Goal: Information Seeking & Learning: Learn about a topic

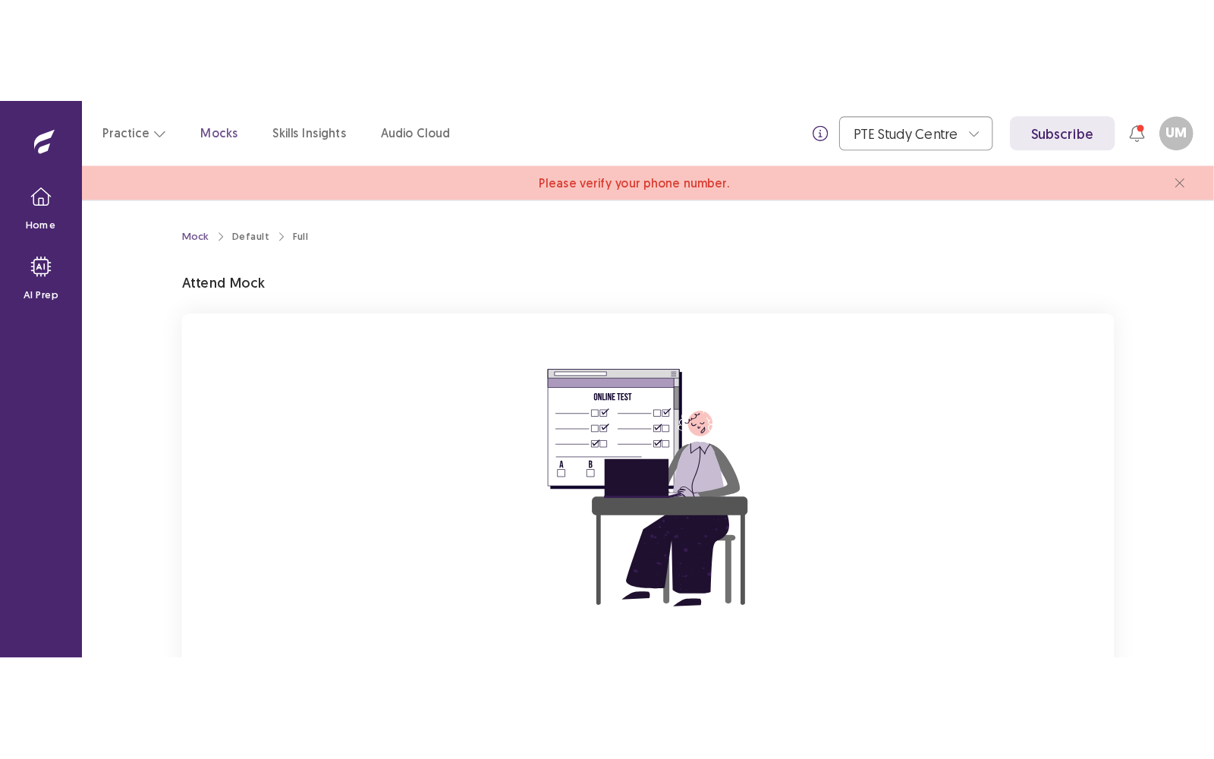
scroll to position [135, 0]
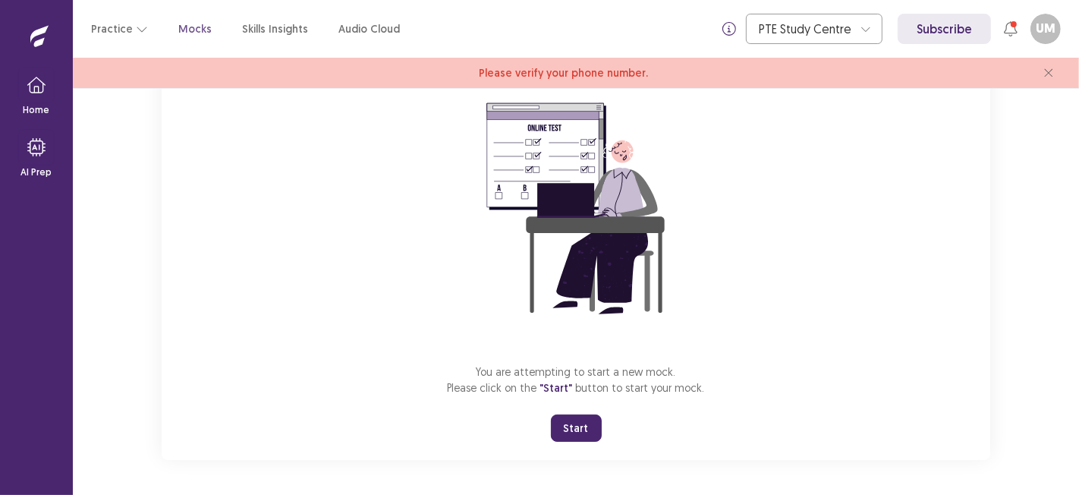
click at [581, 425] on button "Start" at bounding box center [576, 427] width 51 height 27
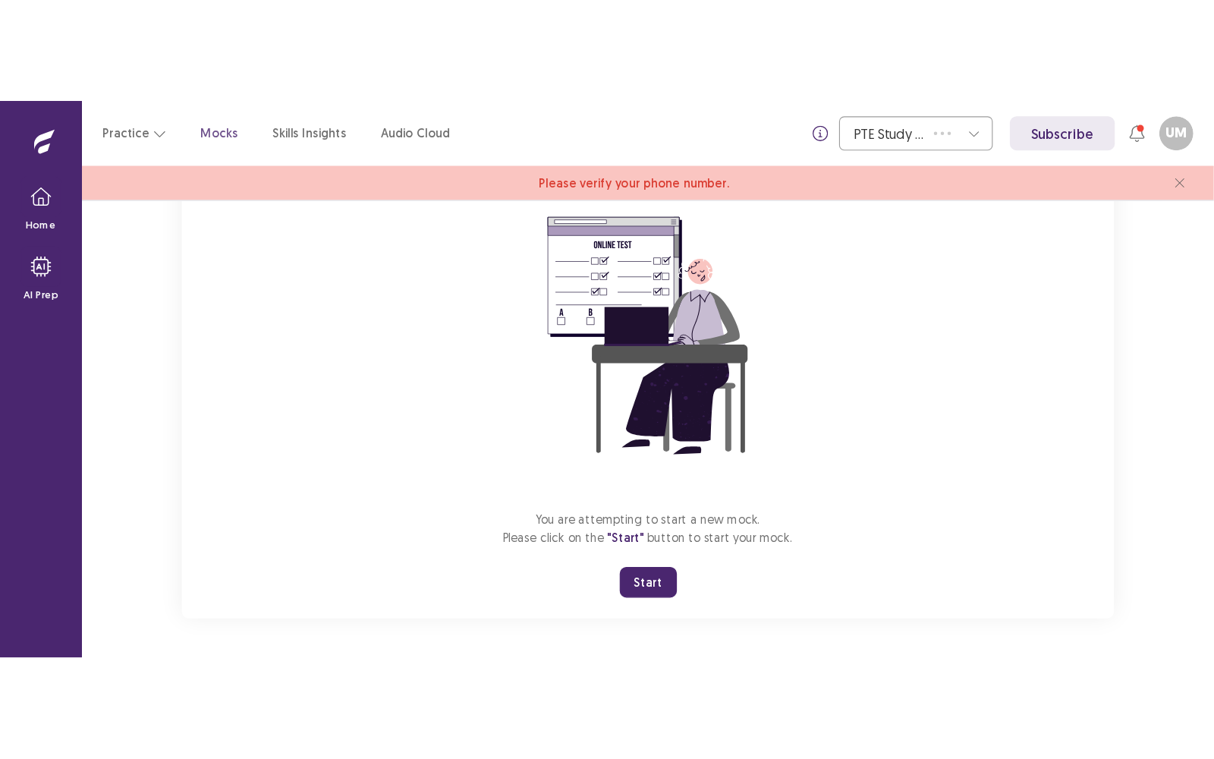
scroll to position [0, 0]
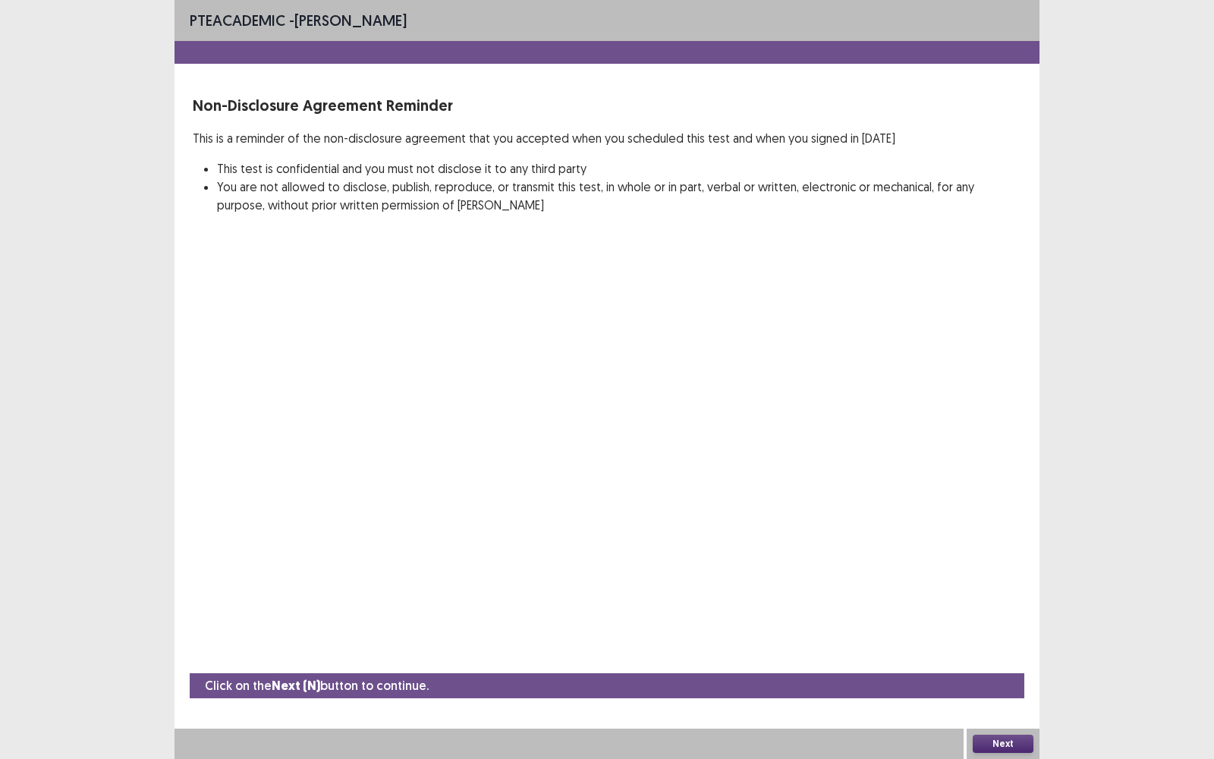
click at [1020, 494] on button "Next" at bounding box center [1003, 744] width 61 height 18
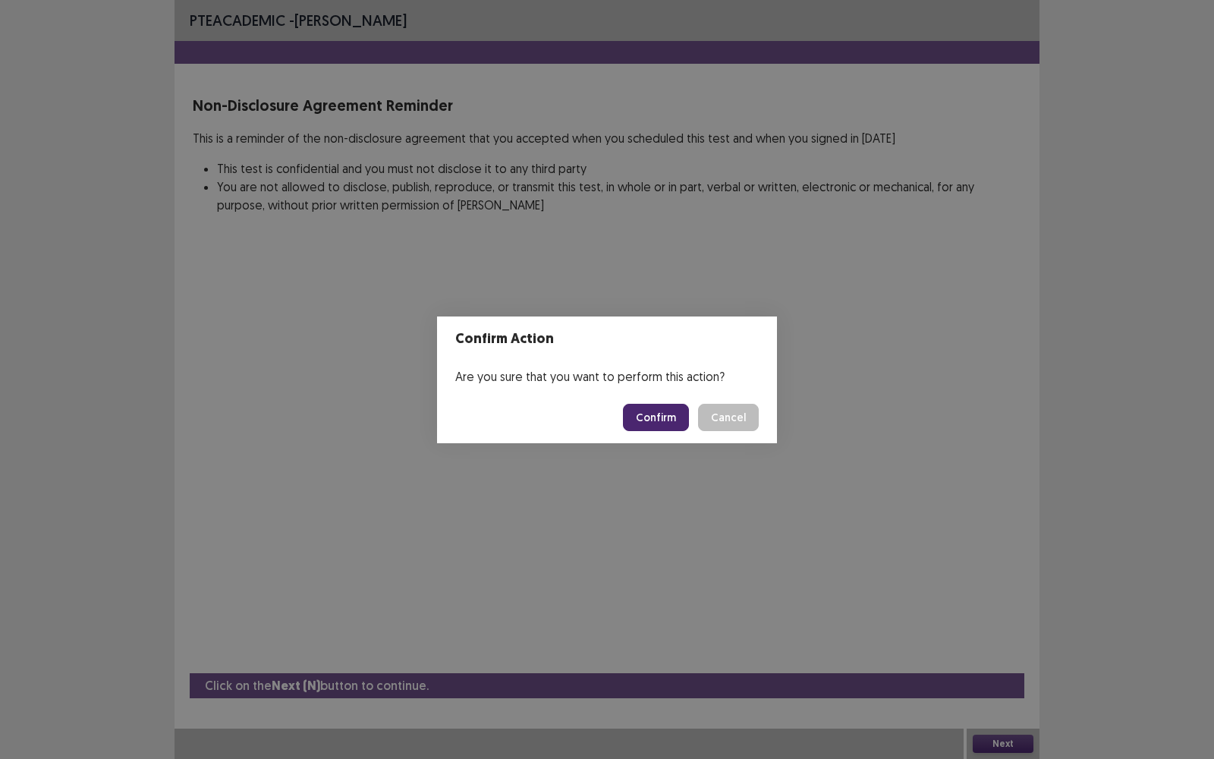
click at [658, 420] on button "Confirm" at bounding box center [656, 417] width 66 height 27
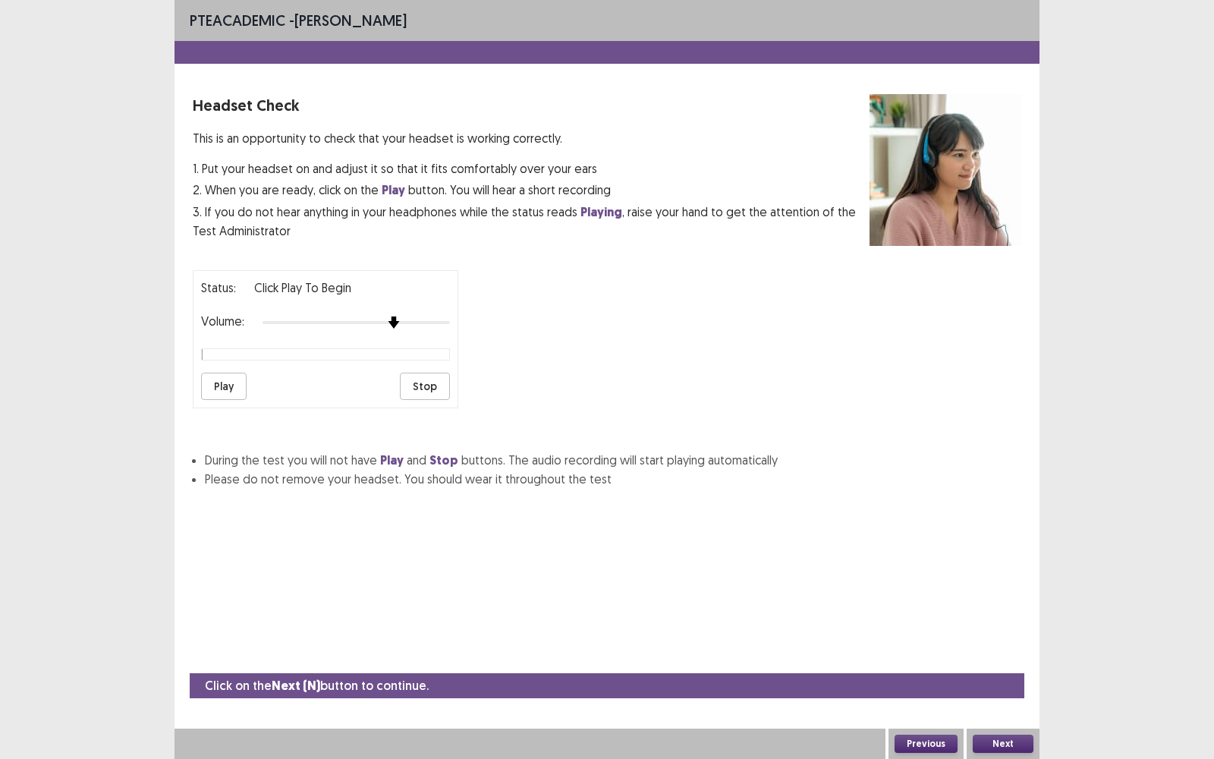
click at [394, 316] on div at bounding box center [356, 322] width 187 height 12
click at [421, 318] on div at bounding box center [356, 322] width 187 height 12
click at [222, 389] on button "Play" at bounding box center [224, 386] width 46 height 27
click at [433, 316] on div at bounding box center [356, 322] width 187 height 12
click at [1006, 494] on button "Next" at bounding box center [1003, 744] width 61 height 18
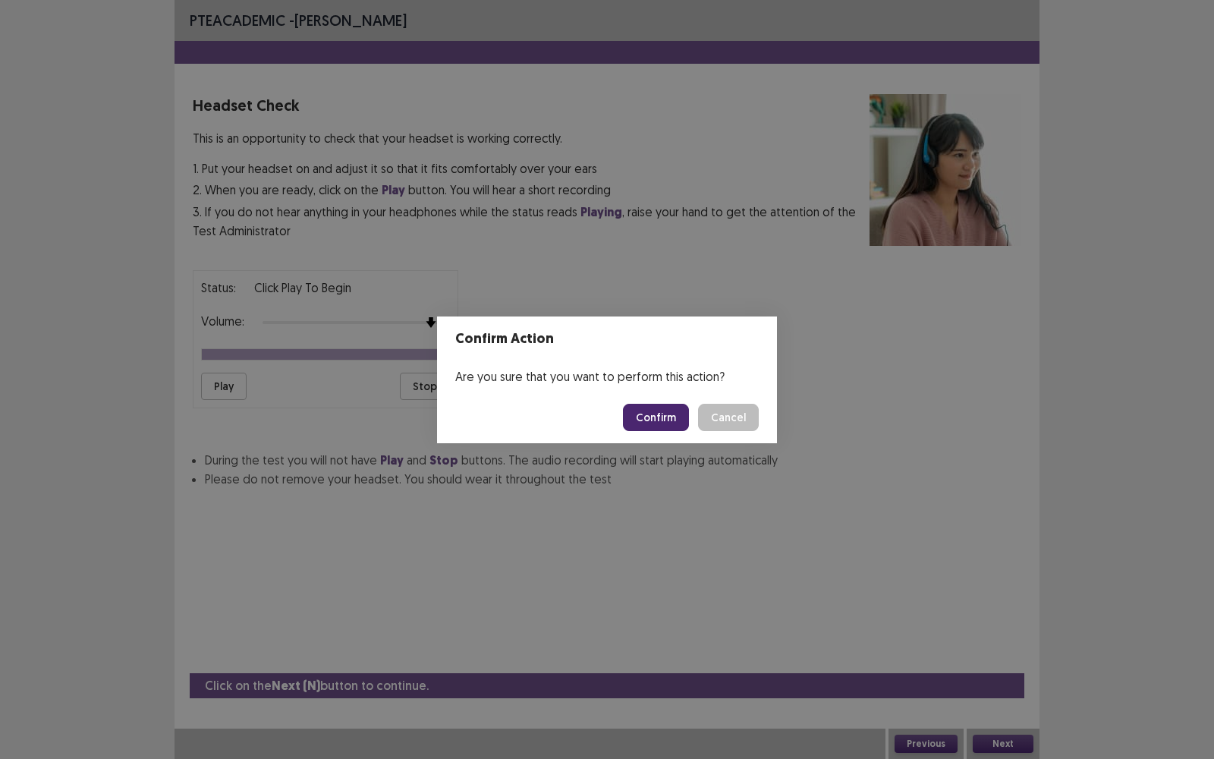
click at [654, 412] on button "Confirm" at bounding box center [656, 417] width 66 height 27
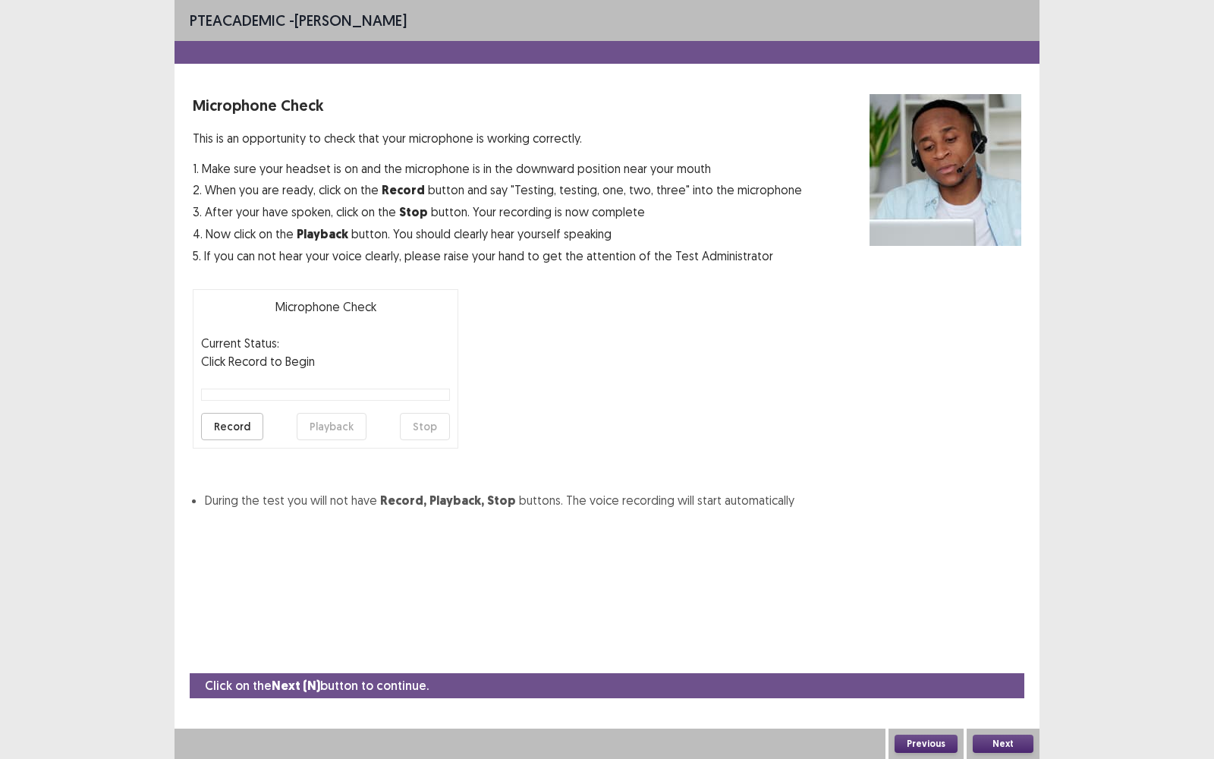
click at [1021, 494] on button "Next" at bounding box center [1003, 744] width 61 height 18
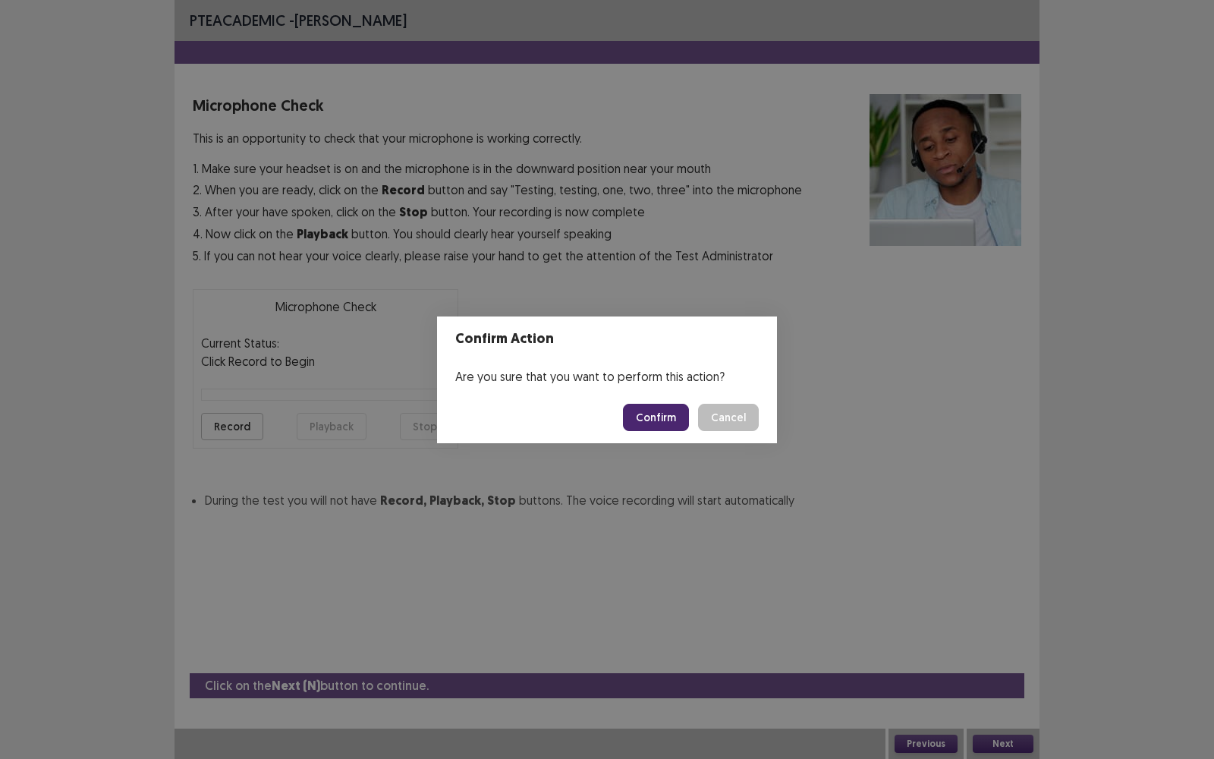
click at [669, 420] on button "Confirm" at bounding box center [656, 417] width 66 height 27
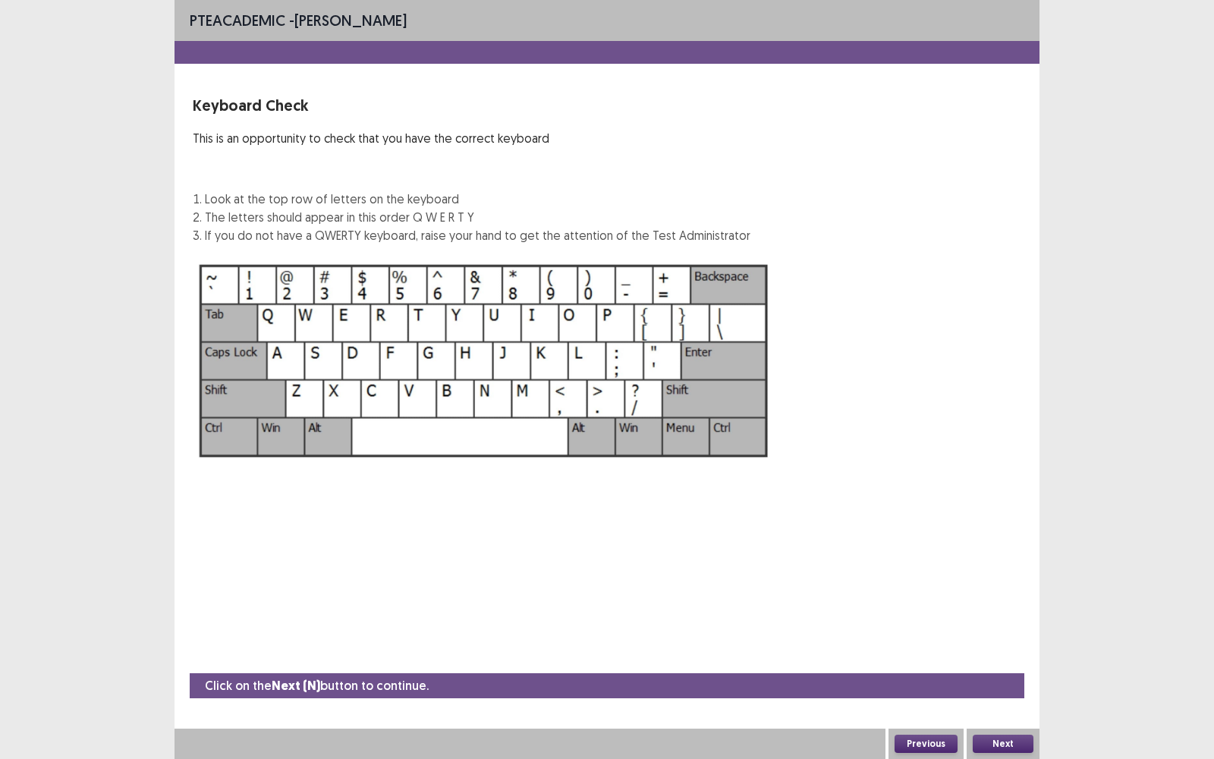
click at [996, 494] on button "Next" at bounding box center [1003, 744] width 61 height 18
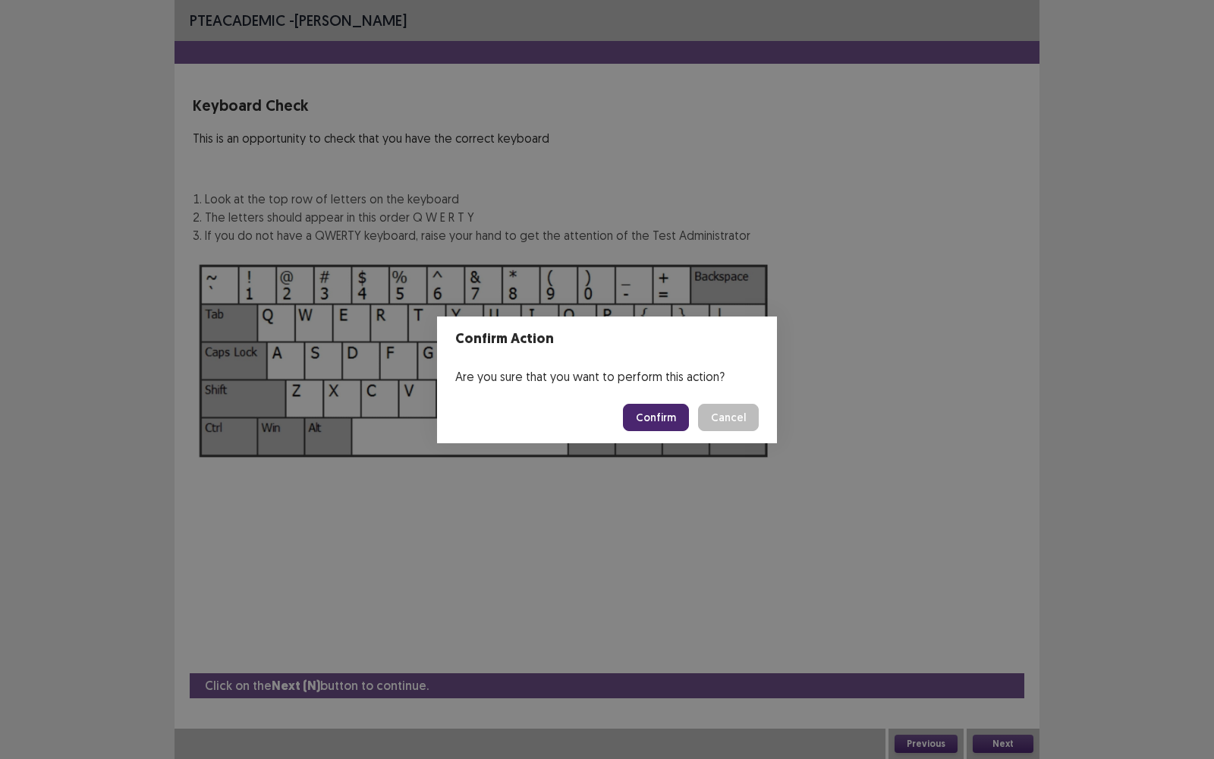
click at [663, 414] on button "Confirm" at bounding box center [656, 417] width 66 height 27
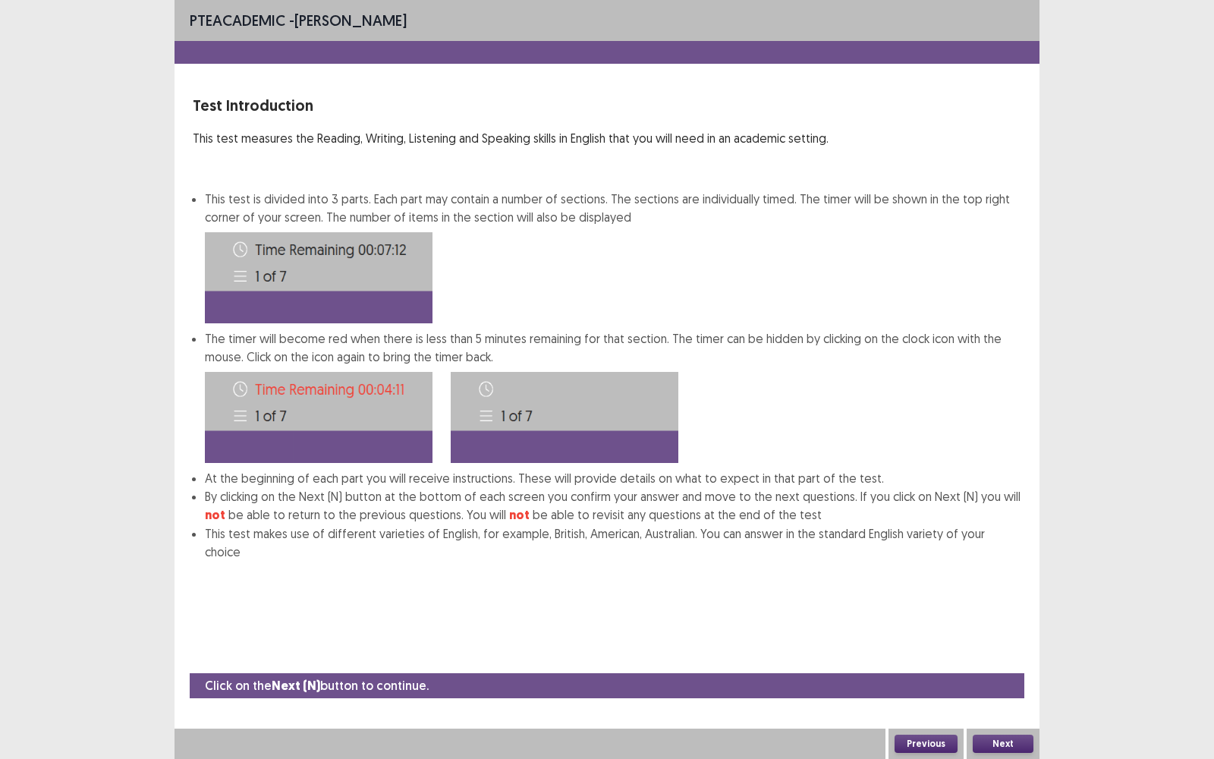
click at [1006, 494] on button "Next" at bounding box center [1003, 744] width 61 height 18
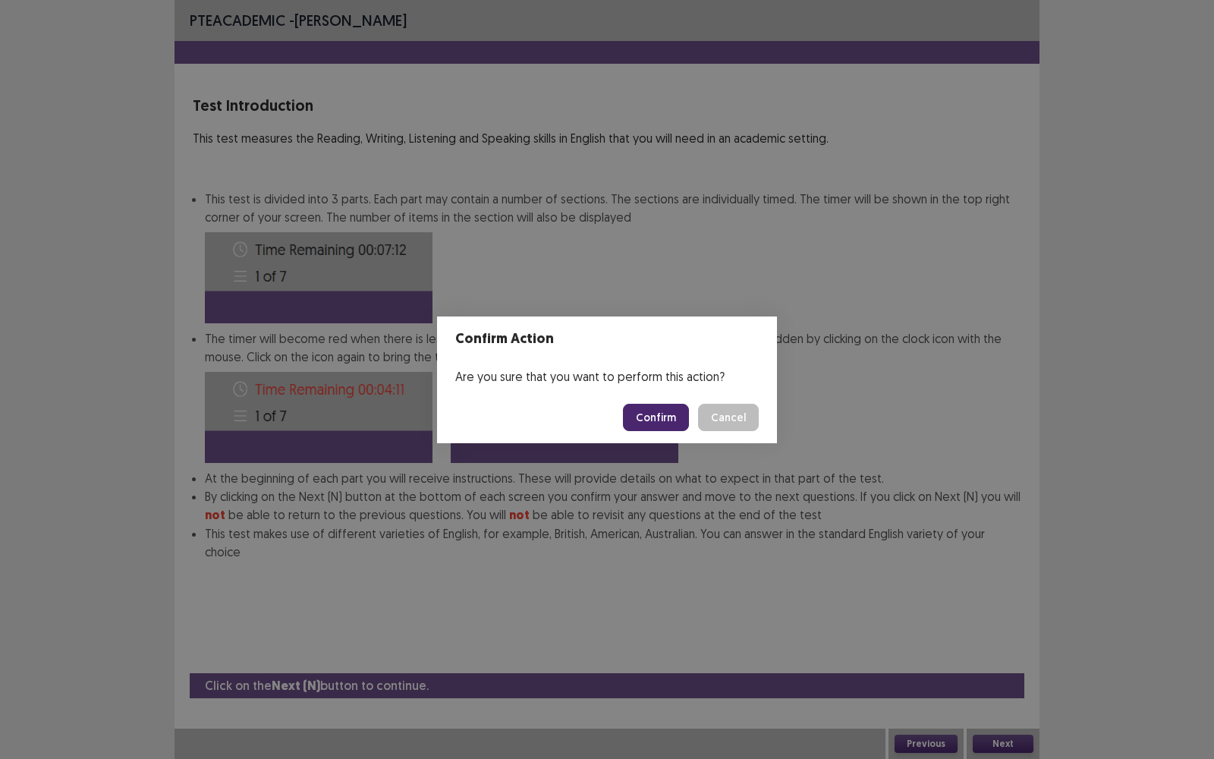
click at [655, 417] on button "Confirm" at bounding box center [656, 417] width 66 height 27
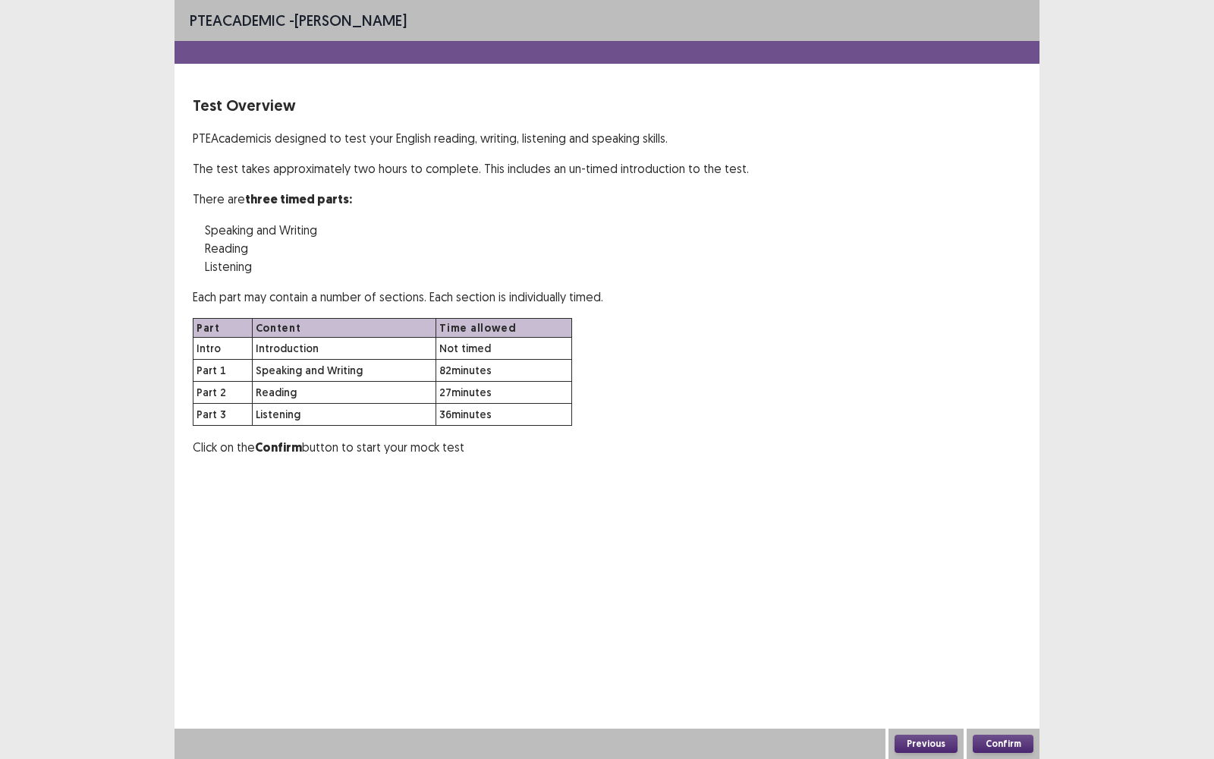
click at [999, 494] on button "Confirm" at bounding box center [1003, 744] width 61 height 18
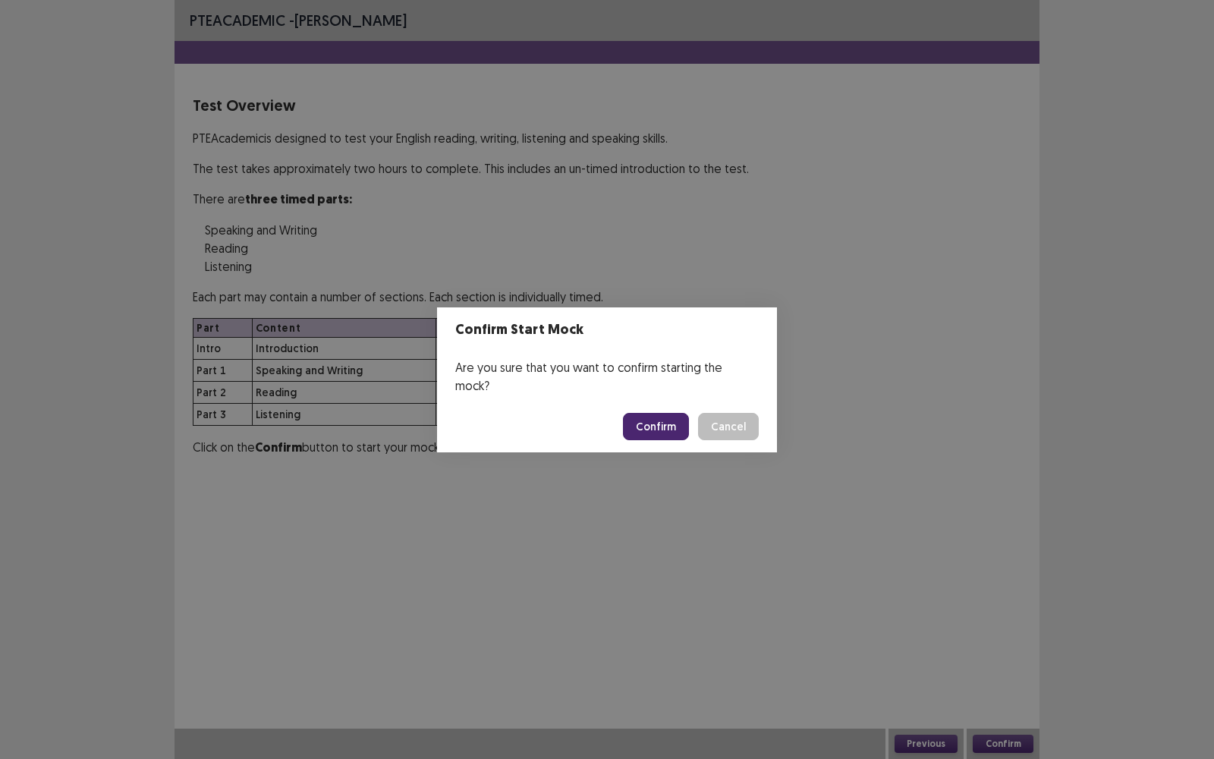
click at [653, 415] on button "Confirm" at bounding box center [656, 426] width 66 height 27
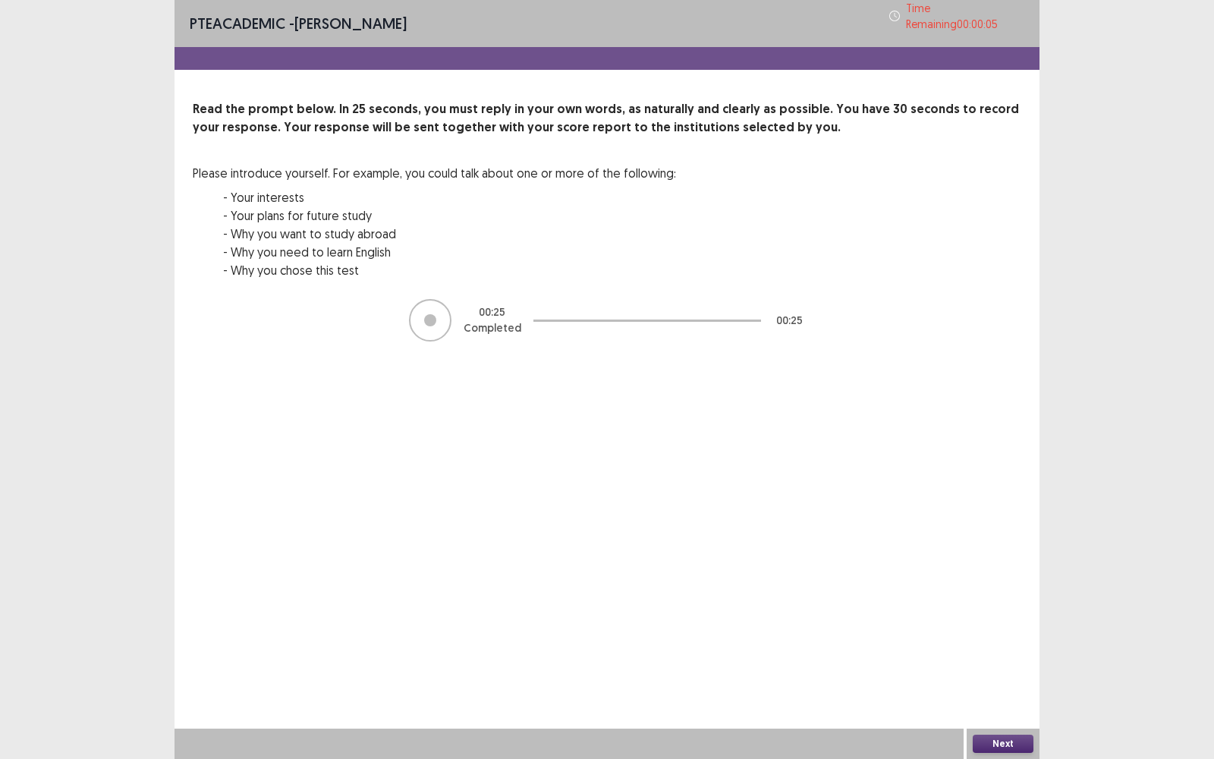
click at [1010, 494] on button "Next" at bounding box center [1003, 744] width 61 height 18
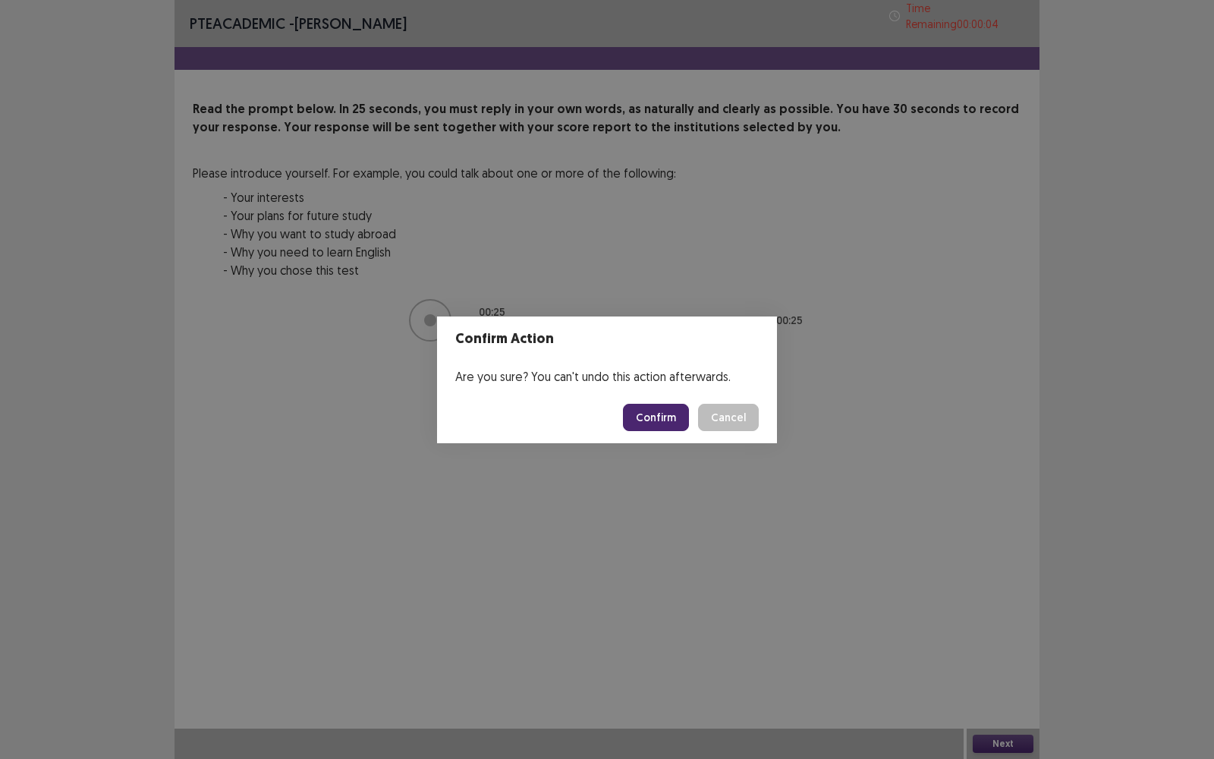
click at [663, 421] on button "Confirm" at bounding box center [656, 417] width 66 height 27
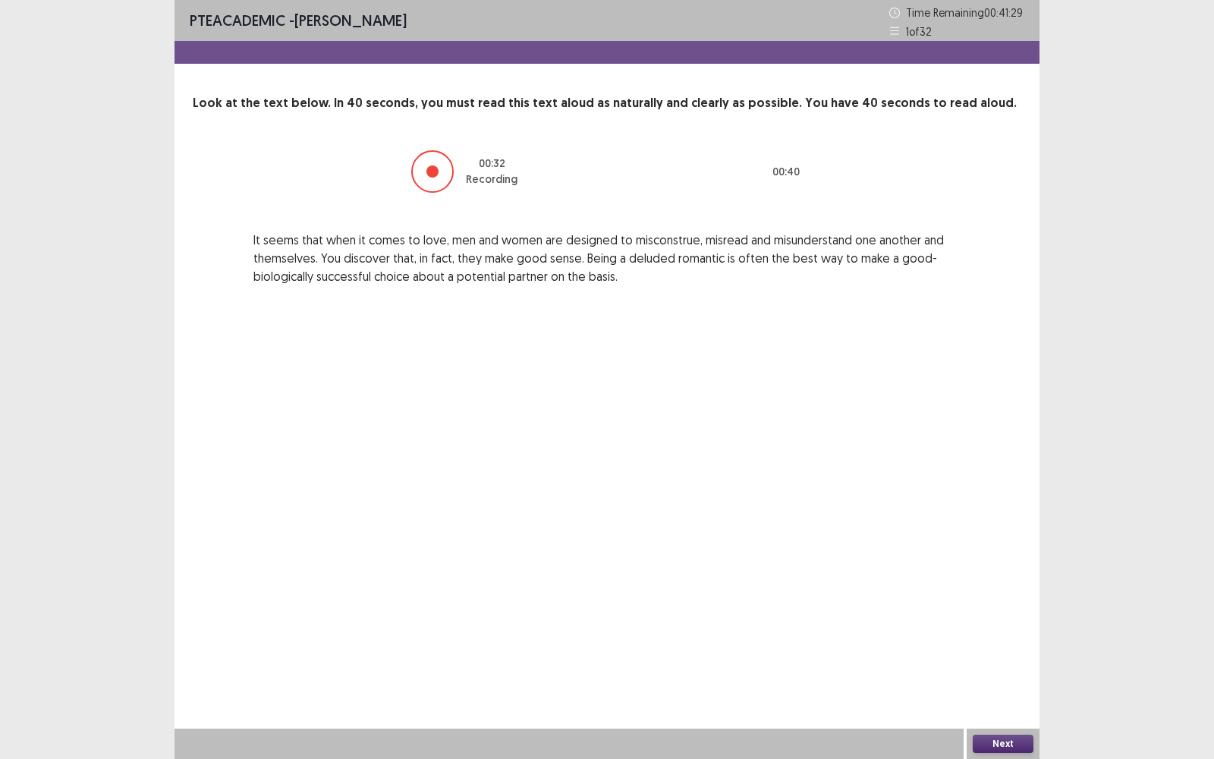
click at [1018, 494] on div "Next" at bounding box center [1003, 744] width 73 height 30
click at [1015, 494] on button "Next" at bounding box center [1003, 744] width 61 height 18
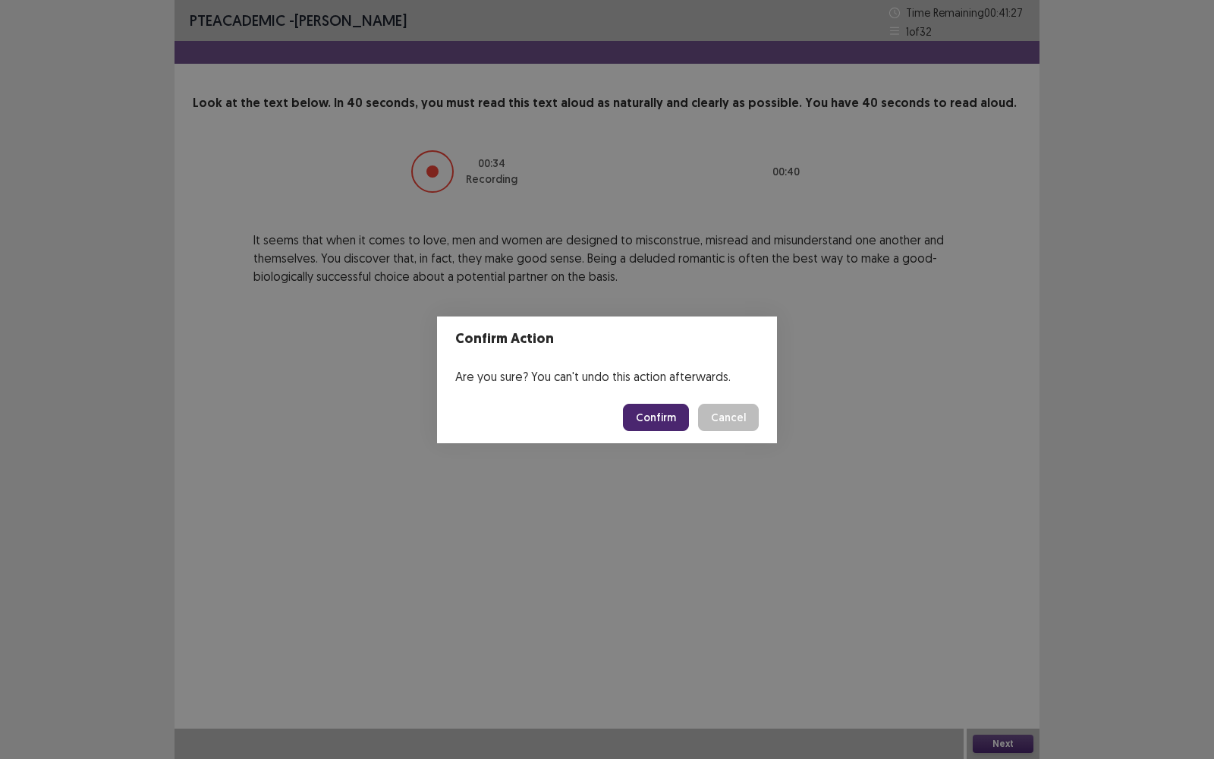
click at [658, 421] on button "Confirm" at bounding box center [656, 417] width 66 height 27
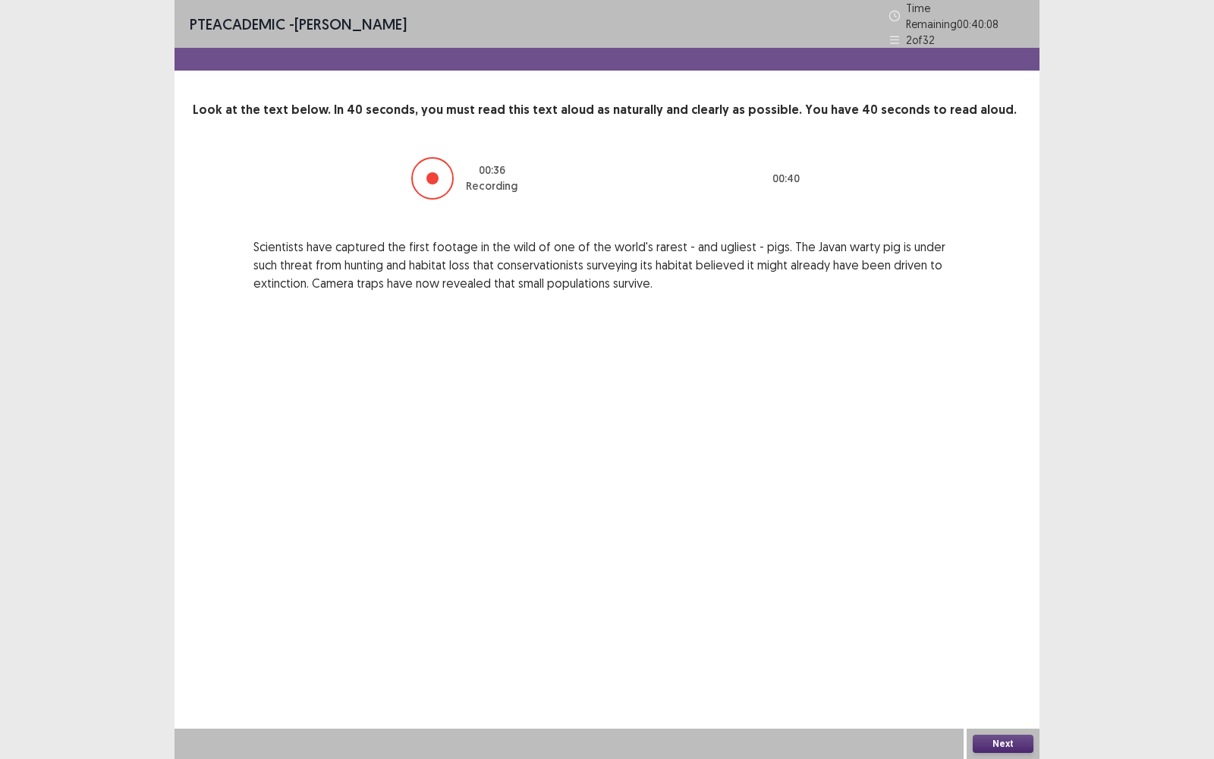
click at [1009, 494] on button "Next" at bounding box center [1003, 744] width 61 height 18
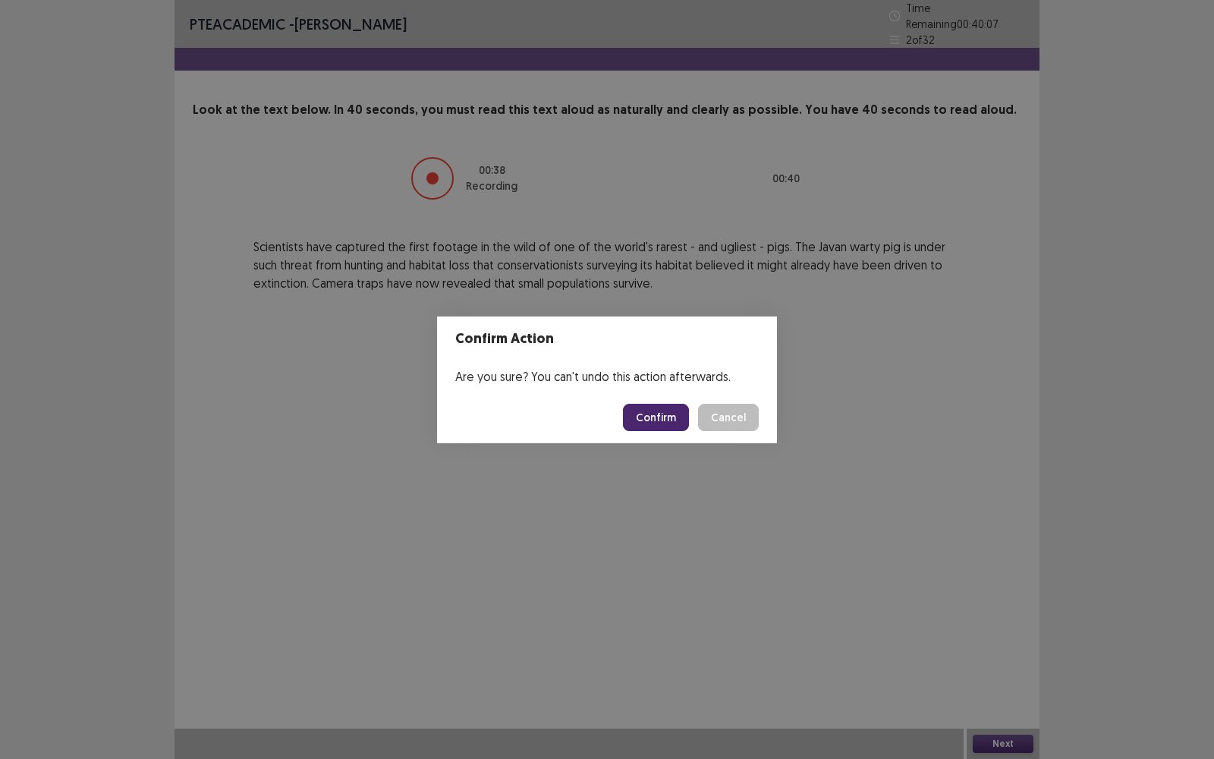
click at [664, 415] on button "Confirm" at bounding box center [656, 417] width 66 height 27
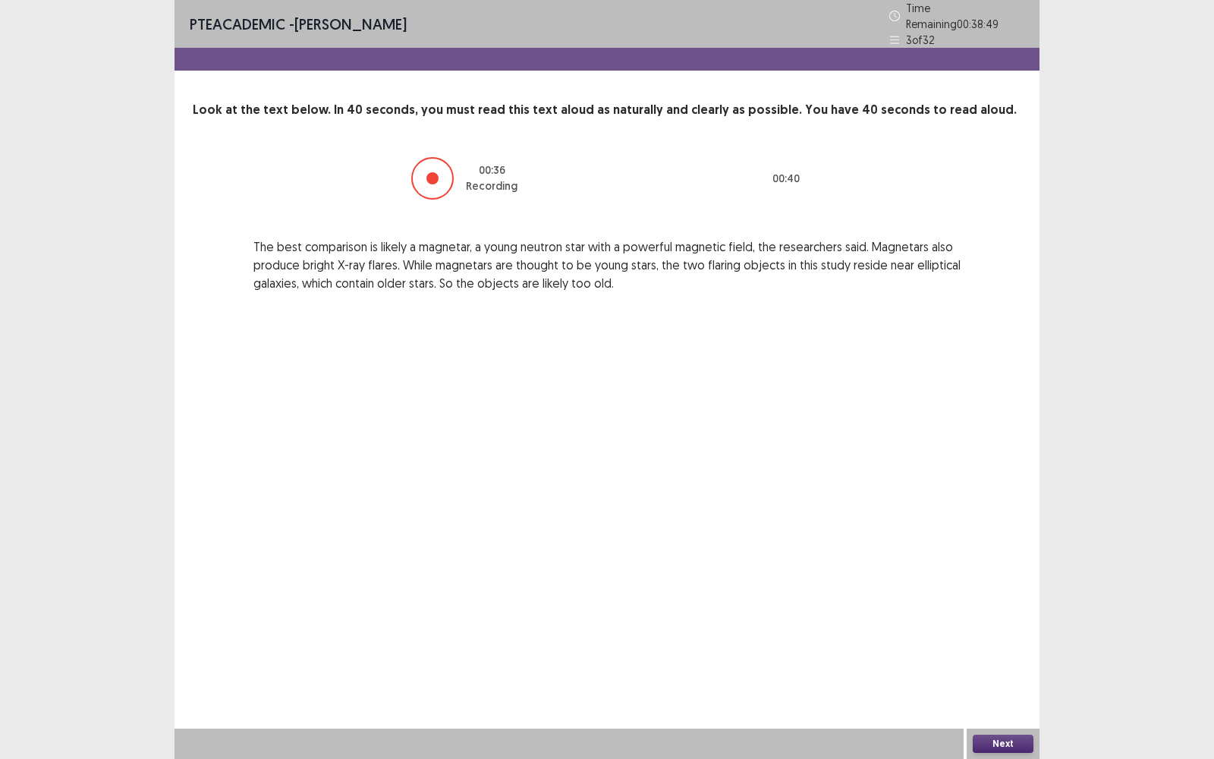
click at [1001, 494] on button "Next" at bounding box center [1003, 744] width 61 height 18
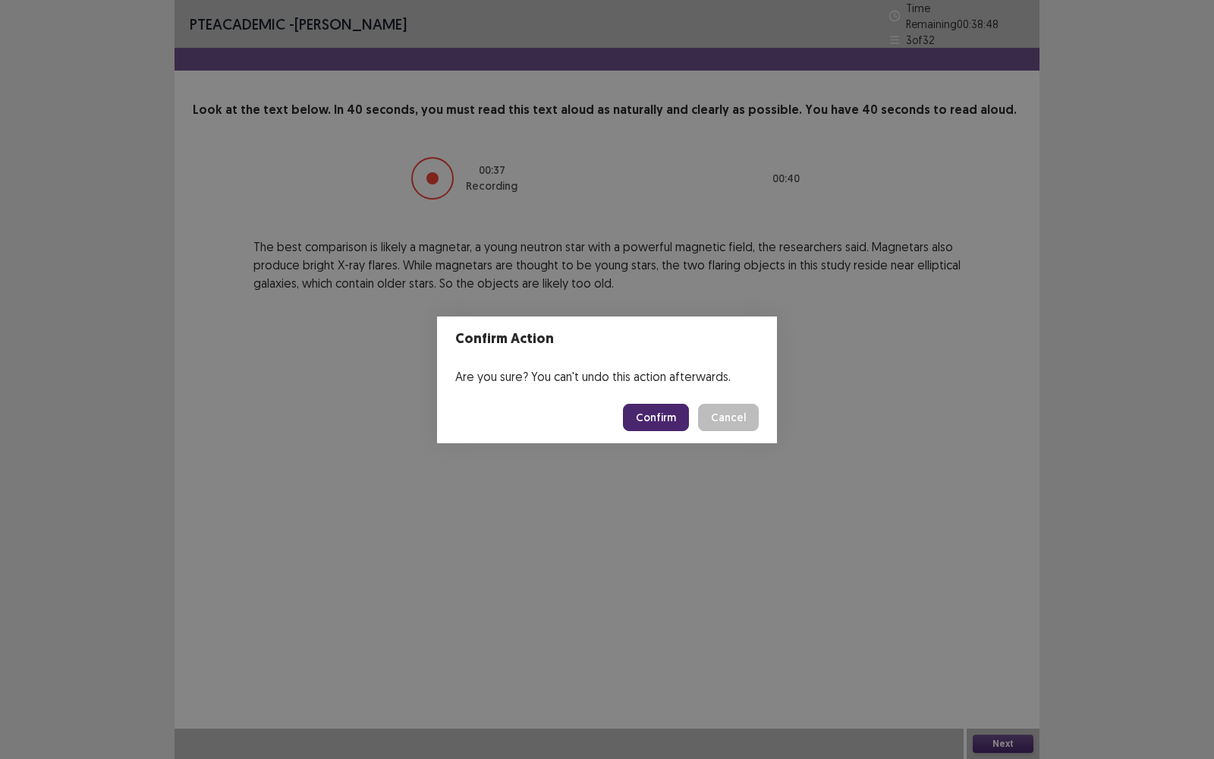
click at [651, 413] on button "Confirm" at bounding box center [656, 417] width 66 height 27
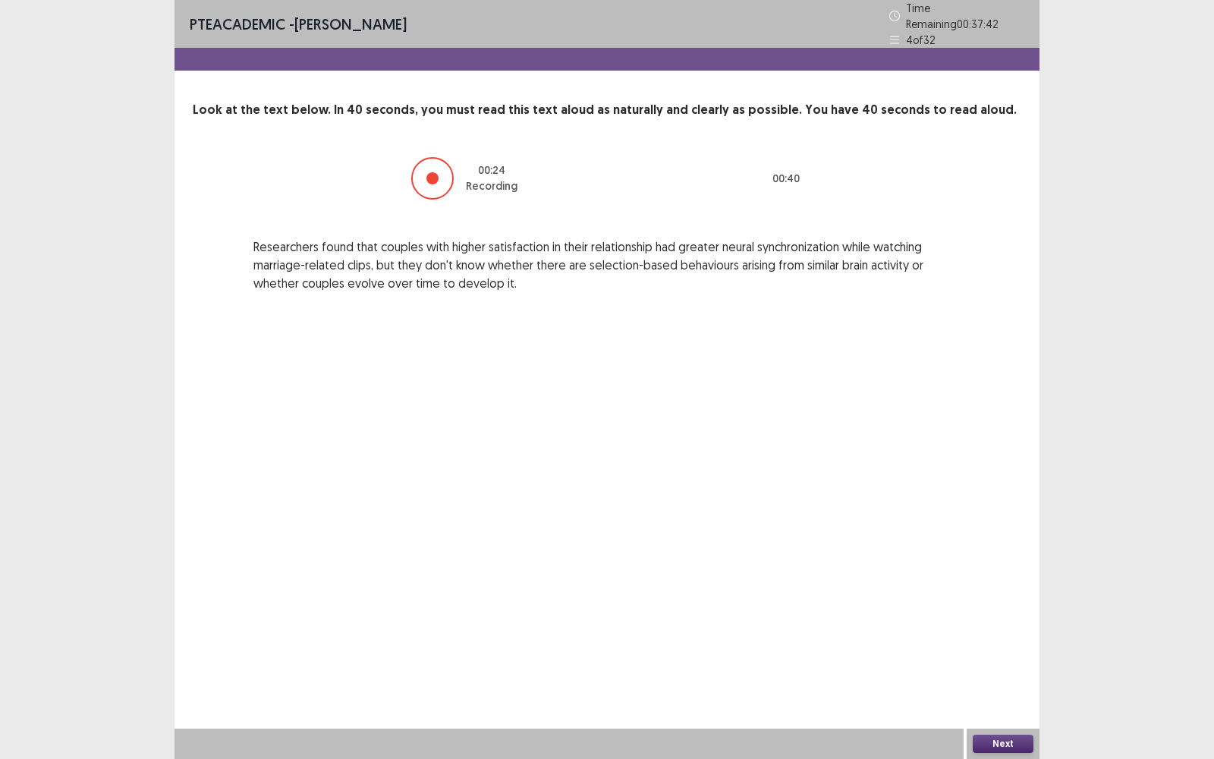
click at [995, 494] on button "Next" at bounding box center [1003, 744] width 61 height 18
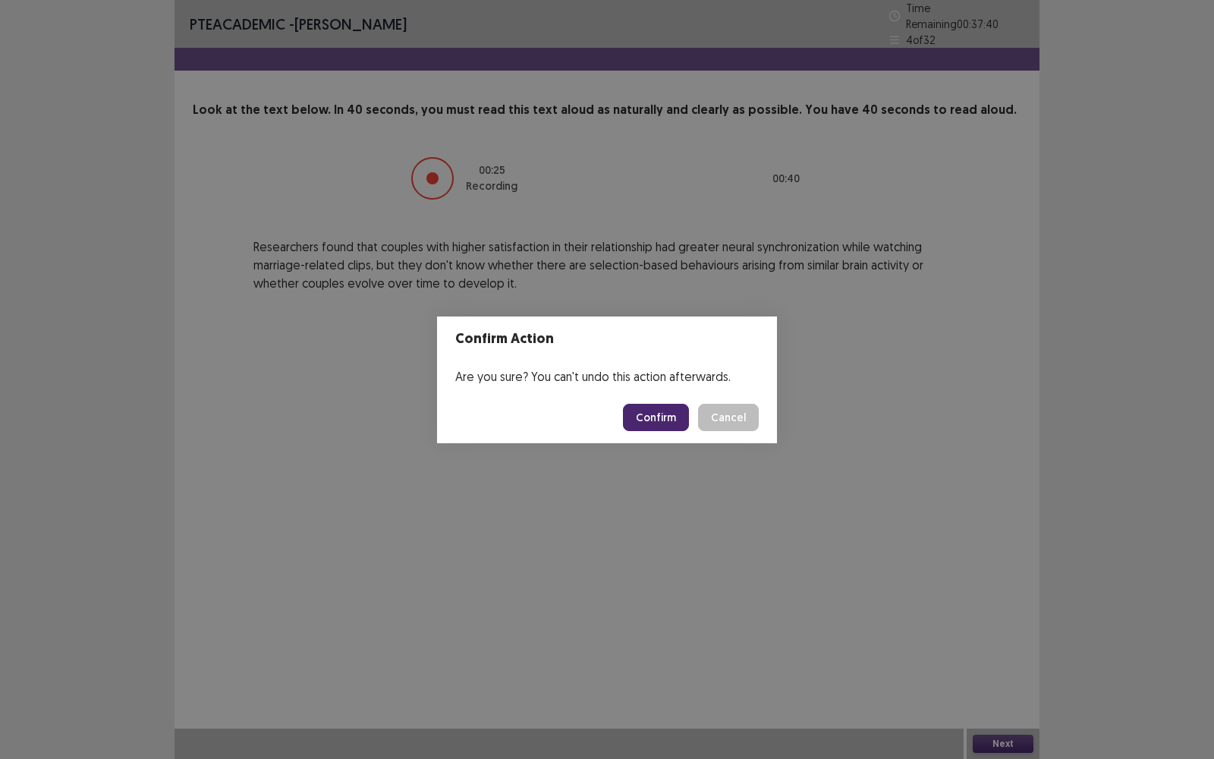
click at [660, 406] on button "Confirm" at bounding box center [656, 417] width 66 height 27
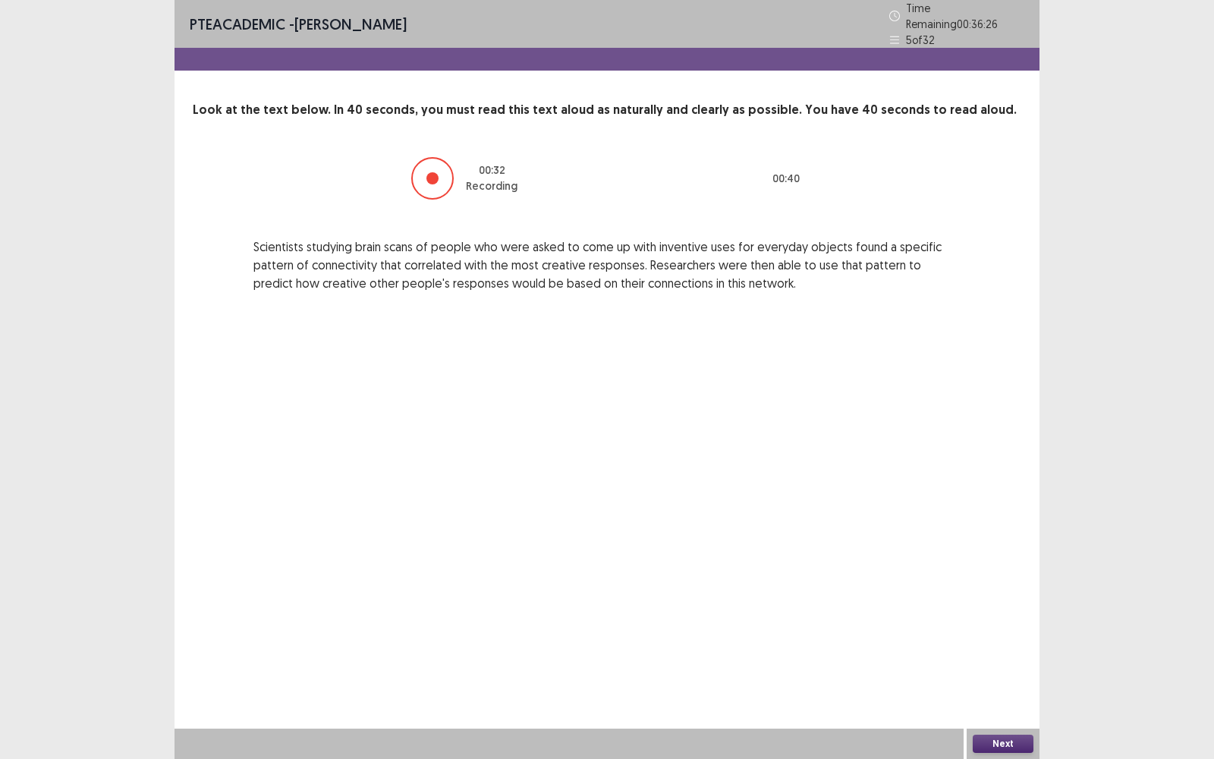
click at [996, 494] on button "Next" at bounding box center [1003, 744] width 61 height 18
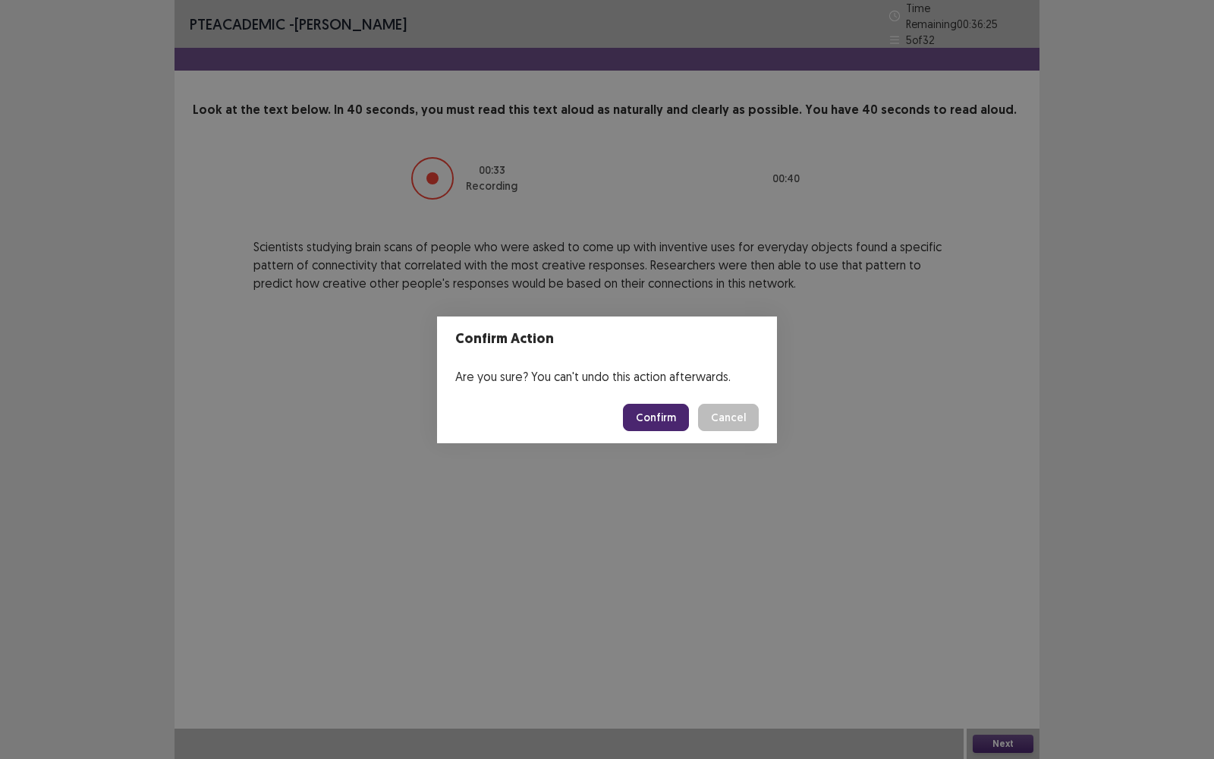
click at [663, 417] on button "Confirm" at bounding box center [656, 417] width 66 height 27
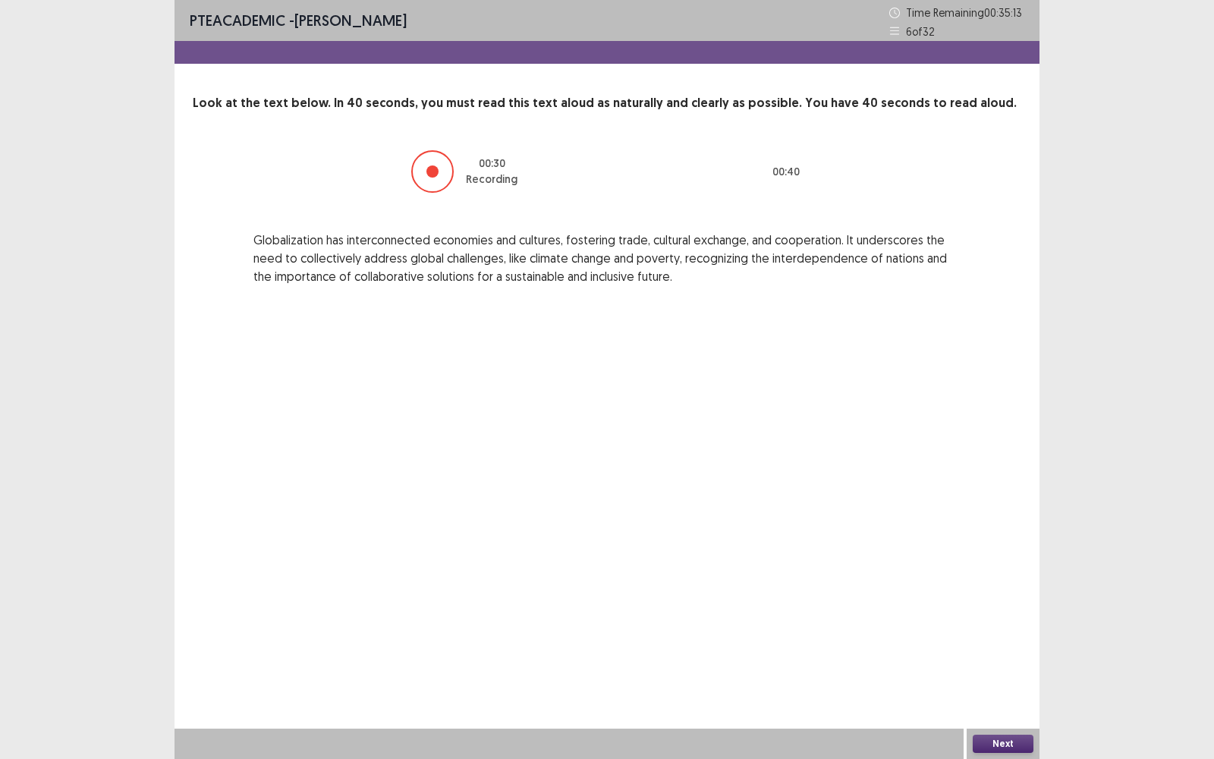
click at [999, 494] on button "Next" at bounding box center [1003, 744] width 61 height 18
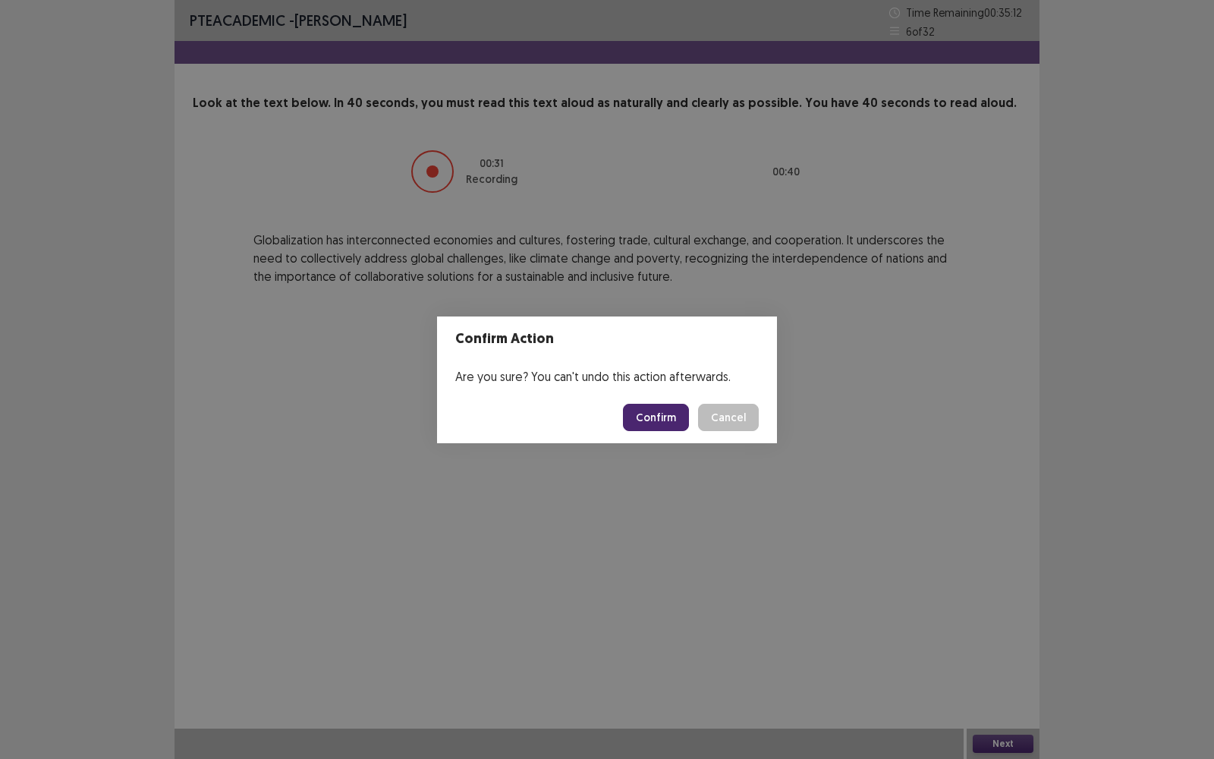
click at [661, 420] on button "Confirm" at bounding box center [656, 417] width 66 height 27
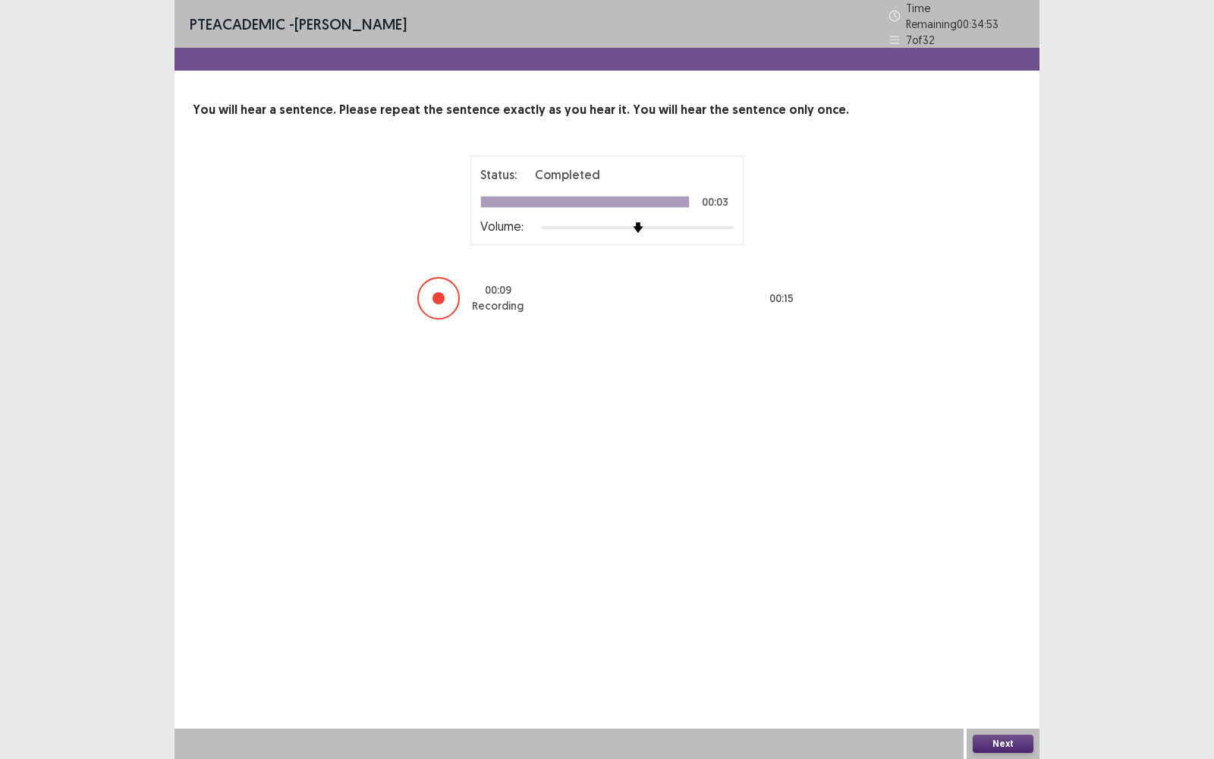
click at [441, 304] on div at bounding box center [438, 298] width 42 height 42
click at [997, 494] on button "Next" at bounding box center [1003, 744] width 61 height 18
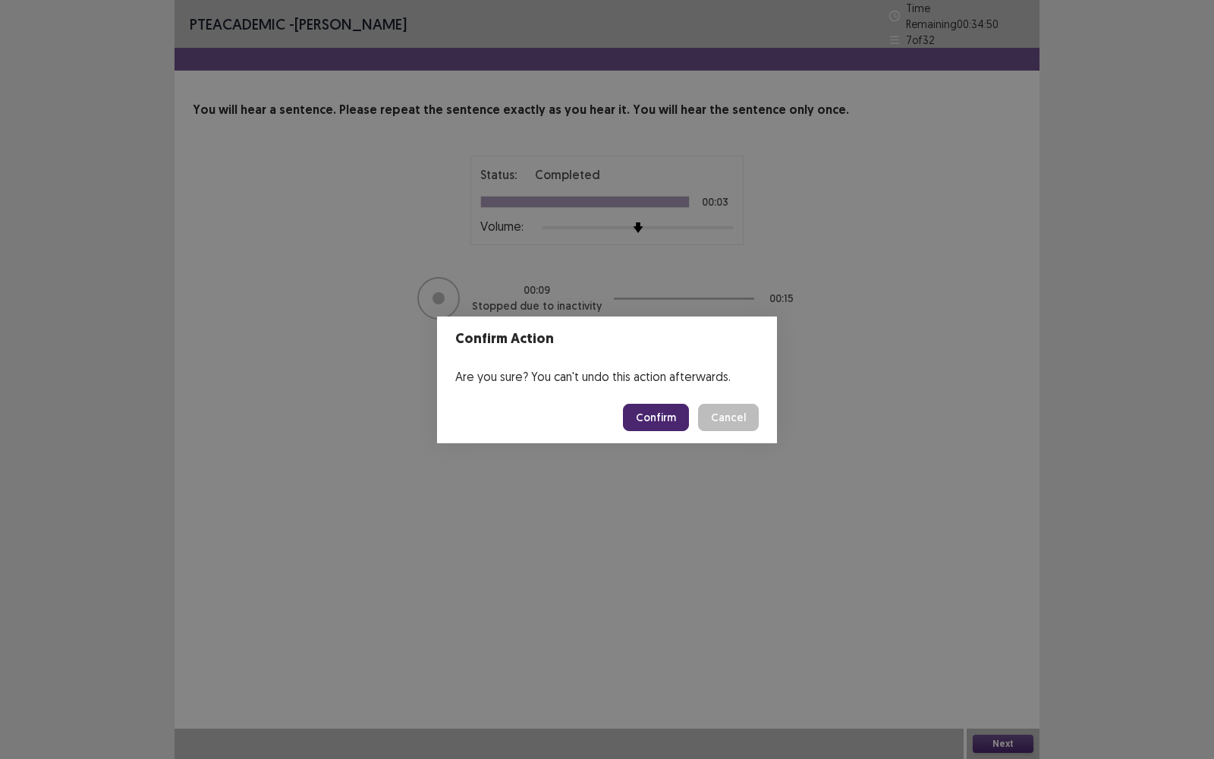
click at [654, 405] on button "Confirm" at bounding box center [656, 417] width 66 height 27
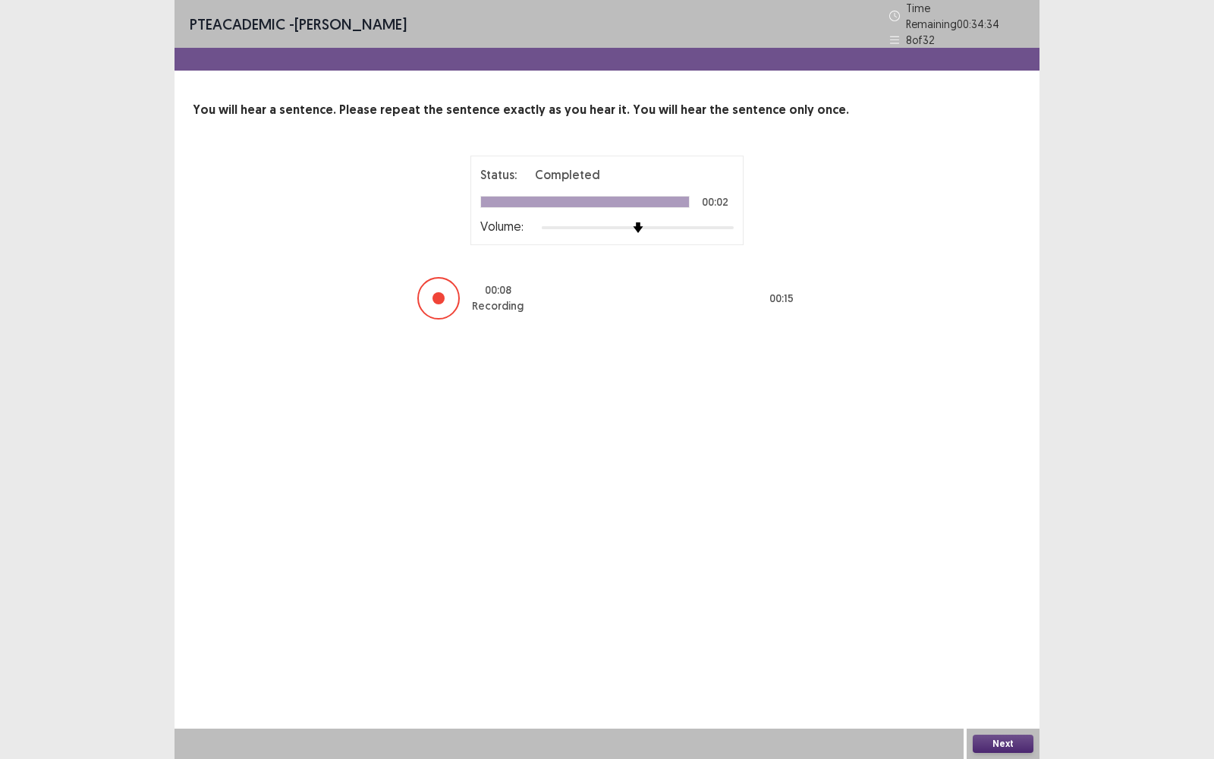
click at [447, 296] on div at bounding box center [438, 298] width 42 height 42
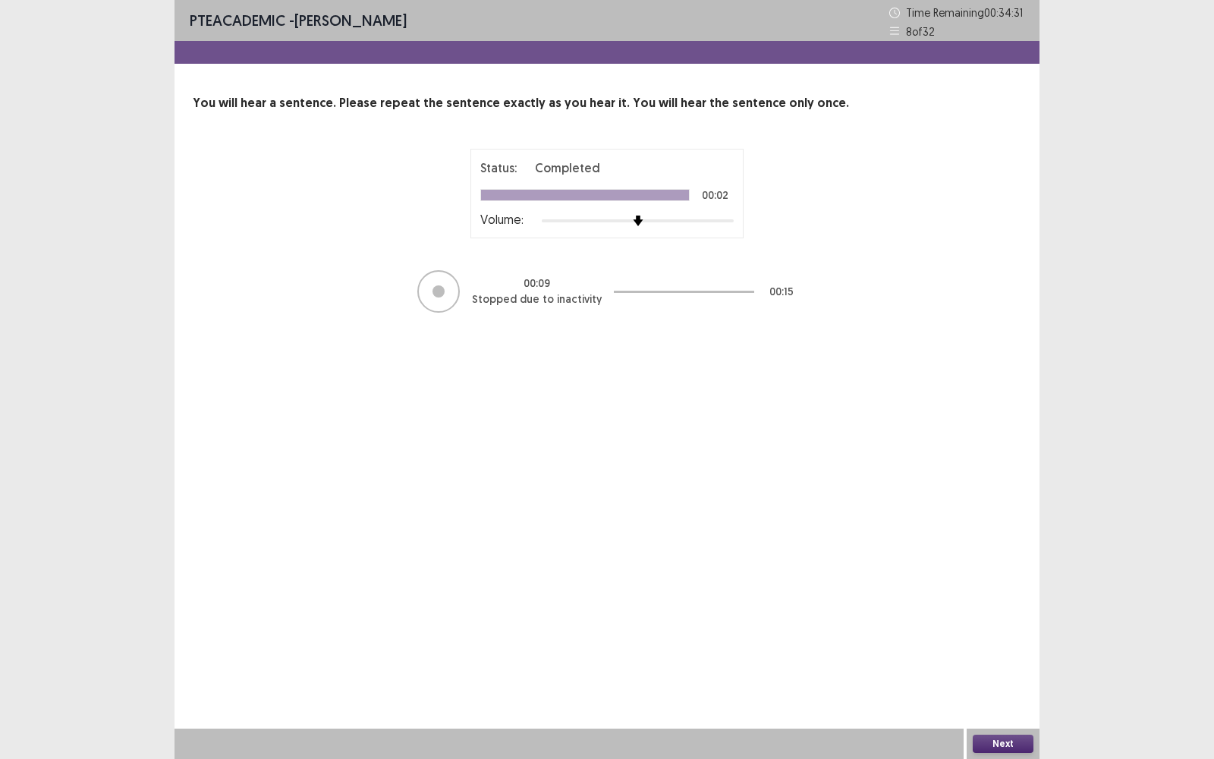
click at [1010, 494] on button "Next" at bounding box center [1003, 744] width 61 height 18
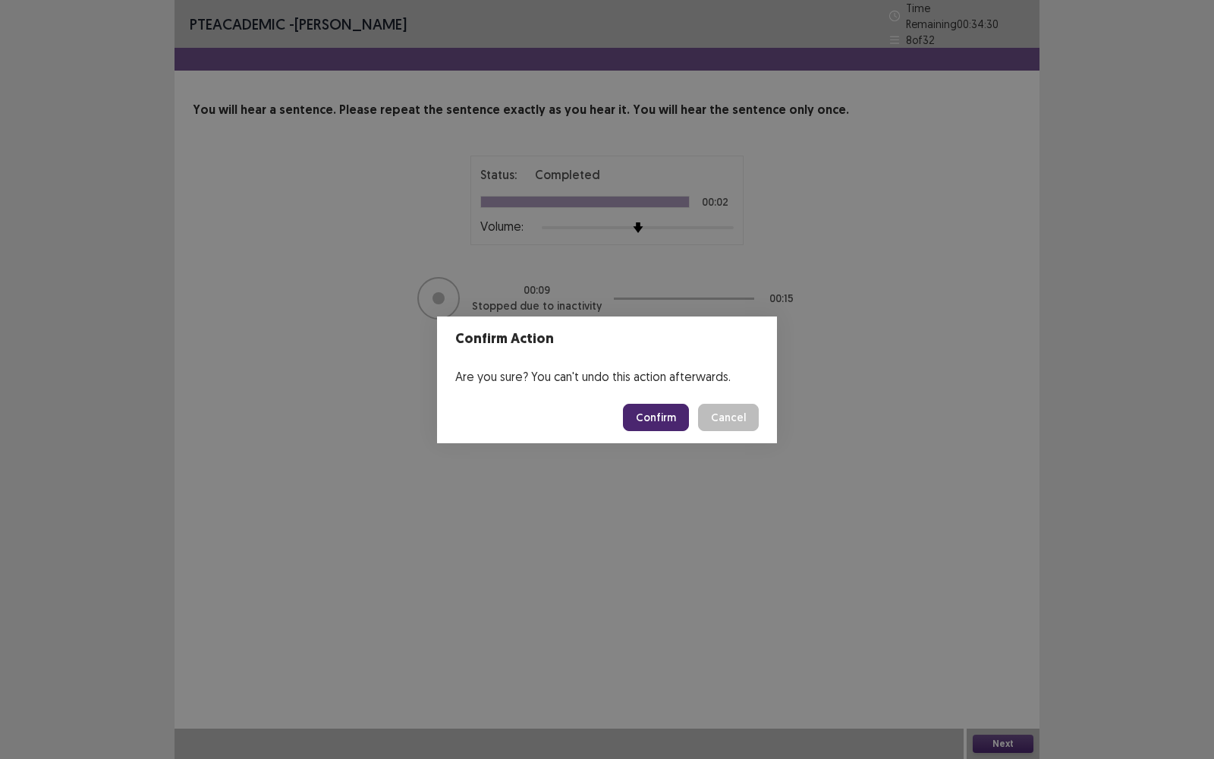
click at [663, 415] on button "Confirm" at bounding box center [656, 417] width 66 height 27
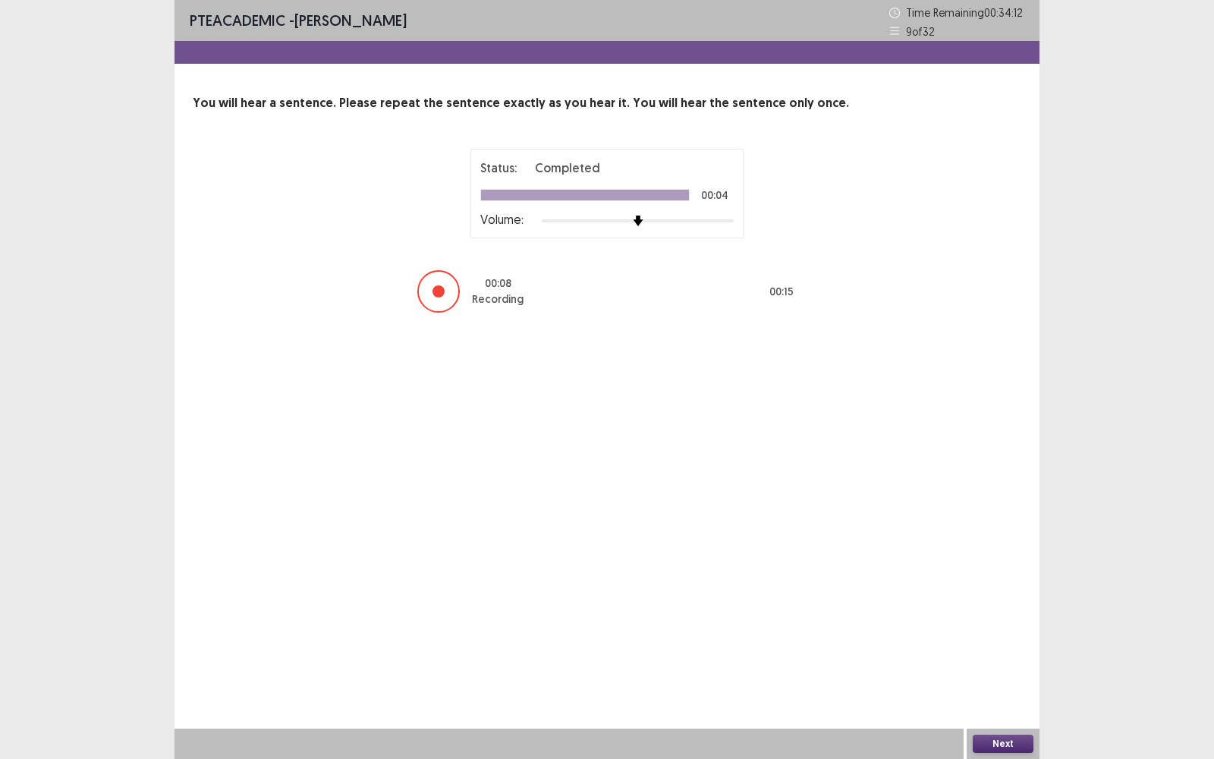
click at [450, 295] on div at bounding box center [438, 291] width 42 height 42
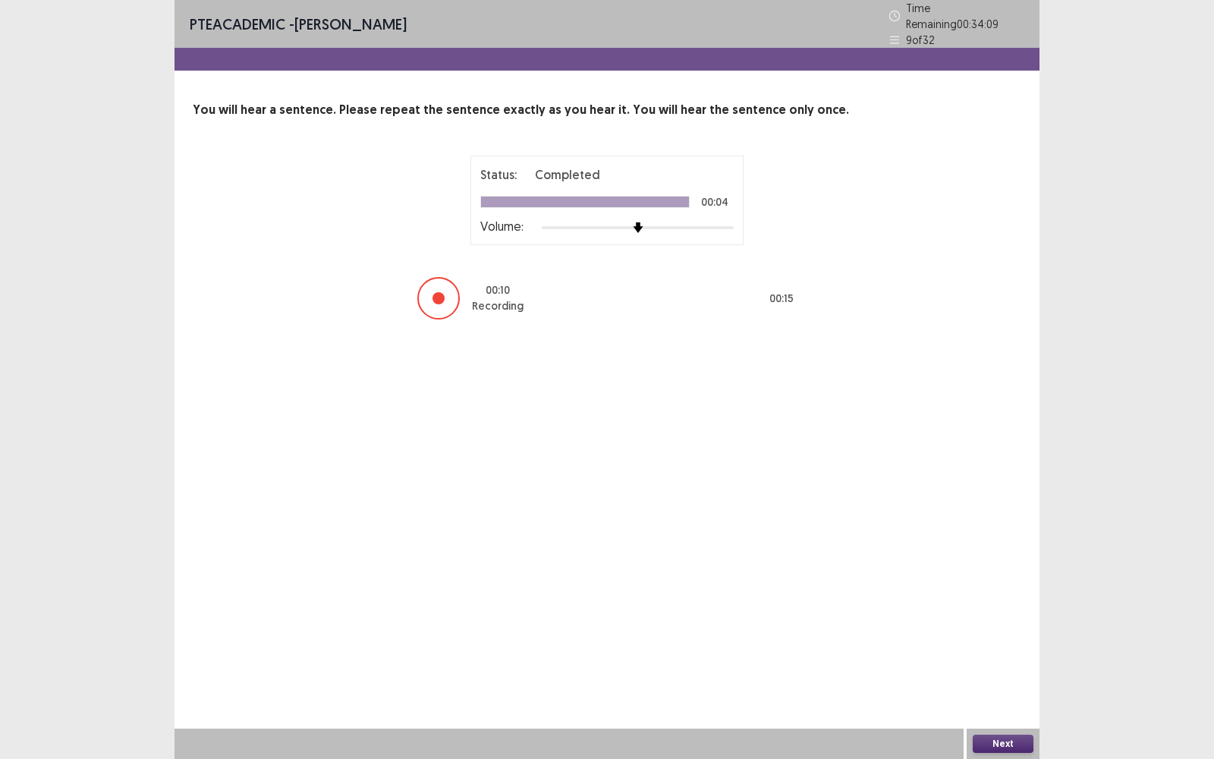
click at [1012, 494] on button "Next" at bounding box center [1003, 744] width 61 height 18
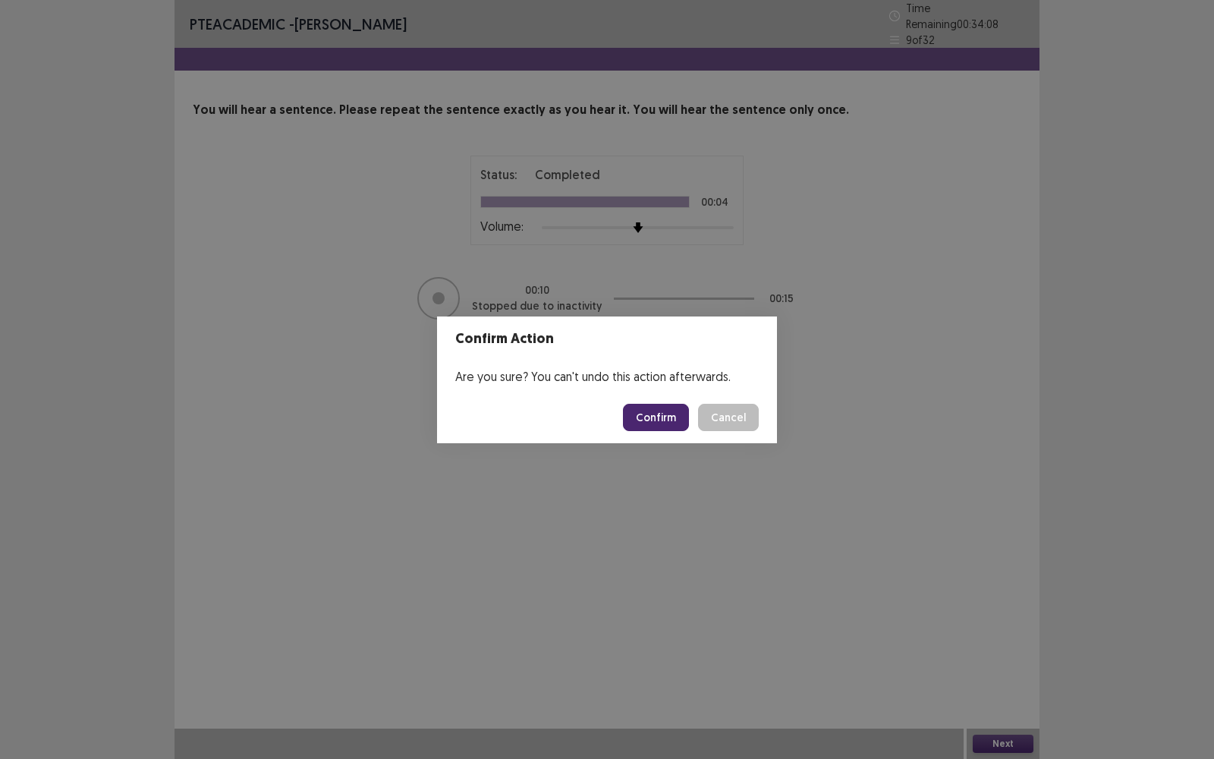
click at [651, 420] on button "Confirm" at bounding box center [656, 417] width 66 height 27
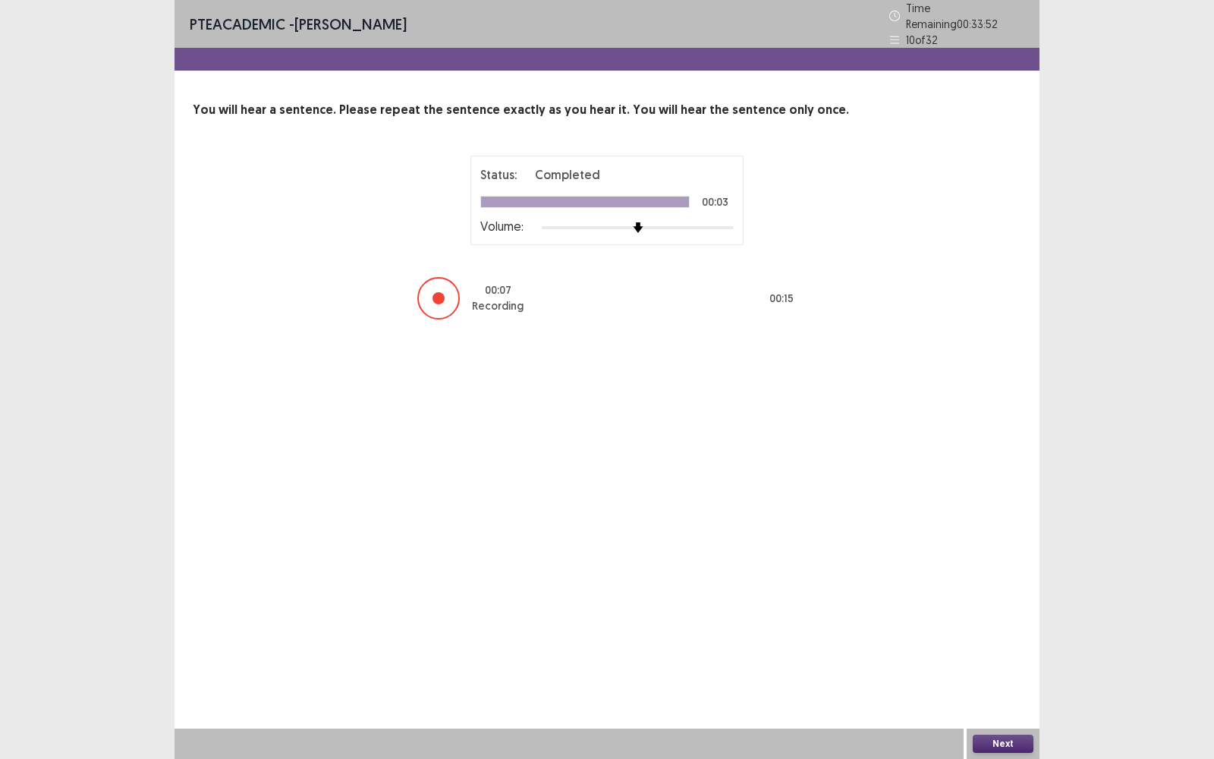
click at [444, 294] on div at bounding box center [438, 298] width 42 height 42
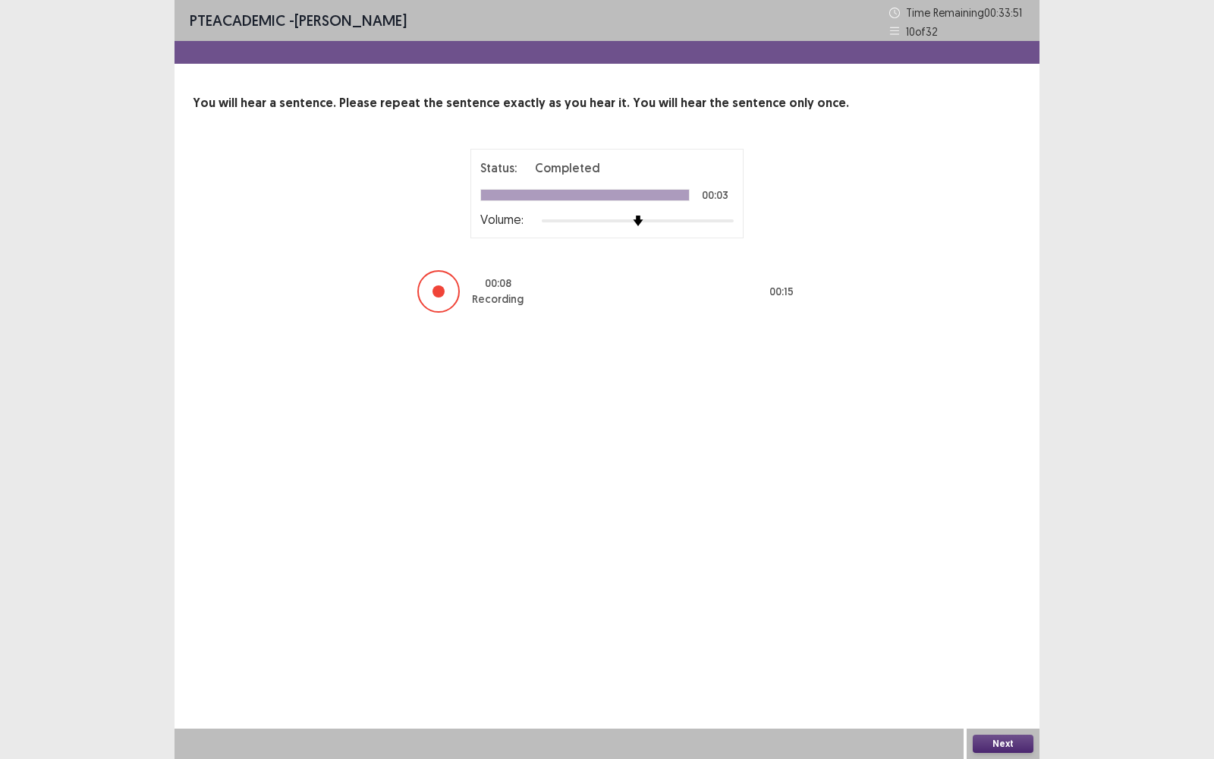
click at [444, 294] on div at bounding box center [438, 291] width 42 height 42
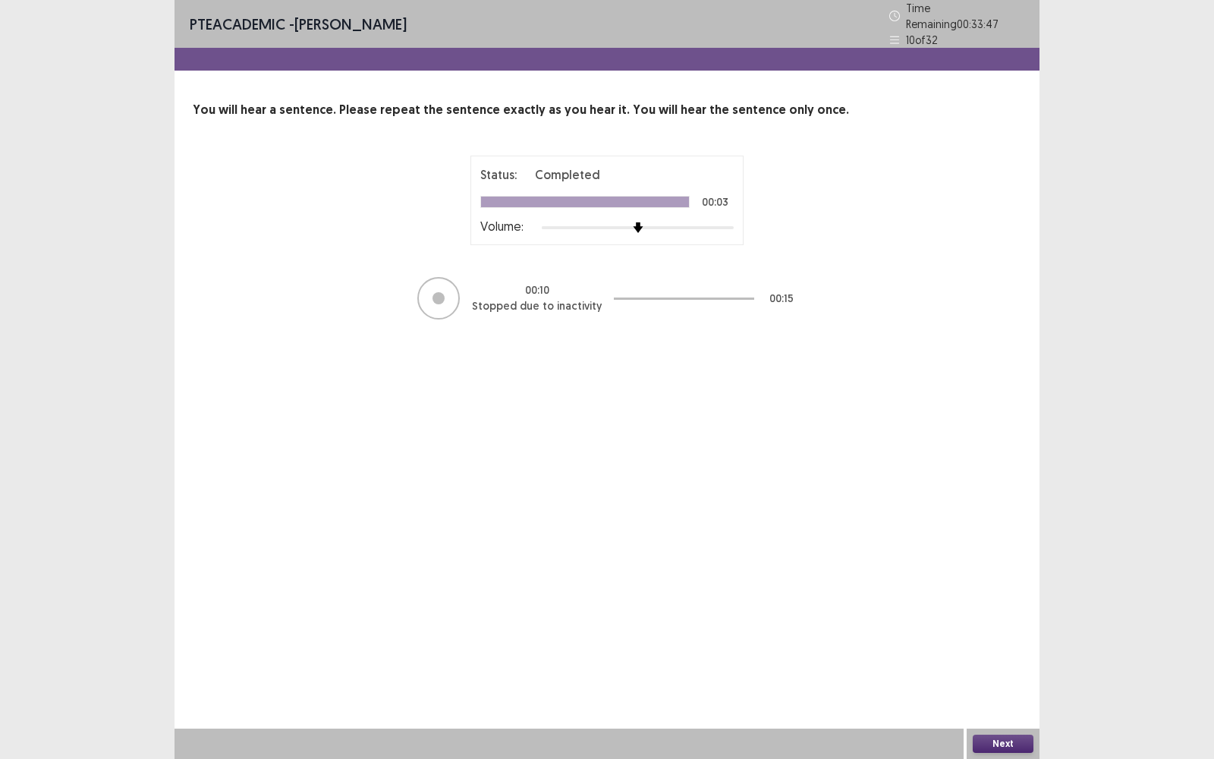
click at [1002, 494] on button "Next" at bounding box center [1003, 744] width 61 height 18
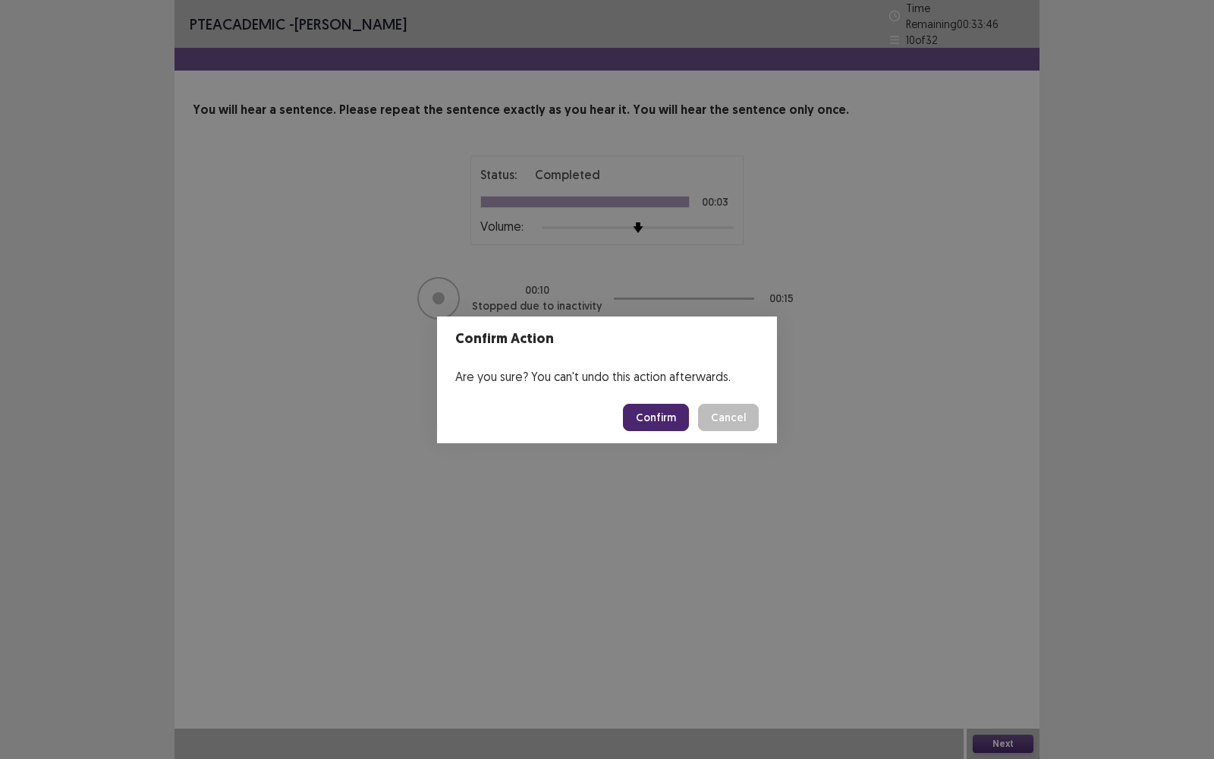
click at [662, 426] on button "Confirm" at bounding box center [656, 417] width 66 height 27
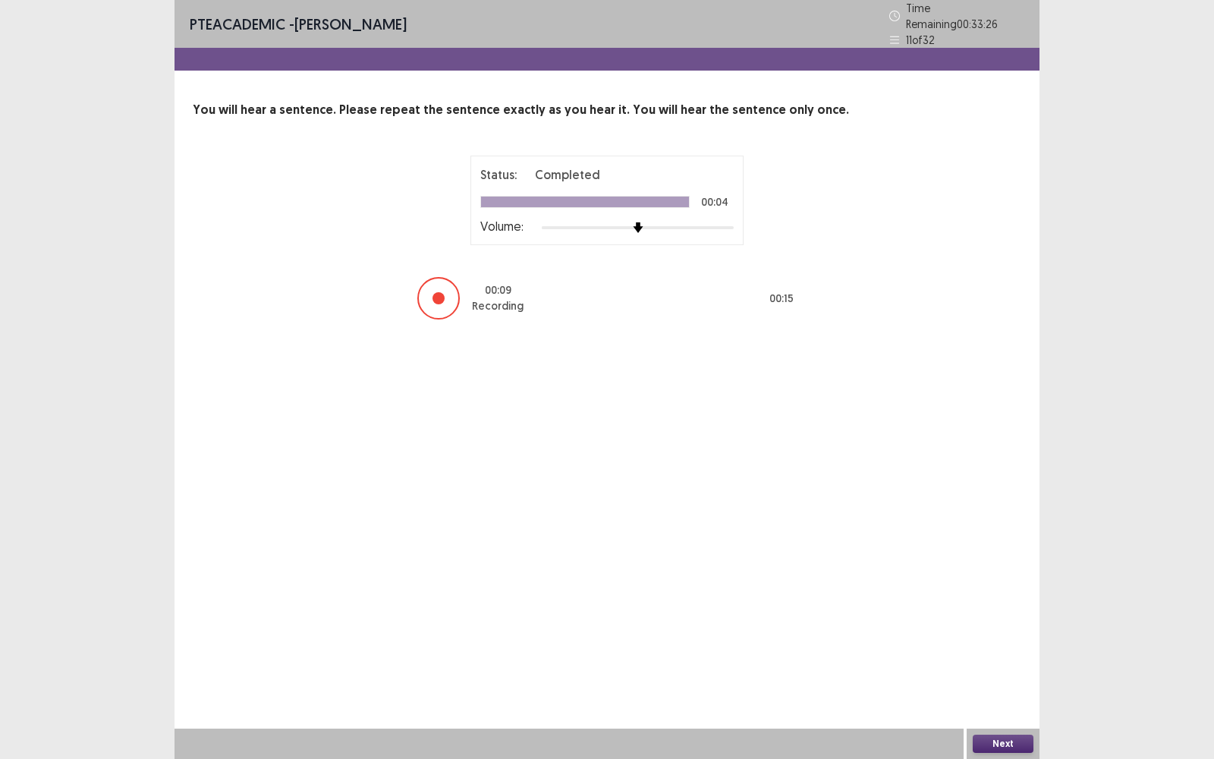
click at [443, 286] on div at bounding box center [438, 298] width 42 height 42
click at [994, 494] on button "Next" at bounding box center [1003, 744] width 61 height 18
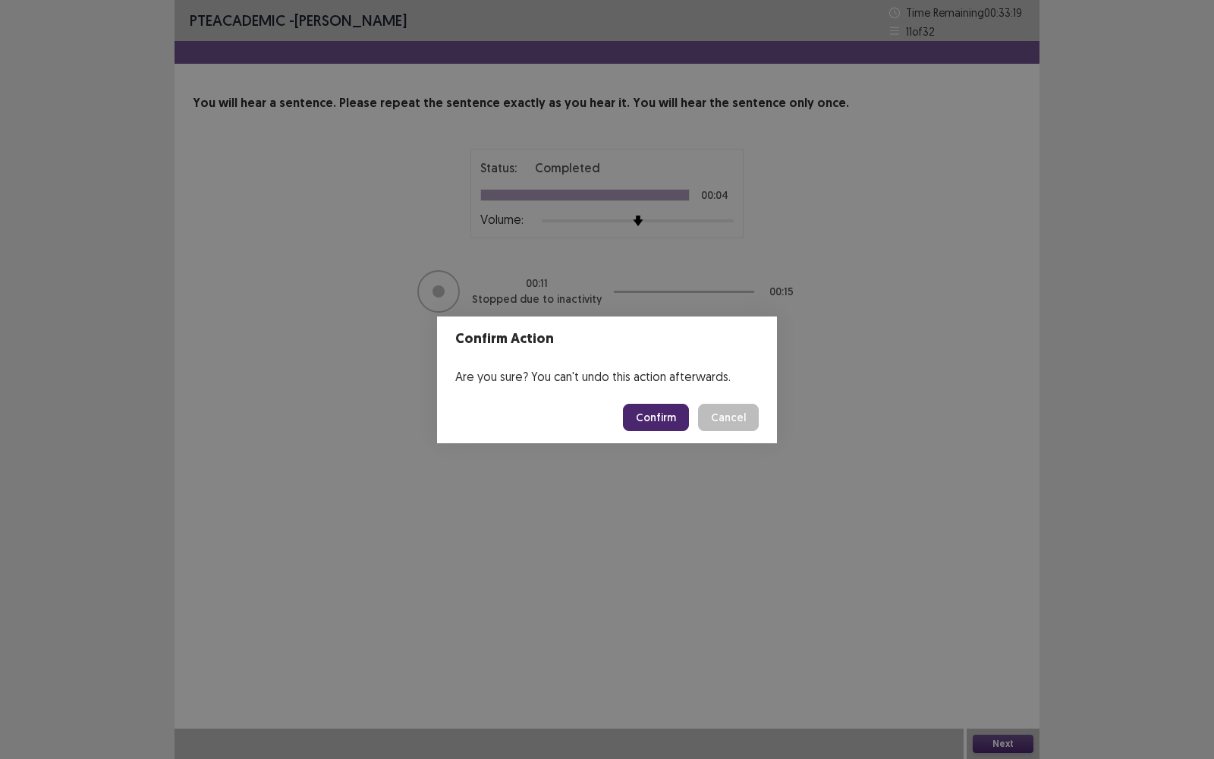
click at [651, 420] on button "Confirm" at bounding box center [656, 417] width 66 height 27
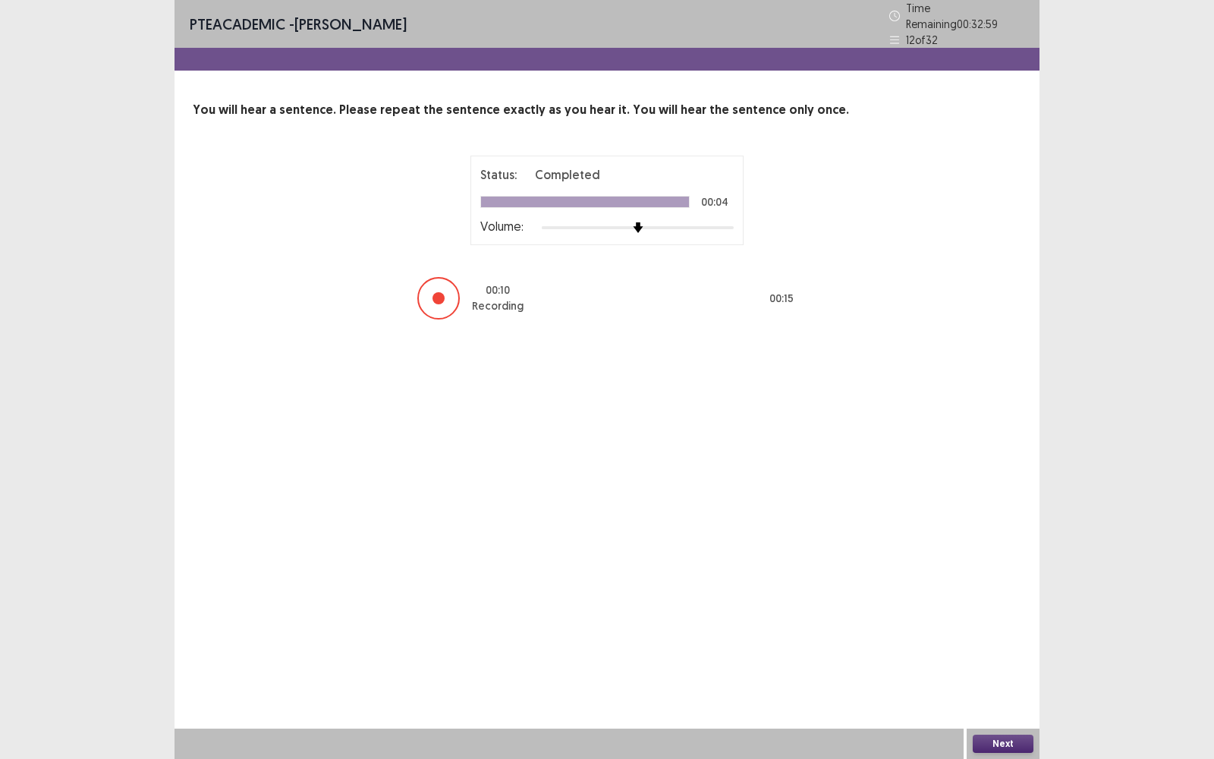
click at [999, 494] on button "Next" at bounding box center [1003, 744] width 61 height 18
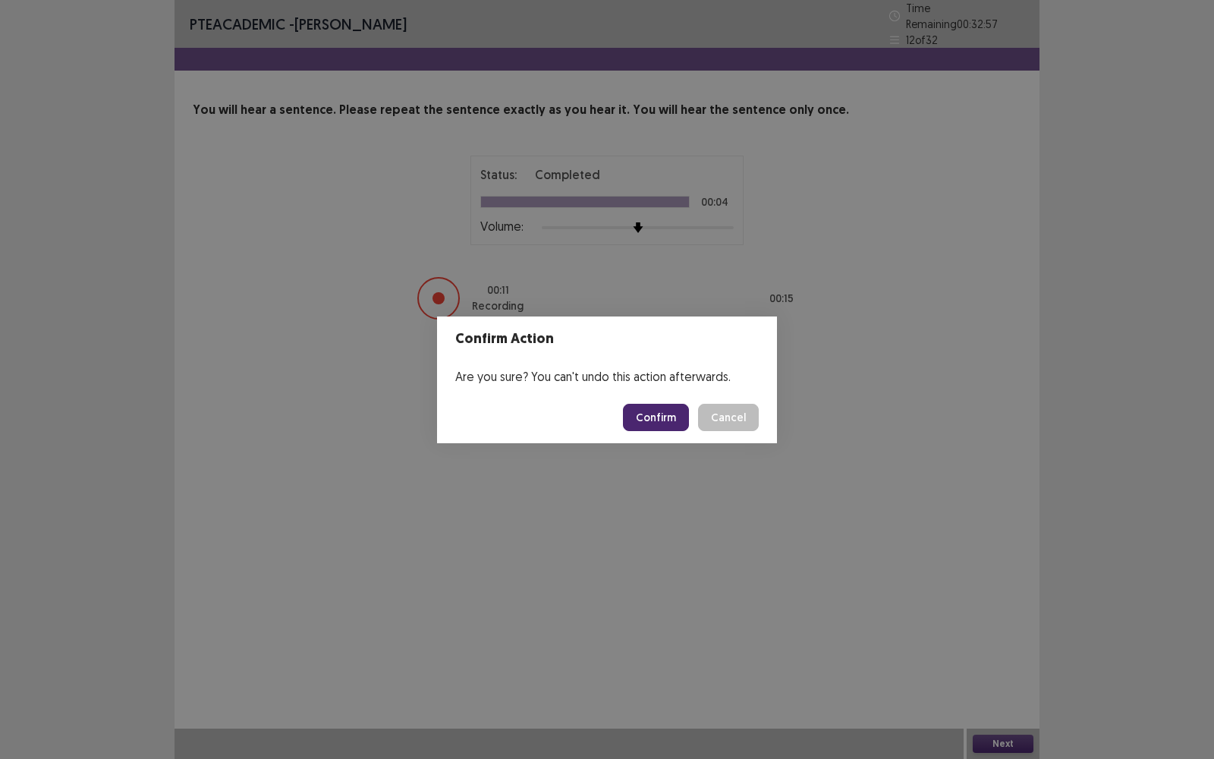
click at [654, 421] on button "Confirm" at bounding box center [656, 417] width 66 height 27
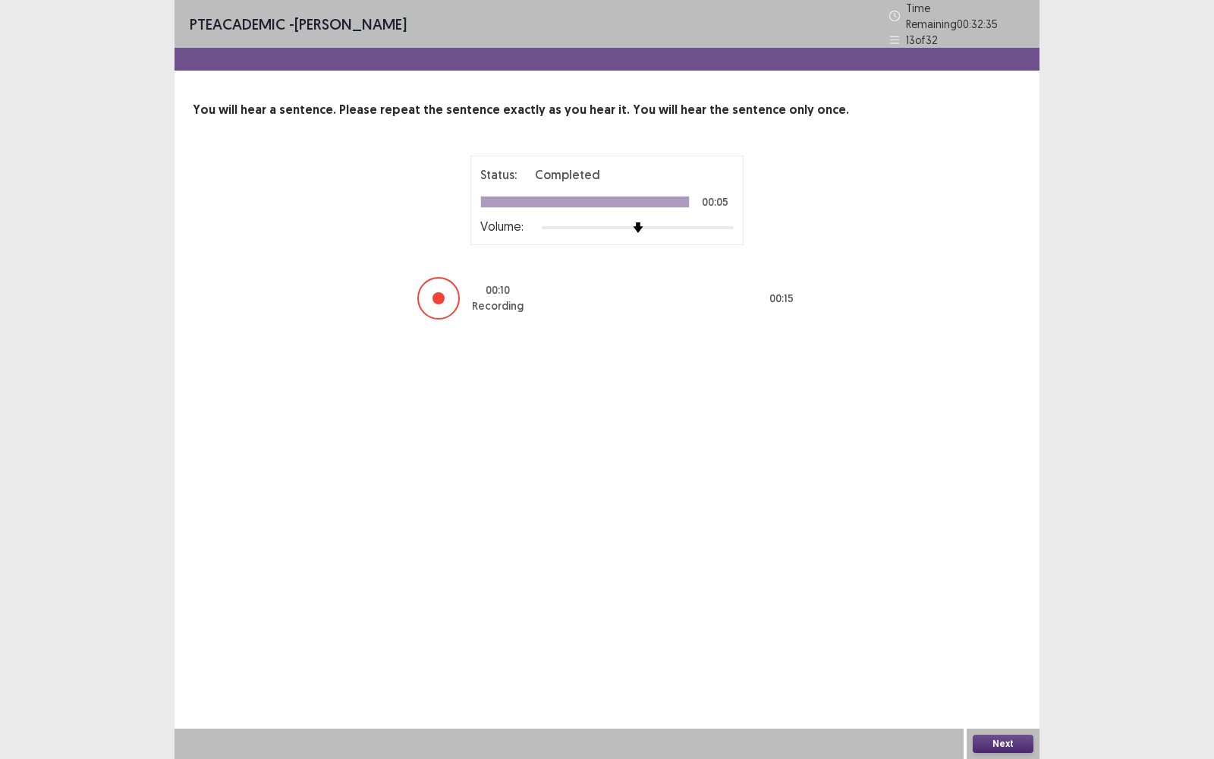
click at [1005, 494] on button "Next" at bounding box center [1003, 744] width 61 height 18
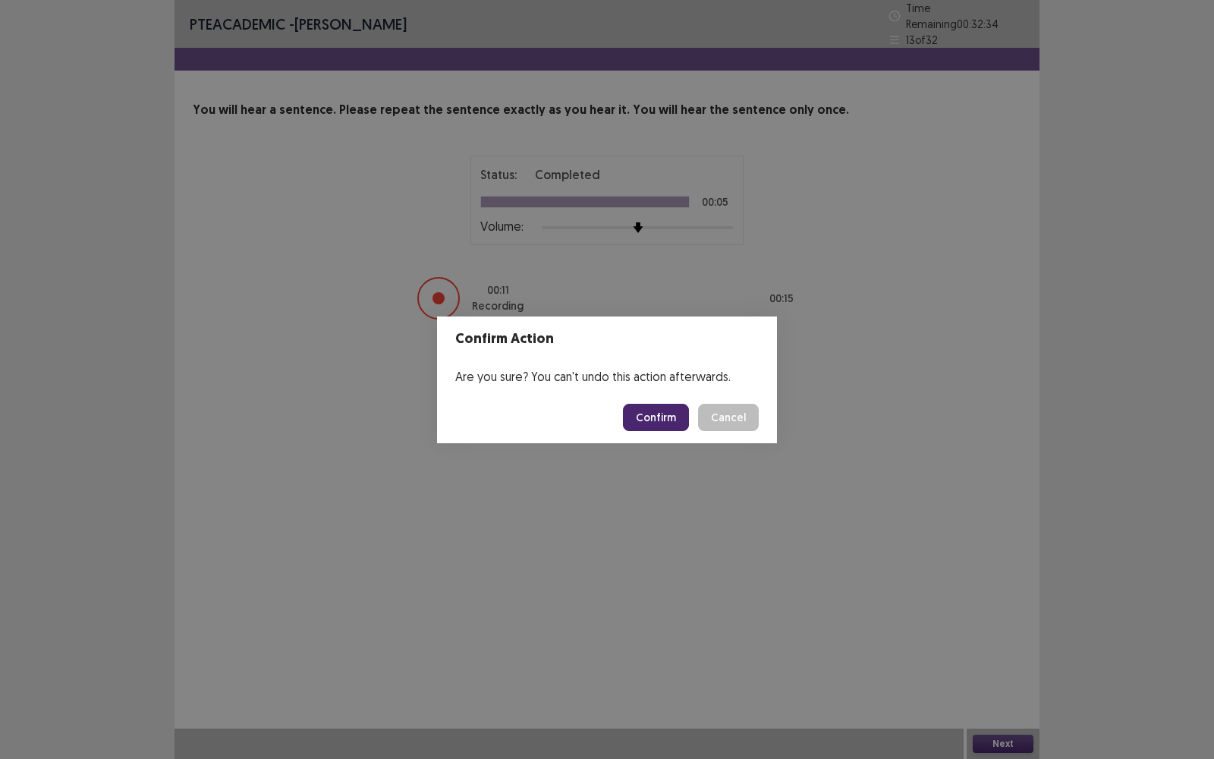
click at [673, 420] on button "Confirm" at bounding box center [656, 417] width 66 height 27
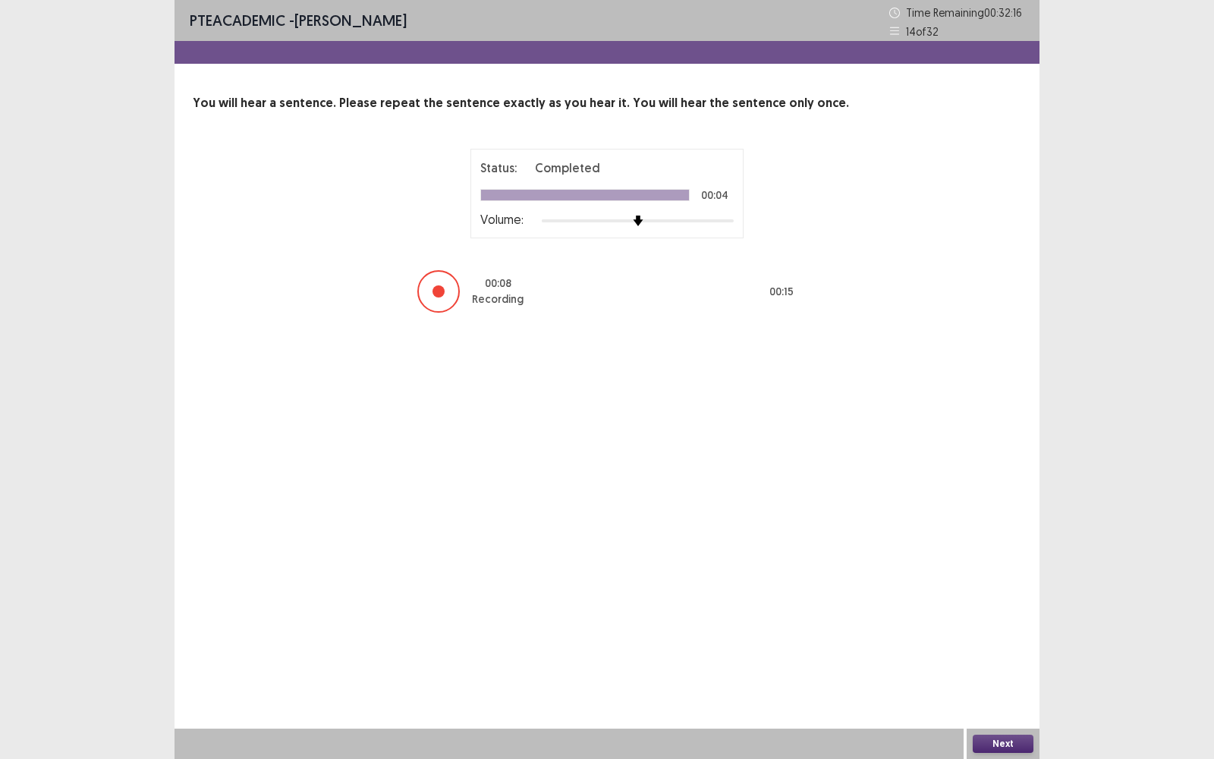
click at [434, 288] on div at bounding box center [439, 291] width 12 height 12
click at [438, 291] on div at bounding box center [439, 291] width 12 height 12
click at [1008, 494] on button "Next" at bounding box center [1003, 744] width 61 height 18
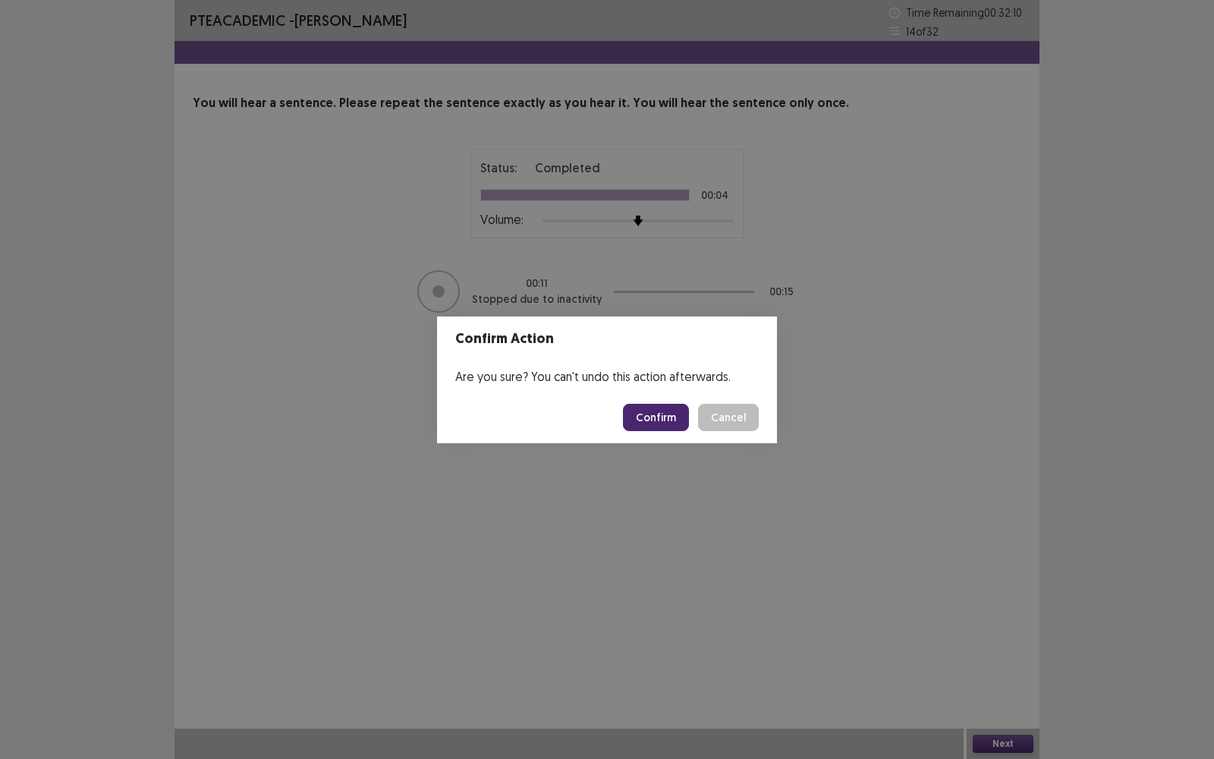
click at [661, 415] on button "Confirm" at bounding box center [656, 417] width 66 height 27
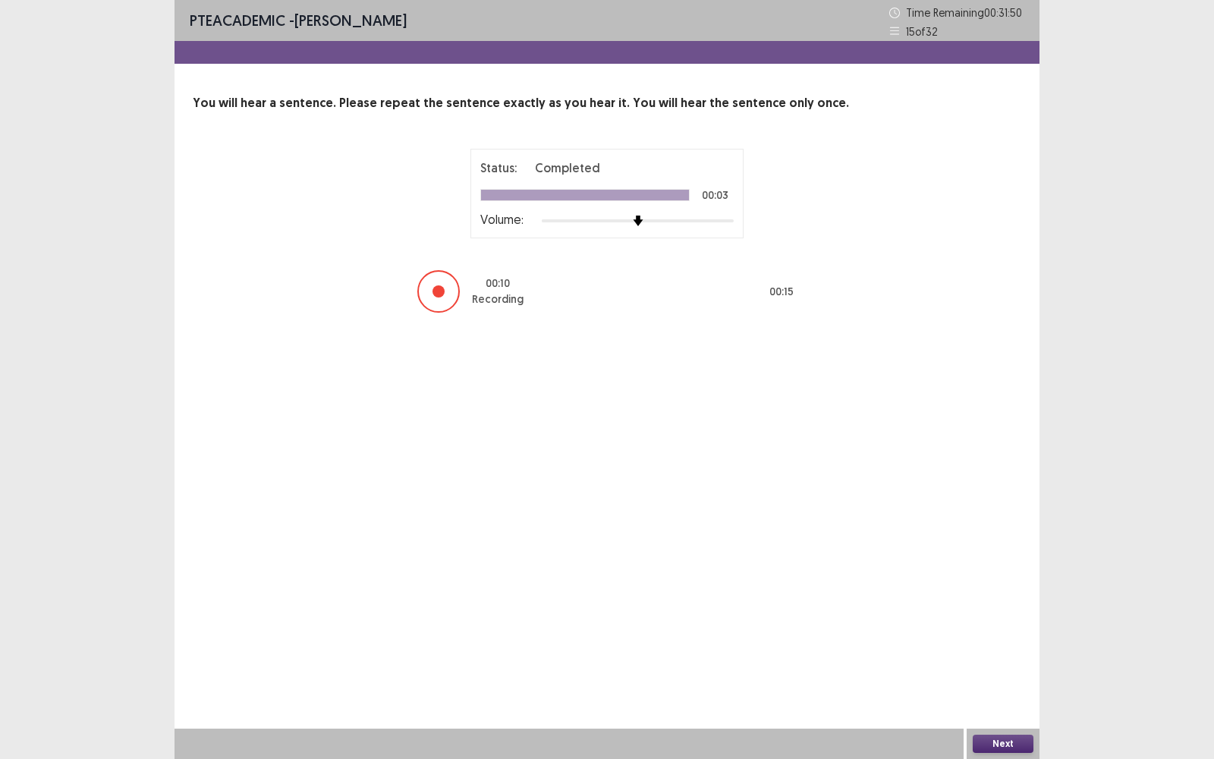
click at [450, 292] on div at bounding box center [438, 291] width 42 height 42
click at [449, 294] on div at bounding box center [438, 291] width 42 height 42
click at [997, 494] on button "Next" at bounding box center [1003, 744] width 61 height 18
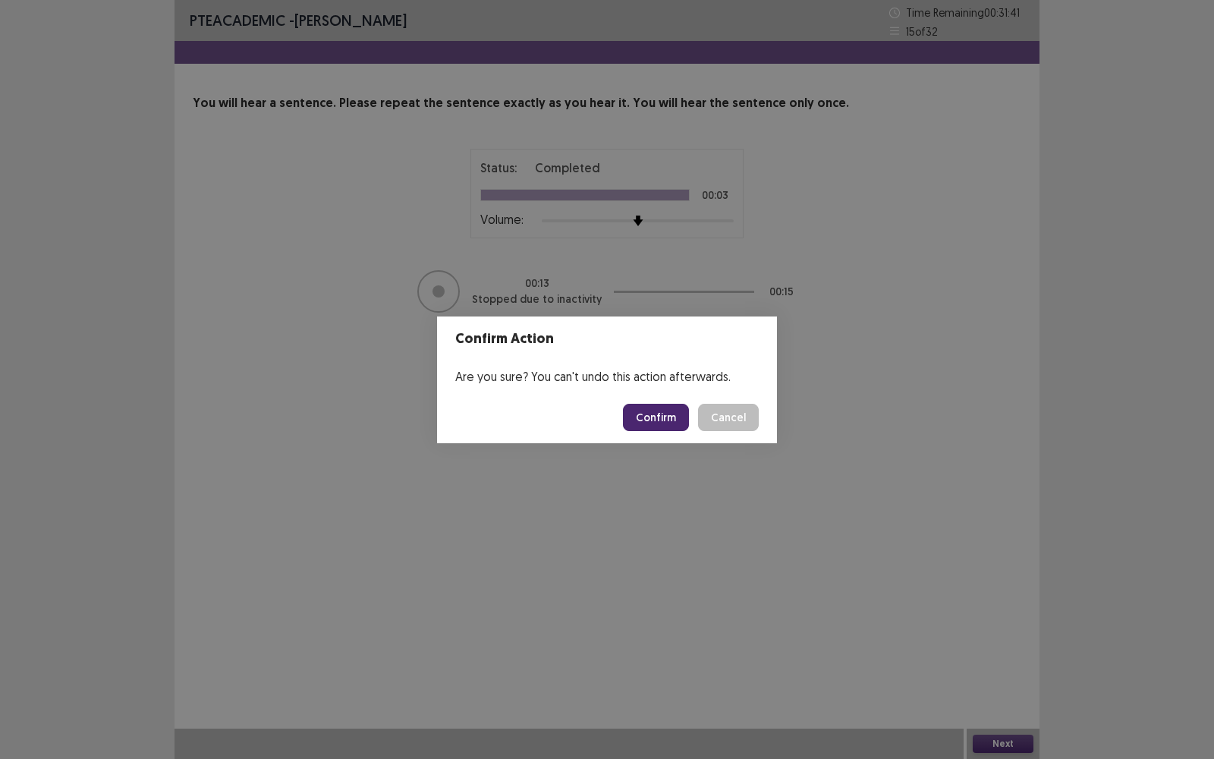
click at [656, 416] on button "Confirm" at bounding box center [656, 417] width 66 height 27
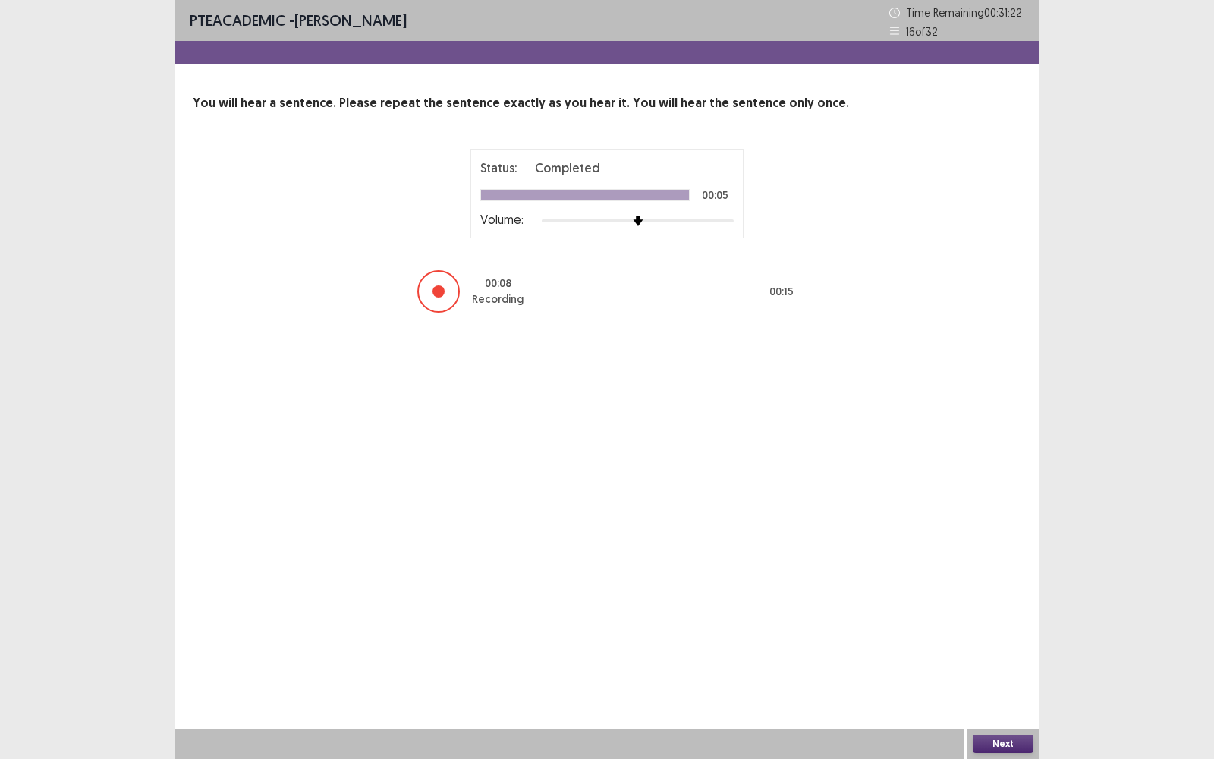
click at [443, 294] on div at bounding box center [438, 291] width 42 height 42
click at [1011, 494] on button "Next" at bounding box center [1003, 744] width 61 height 18
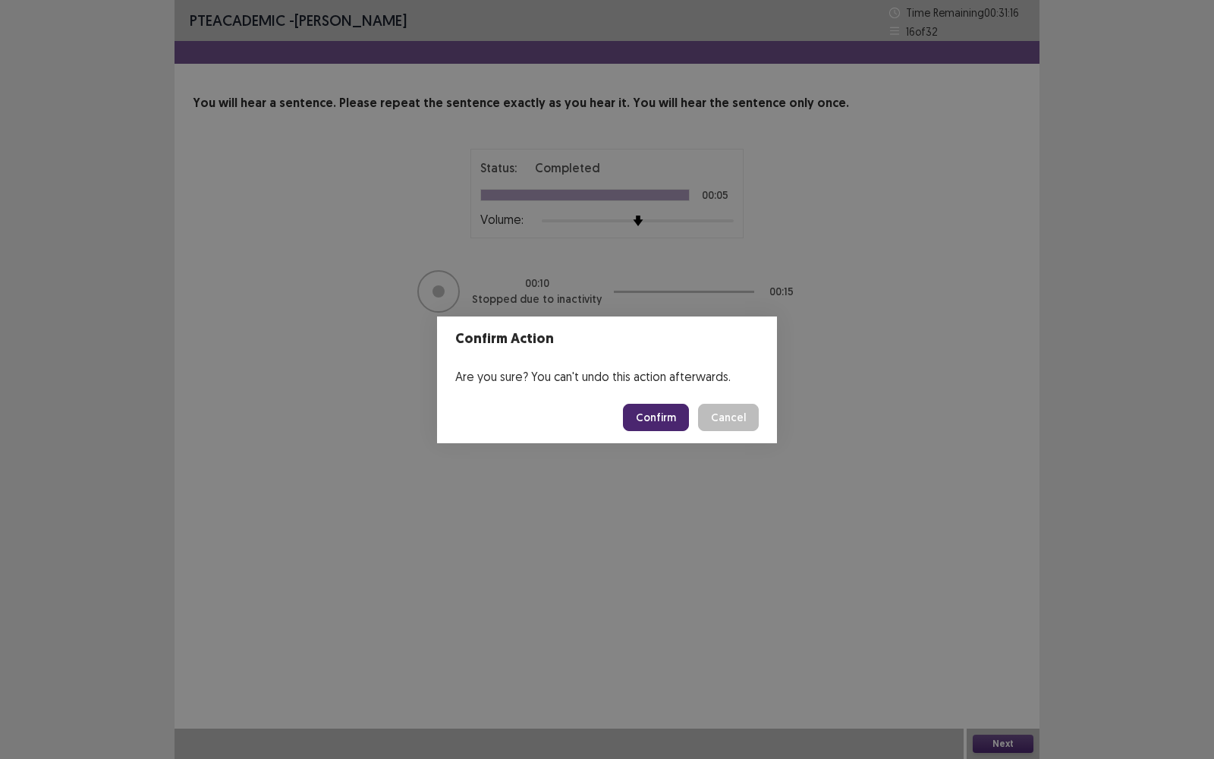
click at [662, 414] on button "Confirm" at bounding box center [656, 417] width 66 height 27
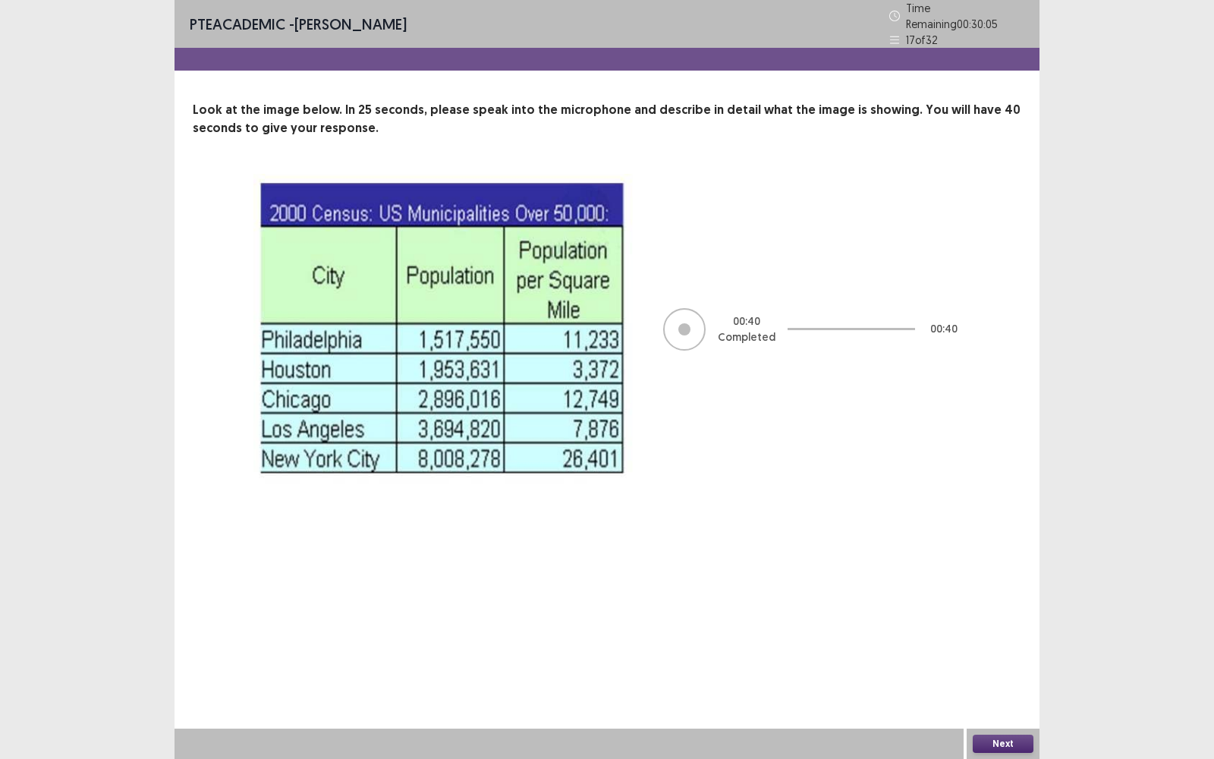
click at [1018, 494] on button "Next" at bounding box center [1003, 744] width 61 height 18
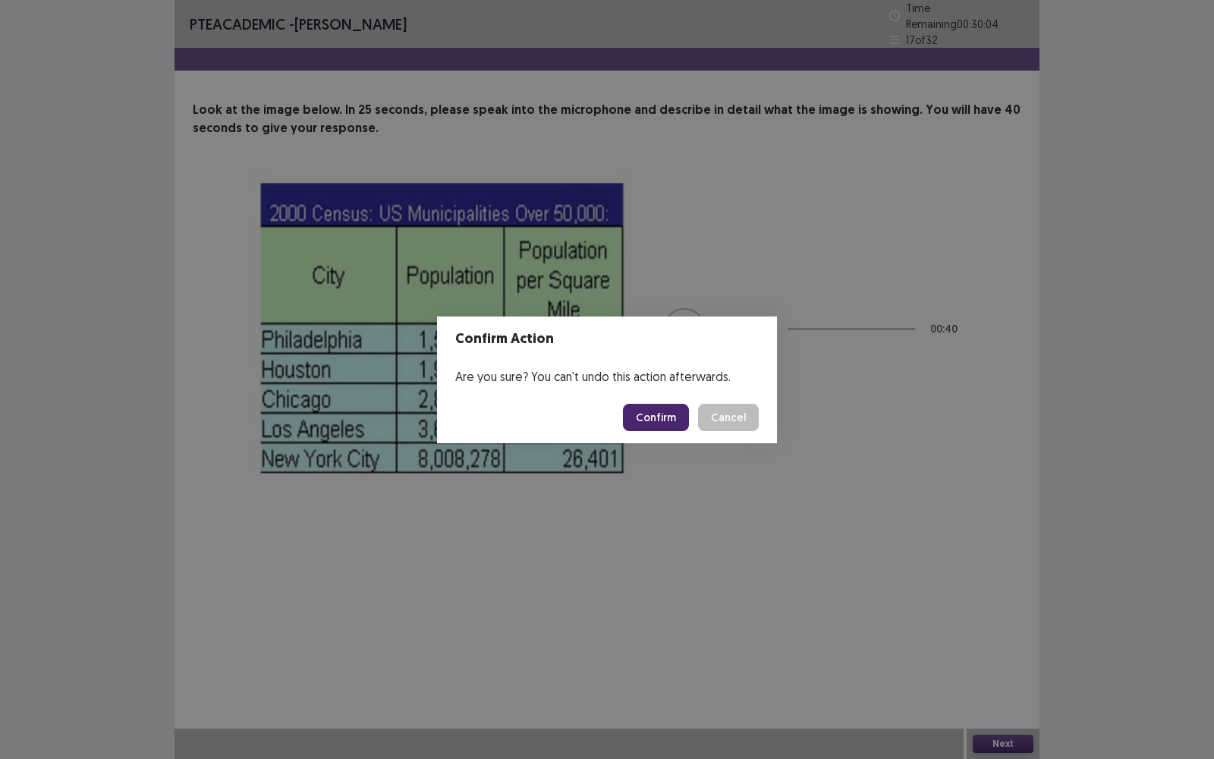
click at [653, 415] on button "Confirm" at bounding box center [656, 417] width 66 height 27
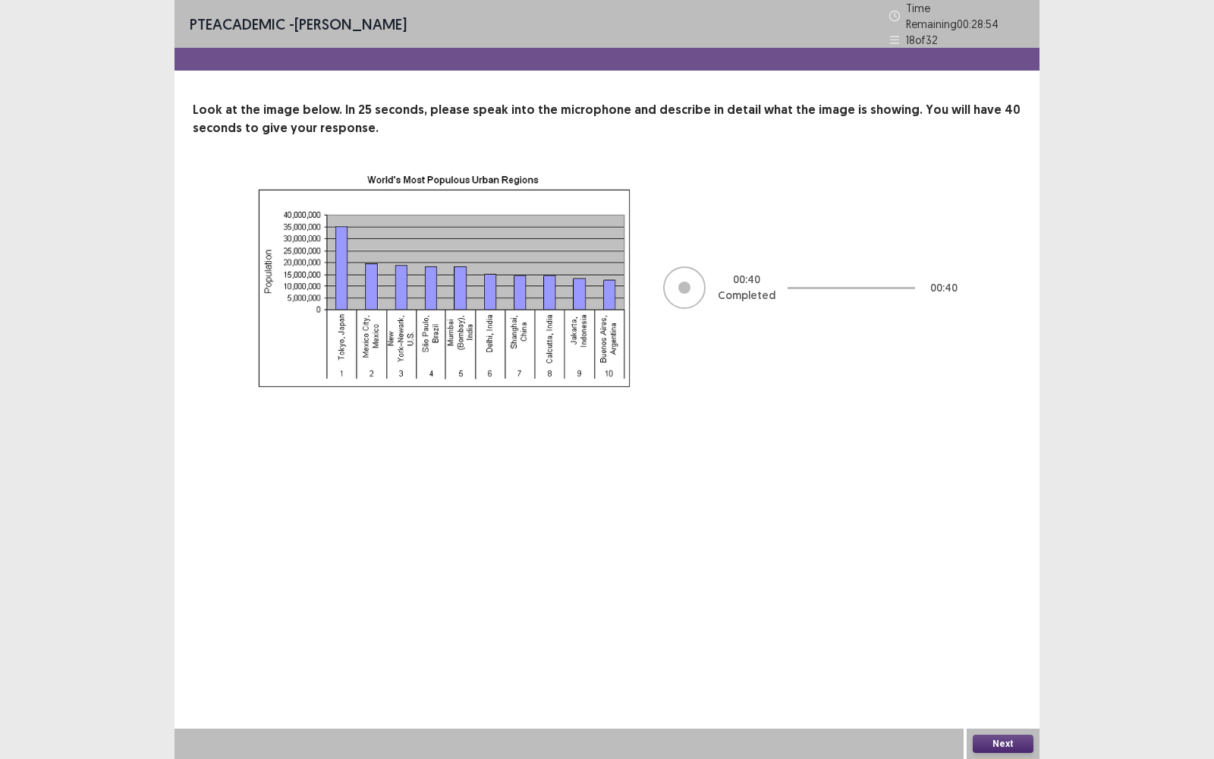
click at [996, 494] on button "Next" at bounding box center [1003, 744] width 61 height 18
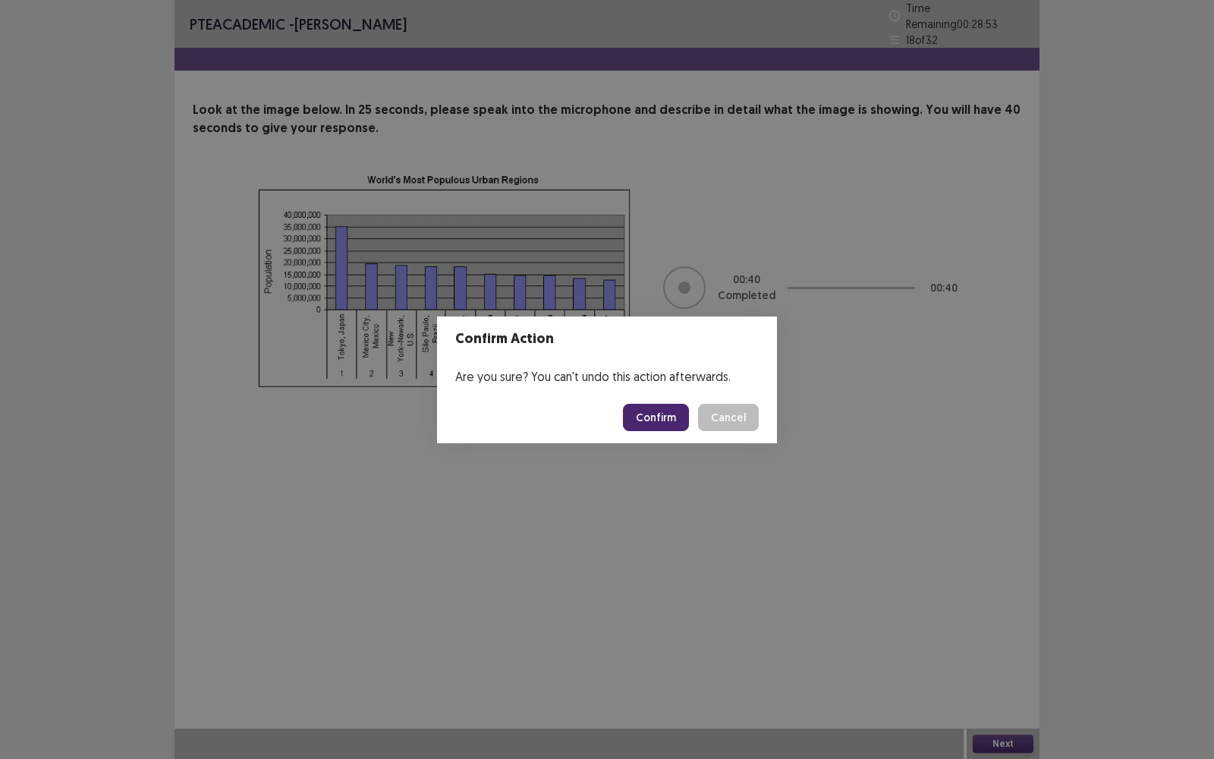
click at [647, 408] on button "Confirm" at bounding box center [656, 417] width 66 height 27
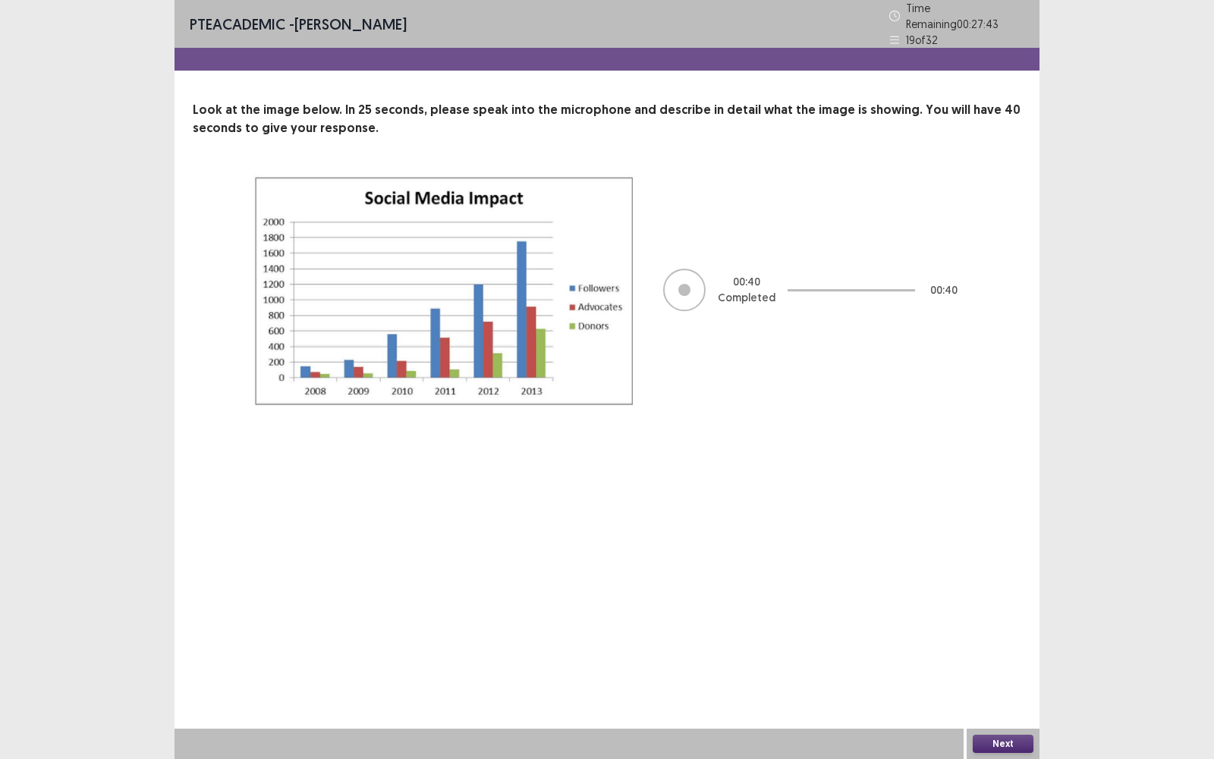
click at [1006, 494] on button "Next" at bounding box center [1003, 744] width 61 height 18
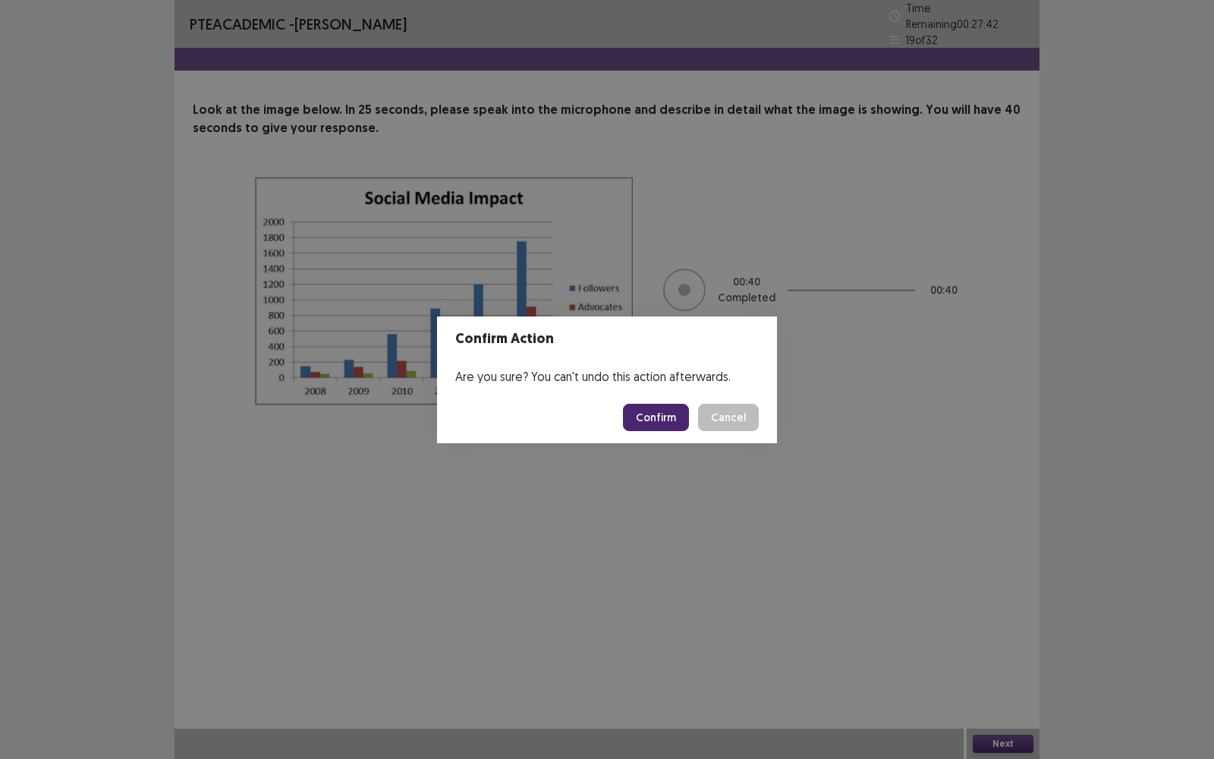
click at [666, 417] on button "Confirm" at bounding box center [656, 417] width 66 height 27
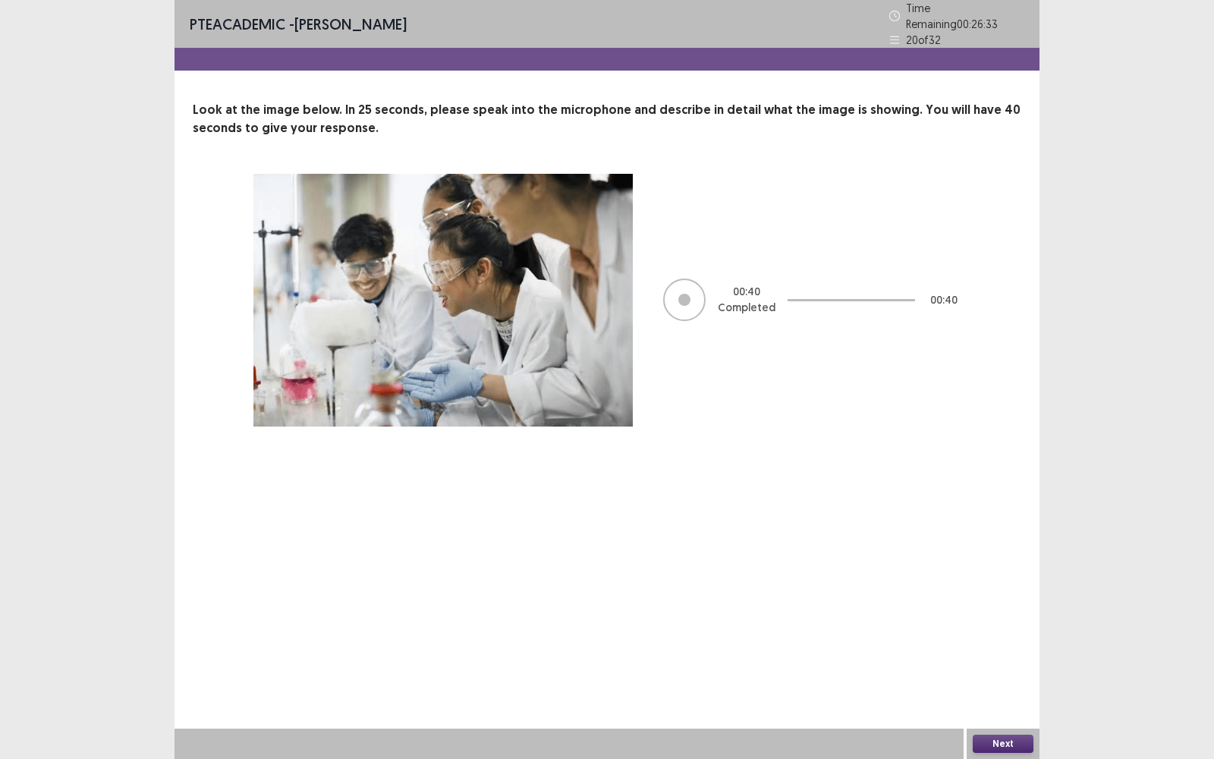
click at [1025, 494] on button "Next" at bounding box center [1003, 744] width 61 height 18
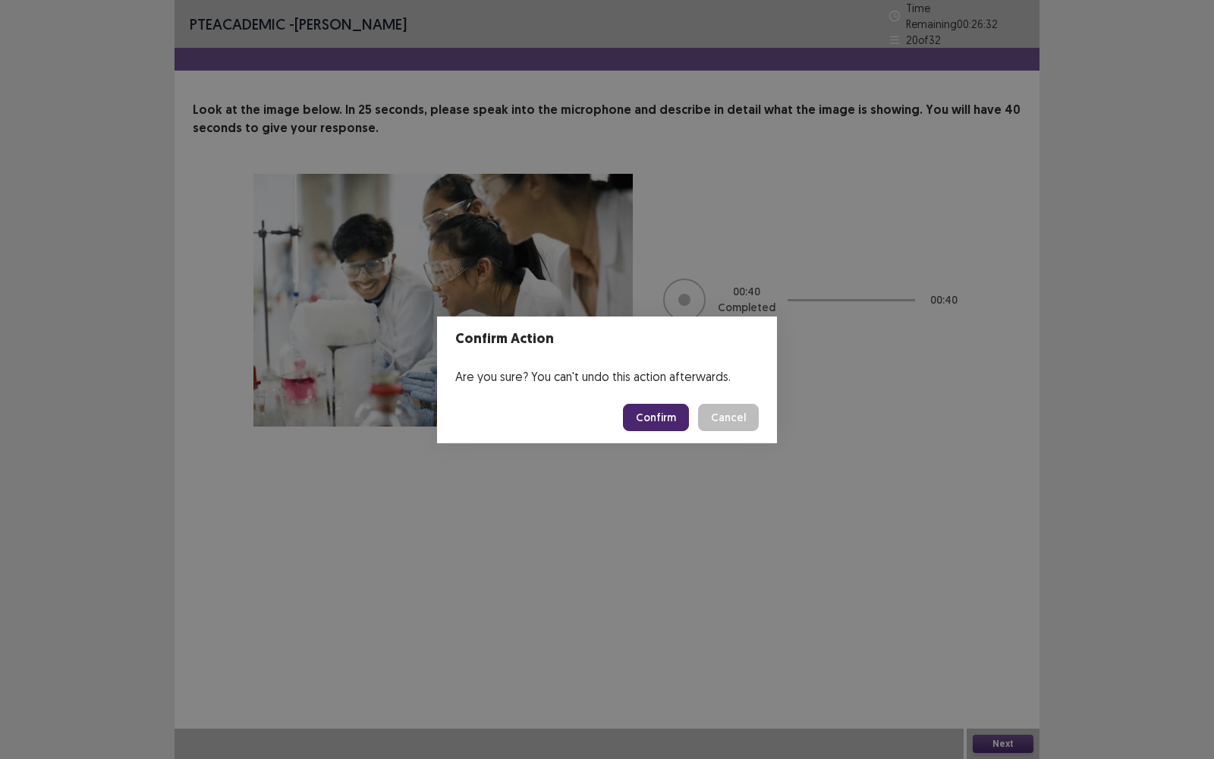
click at [670, 417] on button "Confirm" at bounding box center [656, 417] width 66 height 27
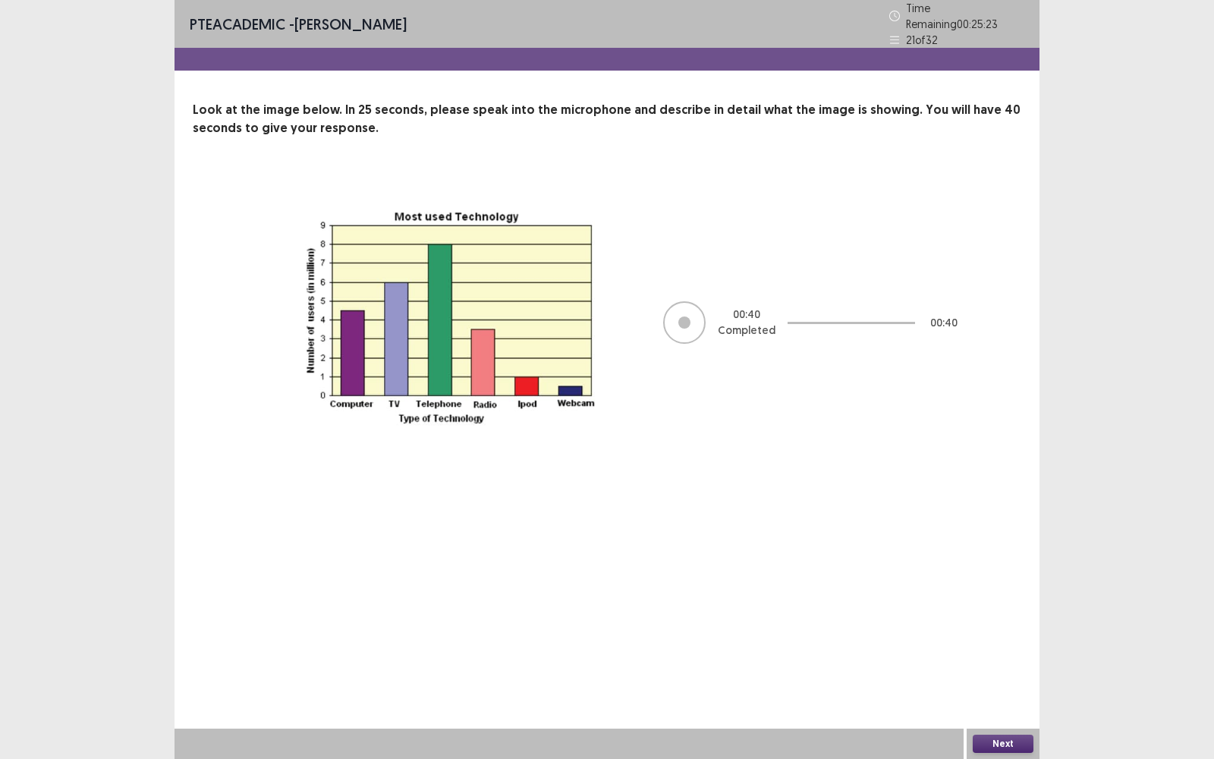
click at [990, 494] on button "Next" at bounding box center [1003, 744] width 61 height 18
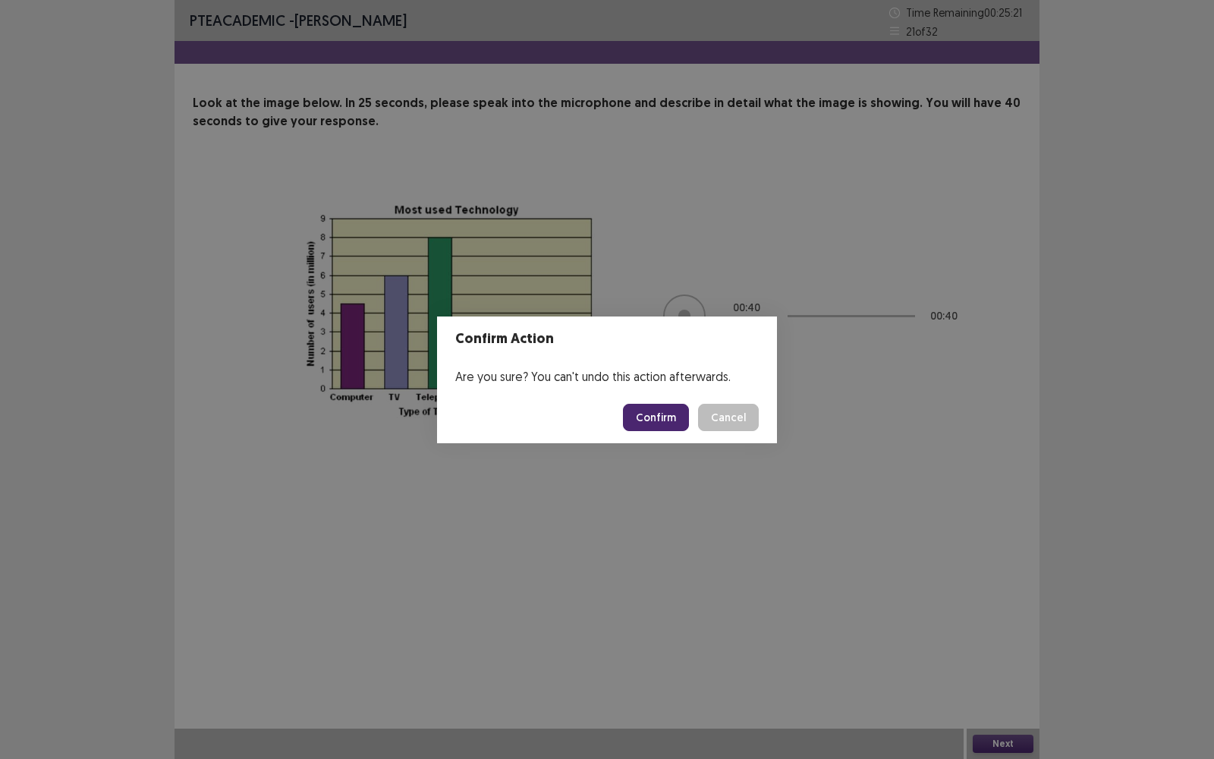
click at [658, 414] on button "Confirm" at bounding box center [656, 417] width 66 height 27
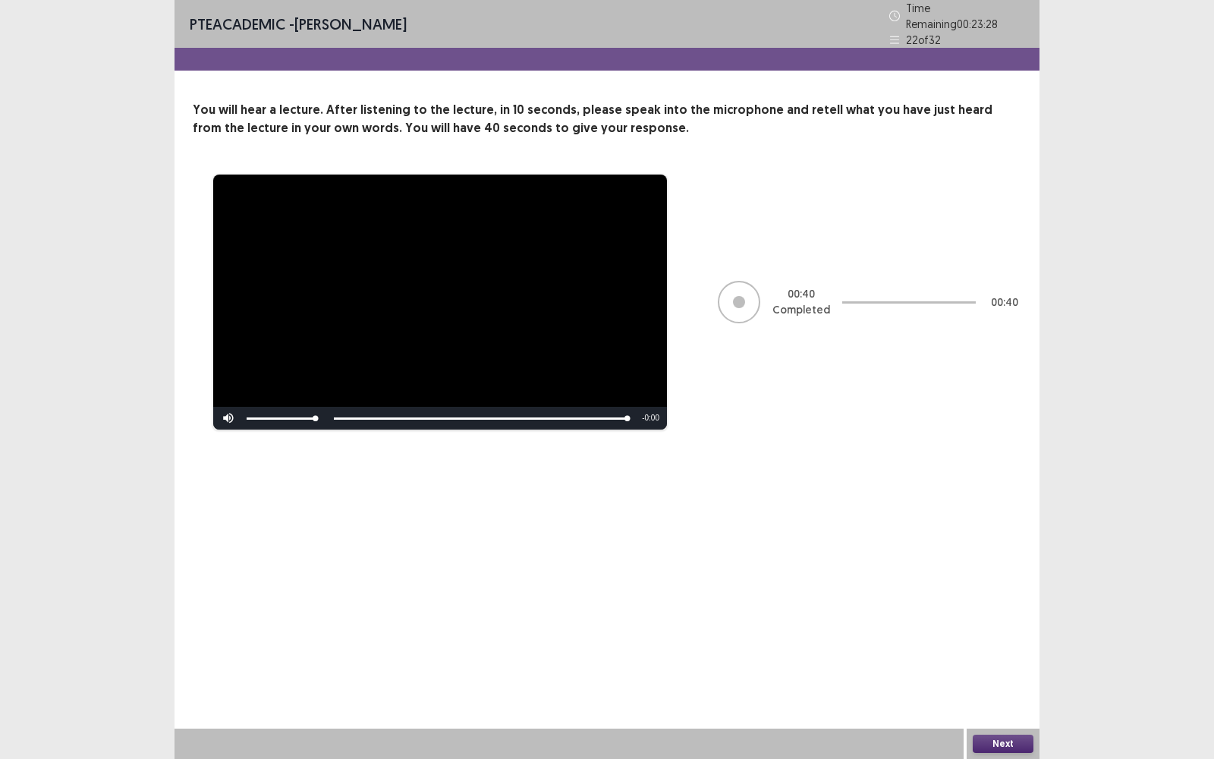
click at [1017, 494] on button "Next" at bounding box center [1003, 744] width 61 height 18
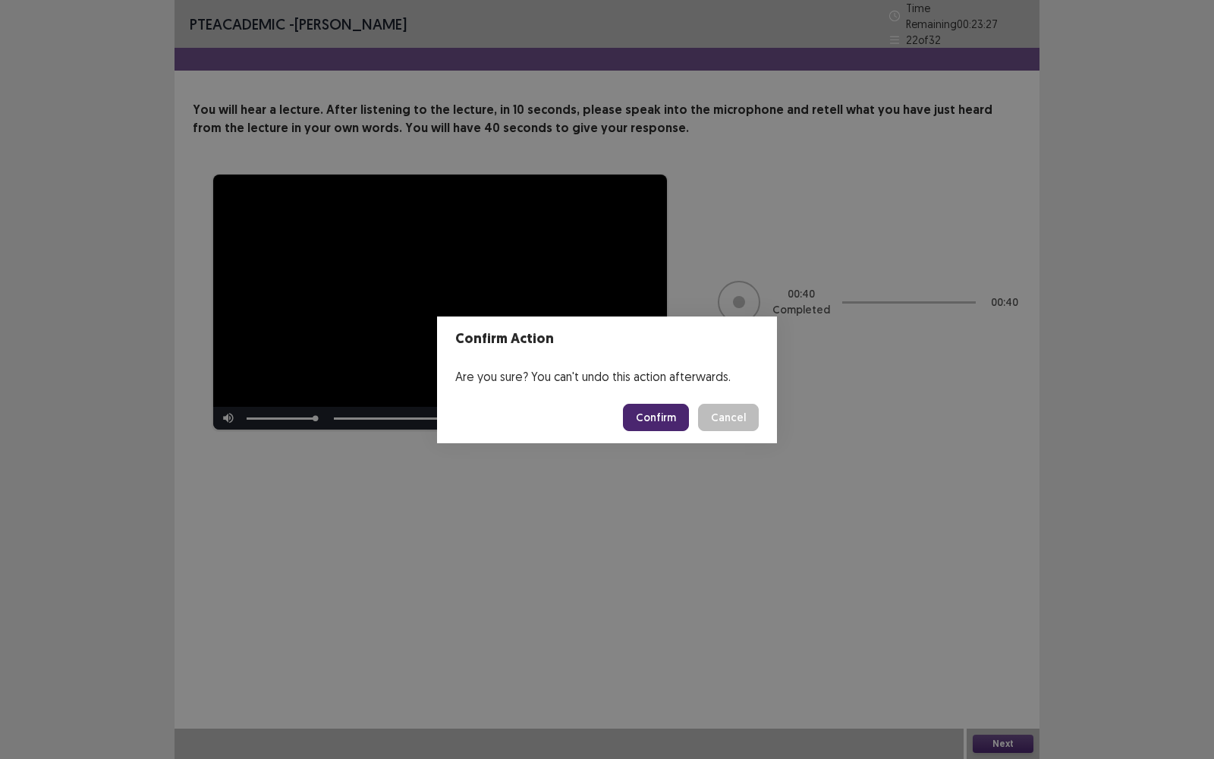
click at [654, 420] on button "Confirm" at bounding box center [656, 417] width 66 height 27
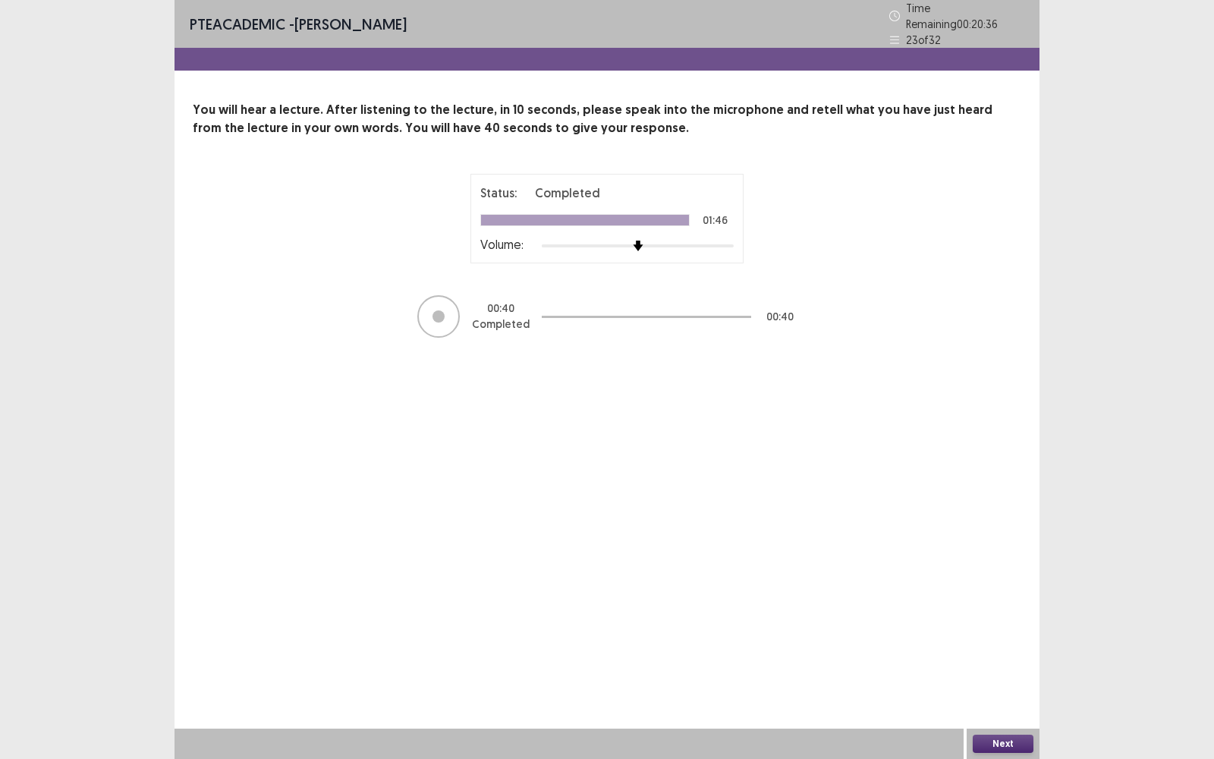
click at [1009, 494] on button "Next" at bounding box center [1003, 744] width 61 height 18
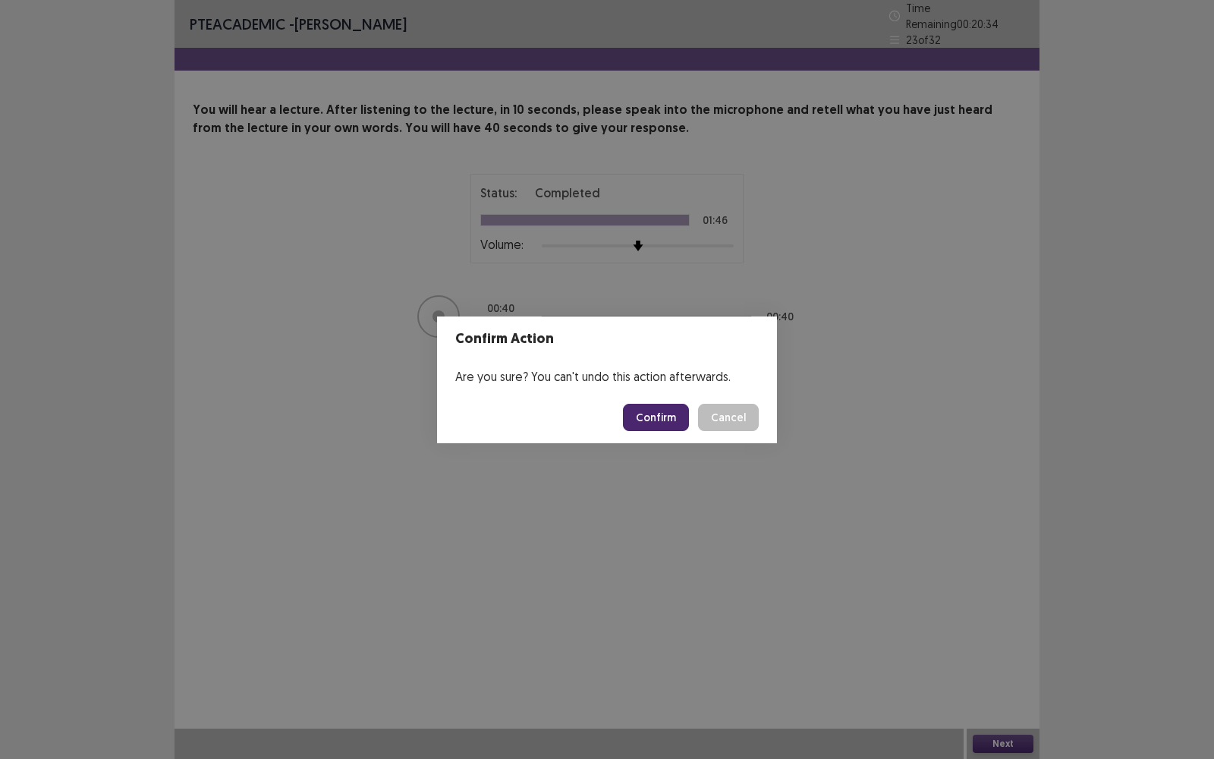
click at [665, 423] on button "Confirm" at bounding box center [656, 417] width 66 height 27
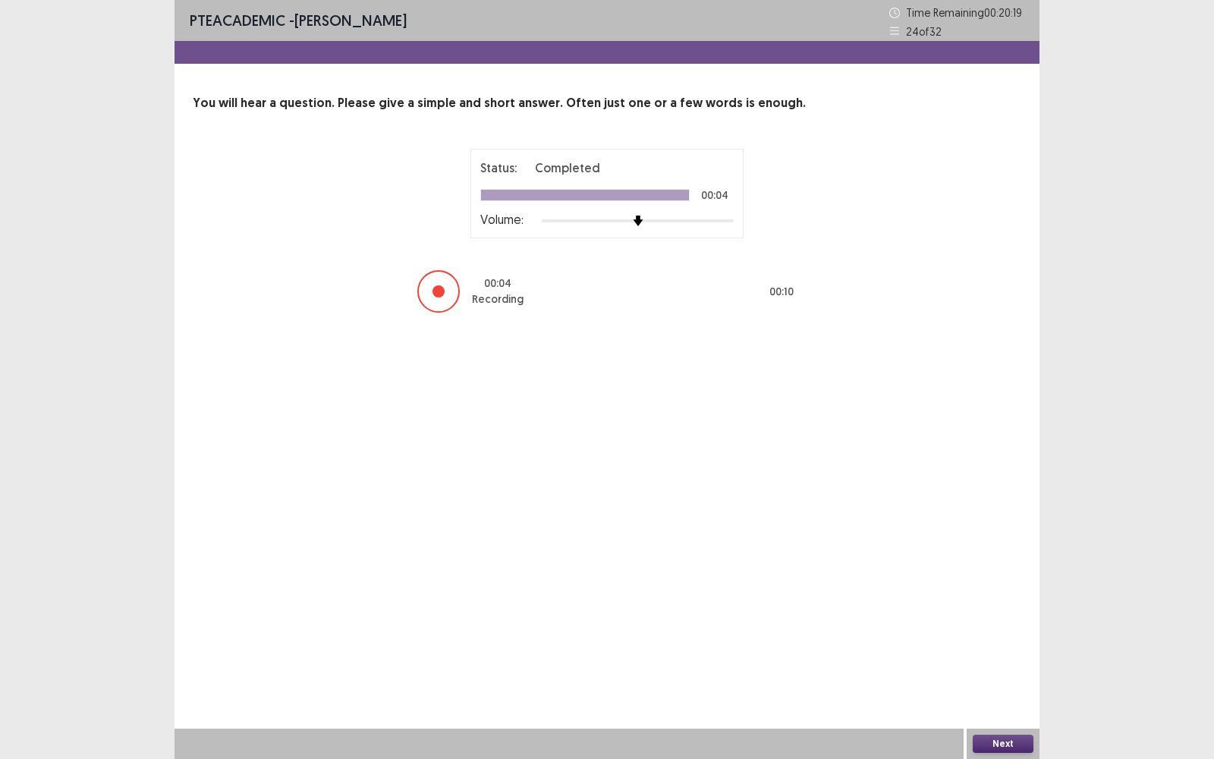
click at [445, 288] on div at bounding box center [438, 291] width 42 height 42
click at [1002, 494] on div "Next" at bounding box center [1003, 744] width 73 height 30
click at [1002, 494] on button "Next" at bounding box center [1003, 744] width 61 height 18
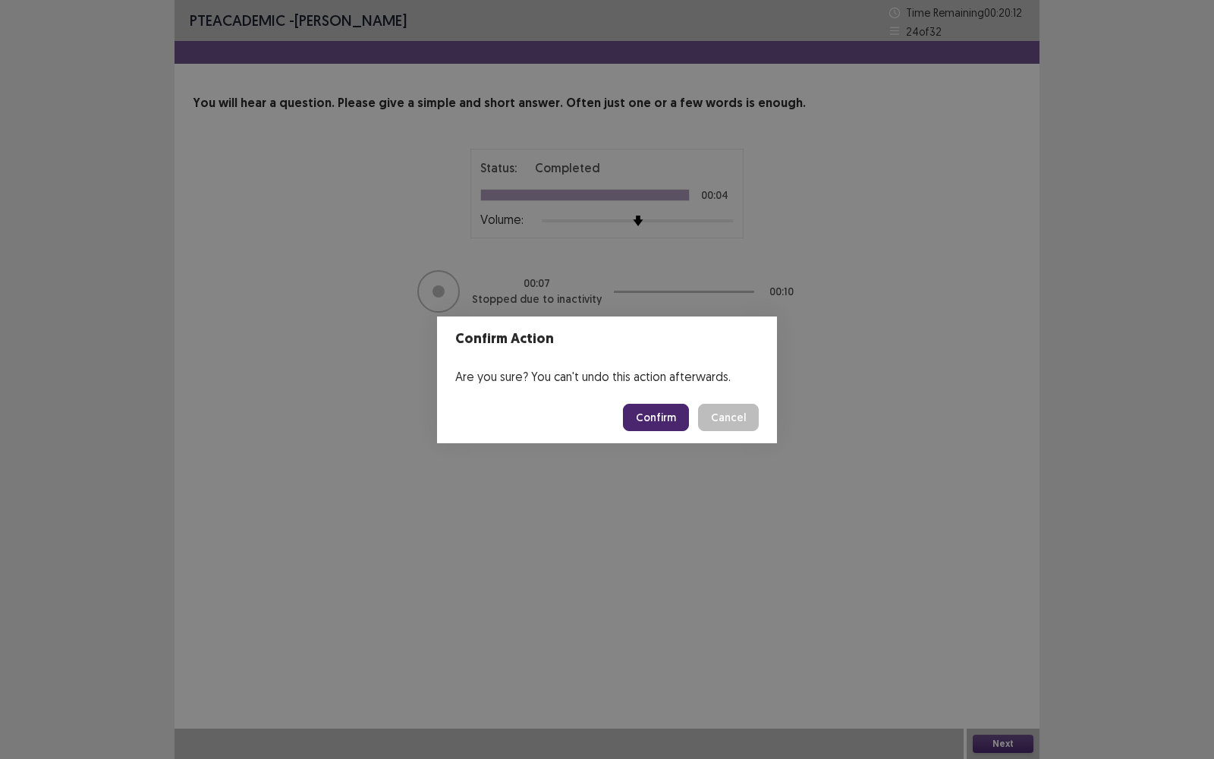
click at [660, 420] on button "Confirm" at bounding box center [656, 417] width 66 height 27
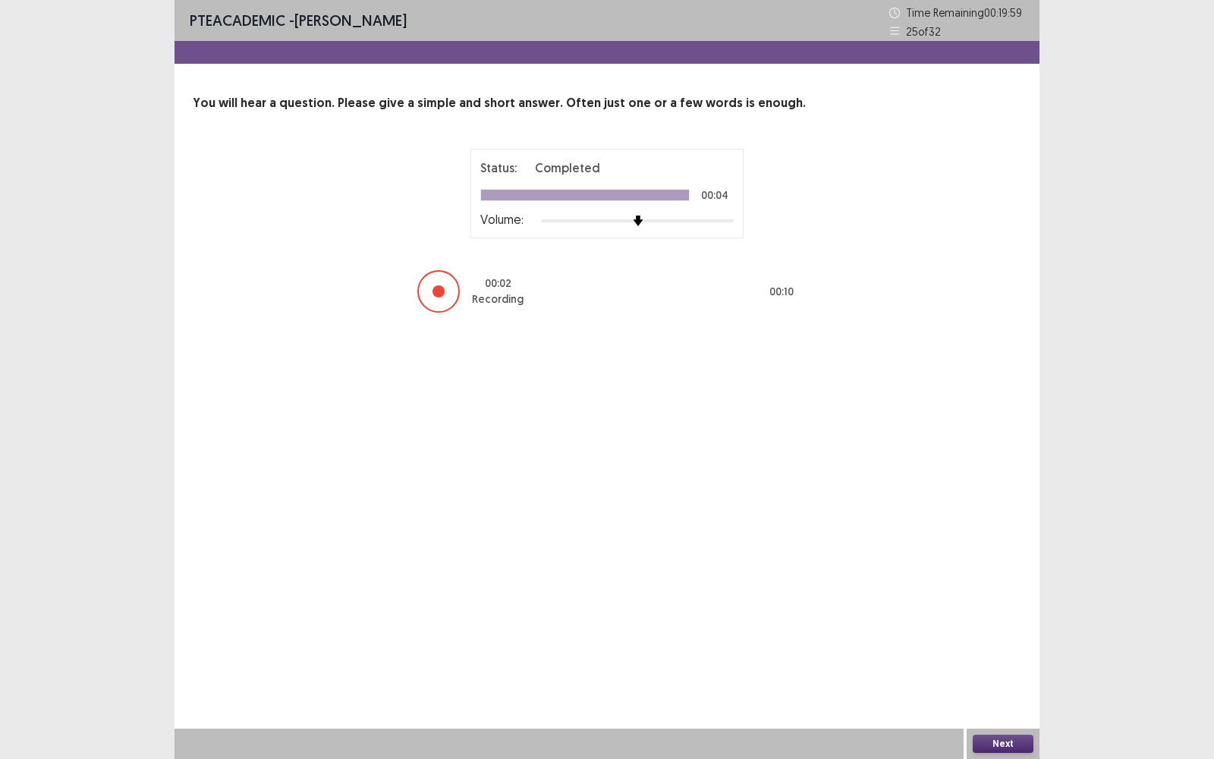
click at [440, 293] on div at bounding box center [439, 291] width 12 height 12
click at [994, 494] on button "Next" at bounding box center [1003, 744] width 61 height 18
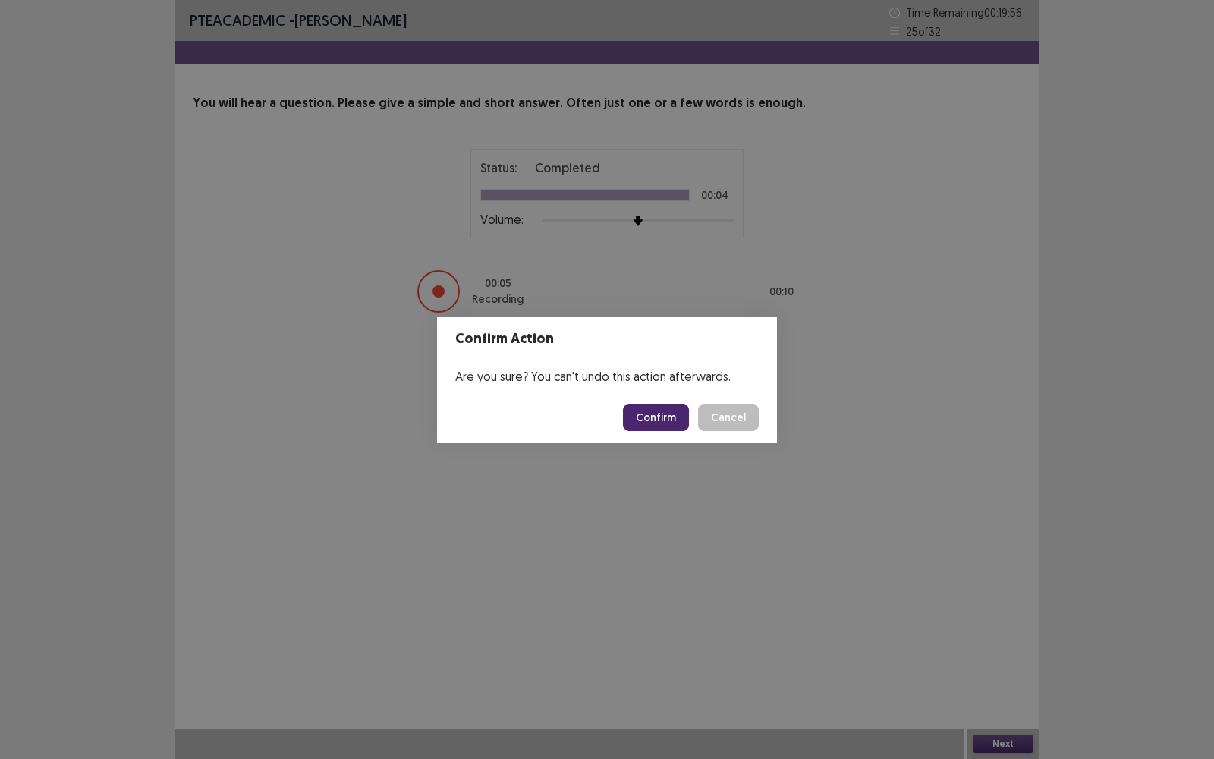
click at [653, 407] on button "Confirm" at bounding box center [656, 417] width 66 height 27
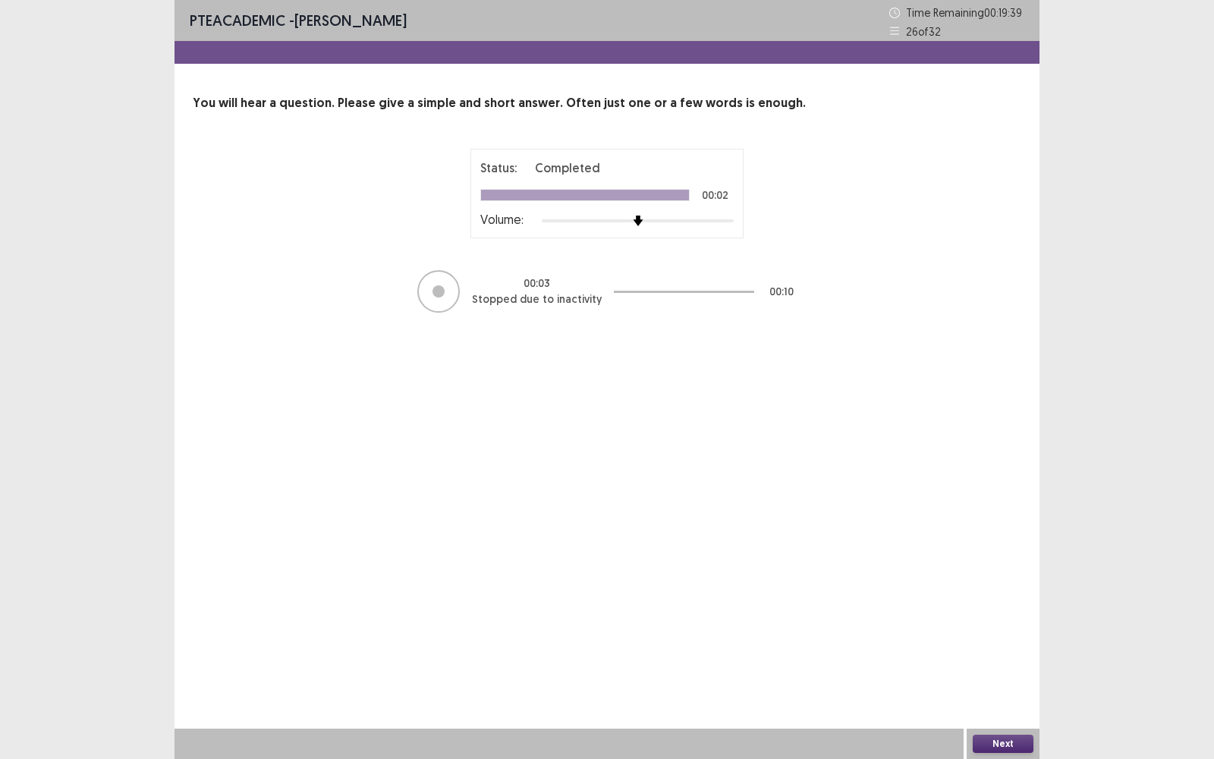
click at [1008, 494] on button "Next" at bounding box center [1003, 744] width 61 height 18
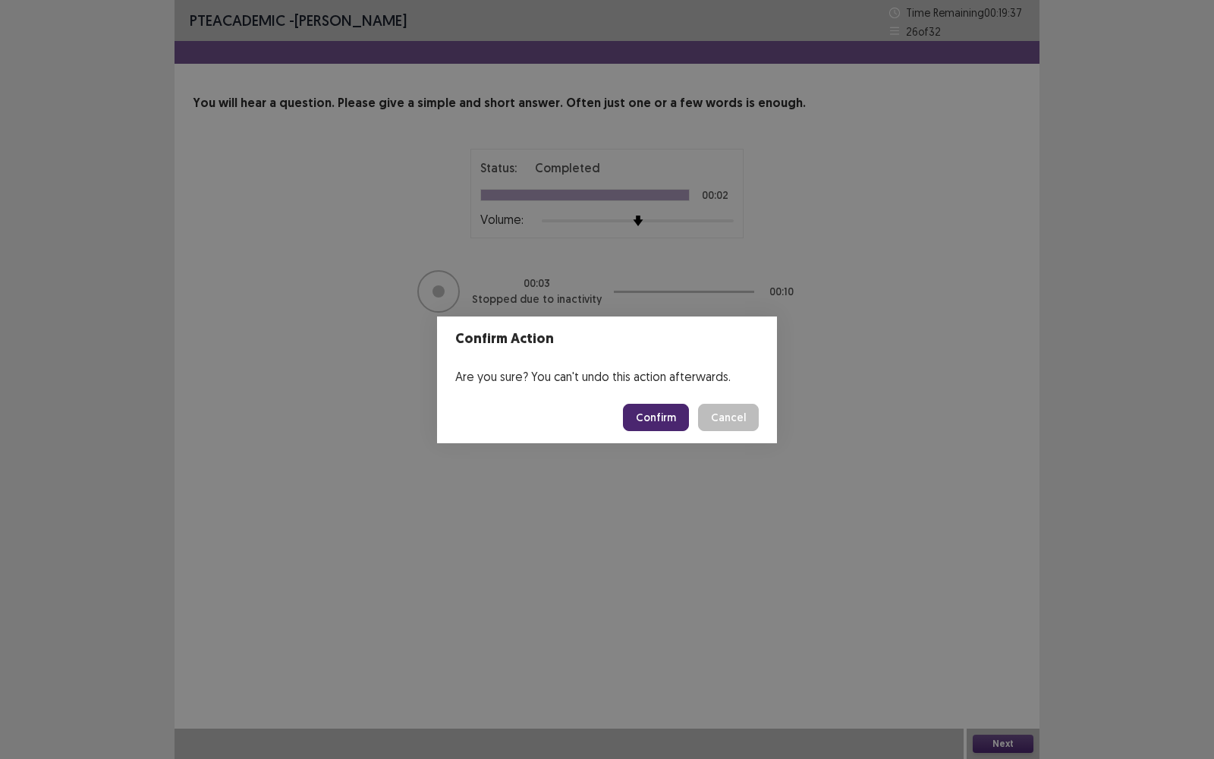
click at [669, 421] on button "Confirm" at bounding box center [656, 417] width 66 height 27
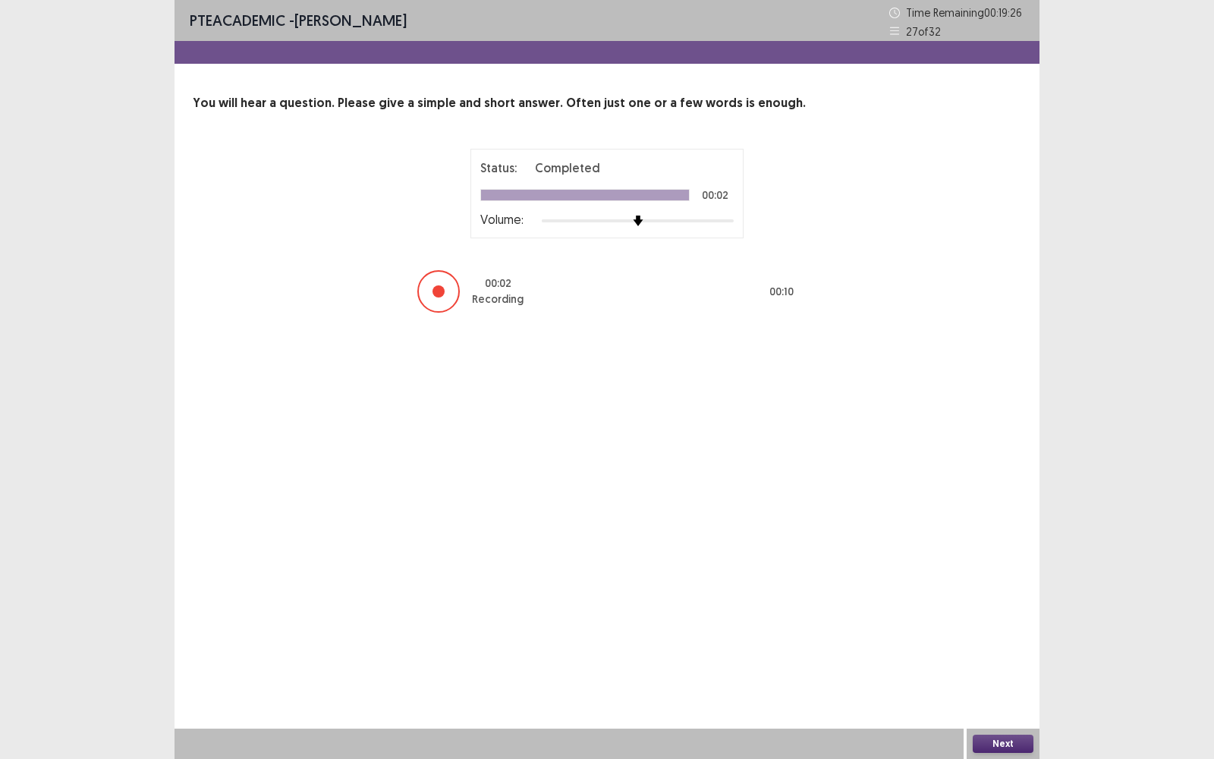
click at [1006, 494] on button "Next" at bounding box center [1003, 744] width 61 height 18
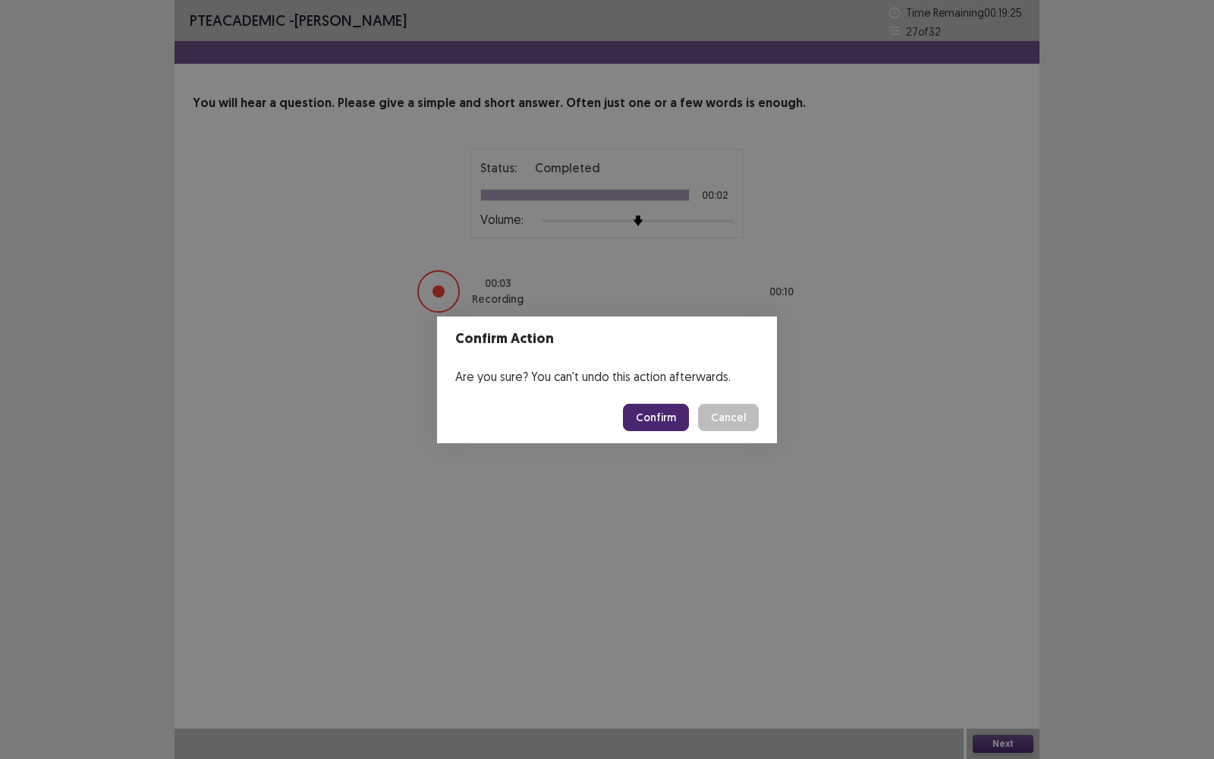
click at [657, 411] on button "Confirm" at bounding box center [656, 417] width 66 height 27
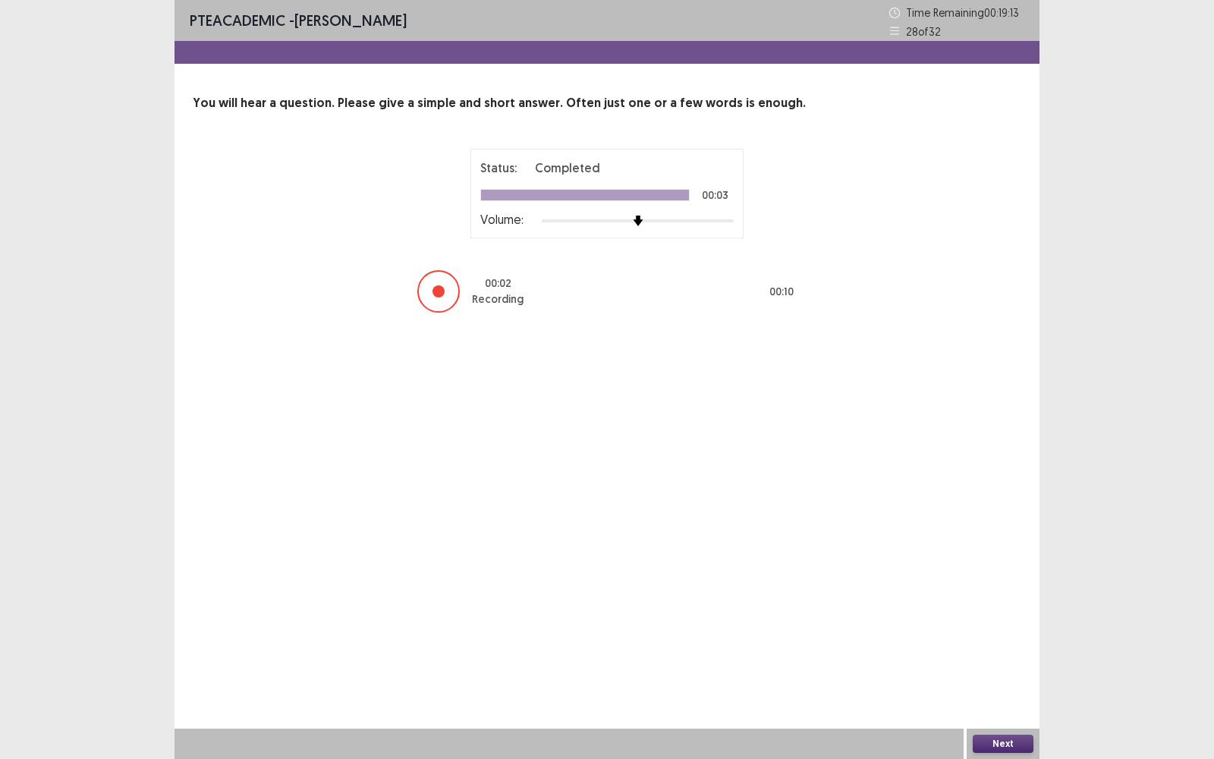
click at [1002, 494] on button "Next" at bounding box center [1003, 744] width 61 height 18
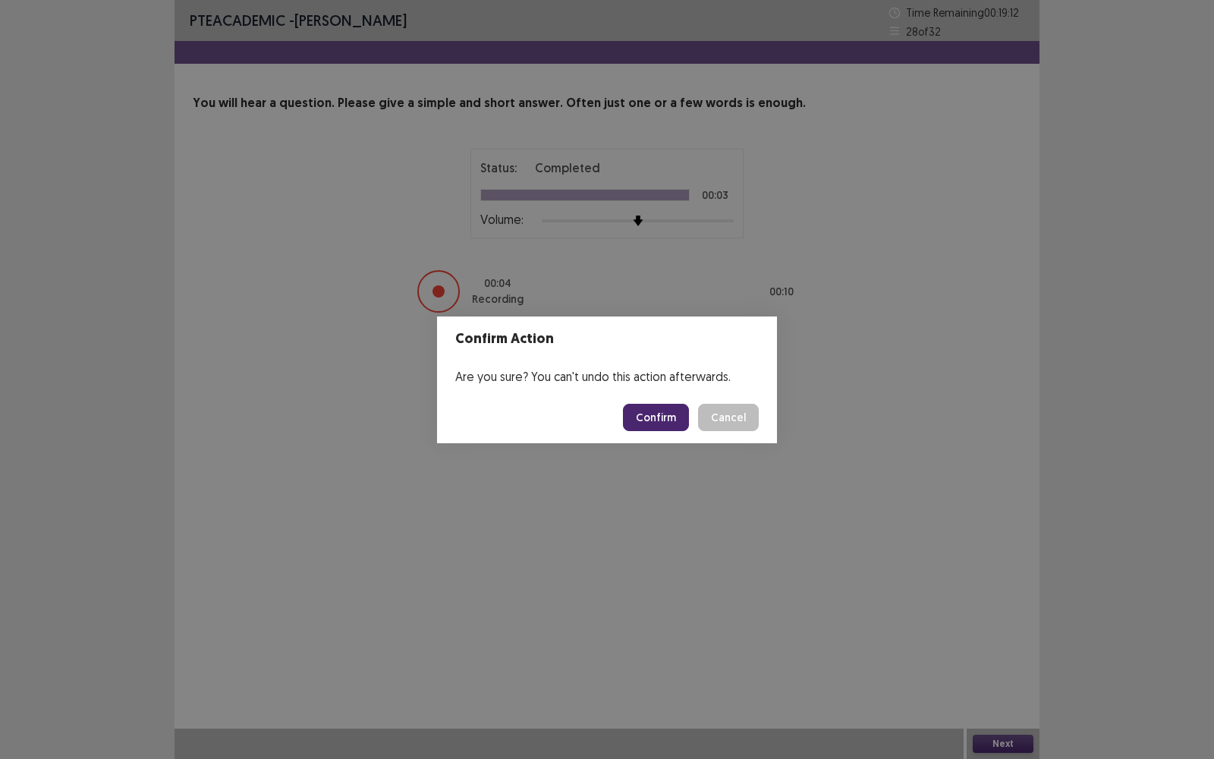
click at [662, 408] on button "Confirm" at bounding box center [656, 417] width 66 height 27
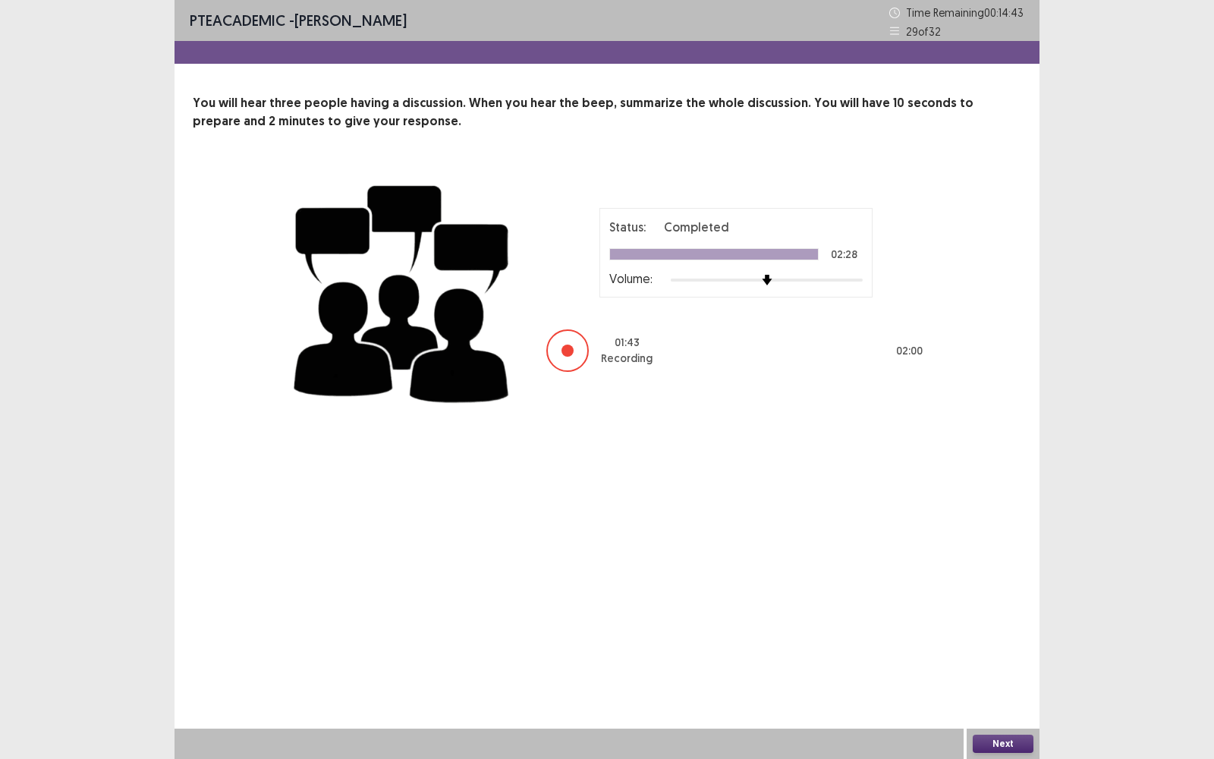
click at [1005, 494] on button "Next" at bounding box center [1003, 744] width 61 height 18
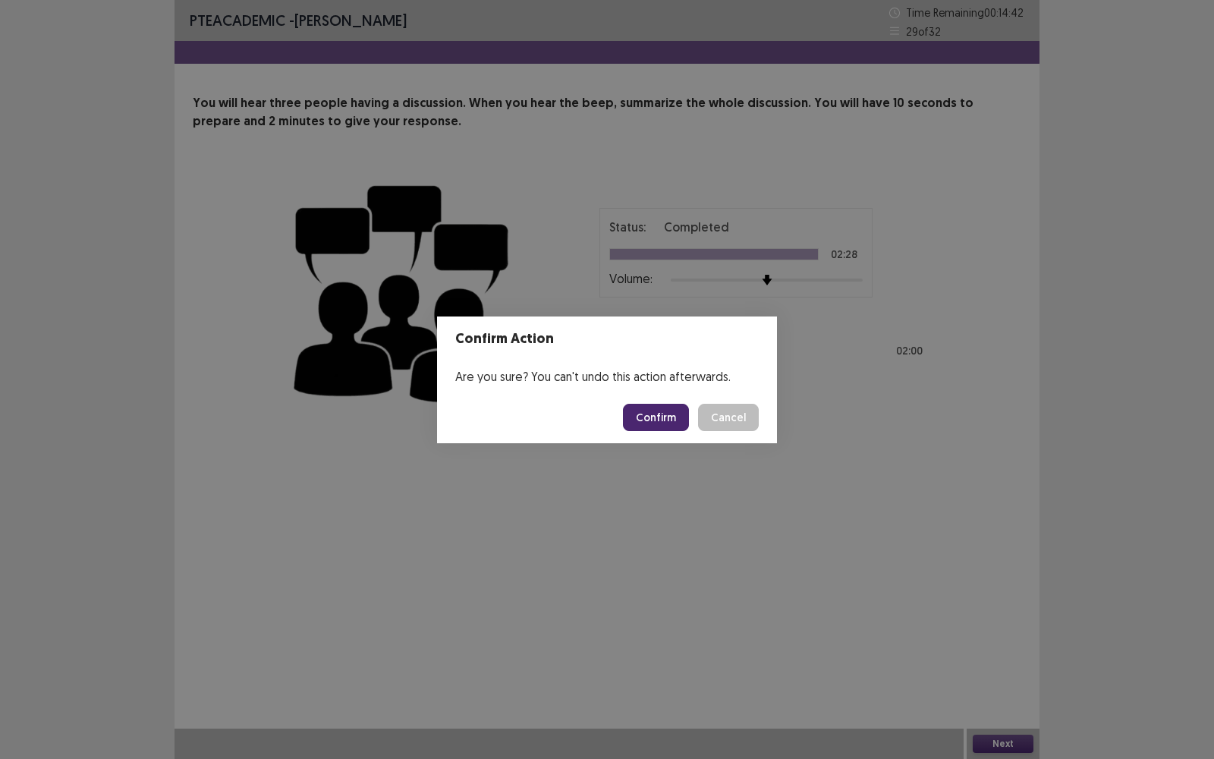
click at [659, 416] on button "Confirm" at bounding box center [656, 417] width 66 height 27
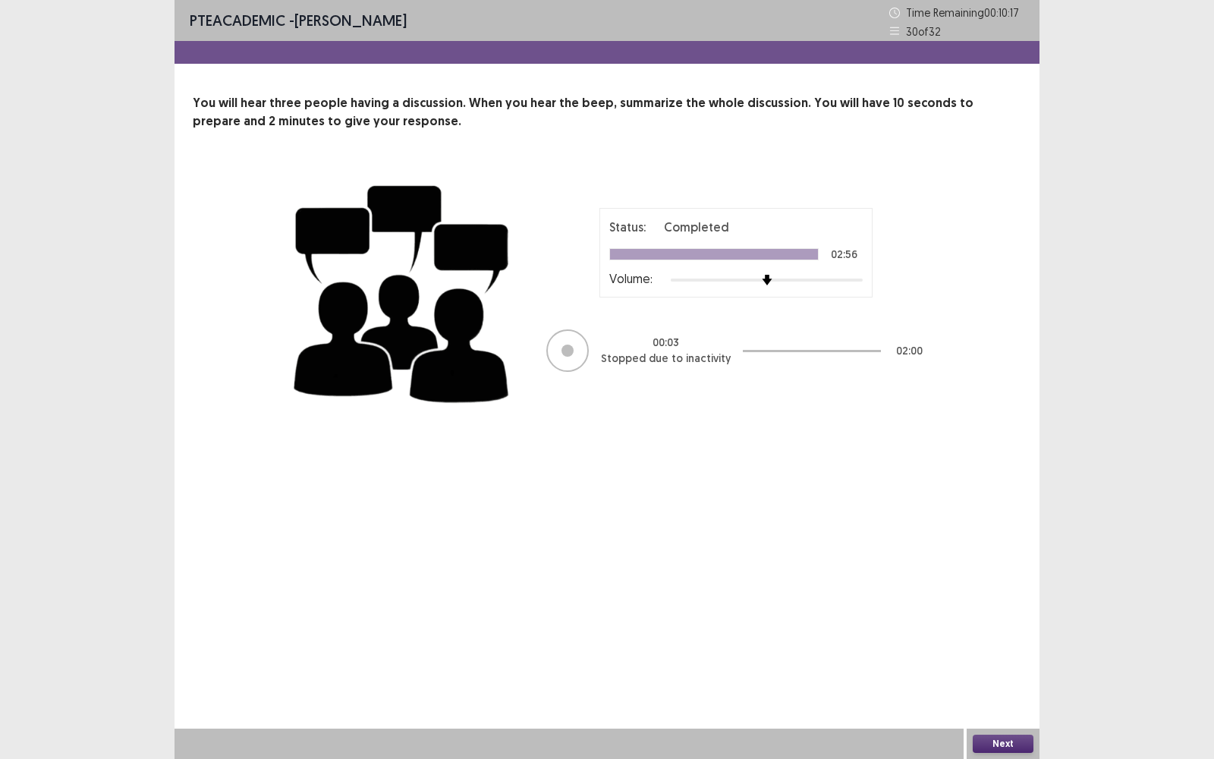
click at [571, 353] on div at bounding box center [568, 351] width 12 height 12
click at [702, 247] on div "Status: Completed 02:56 Volume:" at bounding box center [735, 253] width 253 height 70
click at [570, 351] on div at bounding box center [568, 351] width 12 height 12
click at [997, 494] on button "Next" at bounding box center [1003, 744] width 61 height 18
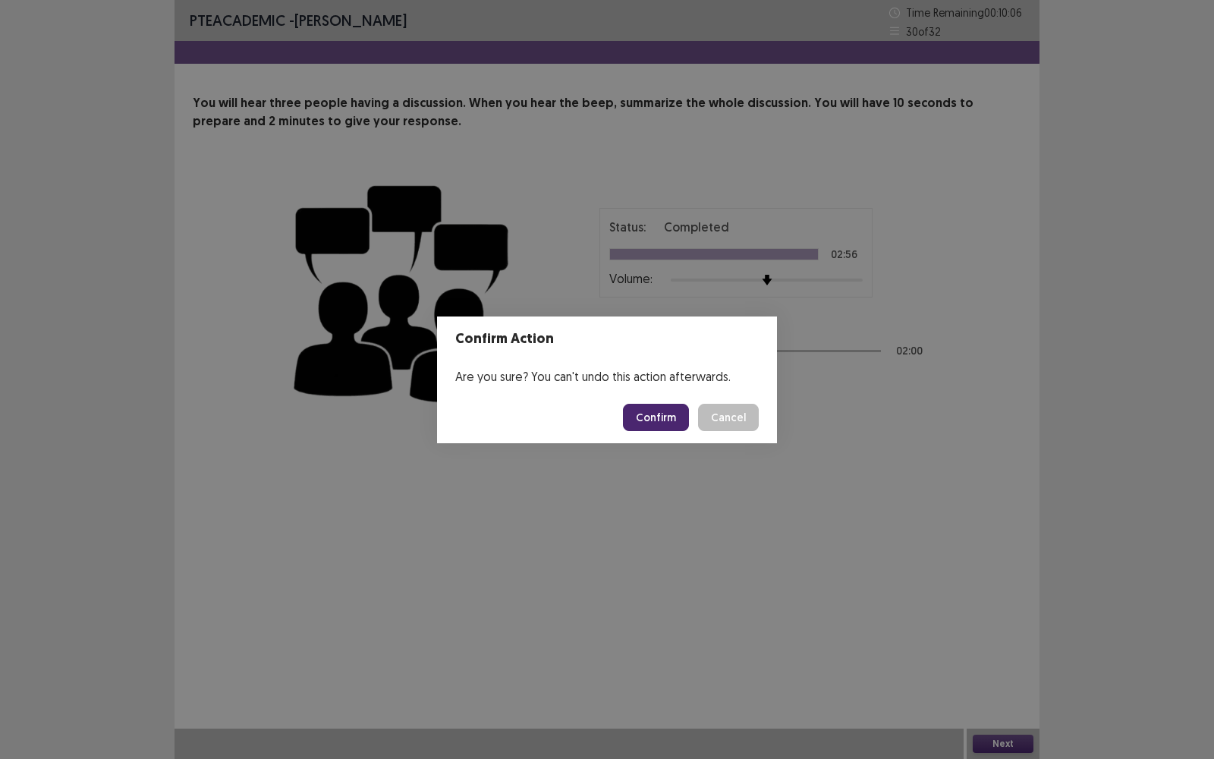
click at [658, 409] on button "Confirm" at bounding box center [656, 417] width 66 height 27
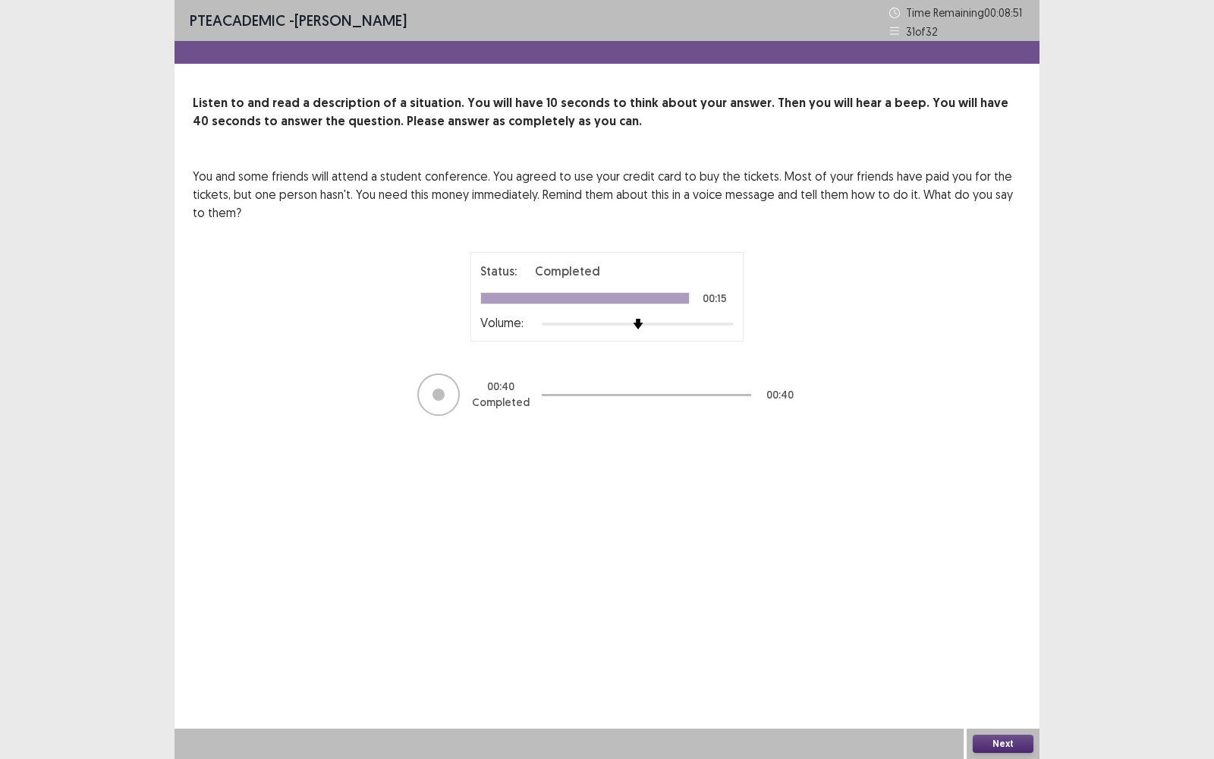
click at [1008, 494] on button "Next" at bounding box center [1003, 744] width 61 height 18
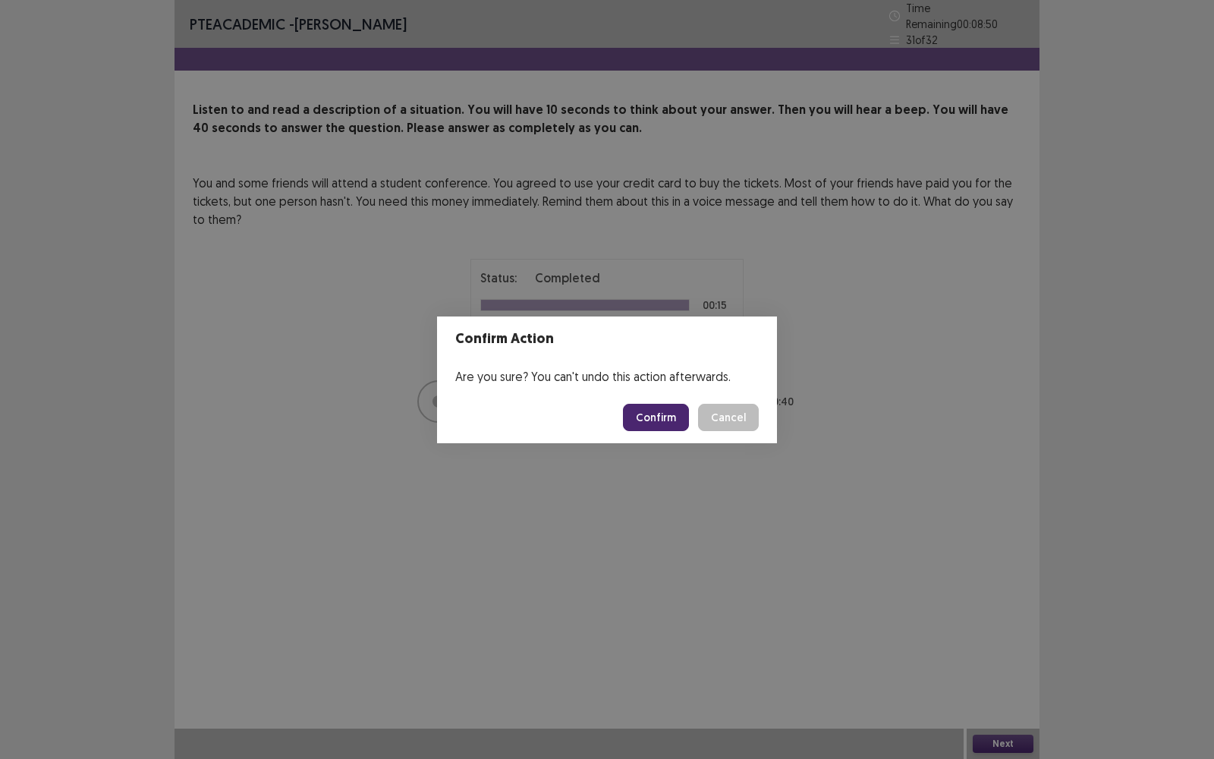
click at [663, 419] on button "Confirm" at bounding box center [656, 417] width 66 height 27
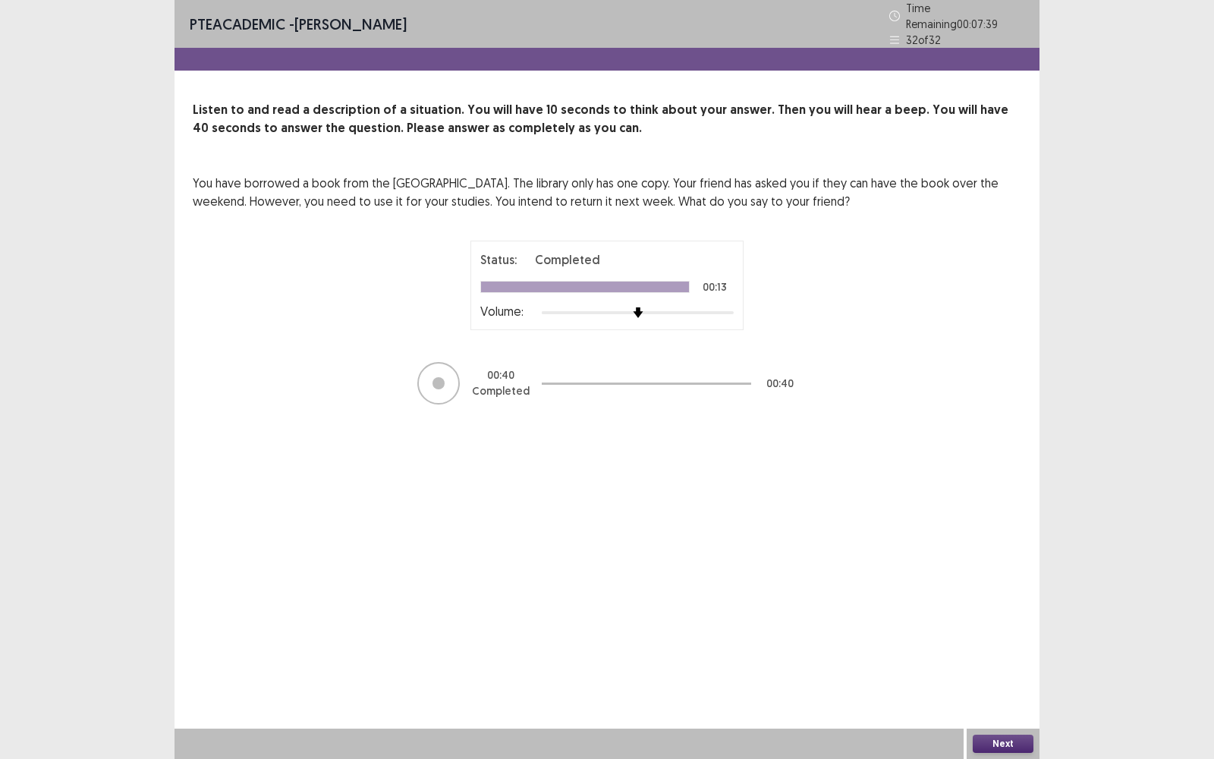
click at [990, 494] on button "Next" at bounding box center [1003, 744] width 61 height 18
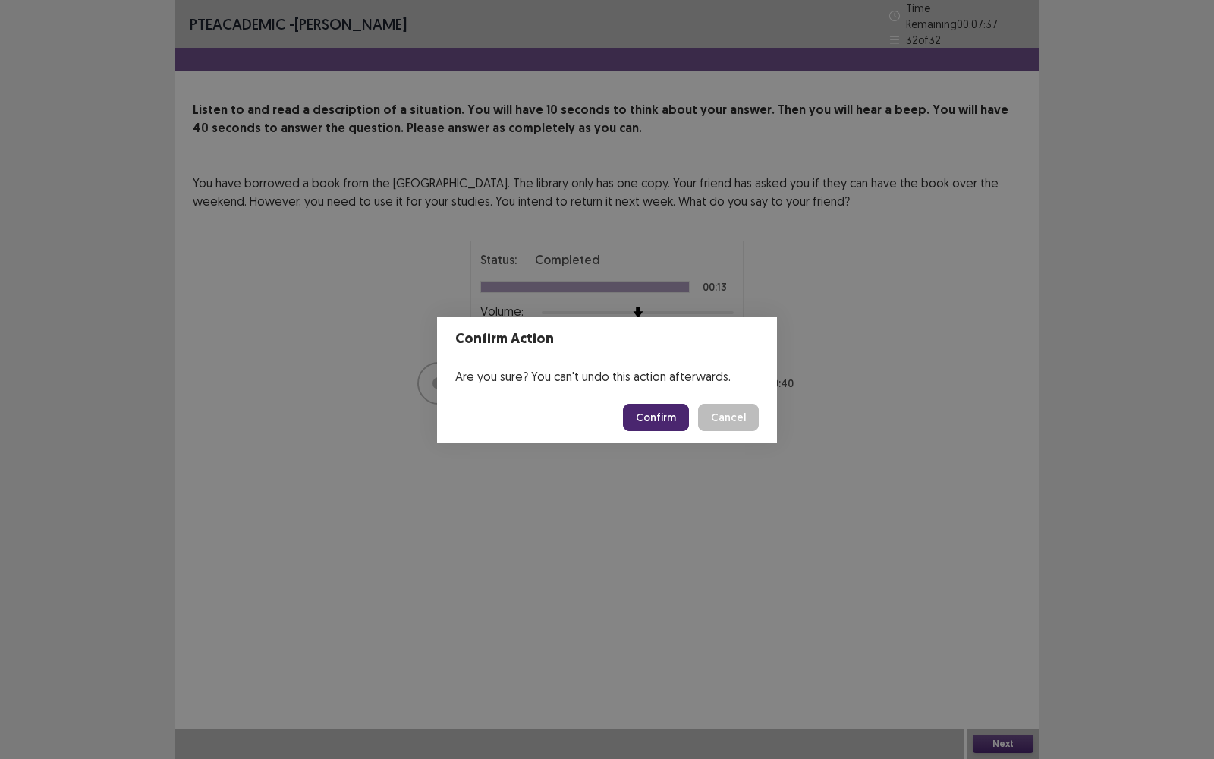
click at [670, 408] on button "Confirm" at bounding box center [656, 417] width 66 height 27
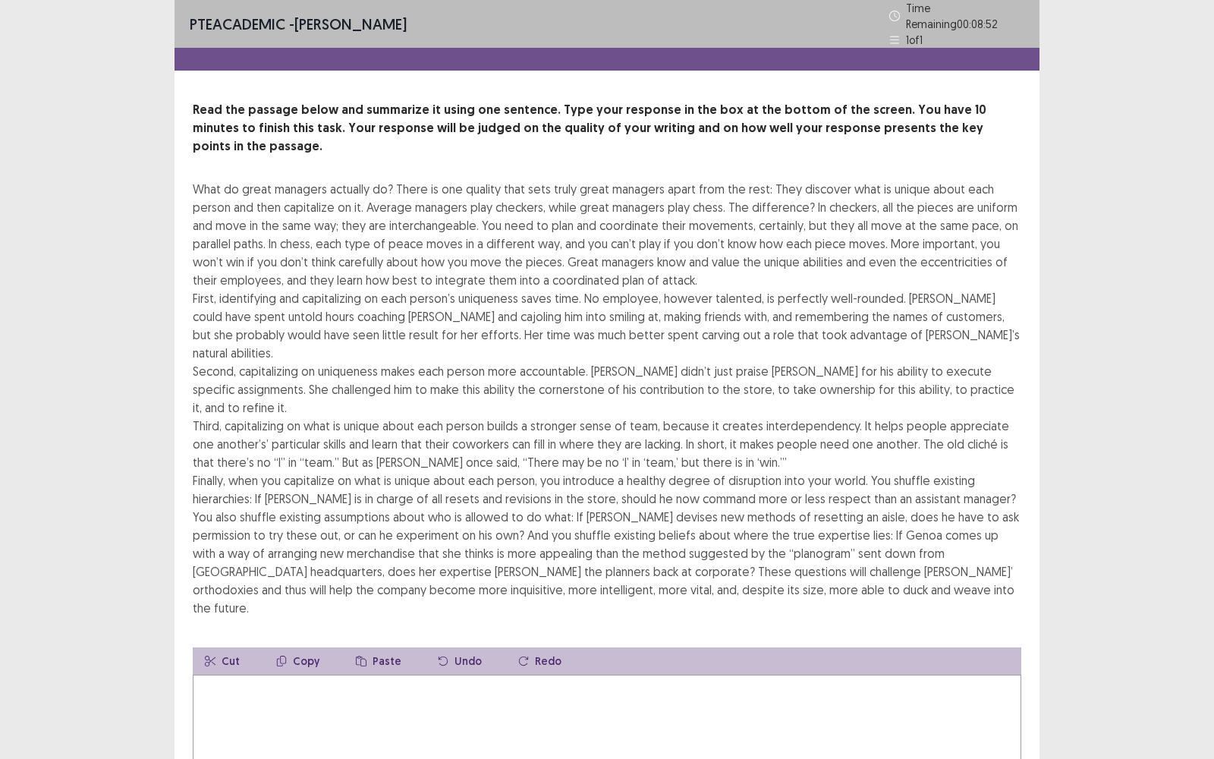
click at [484, 494] on textarea at bounding box center [607, 758] width 829 height 167
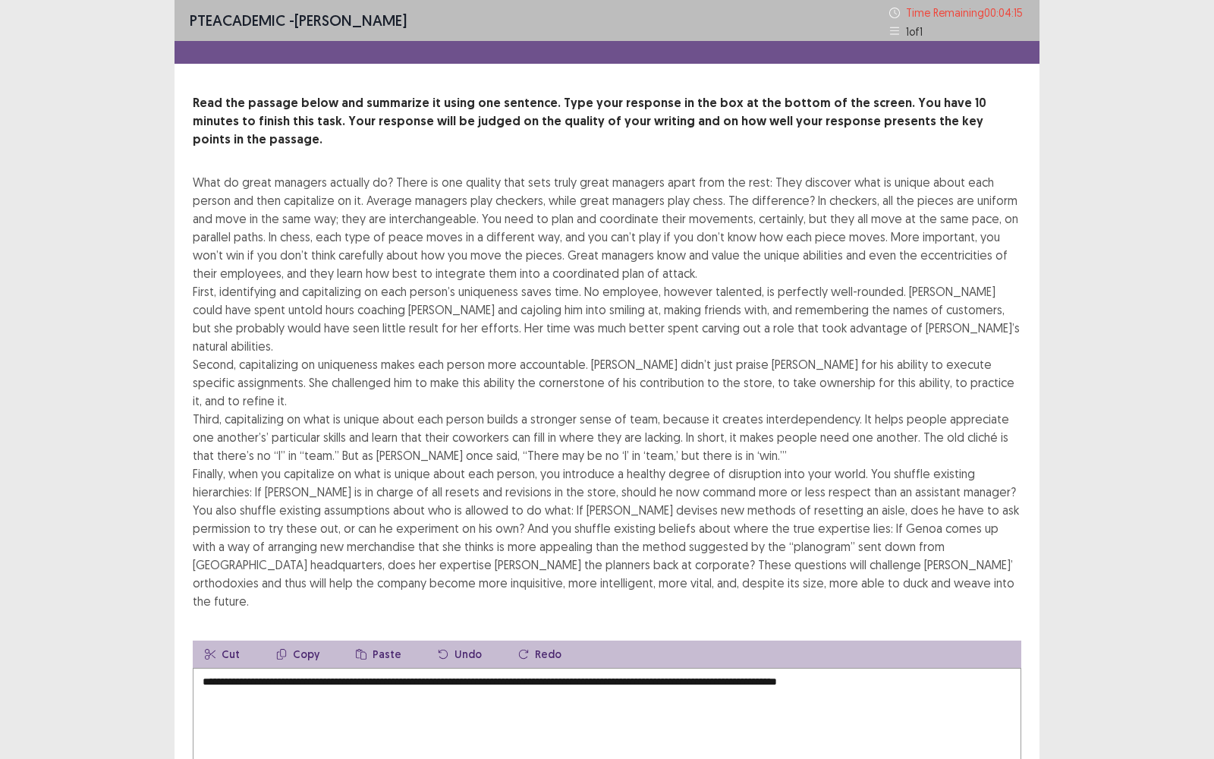
click at [567, 494] on textarea "**********" at bounding box center [607, 751] width 829 height 167
click at [851, 494] on textarea "**********" at bounding box center [607, 751] width 829 height 167
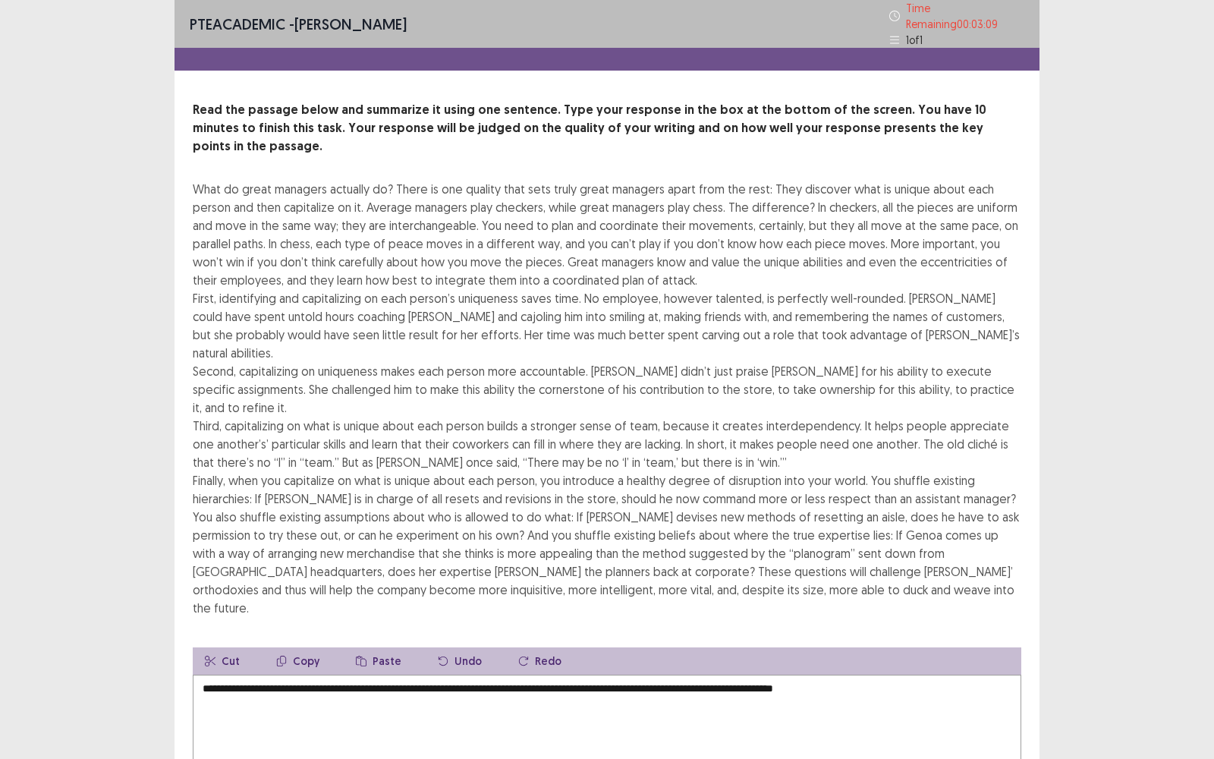
click at [937, 494] on textarea "**********" at bounding box center [607, 758] width 829 height 167
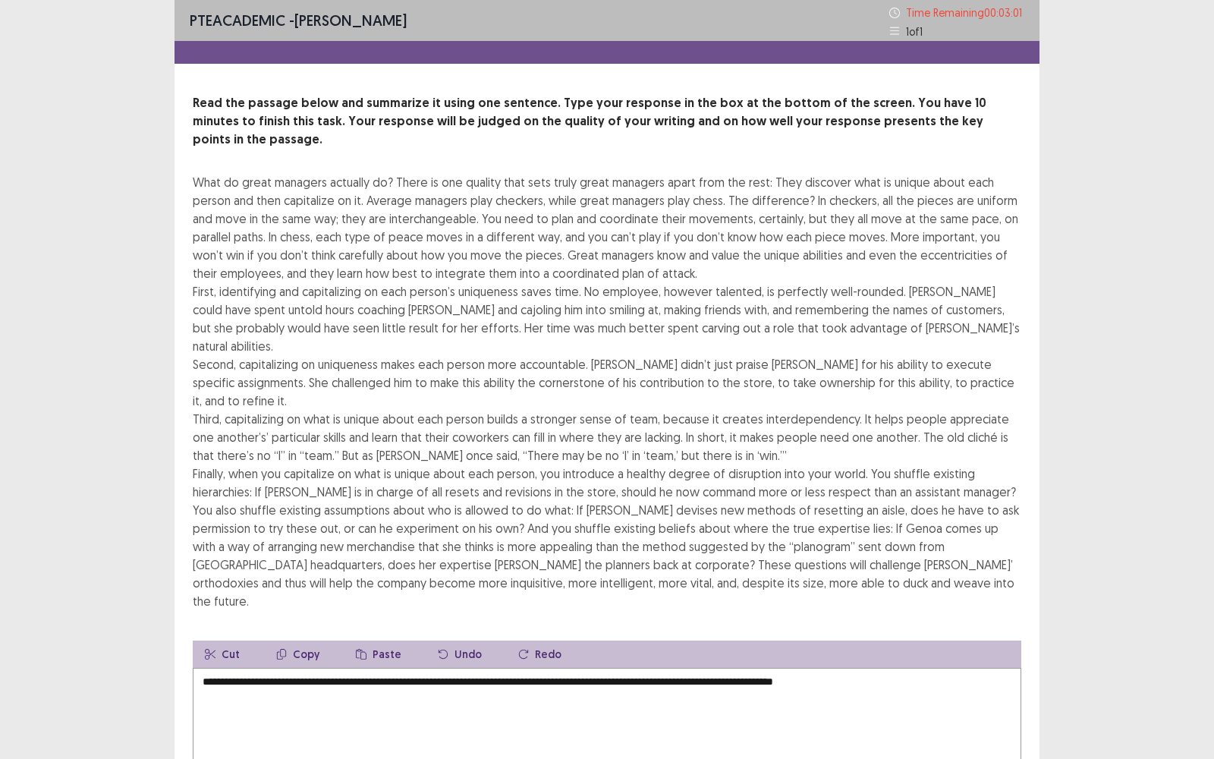
click at [704, 494] on textarea "**********" at bounding box center [607, 751] width 829 height 167
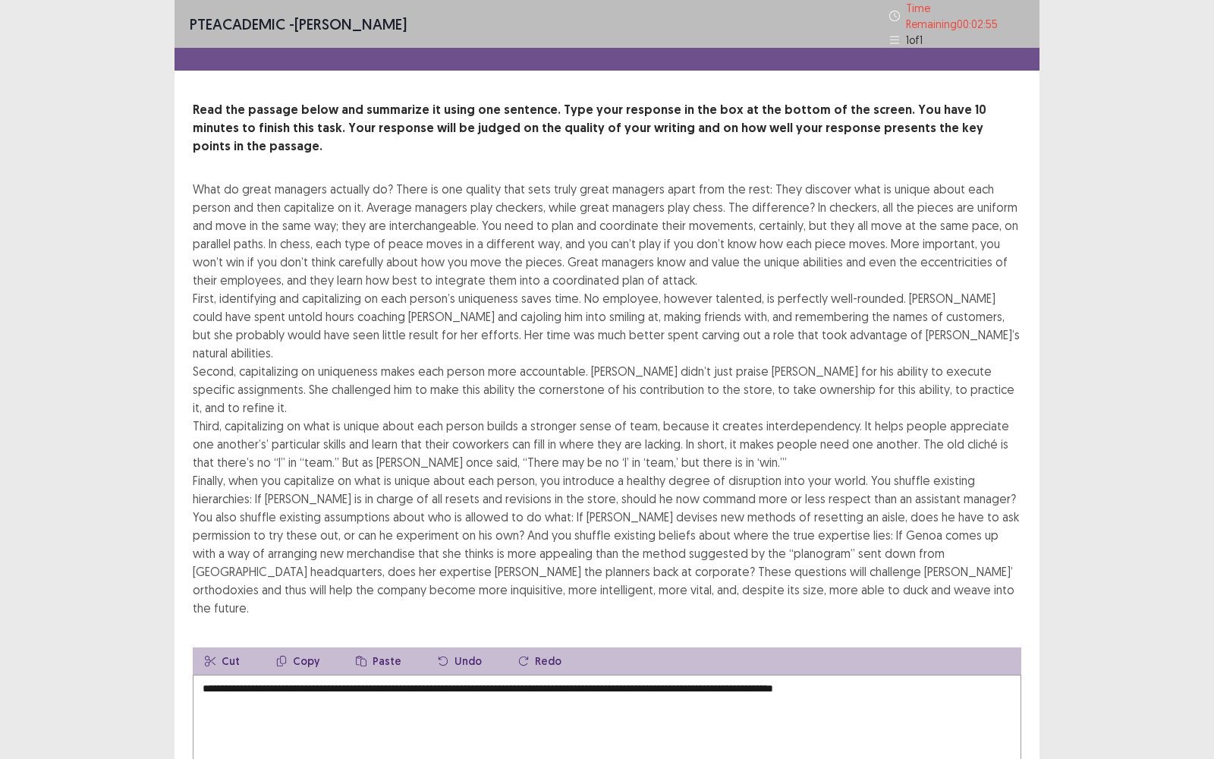
click at [933, 494] on textarea "**********" at bounding box center [607, 758] width 829 height 167
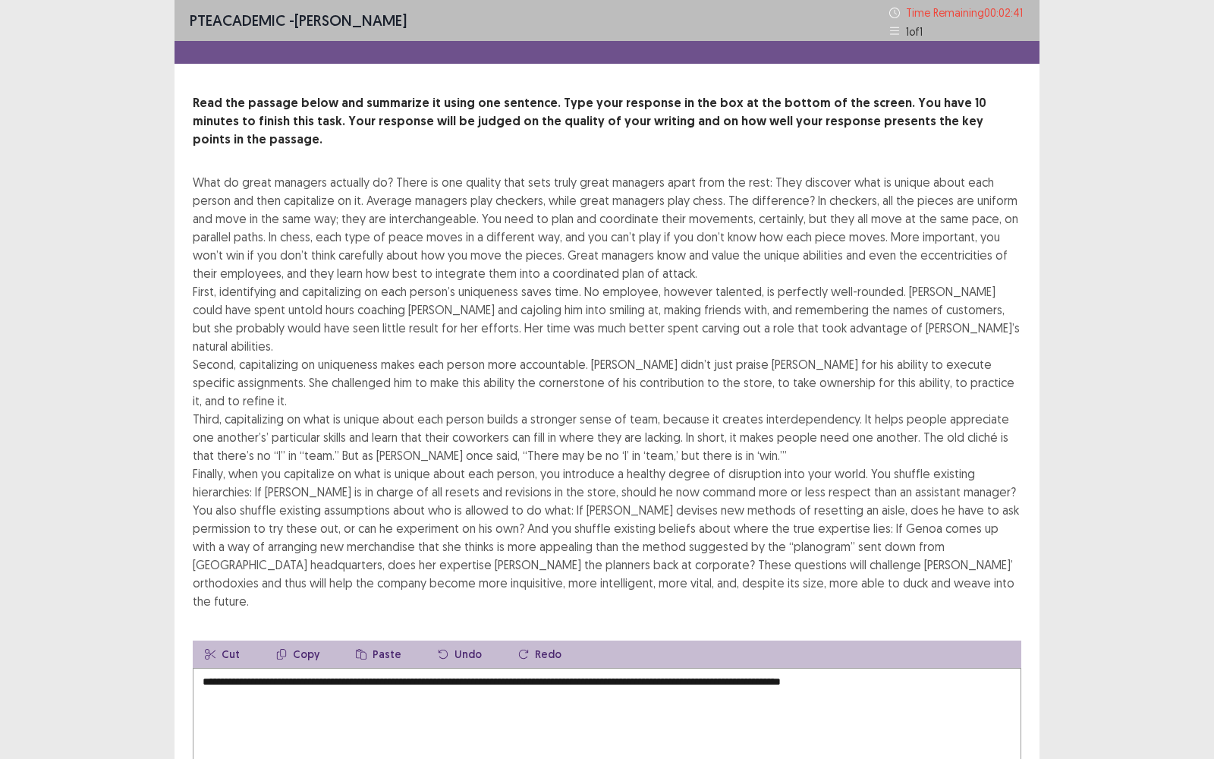
click at [626, 494] on textarea "**********" at bounding box center [607, 751] width 829 height 167
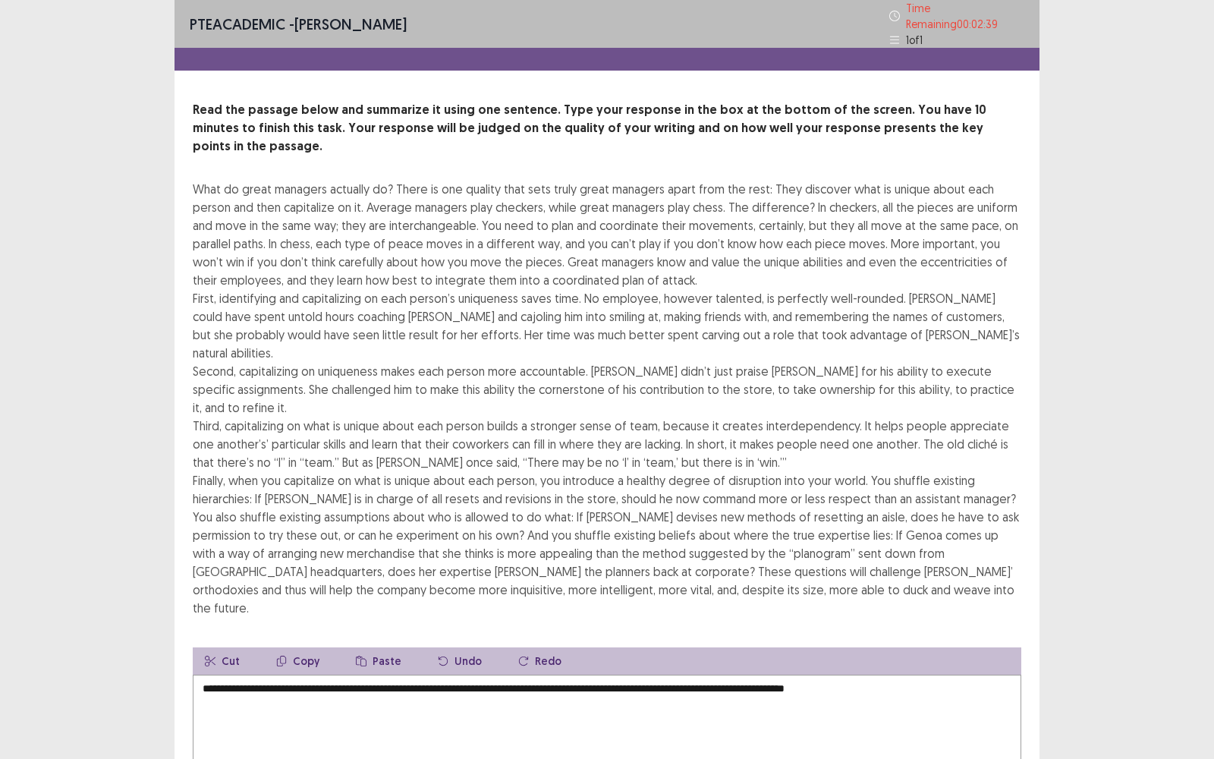
click at [946, 494] on textarea "**********" at bounding box center [607, 758] width 829 height 167
click at [202, 494] on textarea "**********" at bounding box center [607, 758] width 829 height 167
click at [496, 494] on textarea "**********" at bounding box center [607, 758] width 829 height 167
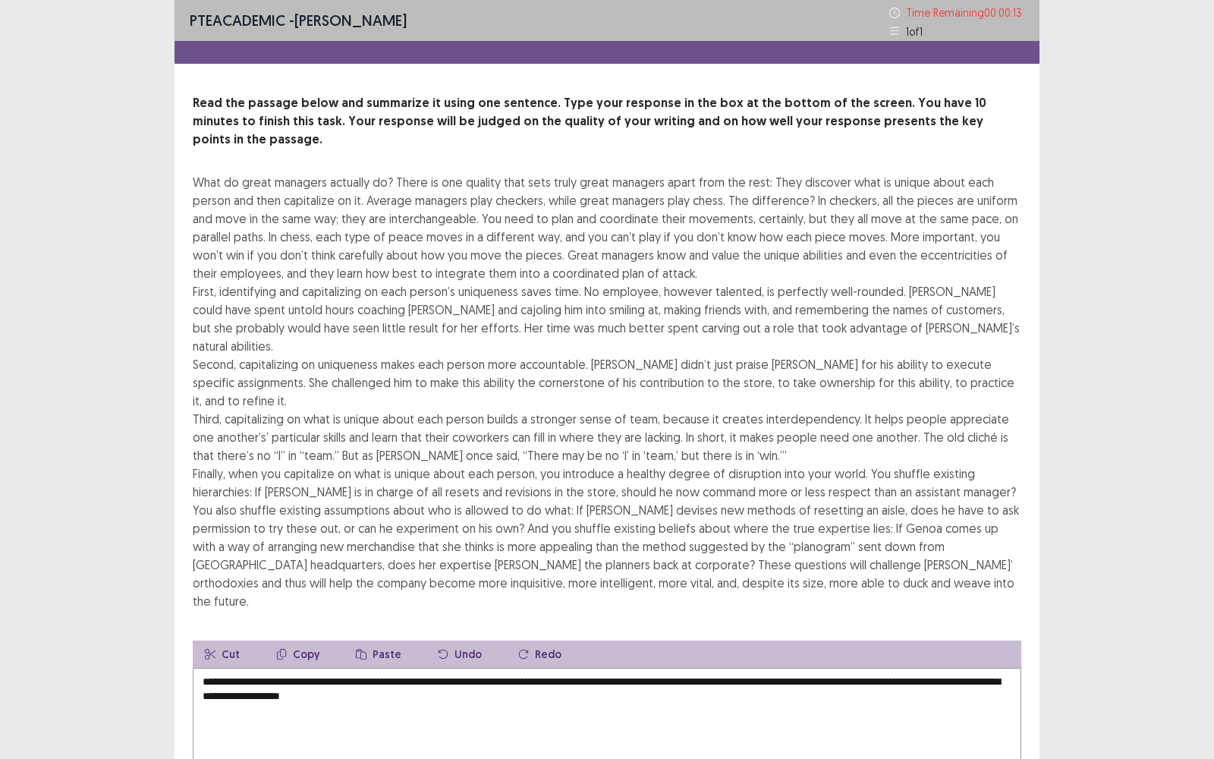
click at [1006, 494] on textarea "**********" at bounding box center [607, 751] width 829 height 167
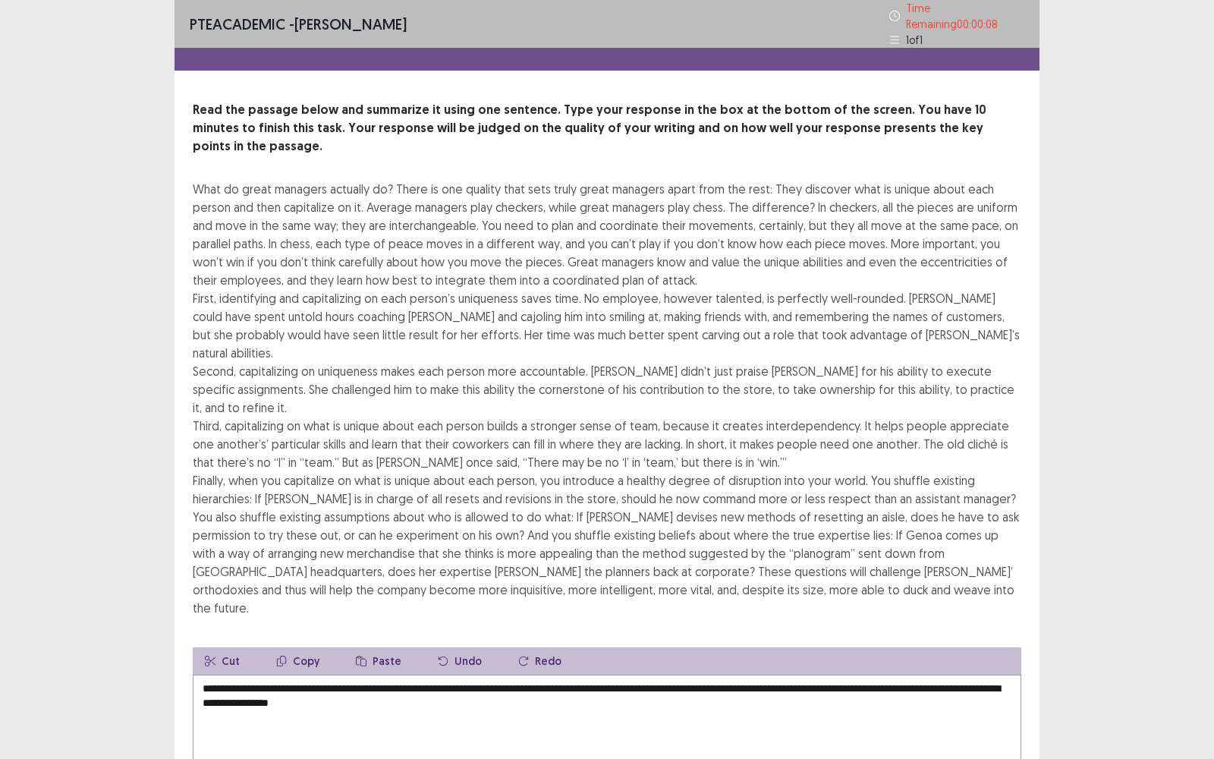
click at [964, 494] on textarea "**********" at bounding box center [607, 758] width 829 height 167
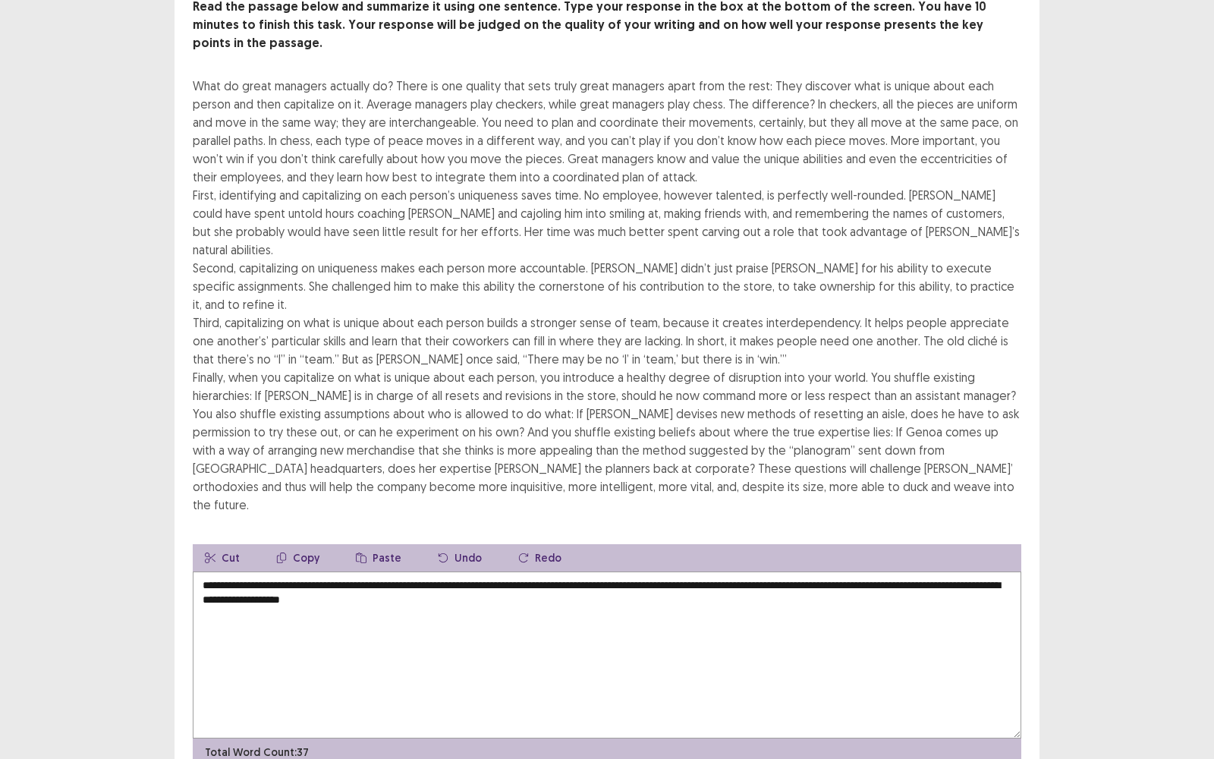
type textarea "**********"
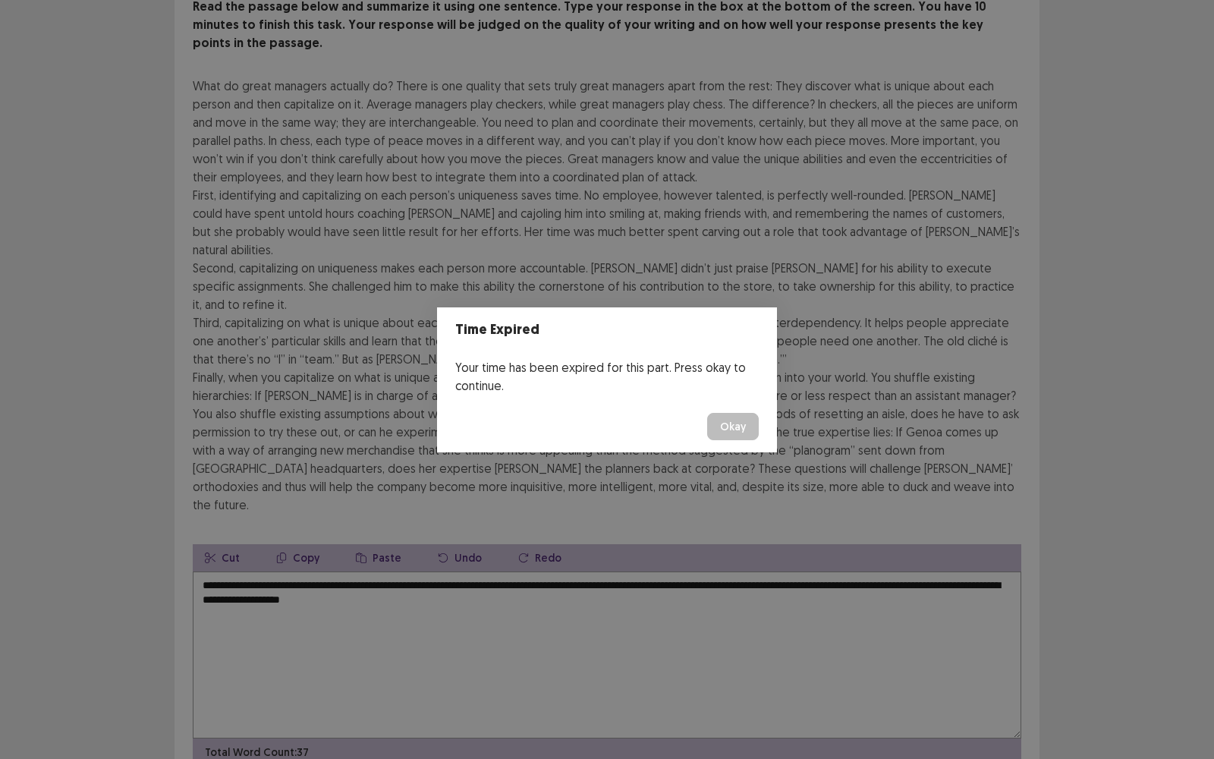
click at [735, 434] on button "Okay" at bounding box center [733, 426] width 52 height 27
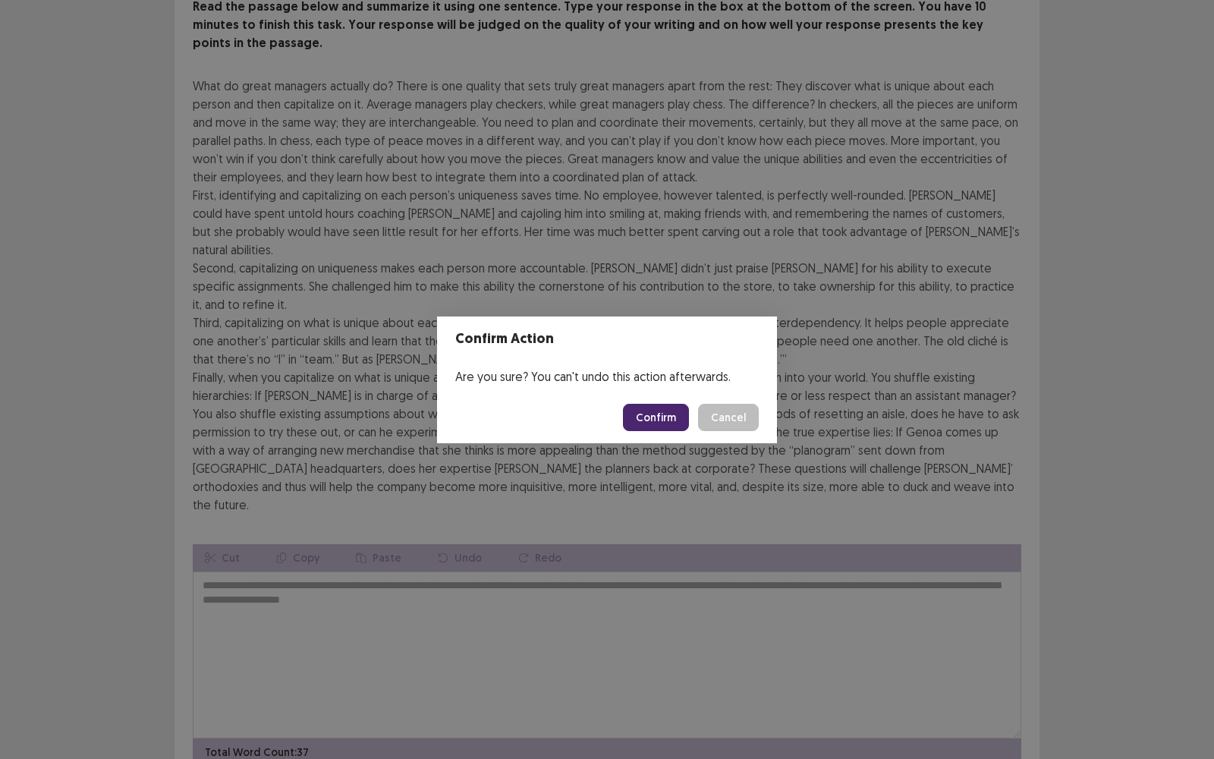
click at [666, 414] on button "Confirm" at bounding box center [656, 417] width 66 height 27
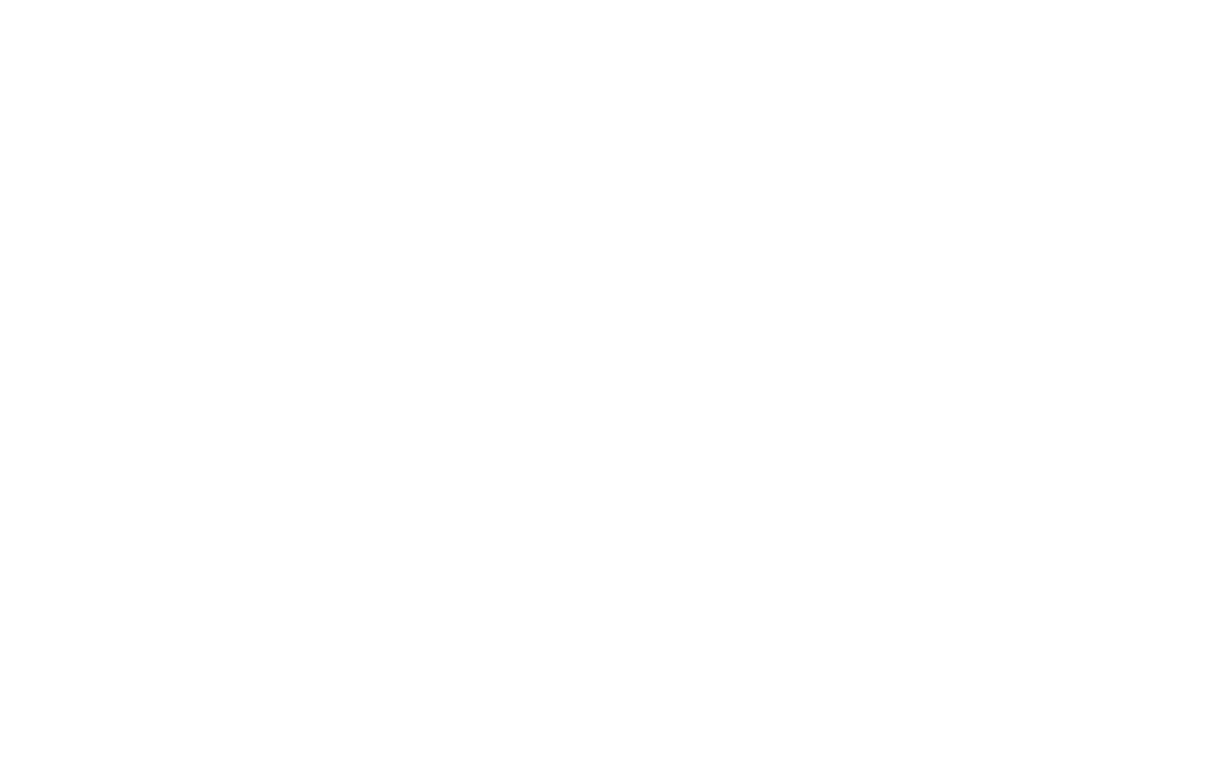
scroll to position [0, 0]
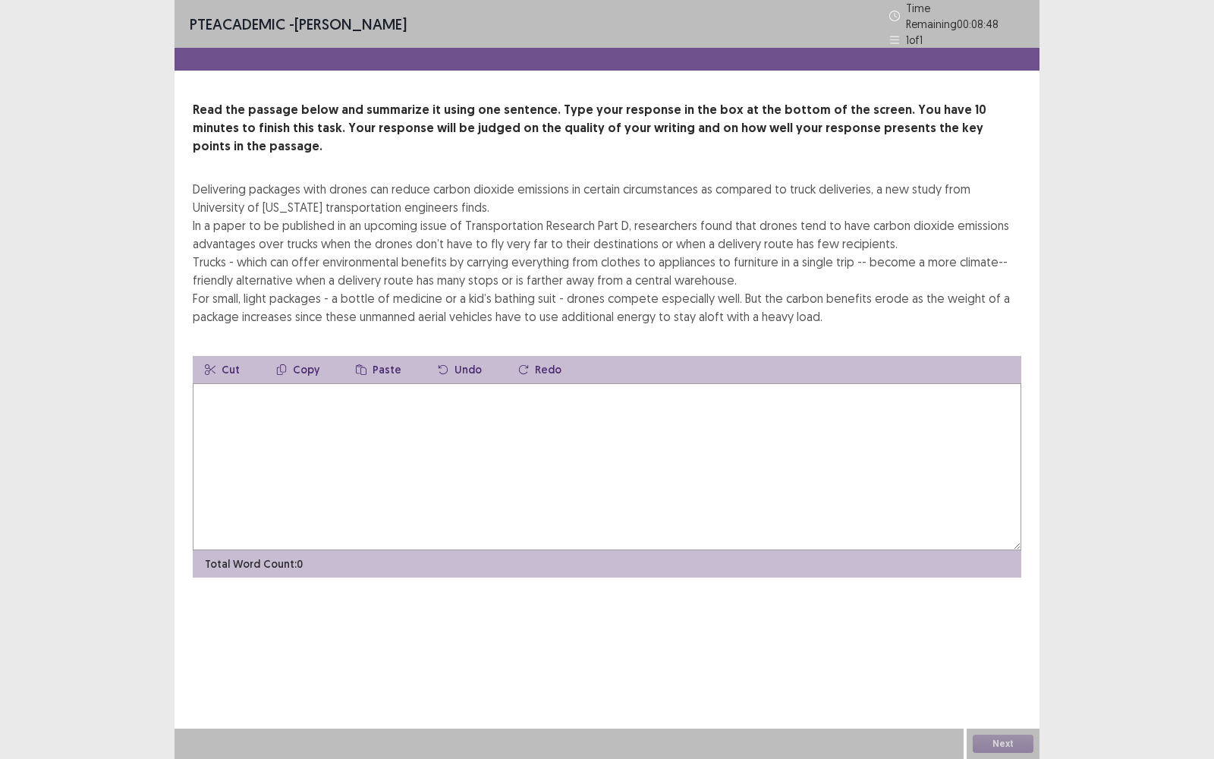
click at [319, 404] on textarea at bounding box center [607, 466] width 829 height 167
type textarea "*"
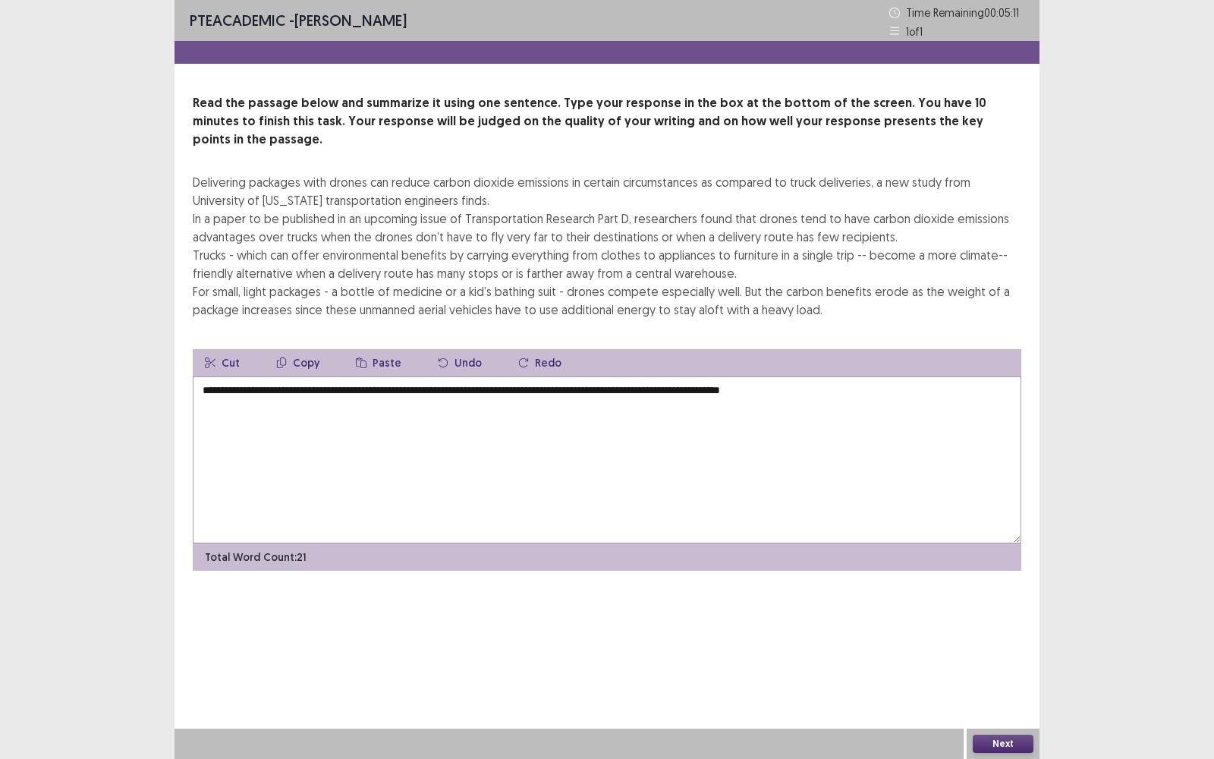
type textarea "**********"
click at [977, 494] on button "Next" at bounding box center [1003, 744] width 61 height 18
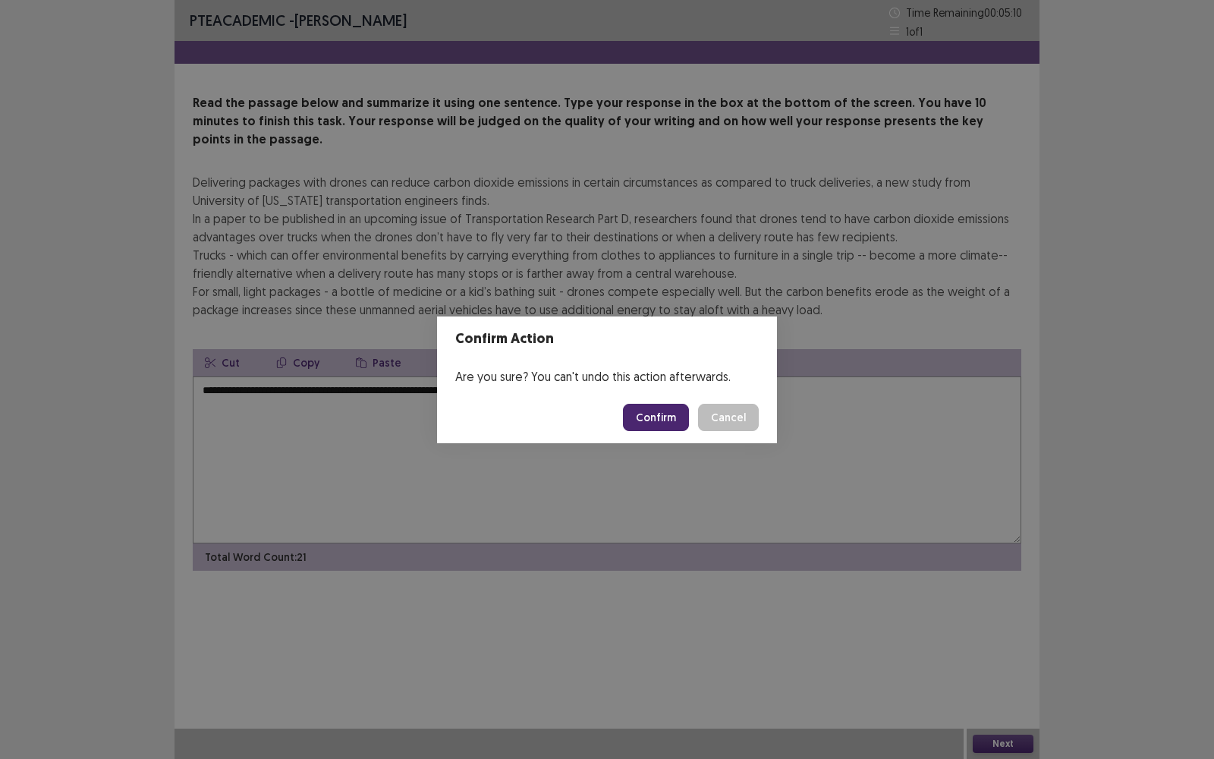
click at [663, 414] on button "Confirm" at bounding box center [656, 417] width 66 height 27
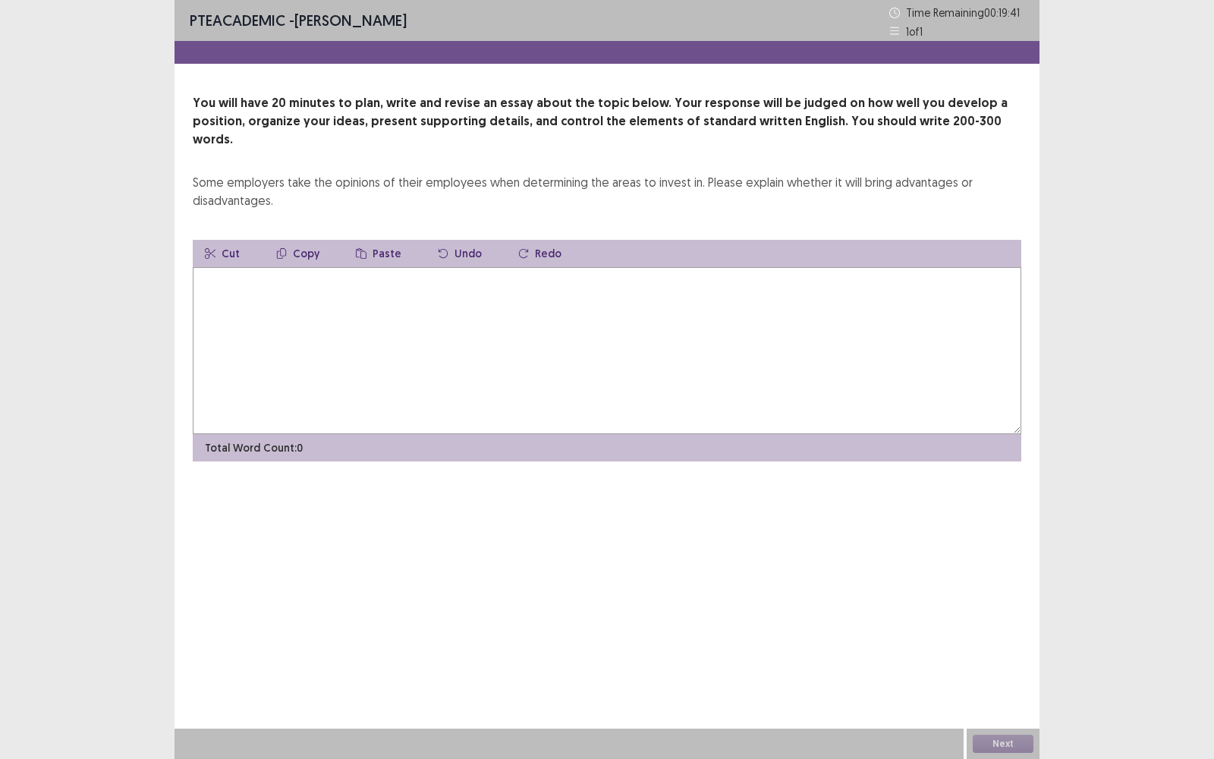
click at [267, 267] on textarea at bounding box center [607, 350] width 829 height 167
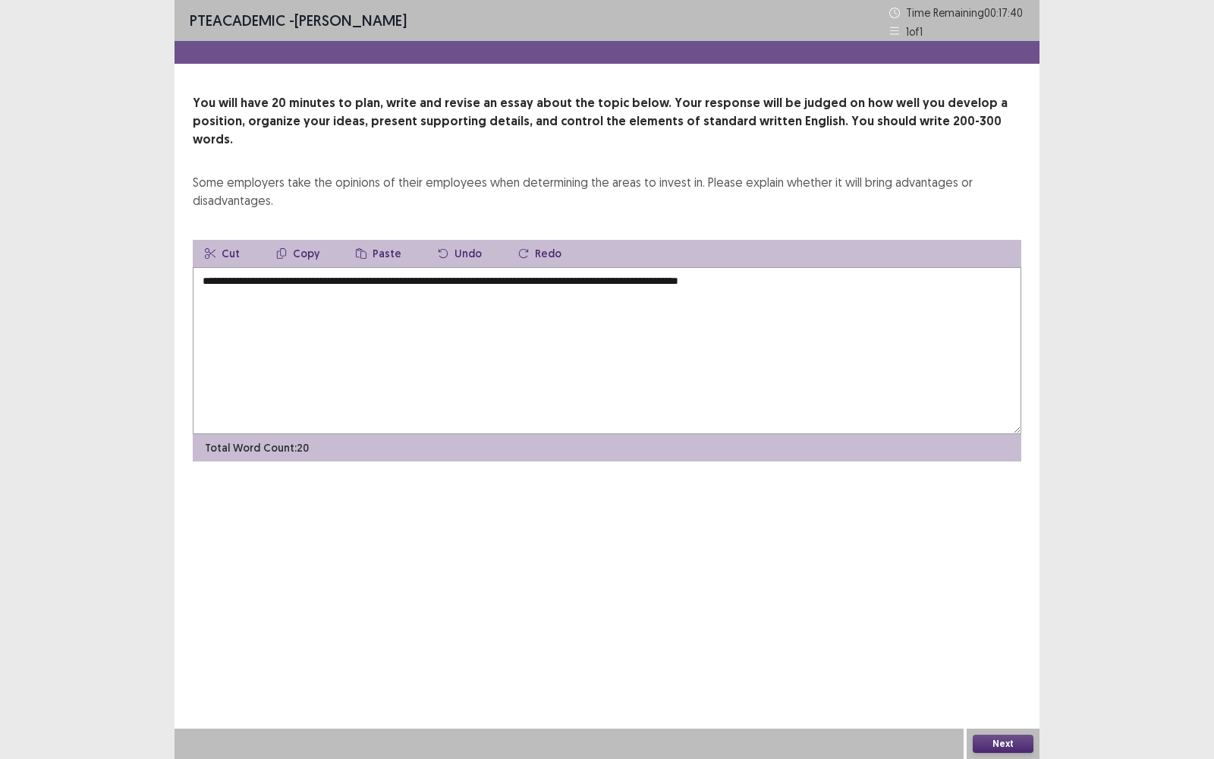
click at [779, 267] on textarea "**********" at bounding box center [607, 350] width 829 height 167
click at [784, 267] on textarea "**********" at bounding box center [607, 350] width 829 height 167
click at [782, 267] on textarea "**********" at bounding box center [607, 350] width 829 height 167
click at [873, 267] on textarea "**********" at bounding box center [607, 350] width 829 height 167
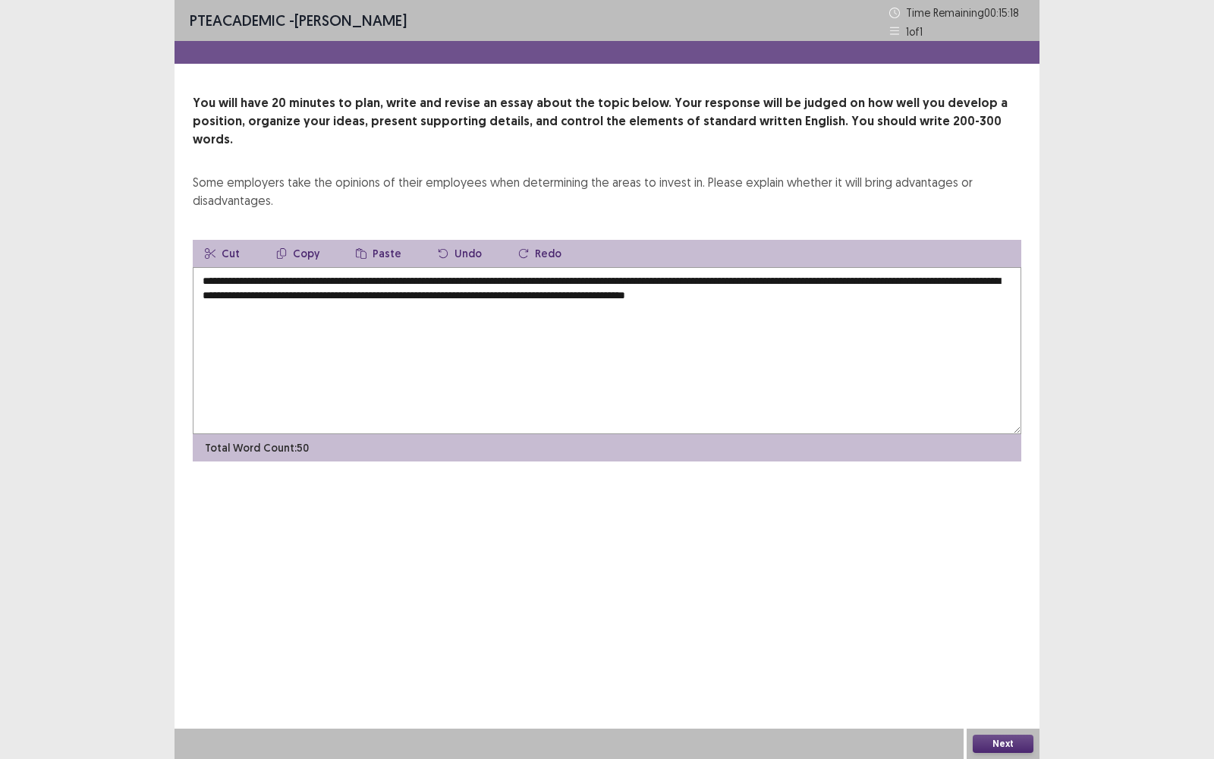
click at [927, 284] on textarea "**********" at bounding box center [607, 350] width 829 height 167
click at [695, 291] on textarea "**********" at bounding box center [607, 350] width 829 height 167
click at [690, 291] on textarea "**********" at bounding box center [607, 350] width 829 height 167
click at [691, 293] on textarea "**********" at bounding box center [607, 350] width 829 height 167
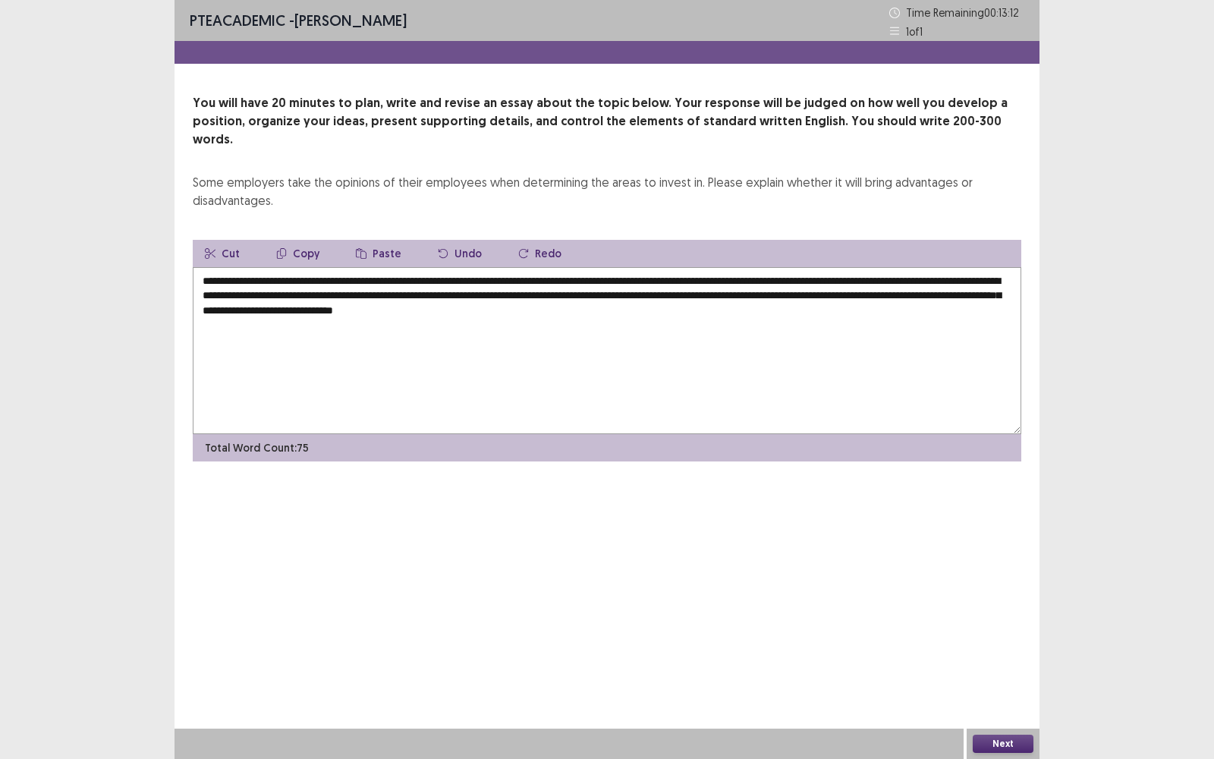
click at [767, 301] on textarea "**********" at bounding box center [607, 350] width 829 height 167
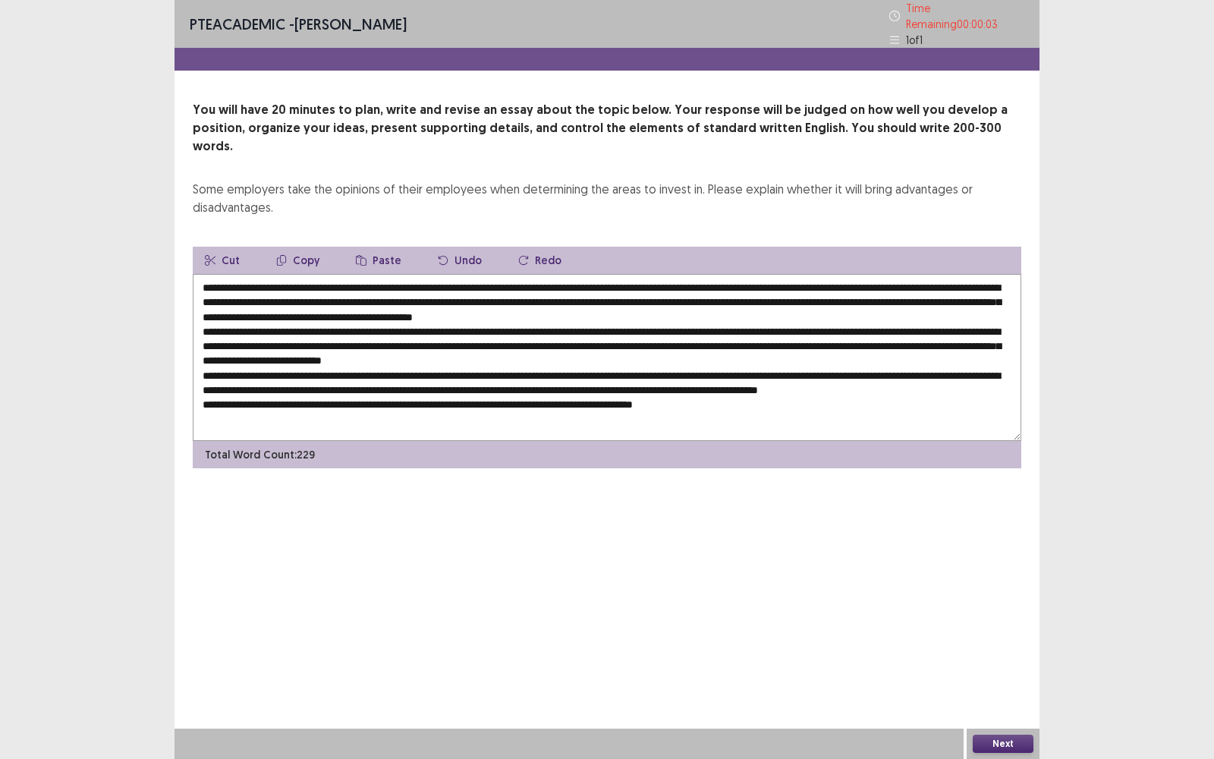
type textarea "**********"
click at [992, 494] on button "Next" at bounding box center [1003, 744] width 61 height 18
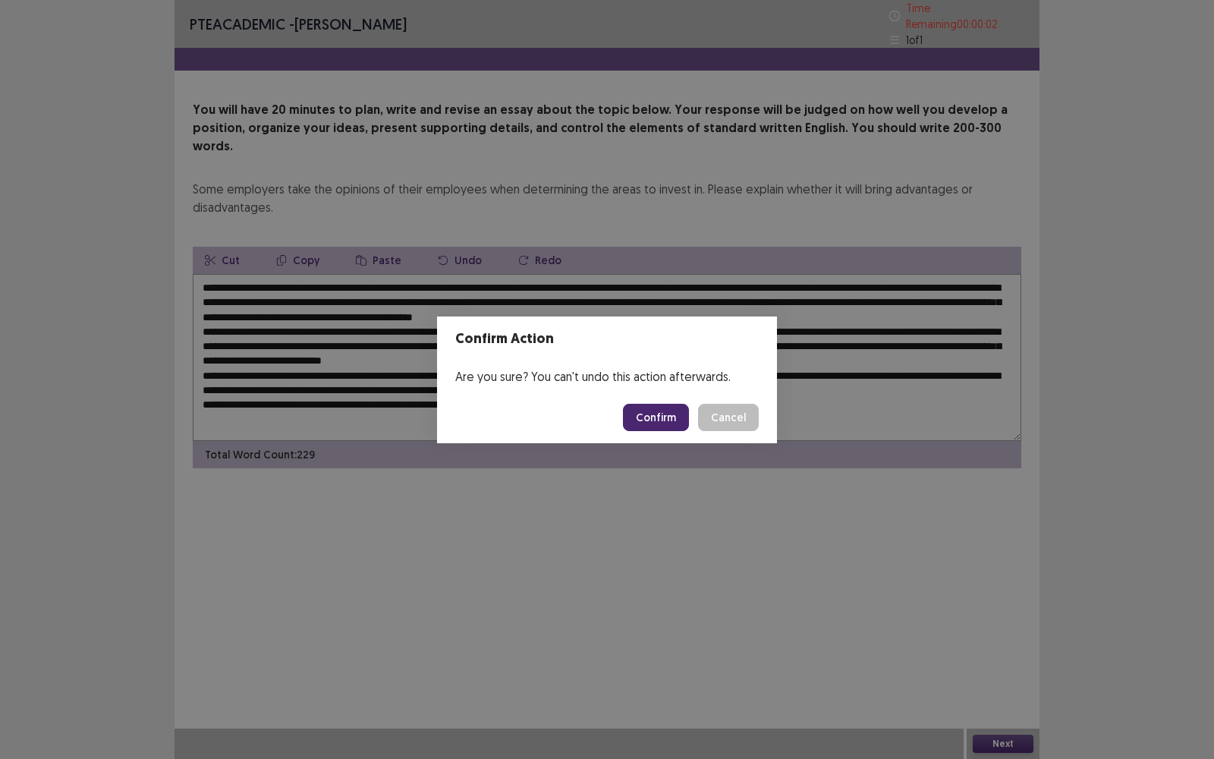
click at [668, 415] on button "Confirm" at bounding box center [656, 417] width 66 height 27
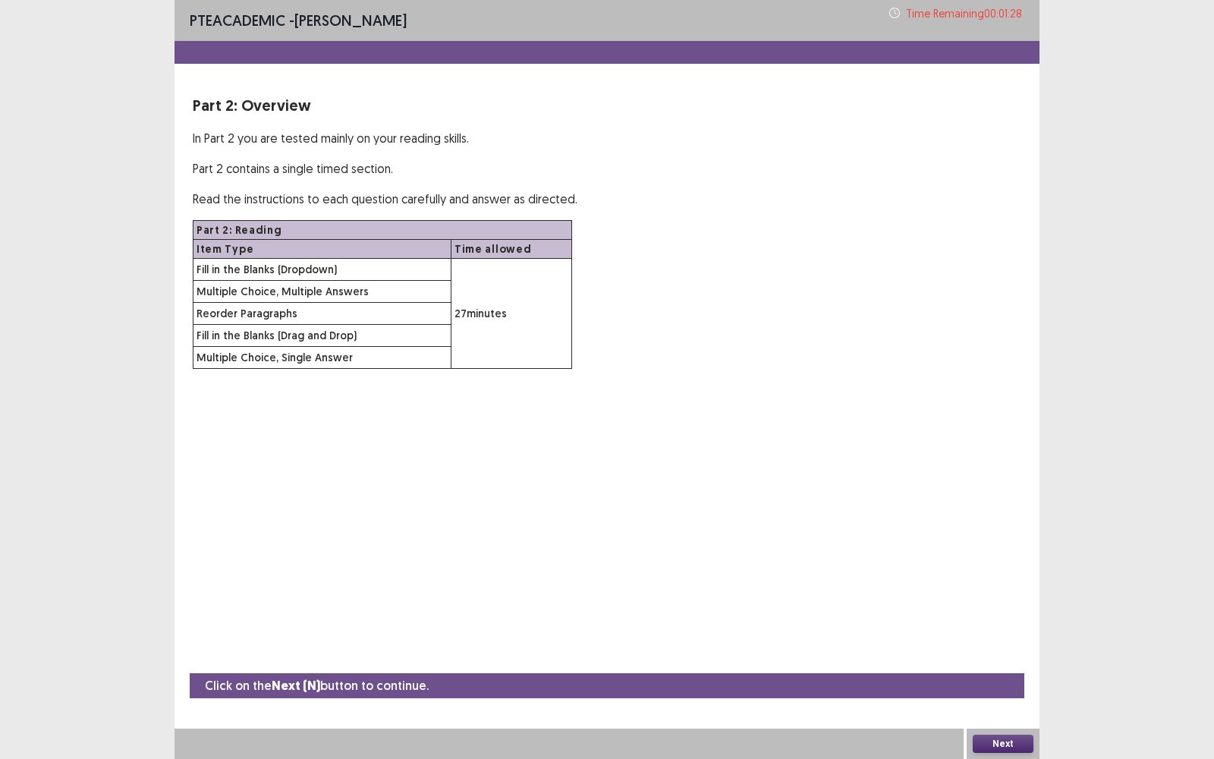
click at [1005, 494] on button "Next" at bounding box center [1003, 744] width 61 height 18
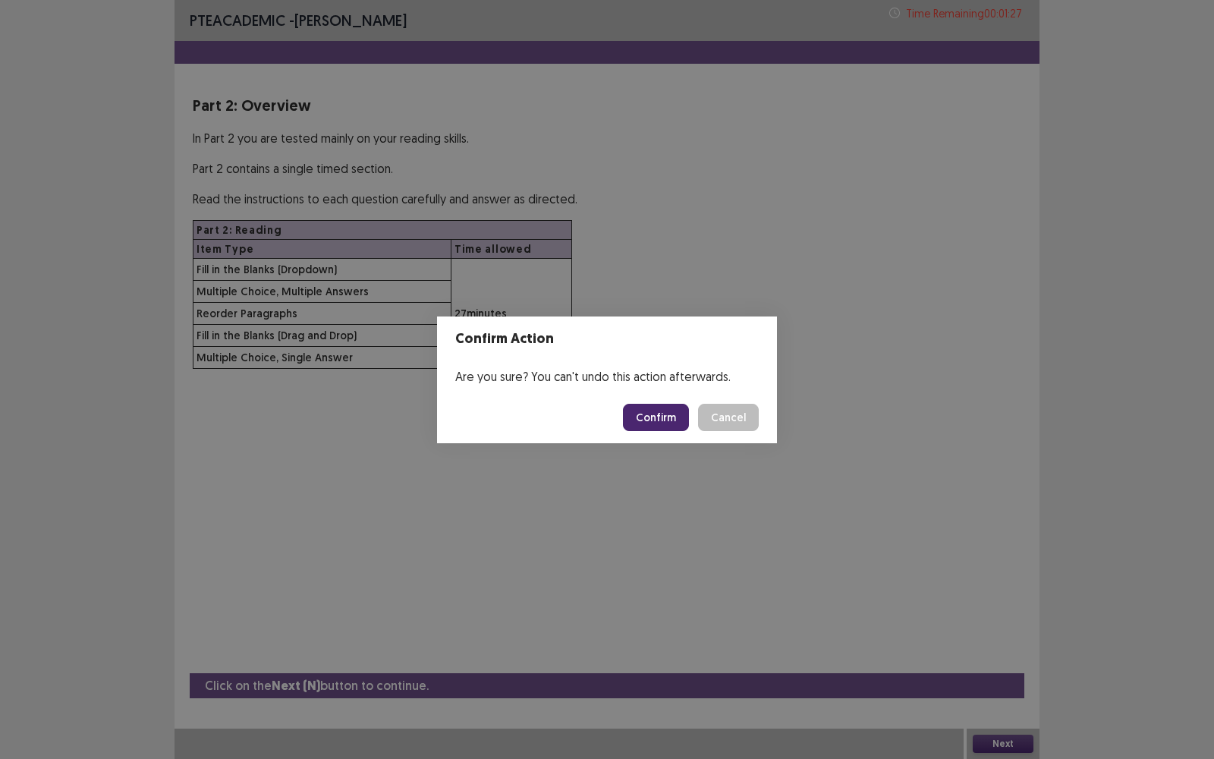
click at [649, 421] on button "Confirm" at bounding box center [656, 417] width 66 height 27
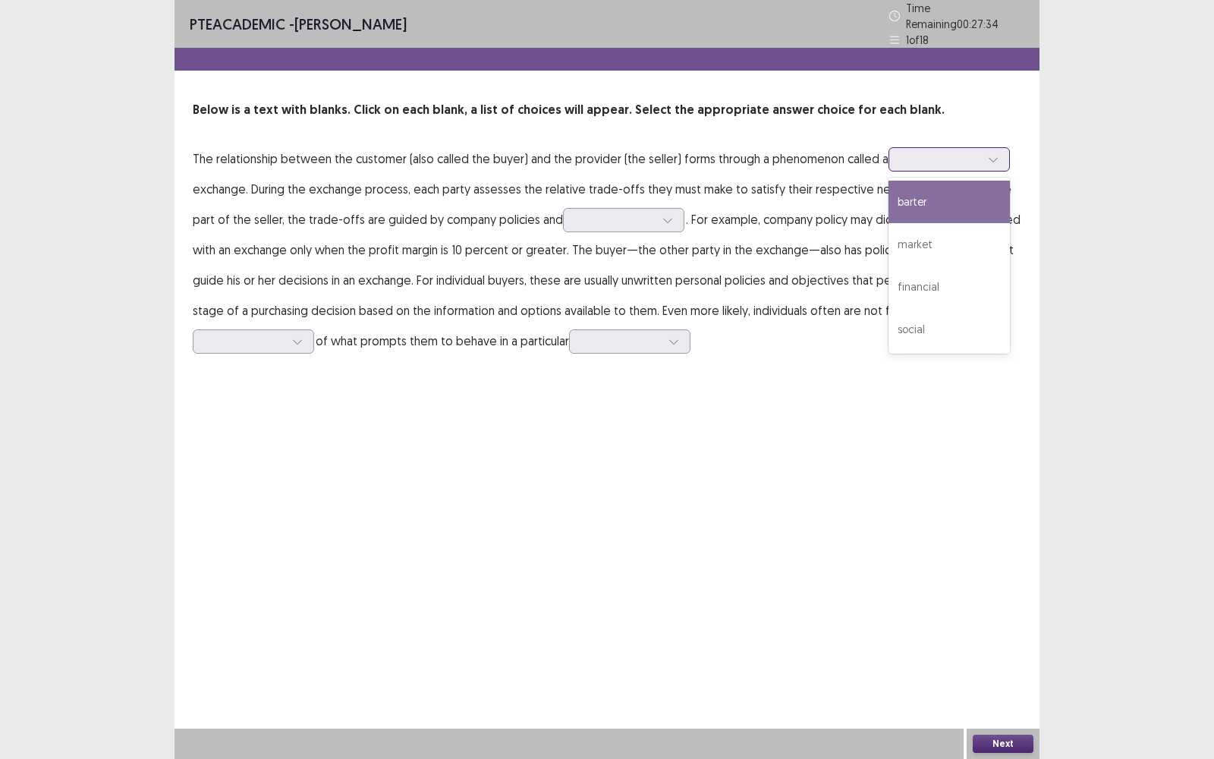
click at [982, 153] on div at bounding box center [993, 159] width 23 height 23
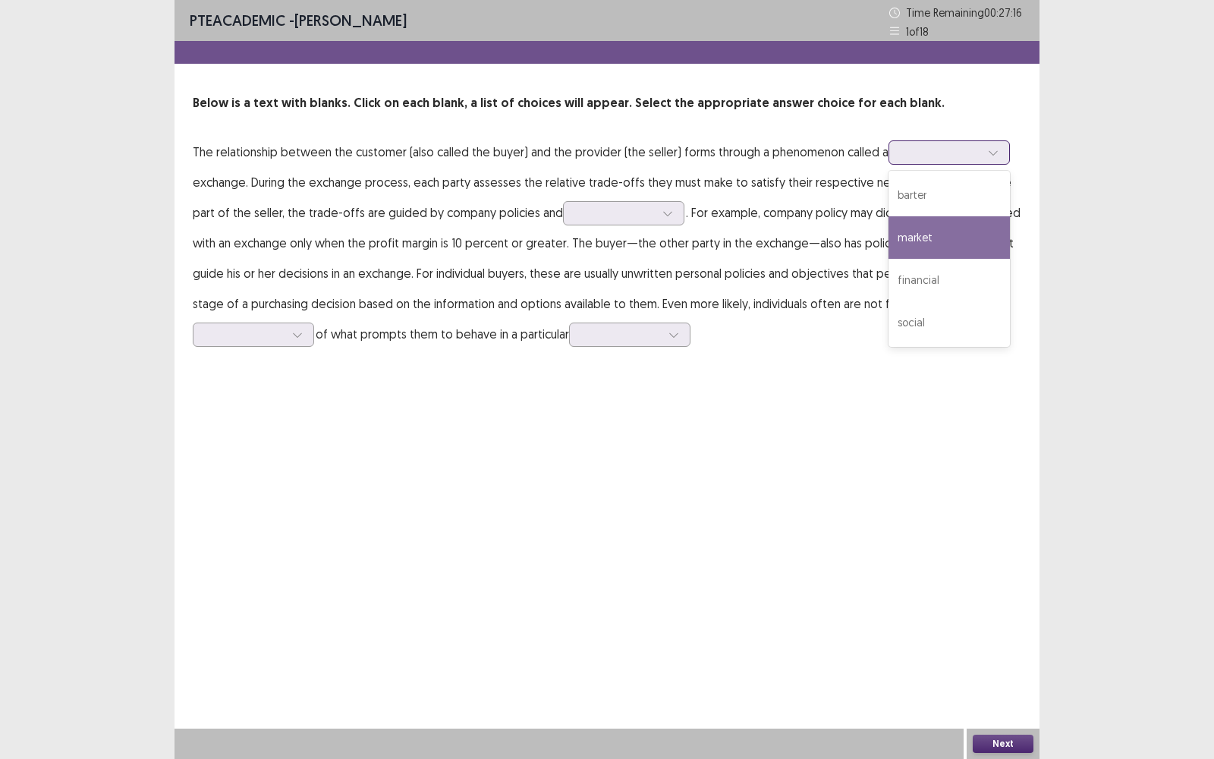
click at [955, 235] on div "market" at bounding box center [949, 237] width 121 height 42
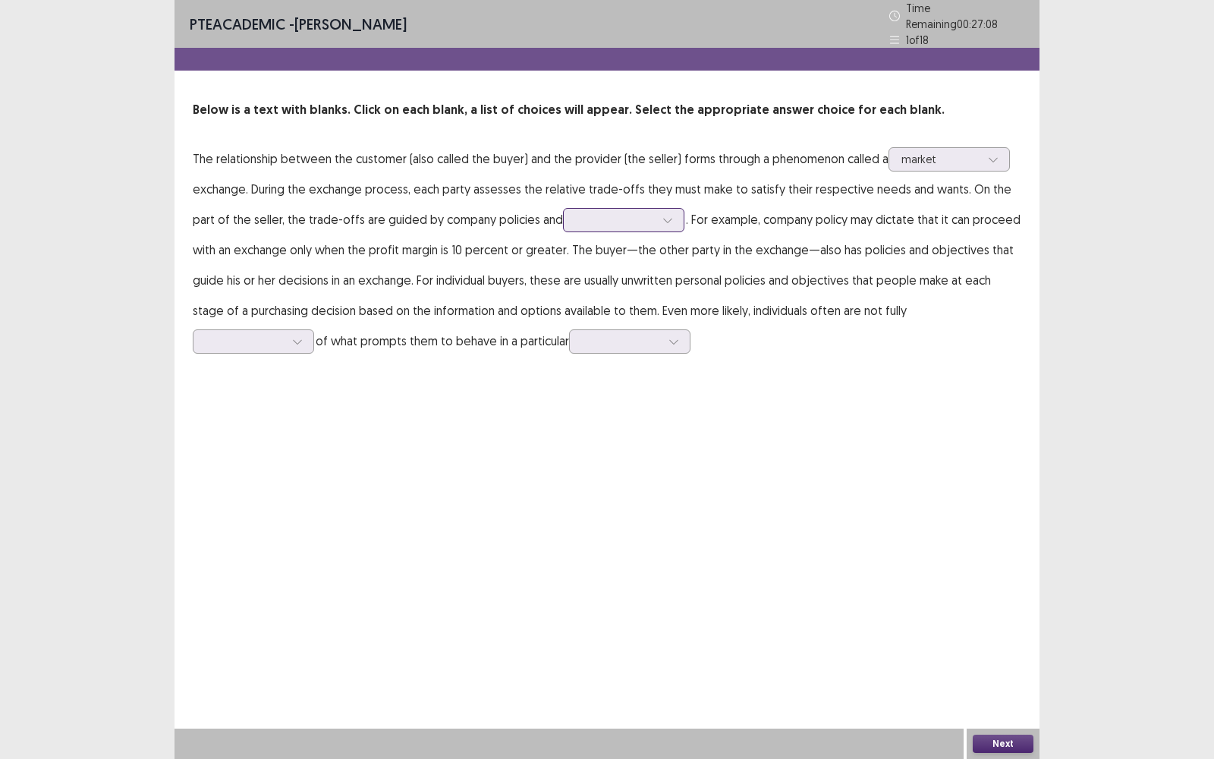
click at [656, 215] on div at bounding box center [667, 220] width 23 height 23
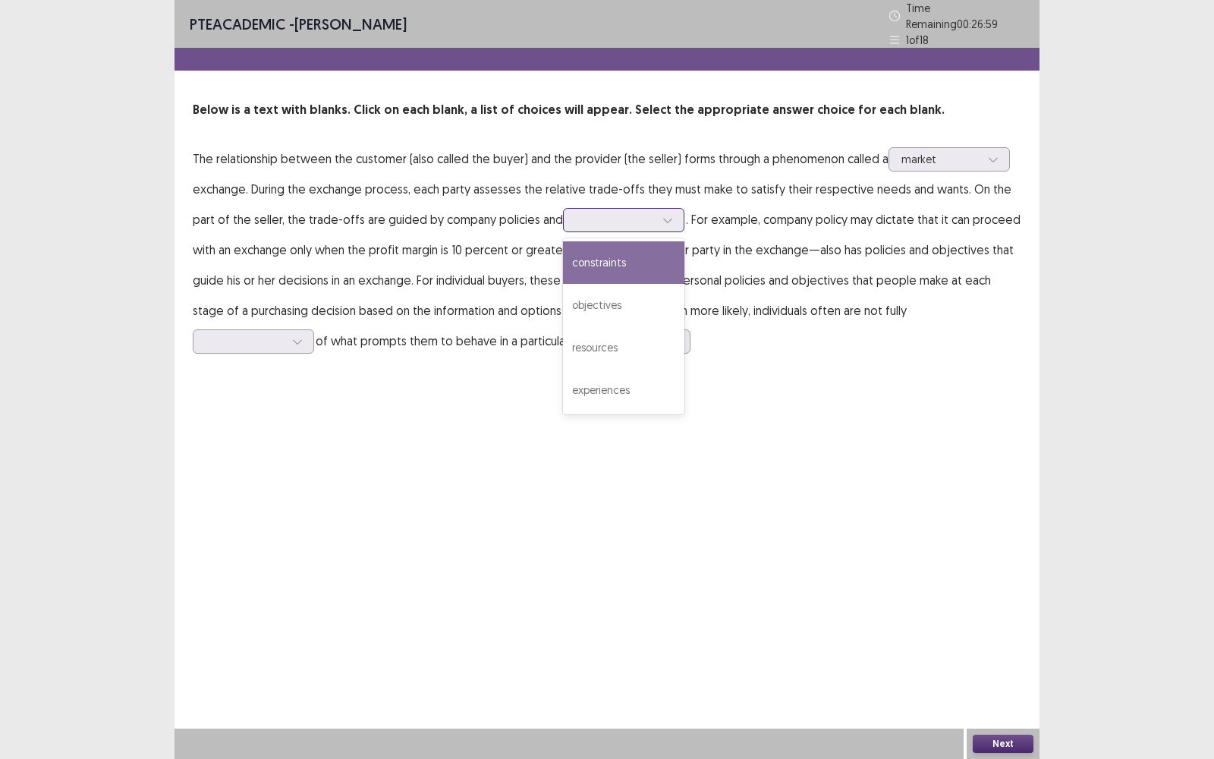
click at [605, 259] on div "constraints" at bounding box center [623, 262] width 121 height 42
click at [607, 220] on div at bounding box center [615, 219] width 79 height 14
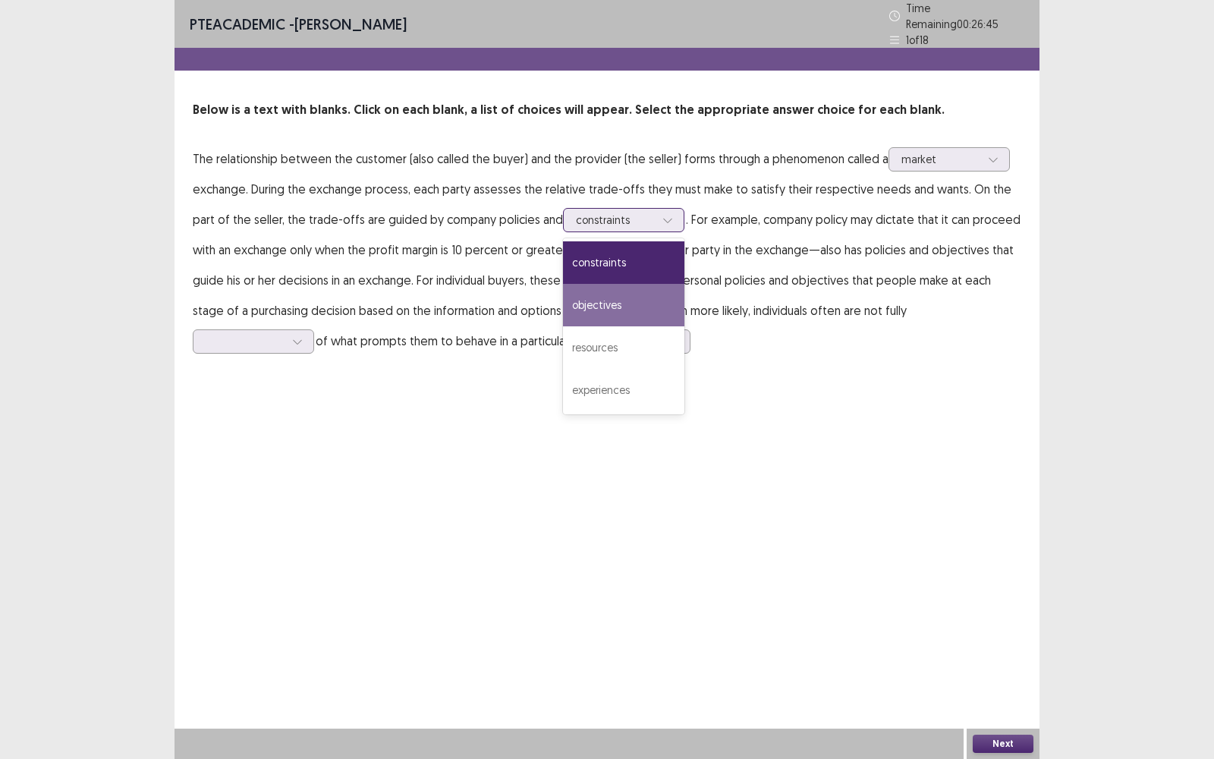
click at [595, 301] on div "objectives" at bounding box center [623, 305] width 121 height 42
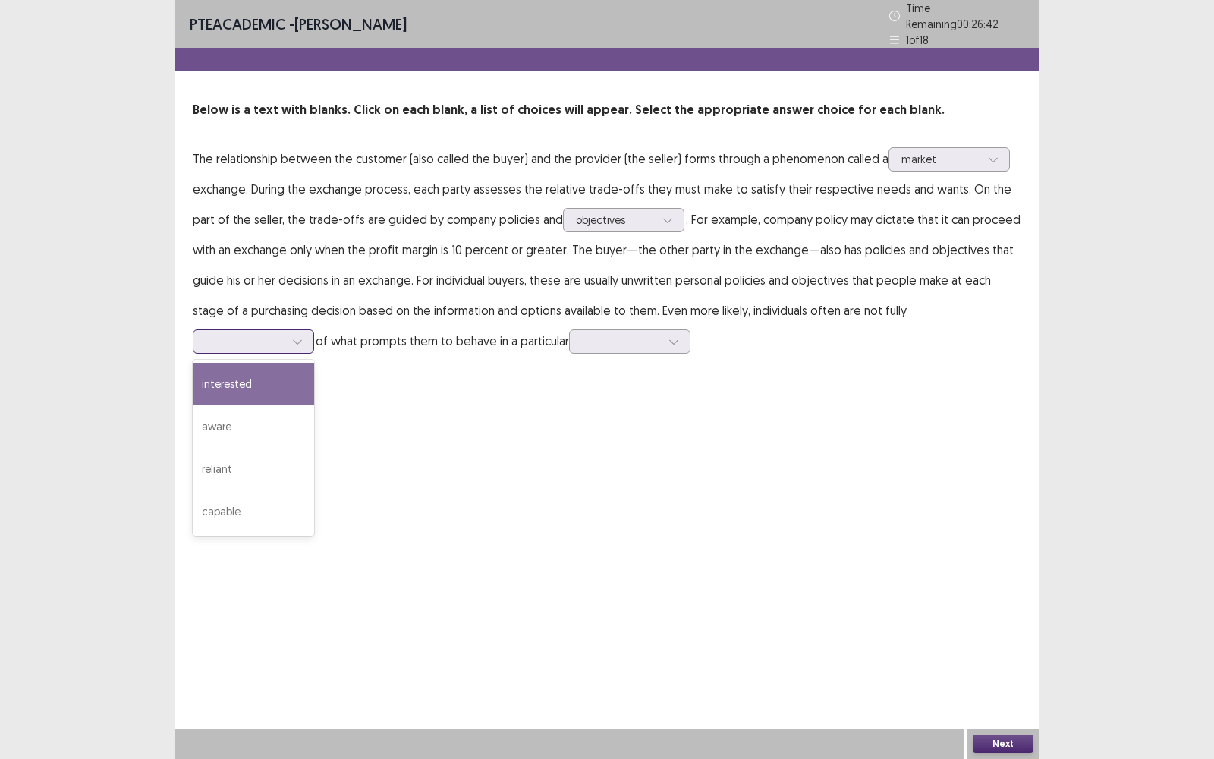
click at [309, 330] on div at bounding box center [297, 341] width 23 height 23
click at [314, 405] on div "aware" at bounding box center [253, 426] width 121 height 42
click at [501, 349] on div "PTE academic - [PERSON_NAME] Time Remaining 00 : 26 : 28 1 of 18 Below is a tex…" at bounding box center [607, 193] width 865 height 386
click at [663, 344] on div at bounding box center [674, 341] width 23 height 23
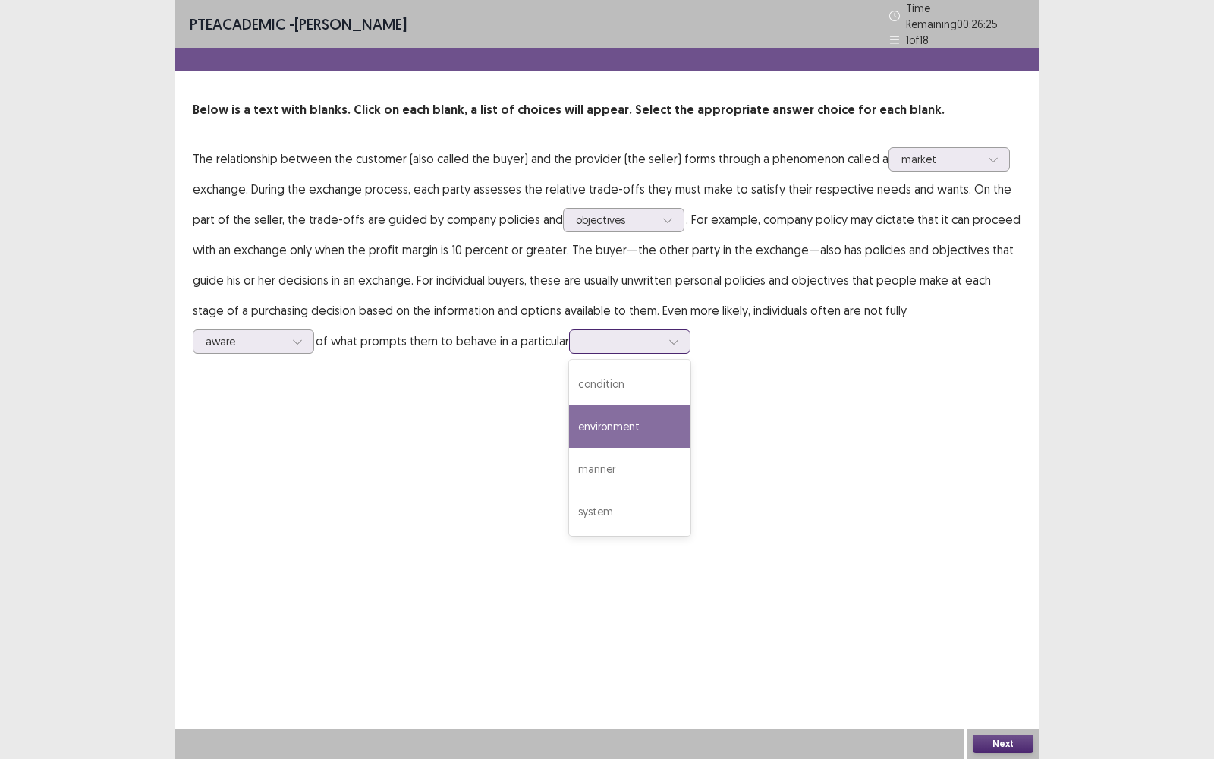
click at [569, 414] on div "environment" at bounding box center [629, 426] width 121 height 42
click at [663, 336] on div at bounding box center [674, 341] width 23 height 23
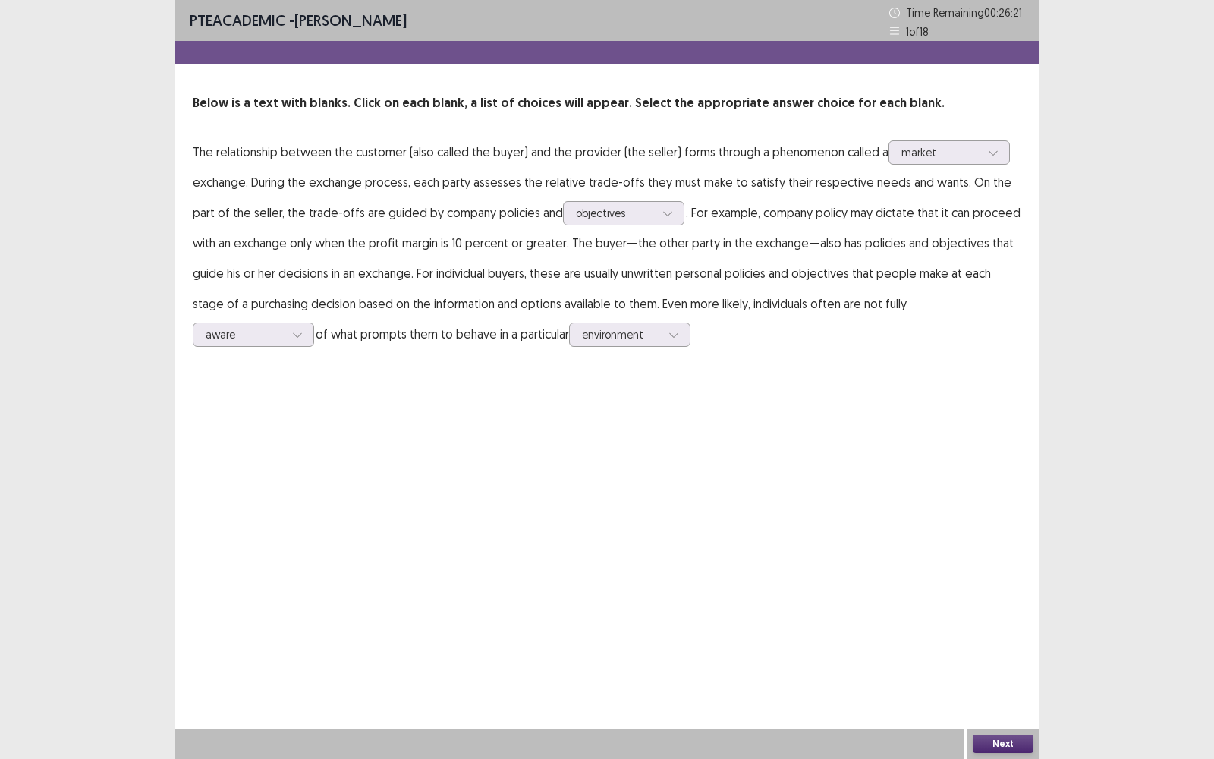
click at [593, 476] on div "PTE academic - [PERSON_NAME] Time Remaining 00 : 26 : 21 1 of 18 Below is a tex…" at bounding box center [607, 379] width 865 height 759
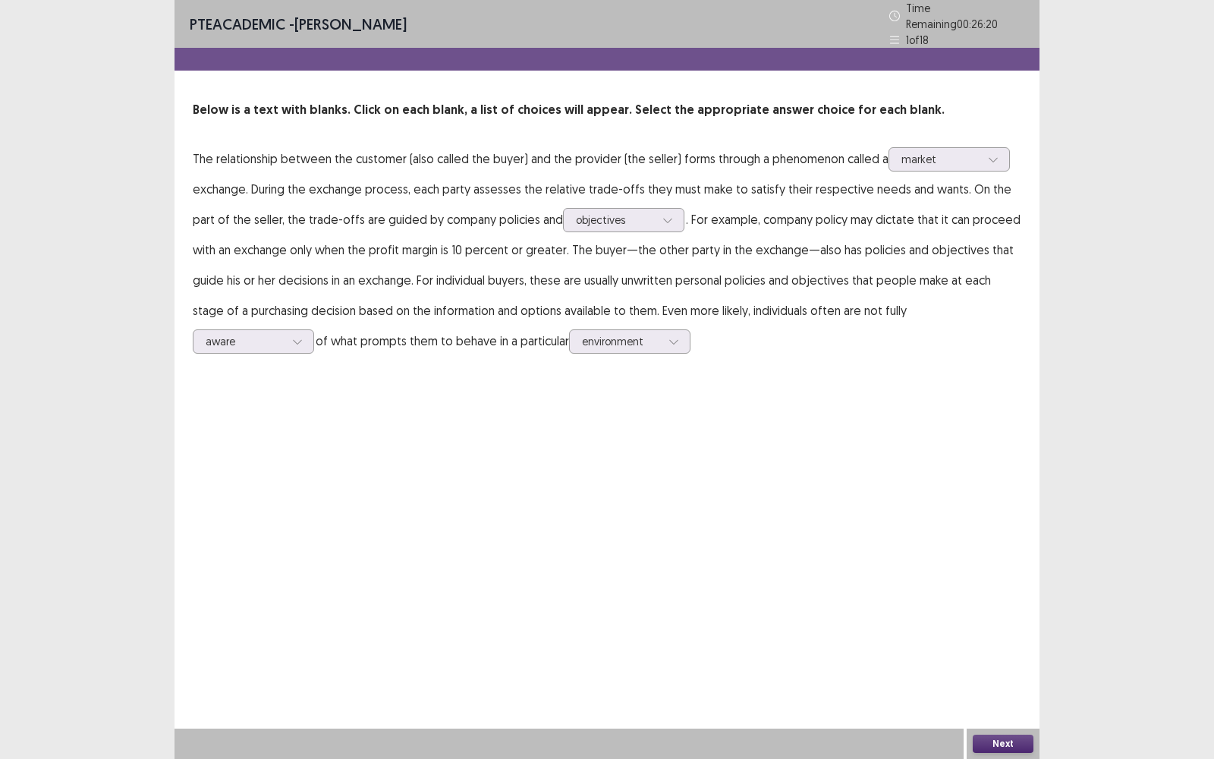
click at [1003, 494] on button "Next" at bounding box center [1003, 744] width 61 height 18
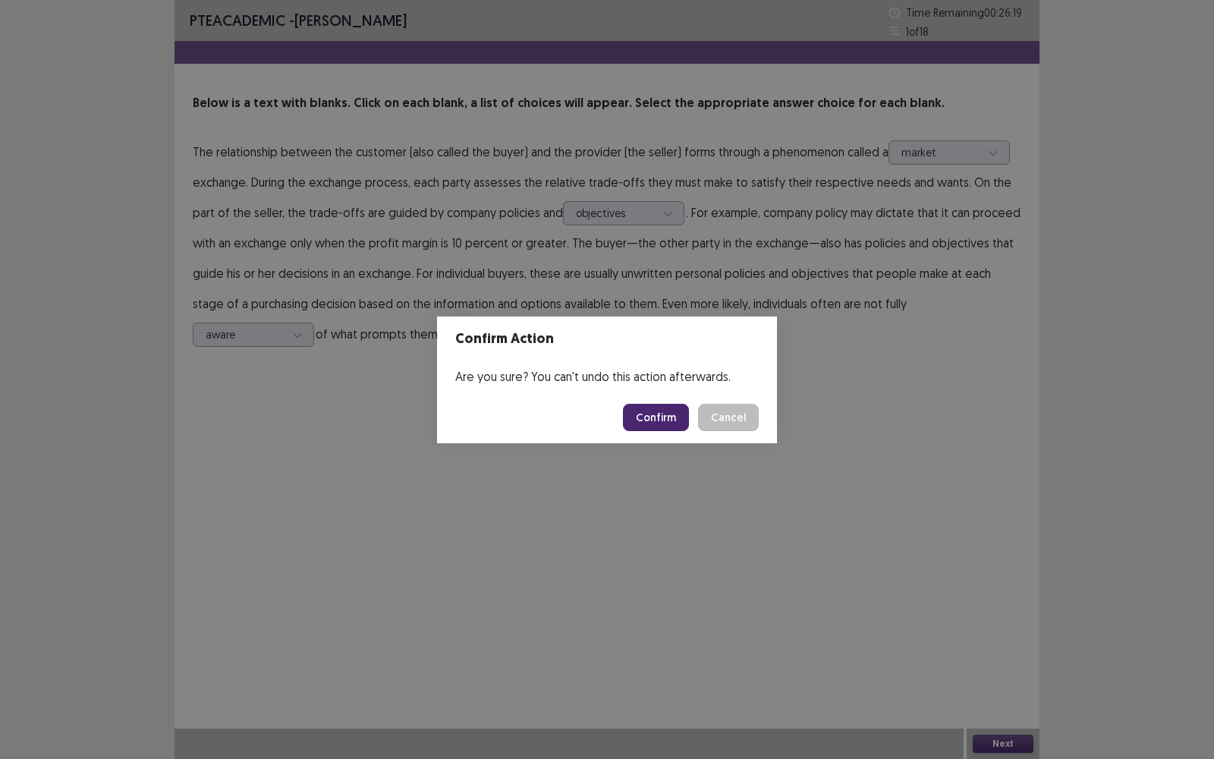
click at [647, 418] on button "Confirm" at bounding box center [656, 417] width 66 height 27
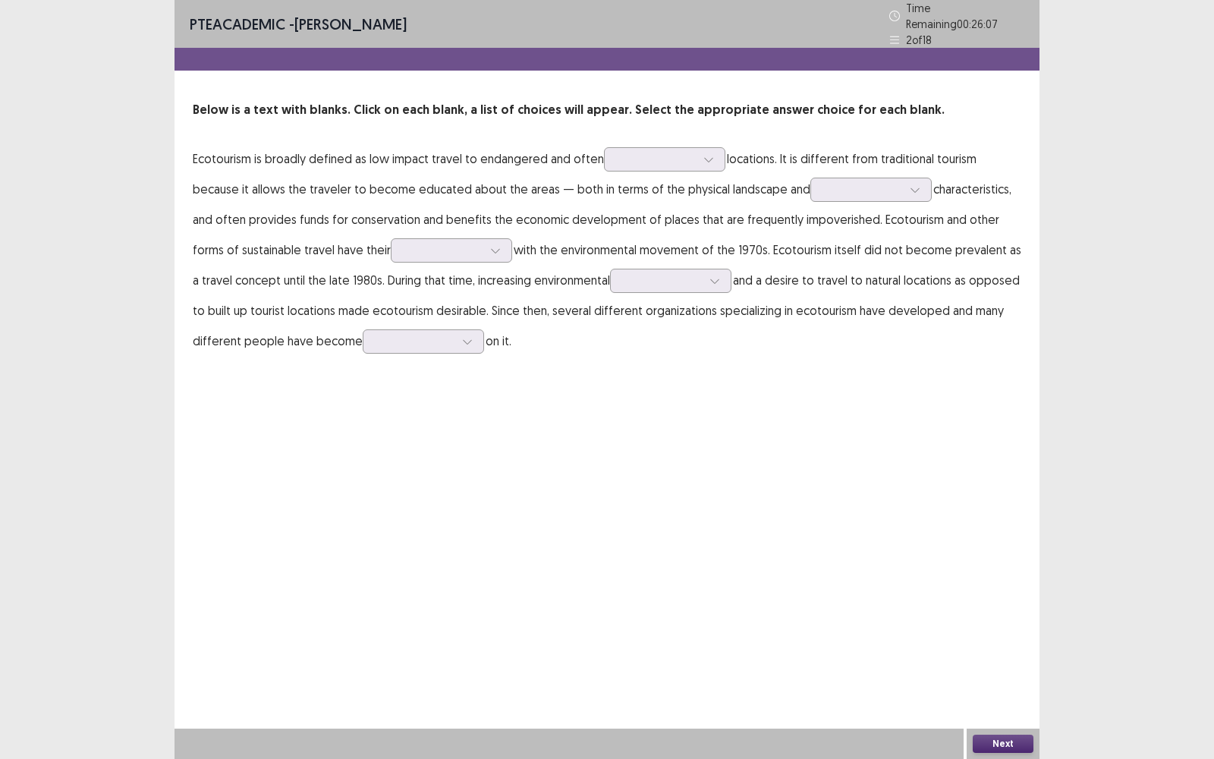
click at [649, 165] on p "Ecotourism is broadly defined as low impact travel to endangered and often loca…" at bounding box center [607, 249] width 829 height 212
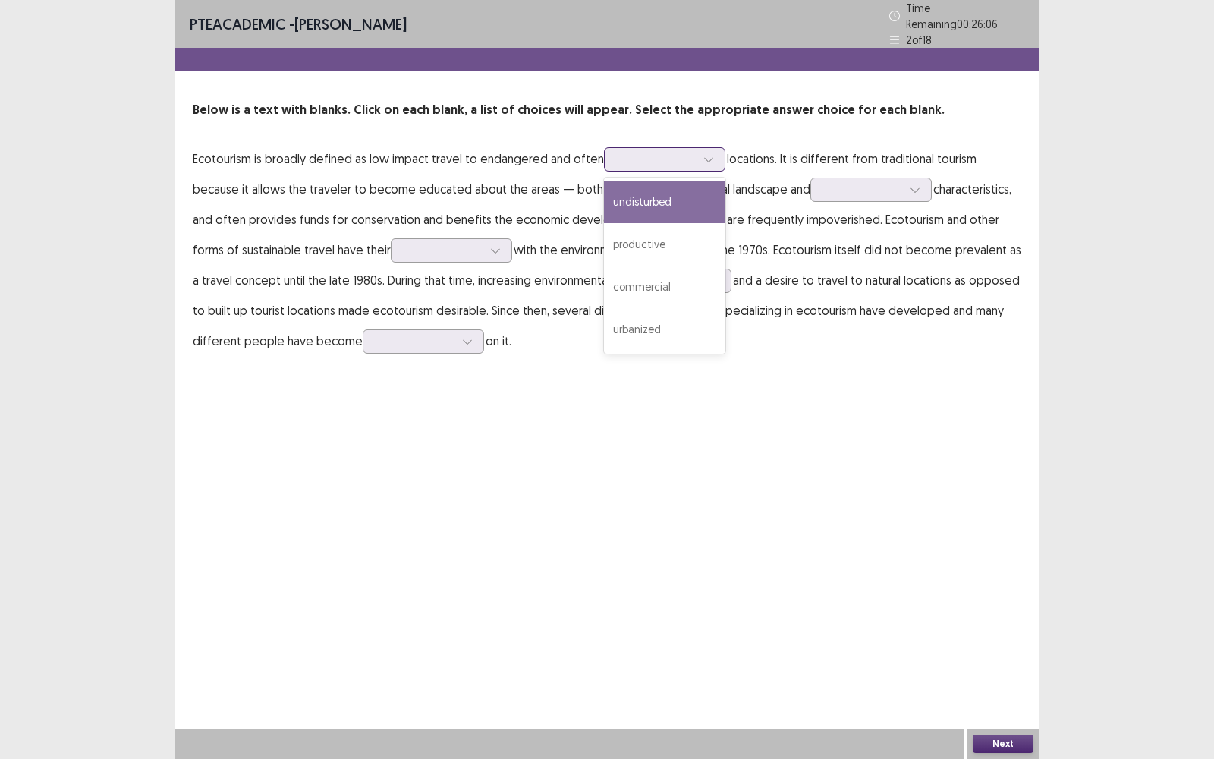
click at [671, 156] on div at bounding box center [656, 159] width 79 height 14
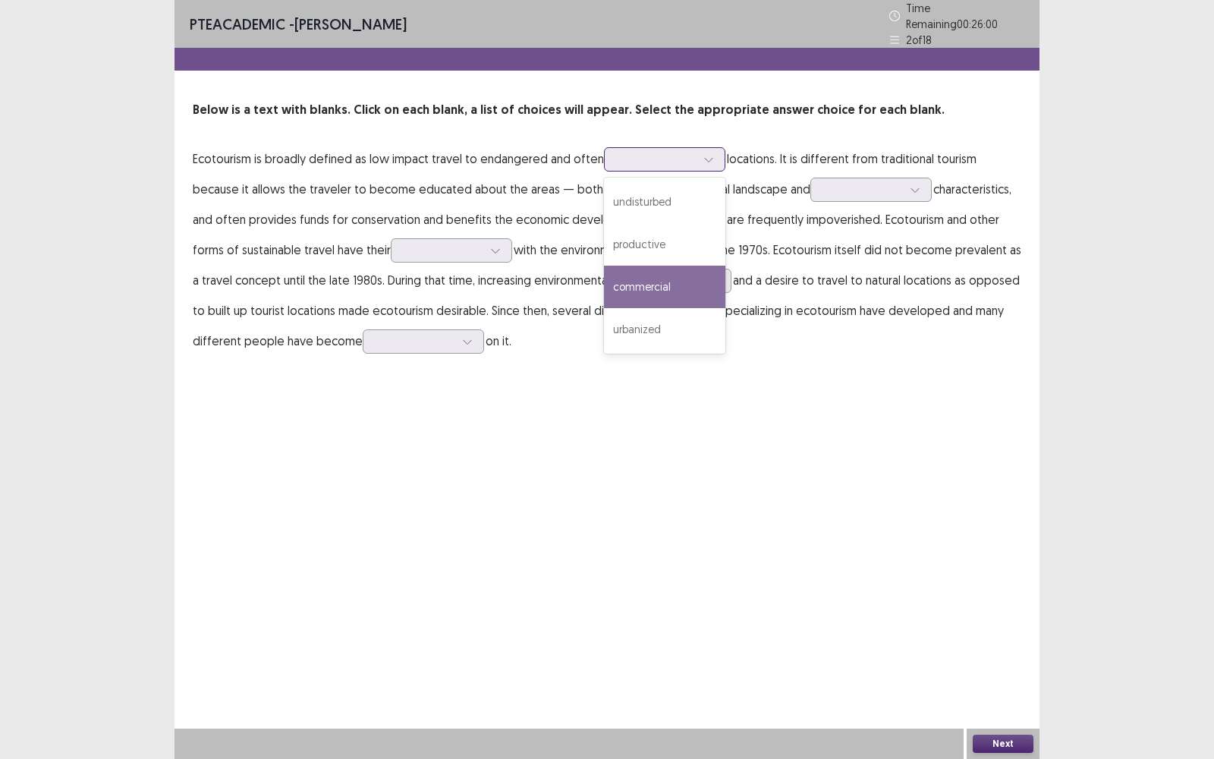
click at [668, 266] on div "commercial" at bounding box center [664, 287] width 121 height 42
click at [676, 159] on div at bounding box center [656, 159] width 79 height 14
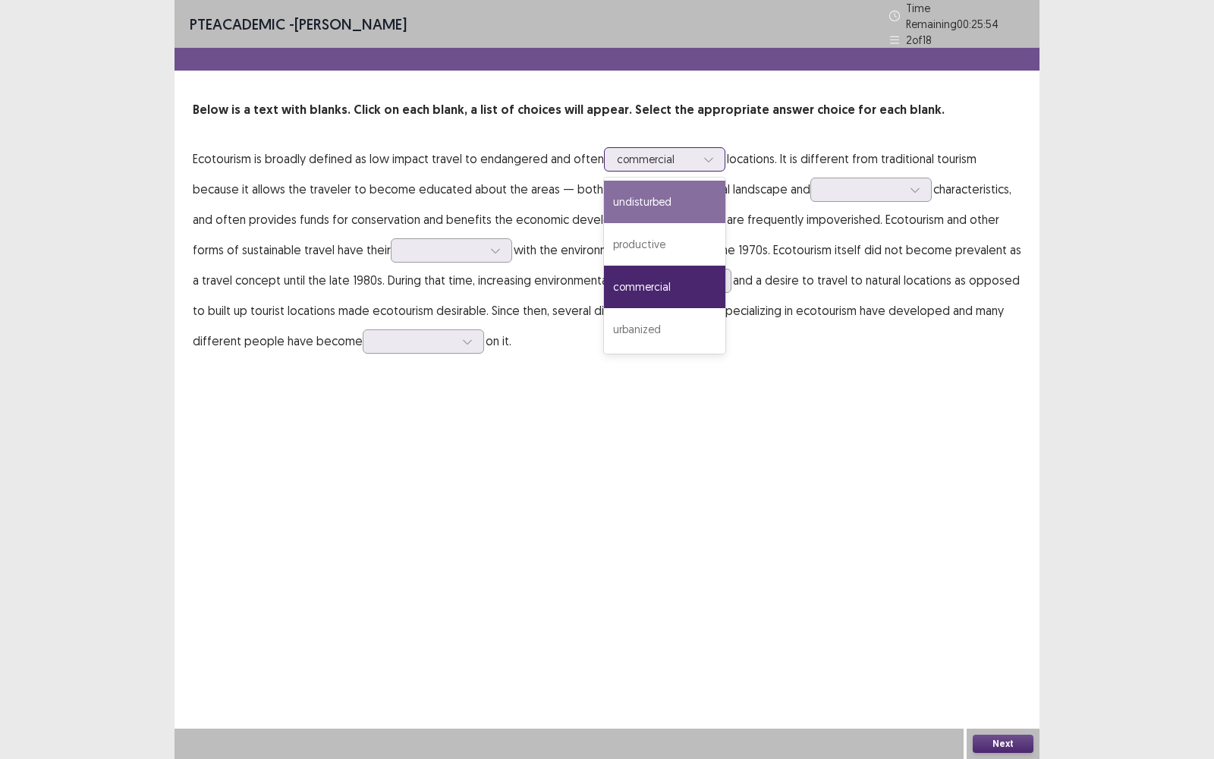
click at [670, 181] on div "undisturbed" at bounding box center [664, 202] width 121 height 42
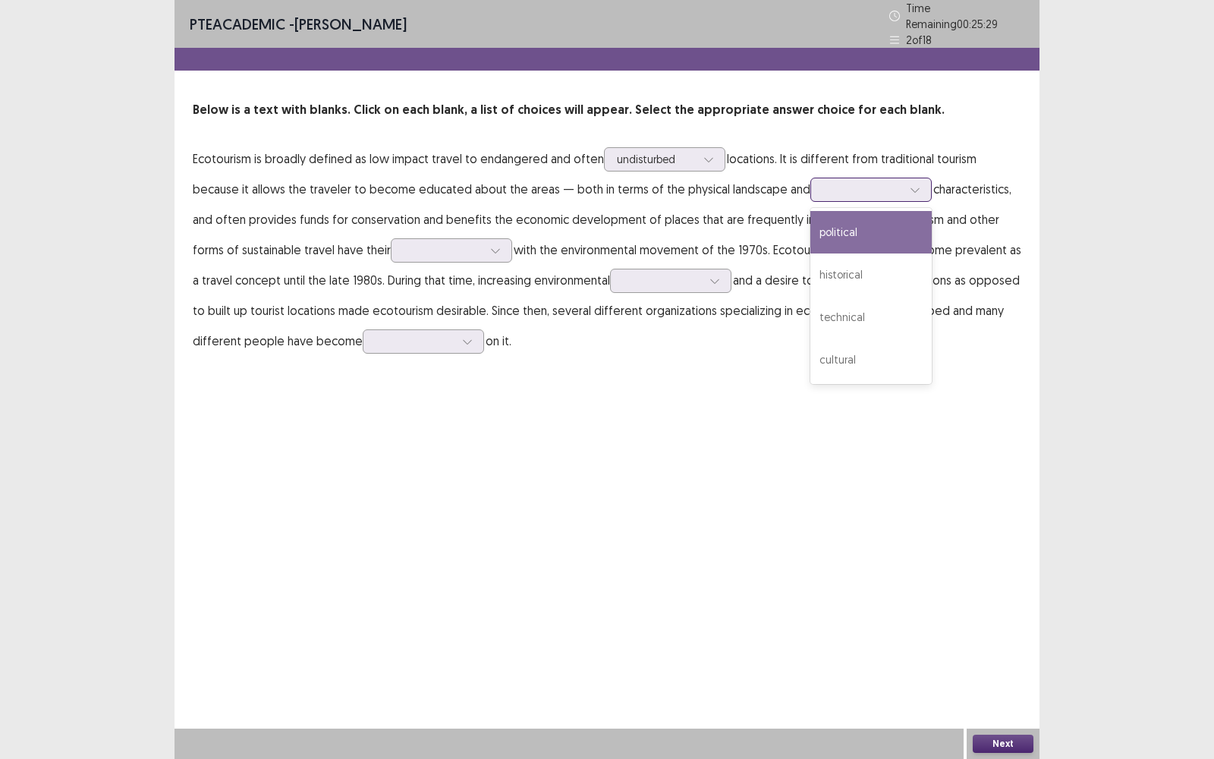
click at [835, 182] on div at bounding box center [862, 189] width 79 height 14
click at [836, 261] on div "historical" at bounding box center [871, 274] width 121 height 42
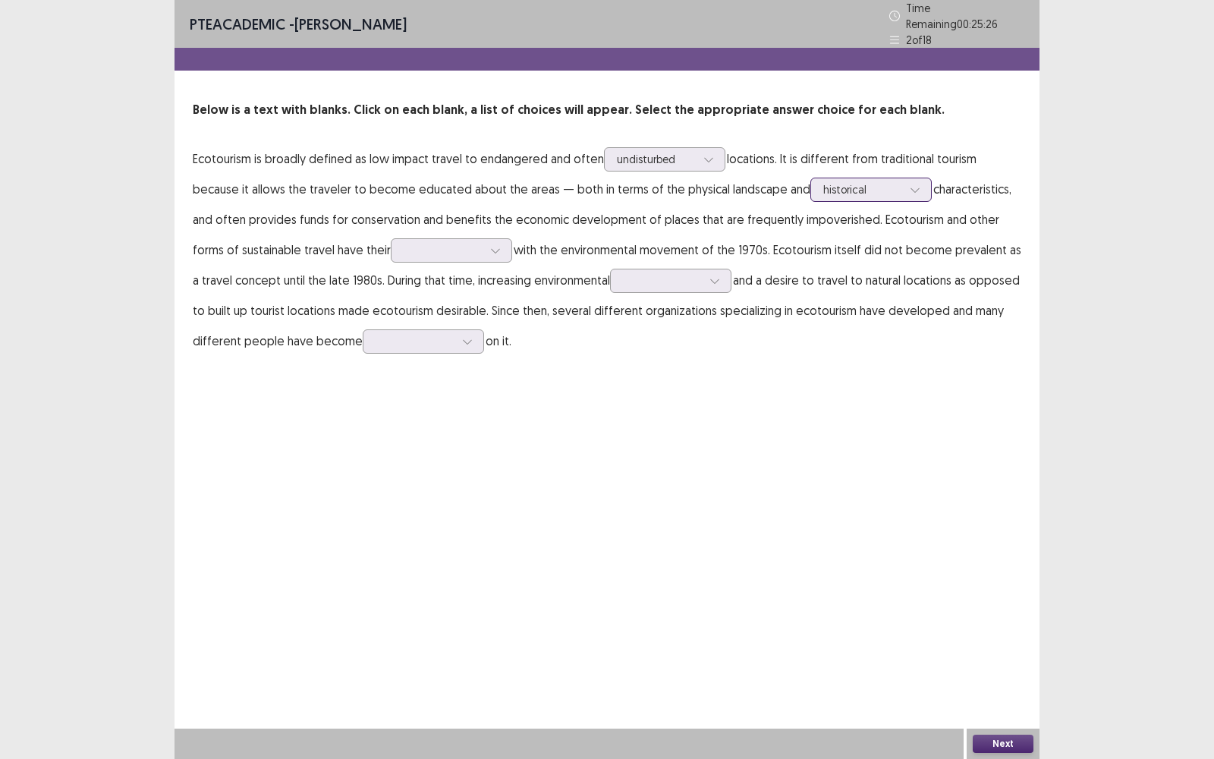
click at [829, 184] on div at bounding box center [862, 189] width 79 height 14
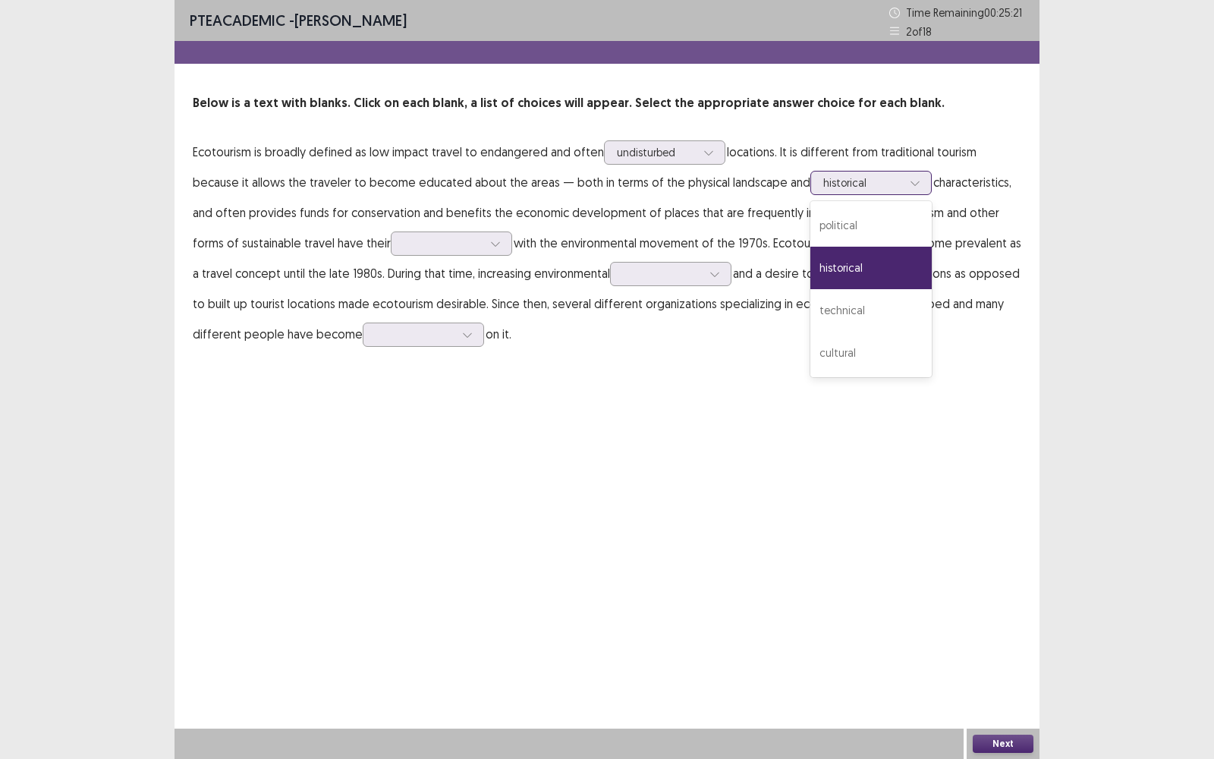
click at [823, 283] on div "historical" at bounding box center [871, 268] width 121 height 42
click at [404, 247] on div at bounding box center [443, 243] width 79 height 14
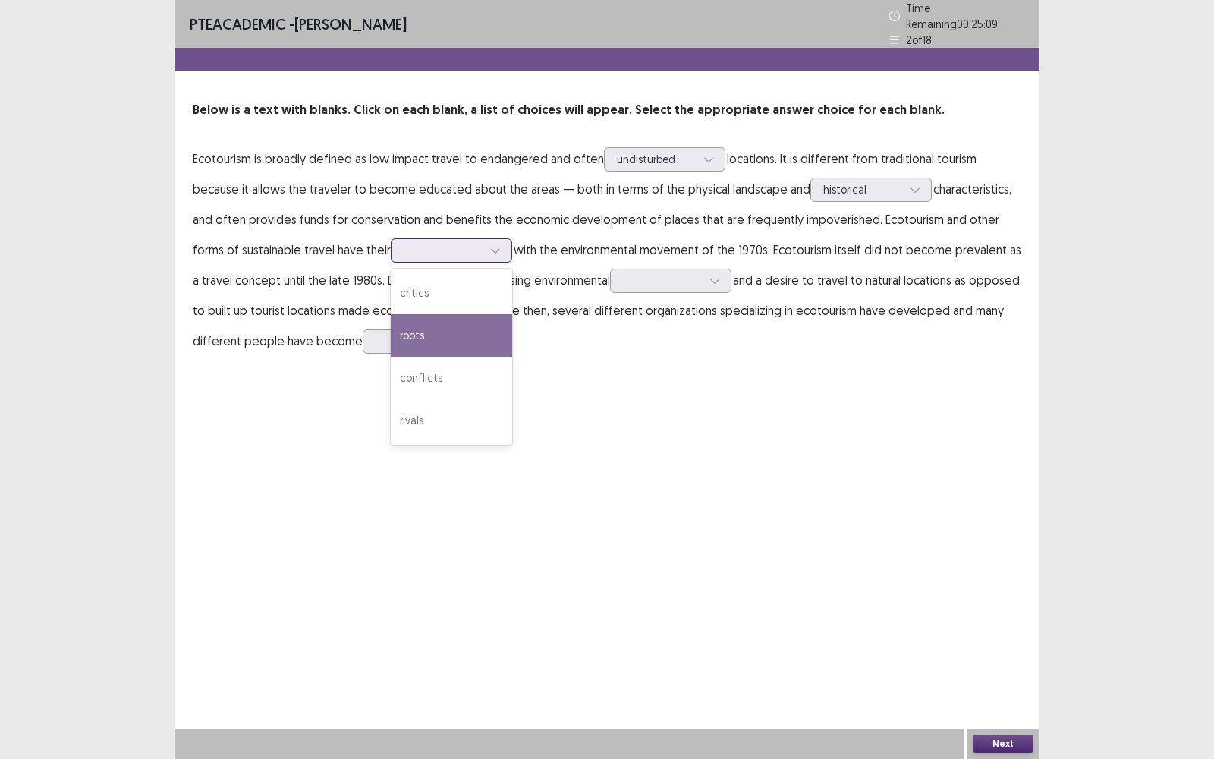
click at [404, 333] on div "roots" at bounding box center [451, 335] width 121 height 42
click at [433, 225] on p "Ecotourism is broadly defined as low impact travel to endangered and often undi…" at bounding box center [607, 249] width 829 height 212
click at [433, 239] on div "roots" at bounding box center [443, 250] width 79 height 23
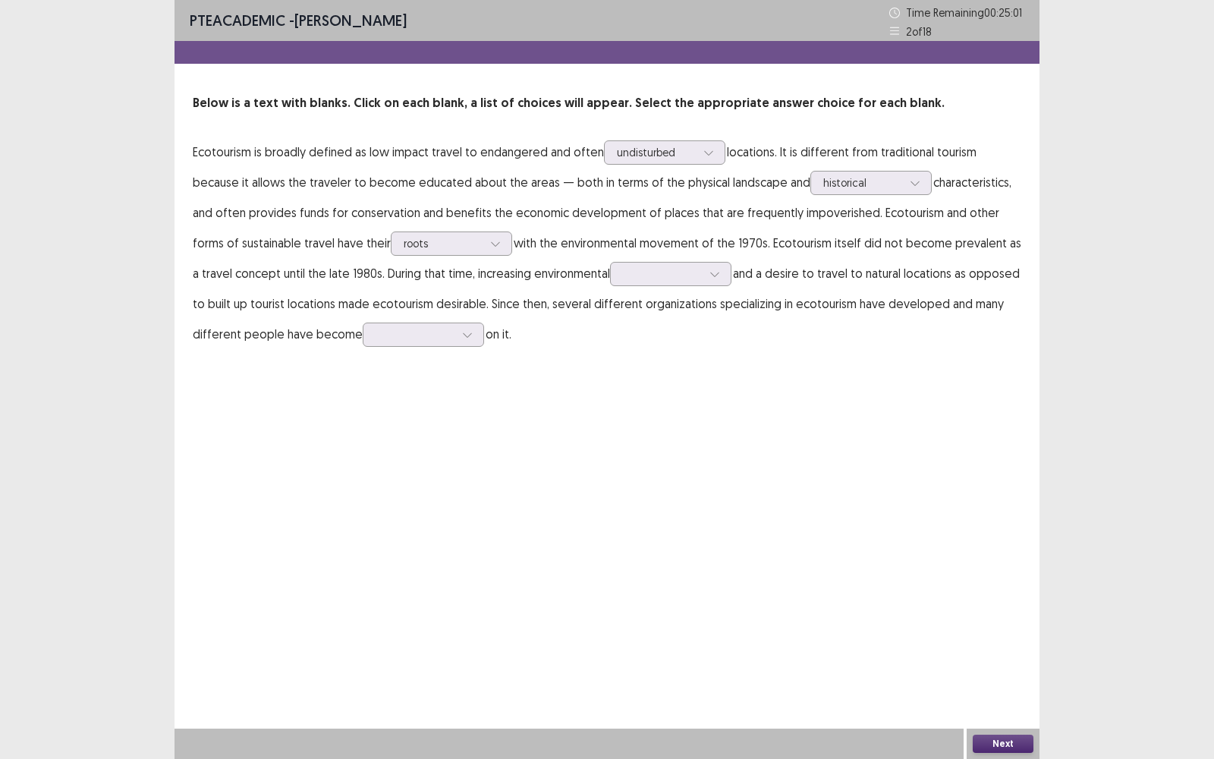
click at [650, 250] on p "Ecotourism is broadly defined as low impact travel to endangered and often undi…" at bounding box center [607, 243] width 829 height 212
click at [650, 262] on div at bounding box center [670, 274] width 121 height 24
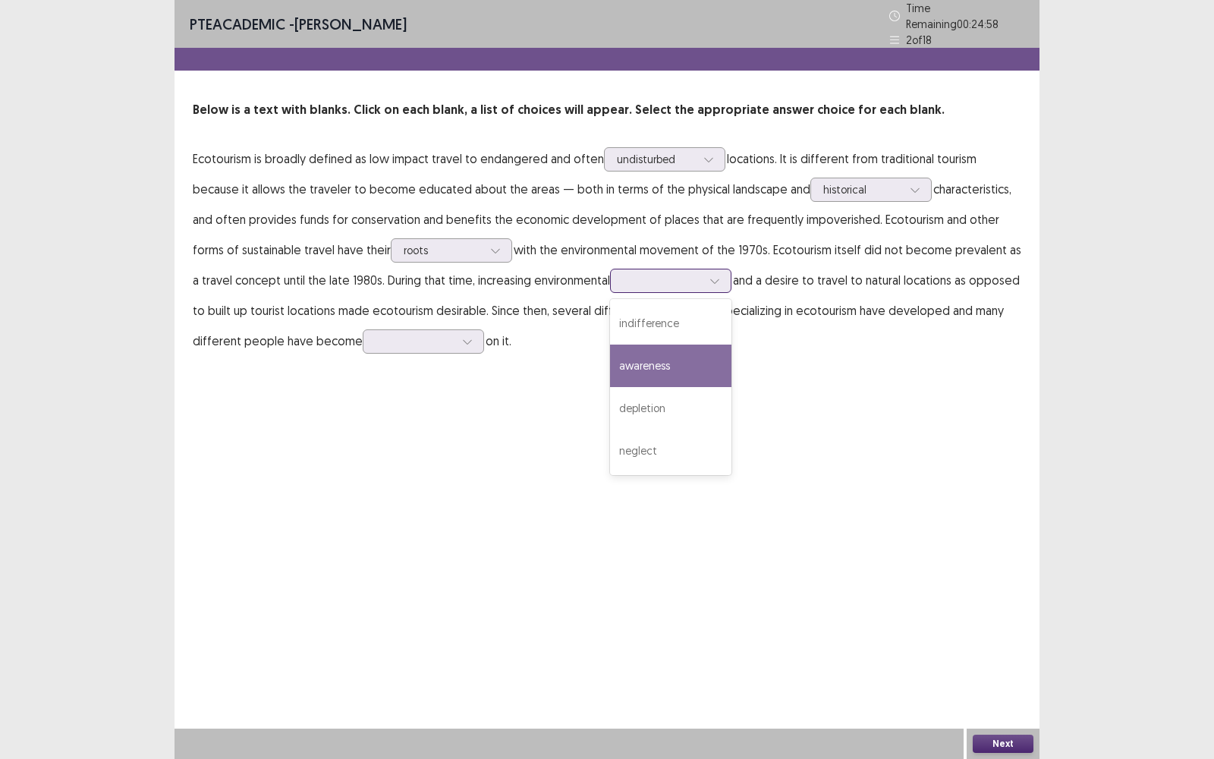
click at [660, 349] on div "awareness" at bounding box center [670, 366] width 121 height 42
click at [404, 339] on div at bounding box center [415, 340] width 82 height 17
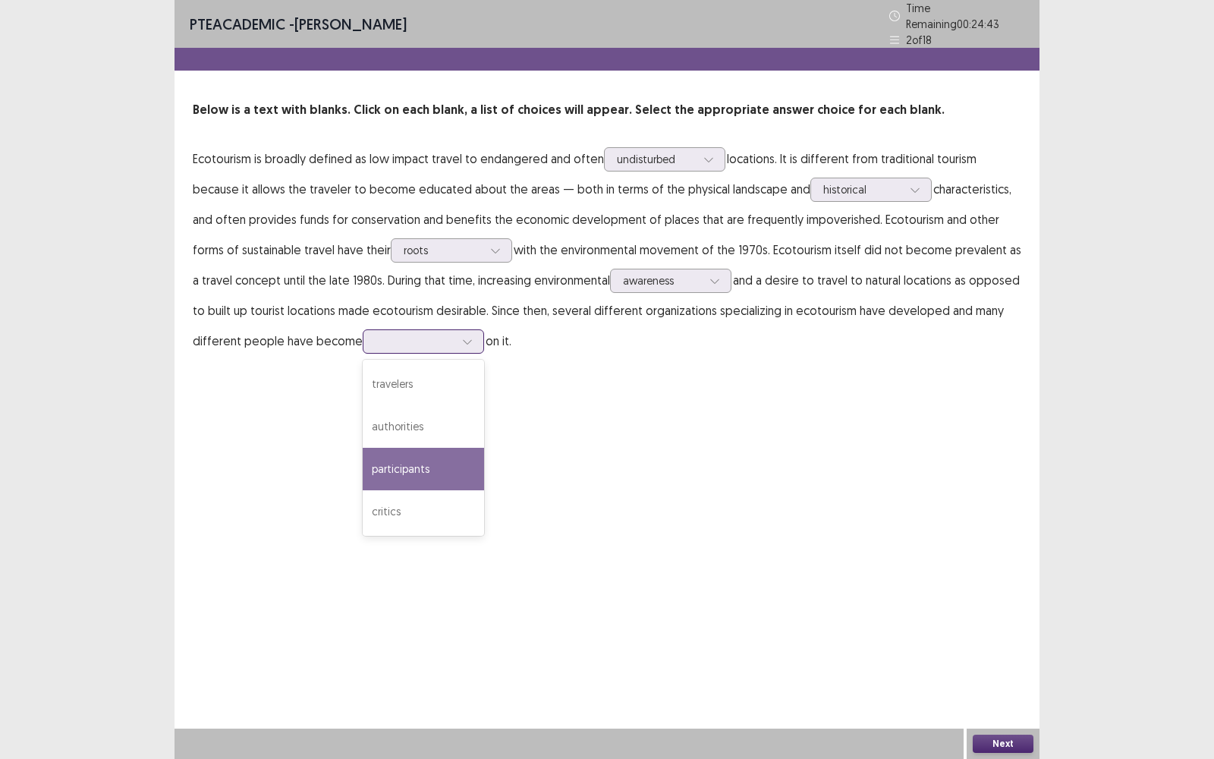
click at [427, 451] on div "participants" at bounding box center [423, 469] width 121 height 42
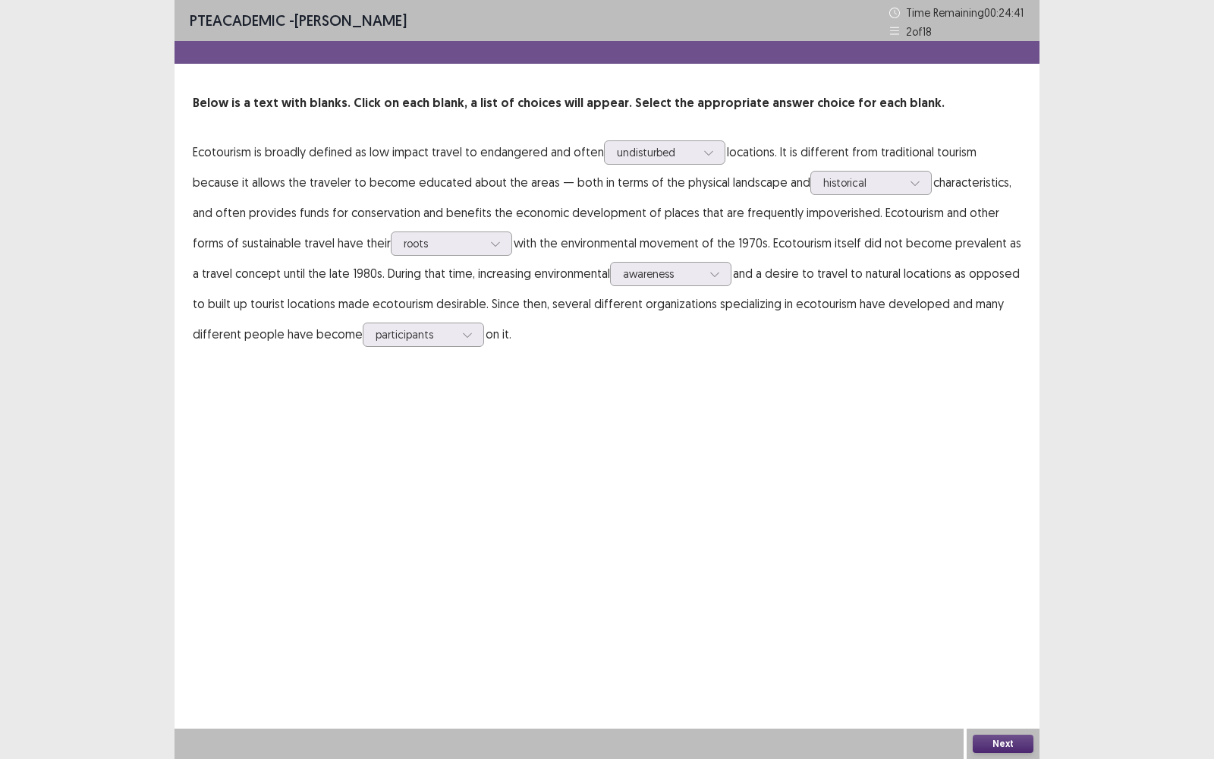
click at [1017, 494] on button "Next" at bounding box center [1003, 744] width 61 height 18
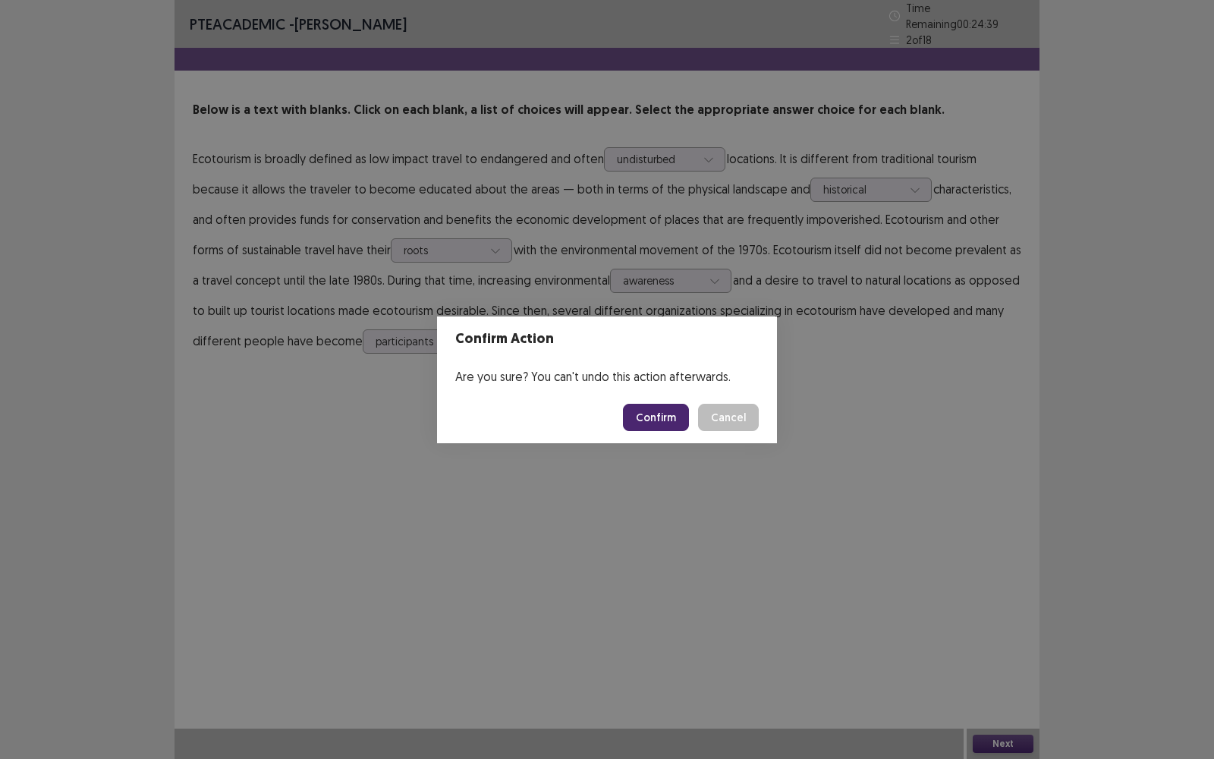
click at [663, 428] on button "Confirm" at bounding box center [656, 417] width 66 height 27
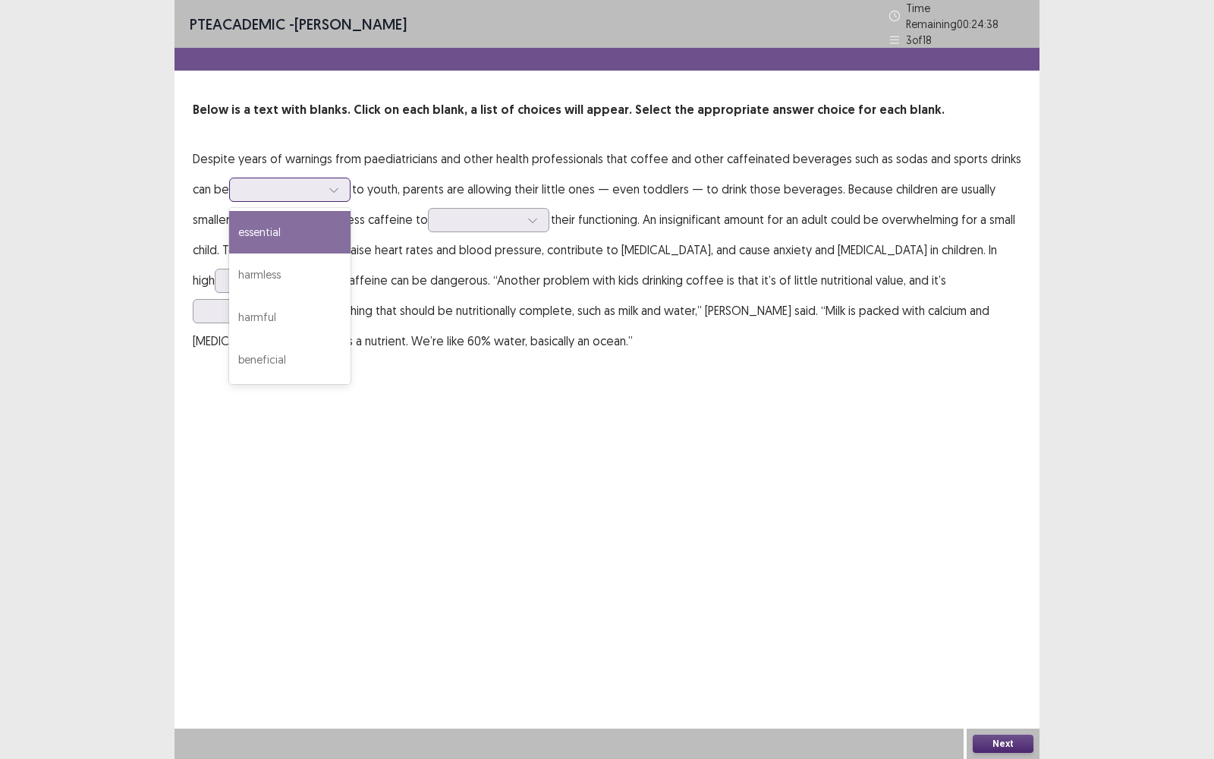
click at [330, 186] on div at bounding box center [334, 189] width 23 height 23
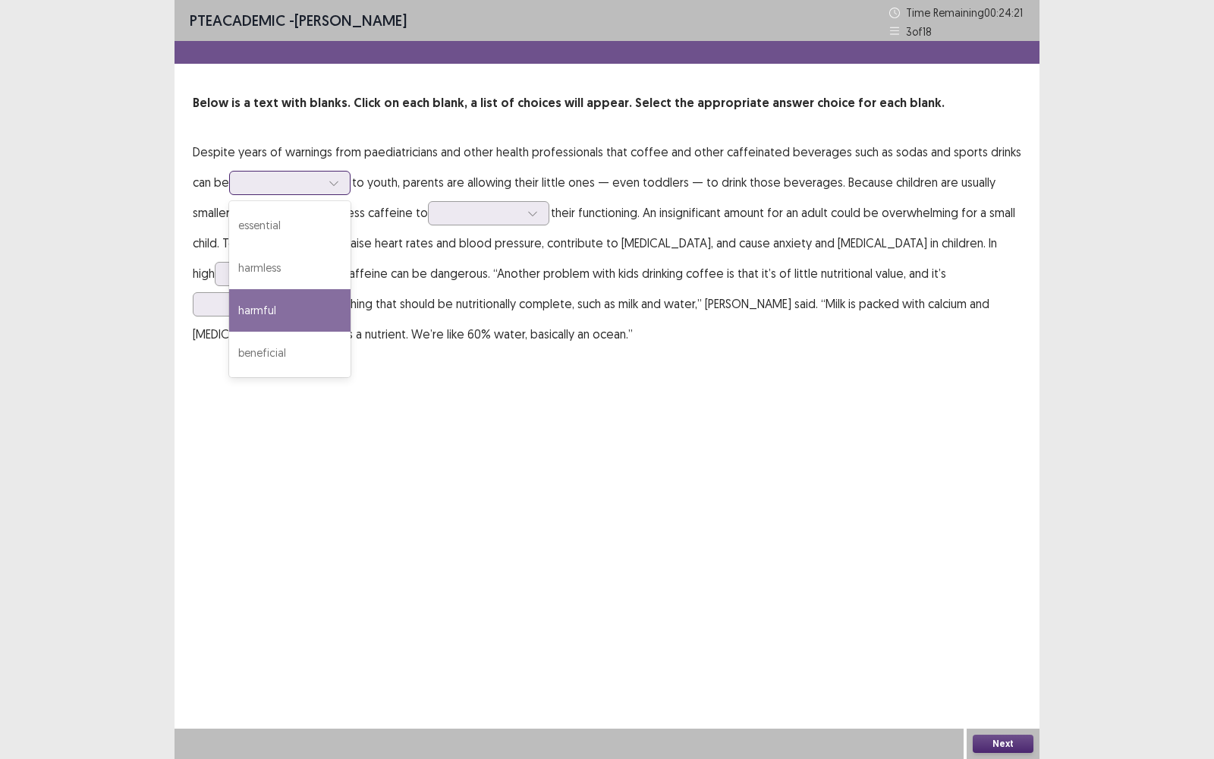
click at [316, 293] on div "harmful" at bounding box center [289, 310] width 121 height 42
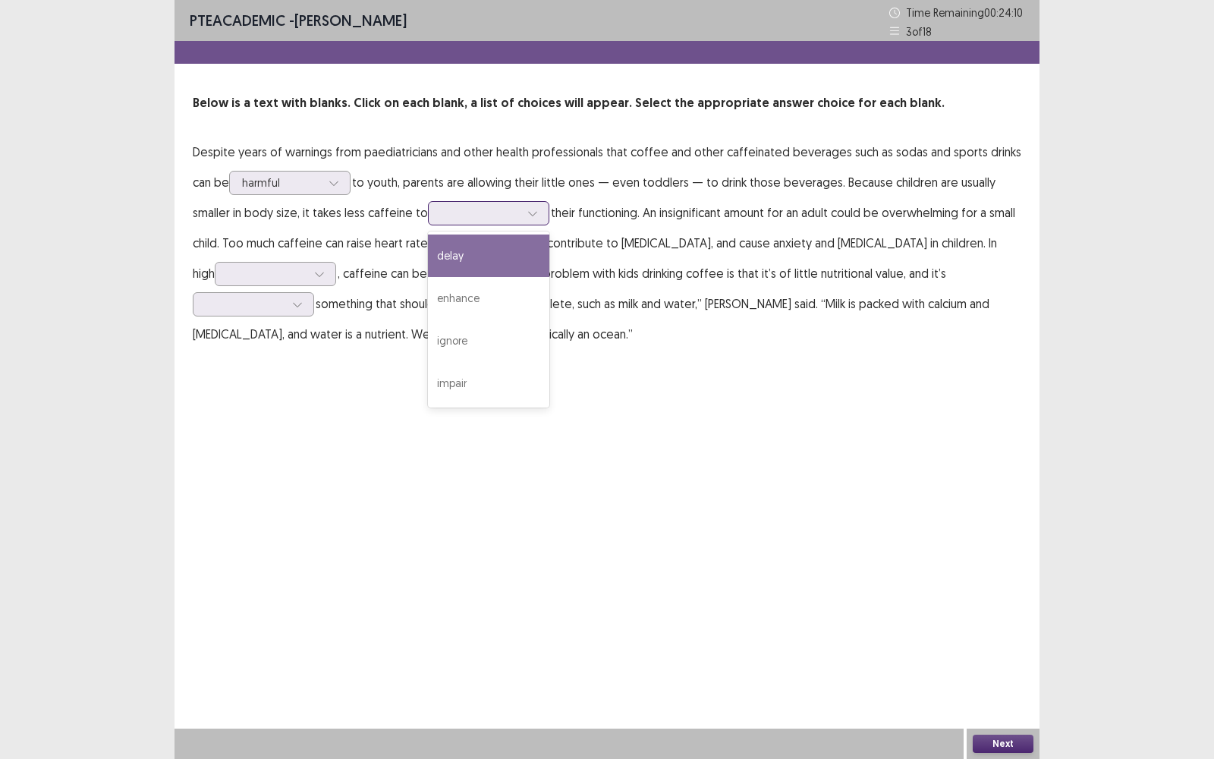
click at [497, 217] on div at bounding box center [480, 213] width 79 height 14
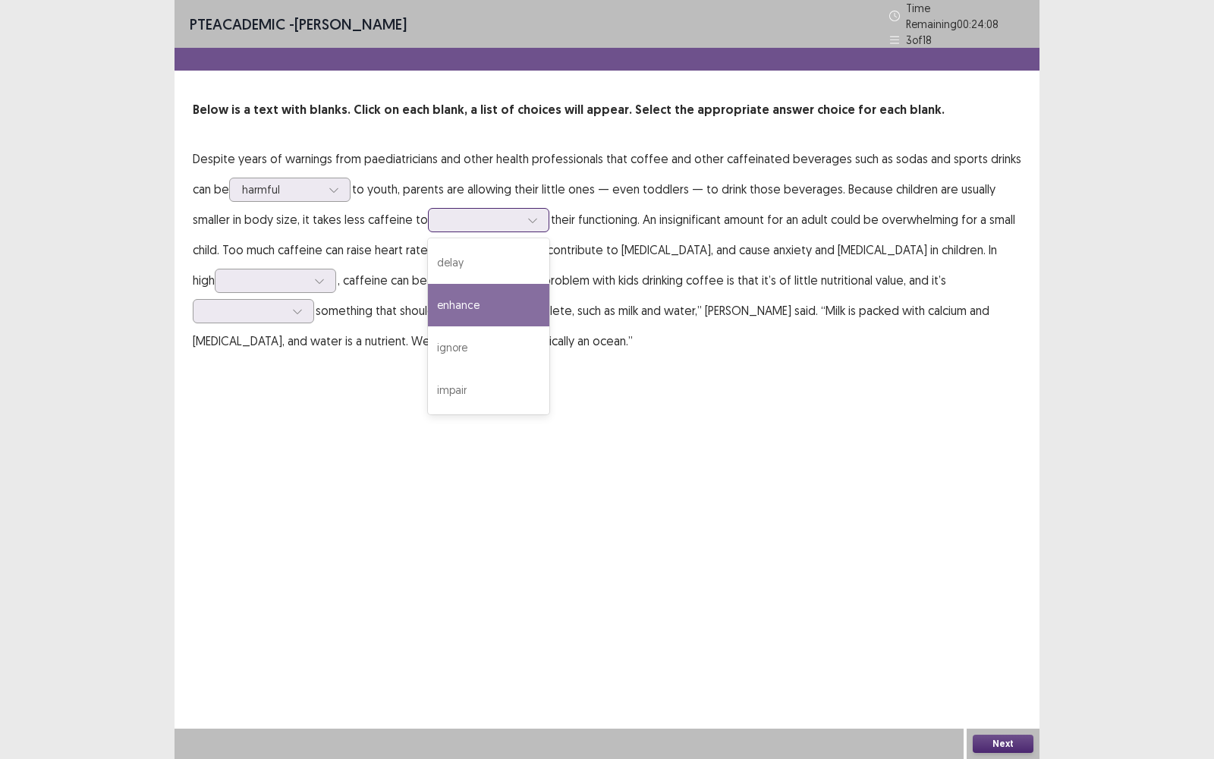
click at [499, 284] on div "enhance" at bounding box center [488, 305] width 121 height 42
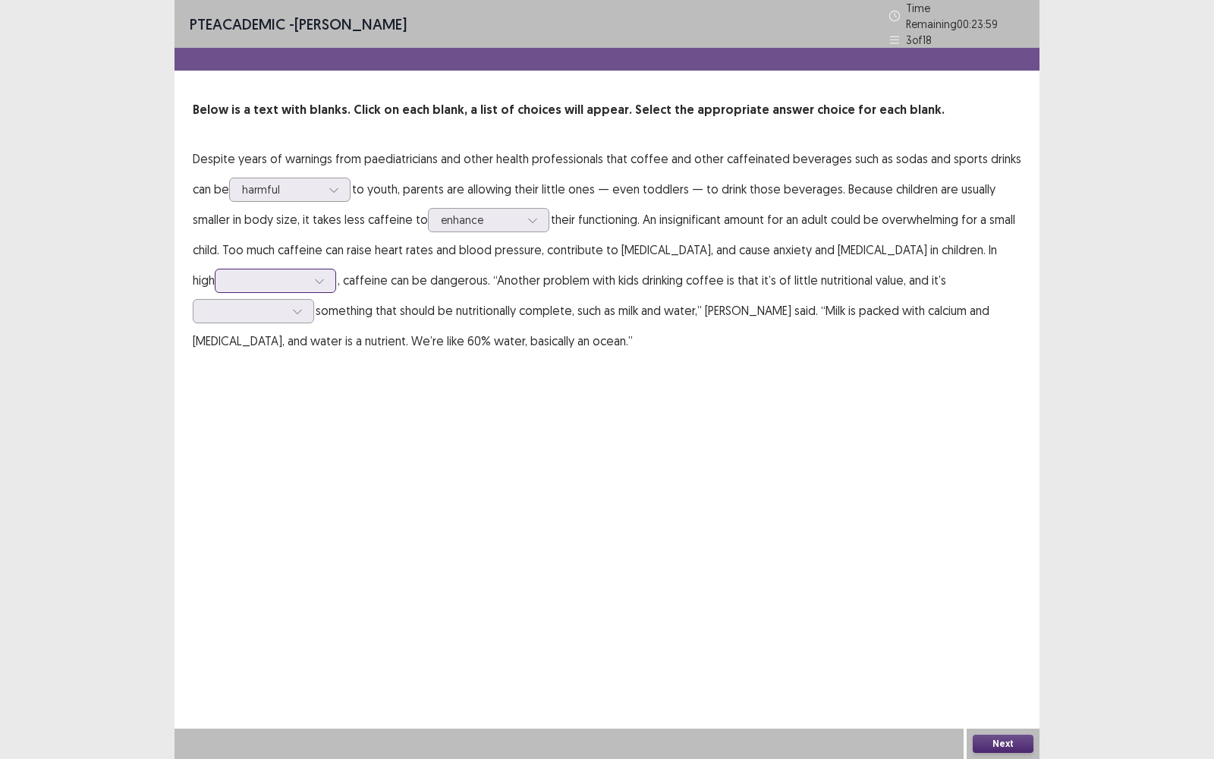
click at [314, 275] on icon at bounding box center [319, 280] width 11 height 11
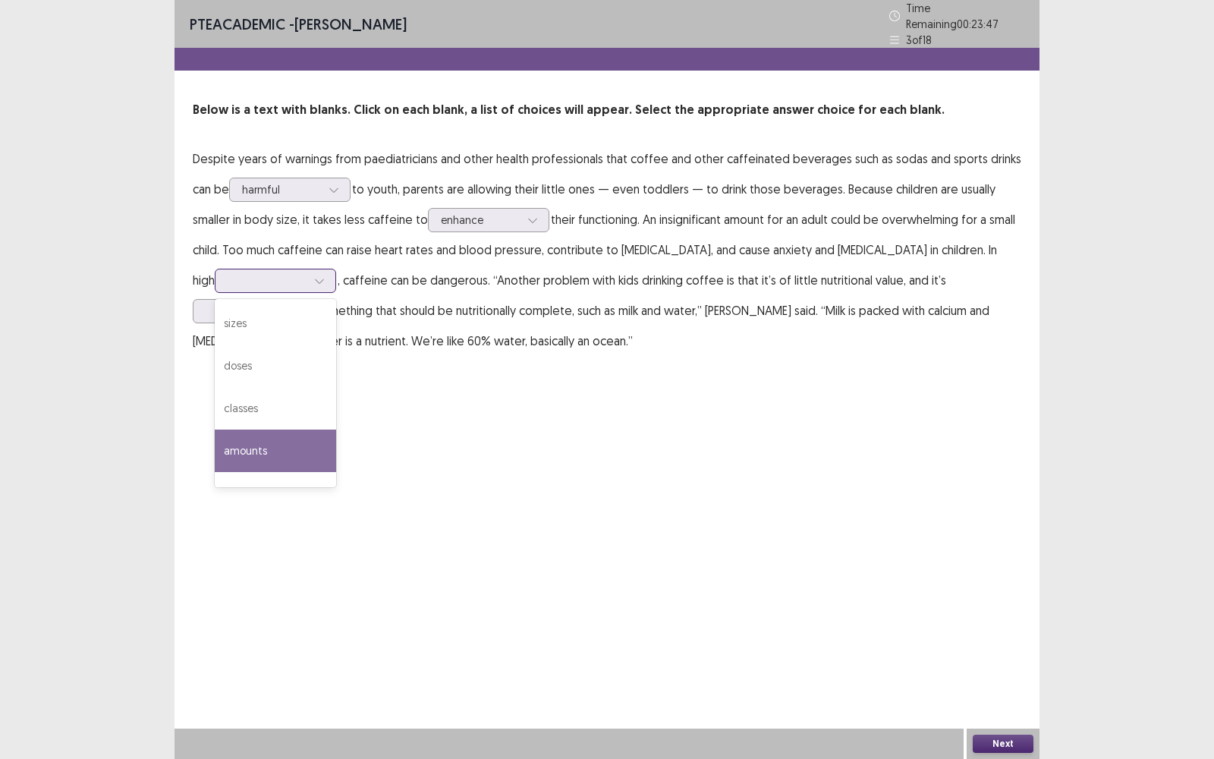
click at [283, 430] on div "amounts" at bounding box center [275, 451] width 121 height 42
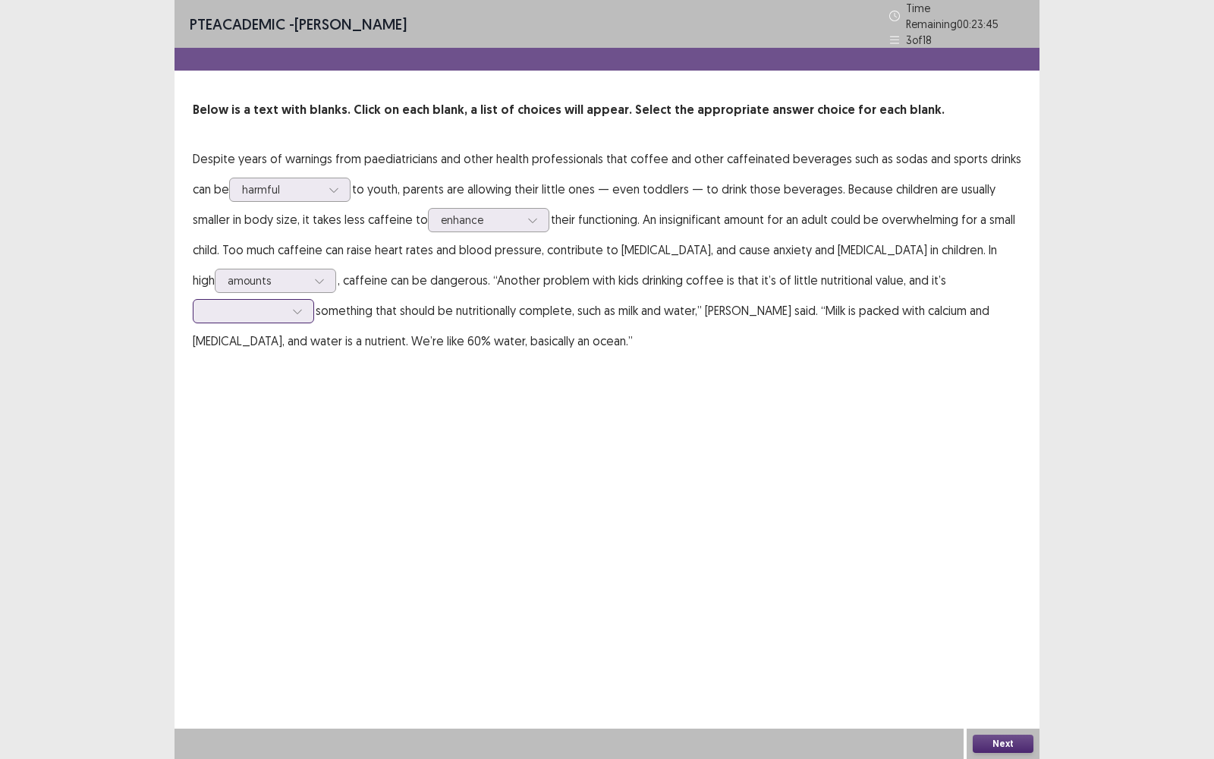
click at [287, 315] on div at bounding box center [297, 311] width 23 height 23
click at [288, 349] on div "prompting" at bounding box center [253, 353] width 121 height 42
click at [1016, 494] on button "Next" at bounding box center [1003, 744] width 61 height 18
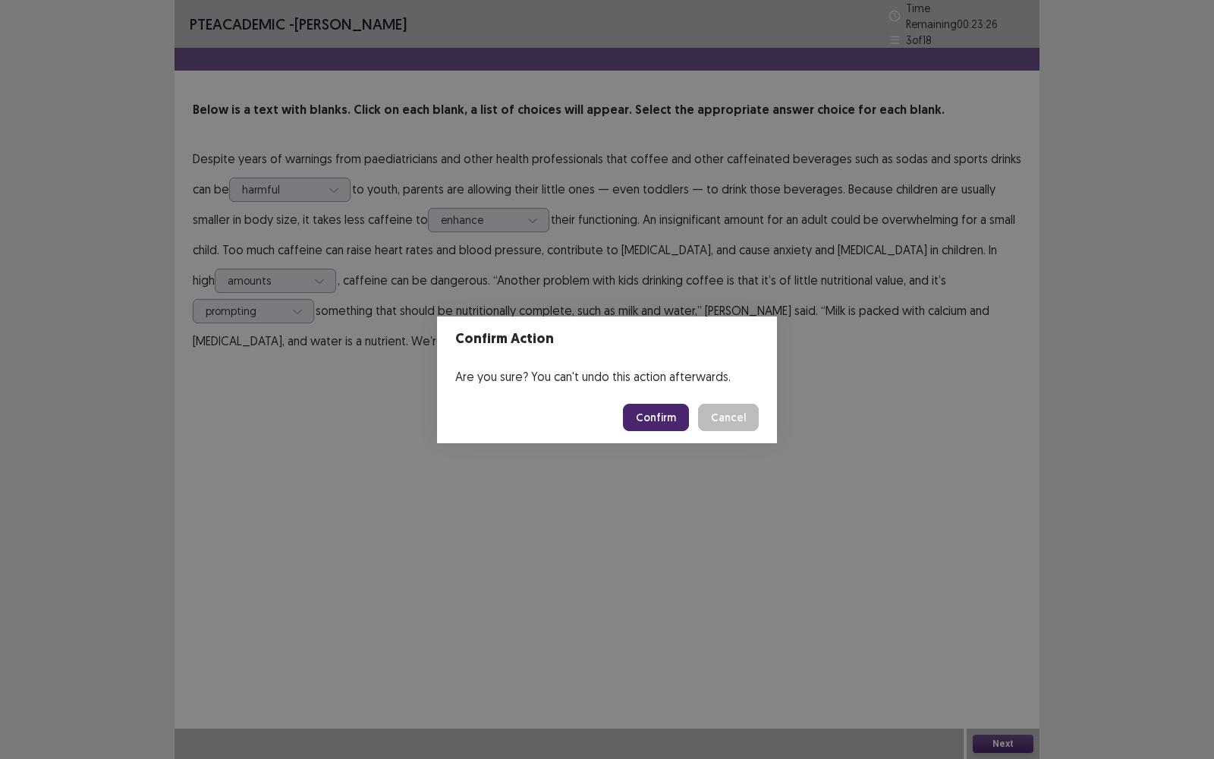
click at [665, 425] on button "Confirm" at bounding box center [656, 417] width 66 height 27
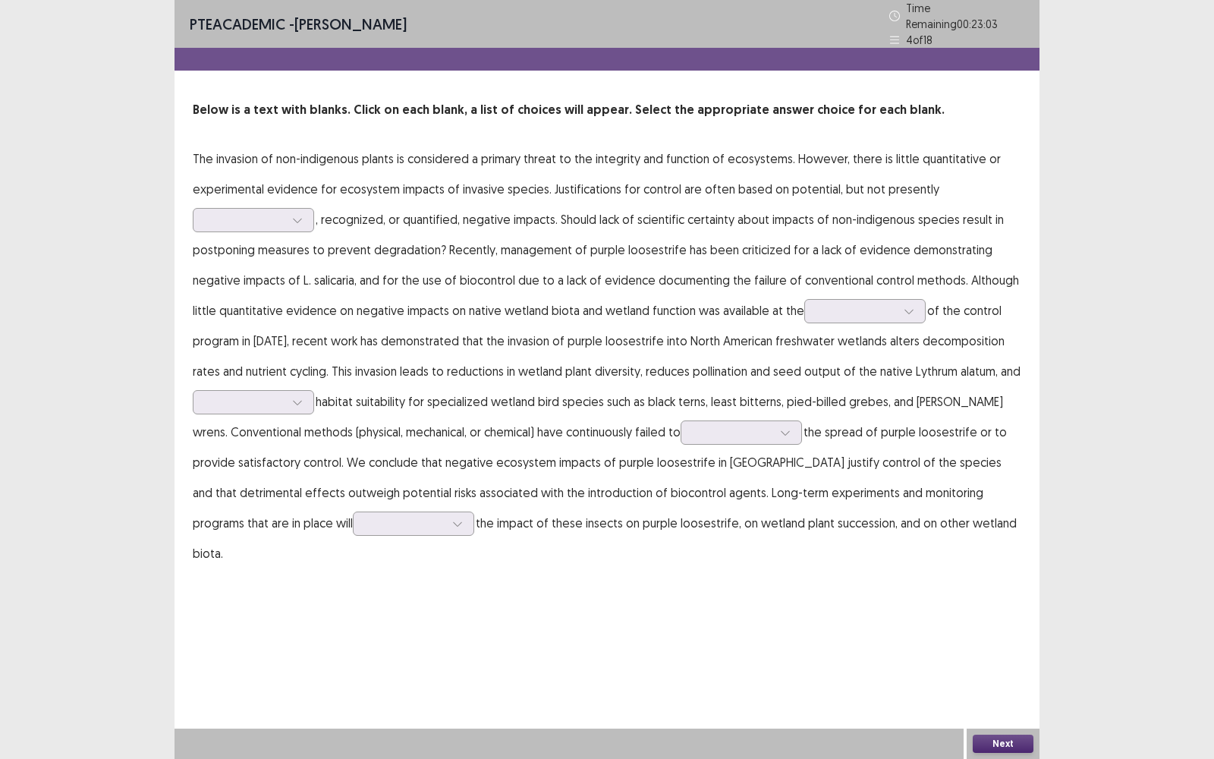
click at [305, 225] on p "The invasion of non-indigenous plants is considered a primary threat to the int…" at bounding box center [607, 355] width 829 height 425
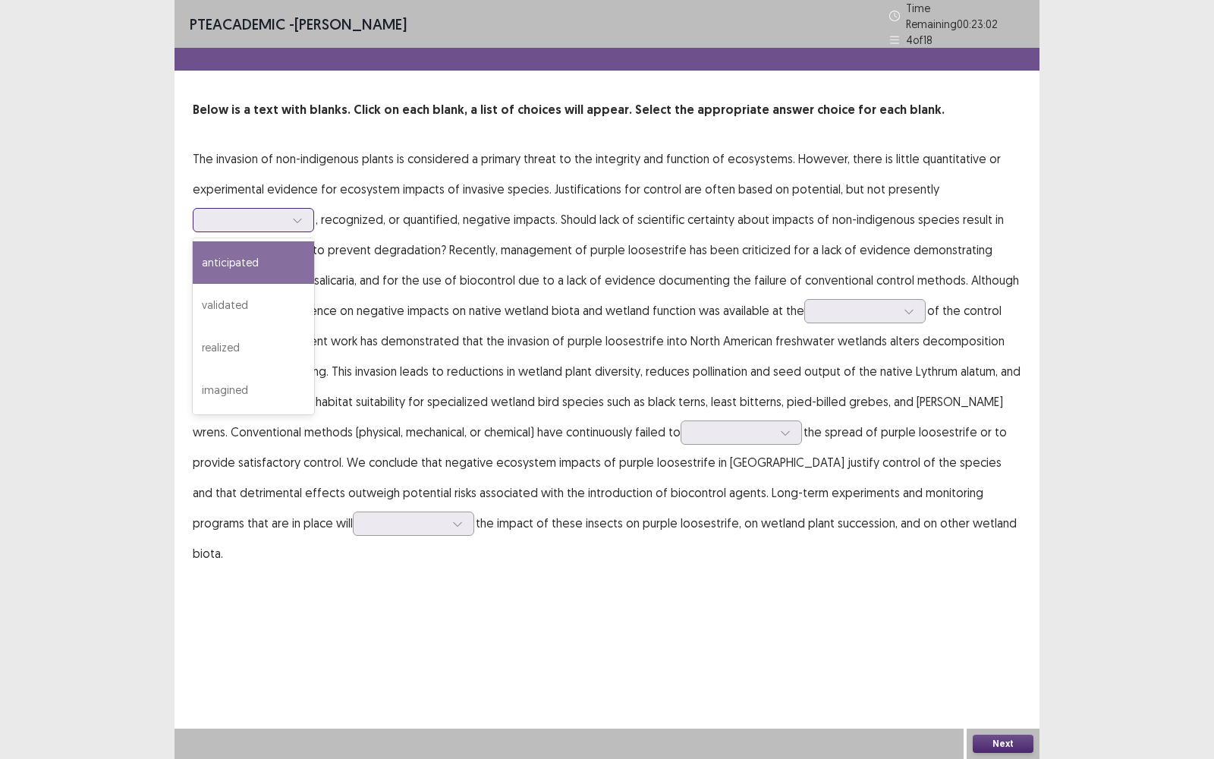
click at [293, 217] on icon at bounding box center [297, 220] width 11 height 11
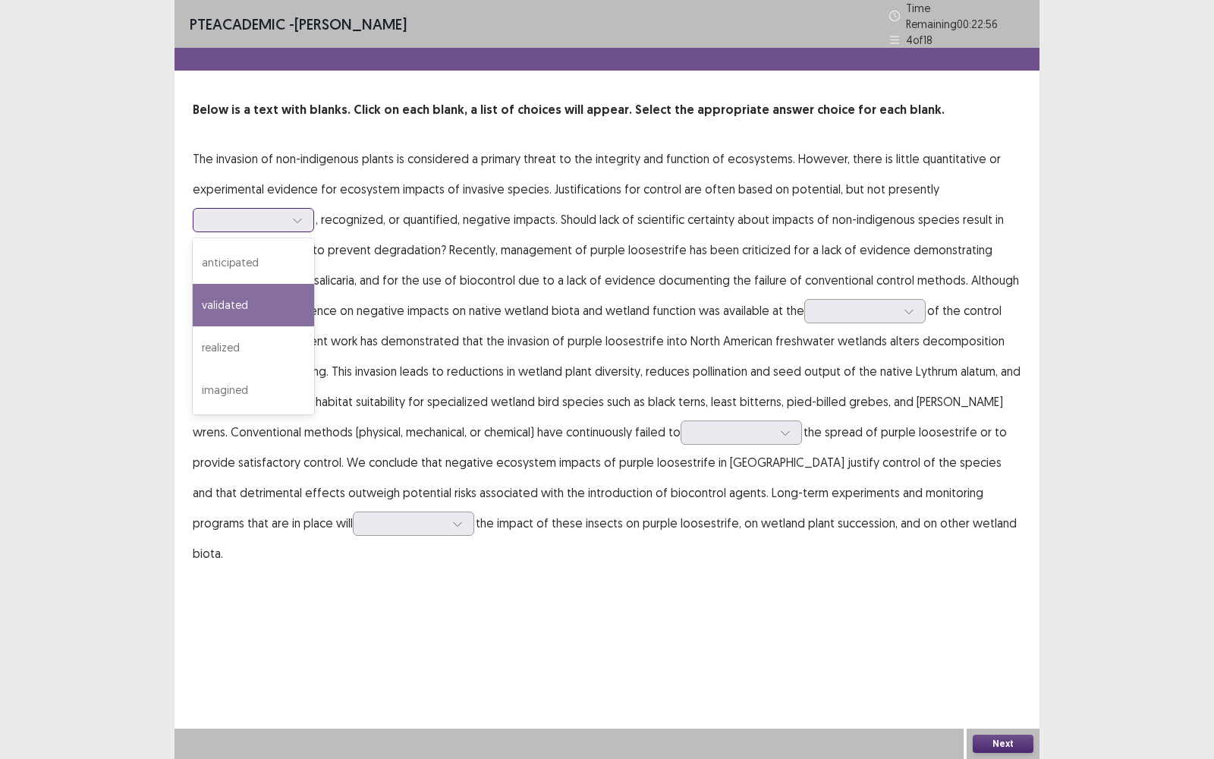
click at [268, 308] on div "validated" at bounding box center [253, 305] width 121 height 42
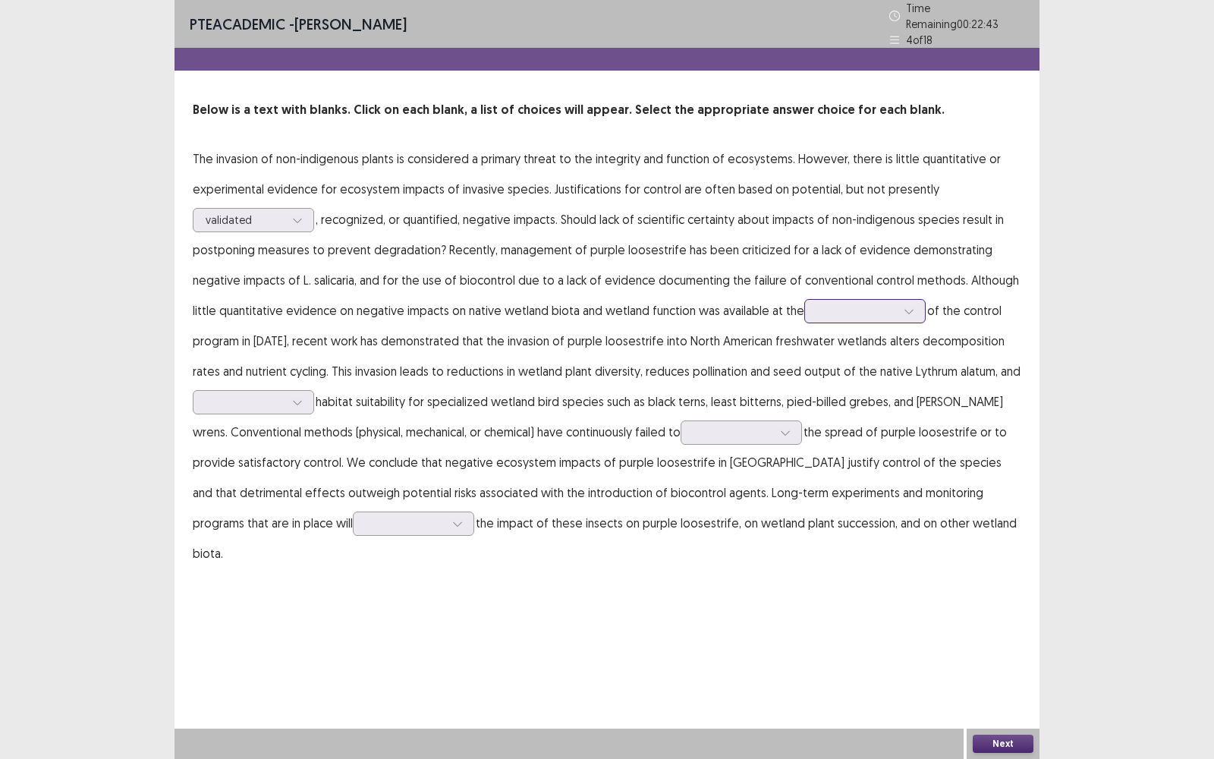
click at [858, 305] on div at bounding box center [856, 311] width 79 height 14
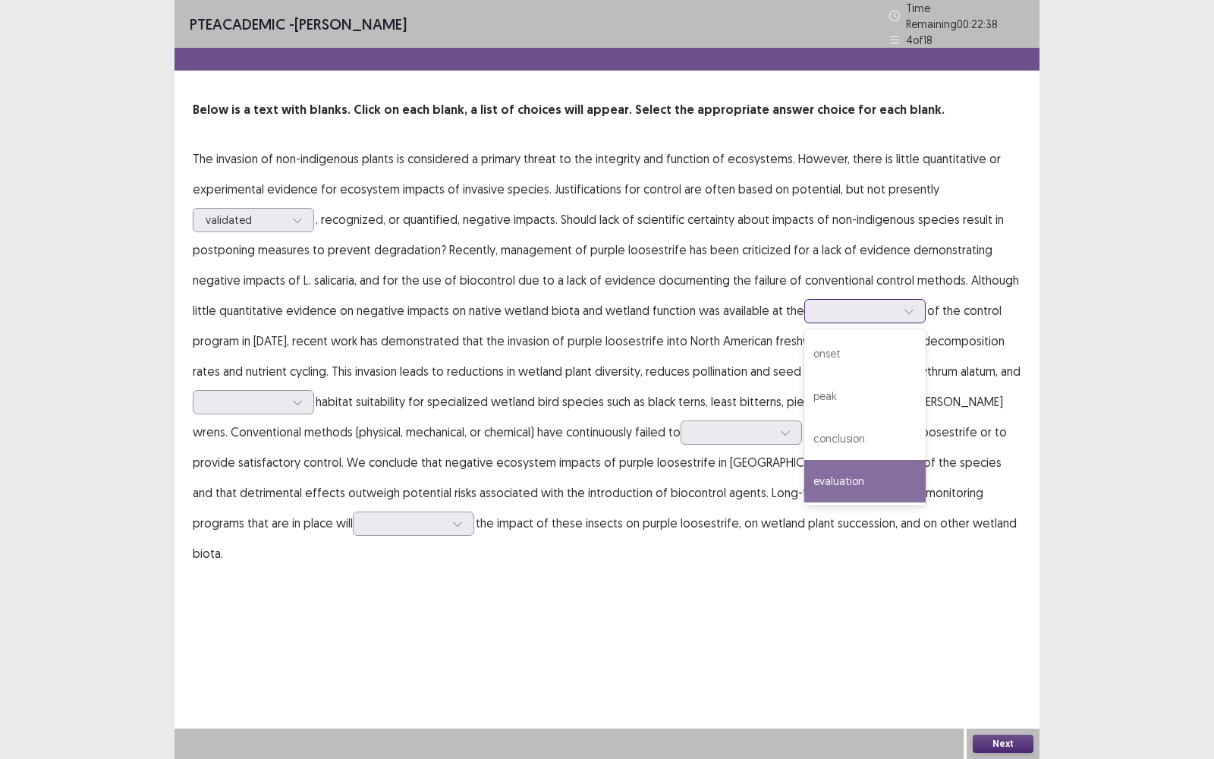
click at [871, 472] on div "evaluation" at bounding box center [864, 481] width 121 height 42
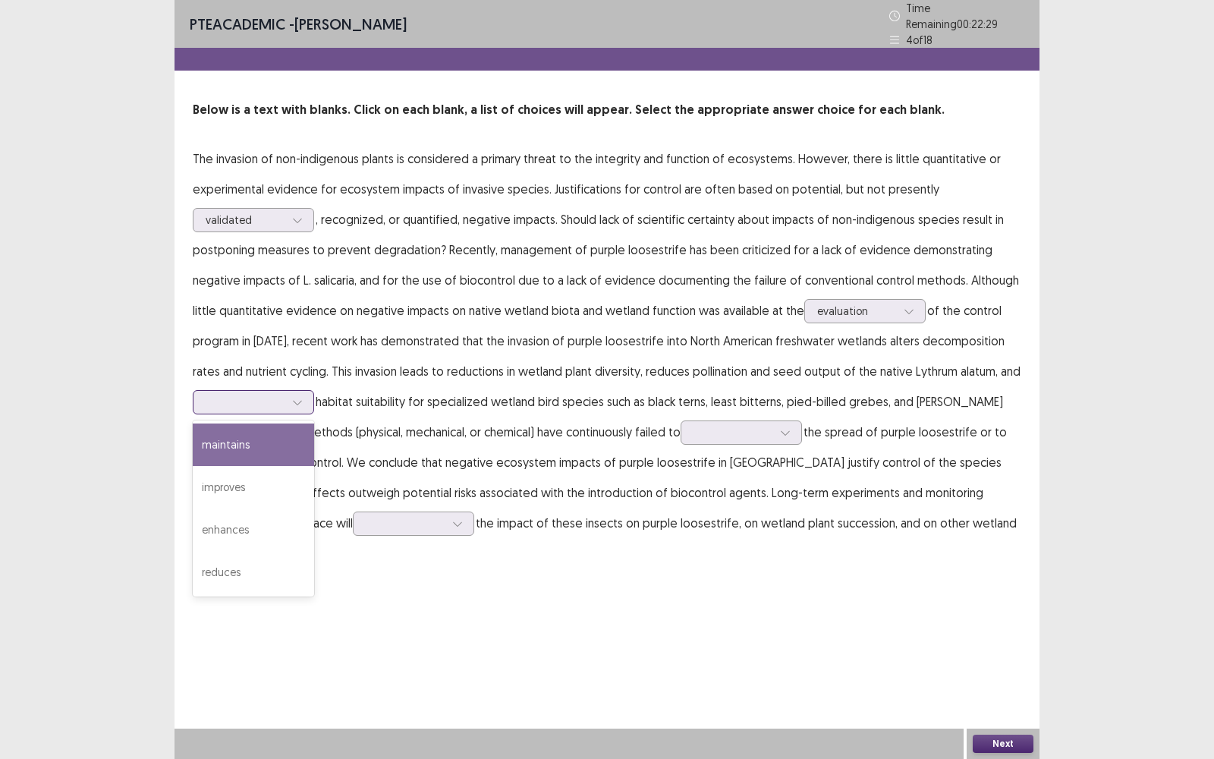
click at [302, 398] on icon at bounding box center [297, 402] width 11 height 11
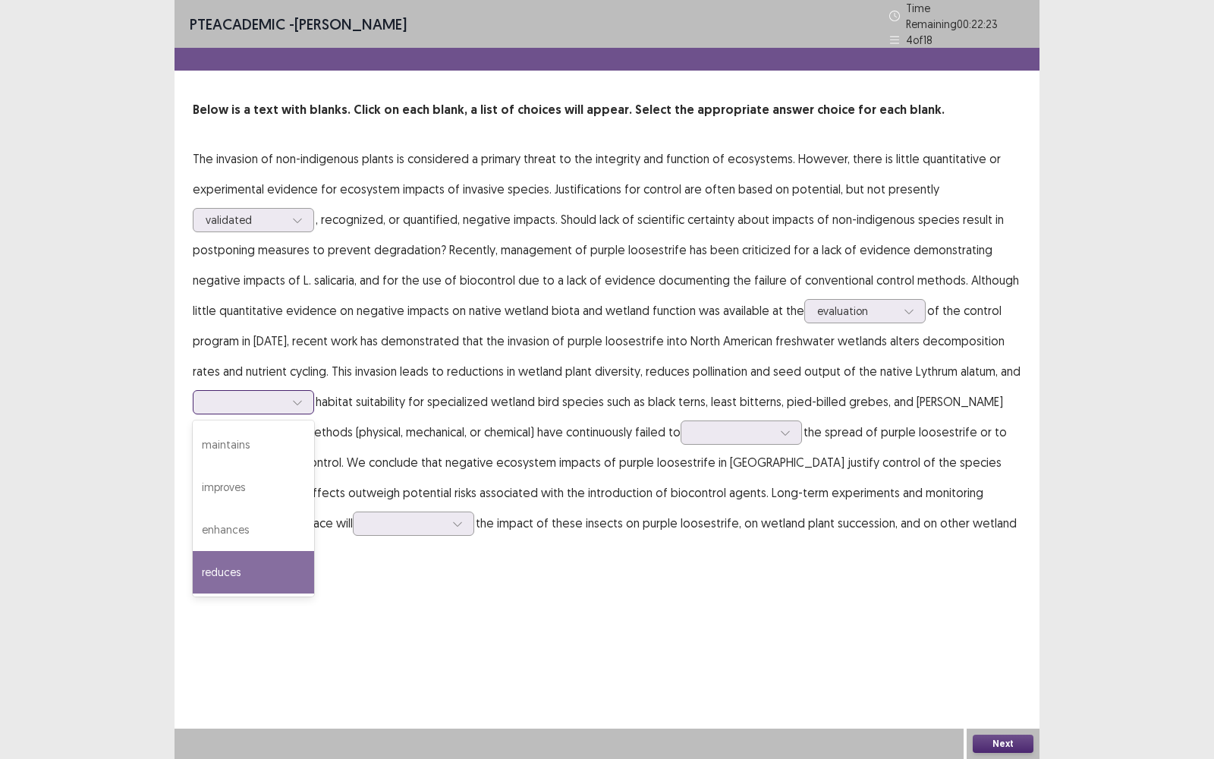
click at [269, 494] on div "reduces" at bounding box center [253, 572] width 121 height 42
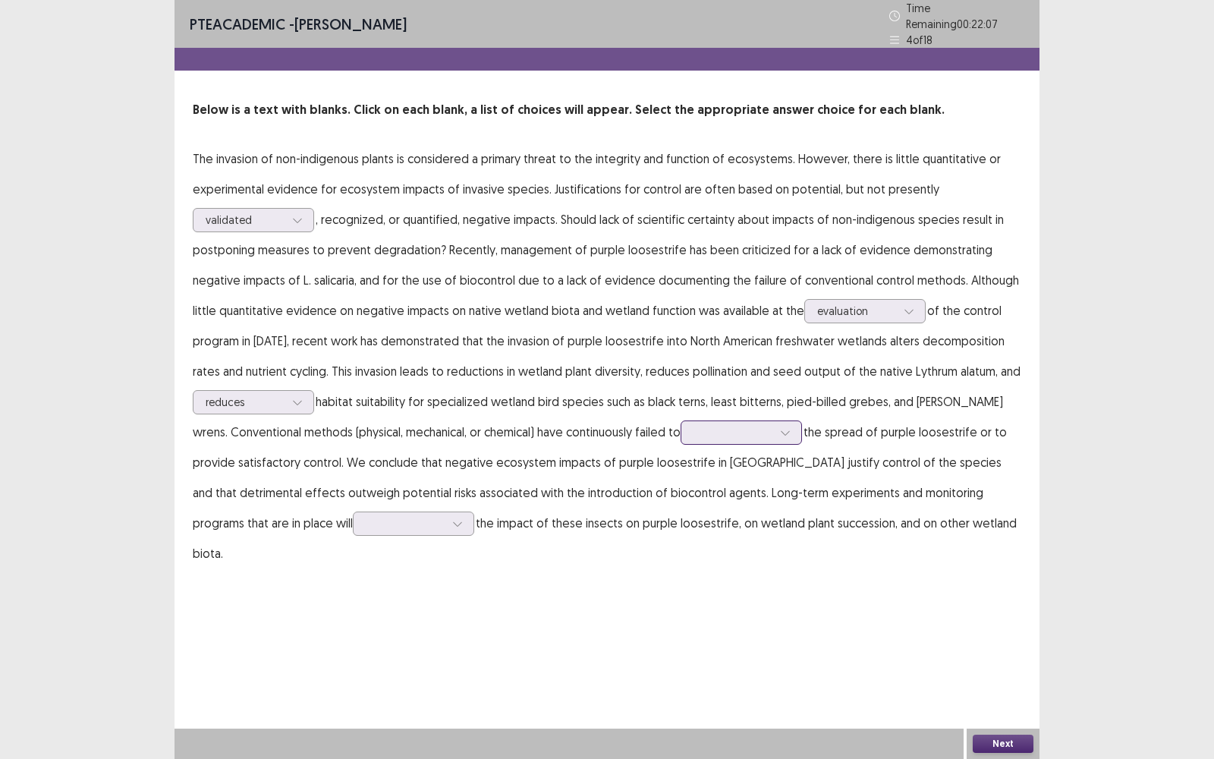
click at [740, 428] on div at bounding box center [733, 432] width 79 height 14
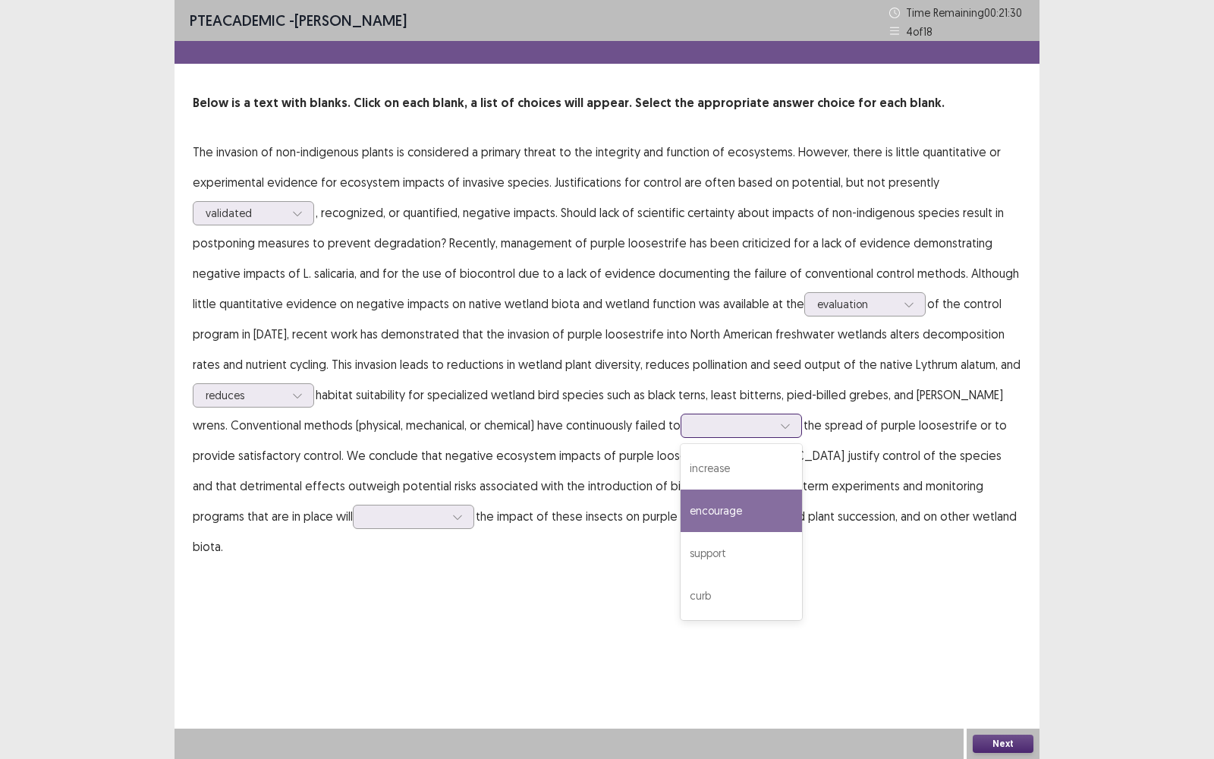
click at [692, 494] on div "encourage" at bounding box center [741, 510] width 121 height 42
click at [446, 494] on div at bounding box center [457, 516] width 23 height 23
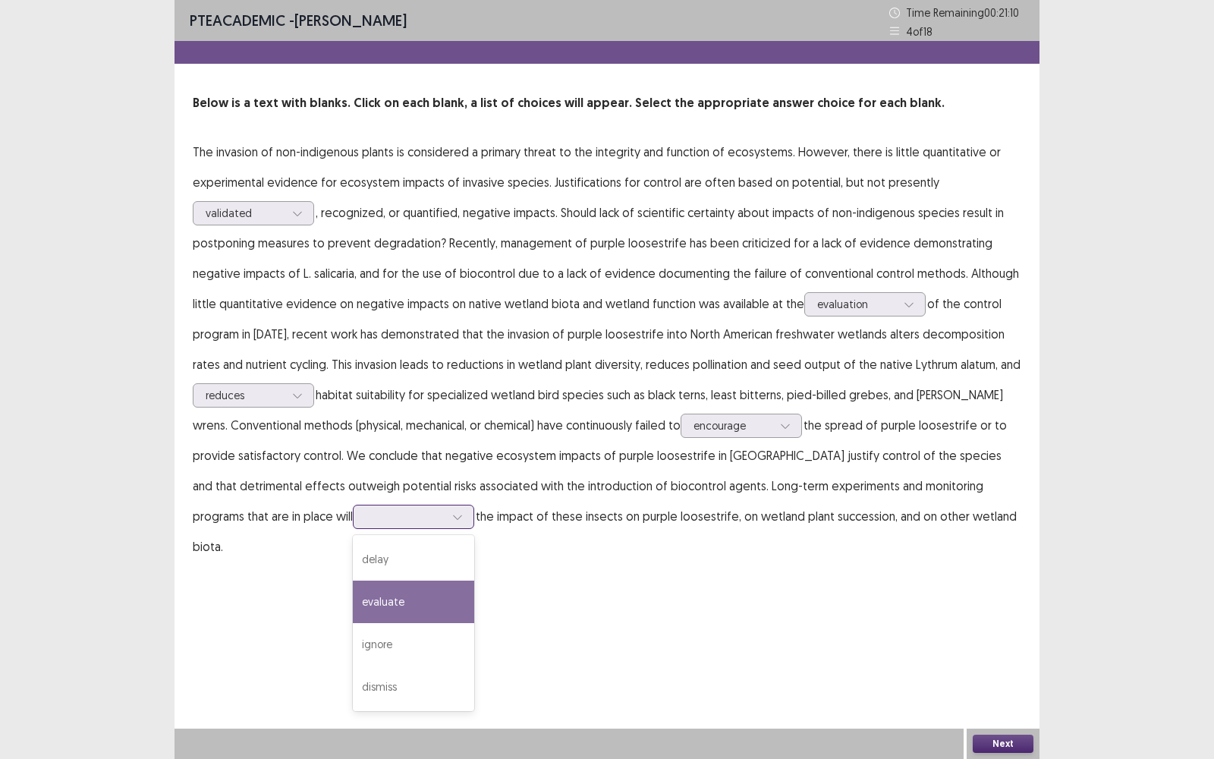
click at [353, 494] on div "evaluate" at bounding box center [413, 602] width 121 height 42
click at [993, 494] on button "Next" at bounding box center [1003, 744] width 61 height 18
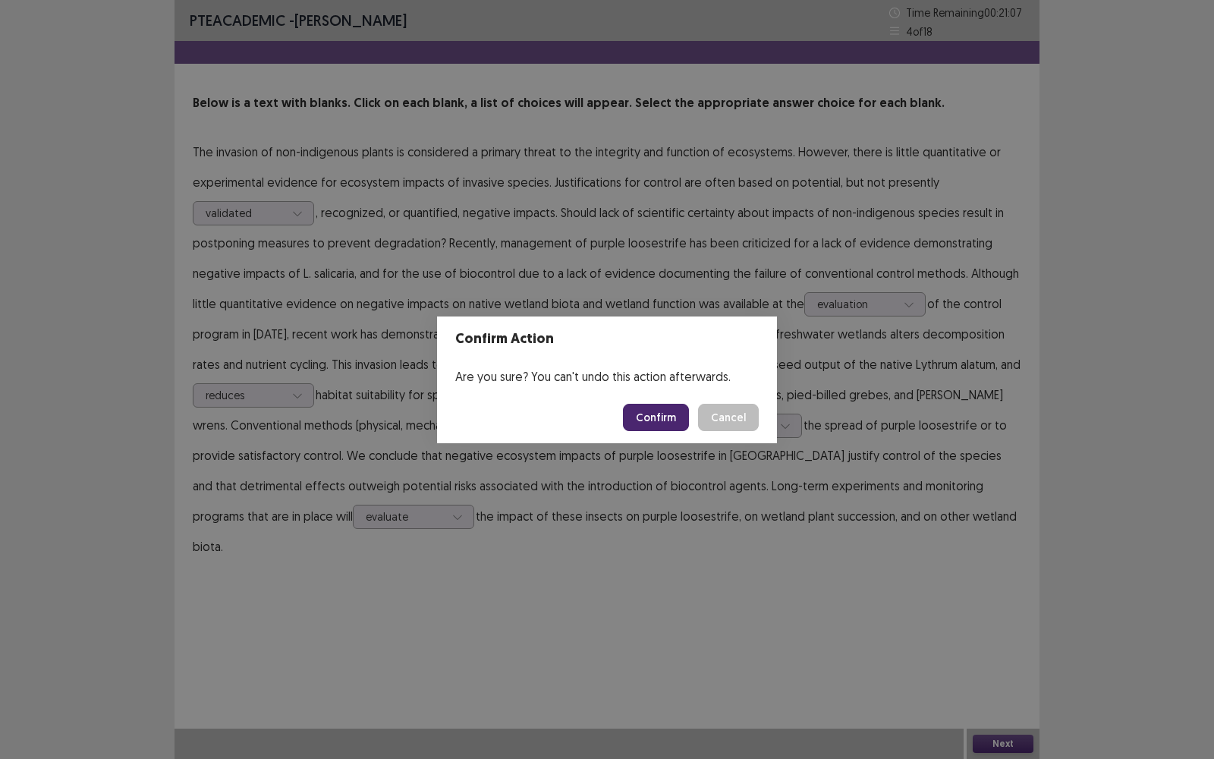
click at [666, 410] on button "Confirm" at bounding box center [656, 417] width 66 height 27
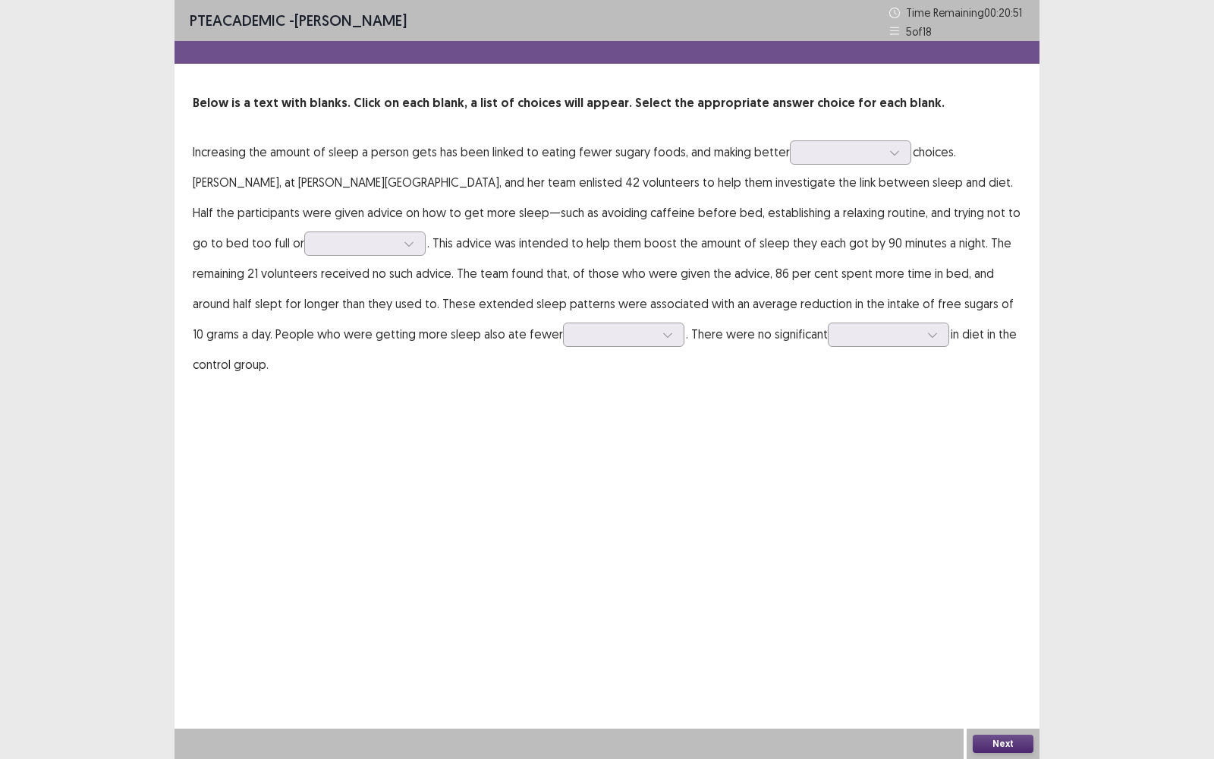
click at [818, 168] on p "Increasing the amount of sleep a person gets has been linked to eating fewer su…" at bounding box center [607, 258] width 829 height 243
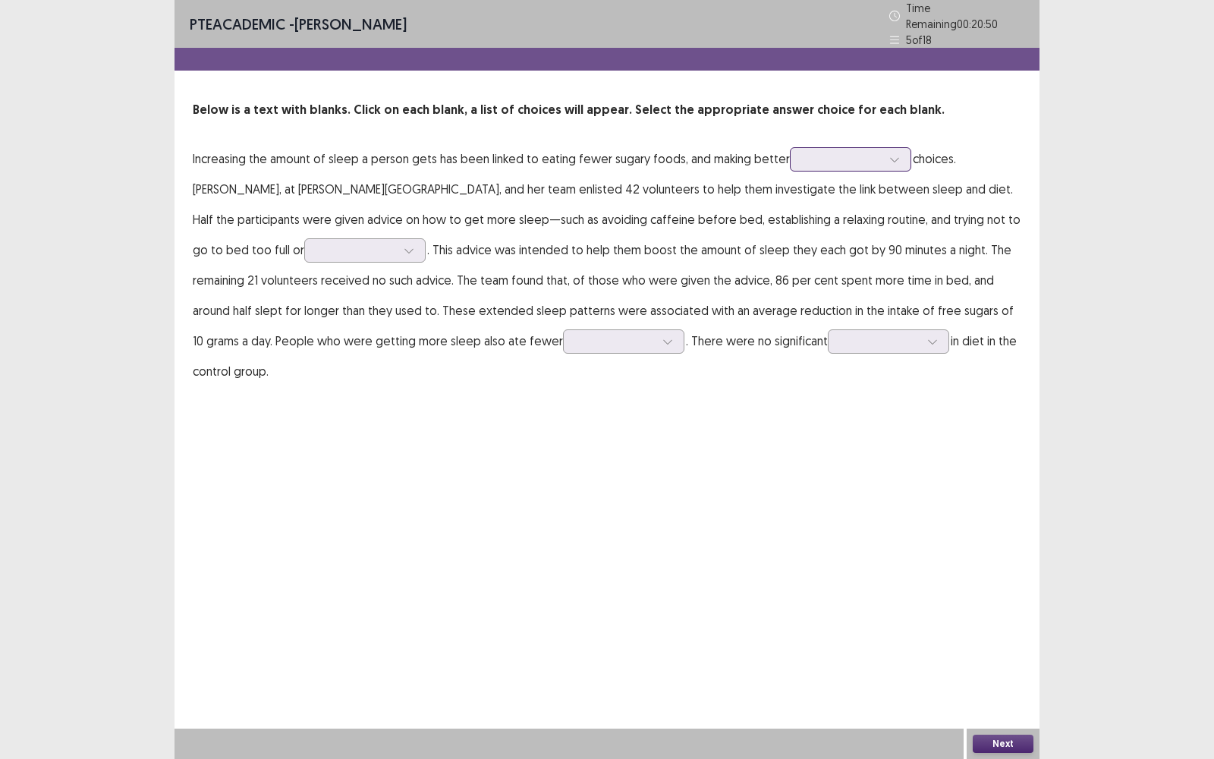
click at [849, 152] on div at bounding box center [842, 159] width 79 height 14
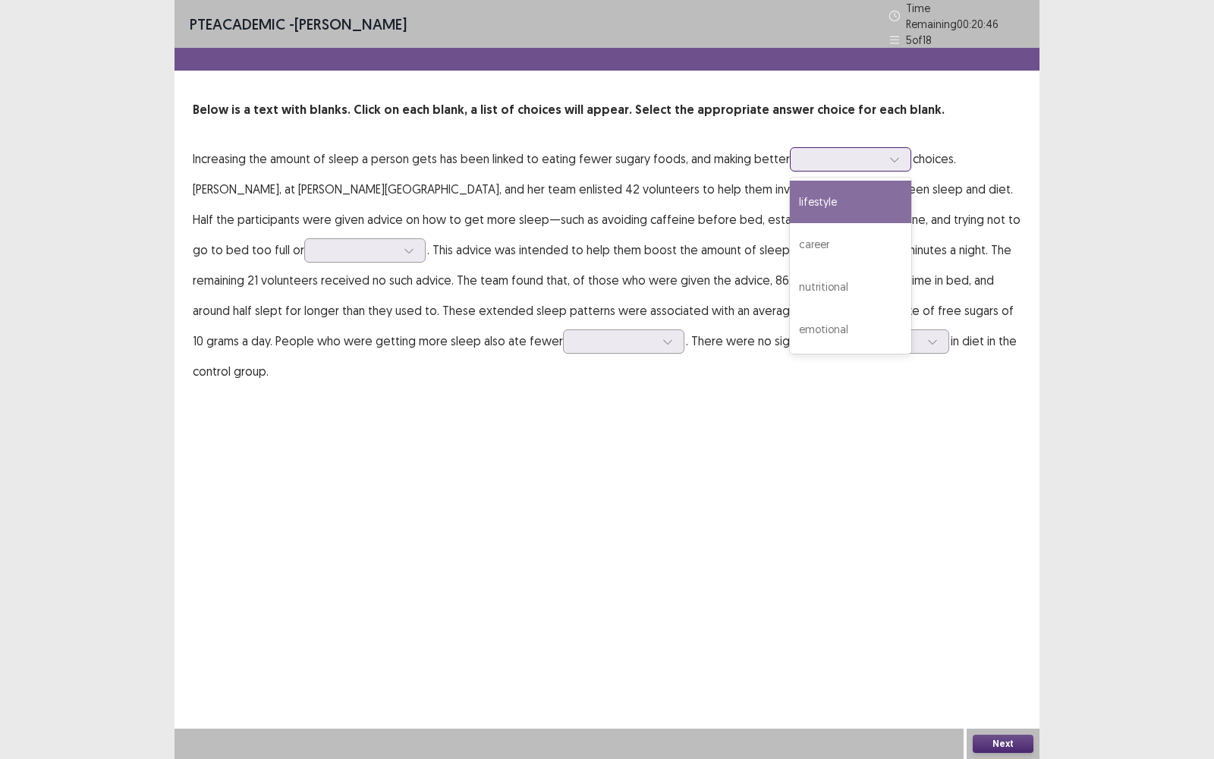
click at [850, 194] on div "lifestyle" at bounding box center [850, 202] width 121 height 42
click at [856, 161] on div "lifestyle" at bounding box center [842, 159] width 79 height 23
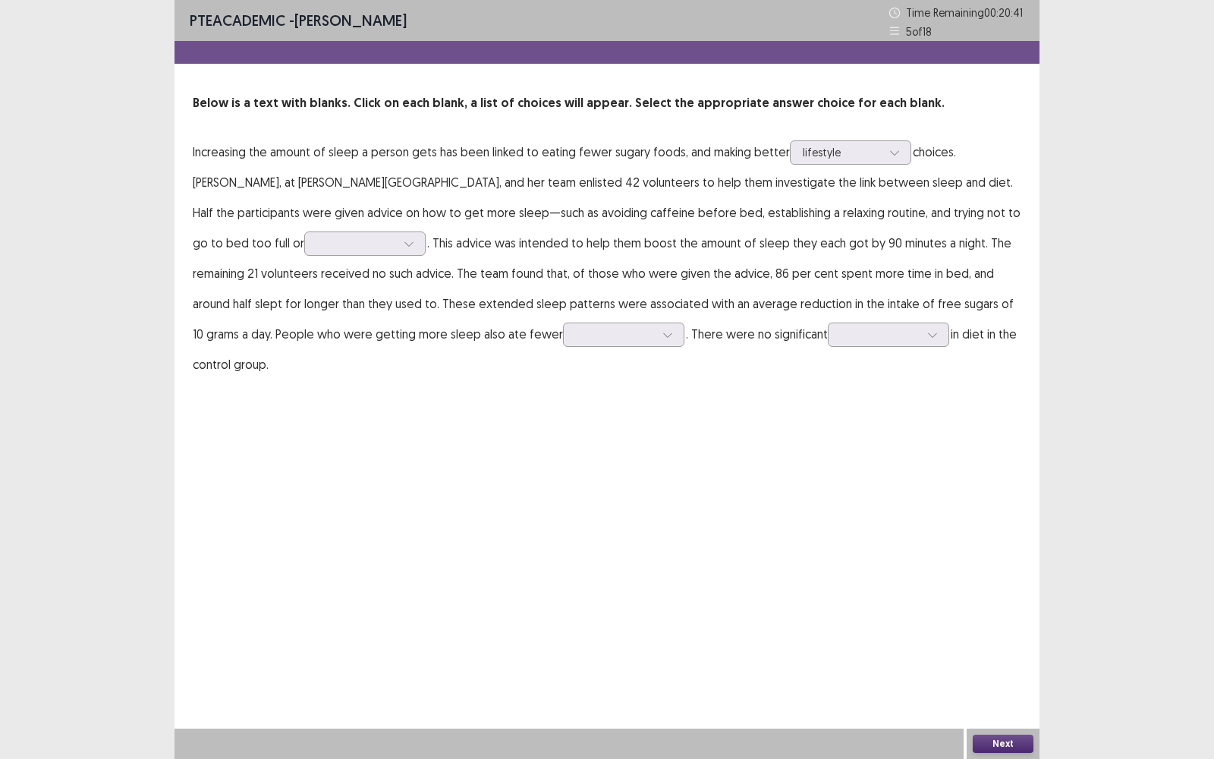
click at [829, 384] on div "PTE academic - [PERSON_NAME] Time Remaining 00 : 20 : 41 5 of 18 Below is a tex…" at bounding box center [607, 379] width 865 height 759
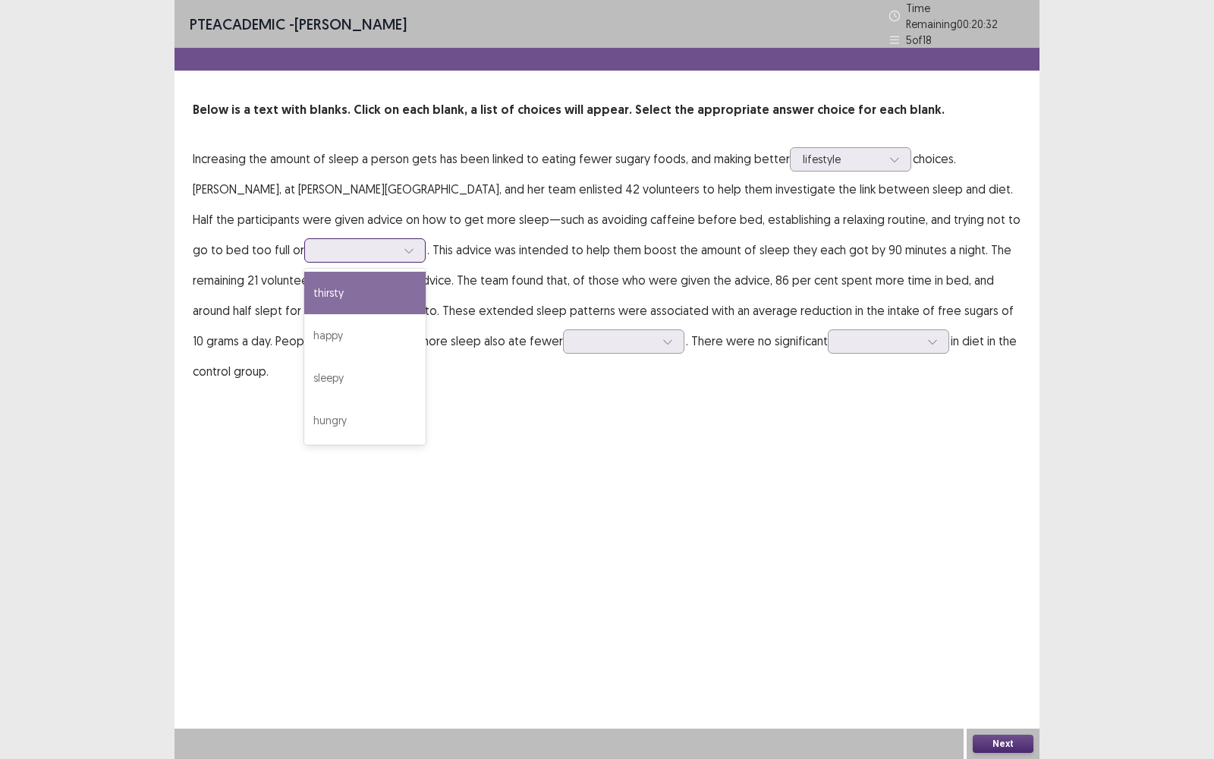
click at [398, 249] on div at bounding box center [409, 250] width 23 height 23
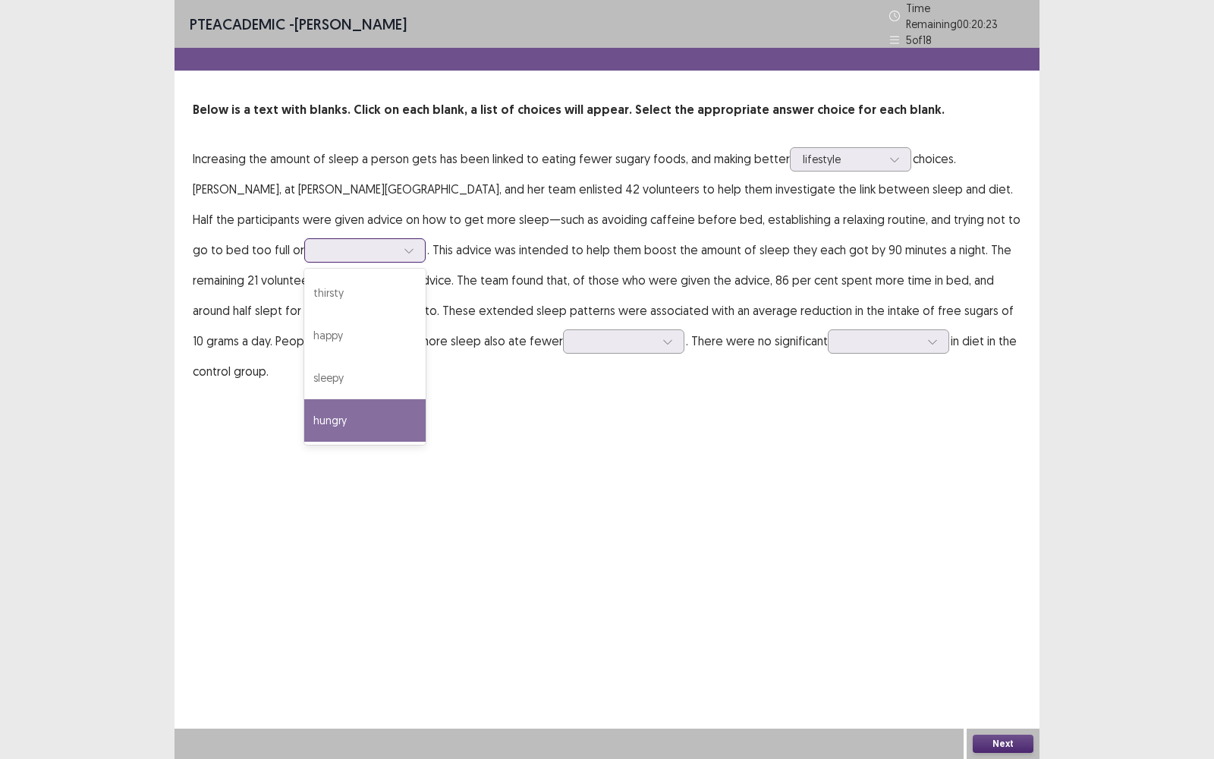
click at [304, 424] on div "hungry" at bounding box center [364, 420] width 121 height 42
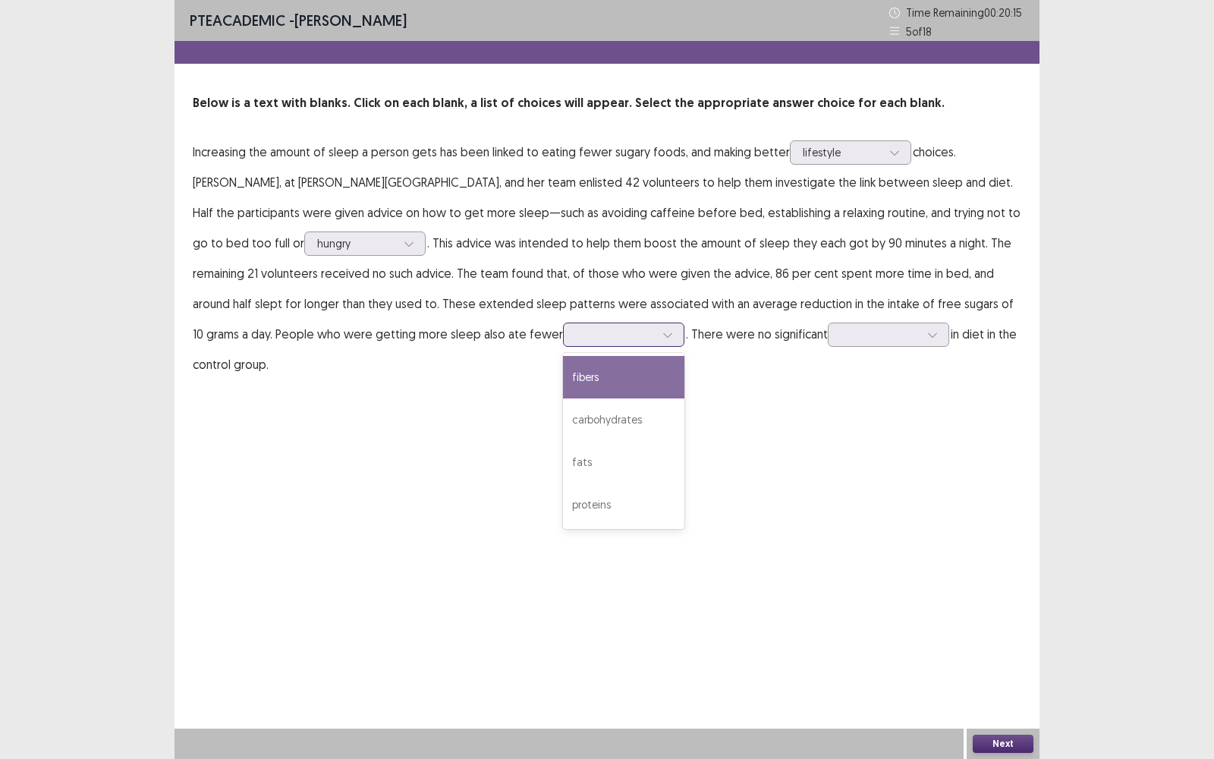
click at [576, 337] on div at bounding box center [615, 334] width 79 height 14
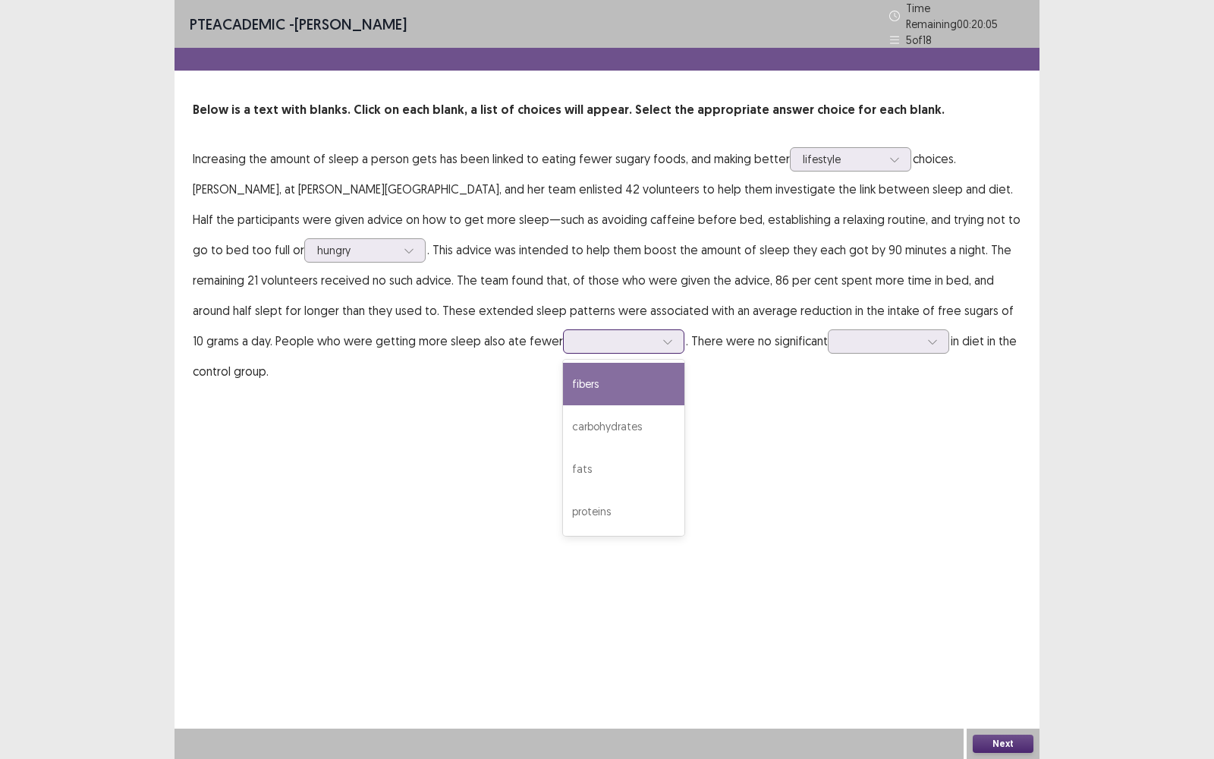
click at [563, 380] on div "fibers" at bounding box center [623, 384] width 121 height 42
click at [921, 342] on div at bounding box center [932, 341] width 23 height 23
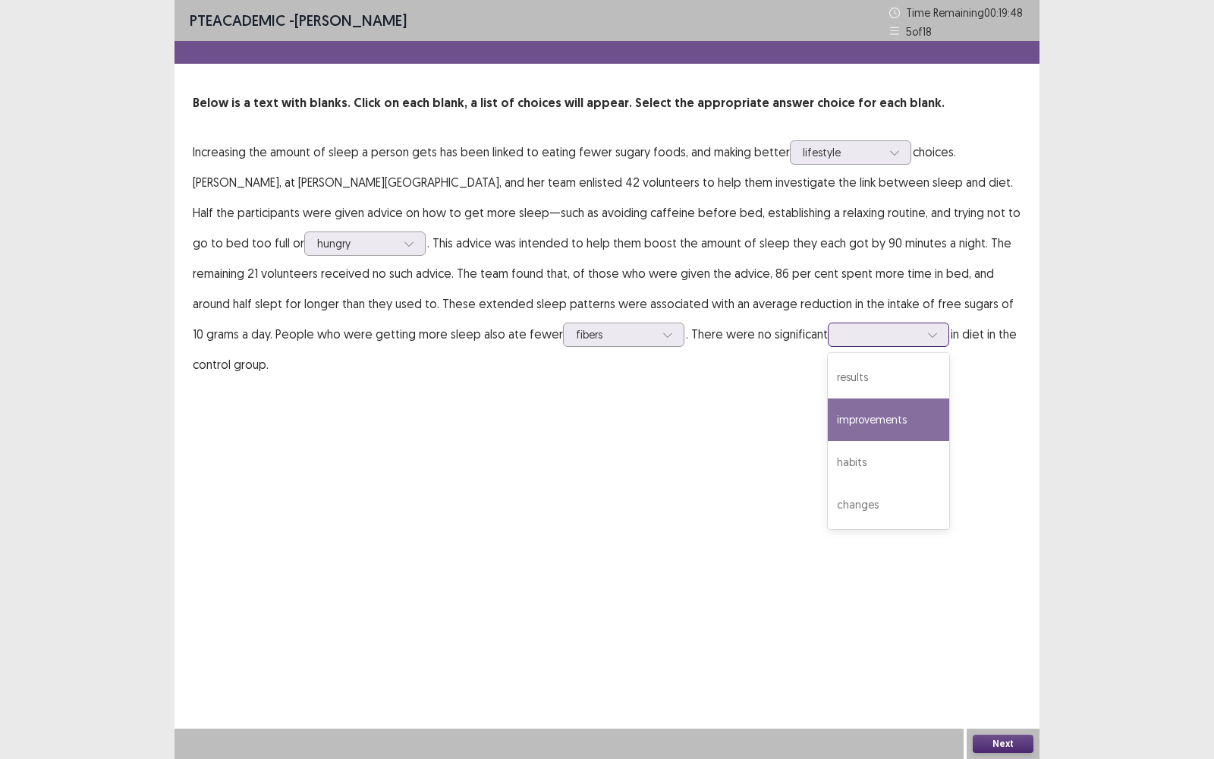
click at [828, 411] on div "improvements" at bounding box center [888, 419] width 121 height 42
click at [1019, 494] on button "Next" at bounding box center [1003, 744] width 61 height 18
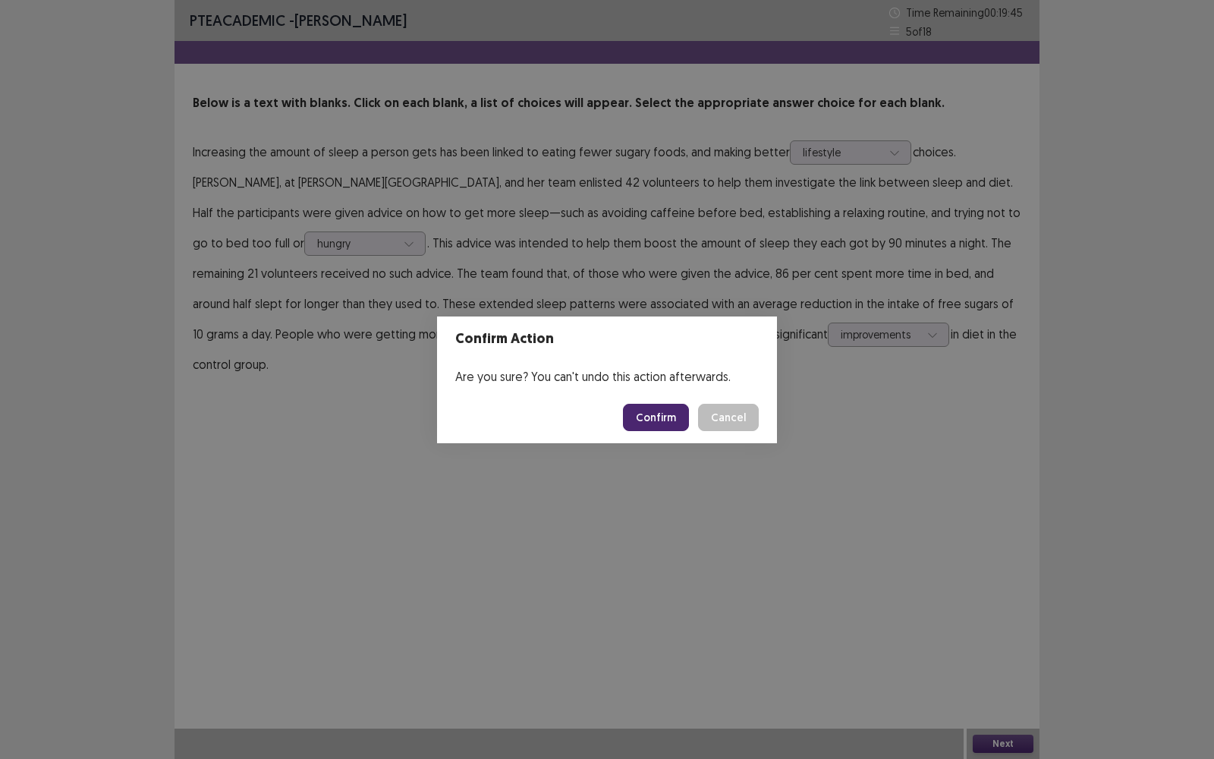
click at [663, 405] on button "Confirm" at bounding box center [656, 417] width 66 height 27
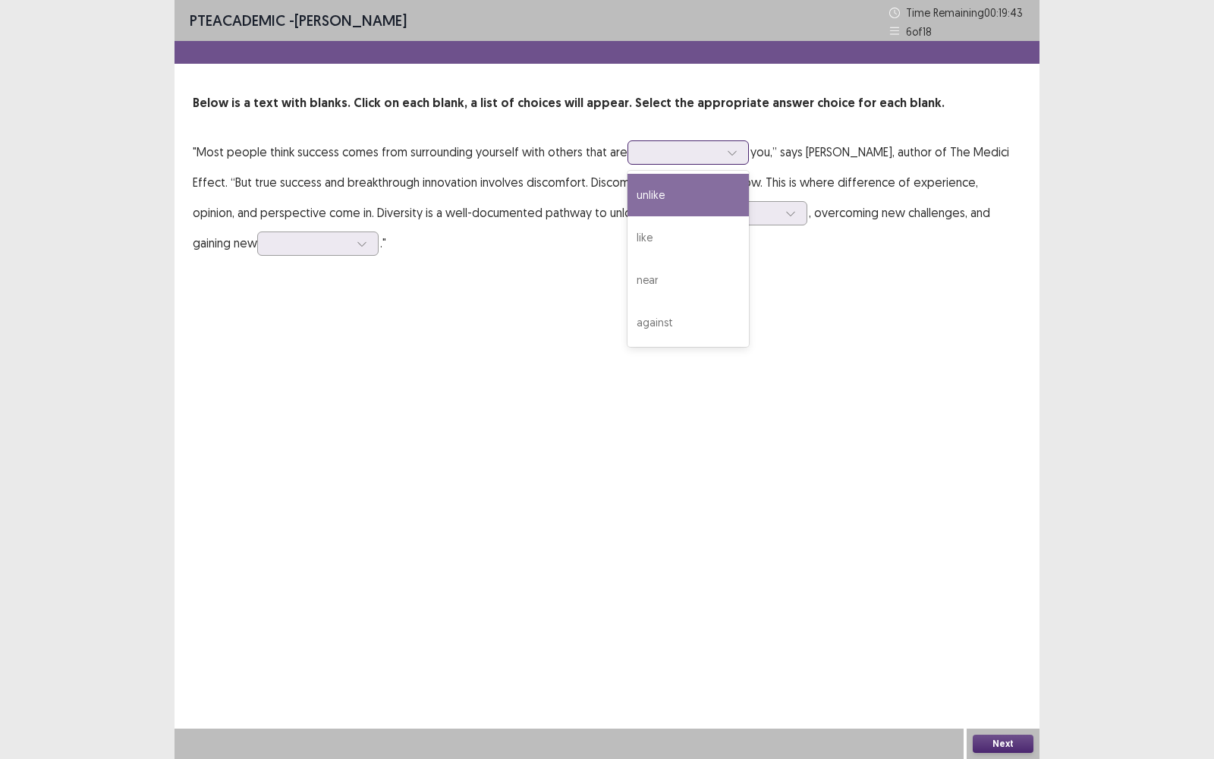
click at [688, 154] on div at bounding box center [680, 152] width 79 height 14
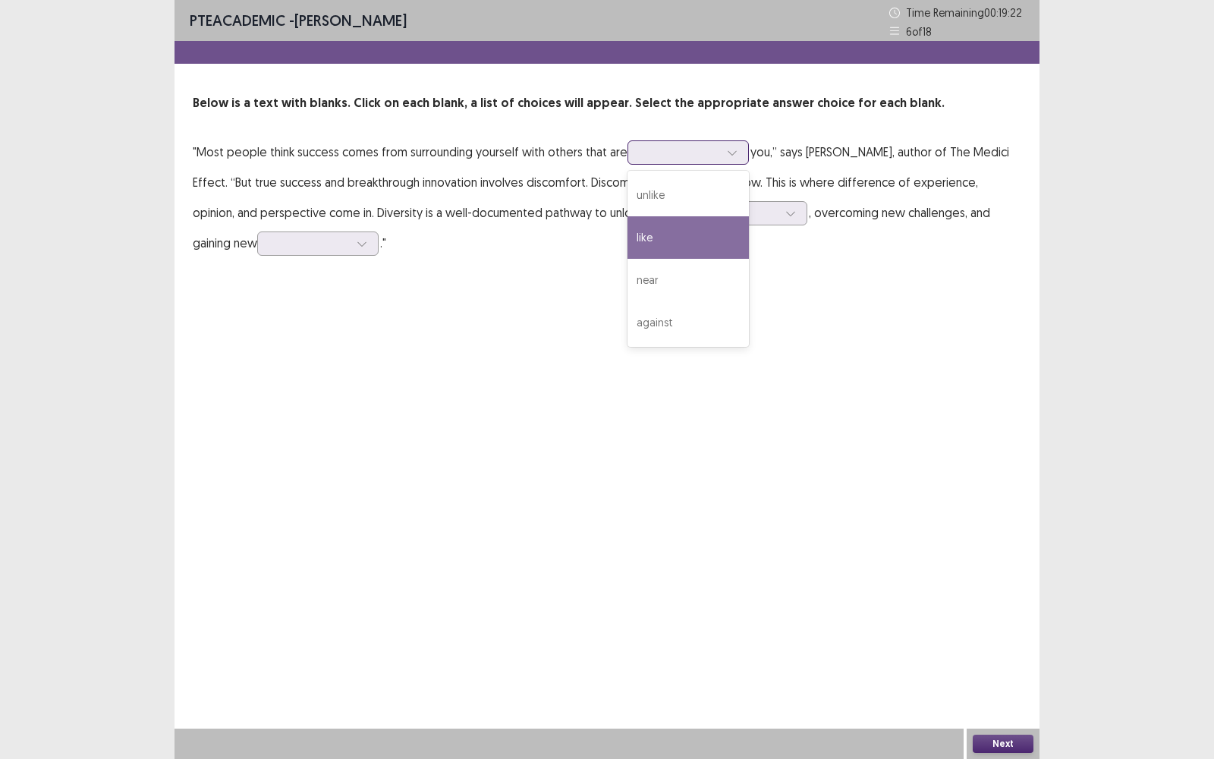
click at [668, 227] on div "like" at bounding box center [688, 237] width 121 height 42
click at [677, 145] on div at bounding box center [680, 152] width 79 height 14
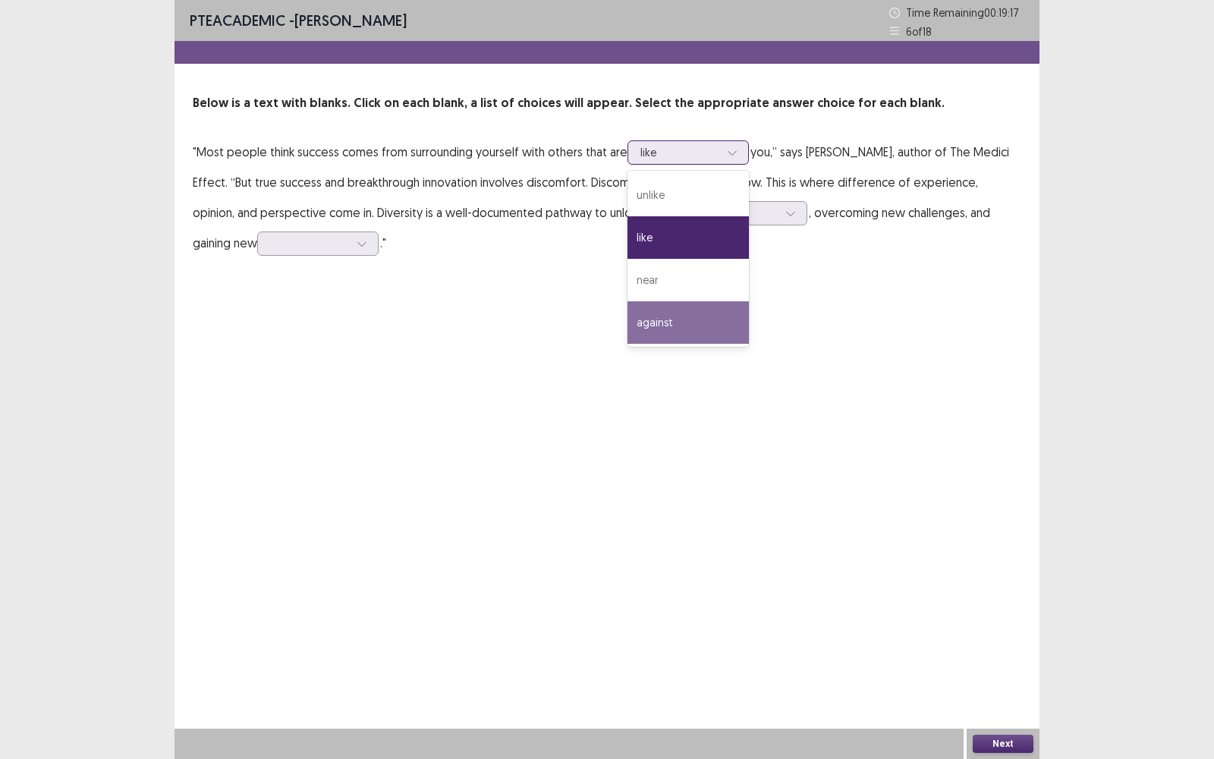
click at [685, 310] on div "against" at bounding box center [688, 322] width 121 height 42
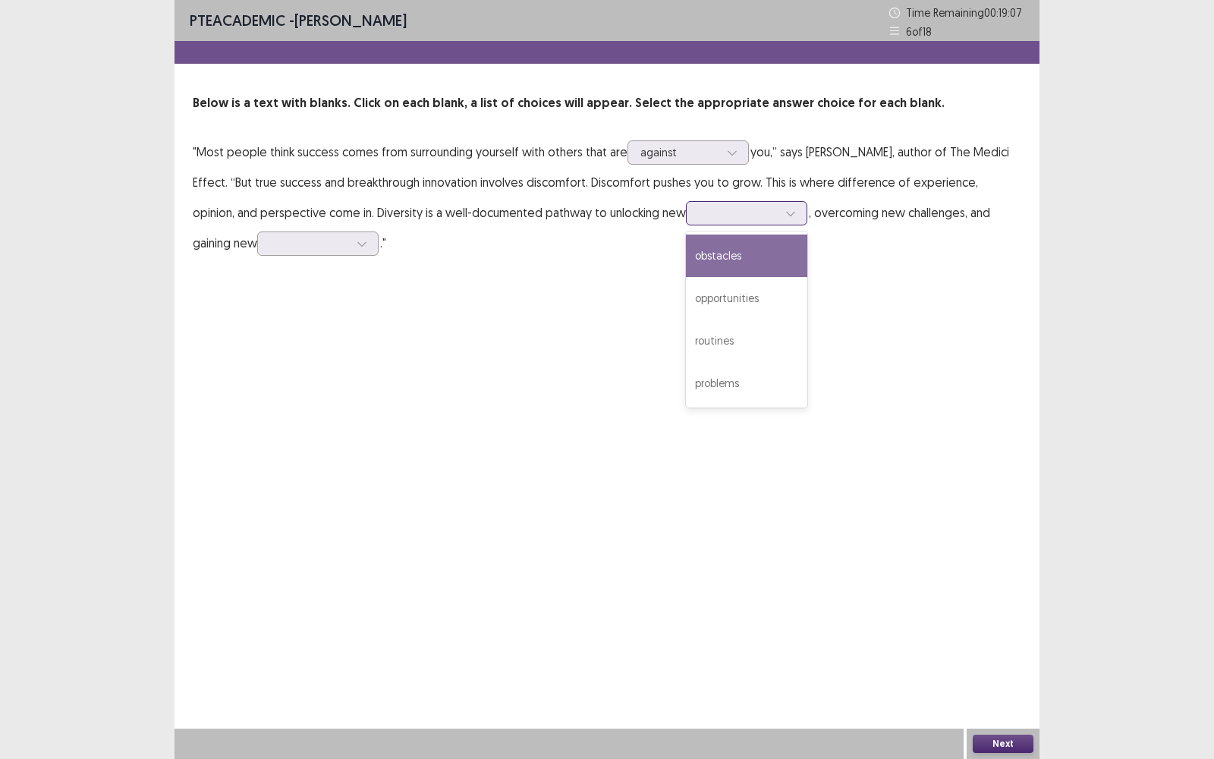
click at [716, 217] on div at bounding box center [738, 213] width 79 height 14
click at [718, 247] on div "obstacles" at bounding box center [746, 256] width 121 height 42
click at [779, 223] on div at bounding box center [790, 213] width 23 height 23
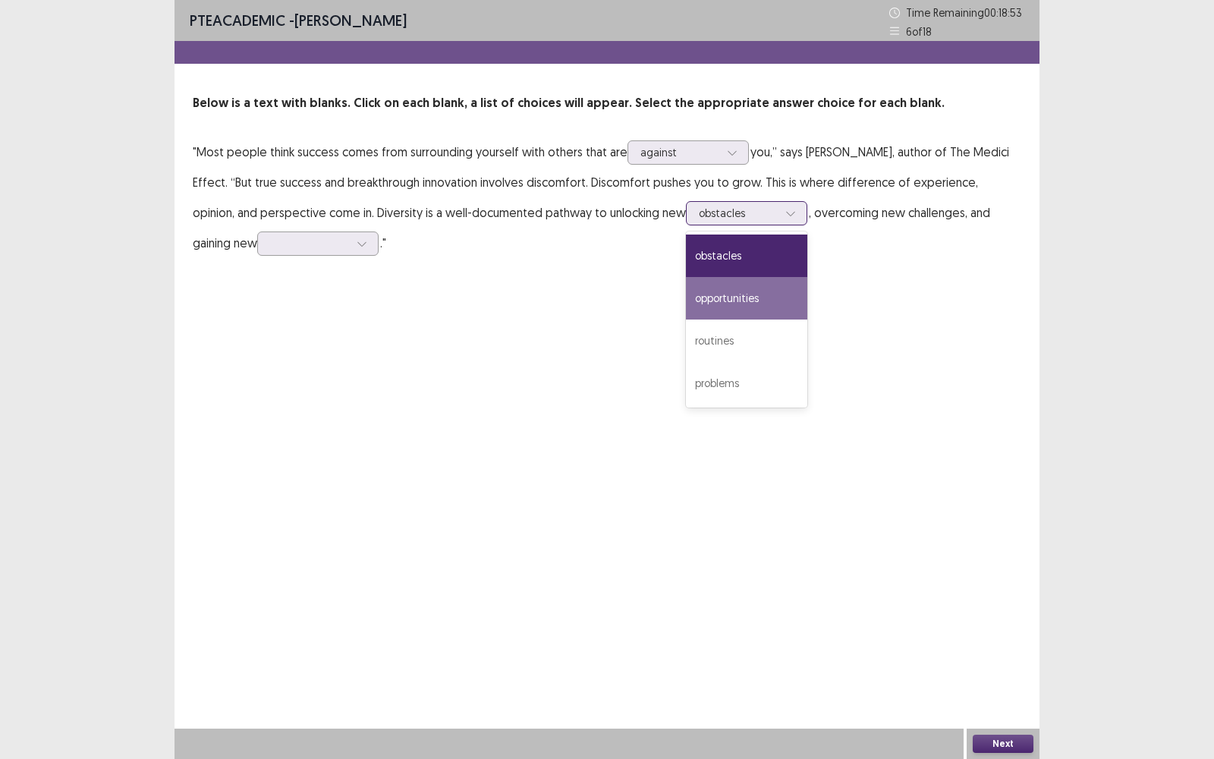
click at [728, 292] on div "opportunities" at bounding box center [746, 298] width 121 height 42
click at [725, 216] on div at bounding box center [738, 213] width 79 height 14
click at [726, 240] on div "obstacles" at bounding box center [746, 256] width 121 height 42
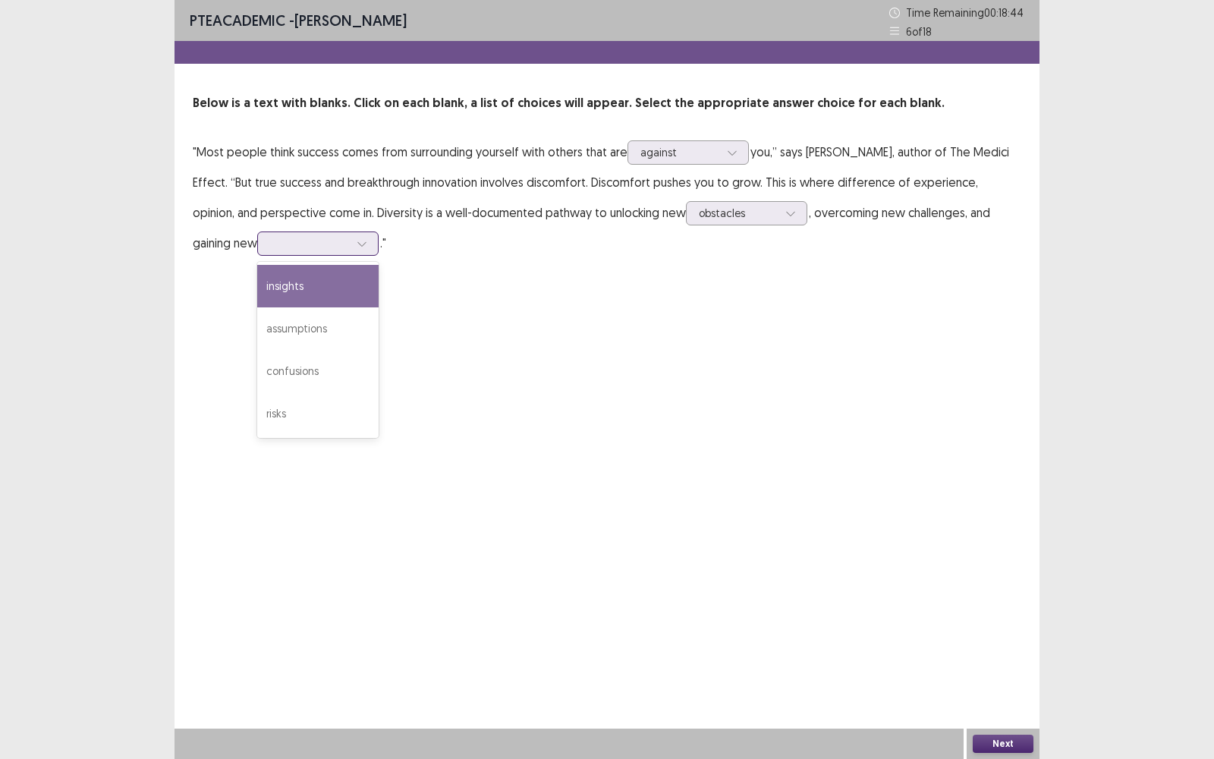
click at [351, 251] on div at bounding box center [362, 243] width 23 height 23
click at [273, 294] on div "insights" at bounding box center [317, 286] width 121 height 42
click at [312, 248] on div "insights" at bounding box center [317, 243] width 121 height 24
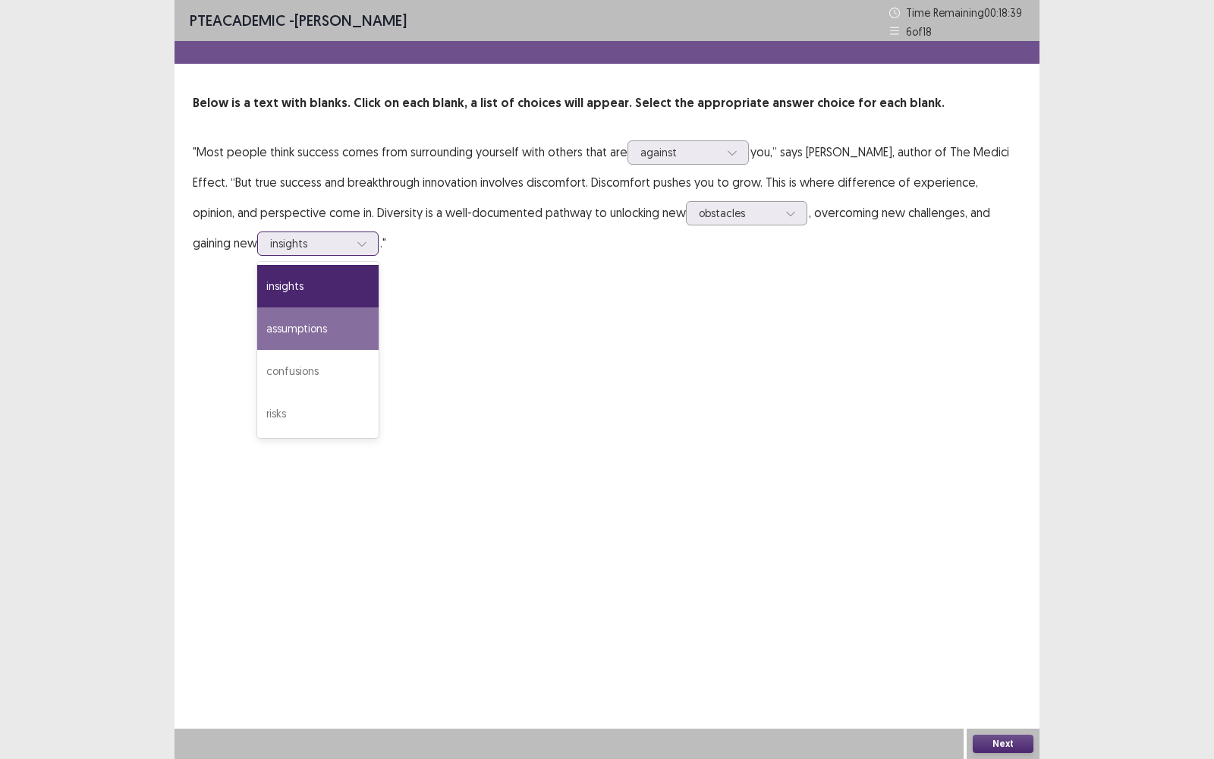
click at [294, 327] on div "assumptions" at bounding box center [317, 328] width 121 height 42
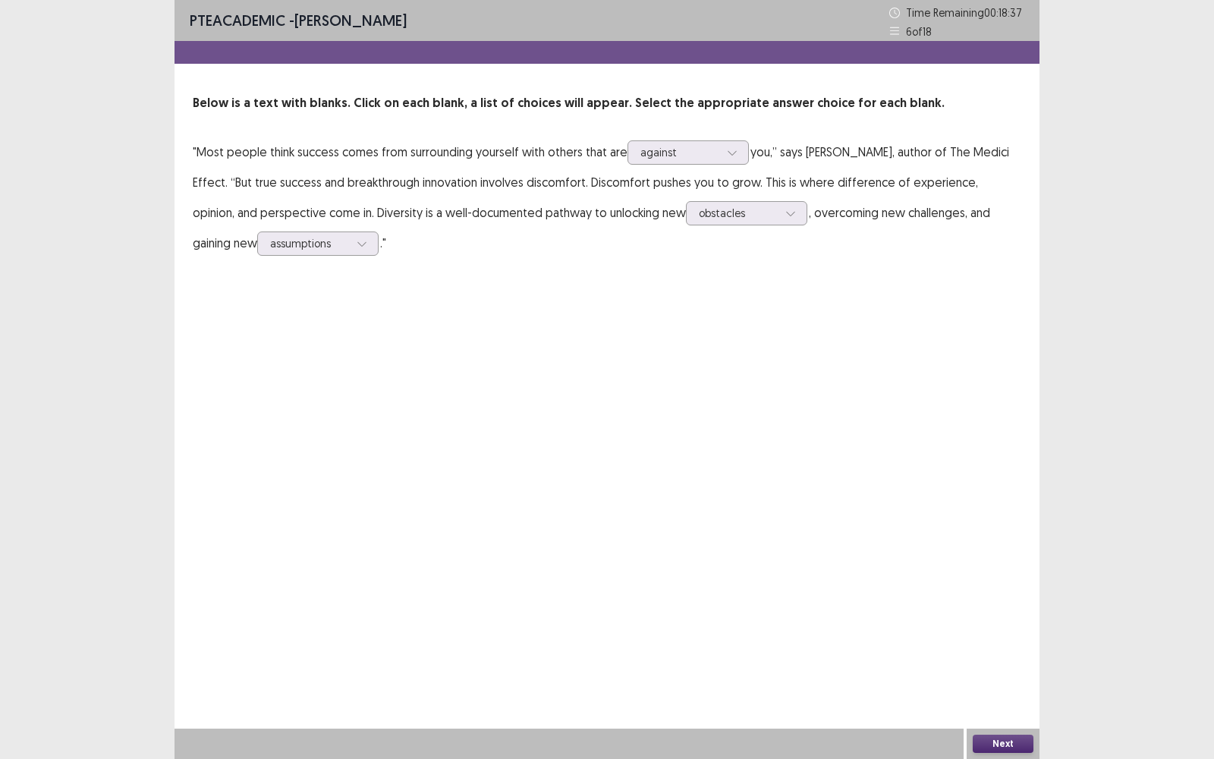
click at [1020, 494] on button "Next" at bounding box center [1003, 744] width 61 height 18
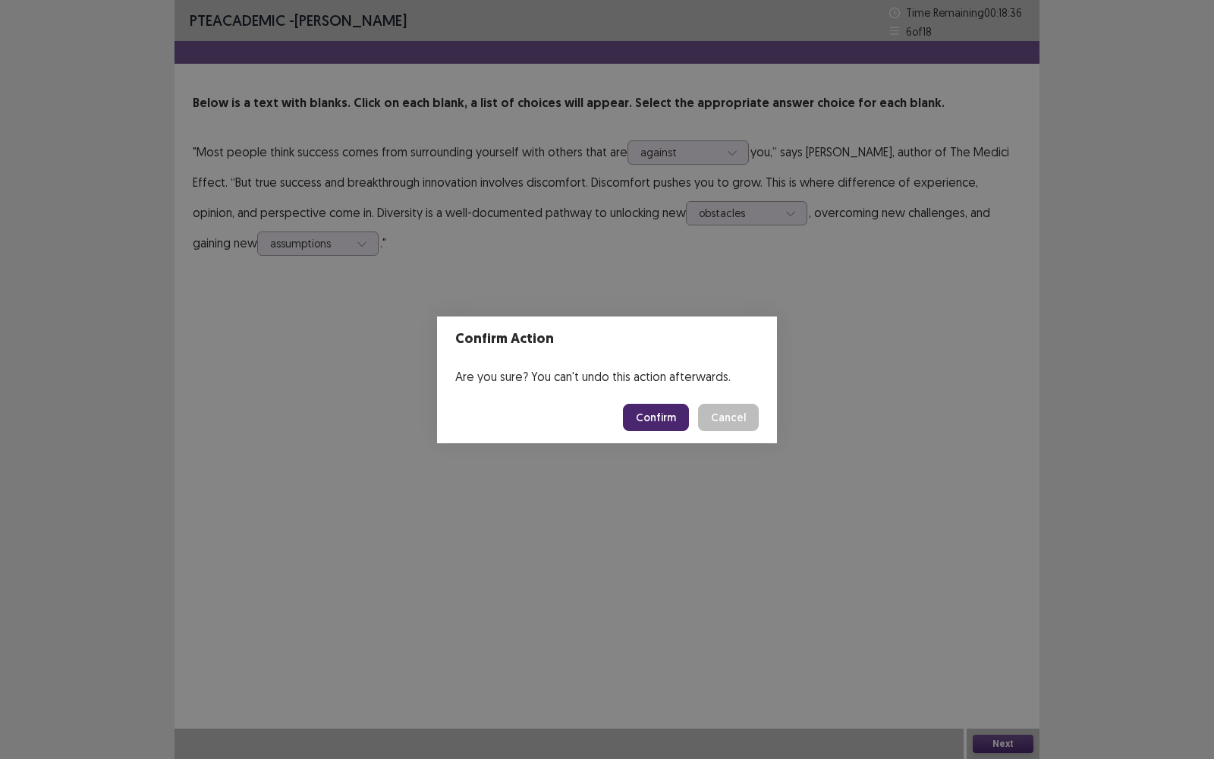
click at [666, 410] on button "Confirm" at bounding box center [656, 417] width 66 height 27
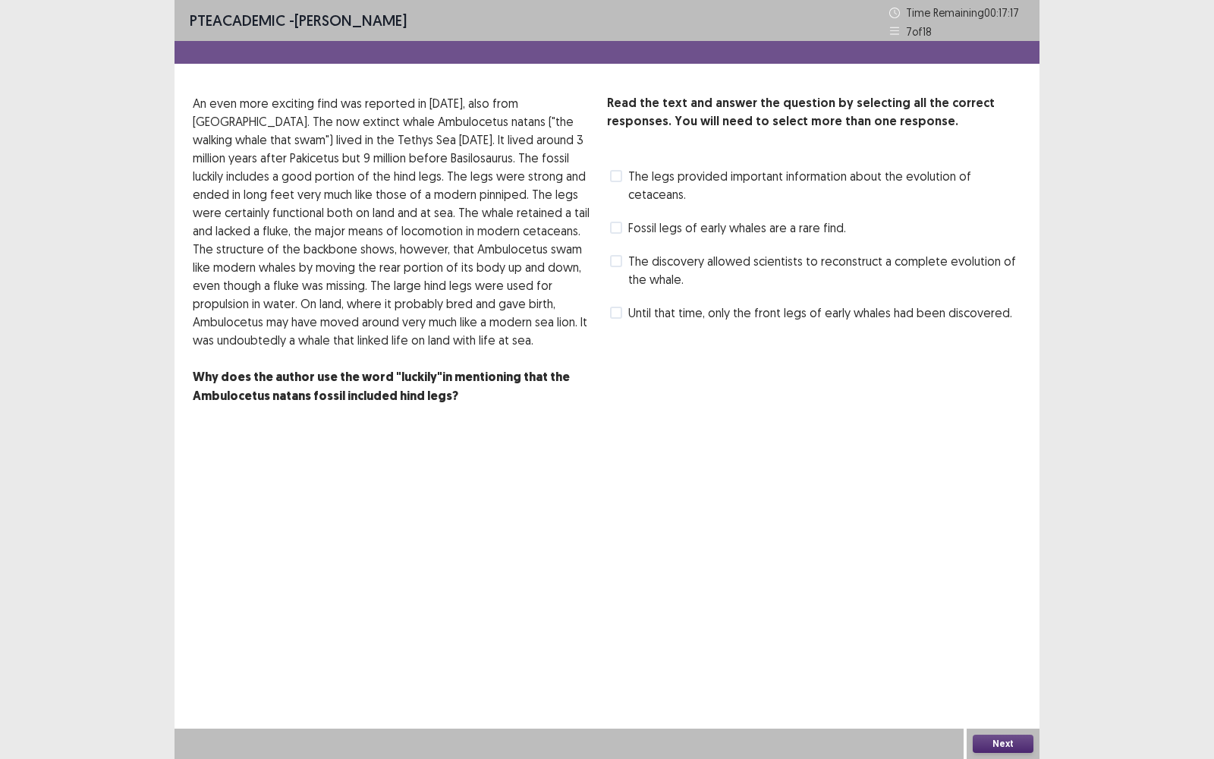
click at [622, 182] on label "The legs provided important information about the evolution of cetaceans." at bounding box center [815, 185] width 411 height 36
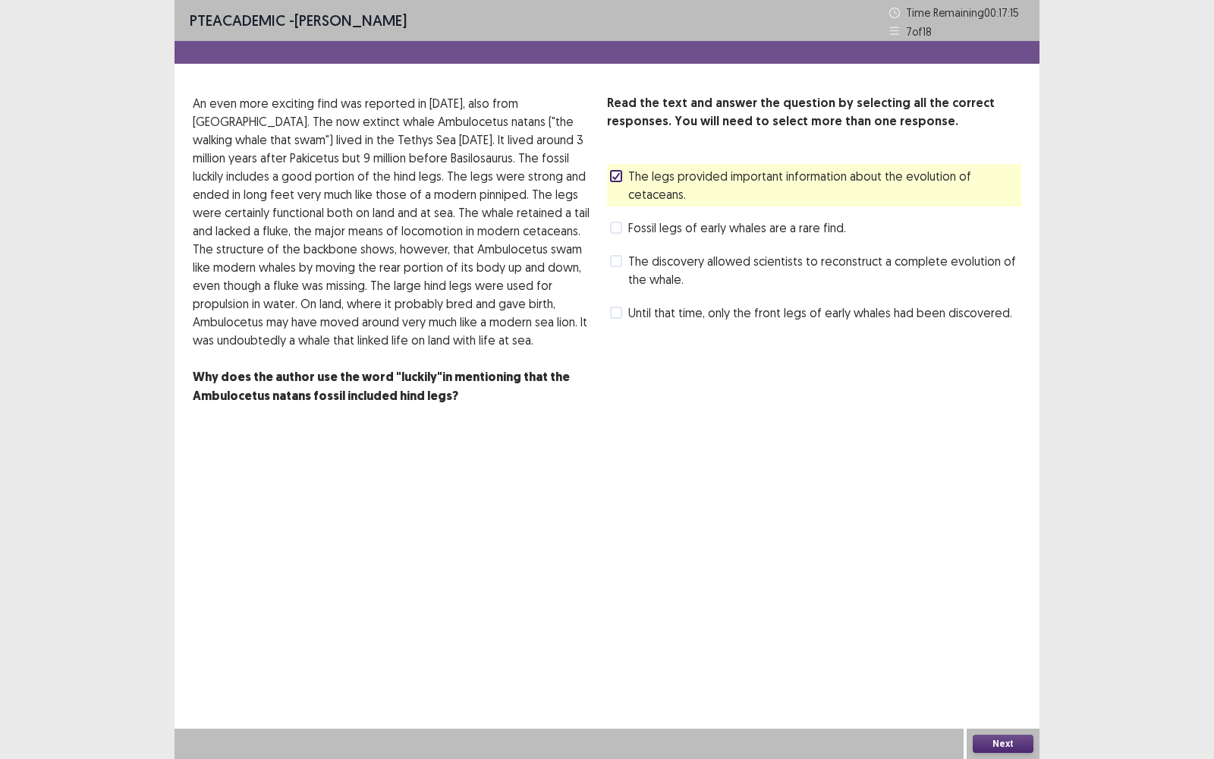
click at [615, 264] on span at bounding box center [616, 261] width 12 height 12
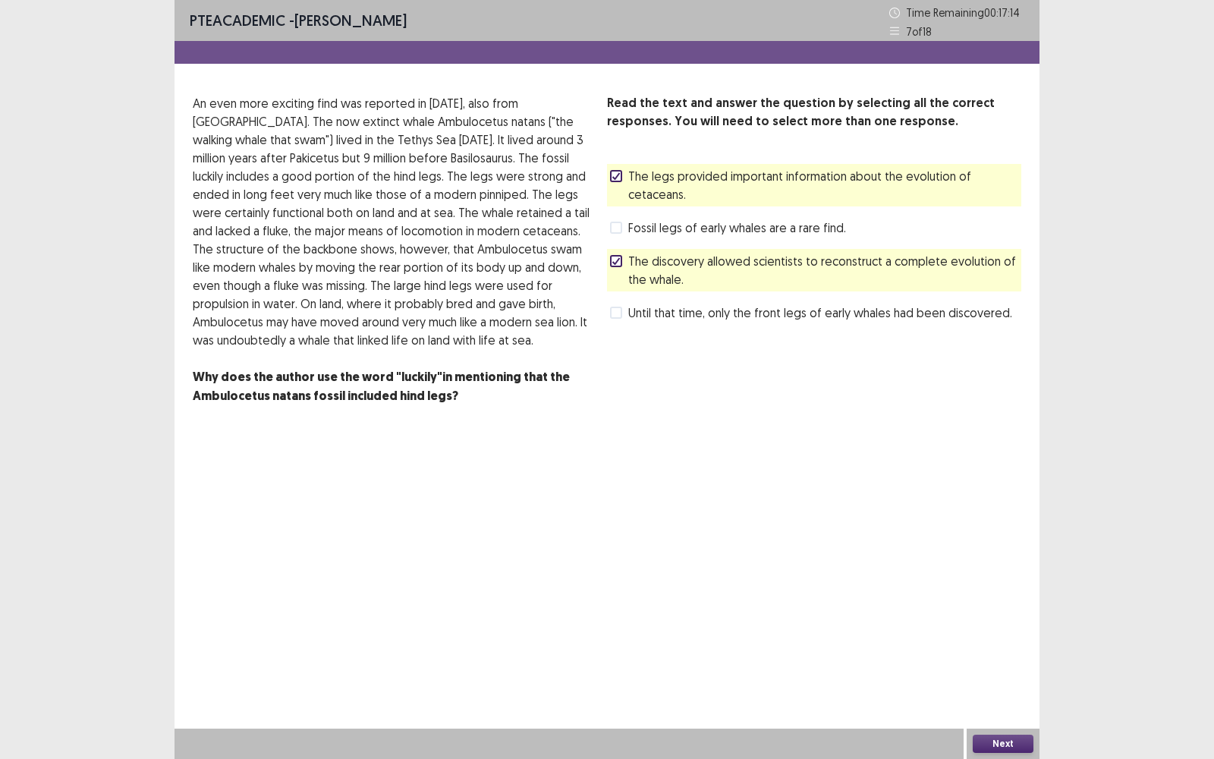
click at [993, 494] on button "Next" at bounding box center [1003, 744] width 61 height 18
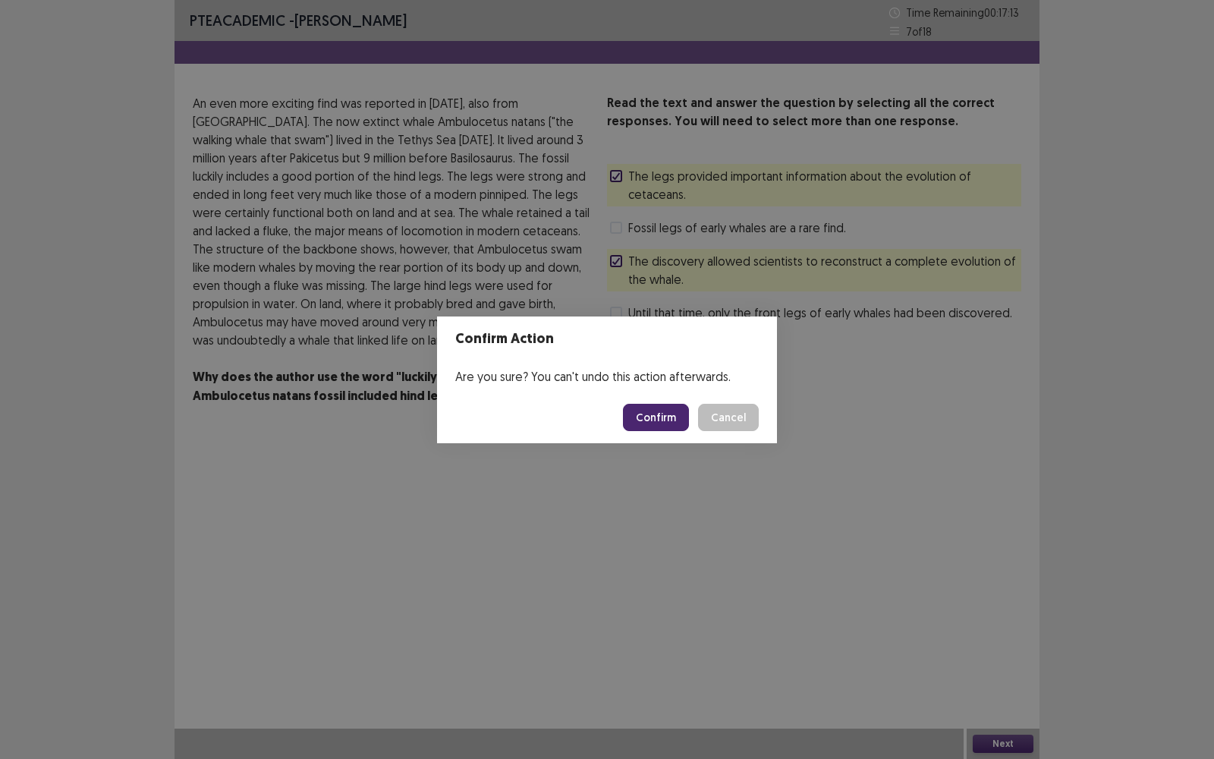
click at [671, 423] on button "Confirm" at bounding box center [656, 417] width 66 height 27
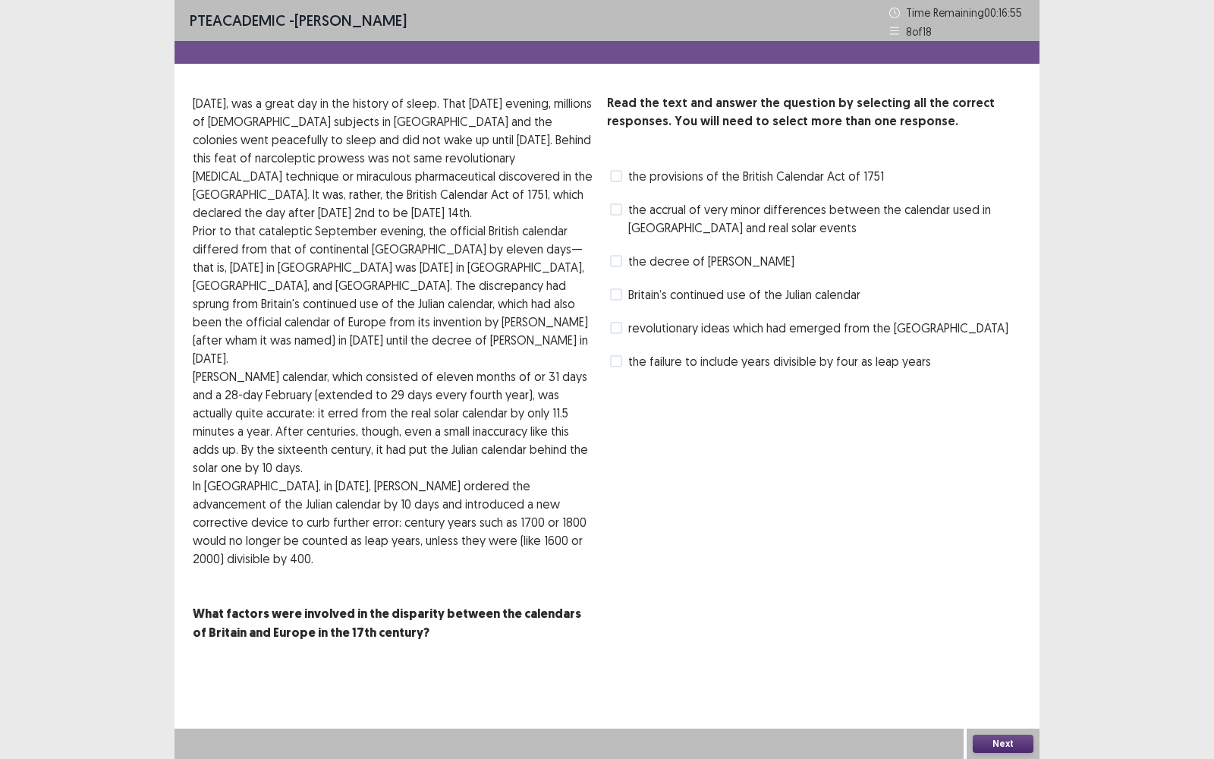
click at [615, 300] on span at bounding box center [616, 294] width 12 height 12
click at [617, 211] on span at bounding box center [616, 209] width 12 height 12
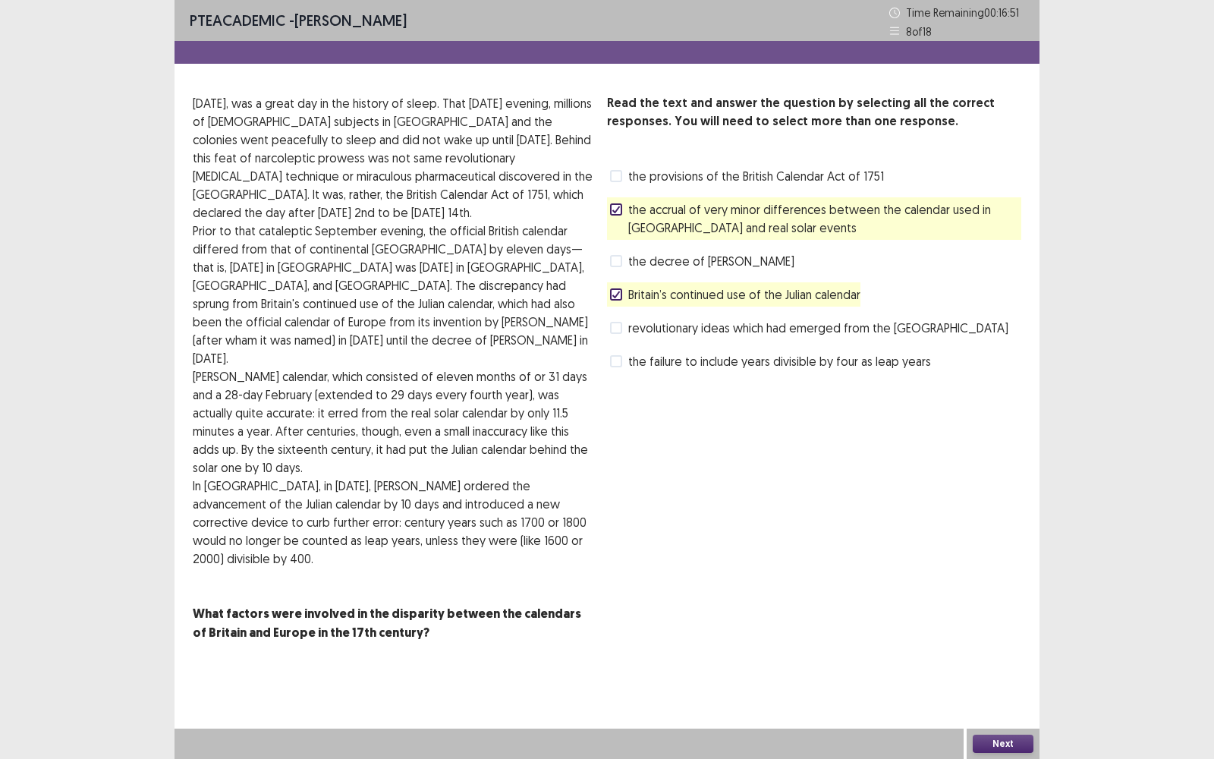
click at [615, 361] on span at bounding box center [616, 361] width 12 height 12
click at [989, 494] on button "Next" at bounding box center [1003, 744] width 61 height 18
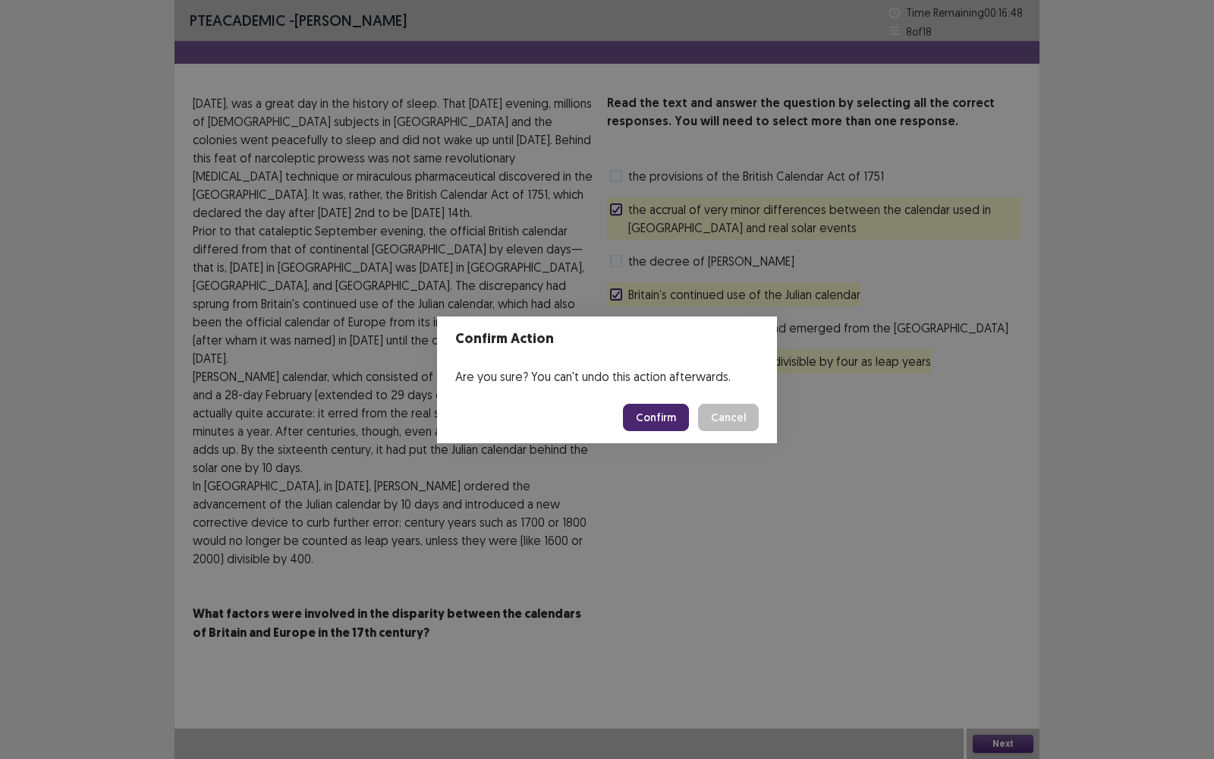
click at [662, 413] on button "Confirm" at bounding box center [656, 417] width 66 height 27
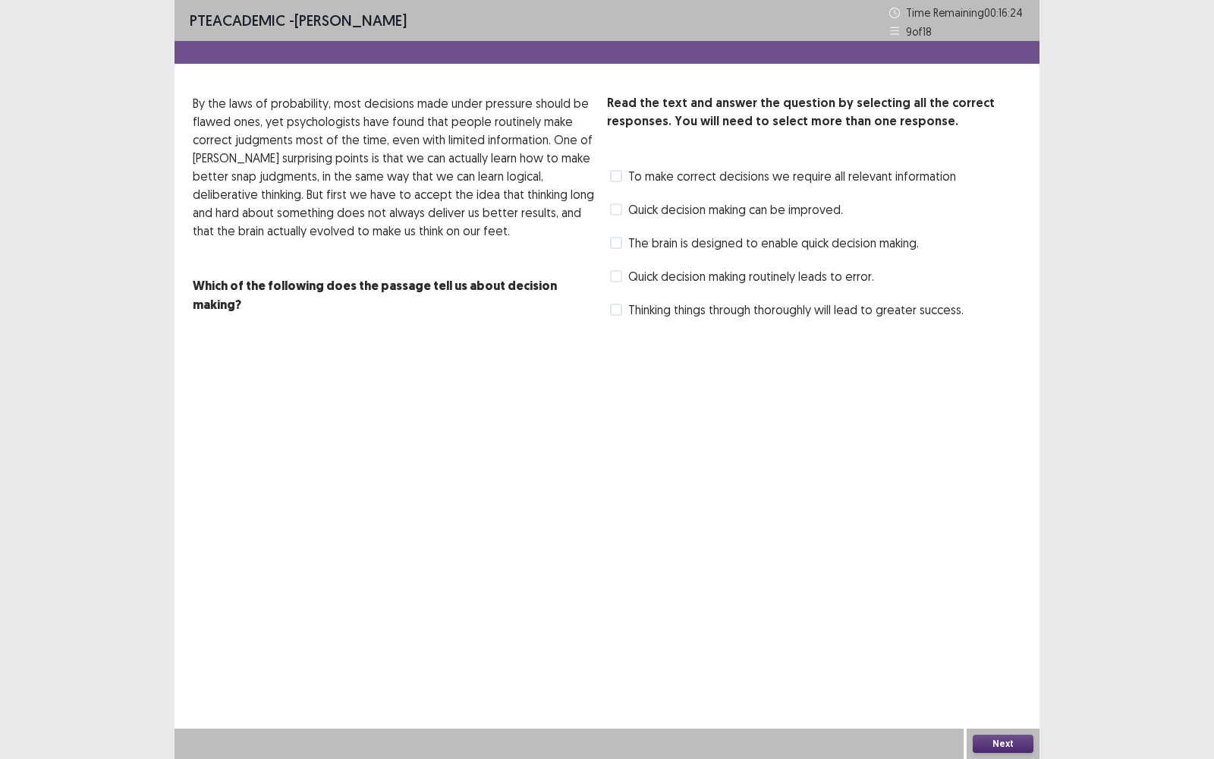
click at [619, 237] on span at bounding box center [616, 243] width 12 height 12
click at [619, 304] on span at bounding box center [616, 310] width 12 height 12
click at [623, 207] on label "Quick decision making can be improved." at bounding box center [726, 209] width 233 height 18
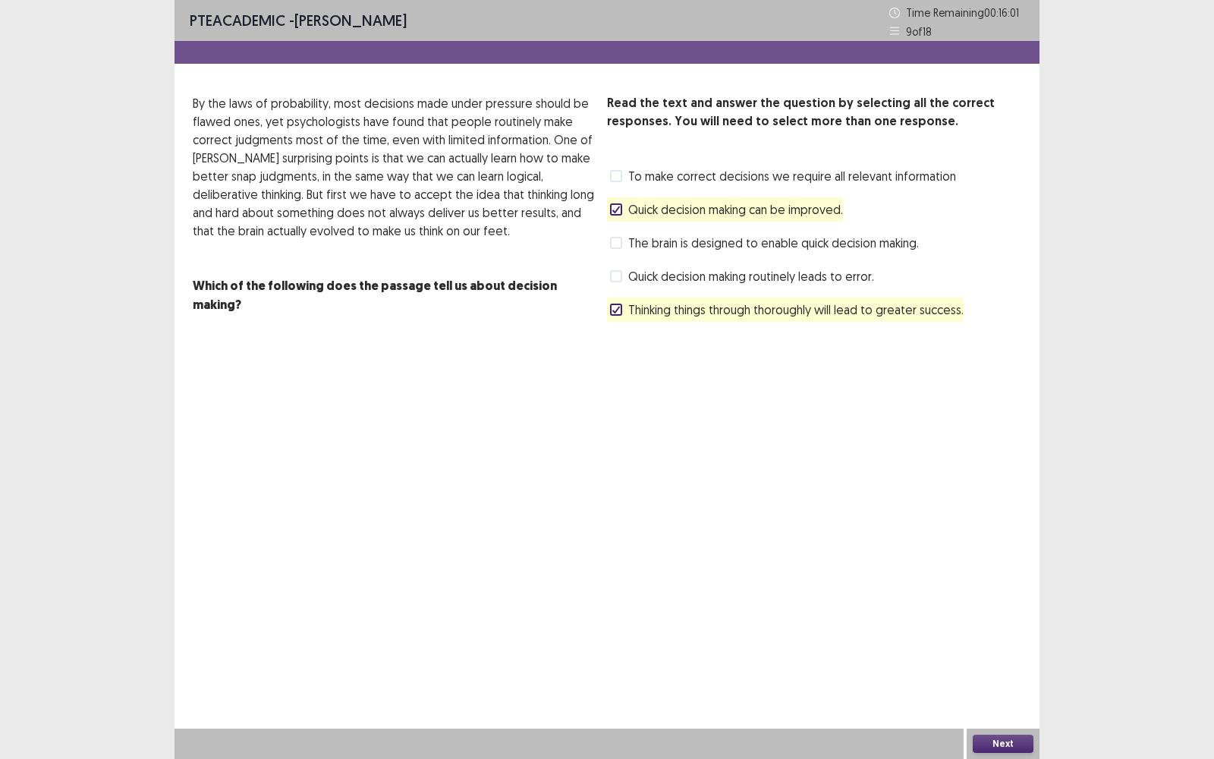
click at [626, 175] on label "To make correct decisions we require all relevant information" at bounding box center [783, 176] width 346 height 18
click at [1025, 494] on button "Next" at bounding box center [1003, 744] width 61 height 18
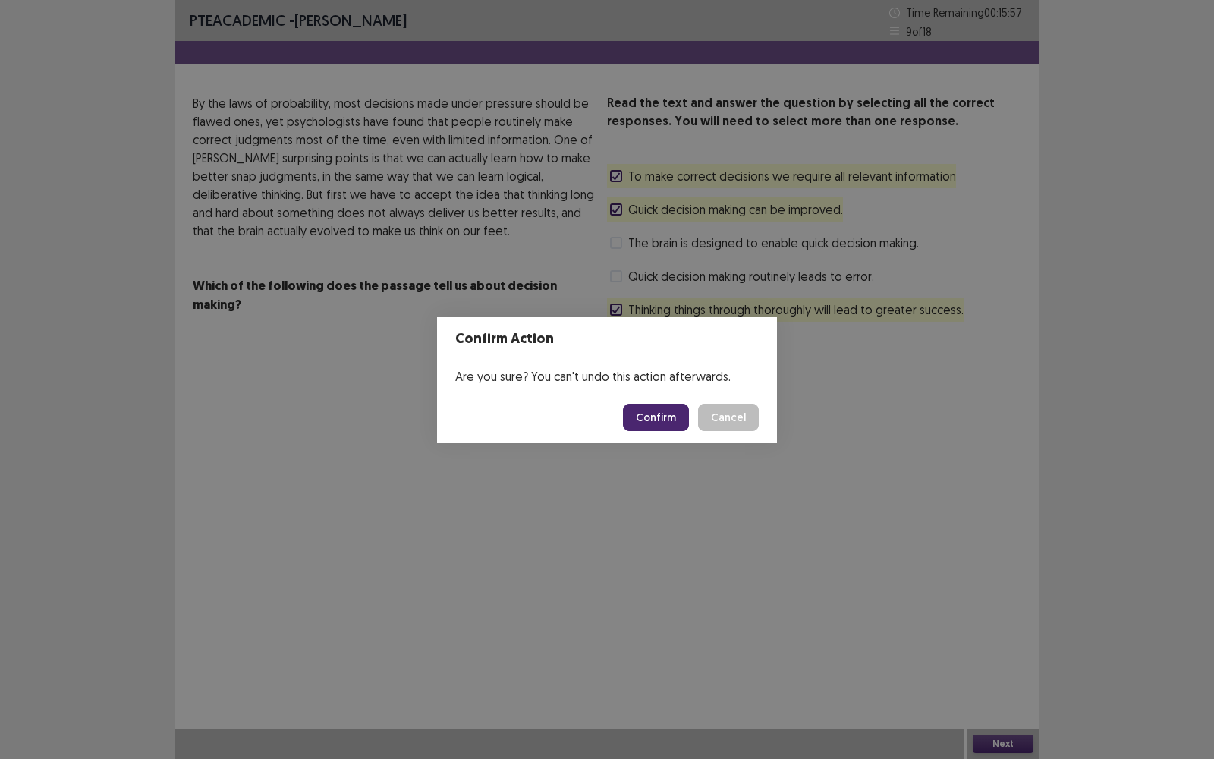
click at [655, 416] on button "Confirm" at bounding box center [656, 417] width 66 height 27
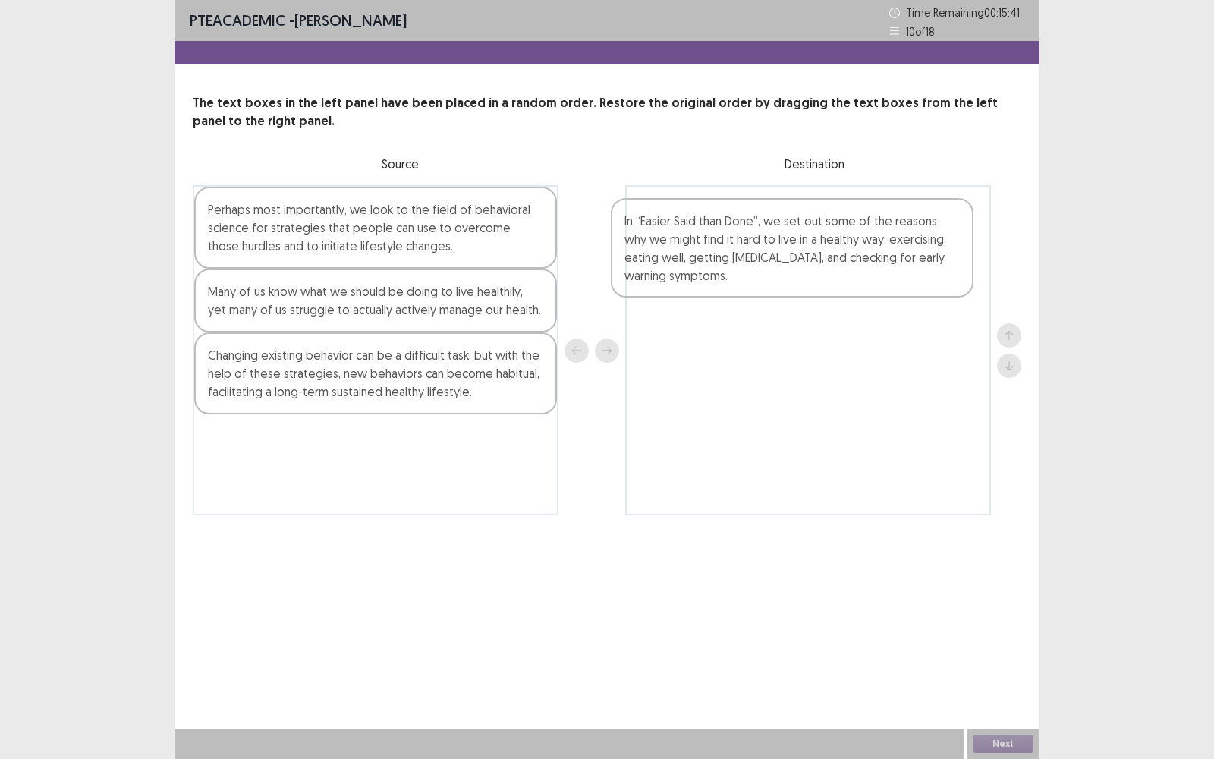
drag, startPoint x: 502, startPoint y: 471, endPoint x: 938, endPoint y: 244, distance: 491.2
click at [938, 244] on div "Perhaps most importantly, we look to the field of behavioral science for strate…" at bounding box center [607, 350] width 829 height 330
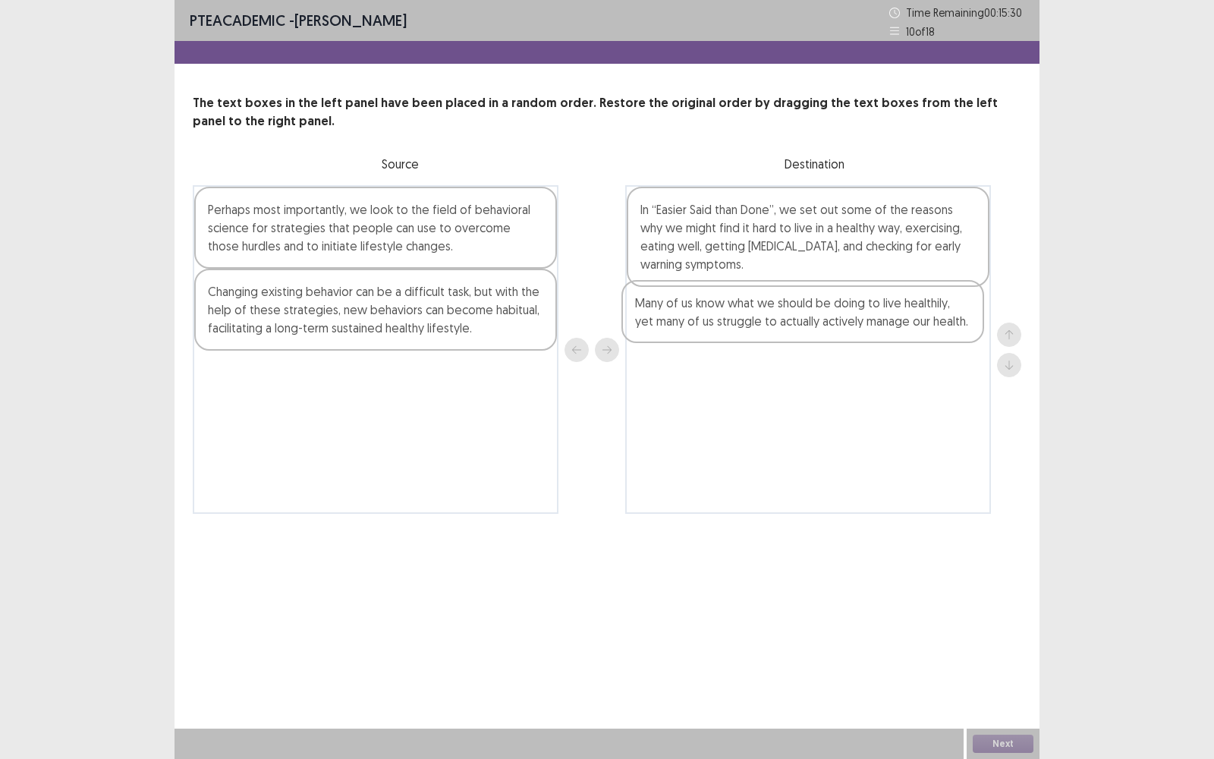
drag, startPoint x: 392, startPoint y: 307, endPoint x: 838, endPoint y: 319, distance: 445.6
click at [838, 319] on div "Perhaps most importantly, we look to the field of behavioral science for strate…" at bounding box center [607, 349] width 829 height 329
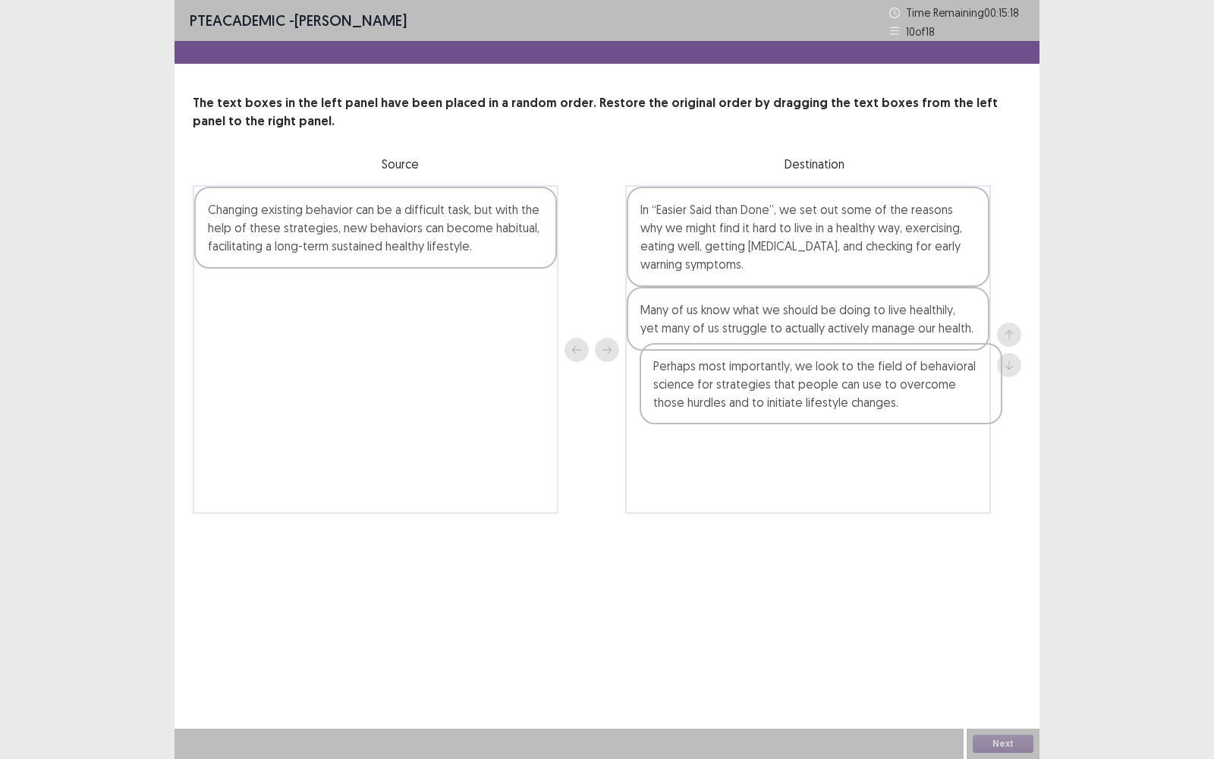
drag, startPoint x: 423, startPoint y: 231, endPoint x: 877, endPoint y: 369, distance: 473.4
click at [877, 369] on div "Perhaps most importantly, we look to the field of behavioral science for strate…" at bounding box center [607, 349] width 829 height 329
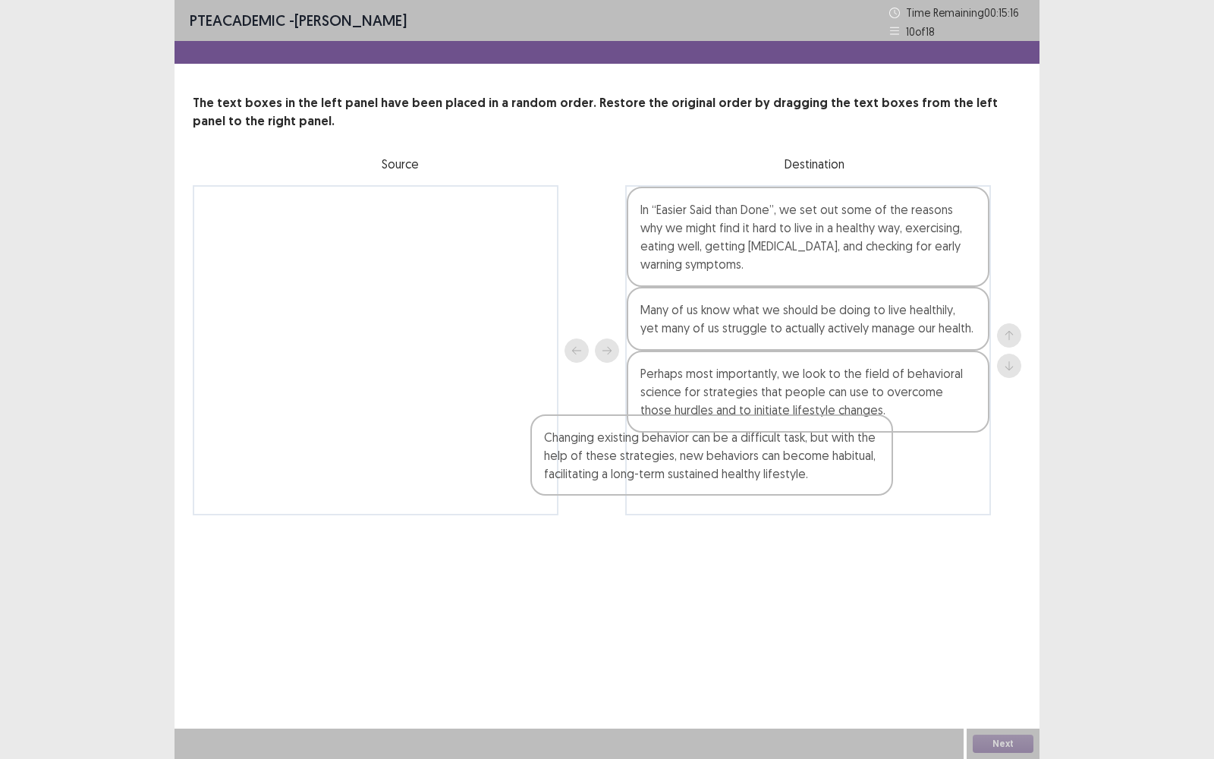
drag, startPoint x: 390, startPoint y: 245, endPoint x: 734, endPoint y: 481, distance: 417.0
click at [734, 481] on div "Changing existing behavior can be a difficult task, but with the help of these …" at bounding box center [607, 350] width 829 height 330
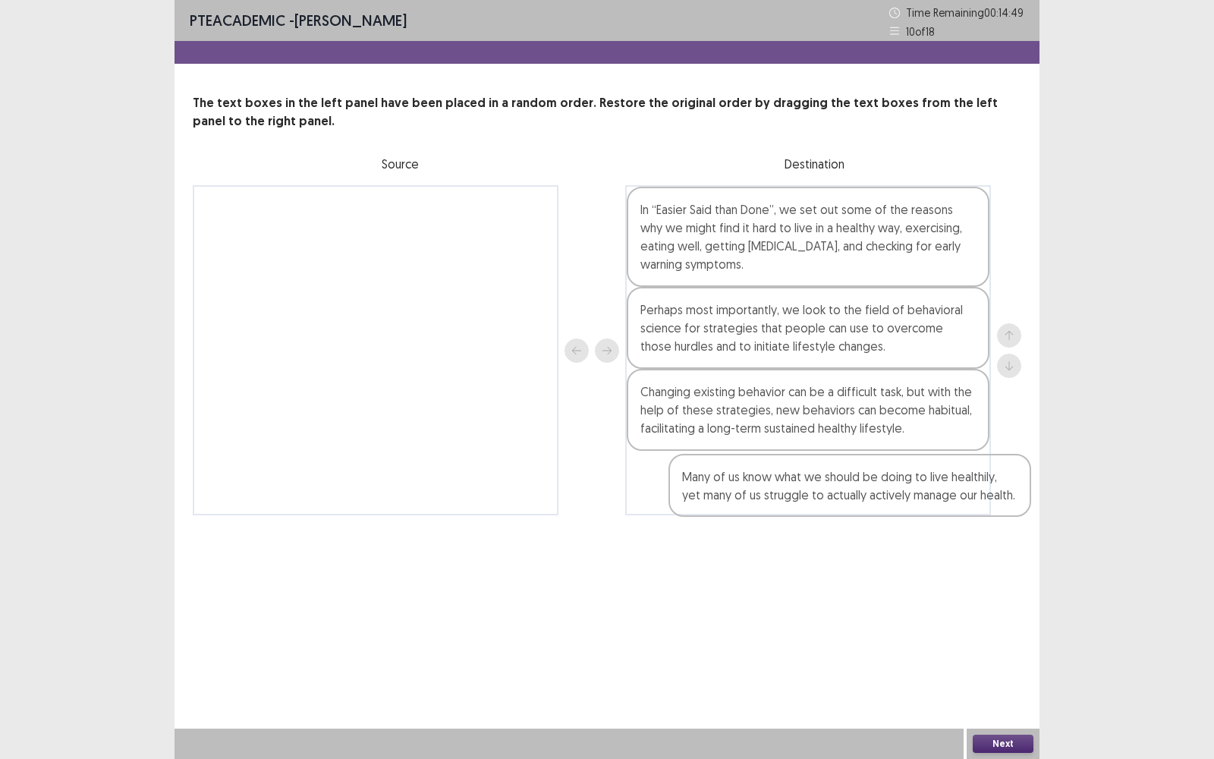
drag, startPoint x: 679, startPoint y: 316, endPoint x: 724, endPoint y: 483, distance: 172.1
click at [724, 483] on div "In “Easier Said than Done”, we set out some of the reasons why we might find it…" at bounding box center [808, 350] width 366 height 330
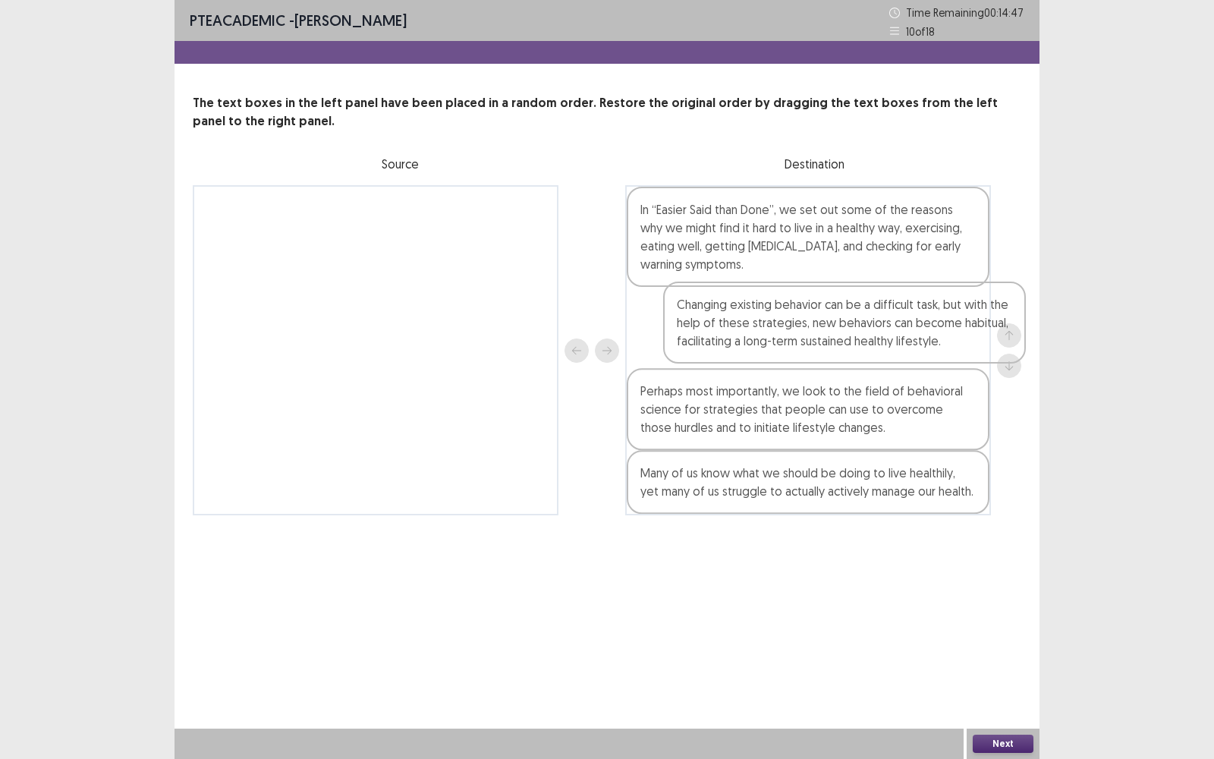
drag, startPoint x: 702, startPoint y: 430, endPoint x: 714, endPoint y: 348, distance: 82.1
click at [714, 348] on div "In “Easier Said than Done”, we set out some of the reasons why we might find it…" at bounding box center [808, 350] width 366 height 330
click at [987, 494] on button "Next" at bounding box center [1003, 744] width 61 height 18
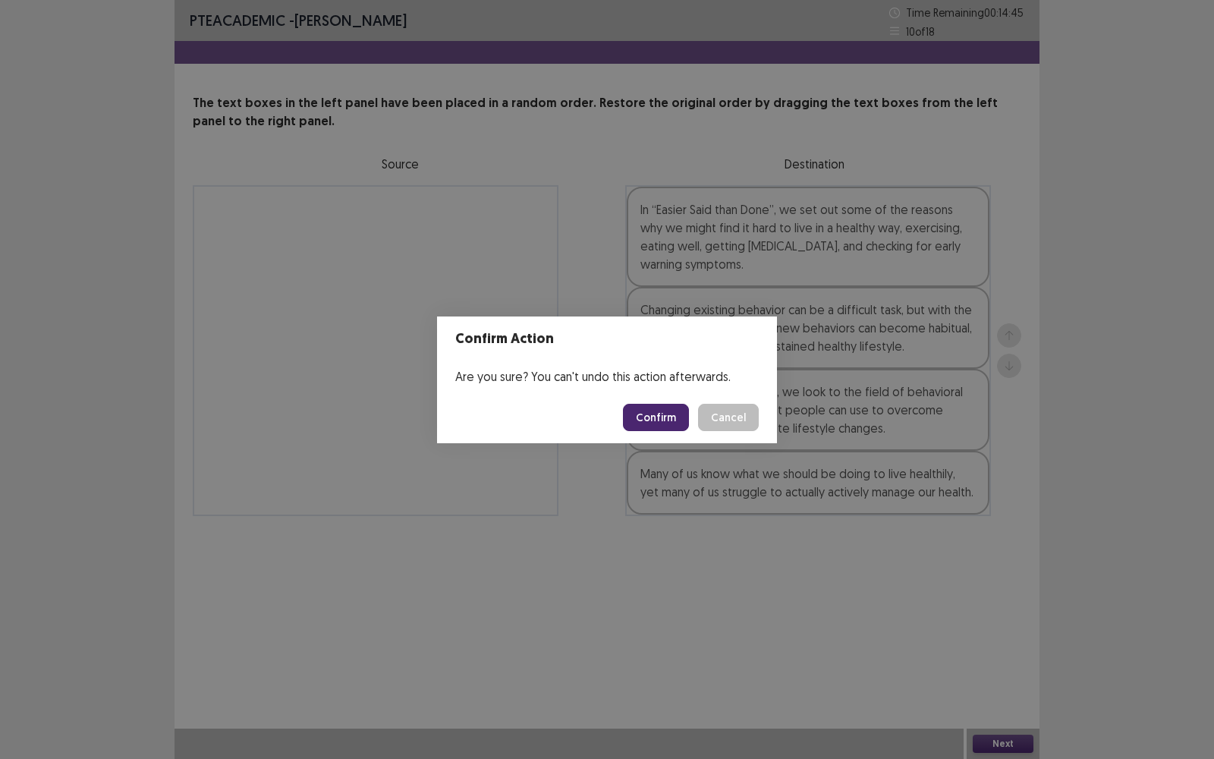
click at [658, 426] on button "Confirm" at bounding box center [656, 417] width 66 height 27
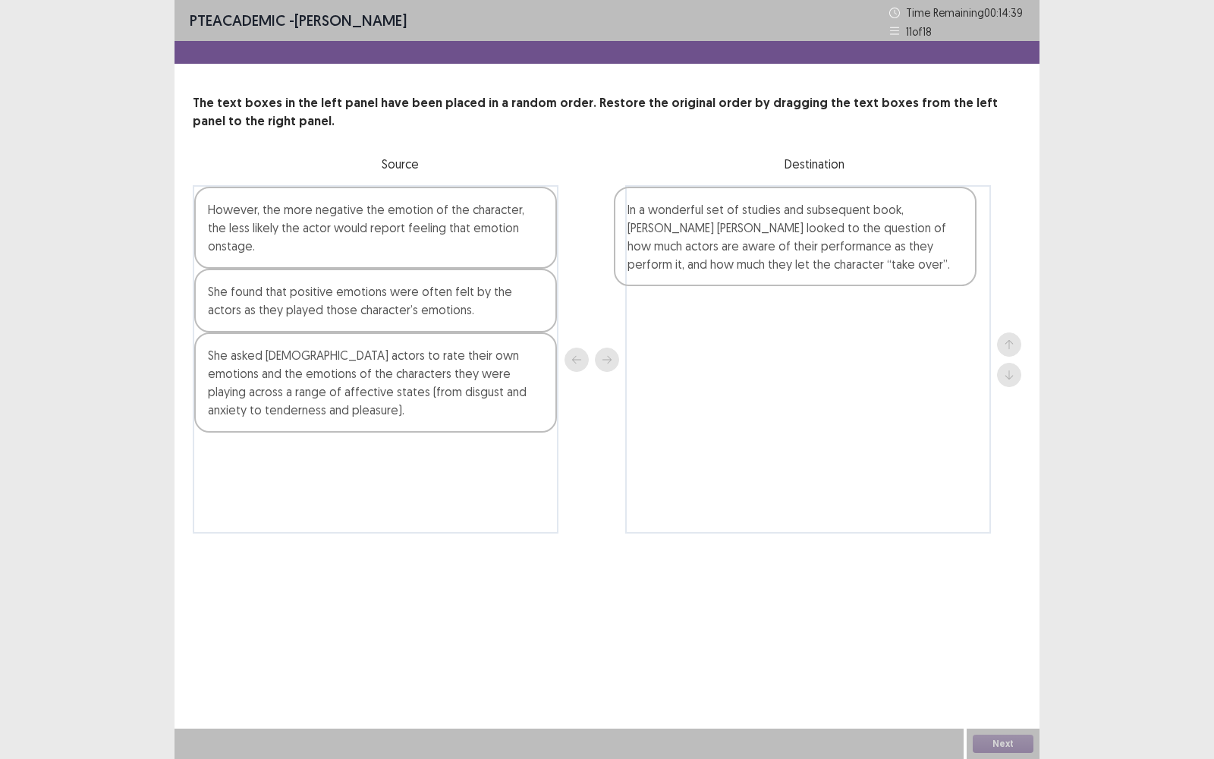
drag, startPoint x: 427, startPoint y: 321, endPoint x: 864, endPoint y: 260, distance: 442.2
click at [864, 260] on div "However, the more negative the emotion of the character, the less likely the ac…" at bounding box center [607, 359] width 829 height 348
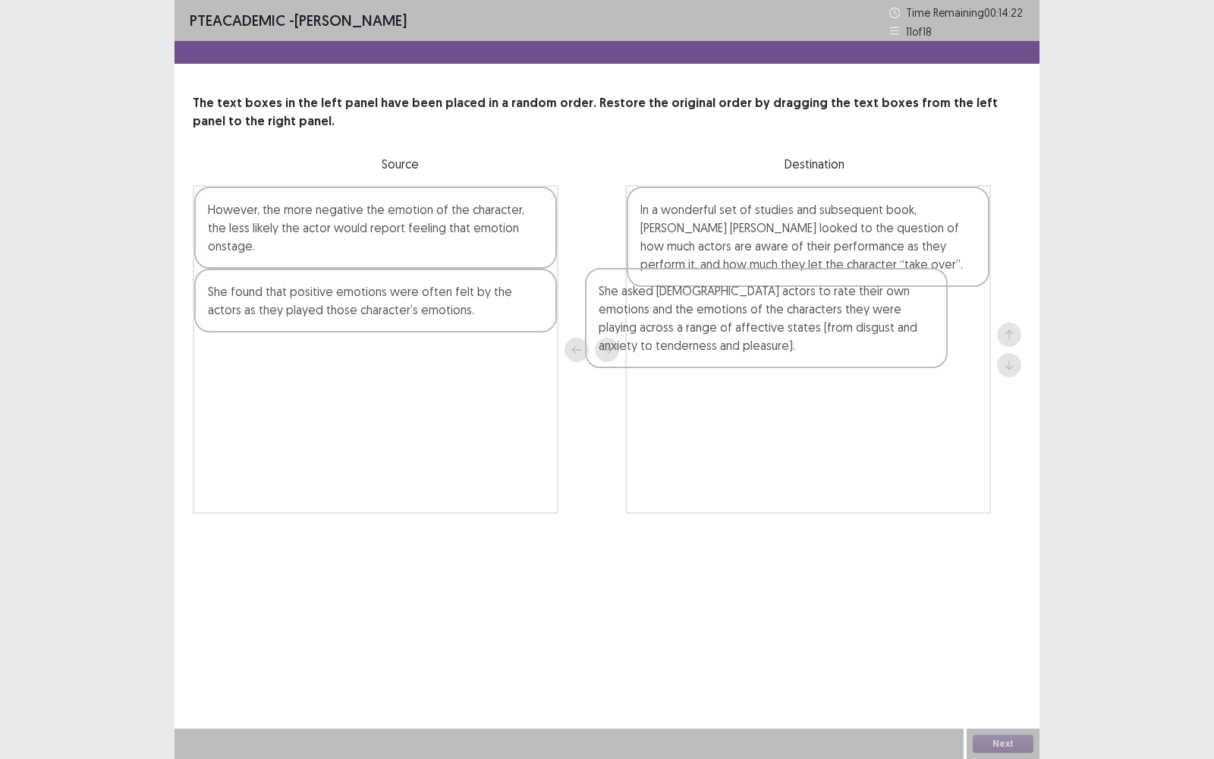
drag, startPoint x: 404, startPoint y: 368, endPoint x: 813, endPoint y: 320, distance: 411.1
click at [813, 320] on div "However, the more negative the emotion of the character, the less likely the ac…" at bounding box center [607, 349] width 829 height 329
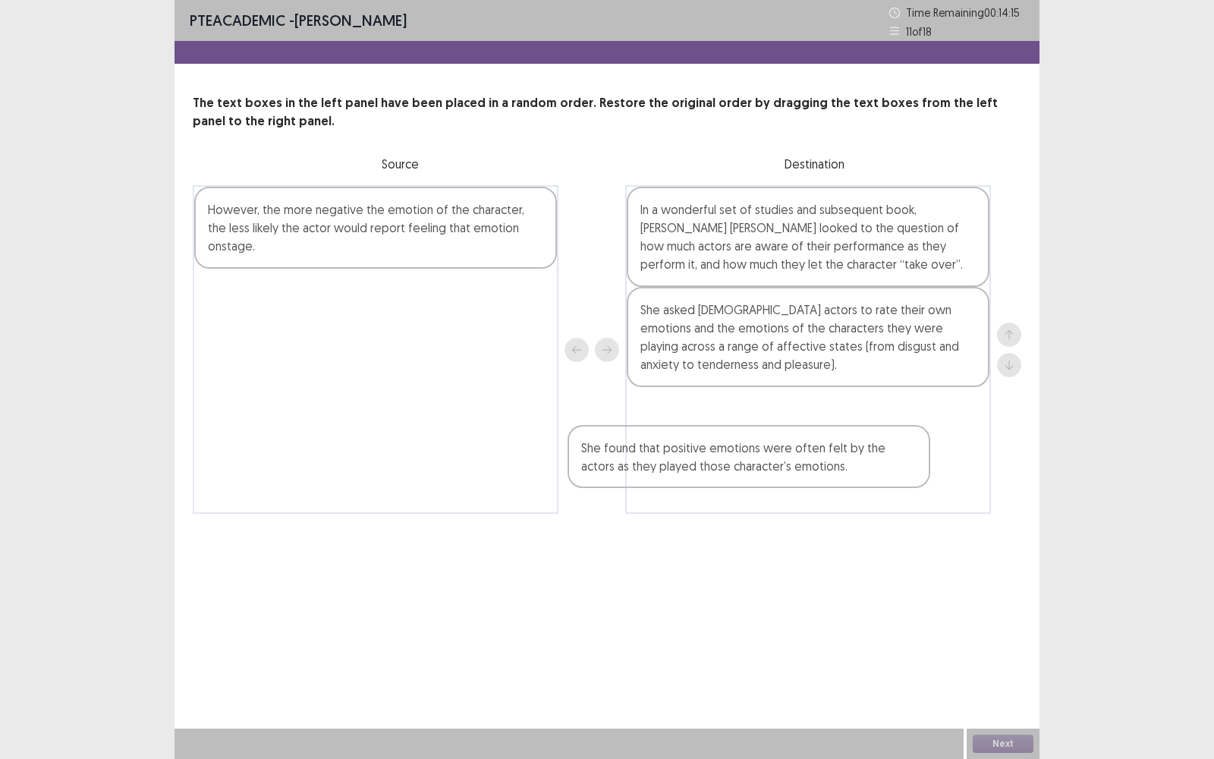
drag, startPoint x: 418, startPoint y: 288, endPoint x: 797, endPoint y: 470, distance: 420.2
click at [797, 467] on div "However, the more negative the emotion of the character, the less likely the ac…" at bounding box center [607, 349] width 829 height 329
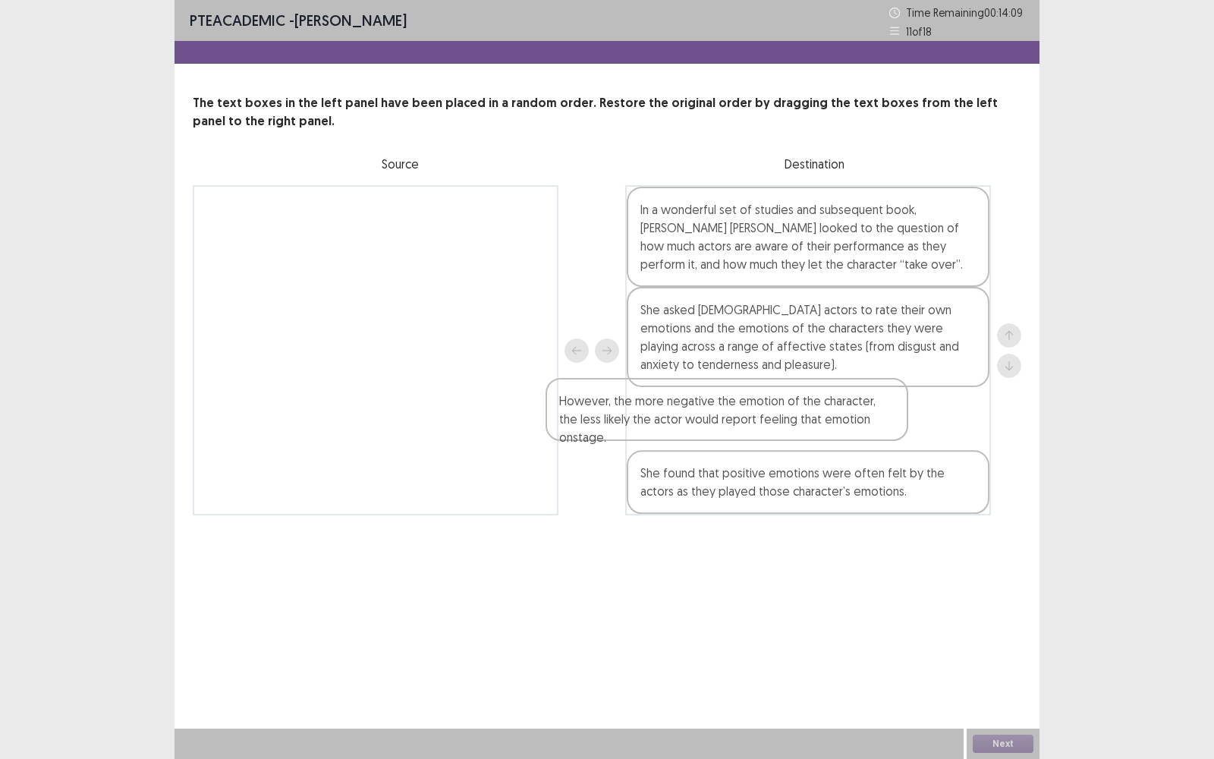
drag, startPoint x: 323, startPoint y: 220, endPoint x: 685, endPoint y: 423, distance: 415.5
click at [685, 423] on div "However, the more negative the emotion of the character, the less likely the ac…" at bounding box center [607, 350] width 829 height 330
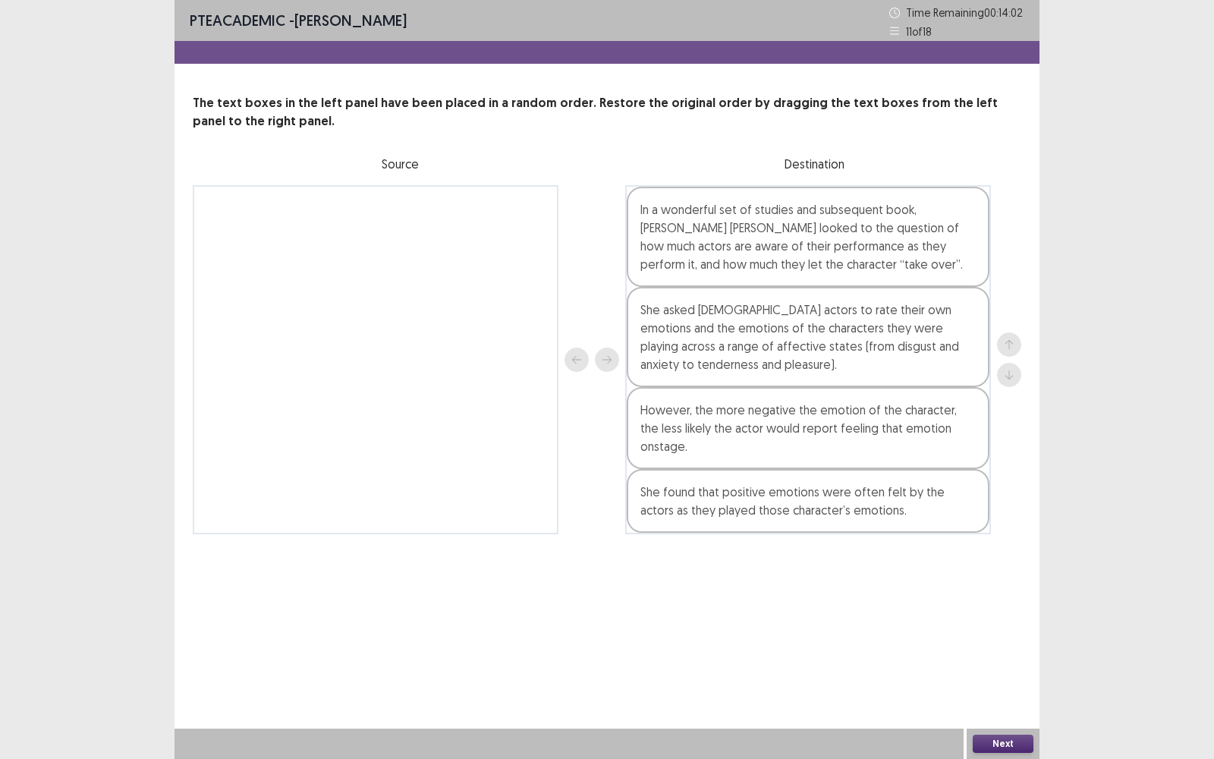
click at [994, 494] on button "Next" at bounding box center [1003, 744] width 61 height 18
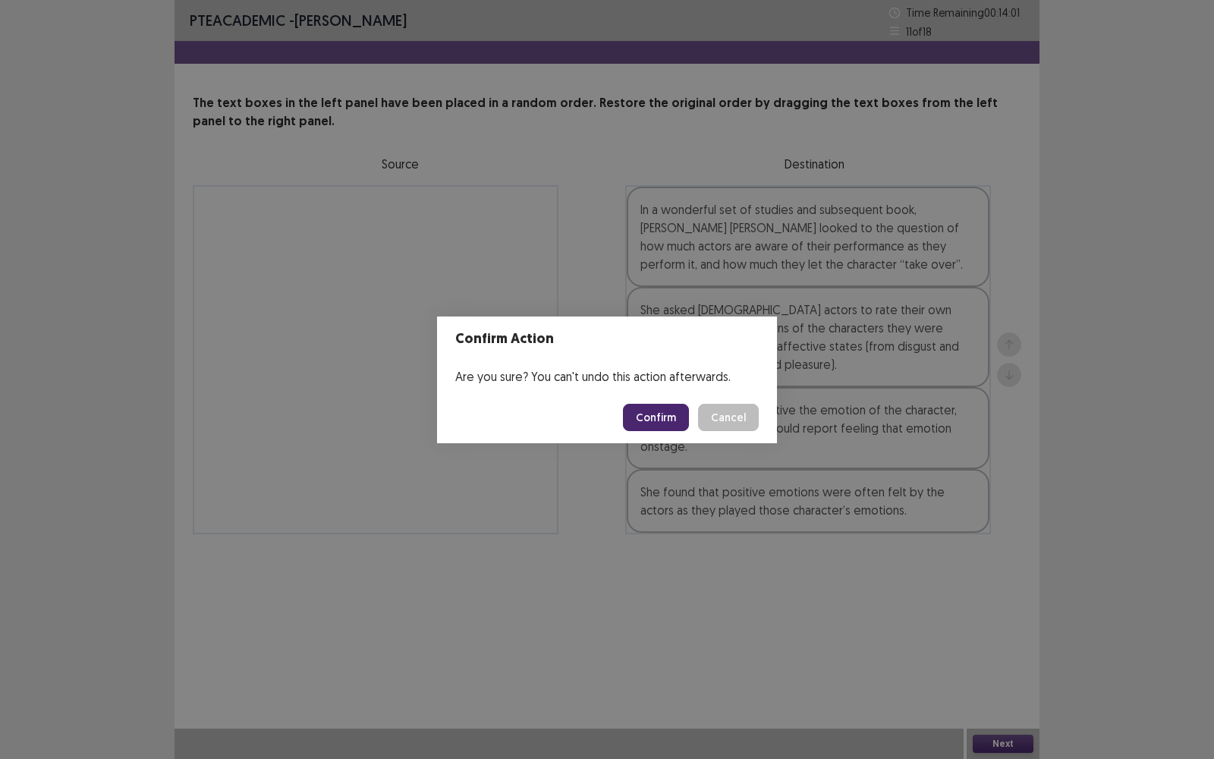
click at [672, 420] on button "Confirm" at bounding box center [656, 417] width 66 height 27
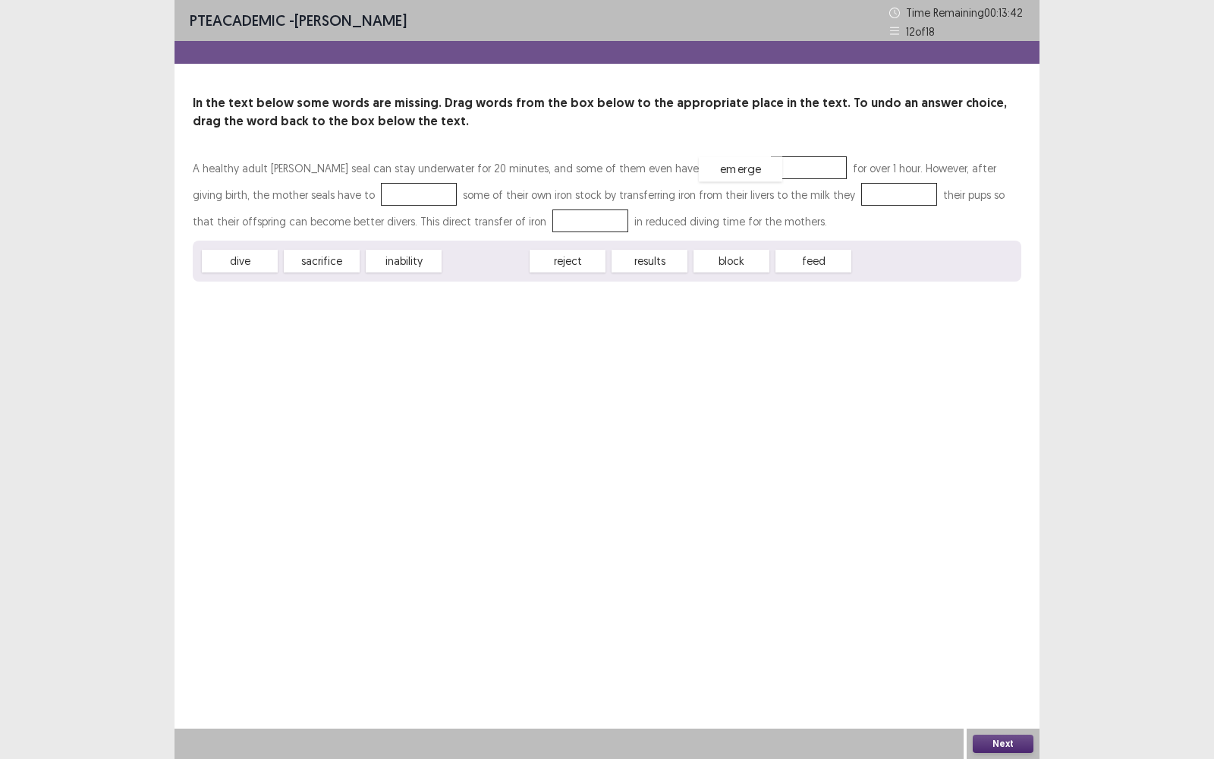
drag, startPoint x: 496, startPoint y: 259, endPoint x: 751, endPoint y: 167, distance: 271.0
drag, startPoint x: 340, startPoint y: 259, endPoint x: 357, endPoint y: 193, distance: 68.1
drag, startPoint x: 626, startPoint y: 258, endPoint x: 786, endPoint y: 191, distance: 173.5
drag, startPoint x: 479, startPoint y: 269, endPoint x: 458, endPoint y: 232, distance: 42.5
click at [1014, 494] on button "Next" at bounding box center [1003, 744] width 61 height 18
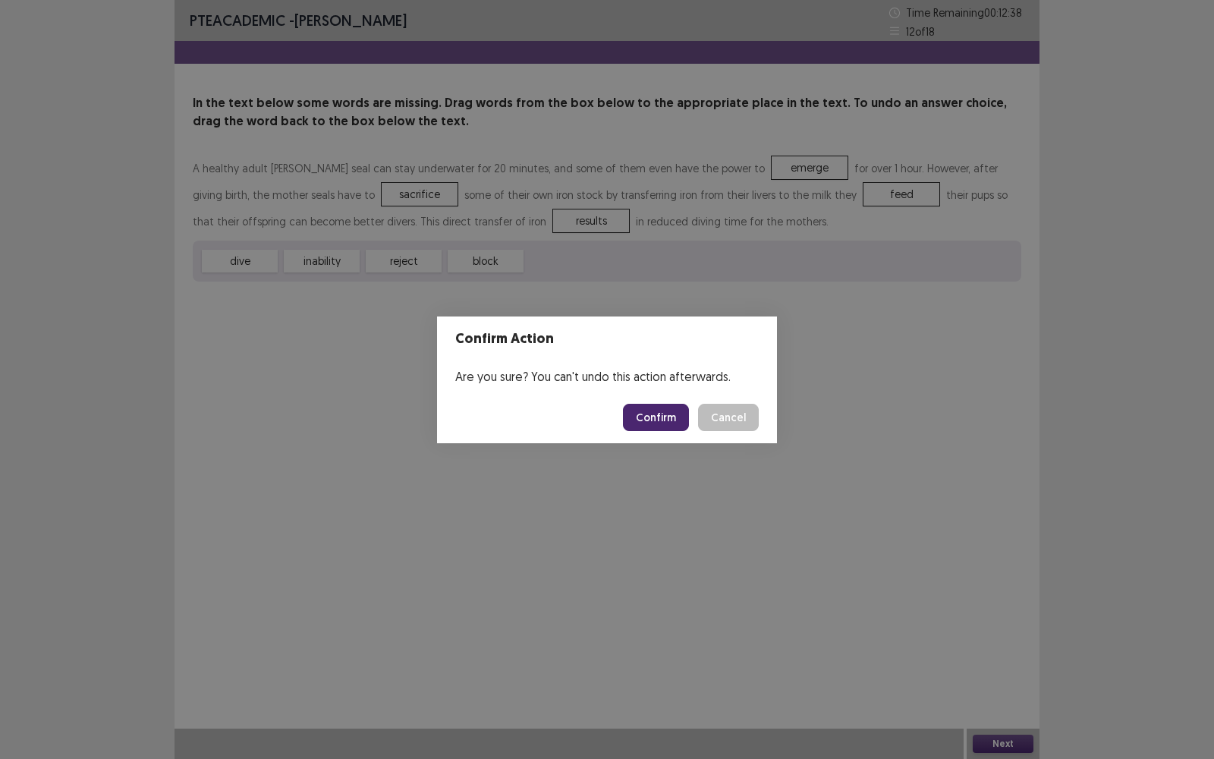
click at [669, 422] on button "Confirm" at bounding box center [656, 417] width 66 height 27
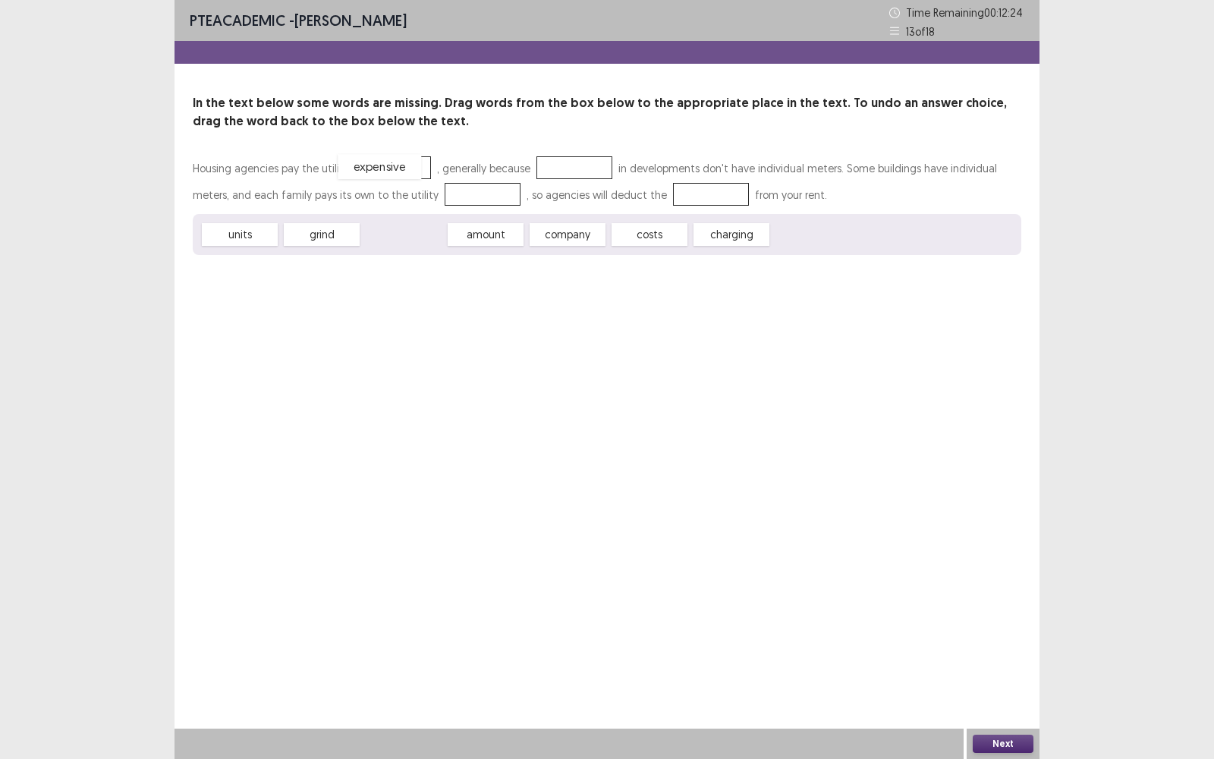
drag, startPoint x: 420, startPoint y: 238, endPoint x: 396, endPoint y: 171, distance: 71.8
drag, startPoint x: 242, startPoint y: 238, endPoint x: 579, endPoint y: 173, distance: 343.1
drag, startPoint x: 319, startPoint y: 231, endPoint x: 443, endPoint y: 186, distance: 131.8
click at [403, 241] on div "costs" at bounding box center [405, 235] width 83 height 25
drag, startPoint x: 240, startPoint y: 240, endPoint x: 653, endPoint y: 194, distance: 416.1
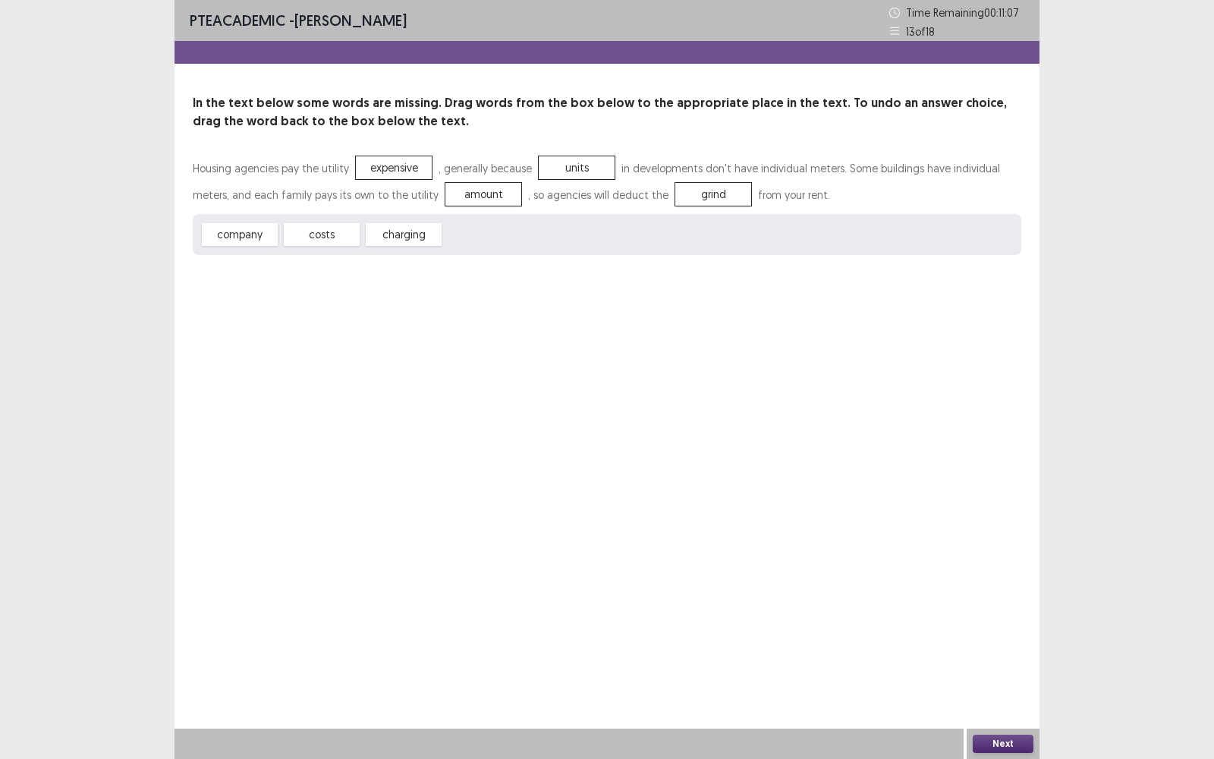
click at [998, 494] on button "Next" at bounding box center [1003, 744] width 61 height 18
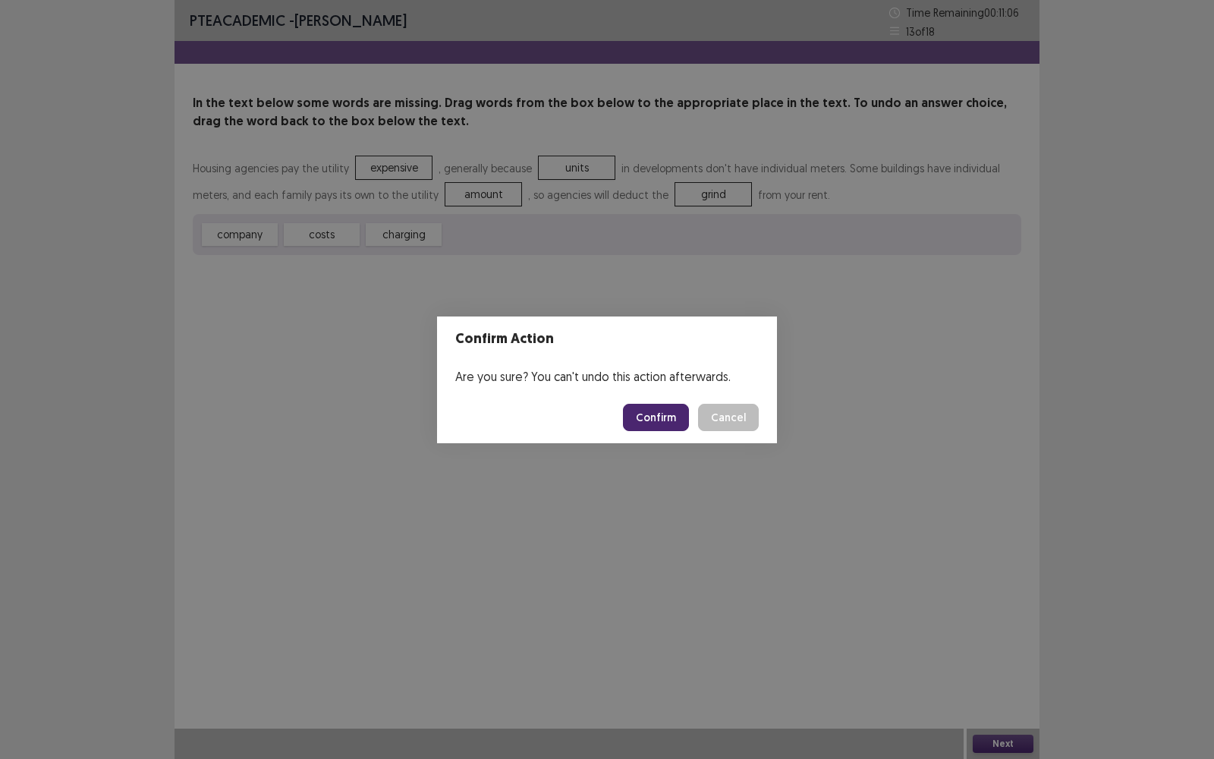
click at [664, 411] on button "Confirm" at bounding box center [656, 417] width 66 height 27
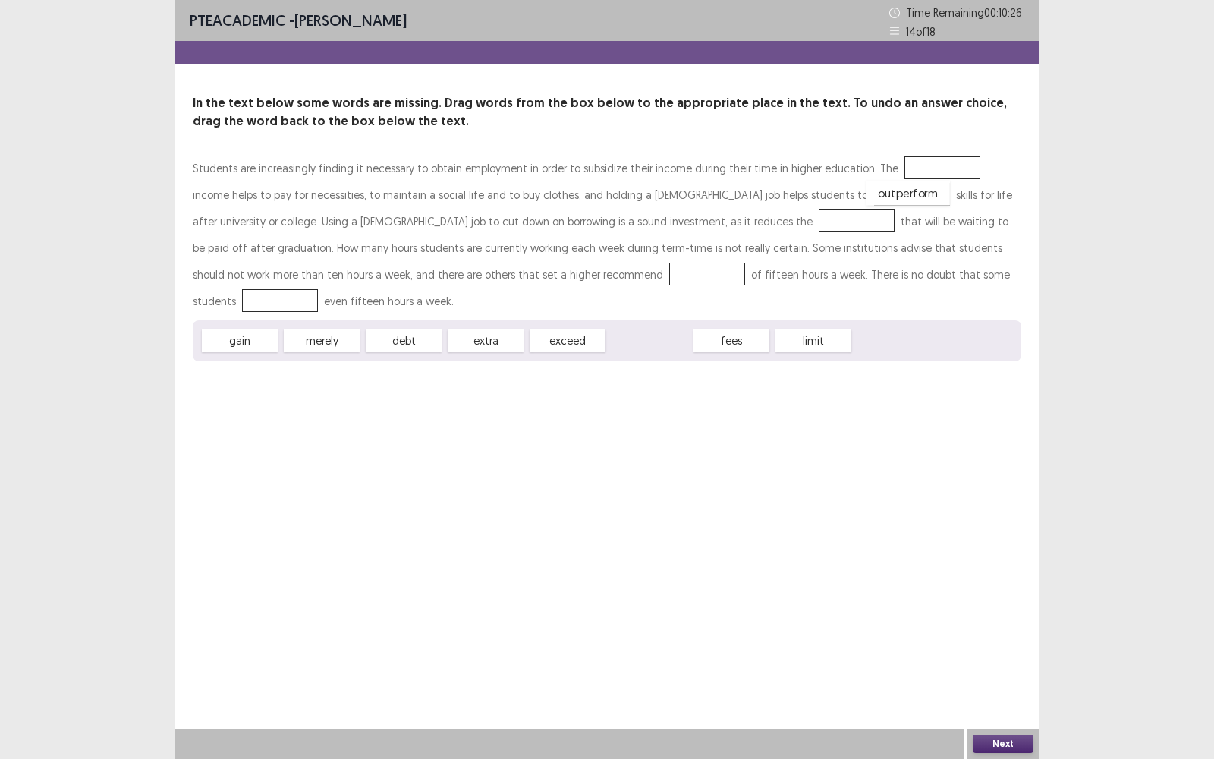
drag, startPoint x: 645, startPoint y: 307, endPoint x: 904, endPoint y: 159, distance: 298.5
drag, startPoint x: 487, startPoint y: 314, endPoint x: 891, endPoint y: 169, distance: 429.0
drag, startPoint x: 244, startPoint y: 311, endPoint x: 760, endPoint y: 197, distance: 529.4
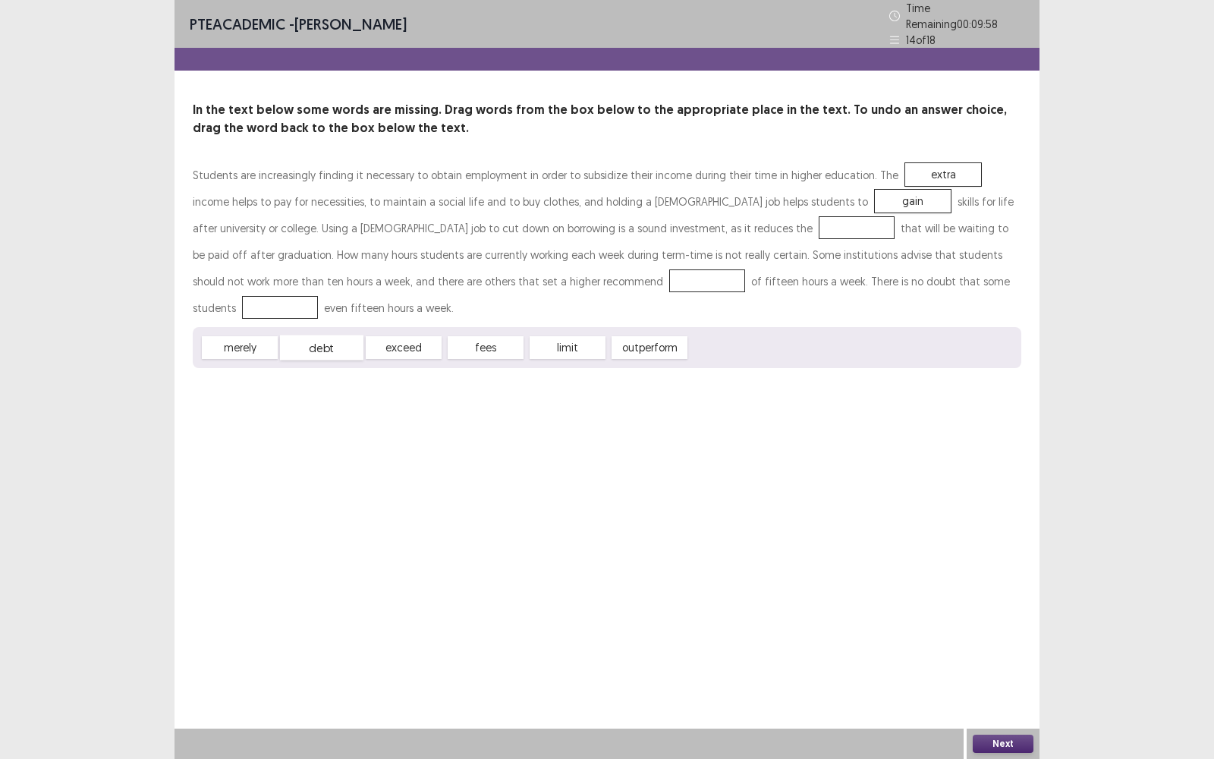
click at [332, 335] on div "debt" at bounding box center [321, 347] width 83 height 25
drag, startPoint x: 332, startPoint y: 318, endPoint x: 620, endPoint y: 220, distance: 303.8
drag, startPoint x: 221, startPoint y: 325, endPoint x: 358, endPoint y: 290, distance: 141.7
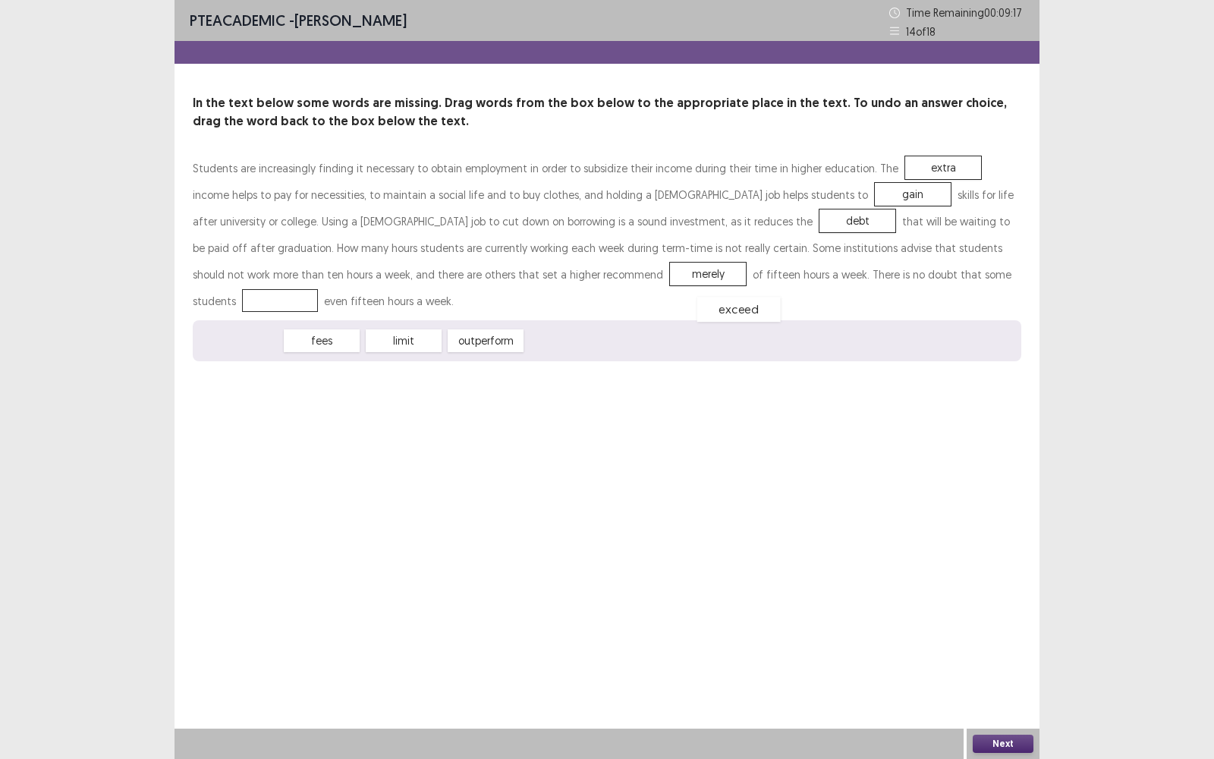
drag, startPoint x: 253, startPoint y: 319, endPoint x: 751, endPoint y: 288, distance: 499.6
click at [1006, 494] on button "Next" at bounding box center [1003, 744] width 61 height 18
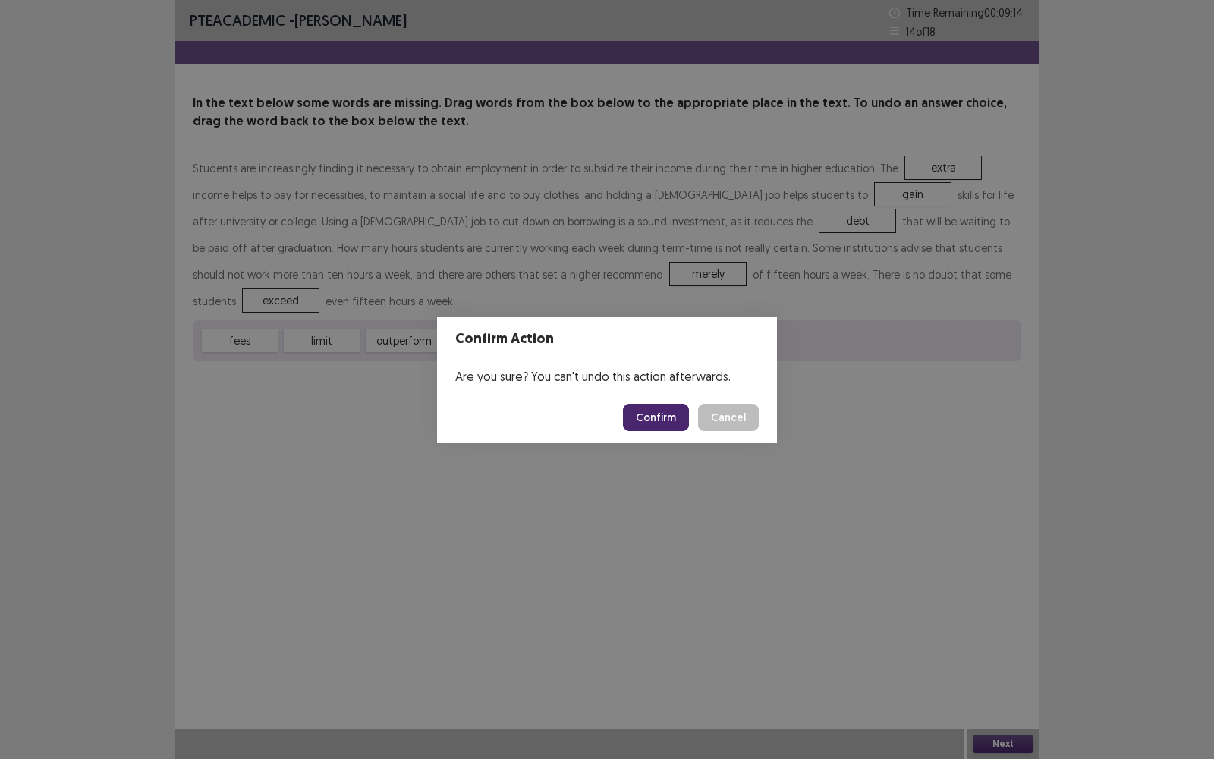
click at [659, 417] on button "Confirm" at bounding box center [656, 417] width 66 height 27
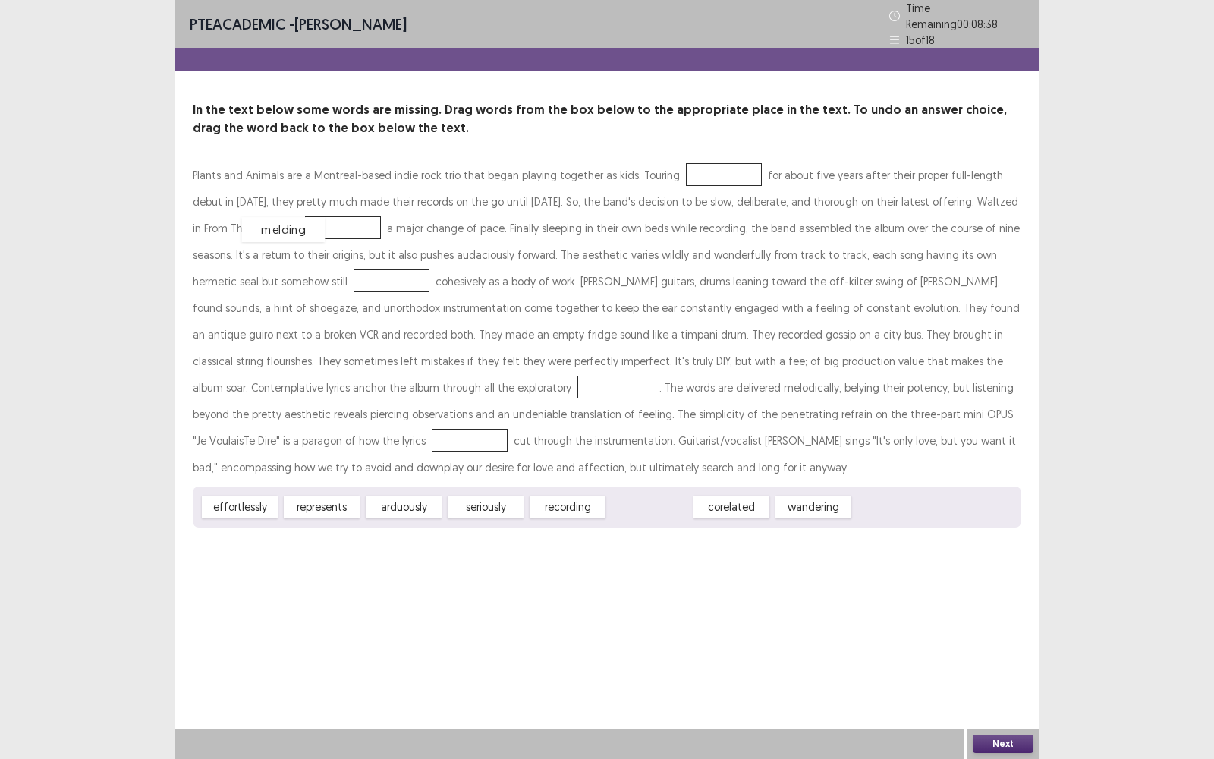
drag, startPoint x: 649, startPoint y: 508, endPoint x: 281, endPoint y: 231, distance: 460.7
drag, startPoint x: 499, startPoint y: 504, endPoint x: 724, endPoint y: 167, distance: 405.0
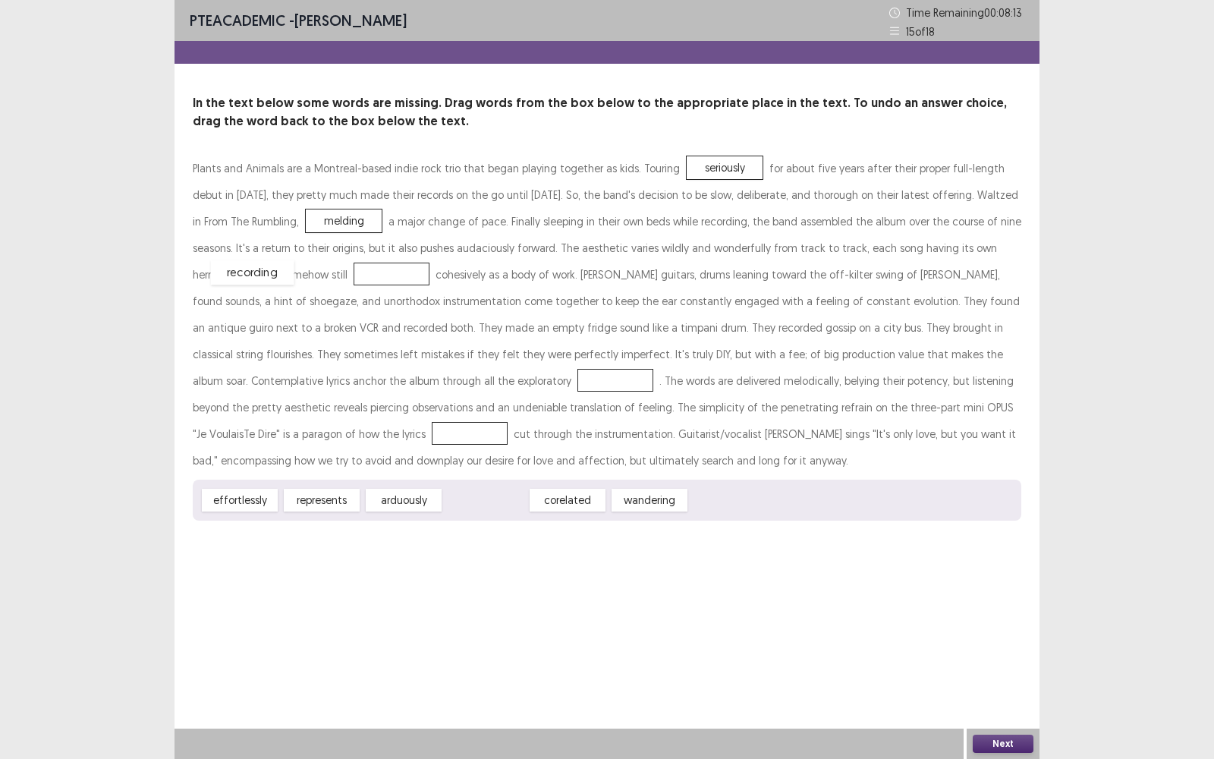
drag, startPoint x: 501, startPoint y: 502, endPoint x: 267, endPoint y: 275, distance: 325.2
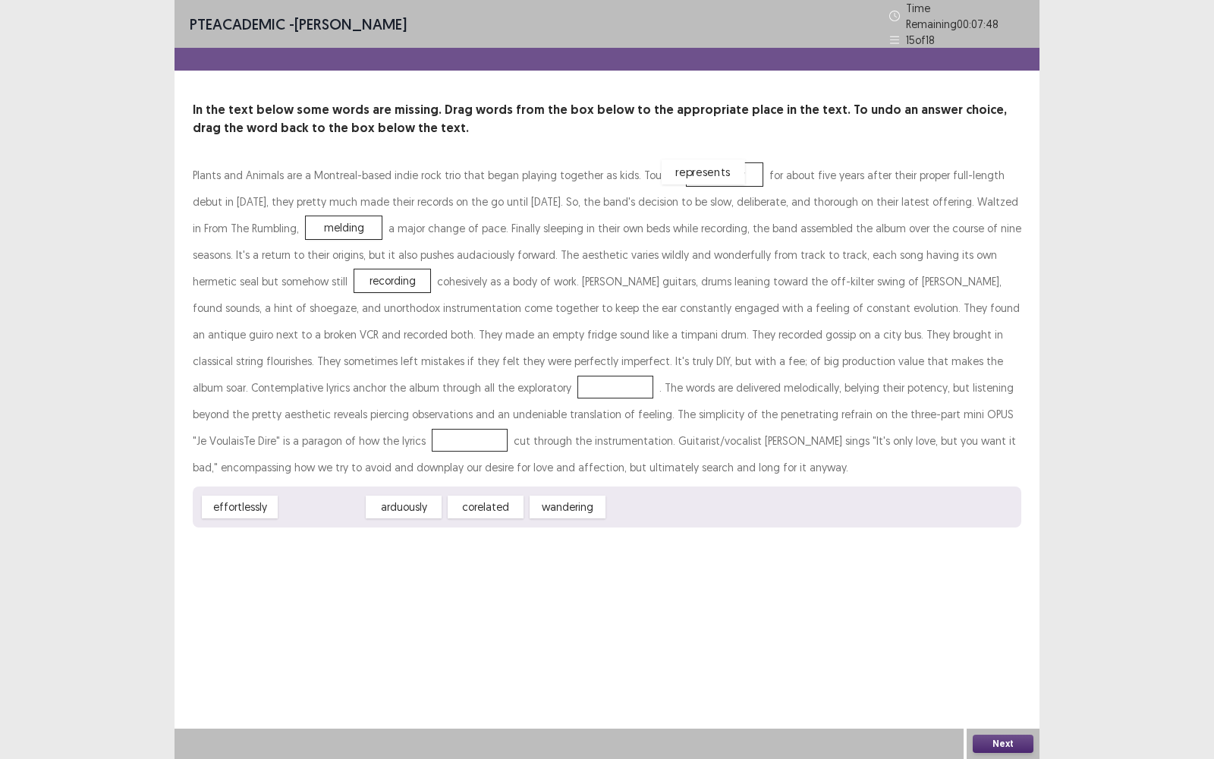
drag, startPoint x: 333, startPoint y: 501, endPoint x: 717, endPoint y: 169, distance: 507.4
drag, startPoint x: 700, startPoint y: 168, endPoint x: 246, endPoint y: 386, distance: 503.4
drag, startPoint x: 398, startPoint y: 505, endPoint x: 222, endPoint y: 384, distance: 213.4
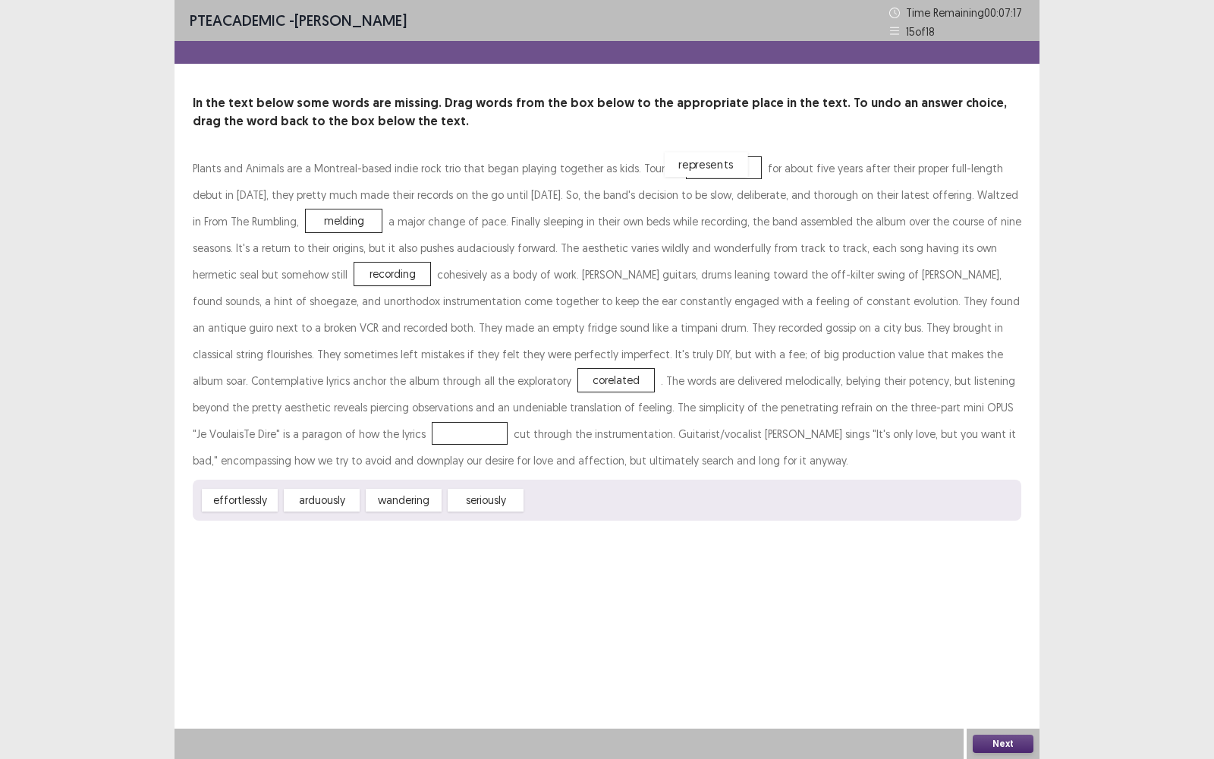
drag, startPoint x: 568, startPoint y: 505, endPoint x: 707, endPoint y: 168, distance: 363.5
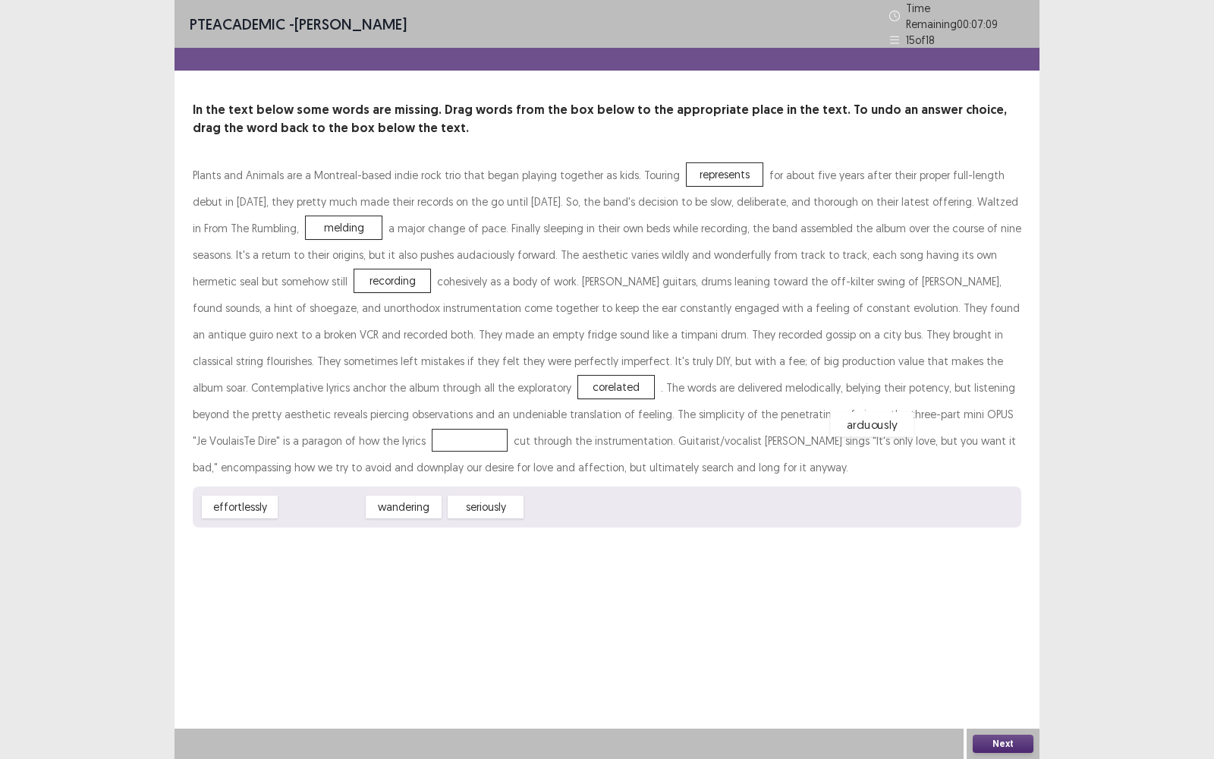
drag, startPoint x: 309, startPoint y: 503, endPoint x: 860, endPoint y: 420, distance: 557.1
click at [991, 494] on button "Next" at bounding box center [1003, 744] width 61 height 18
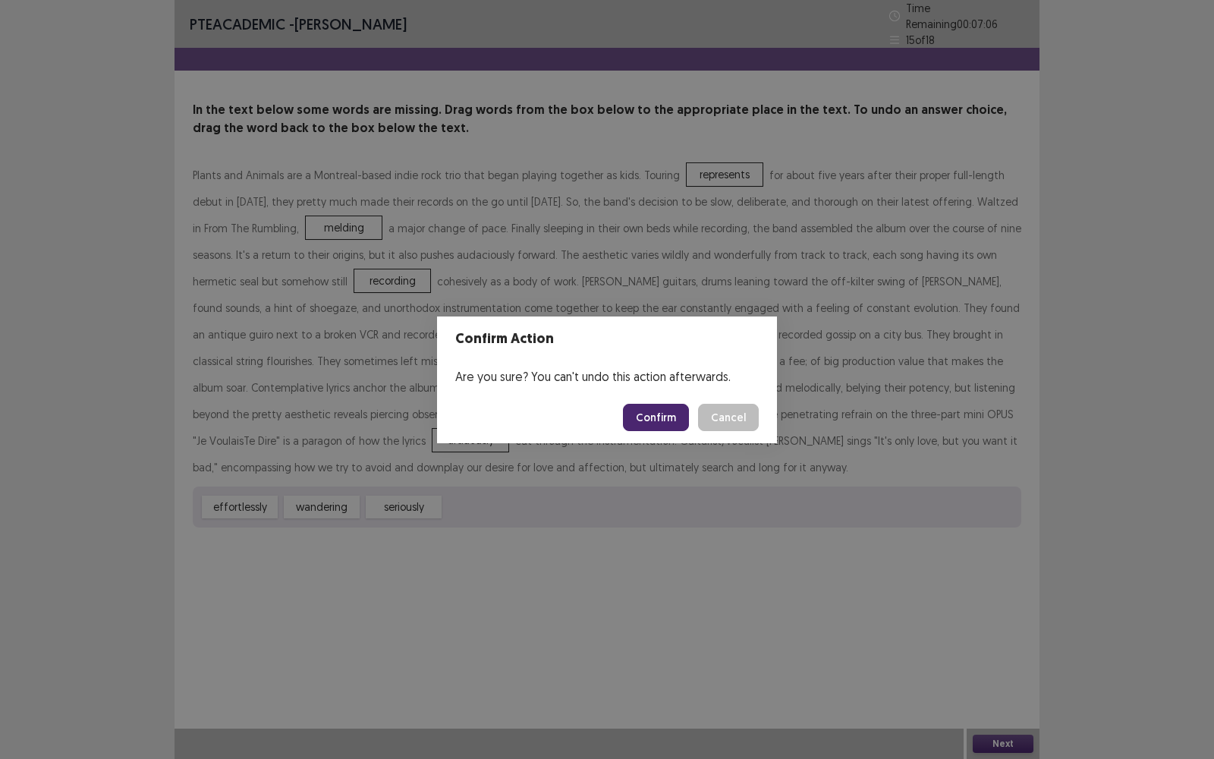
click at [658, 424] on button "Confirm" at bounding box center [656, 417] width 66 height 27
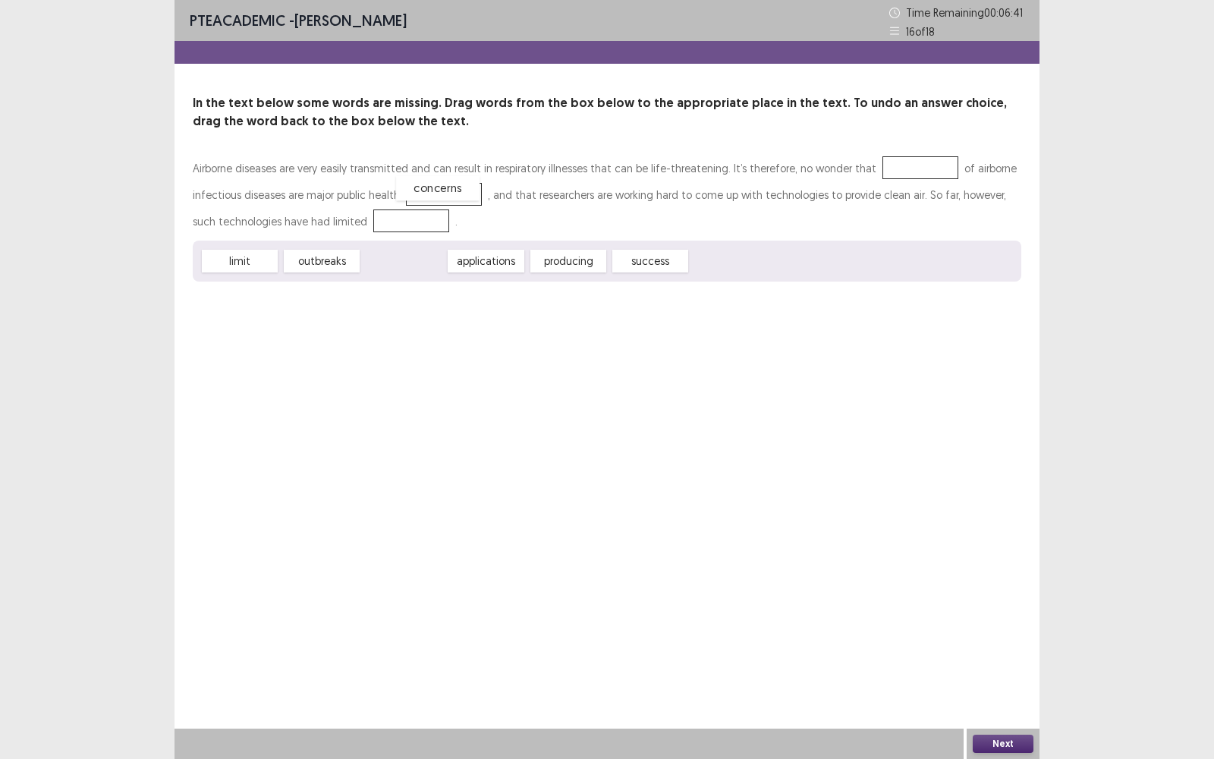
drag, startPoint x: 411, startPoint y: 264, endPoint x: 444, endPoint y: 191, distance: 80.1
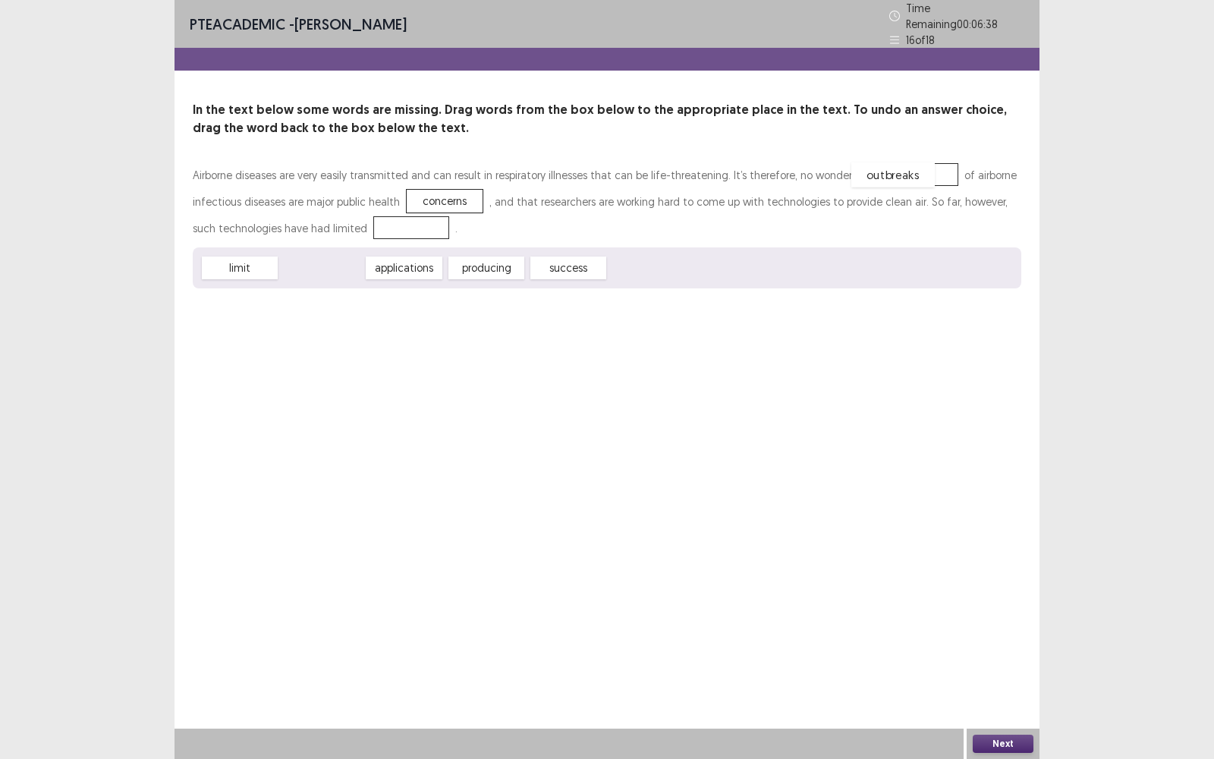
drag, startPoint x: 326, startPoint y: 269, endPoint x: 897, endPoint y: 175, distance: 579.0
drag, startPoint x: 335, startPoint y: 266, endPoint x: 395, endPoint y: 225, distance: 73.1
click at [1010, 494] on button "Next" at bounding box center [1003, 744] width 61 height 18
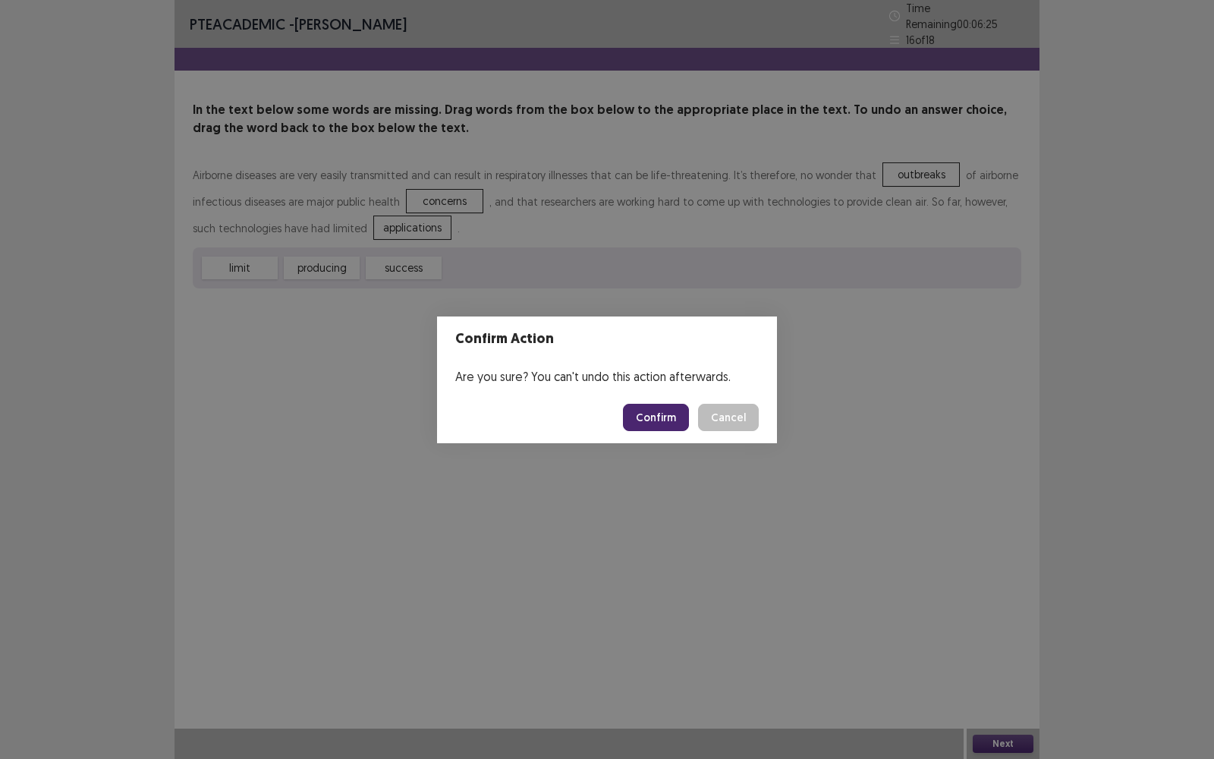
click at [671, 417] on button "Confirm" at bounding box center [656, 417] width 66 height 27
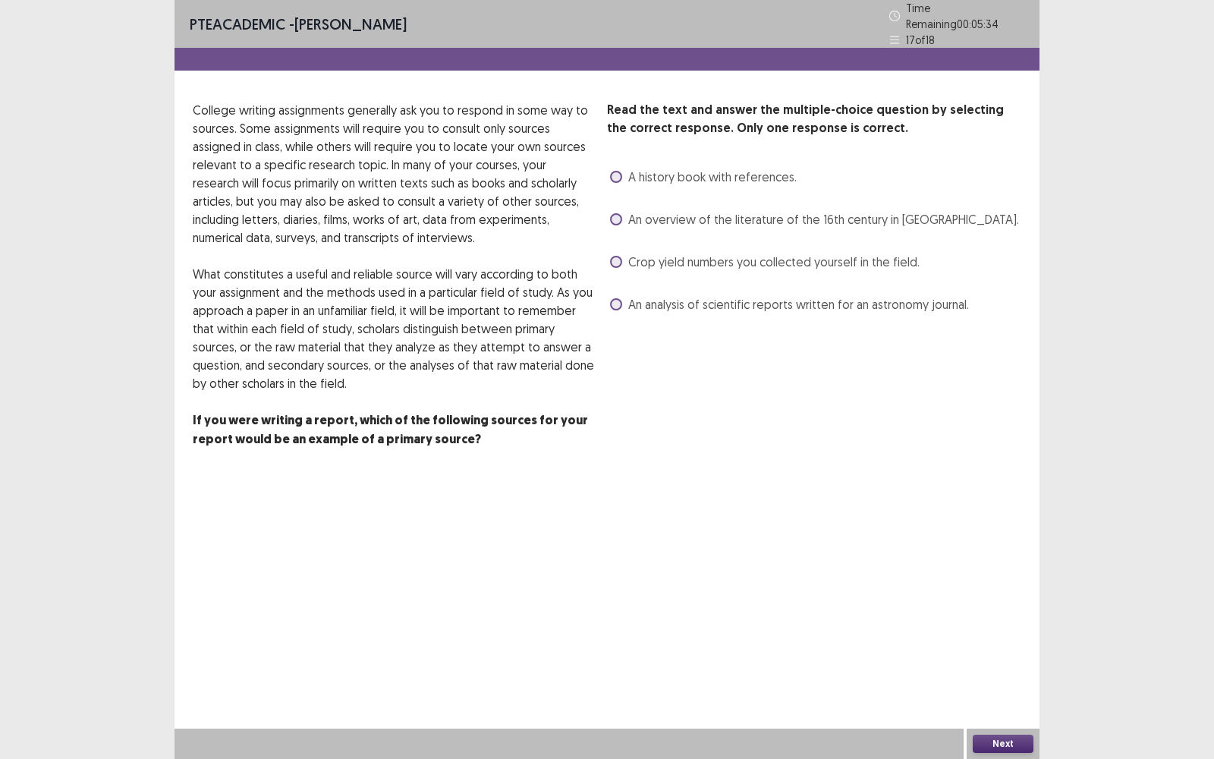
click at [622, 306] on label "An analysis of scientific reports written for an astronomy journal." at bounding box center [789, 304] width 359 height 18
click at [1010, 494] on button "Next" at bounding box center [1003, 744] width 61 height 18
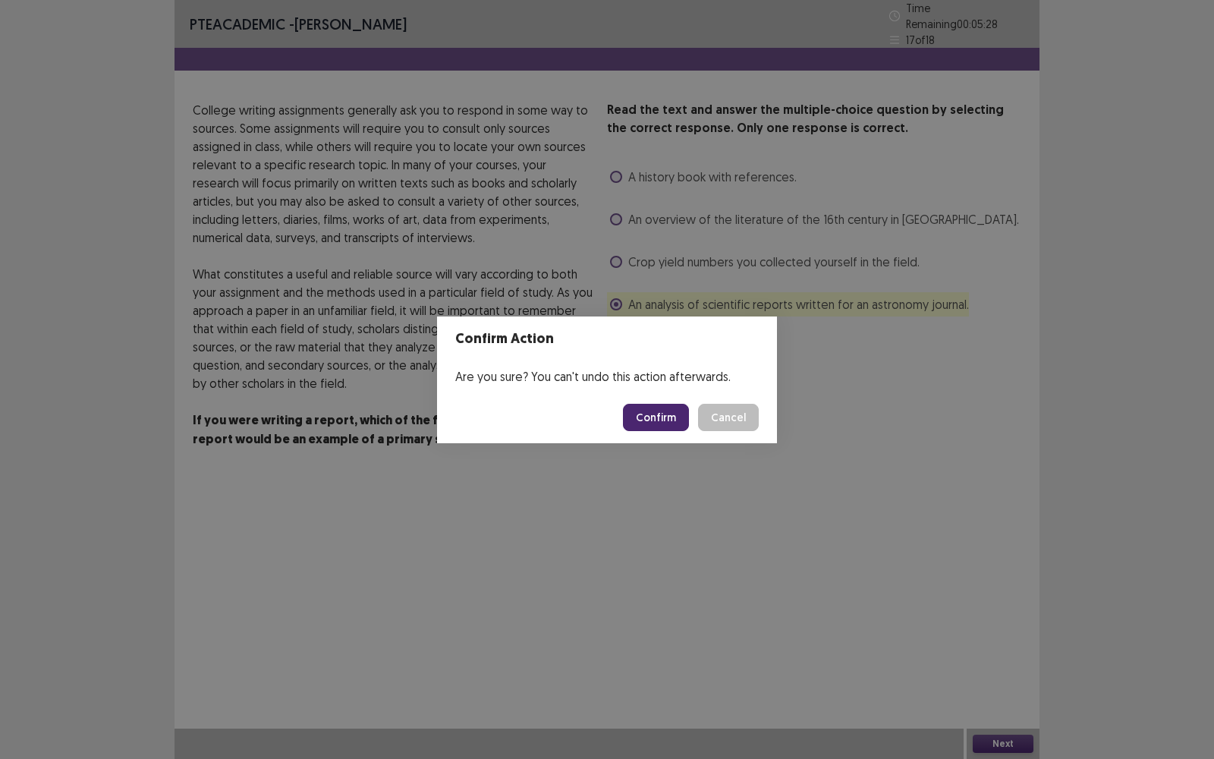
click at [662, 412] on button "Confirm" at bounding box center [656, 417] width 66 height 27
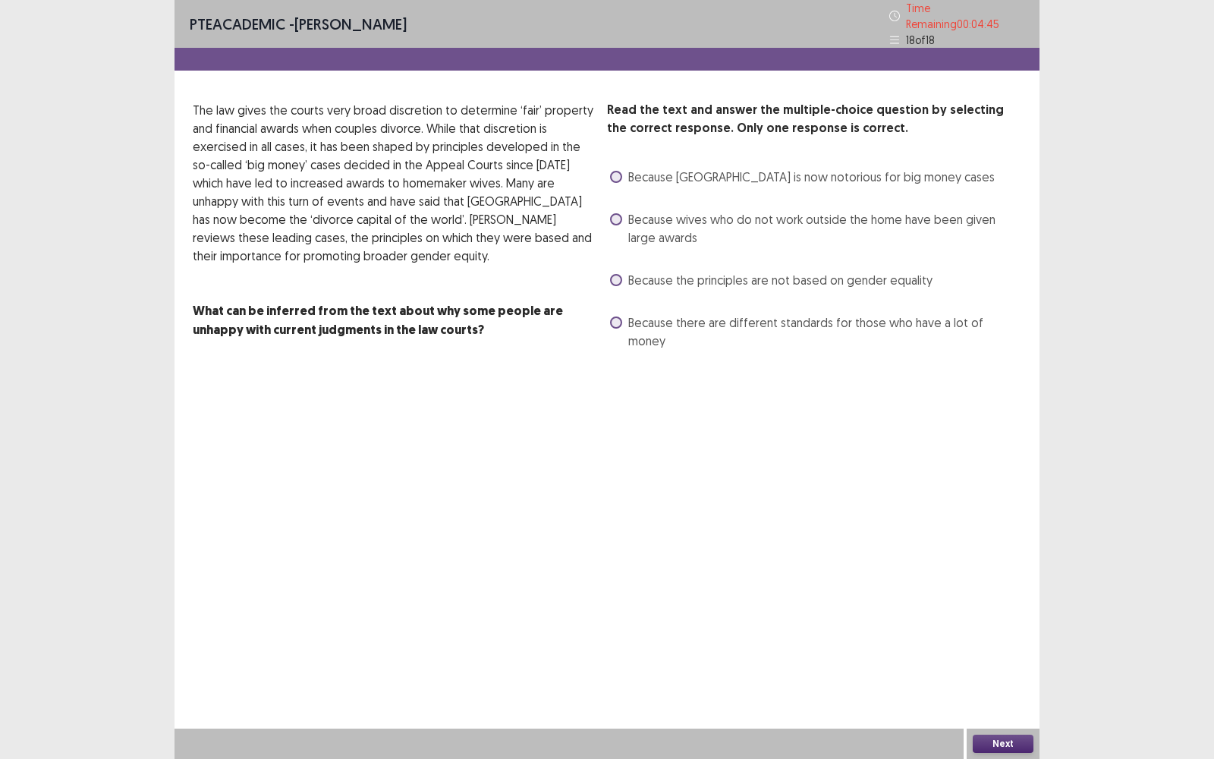
click at [612, 274] on span at bounding box center [616, 280] width 12 height 12
click at [989, 494] on button "Next" at bounding box center [1003, 744] width 61 height 18
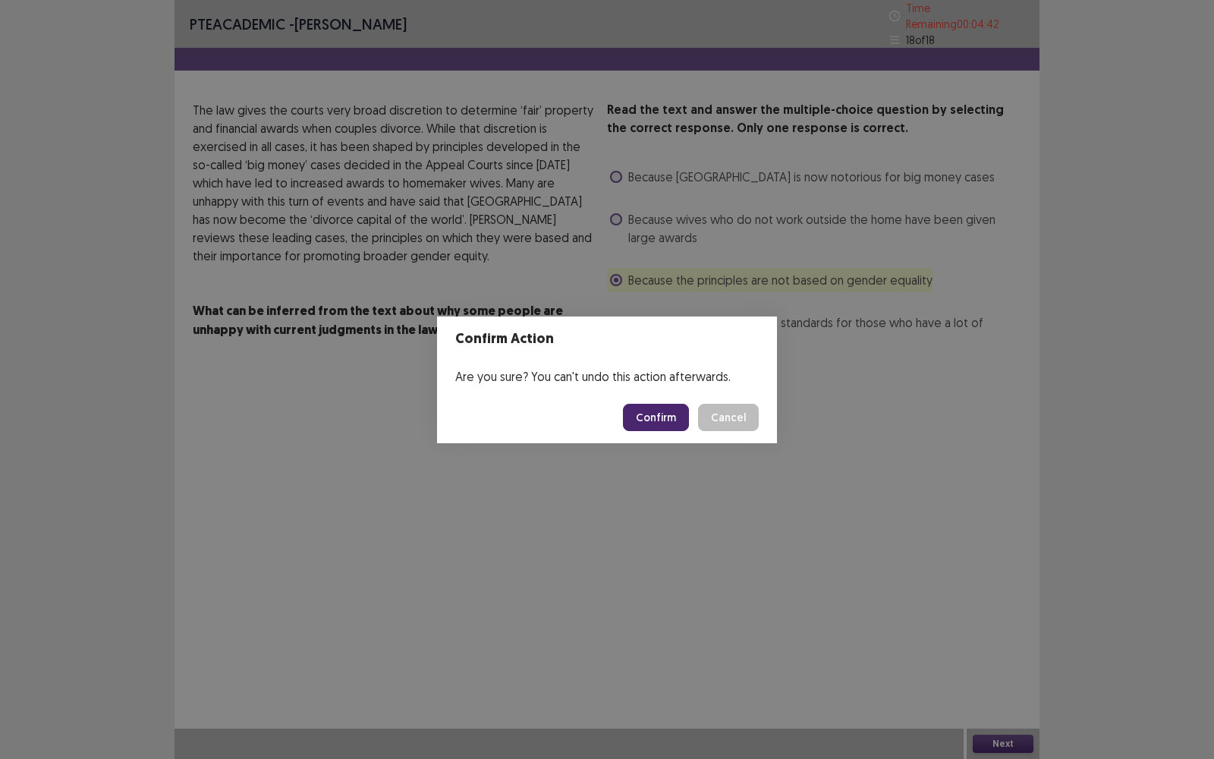
click at [661, 411] on button "Confirm" at bounding box center [656, 417] width 66 height 27
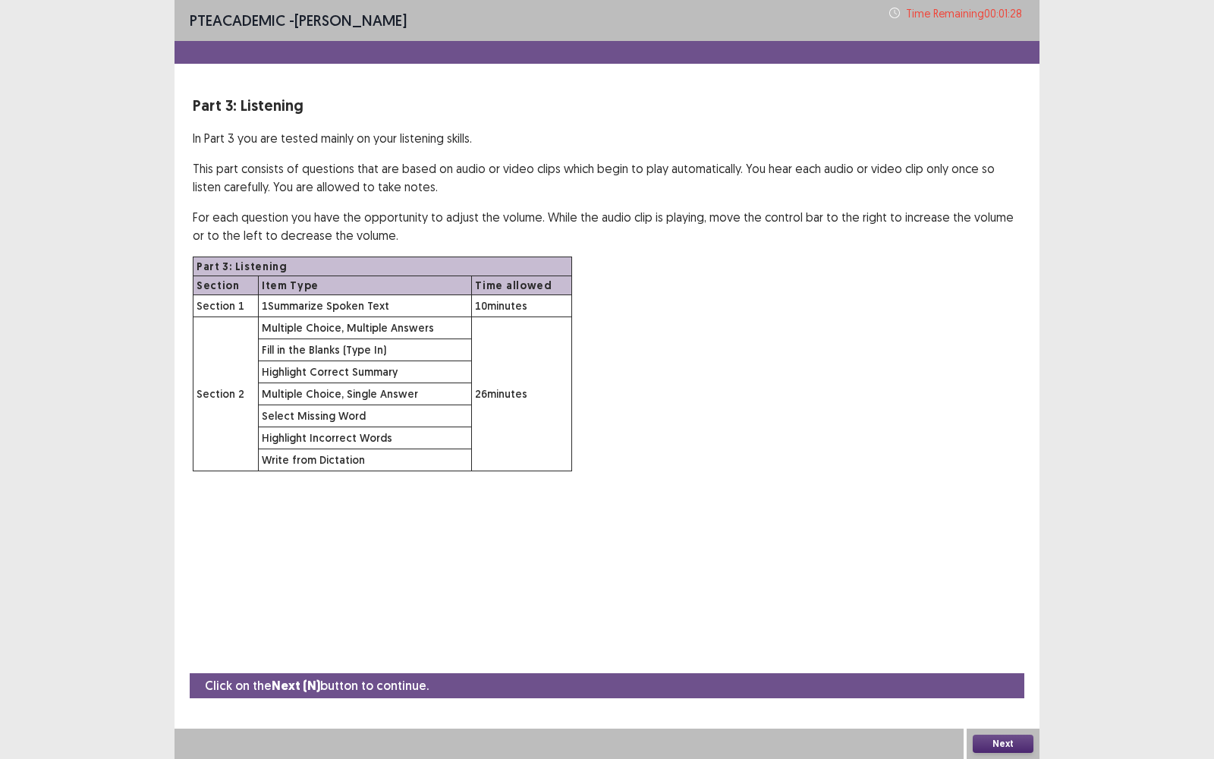
click at [1003, 494] on button "Next" at bounding box center [1003, 744] width 61 height 18
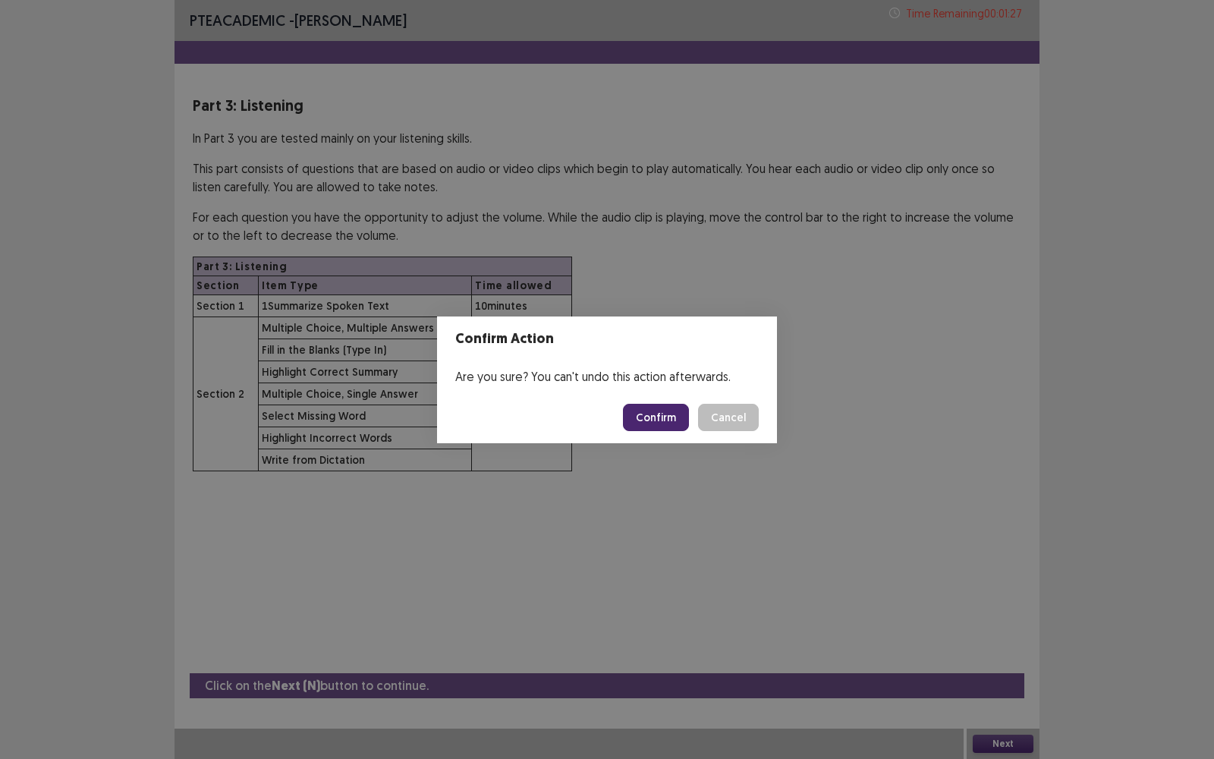
click at [657, 418] on button "Confirm" at bounding box center [656, 417] width 66 height 27
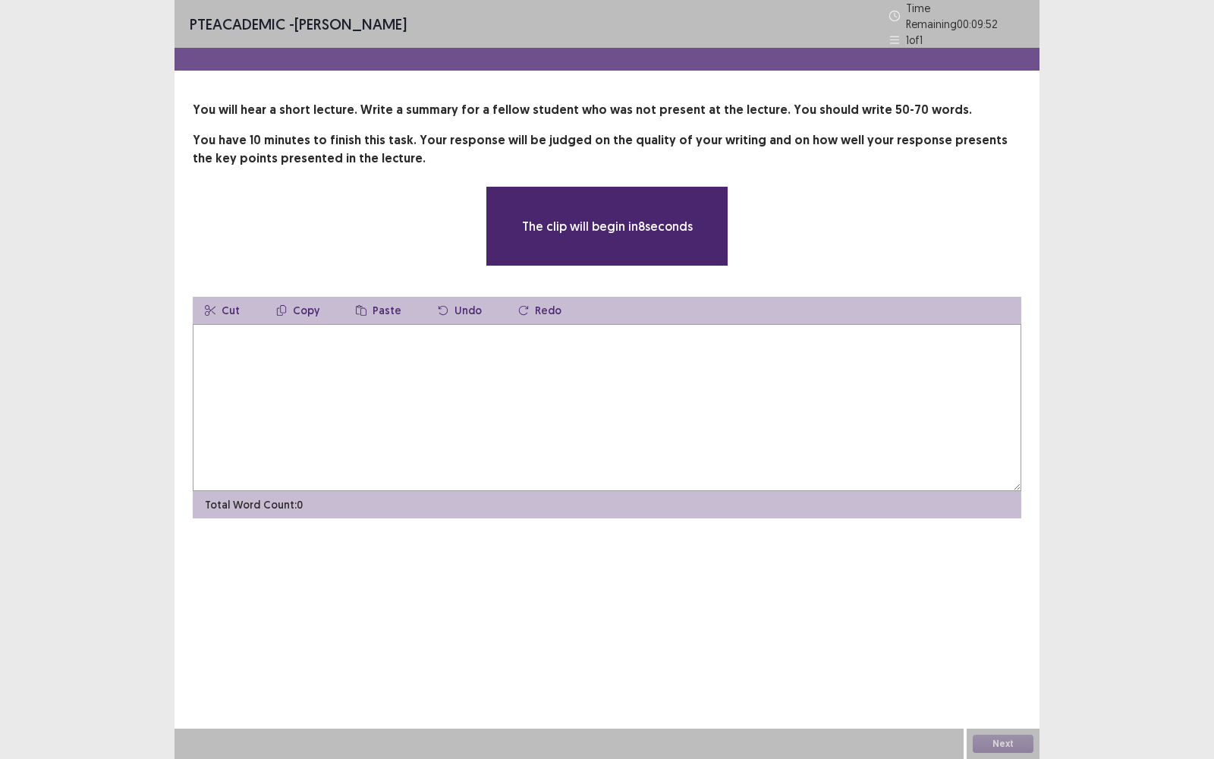
click at [368, 342] on textarea at bounding box center [607, 407] width 829 height 167
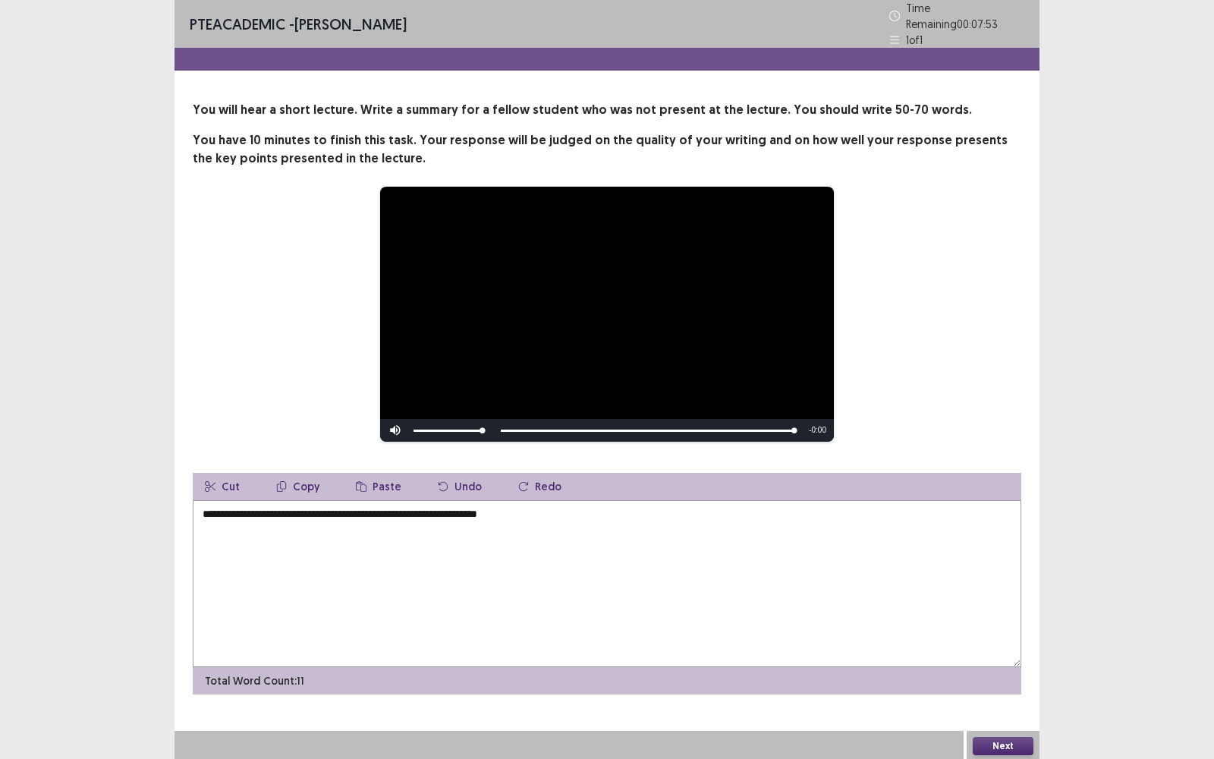
click at [500, 494] on textarea "**********" at bounding box center [607, 583] width 829 height 167
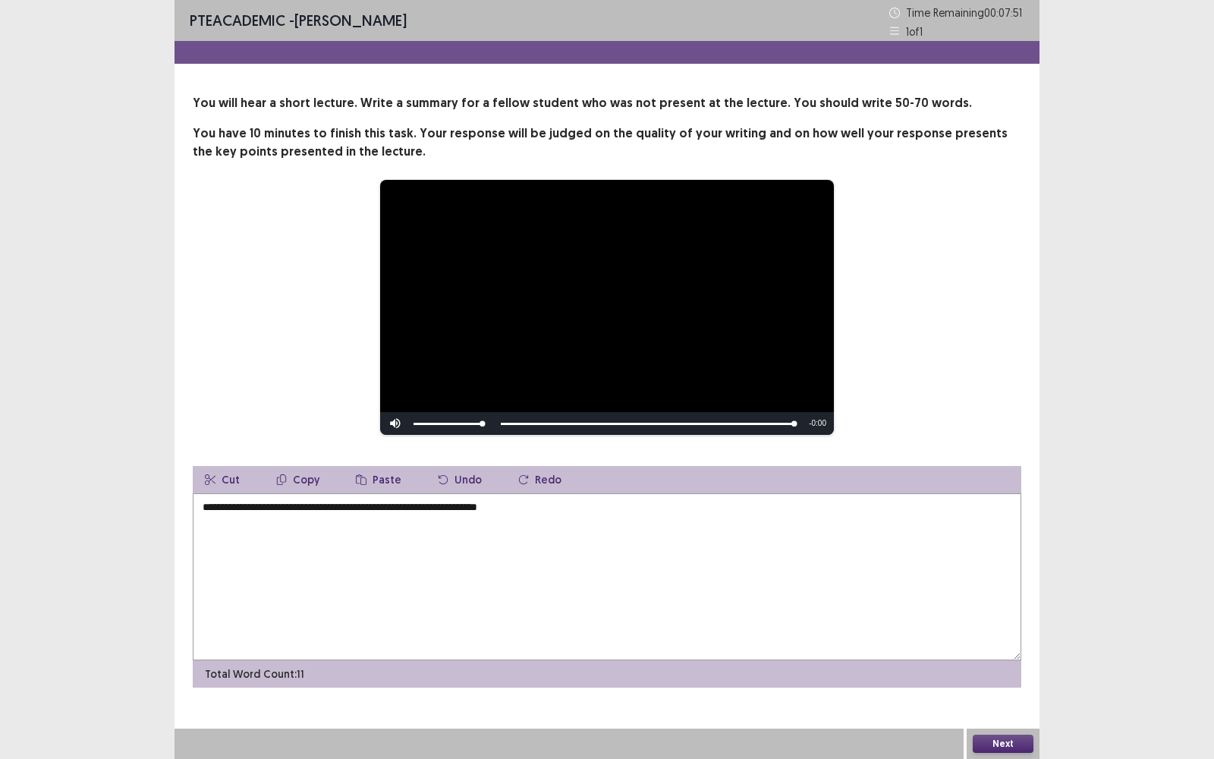
click at [574, 494] on textarea "**********" at bounding box center [607, 576] width 829 height 167
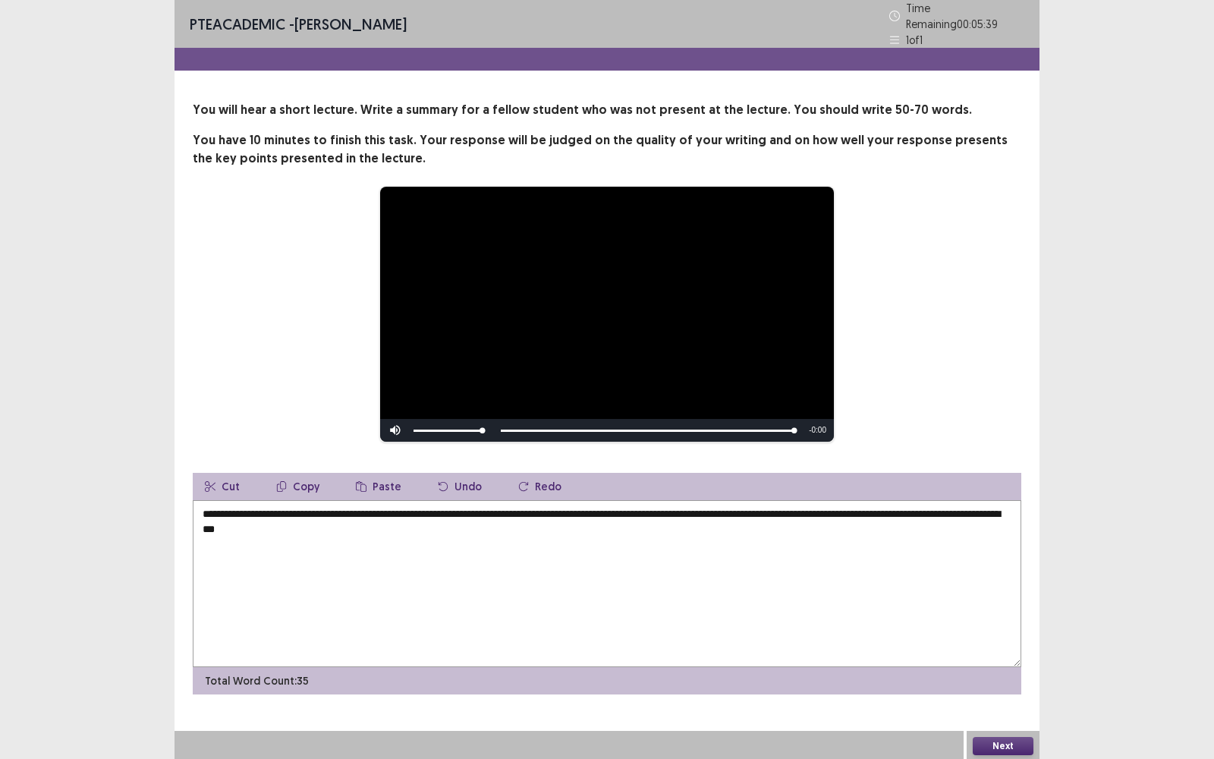
click at [494, 494] on textarea "**********" at bounding box center [607, 583] width 829 height 167
click at [513, 494] on textarea "**********" at bounding box center [607, 583] width 829 height 167
drag, startPoint x: 830, startPoint y: 510, endPoint x: 730, endPoint y: 507, distance: 100.2
click at [730, 494] on textarea "**********" at bounding box center [607, 583] width 829 height 167
click at [540, 494] on textarea "**********" at bounding box center [607, 583] width 829 height 167
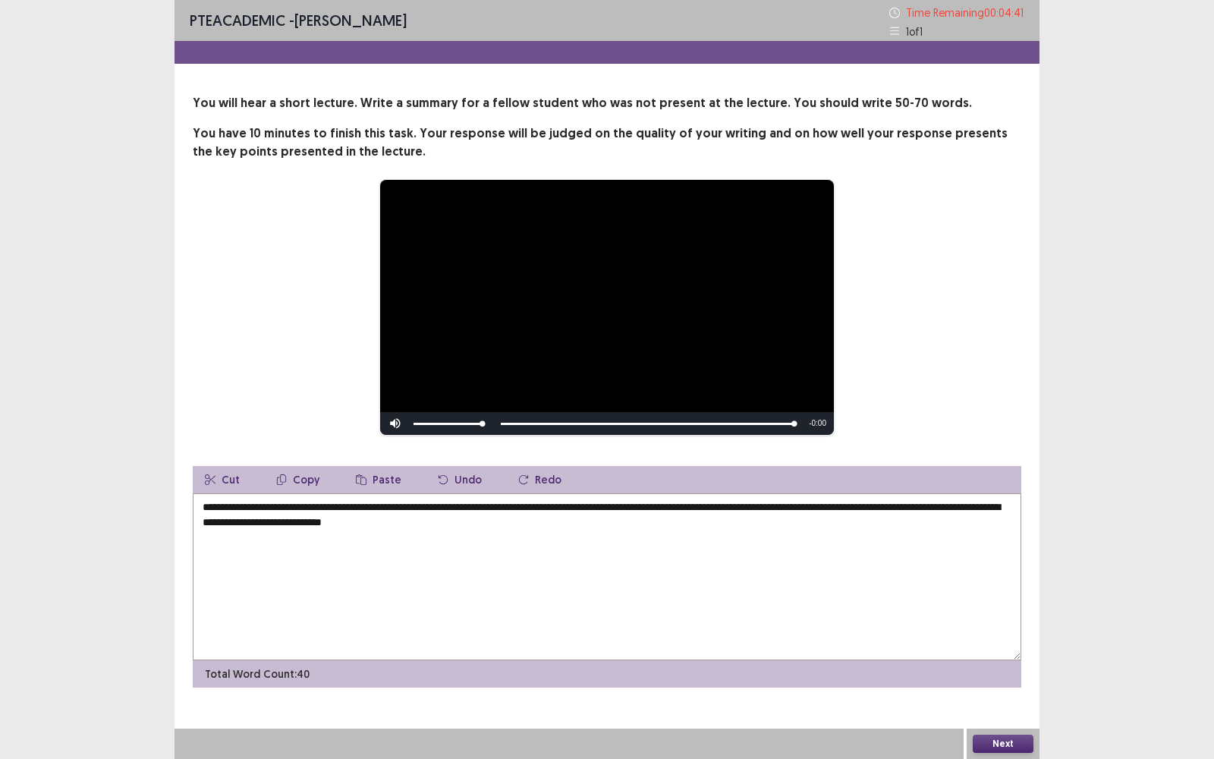
click at [890, 494] on textarea "**********" at bounding box center [607, 576] width 829 height 167
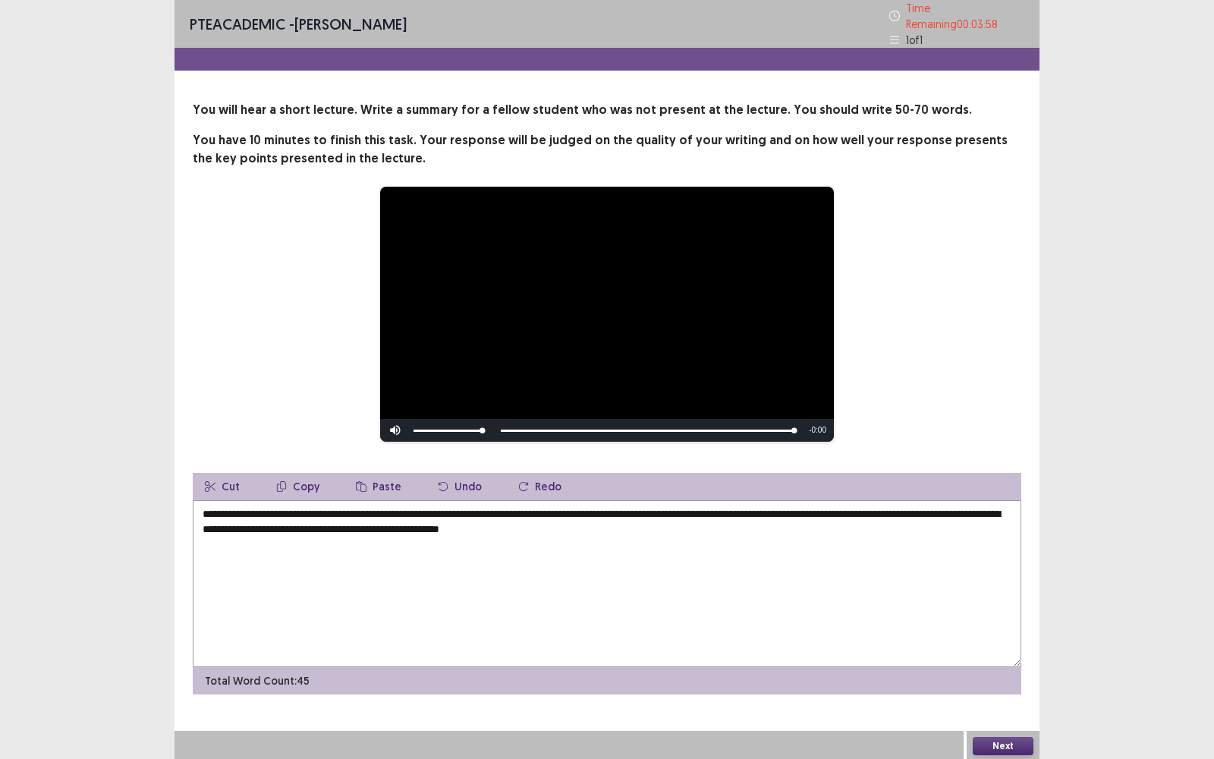
click at [226, 494] on textarea "**********" at bounding box center [607, 583] width 829 height 167
click at [680, 494] on textarea "**********" at bounding box center [607, 583] width 829 height 167
type textarea "**********"
click at [998, 494] on button "Next" at bounding box center [1003, 746] width 61 height 18
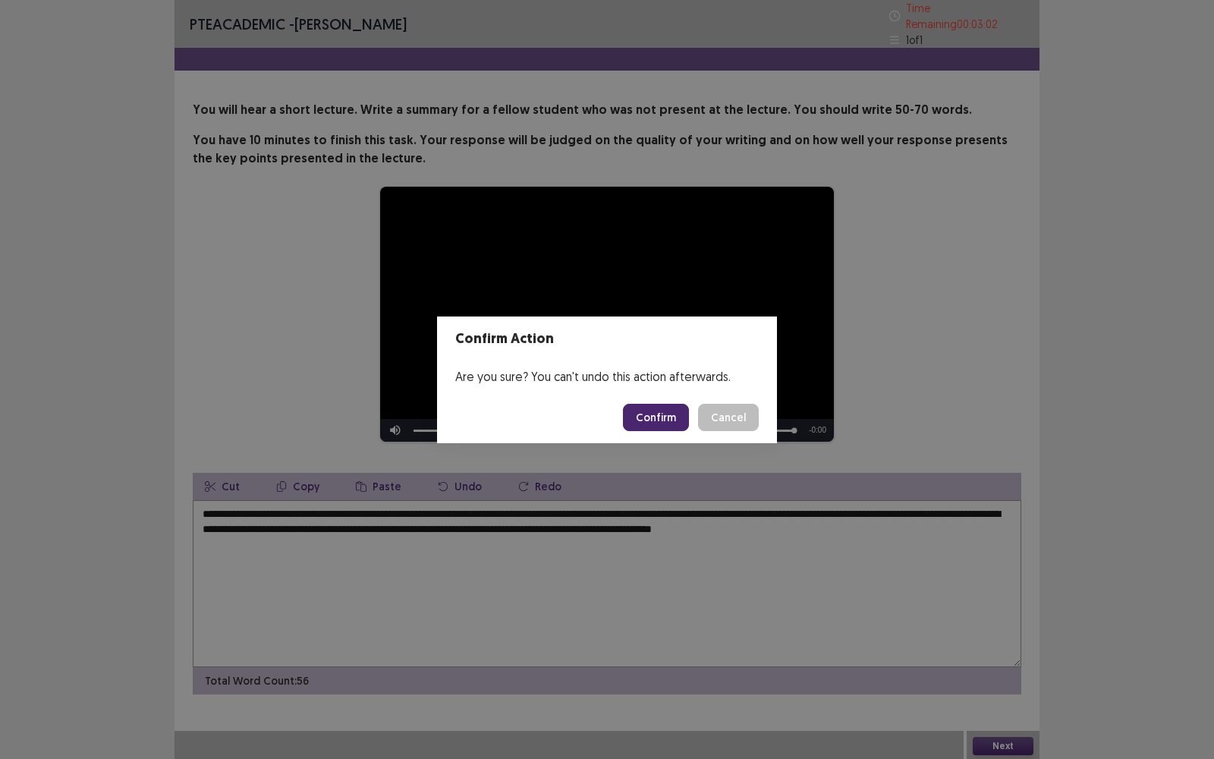
click at [676, 413] on button "Confirm" at bounding box center [656, 417] width 66 height 27
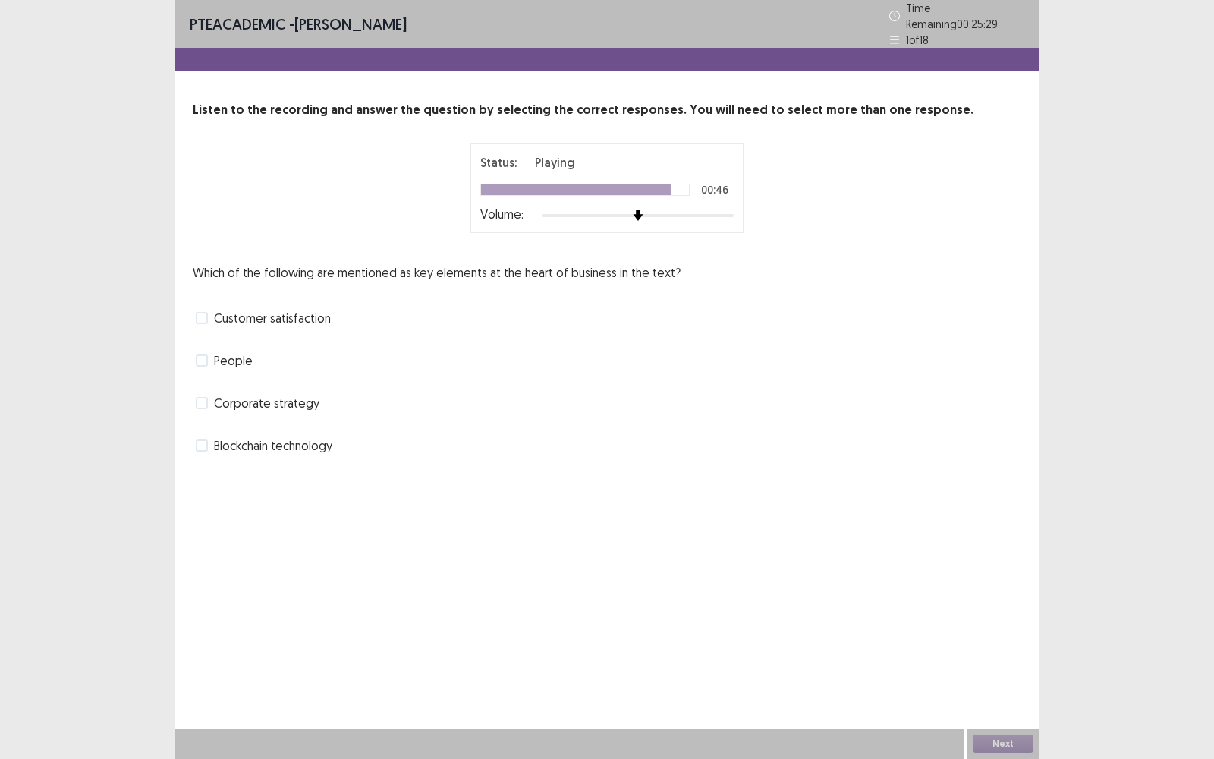
click at [209, 439] on label "Blockchain technology" at bounding box center [264, 445] width 137 height 18
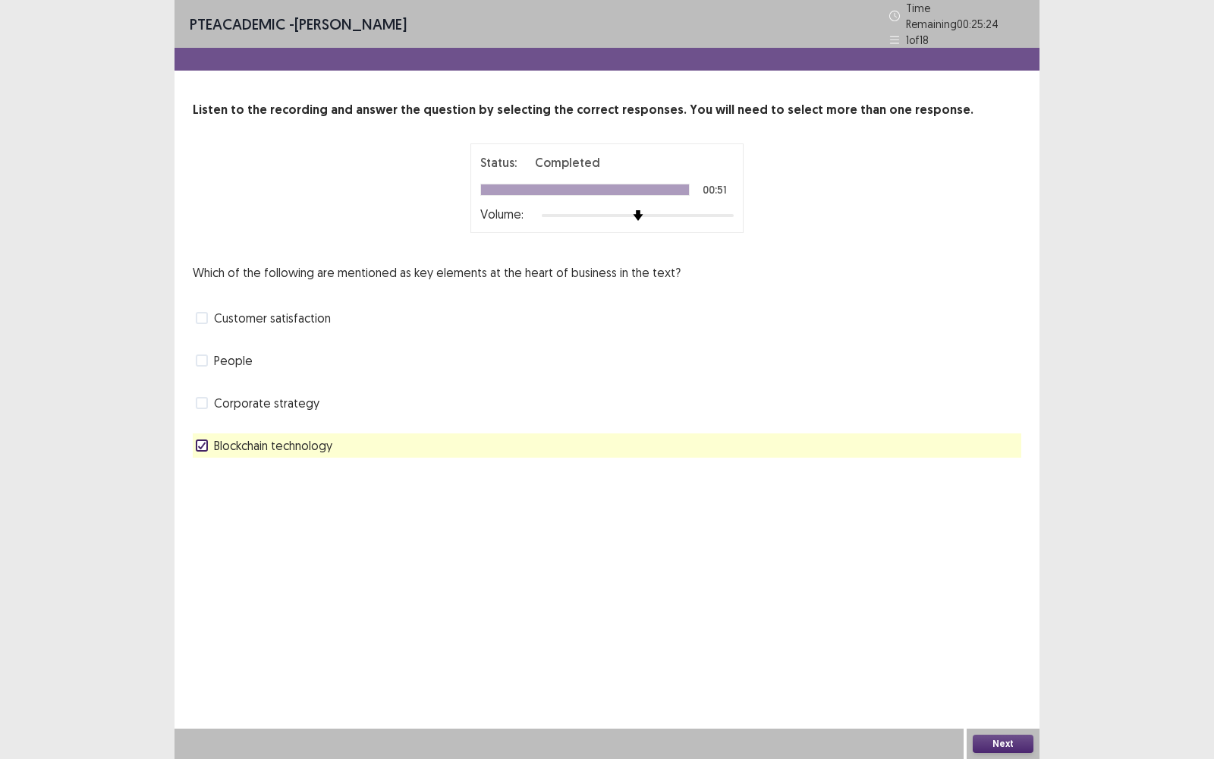
click at [1001, 494] on button "Next" at bounding box center [1003, 744] width 61 height 18
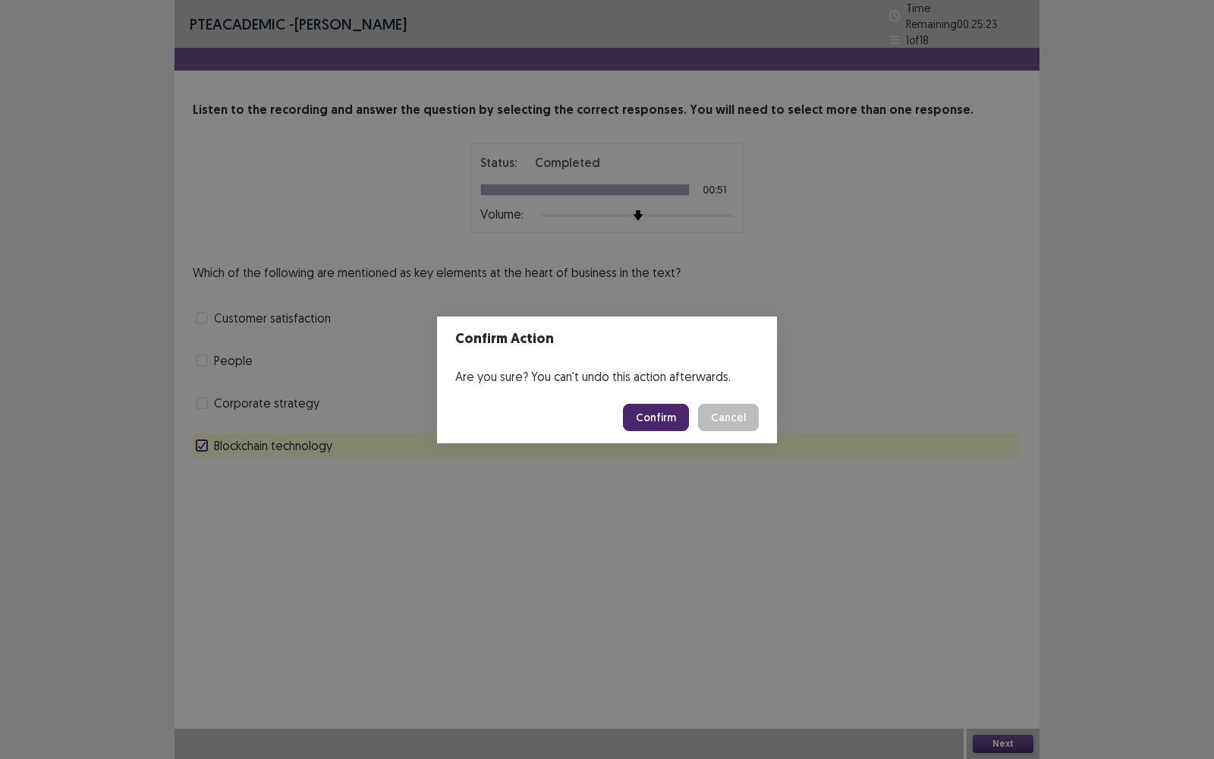
click at [669, 409] on button "Confirm" at bounding box center [656, 417] width 66 height 27
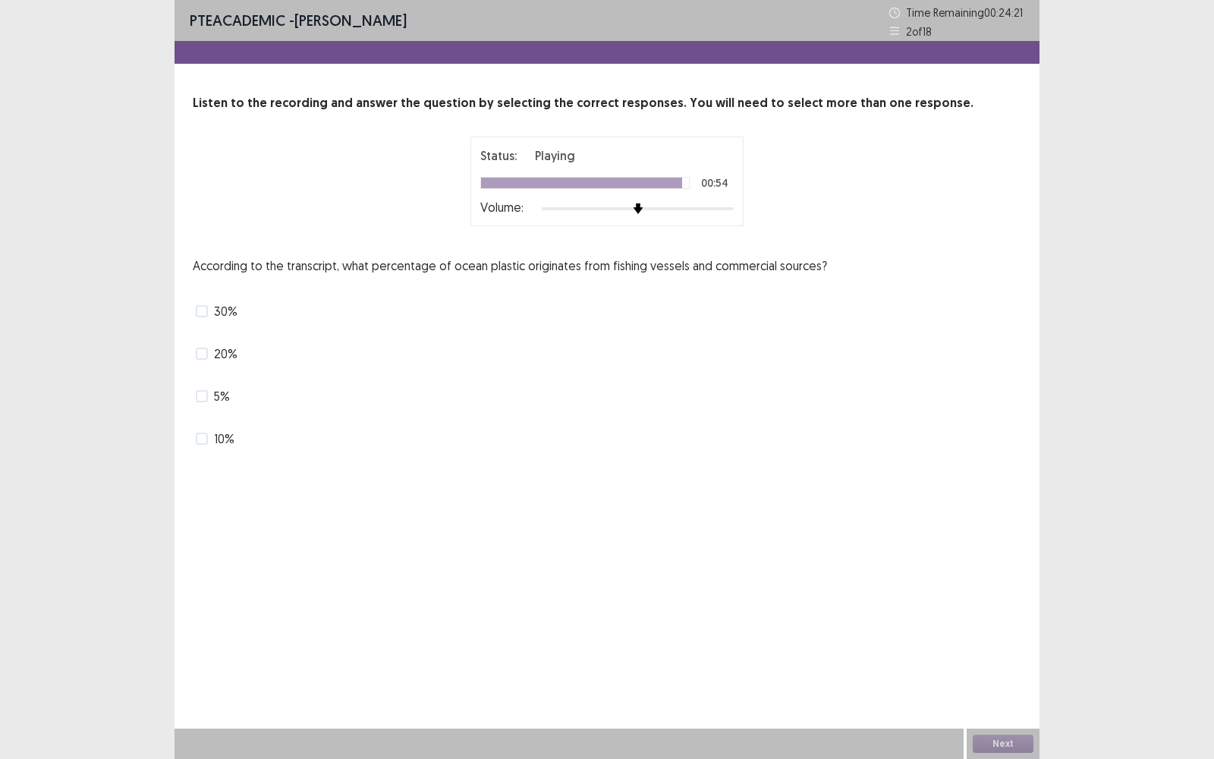
click at [198, 442] on span at bounding box center [202, 439] width 12 height 12
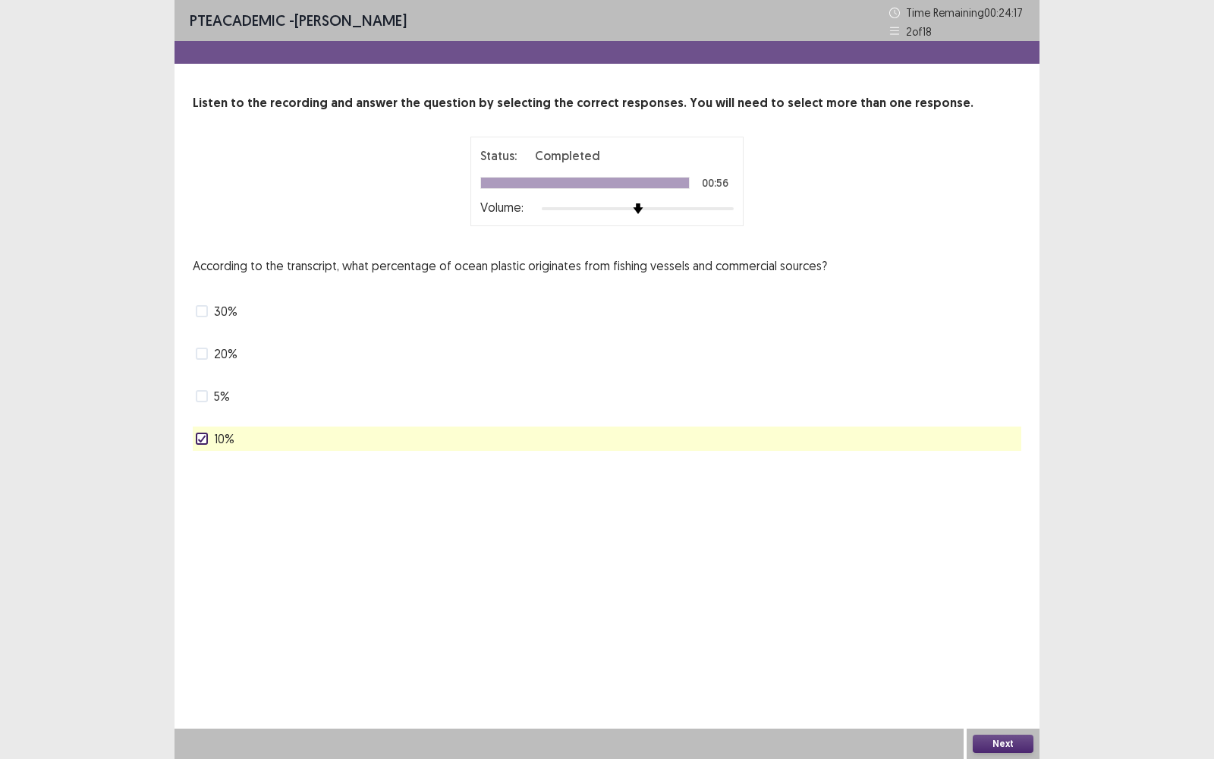
click at [999, 494] on button "Next" at bounding box center [1003, 744] width 61 height 18
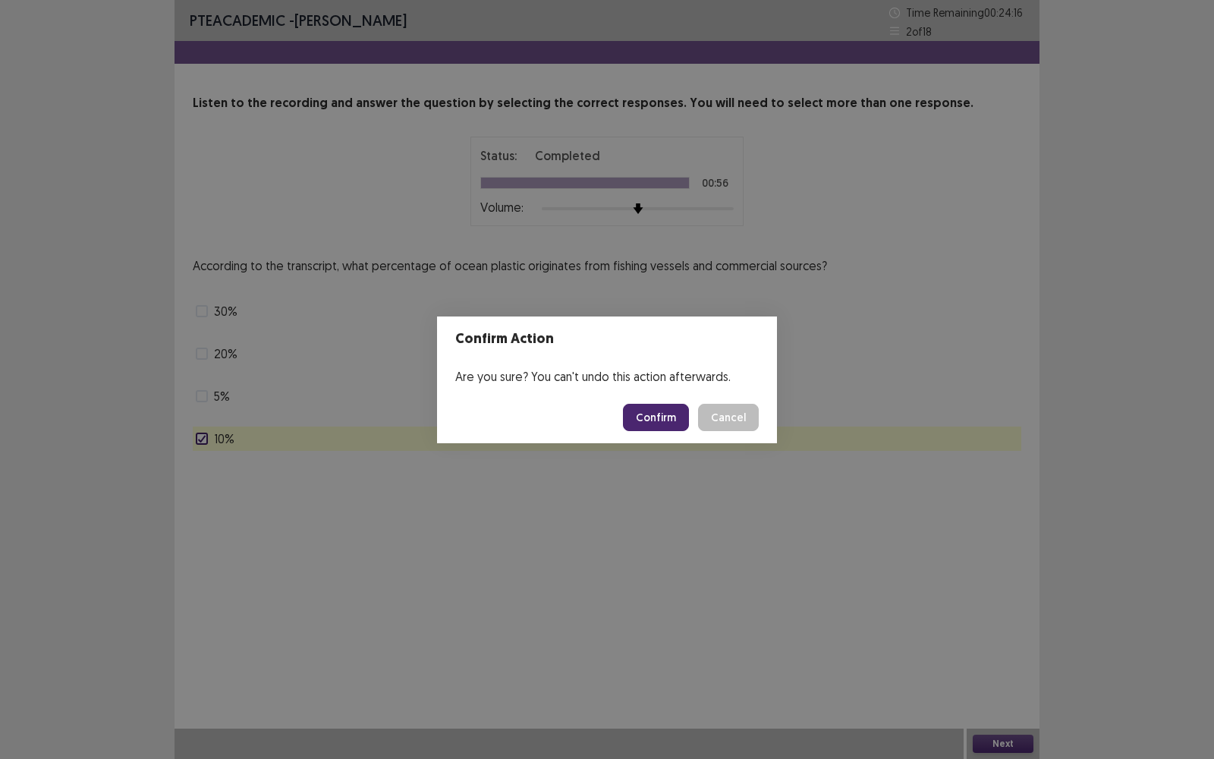
click at [663, 423] on button "Confirm" at bounding box center [656, 417] width 66 height 27
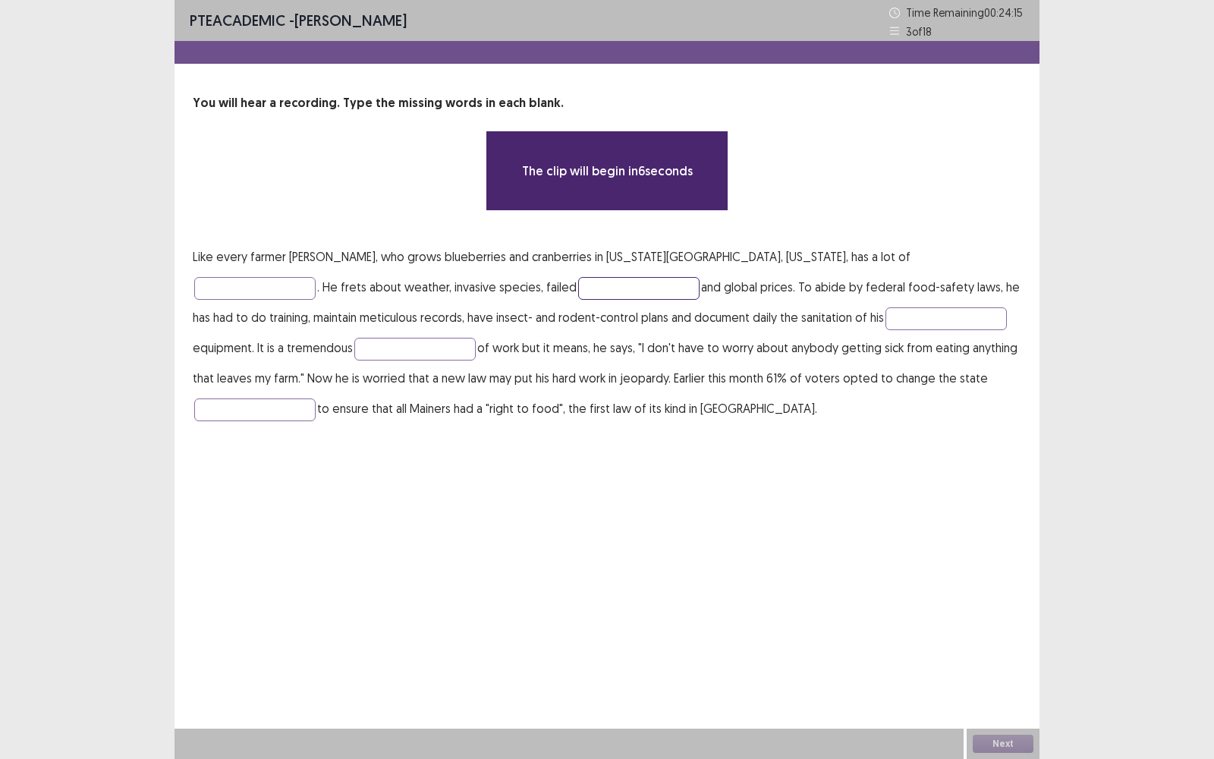
click at [578, 294] on input "text" at bounding box center [638, 288] width 121 height 23
click at [316, 277] on input "text" at bounding box center [254, 288] width 121 height 23
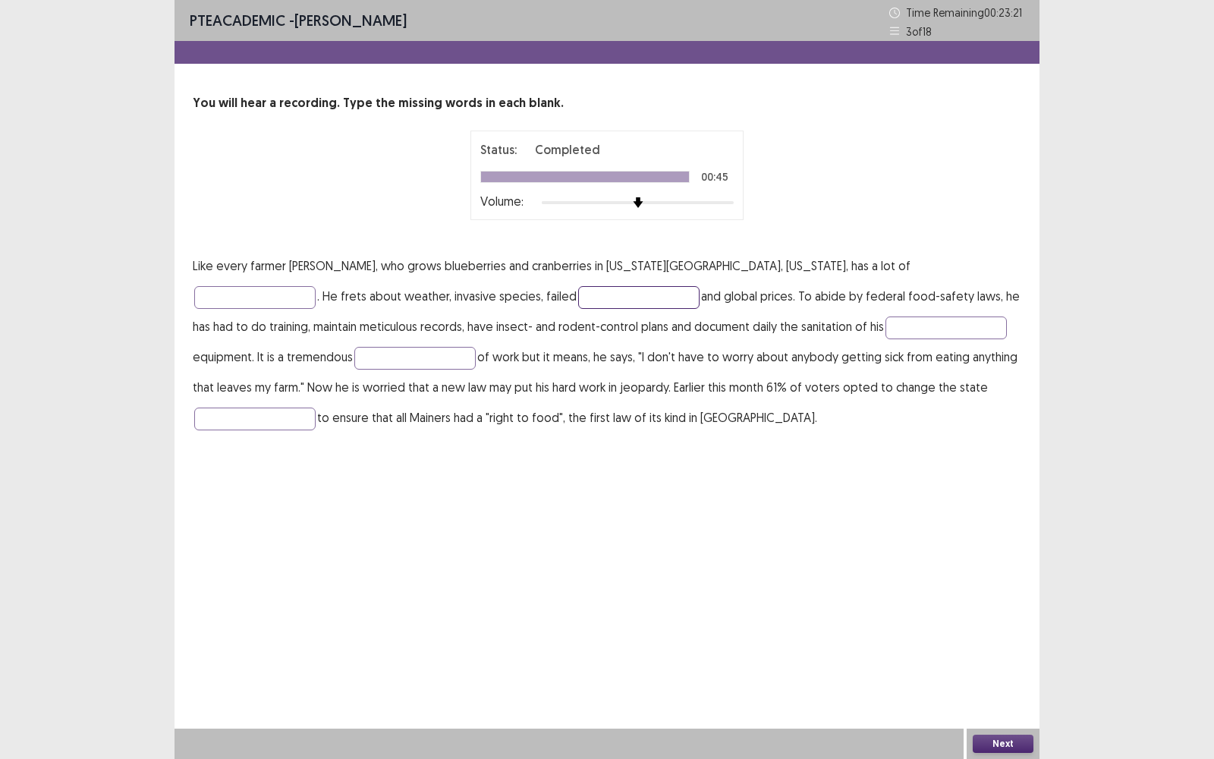
click at [578, 296] on input "text" at bounding box center [638, 297] width 121 height 23
click at [912, 277] on p "Like every farmer [PERSON_NAME], who grows blueberries and cranberries in [US_S…" at bounding box center [607, 341] width 829 height 182
click at [316, 286] on input "text" at bounding box center [254, 297] width 121 height 23
type input "*******"
click at [578, 294] on input "text" at bounding box center [638, 297] width 121 height 23
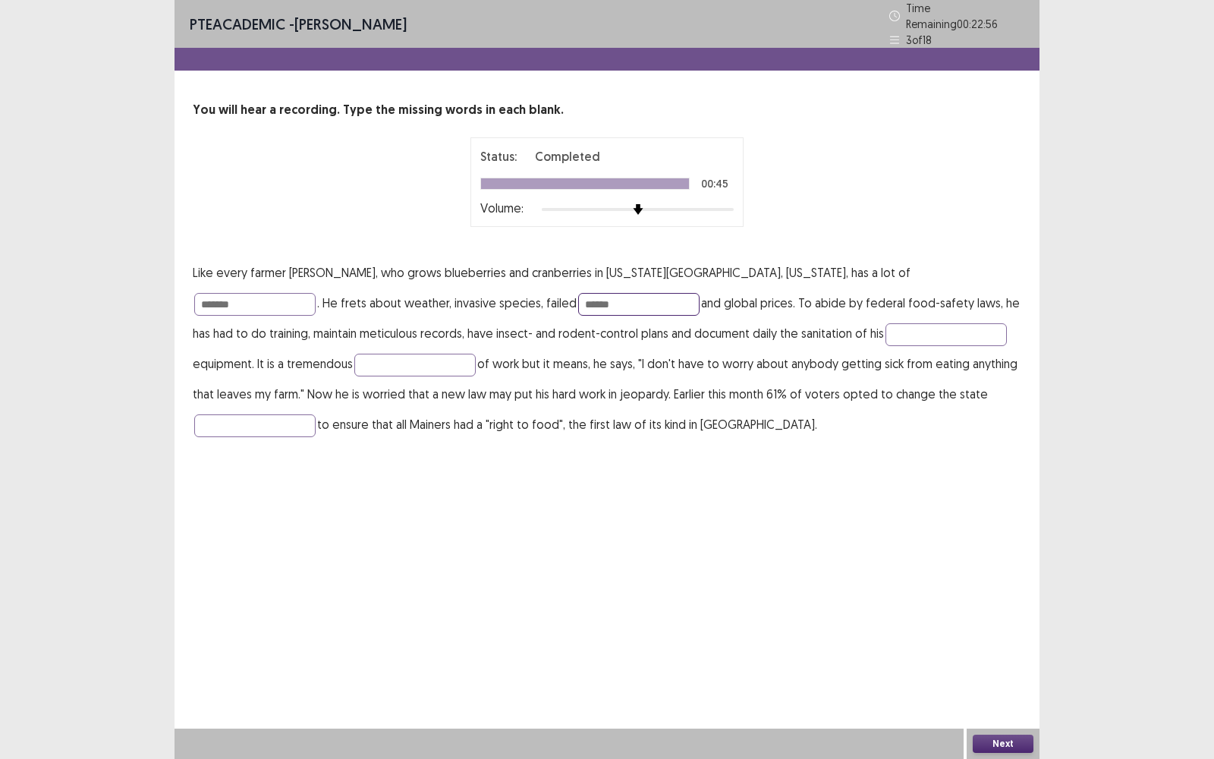
type input "*****"
click at [773, 338] on p "Like every farmer [PERSON_NAME], who grows blueberries and cranberries in [US_S…" at bounding box center [607, 348] width 829 height 182
click at [886, 323] on input "text" at bounding box center [946, 334] width 121 height 23
type input "*****"
click at [354, 362] on input "text" at bounding box center [414, 365] width 121 height 23
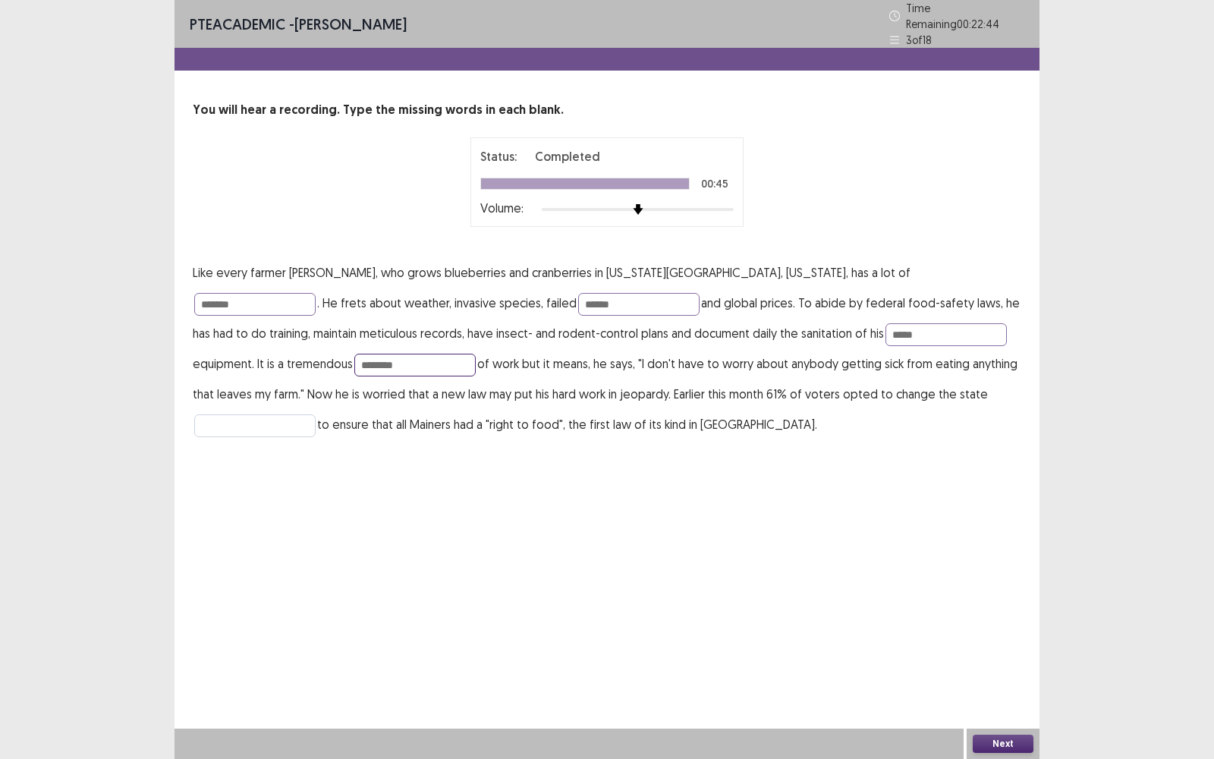
type input "*******"
click at [316, 414] on input "text" at bounding box center [254, 425] width 121 height 23
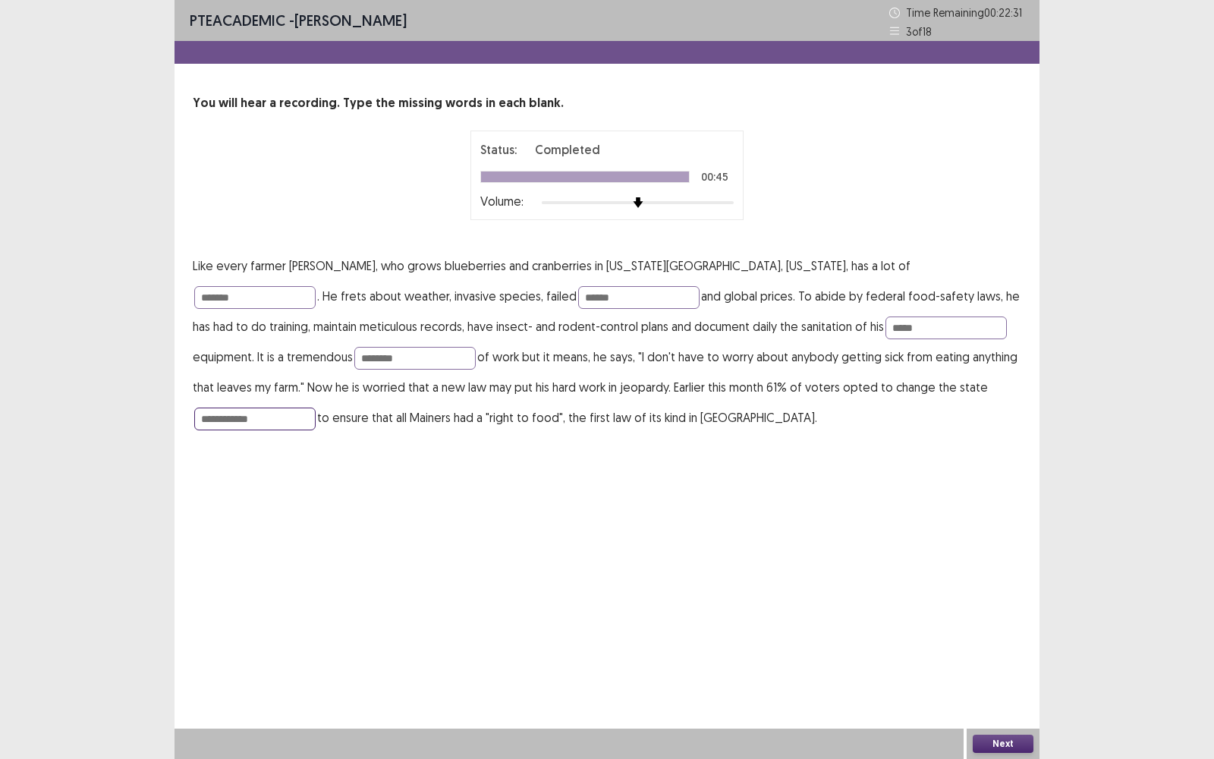
click at [316, 408] on input "**********" at bounding box center [254, 419] width 121 height 23
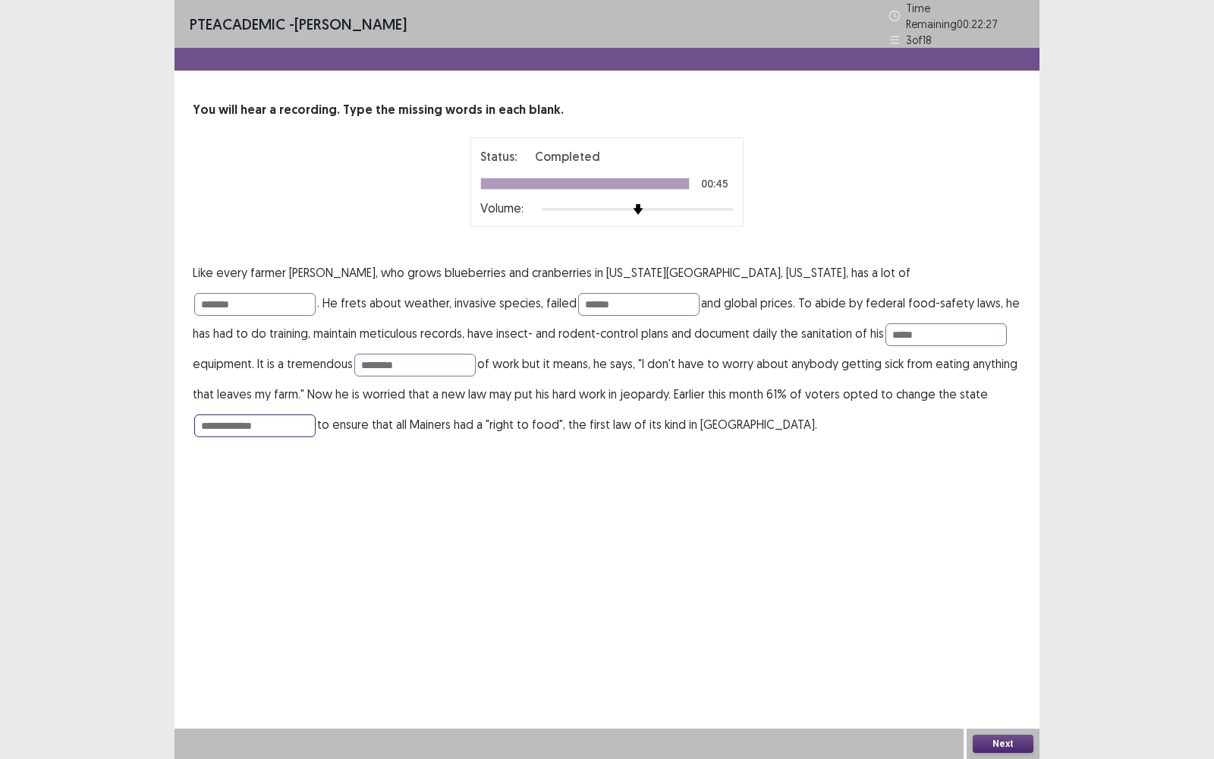
type input "**********"
click at [989, 494] on button "Next" at bounding box center [1003, 744] width 61 height 18
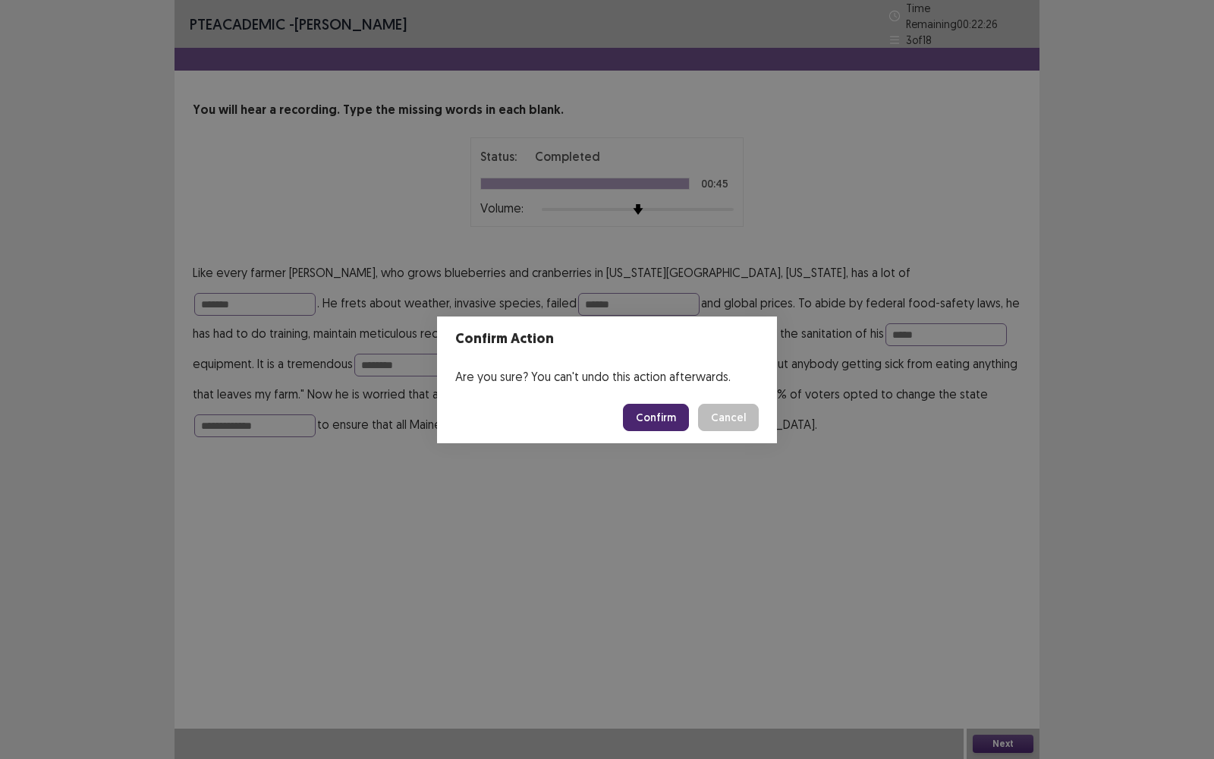
click at [653, 426] on button "Confirm" at bounding box center [656, 417] width 66 height 27
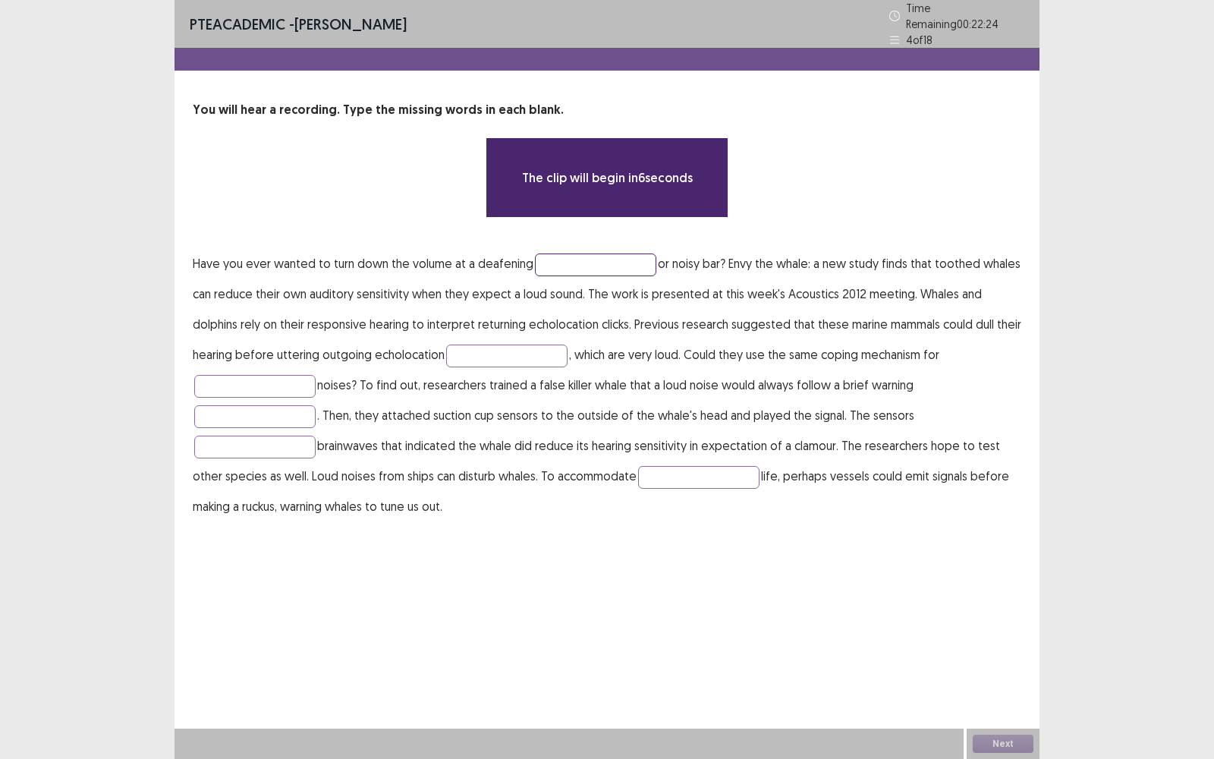
click at [590, 266] on input "text" at bounding box center [595, 264] width 121 height 23
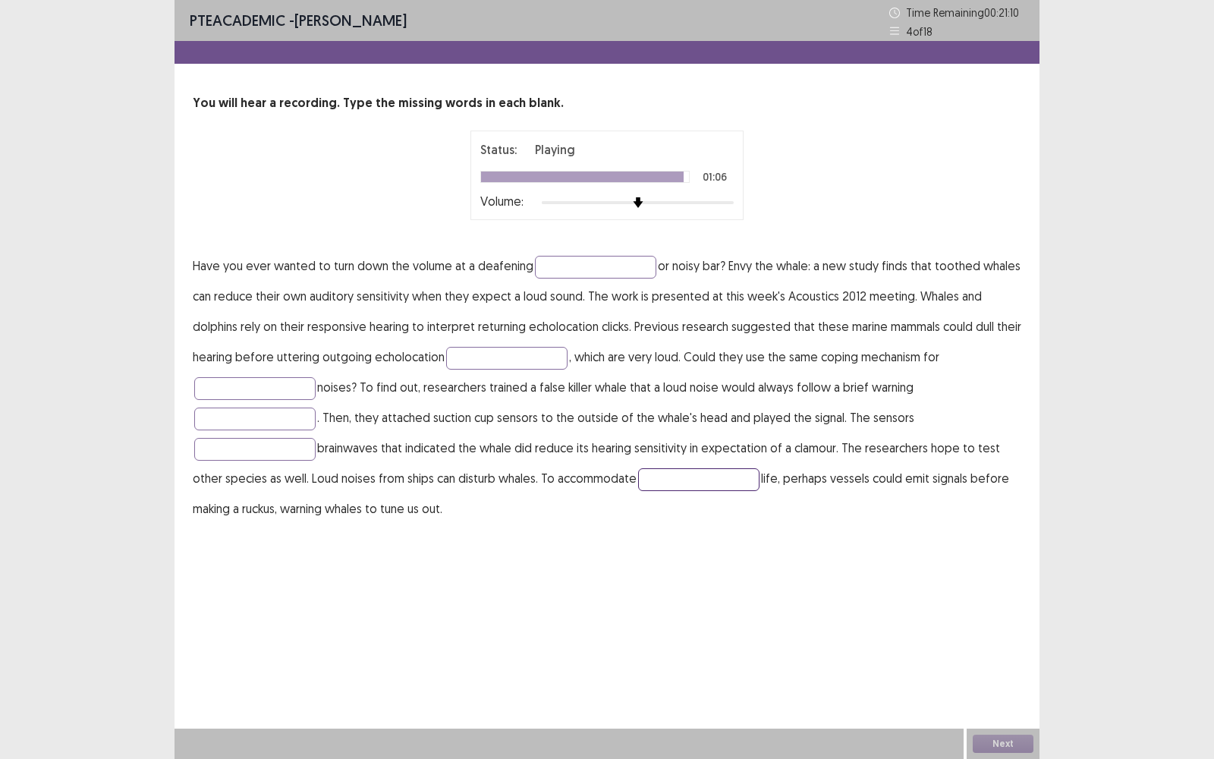
click at [666, 474] on input "text" at bounding box center [698, 479] width 121 height 23
type input "******"
click at [619, 266] on input "text" at bounding box center [595, 267] width 121 height 23
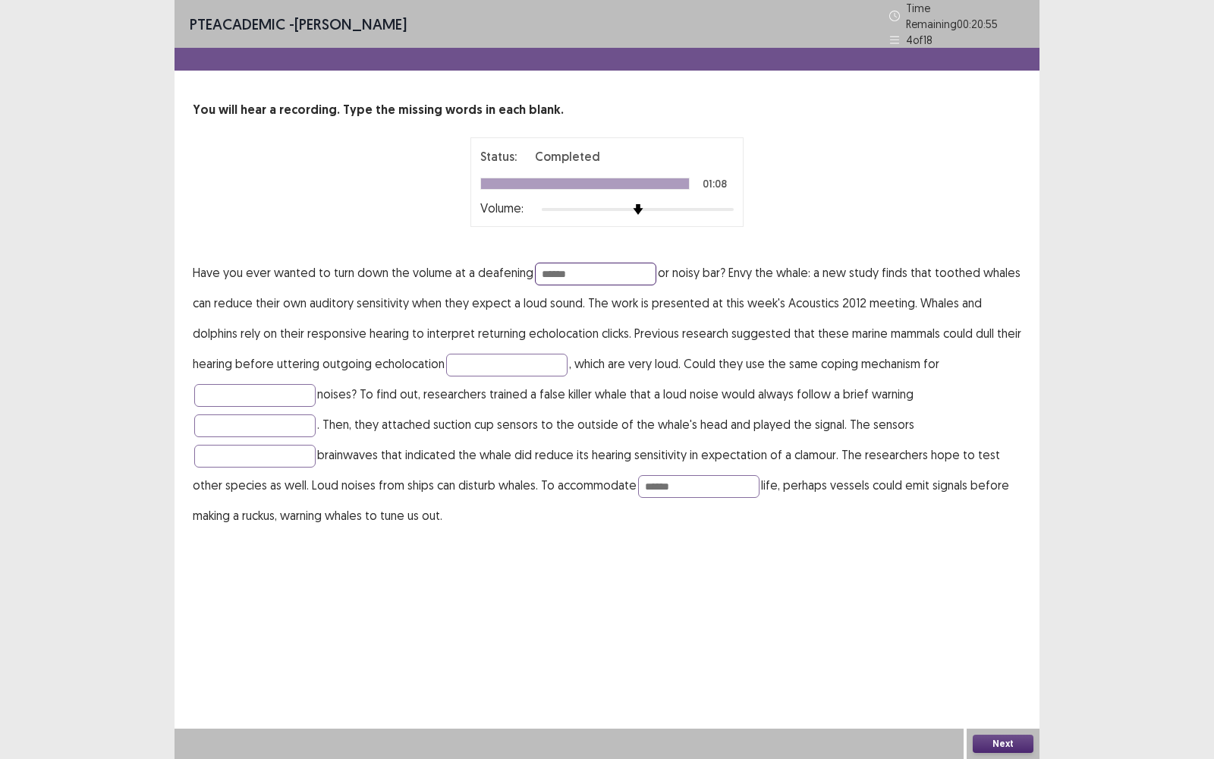
click at [567, 264] on input "******" at bounding box center [595, 274] width 121 height 23
type input "*******"
click at [455, 354] on input "text" at bounding box center [506, 365] width 121 height 23
type input "******"
click at [291, 394] on input "text" at bounding box center [254, 395] width 121 height 23
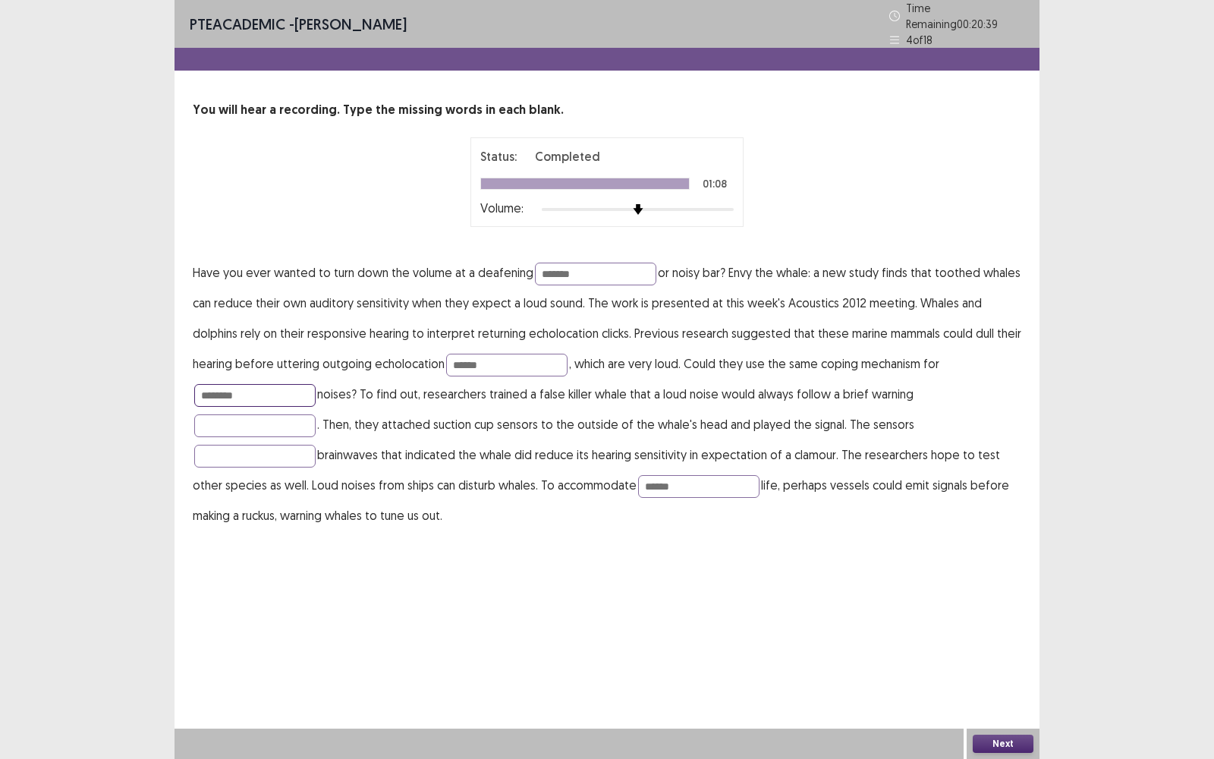
type input "********"
click at [239, 431] on p "Have you ever wanted to turn down the volume at a deafening ******* or noisy ba…" at bounding box center [607, 393] width 829 height 273
click at [241, 421] on input "text" at bounding box center [254, 425] width 121 height 23
type input "******"
click at [241, 464] on p "Have you ever wanted to turn down the volume at a deafening ******* or noisy ba…" at bounding box center [607, 393] width 829 height 273
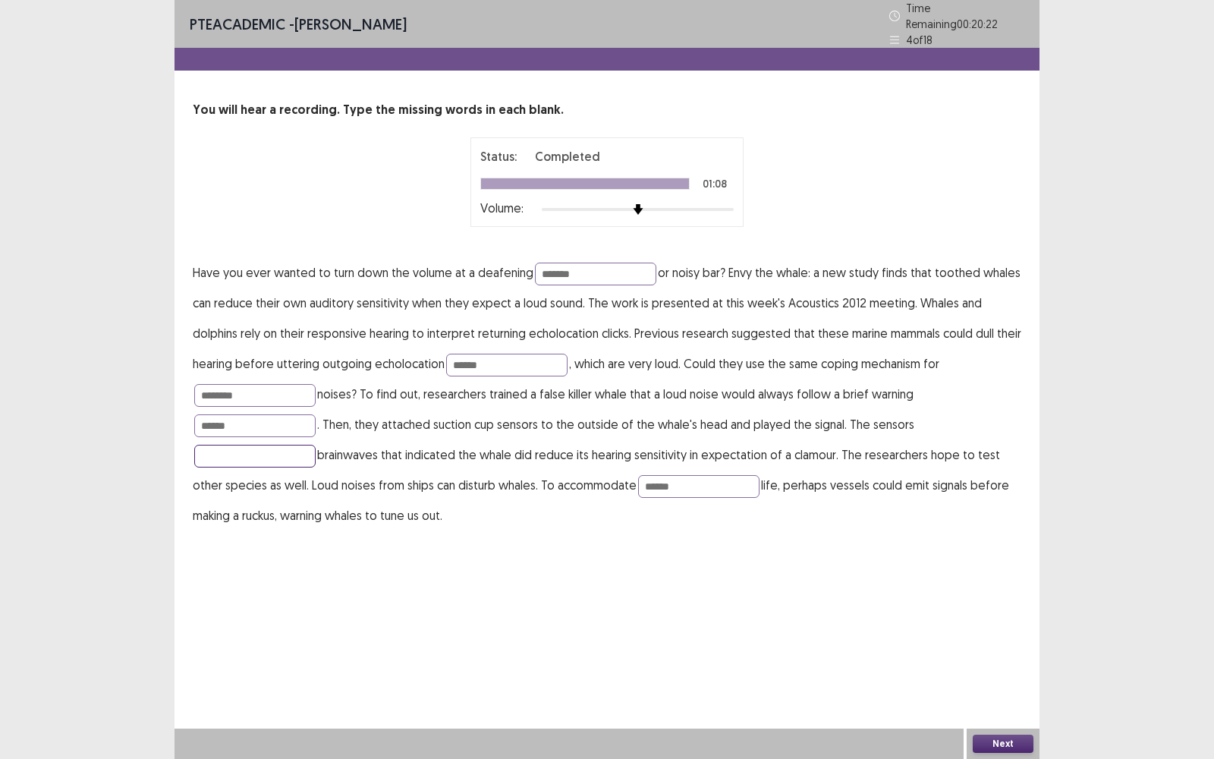
click at [244, 449] on input "text" at bounding box center [254, 456] width 121 height 23
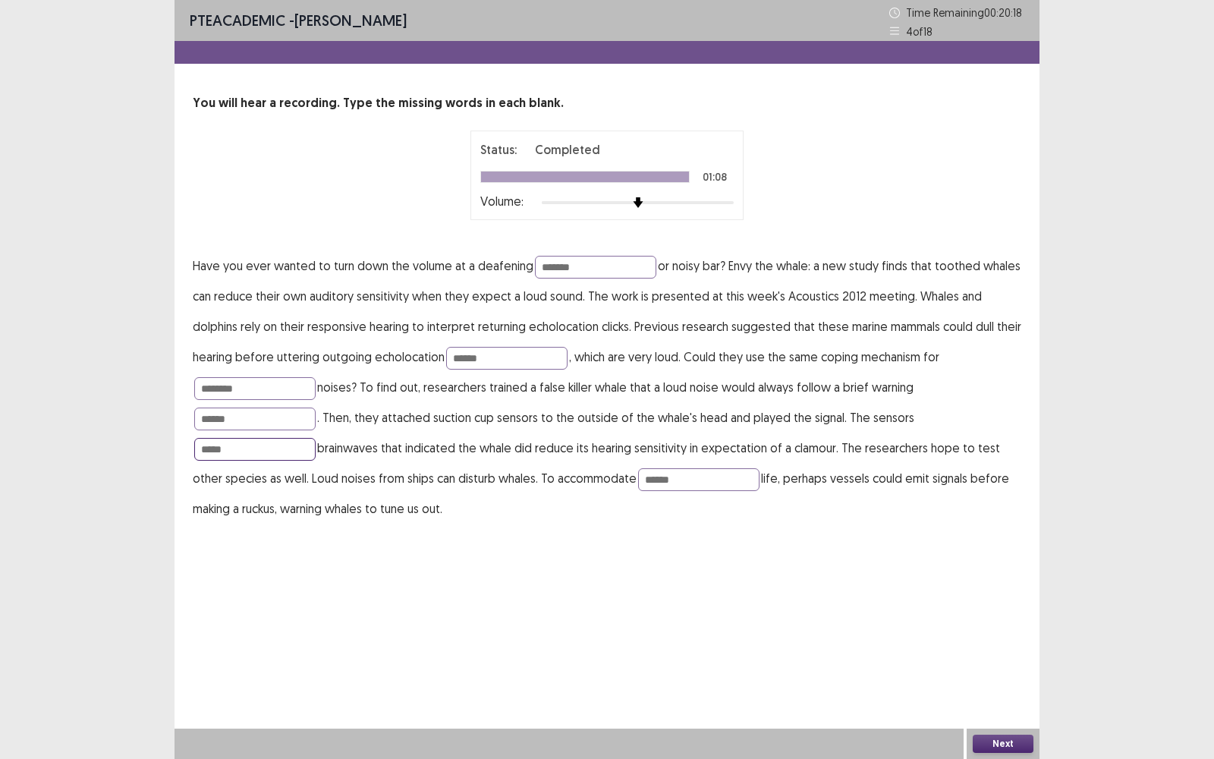
type input "*****"
click at [988, 494] on button "Next" at bounding box center [1003, 744] width 61 height 18
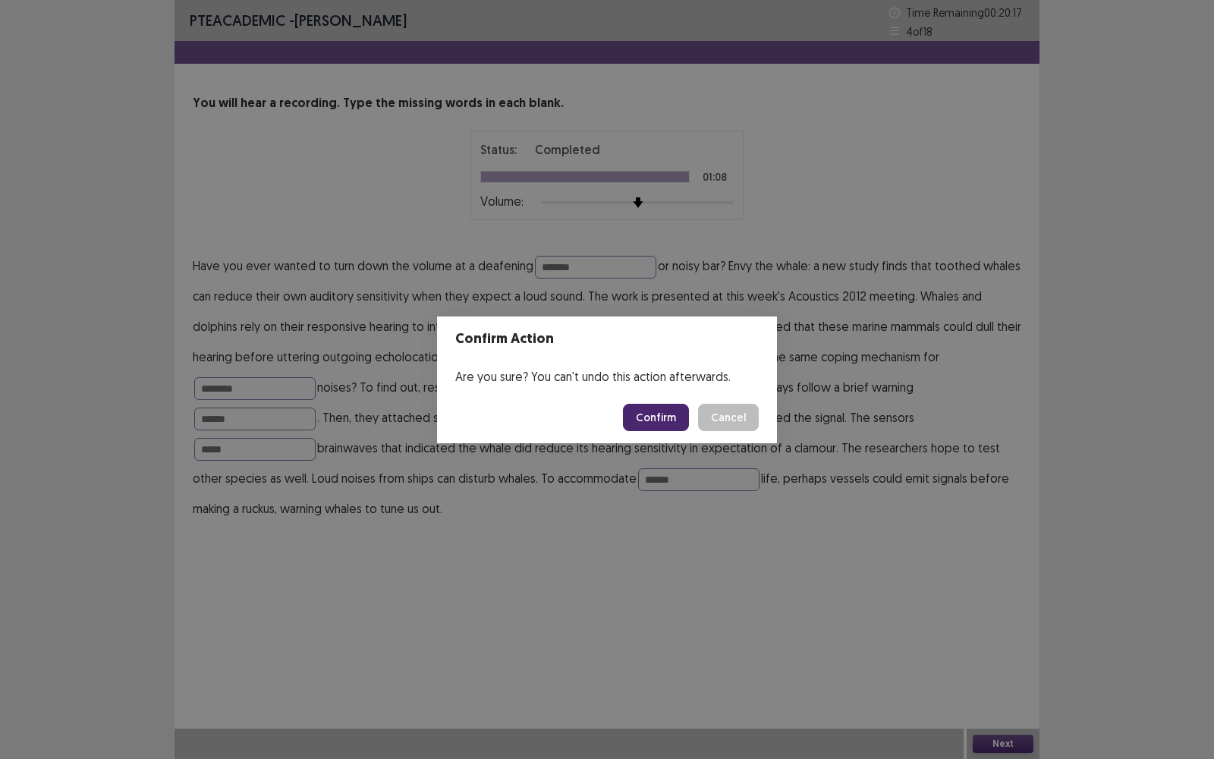
click at [667, 416] on button "Confirm" at bounding box center [656, 417] width 66 height 27
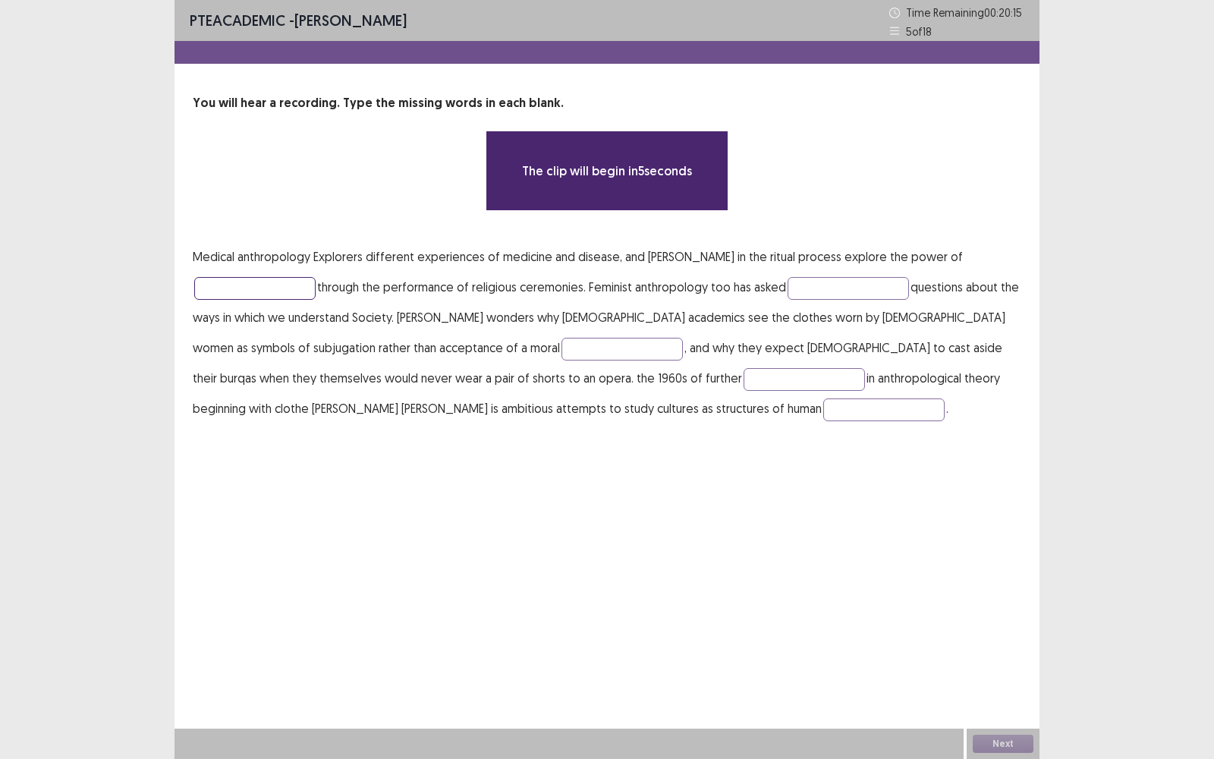
click at [258, 280] on input "text" at bounding box center [254, 288] width 121 height 23
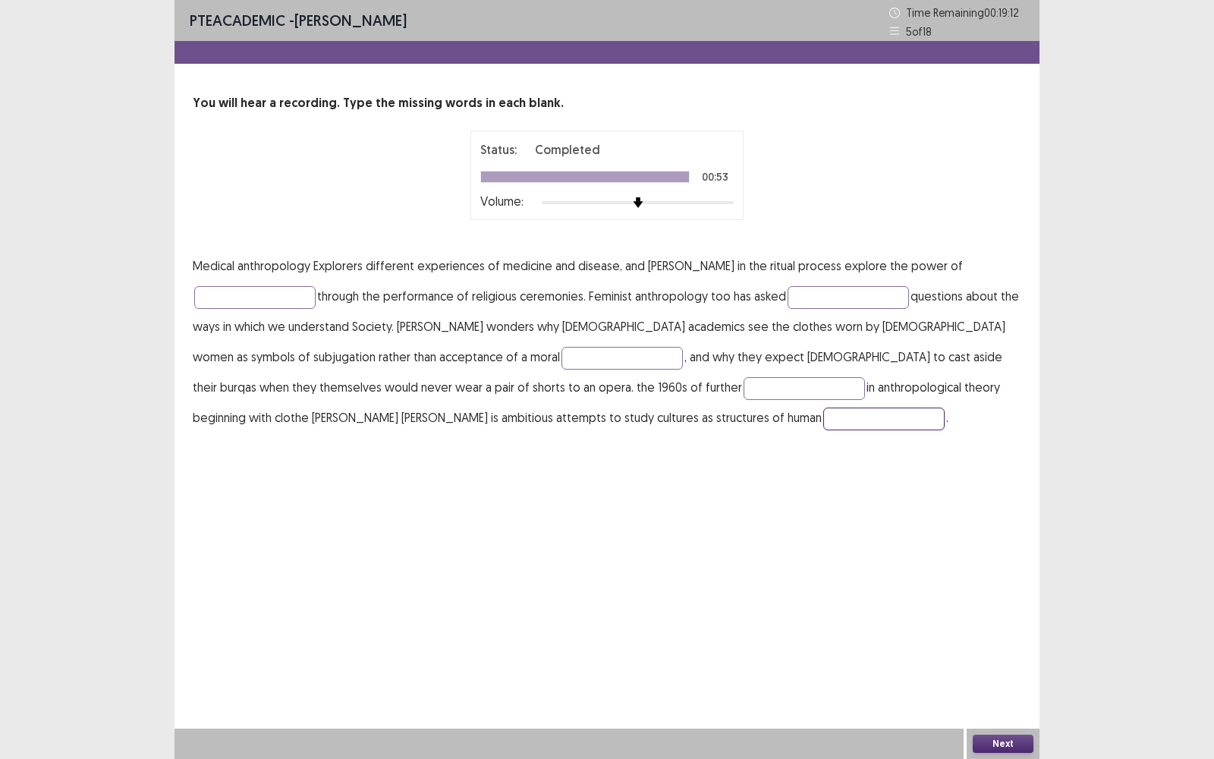
click at [823, 409] on input "text" at bounding box center [883, 419] width 121 height 23
type input "********"
click at [286, 293] on input "text" at bounding box center [254, 297] width 121 height 23
type input "*******"
click at [877, 294] on input "text" at bounding box center [848, 297] width 121 height 23
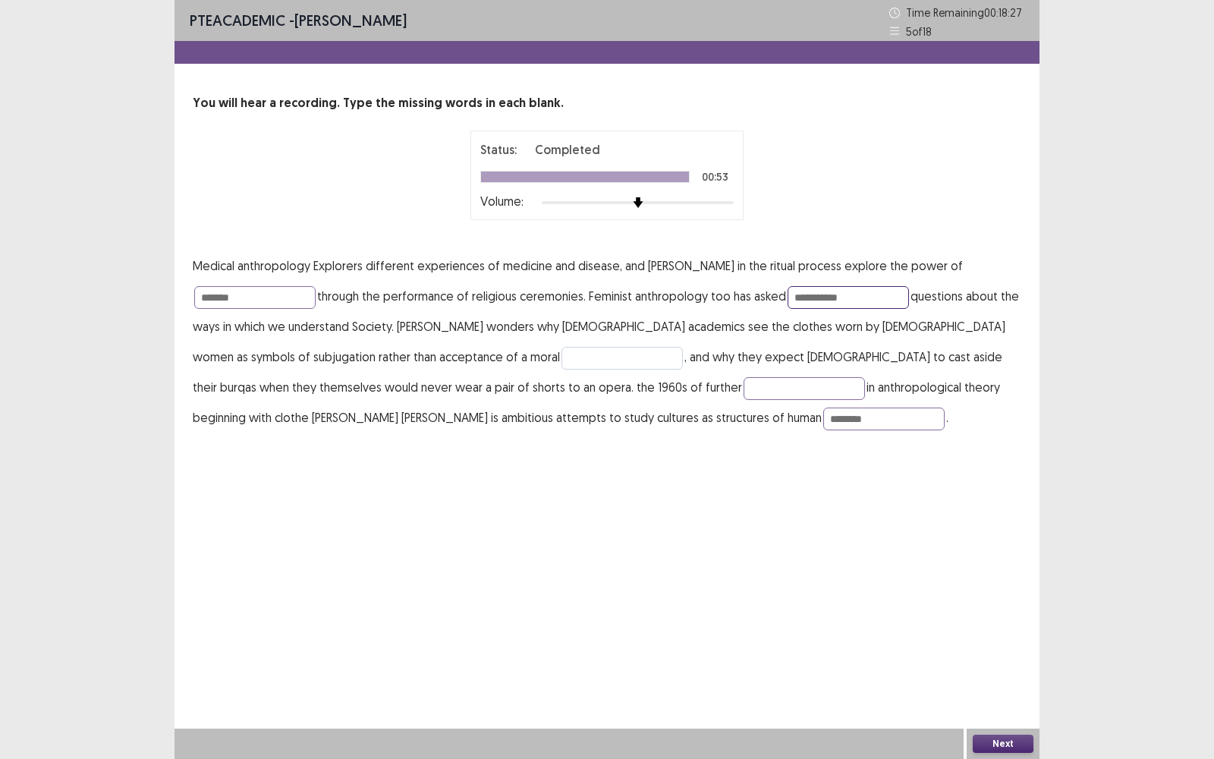
type input "**********"
click at [562, 348] on input "text" at bounding box center [622, 358] width 121 height 23
type input "*******"
click at [744, 387] on input "text" at bounding box center [804, 388] width 121 height 23
type input "**********"
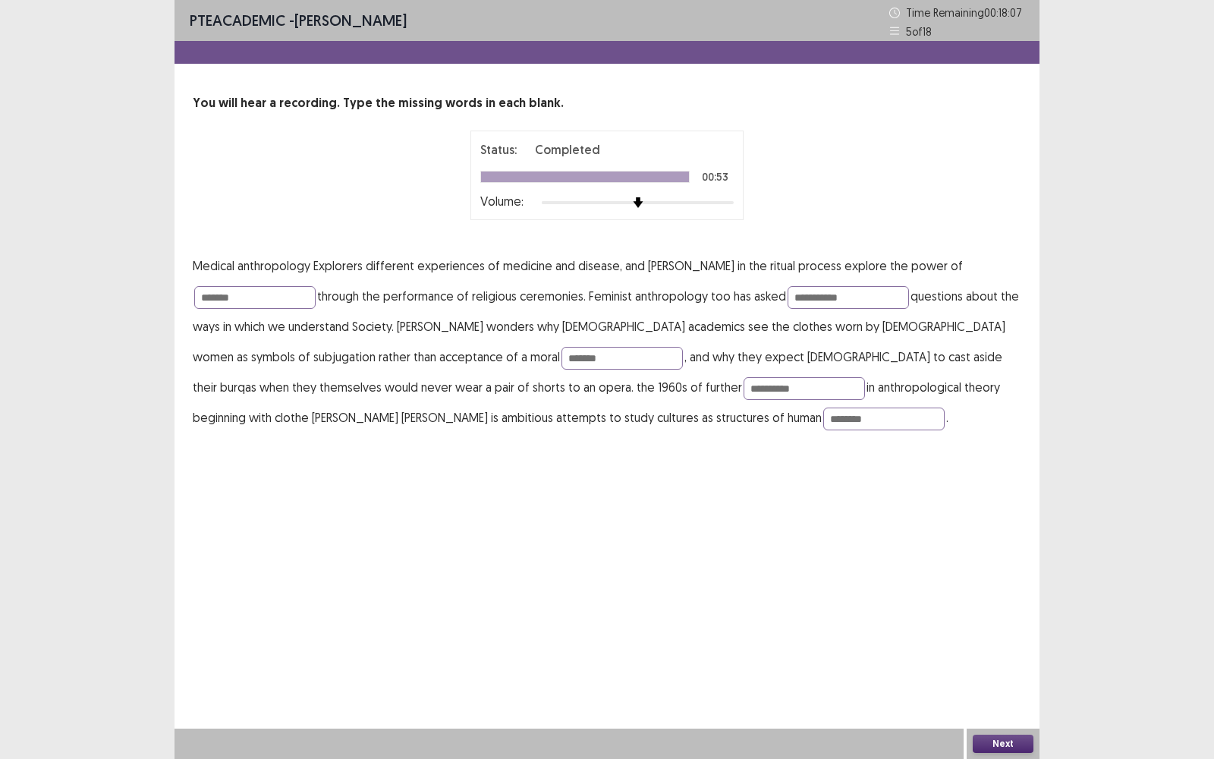
click at [1014, 494] on button "Next" at bounding box center [1003, 744] width 61 height 18
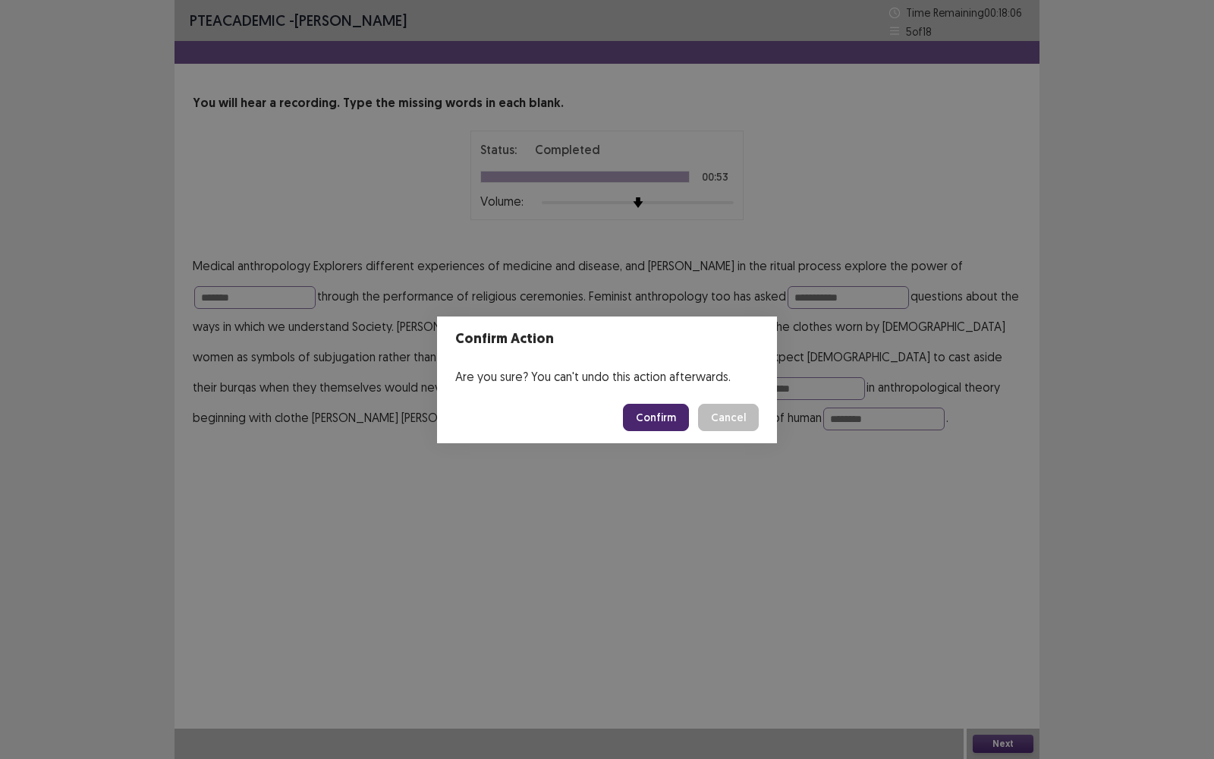
click at [655, 413] on button "Confirm" at bounding box center [656, 417] width 66 height 27
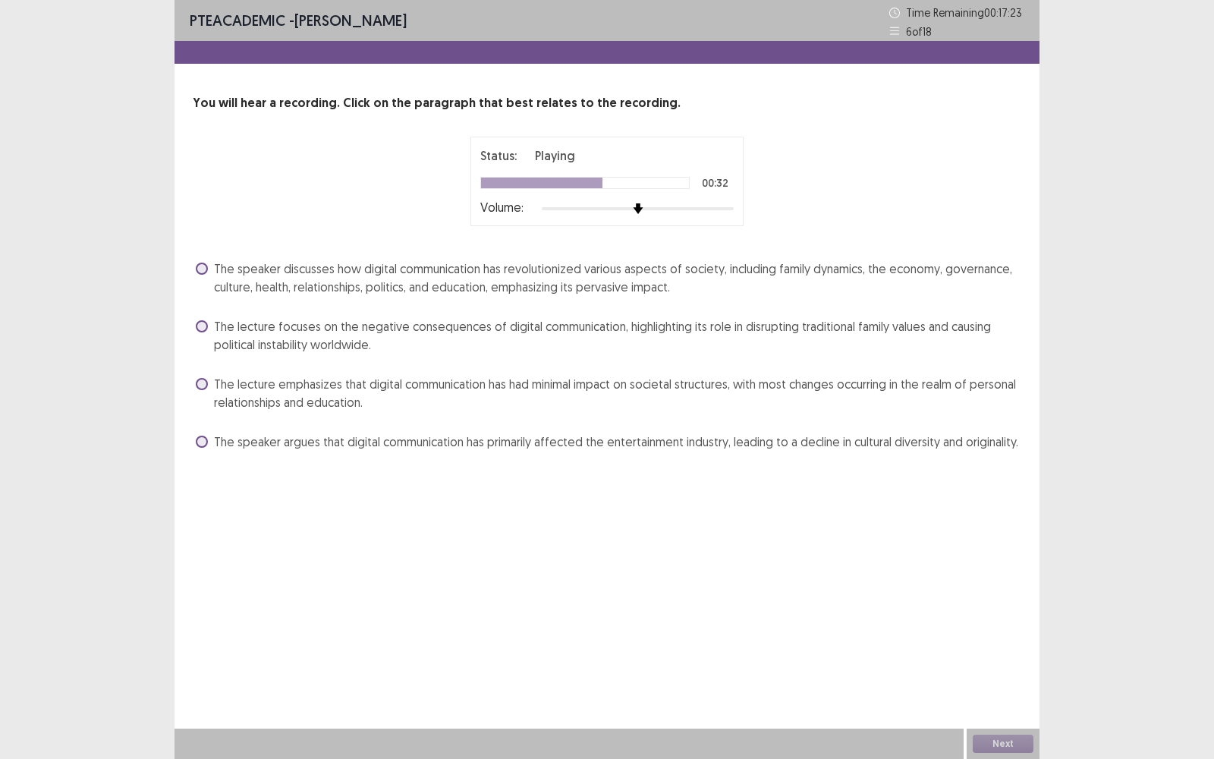
click at [209, 266] on label "The speaker discusses how digital communication has revolutionized various aspe…" at bounding box center [609, 278] width 826 height 36
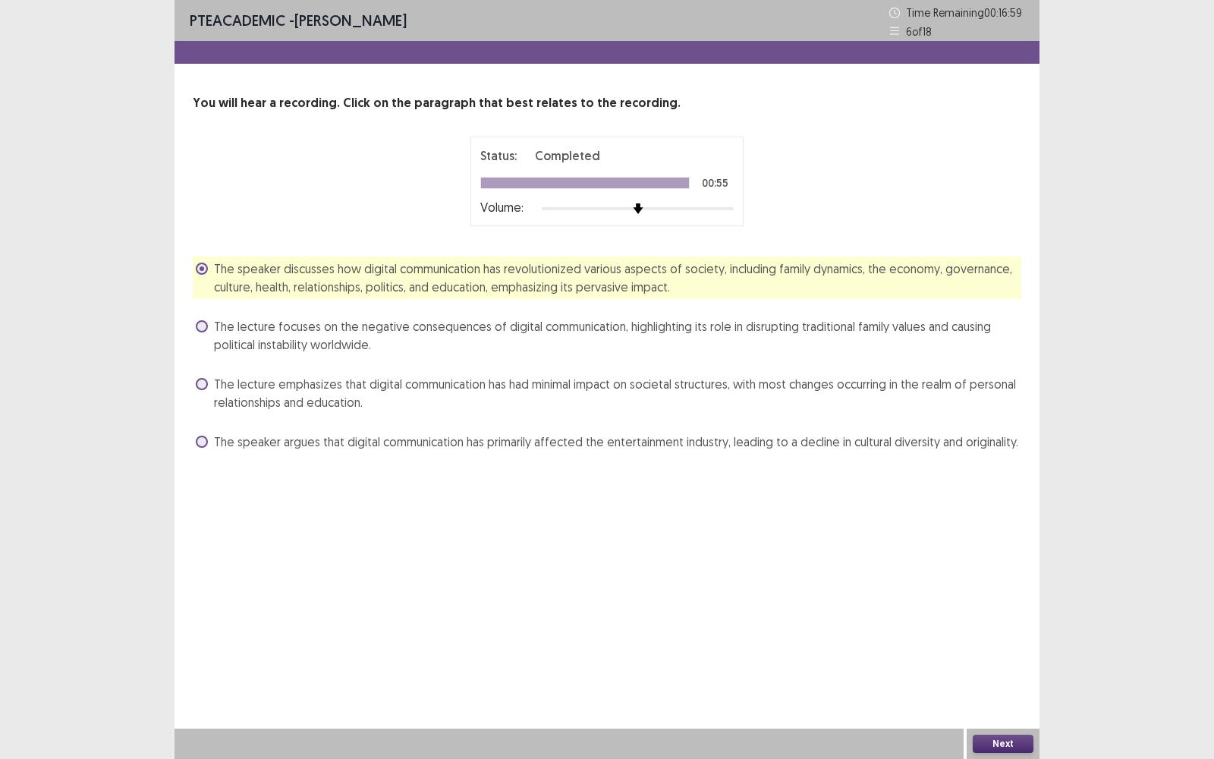
click at [1017, 494] on button "Next" at bounding box center [1003, 744] width 61 height 18
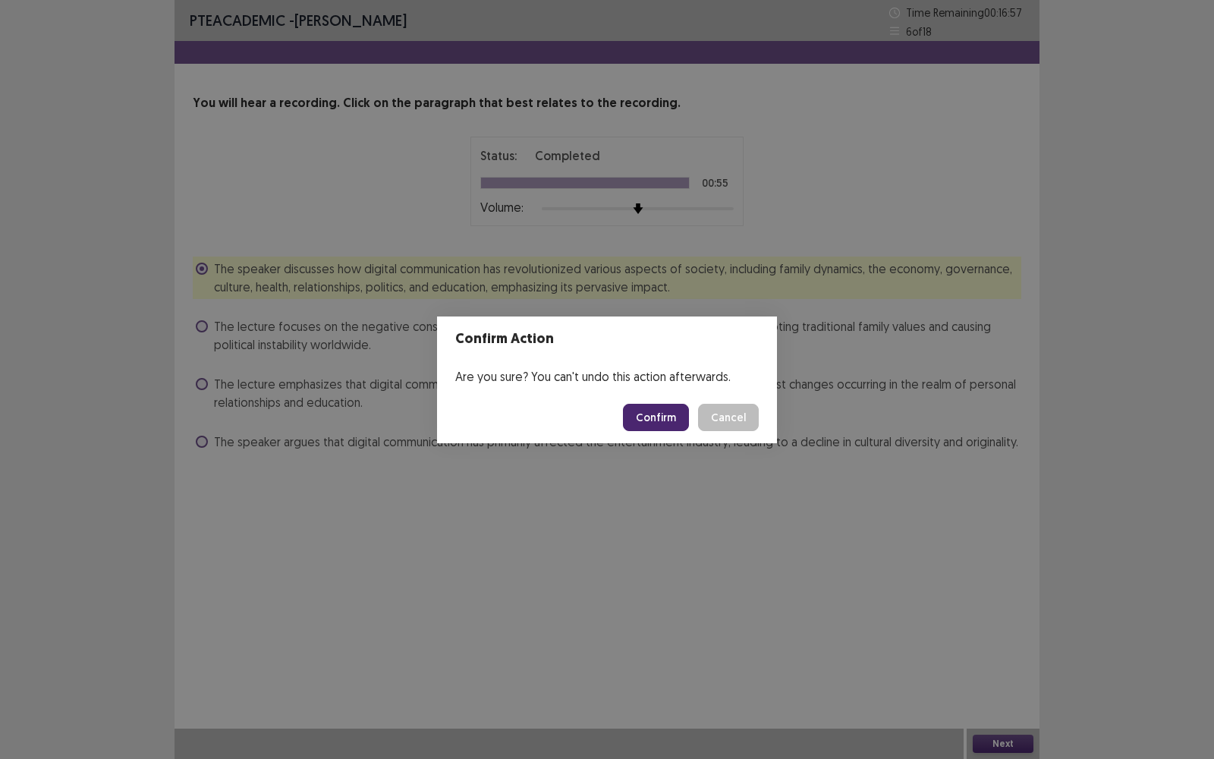
click at [657, 416] on button "Confirm" at bounding box center [656, 417] width 66 height 27
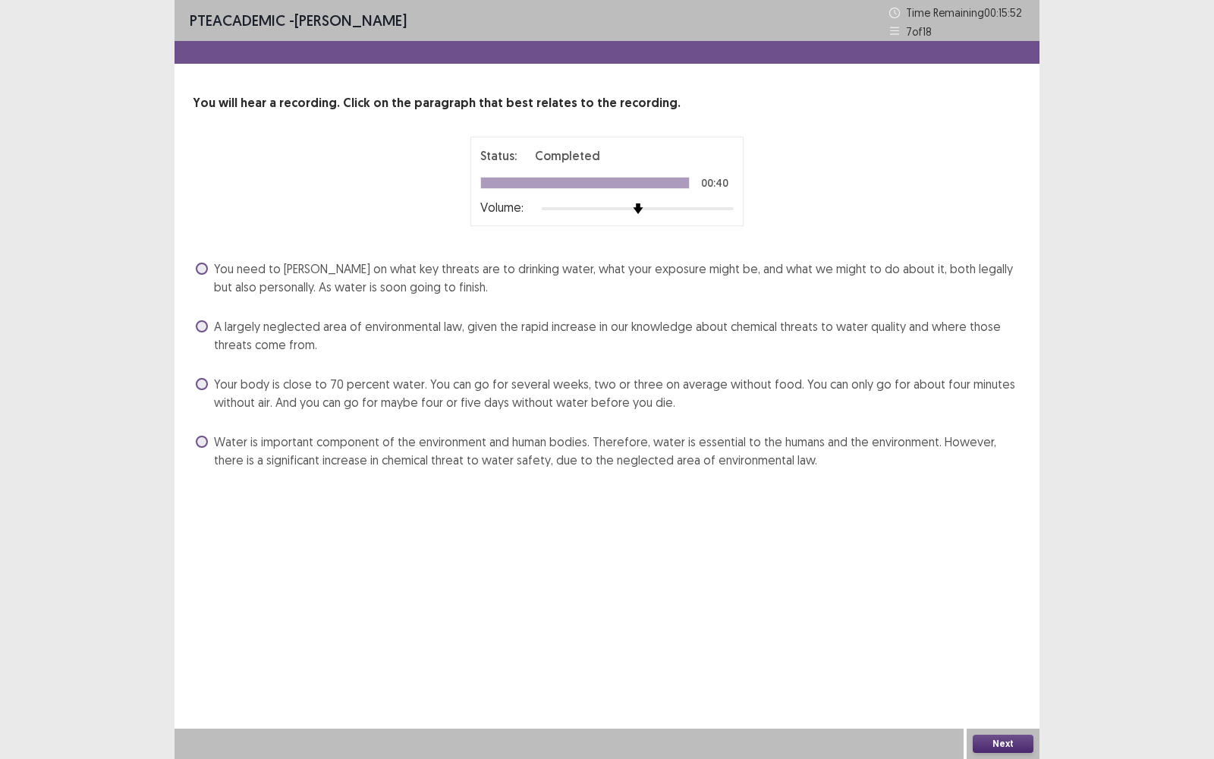
click at [197, 441] on span at bounding box center [202, 442] width 12 height 12
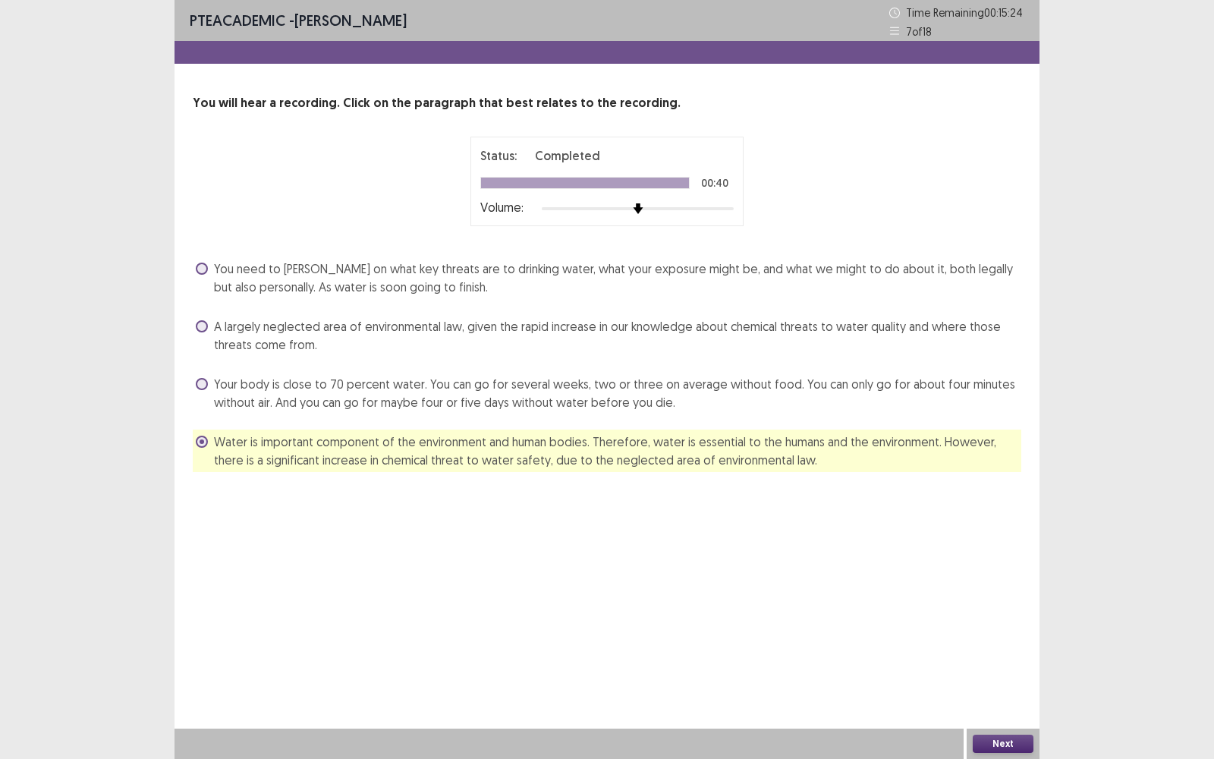
click at [1002, 494] on button "Next" at bounding box center [1003, 744] width 61 height 18
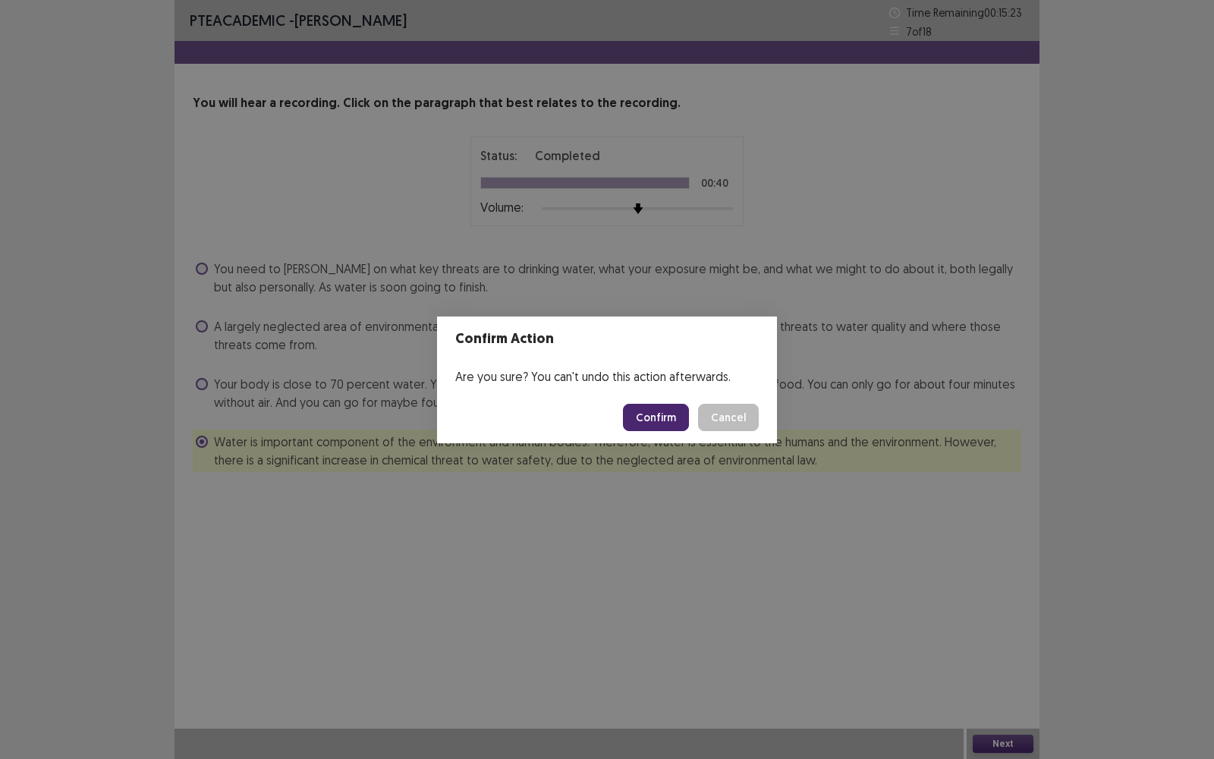
click at [685, 418] on button "Confirm" at bounding box center [656, 417] width 66 height 27
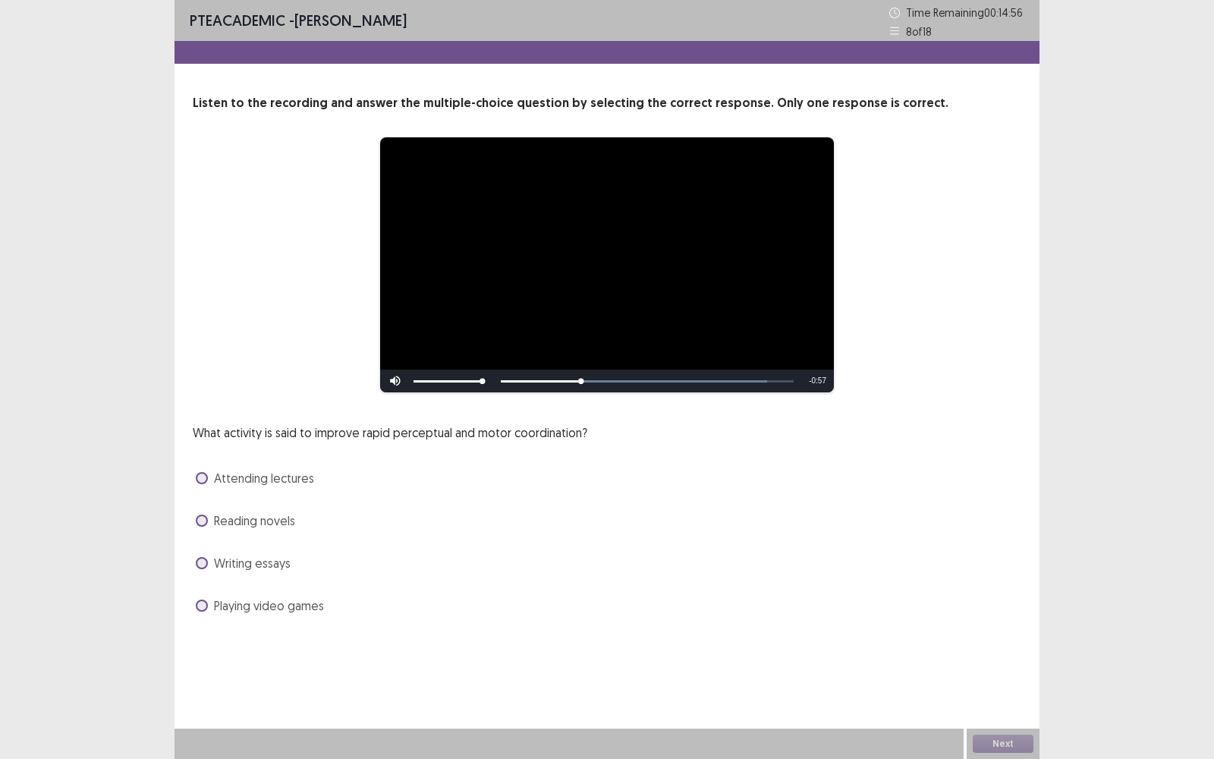
click at [206, 494] on span at bounding box center [202, 606] width 12 height 12
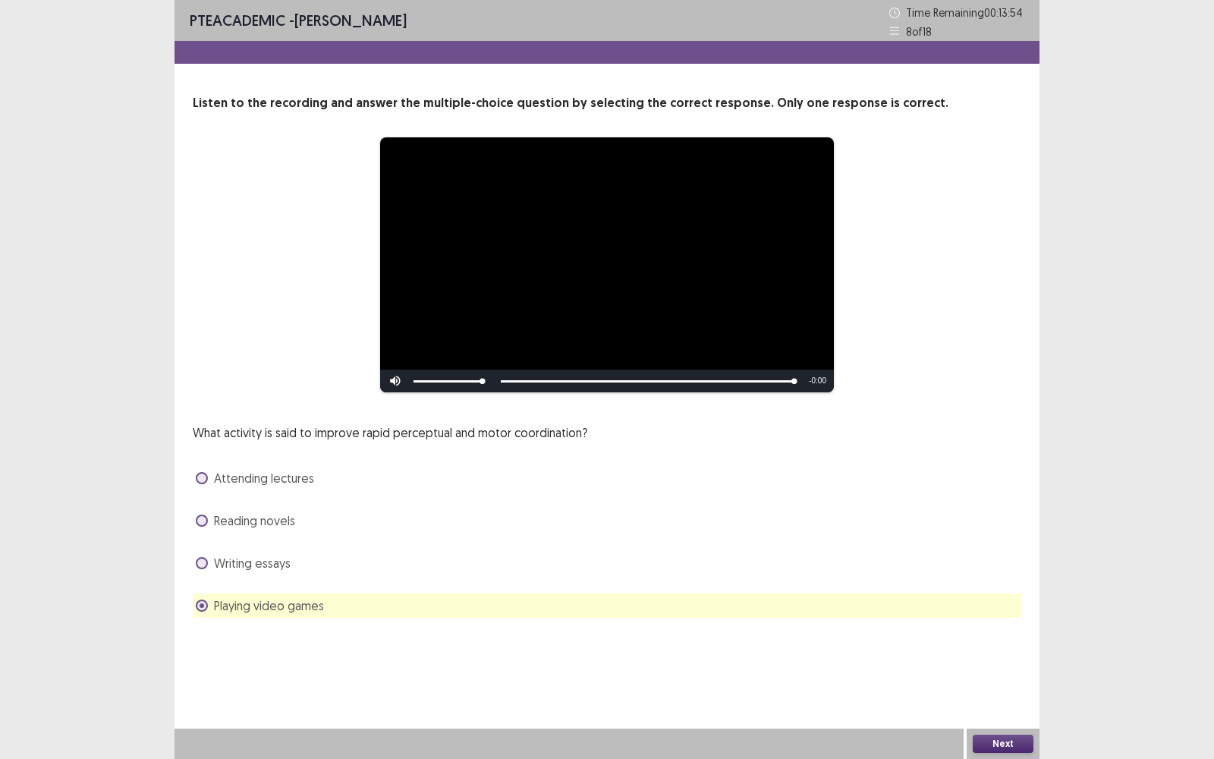
click at [999, 494] on button "Next" at bounding box center [1003, 744] width 61 height 18
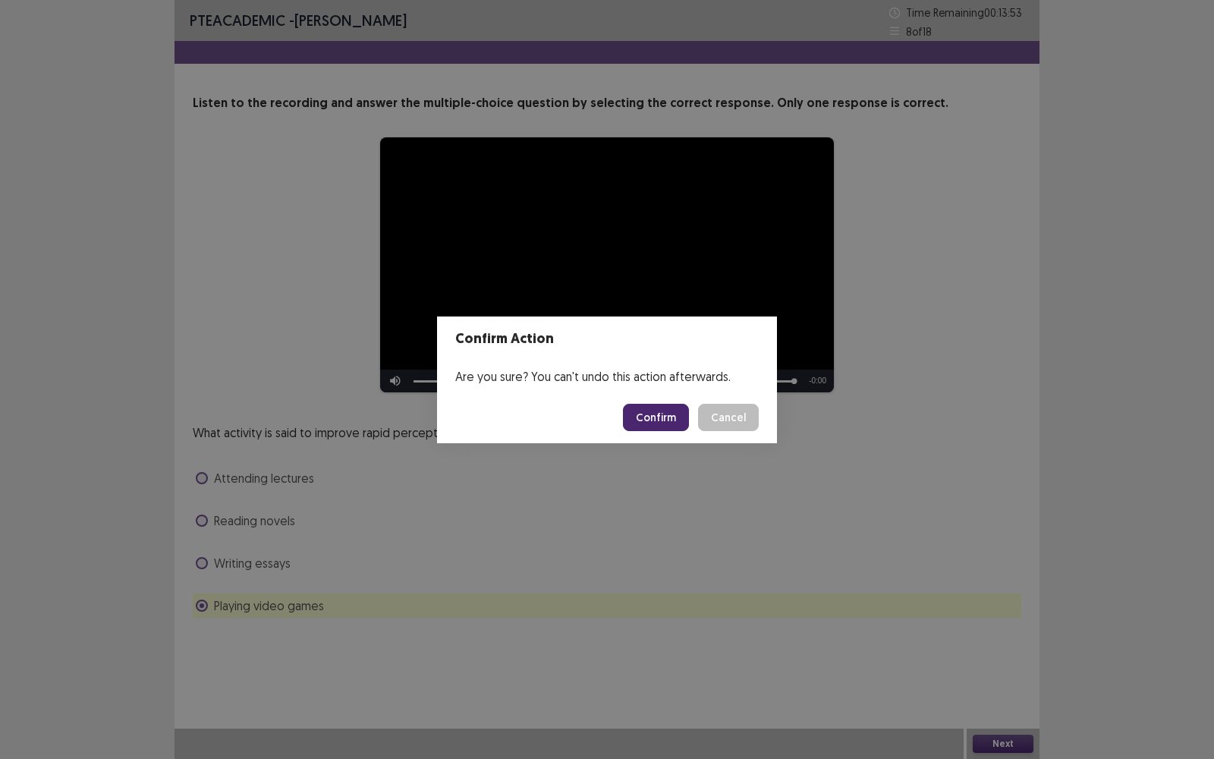
click at [674, 420] on button "Confirm" at bounding box center [656, 417] width 66 height 27
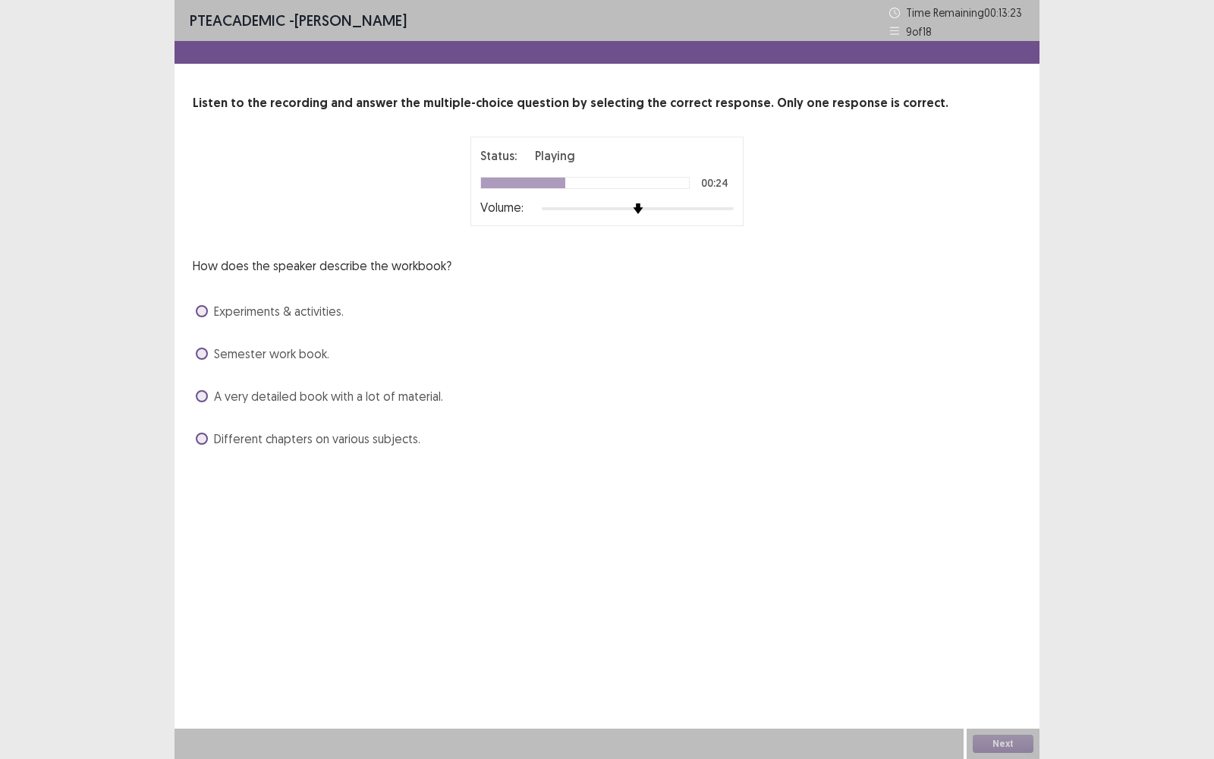
click at [204, 306] on span at bounding box center [202, 311] width 12 height 12
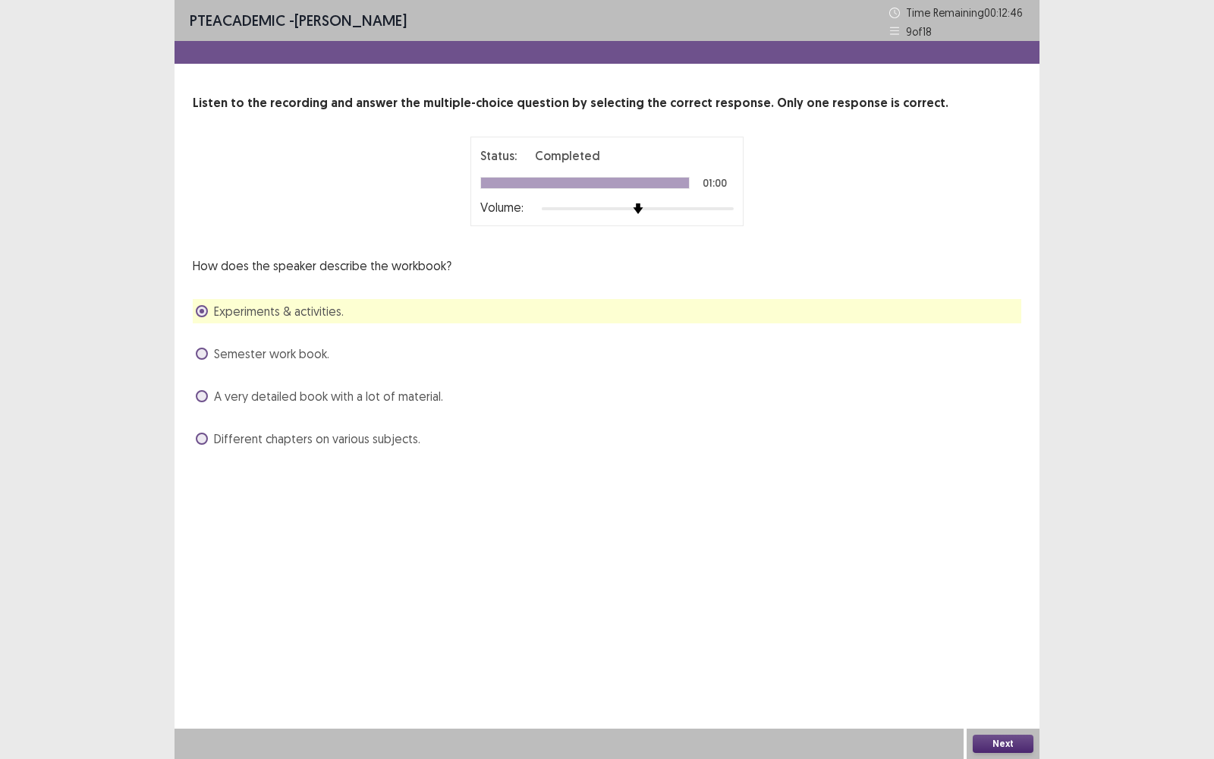
click at [1003, 494] on button "Next" at bounding box center [1003, 744] width 61 height 18
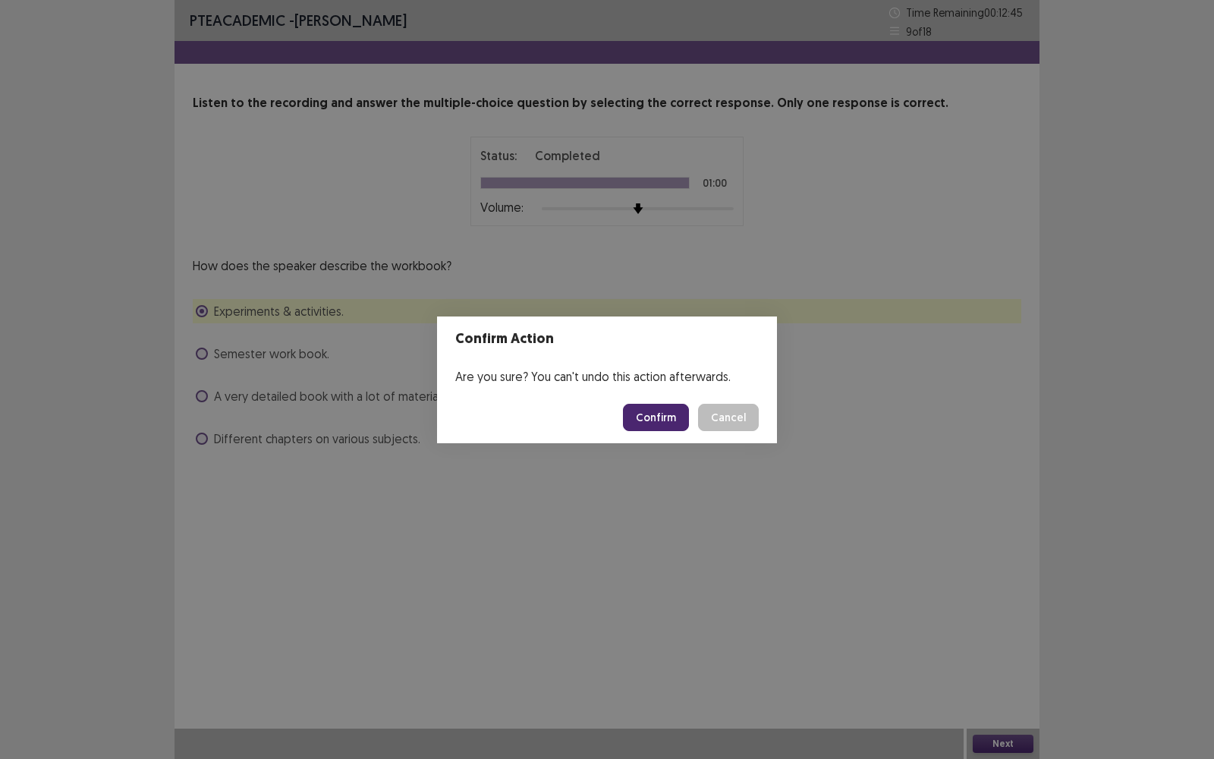
click at [666, 420] on button "Confirm" at bounding box center [656, 417] width 66 height 27
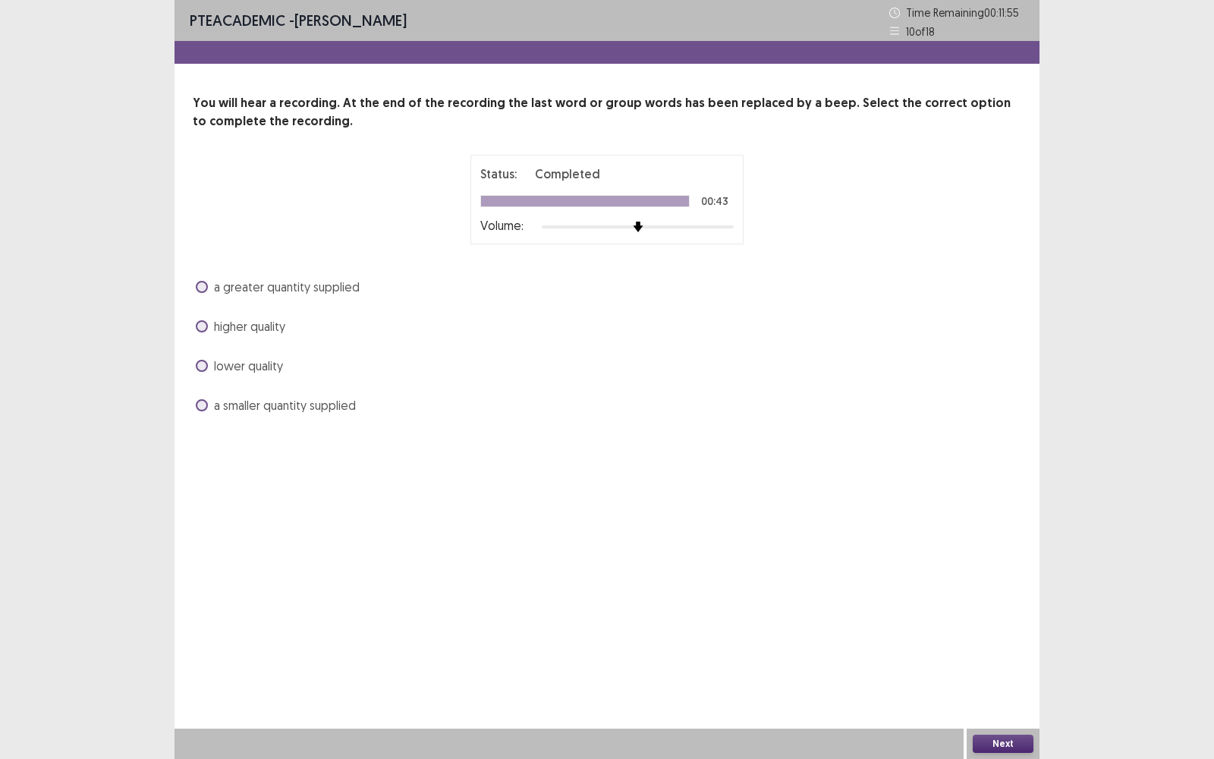
click at [210, 329] on label "higher quality" at bounding box center [241, 326] width 90 height 18
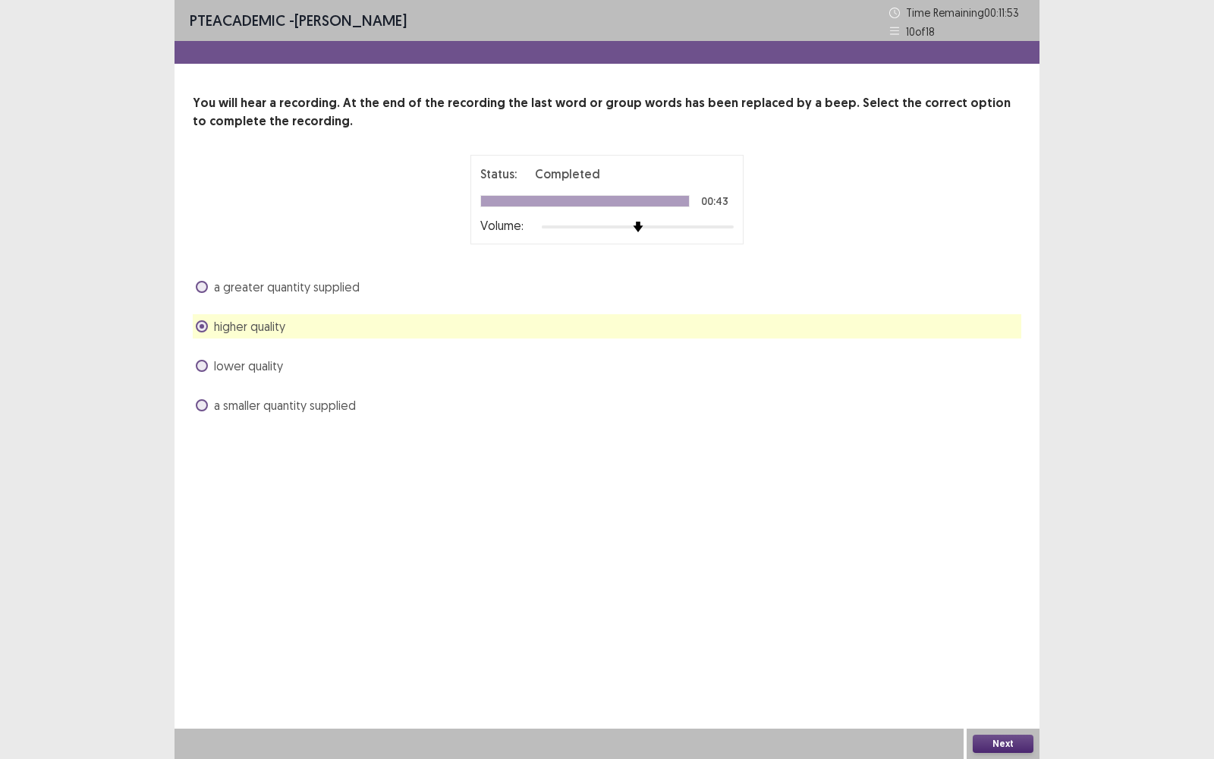
click at [994, 494] on button "Next" at bounding box center [1003, 744] width 61 height 18
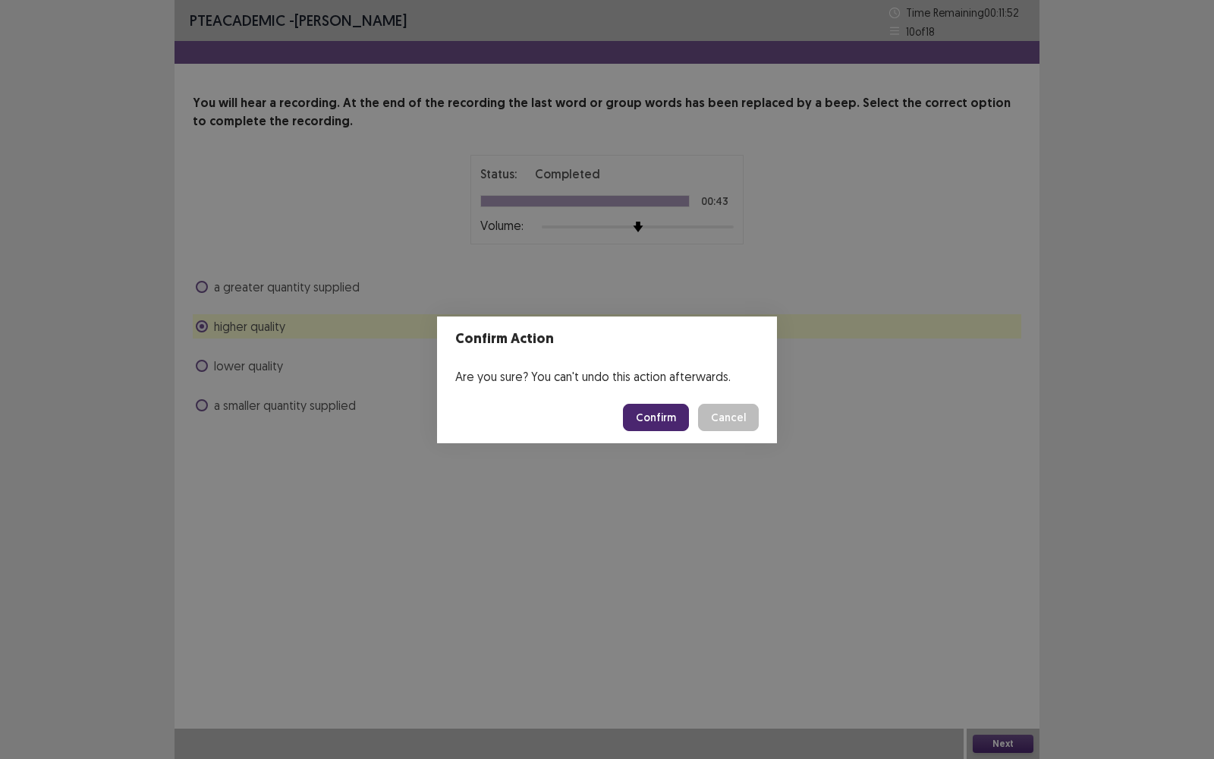
click at [677, 417] on button "Confirm" at bounding box center [656, 417] width 66 height 27
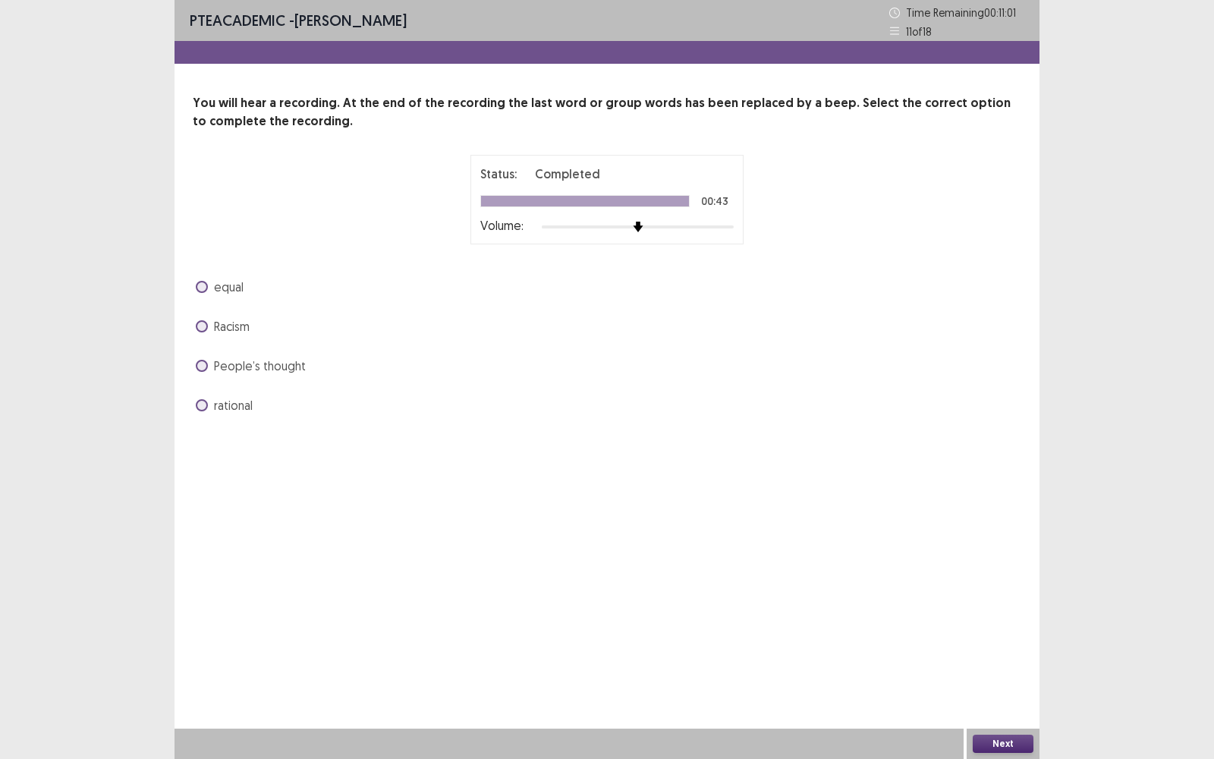
click at [201, 408] on span at bounding box center [202, 405] width 12 height 12
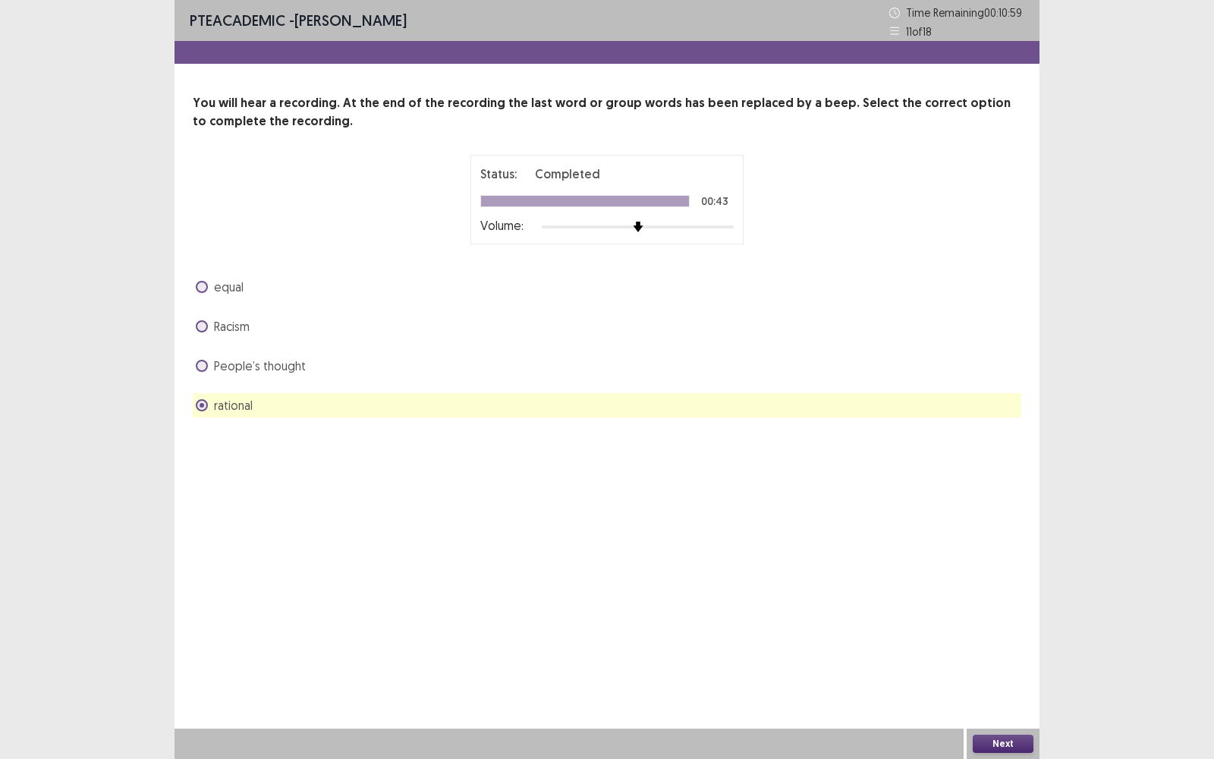
click at [203, 276] on div "equal" at bounding box center [607, 287] width 829 height 24
click at [203, 284] on span at bounding box center [202, 287] width 12 height 12
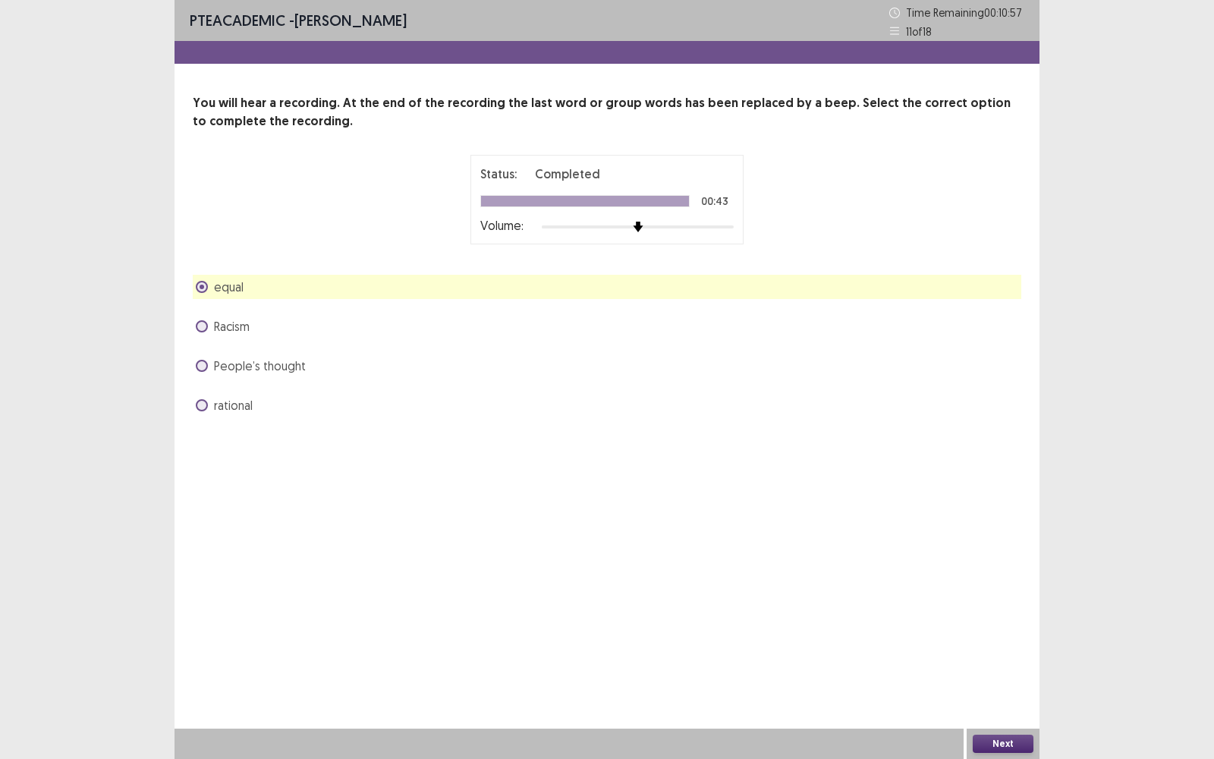
click at [997, 494] on button "Next" at bounding box center [1003, 744] width 61 height 18
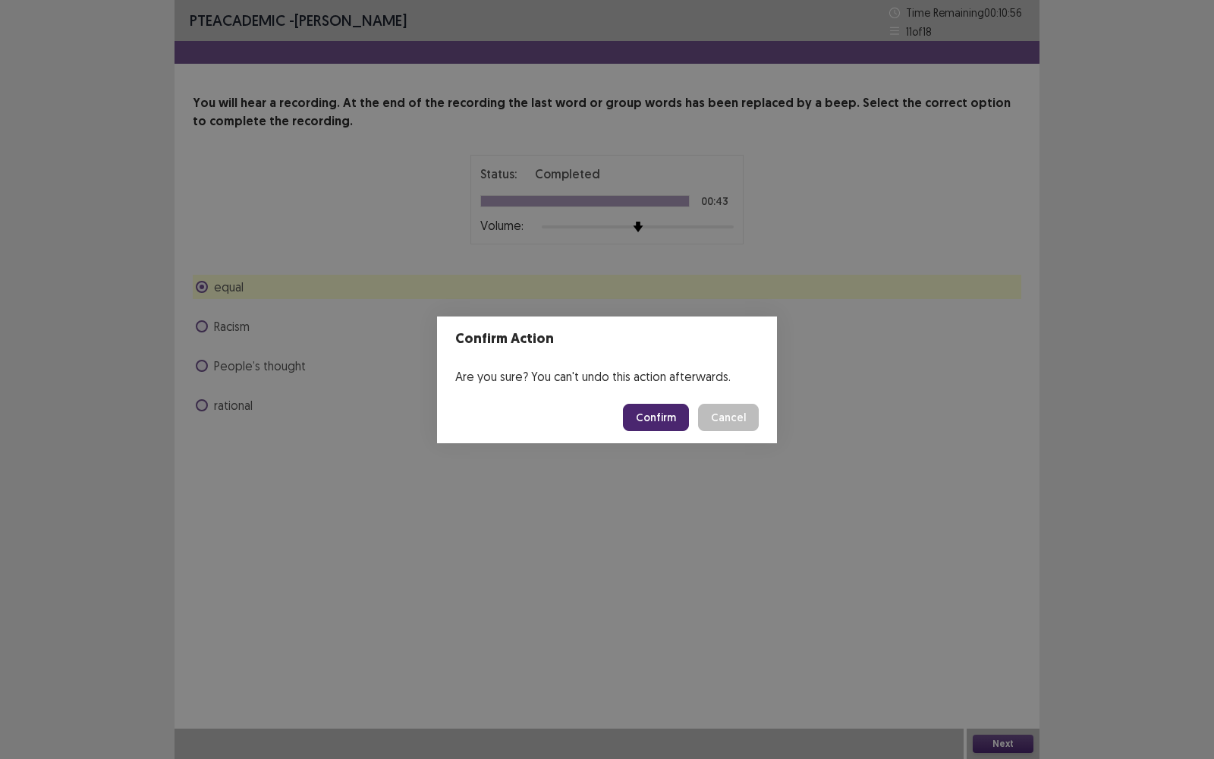
click at [672, 416] on button "Confirm" at bounding box center [656, 417] width 66 height 27
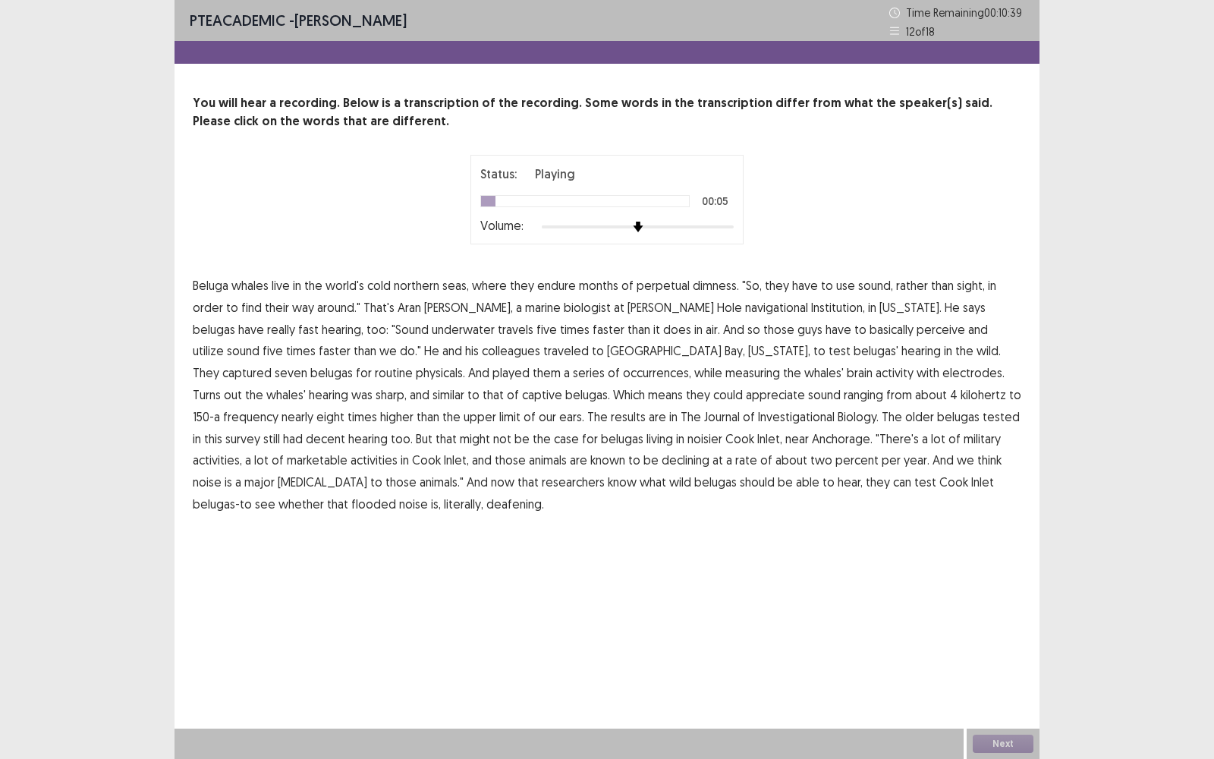
click at [711, 289] on span "dimness." at bounding box center [716, 285] width 46 height 18
click at [623, 373] on span "occurrences," at bounding box center [657, 373] width 68 height 18
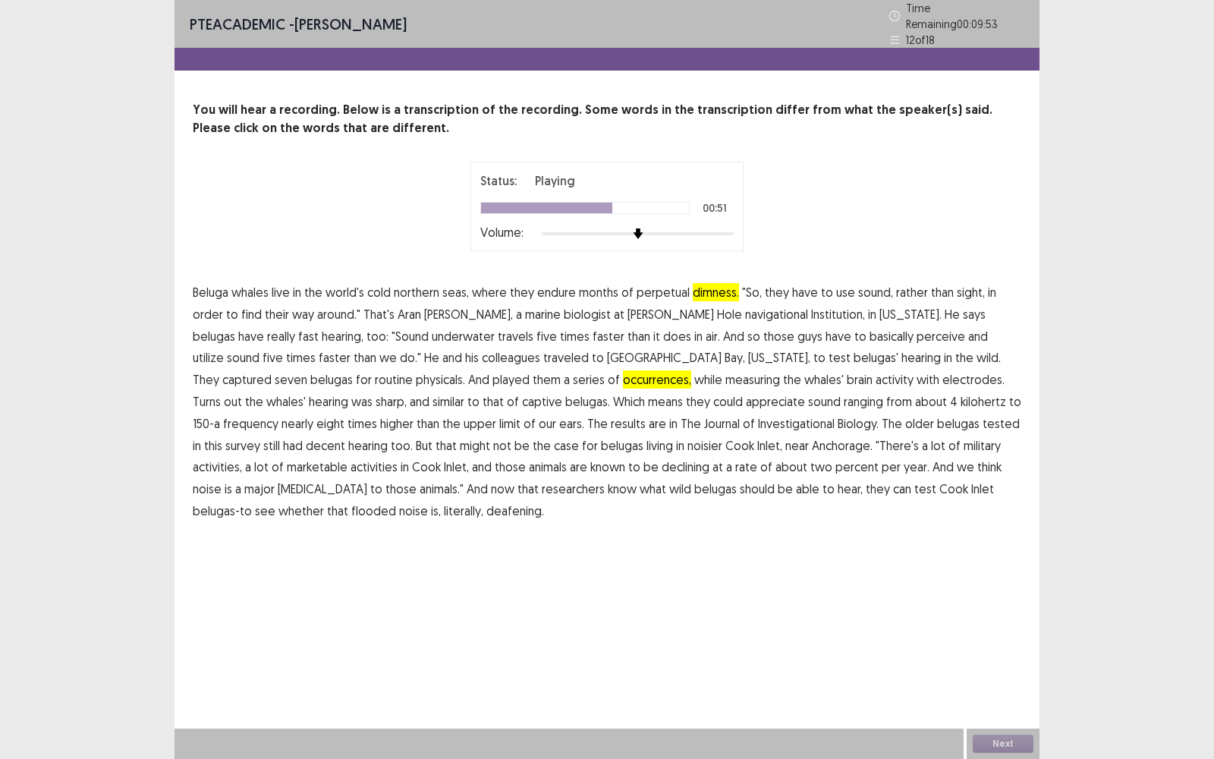
click at [758, 417] on span "Investigational" at bounding box center [796, 423] width 77 height 18
click at [348, 458] on span "marketable" at bounding box center [317, 467] width 61 height 18
click at [396, 494] on span "flooded" at bounding box center [373, 511] width 45 height 18
click at [998, 494] on button "Next" at bounding box center [1003, 744] width 61 height 18
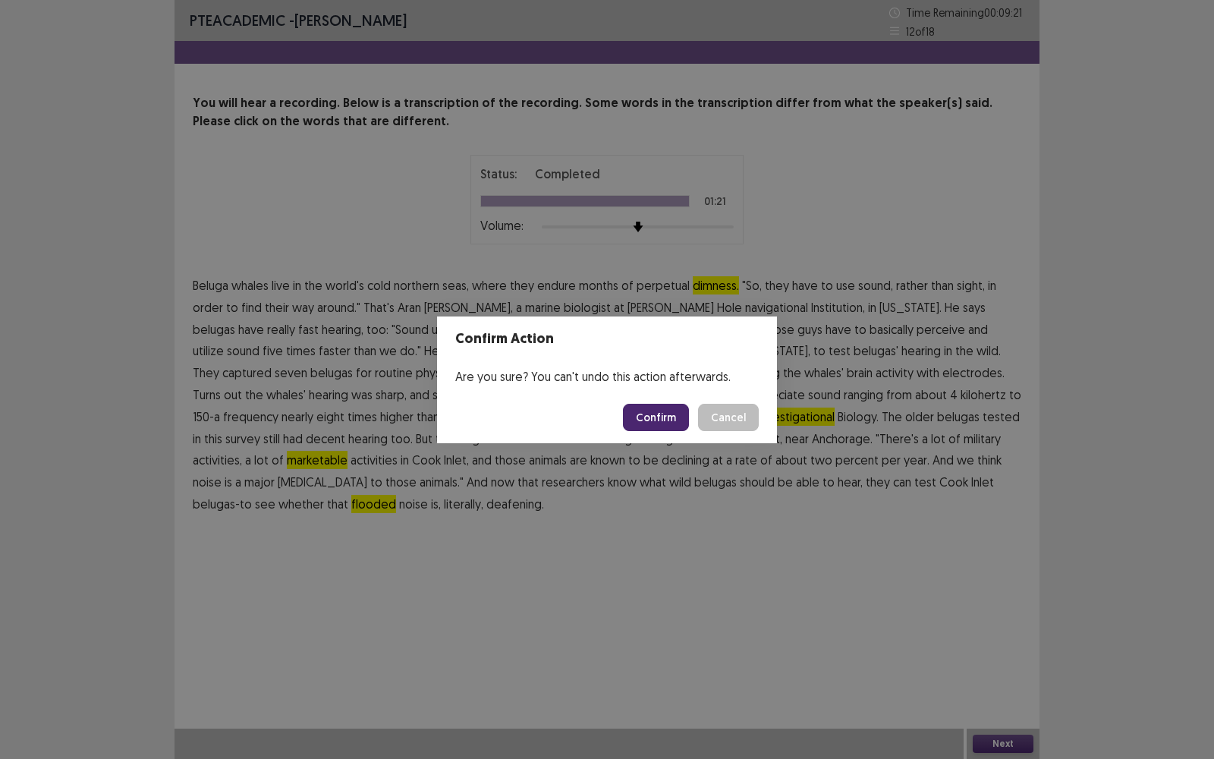
click at [653, 410] on button "Confirm" at bounding box center [656, 417] width 66 height 27
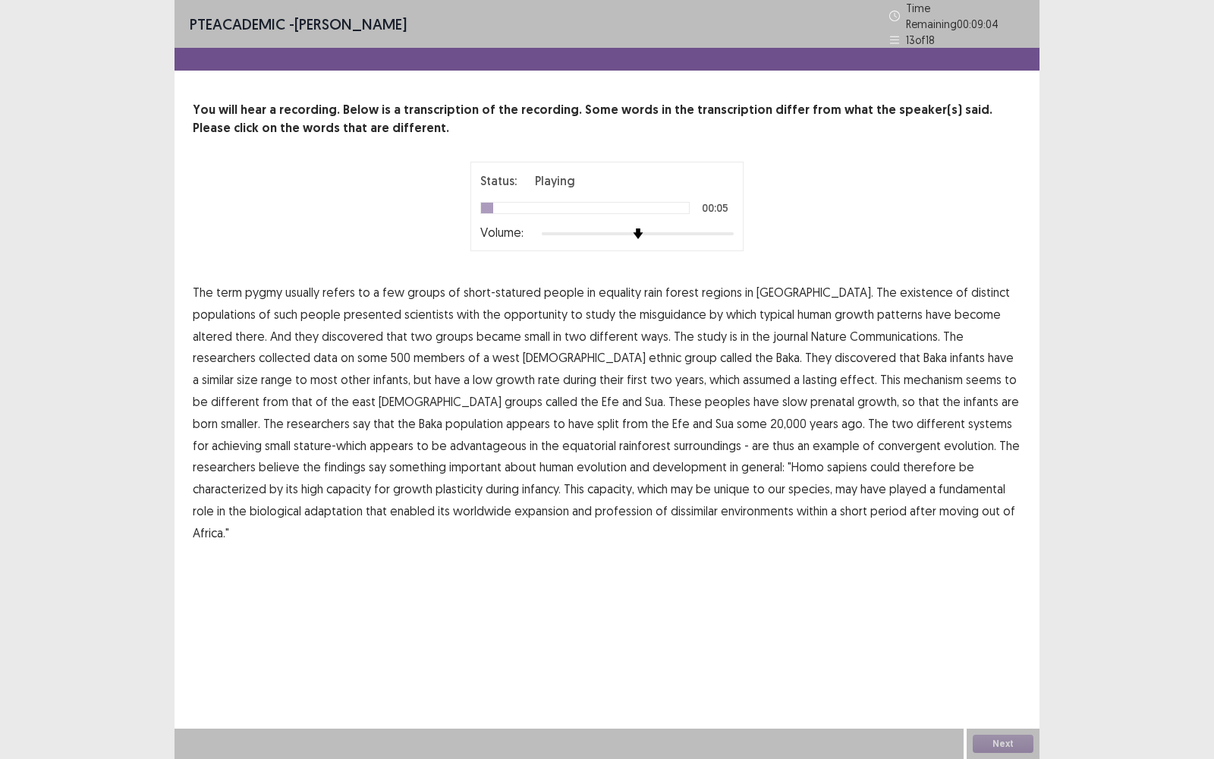
click at [611, 292] on span "equality" at bounding box center [620, 292] width 42 height 18
click at [640, 310] on span "misguidance" at bounding box center [673, 314] width 67 height 18
click at [743, 376] on span "assumed" at bounding box center [767, 379] width 48 height 18
click at [674, 441] on span "surroundings" at bounding box center [708, 445] width 68 height 18
click at [483, 480] on span "plasticity" at bounding box center [459, 489] width 47 height 18
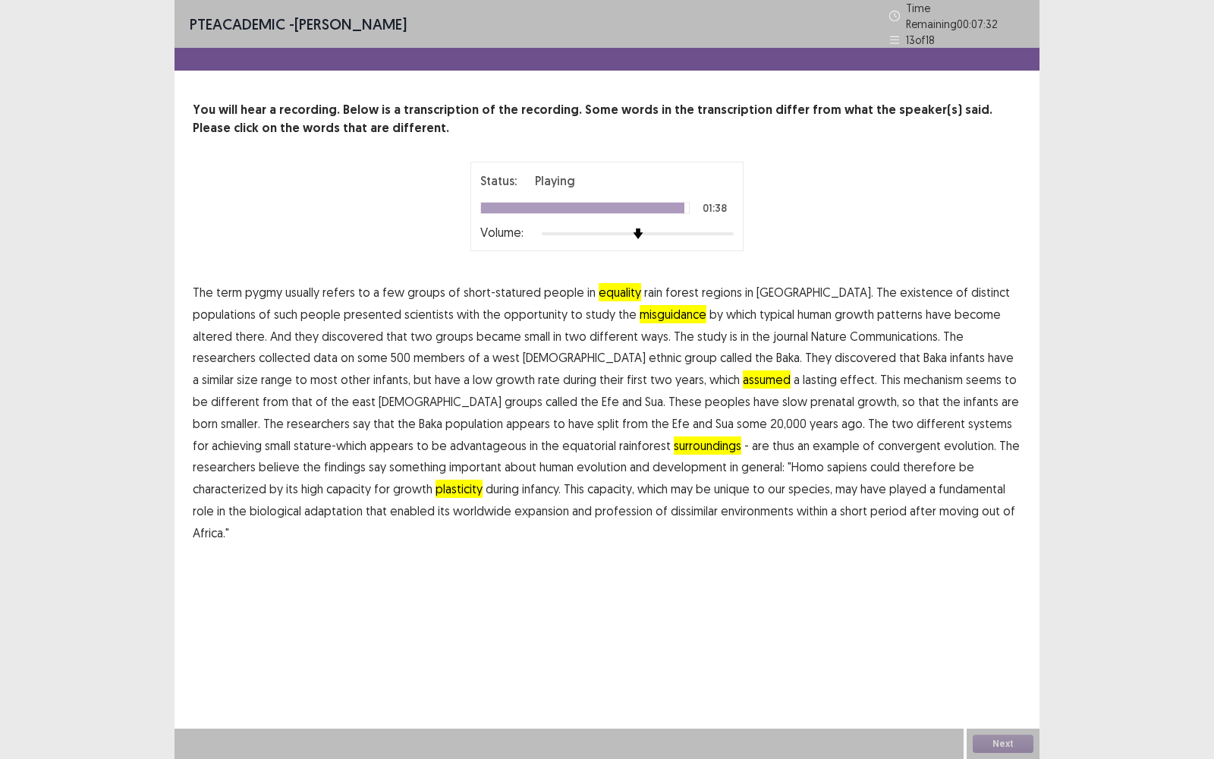
click at [595, 494] on span "profession" at bounding box center [624, 511] width 58 height 18
click at [483, 480] on span "plasticity" at bounding box center [459, 489] width 47 height 18
click at [995, 494] on button "Next" at bounding box center [1003, 744] width 61 height 18
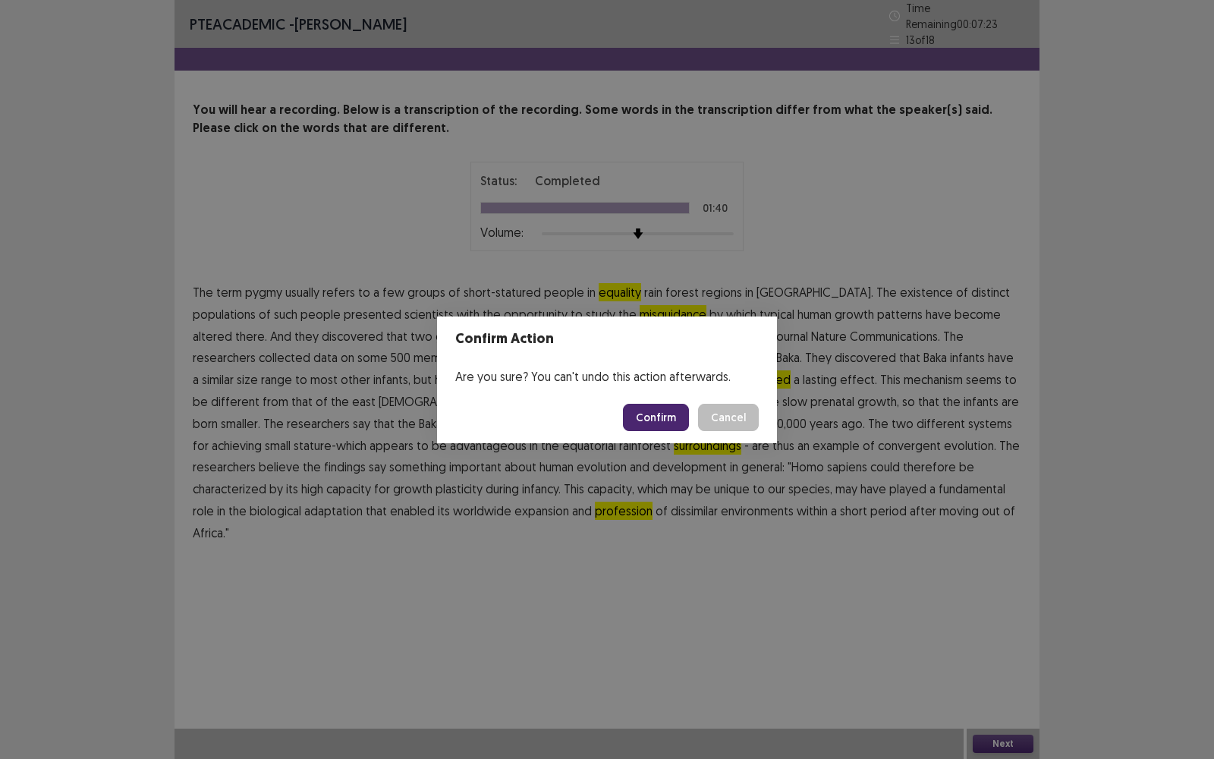
click at [658, 427] on button "Confirm" at bounding box center [656, 417] width 66 height 27
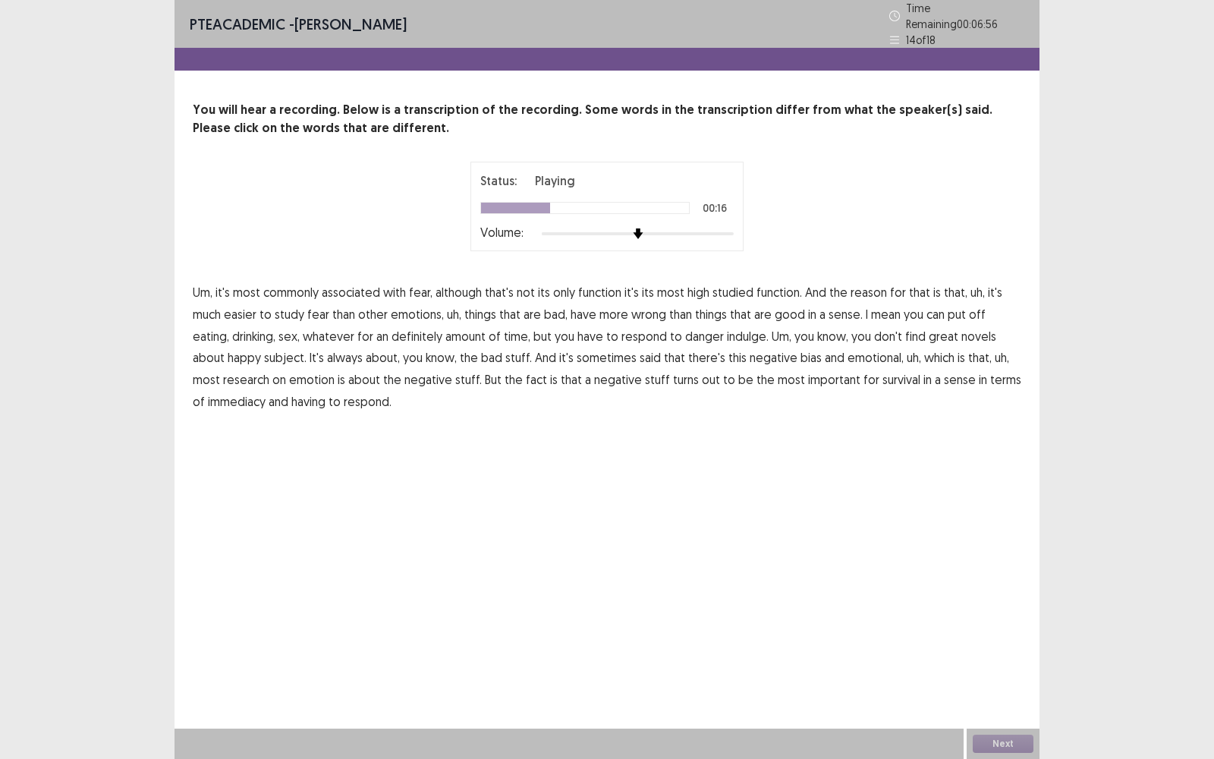
click at [652, 305] on span "wrong" at bounding box center [648, 314] width 35 height 18
click at [392, 332] on span "definitely" at bounding box center [417, 336] width 51 height 18
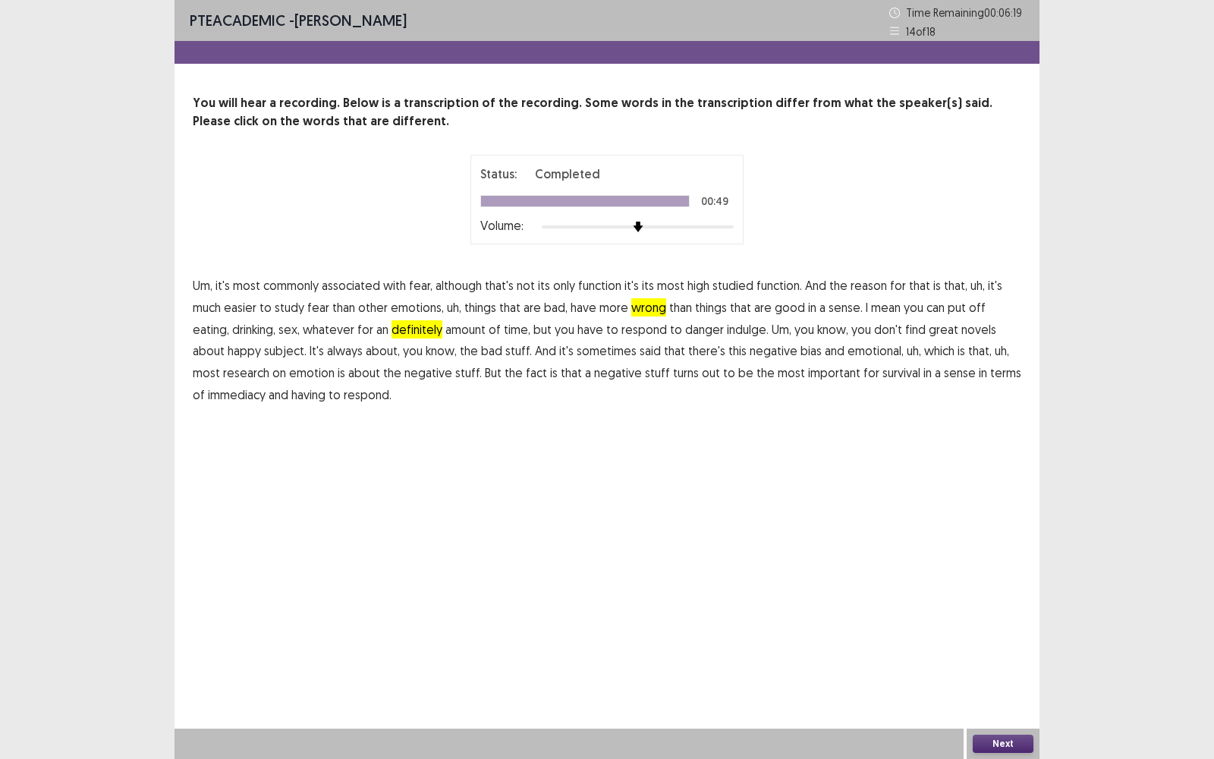
click at [1021, 494] on button "Next" at bounding box center [1003, 744] width 61 height 18
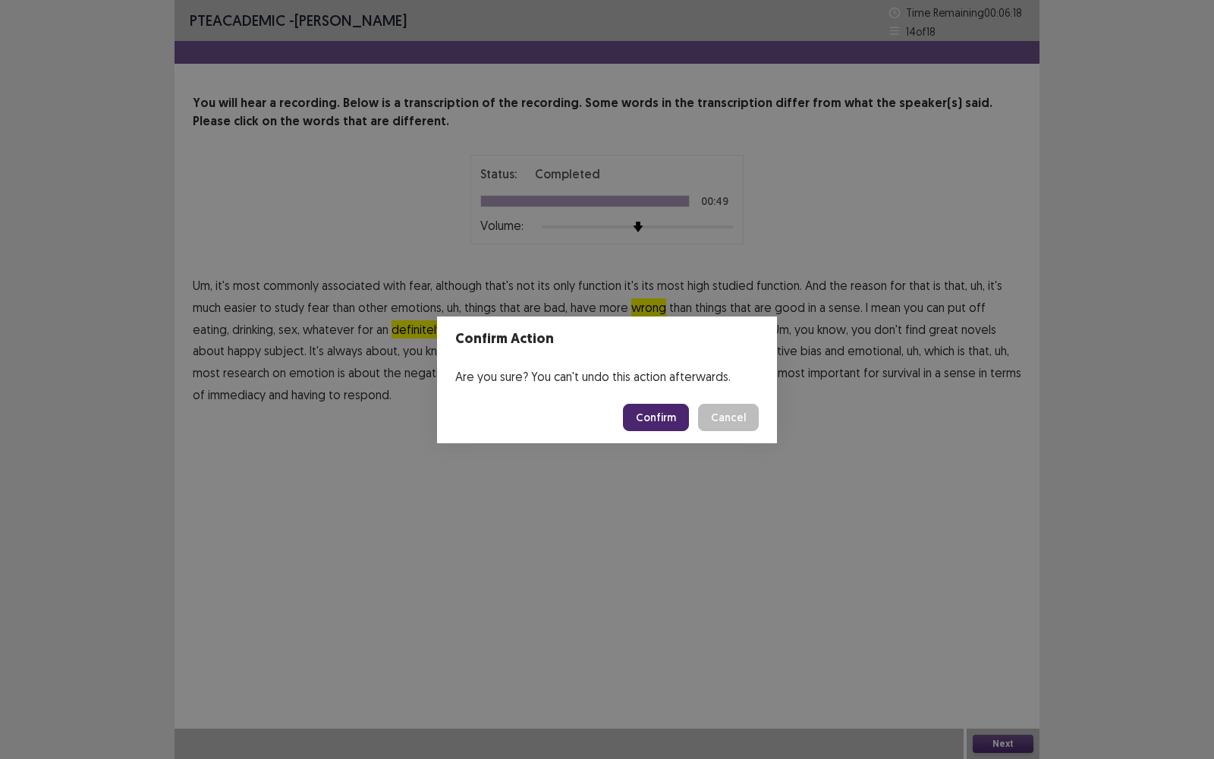
click at [651, 425] on button "Confirm" at bounding box center [656, 417] width 66 height 27
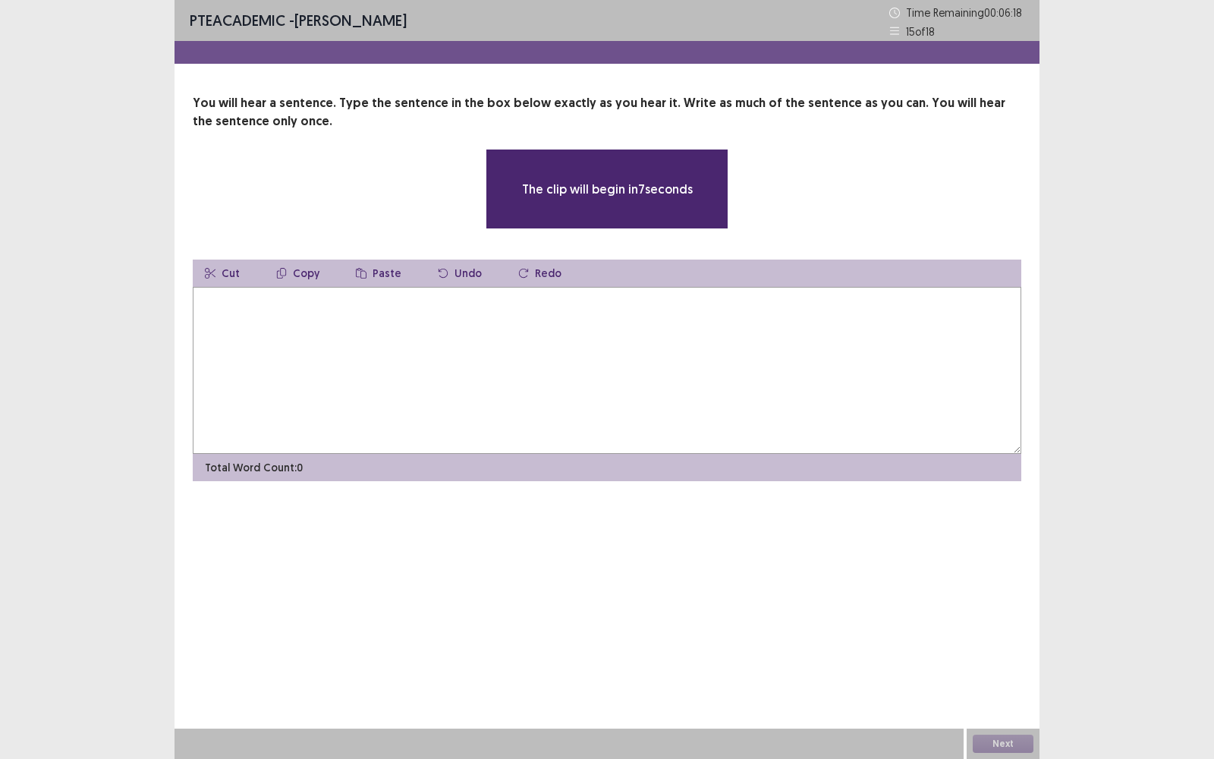
click at [489, 324] on textarea at bounding box center [607, 370] width 829 height 167
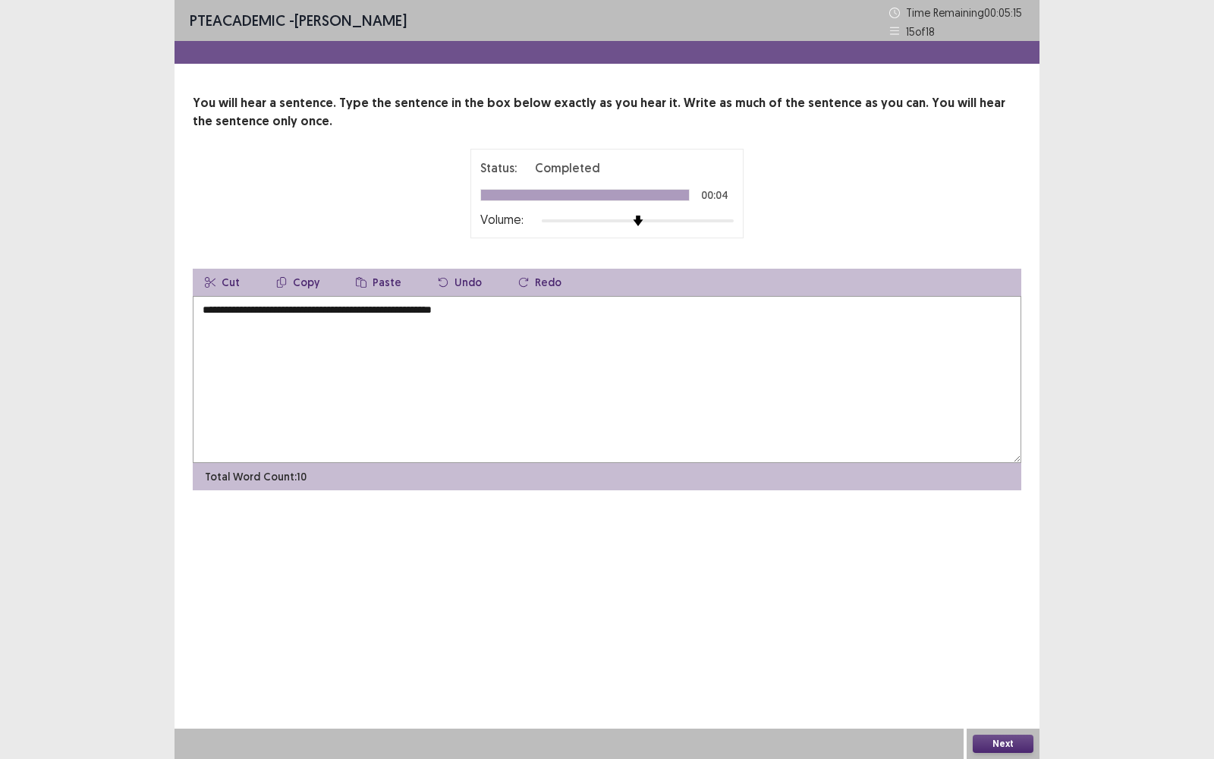
type textarea "**********"
click at [1024, 494] on button "Next" at bounding box center [1003, 744] width 61 height 18
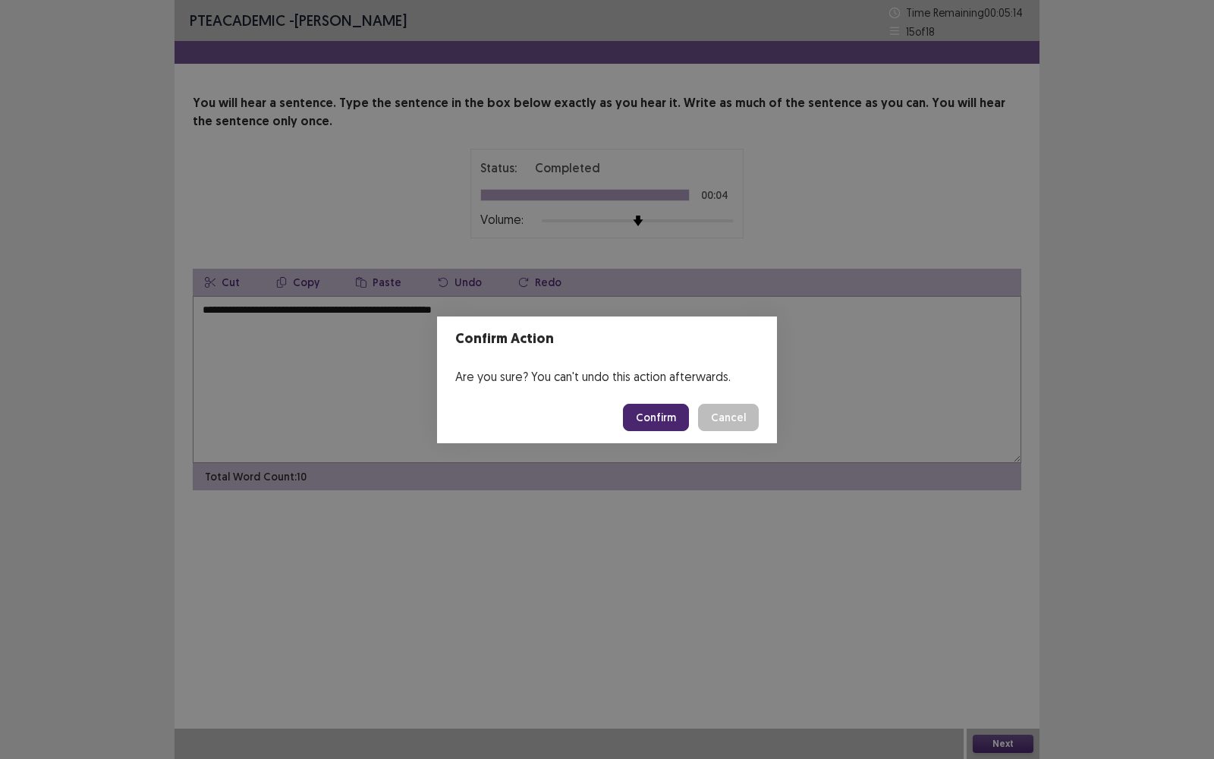
click at [645, 414] on button "Confirm" at bounding box center [656, 417] width 66 height 27
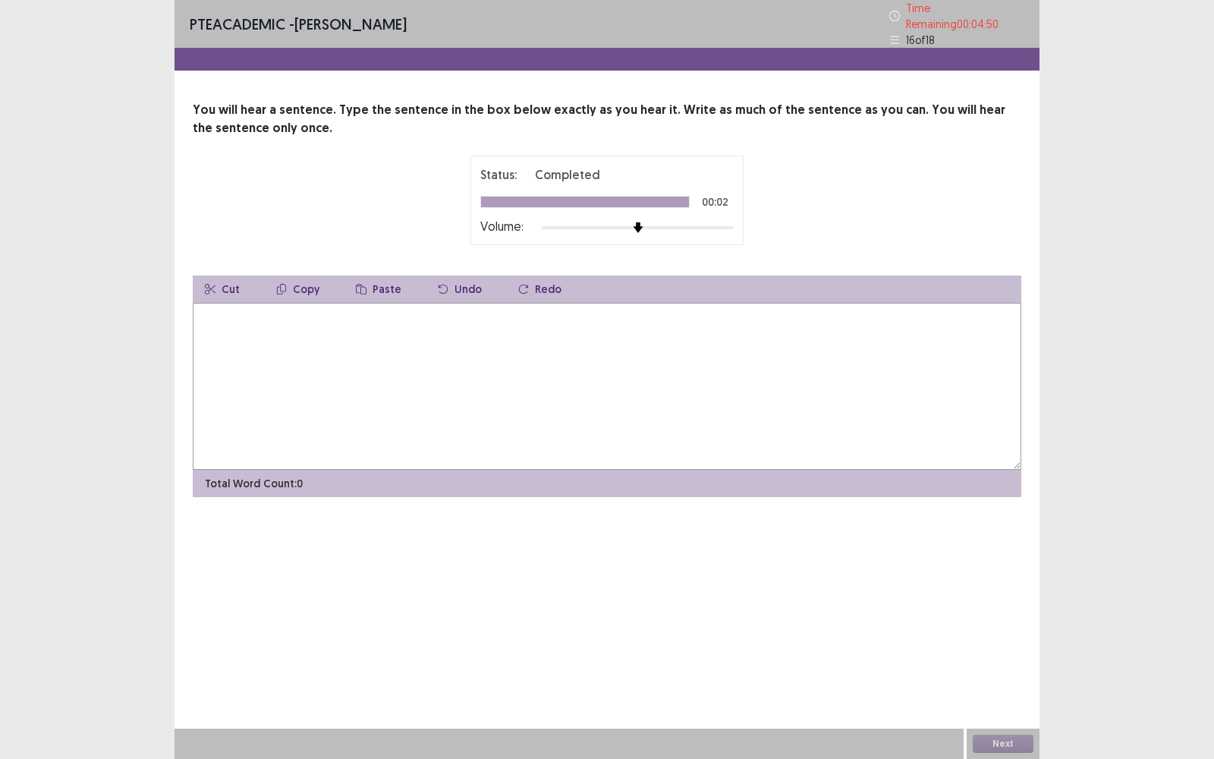
click at [467, 332] on textarea at bounding box center [607, 386] width 829 height 167
click at [337, 316] on textarea "**********" at bounding box center [607, 386] width 829 height 167
type textarea "**********"
click at [1010, 494] on button "Next" at bounding box center [1003, 744] width 61 height 18
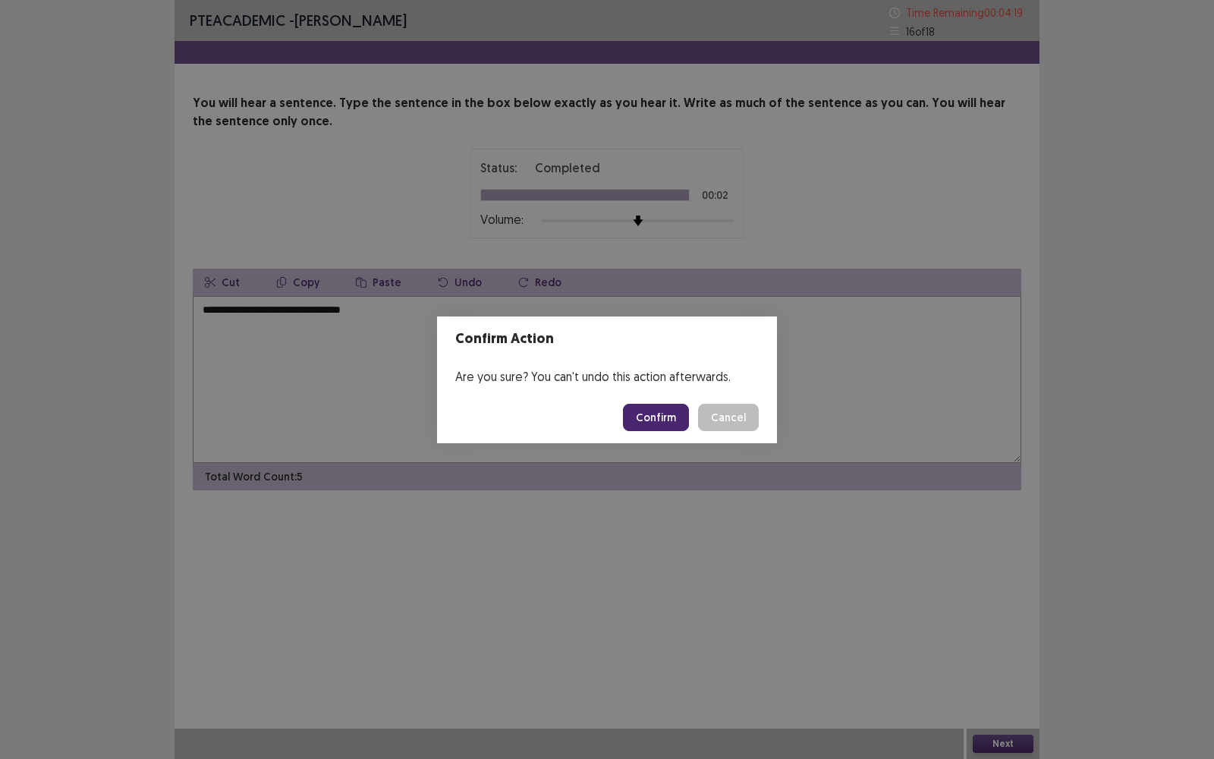
click at [668, 425] on button "Confirm" at bounding box center [656, 417] width 66 height 27
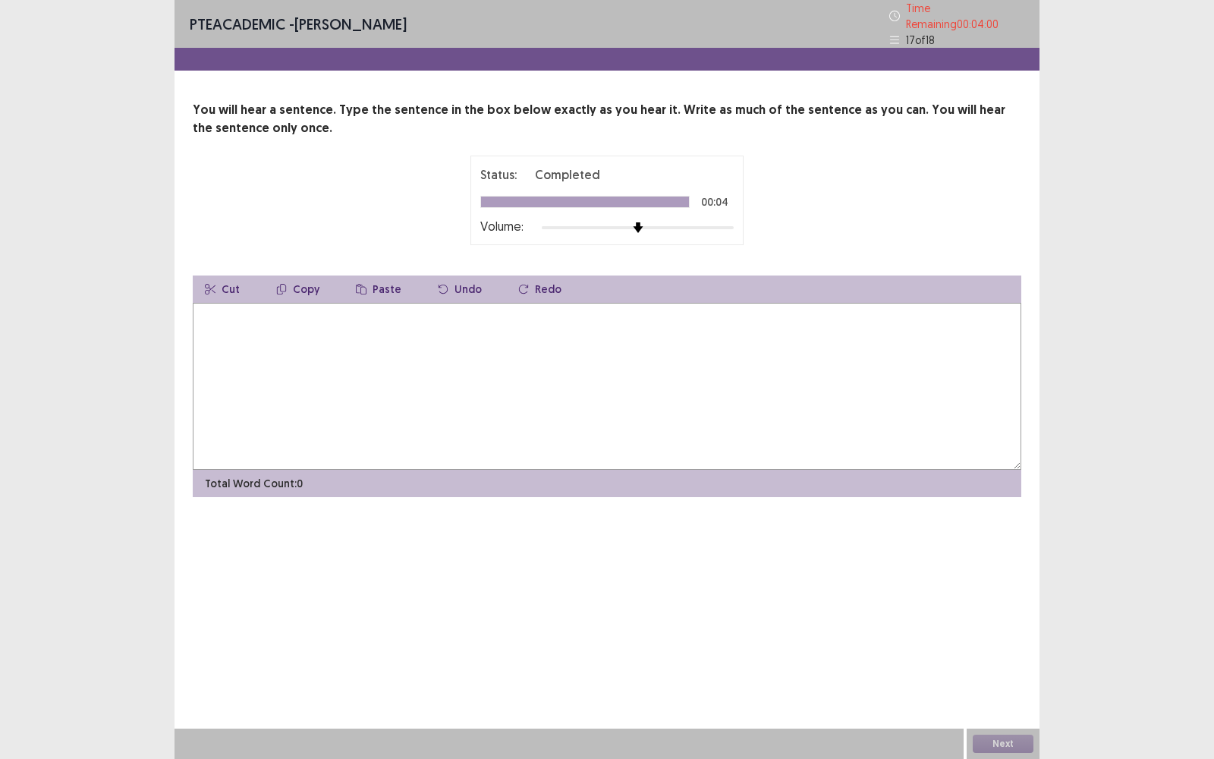
click at [343, 414] on textarea at bounding box center [607, 386] width 829 height 167
type textarea "*"
click at [299, 309] on textarea "**********" at bounding box center [607, 386] width 829 height 167
click at [297, 309] on textarea "**********" at bounding box center [607, 386] width 829 height 167
click at [459, 310] on textarea "**********" at bounding box center [607, 386] width 829 height 167
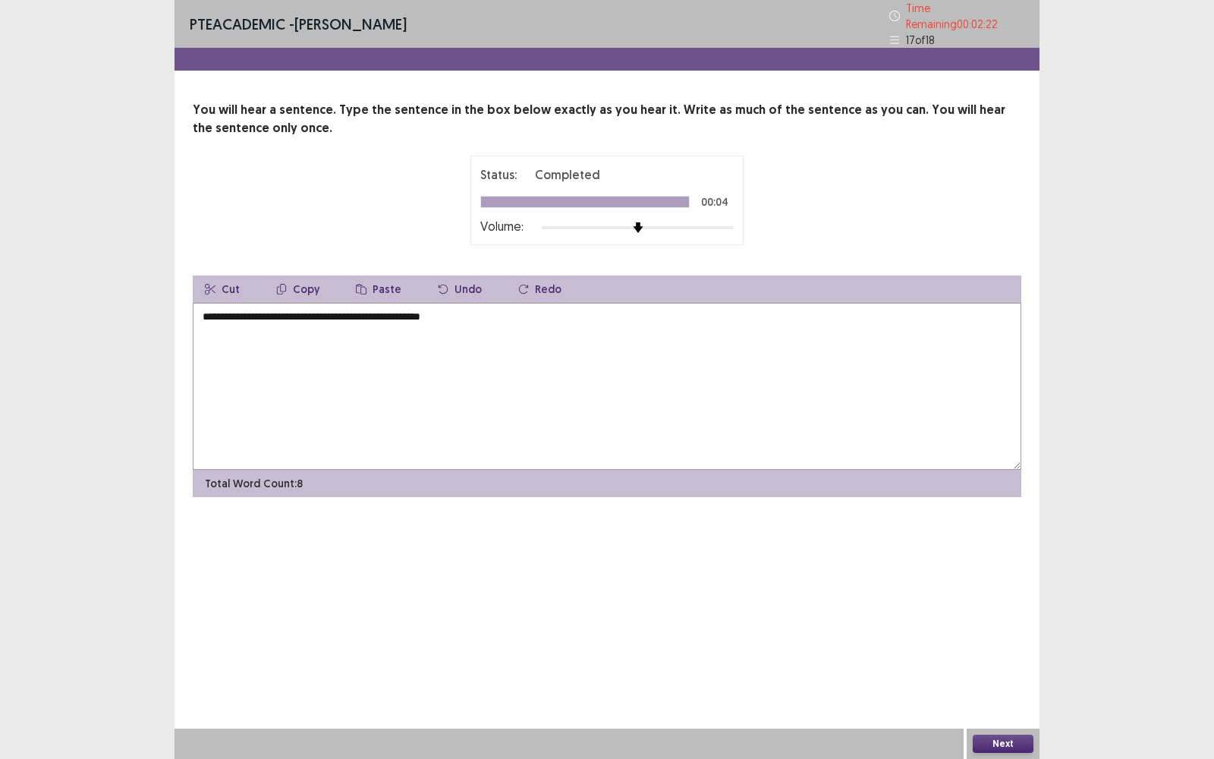
type textarea "**********"
click at [993, 494] on button "Next" at bounding box center [1003, 744] width 61 height 18
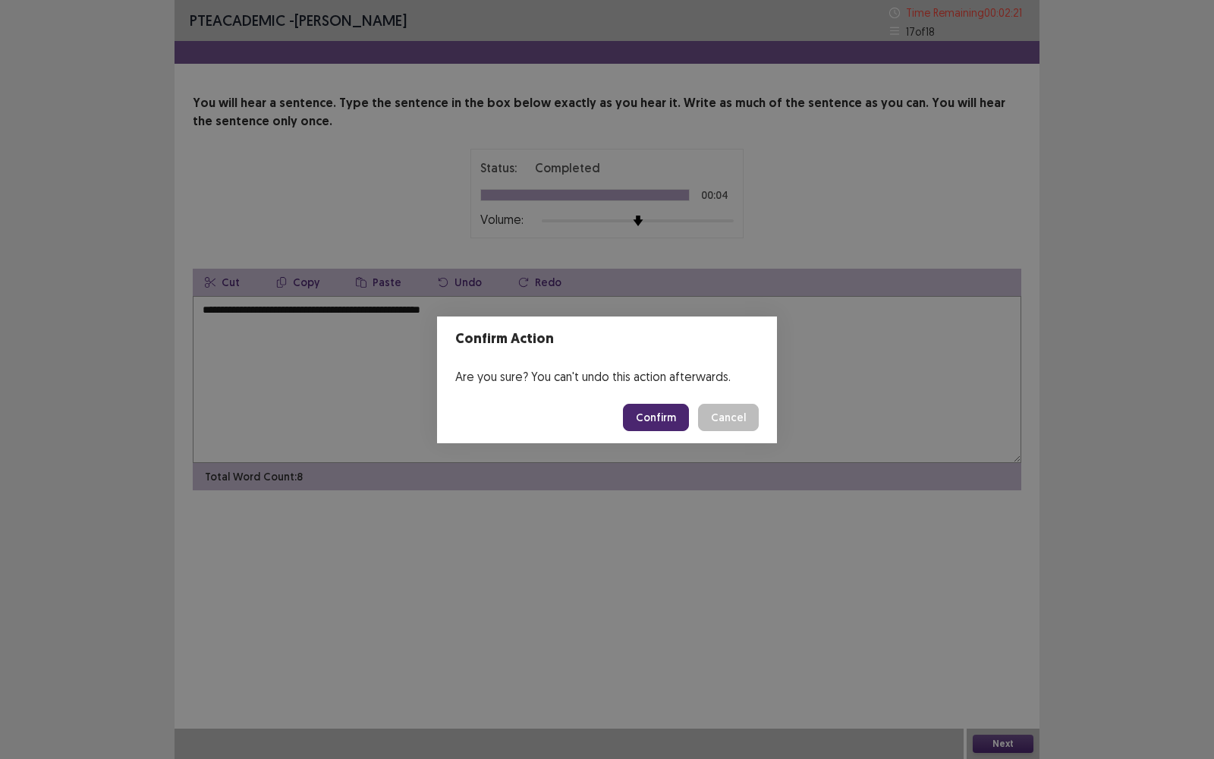
click at [658, 421] on button "Confirm" at bounding box center [656, 417] width 66 height 27
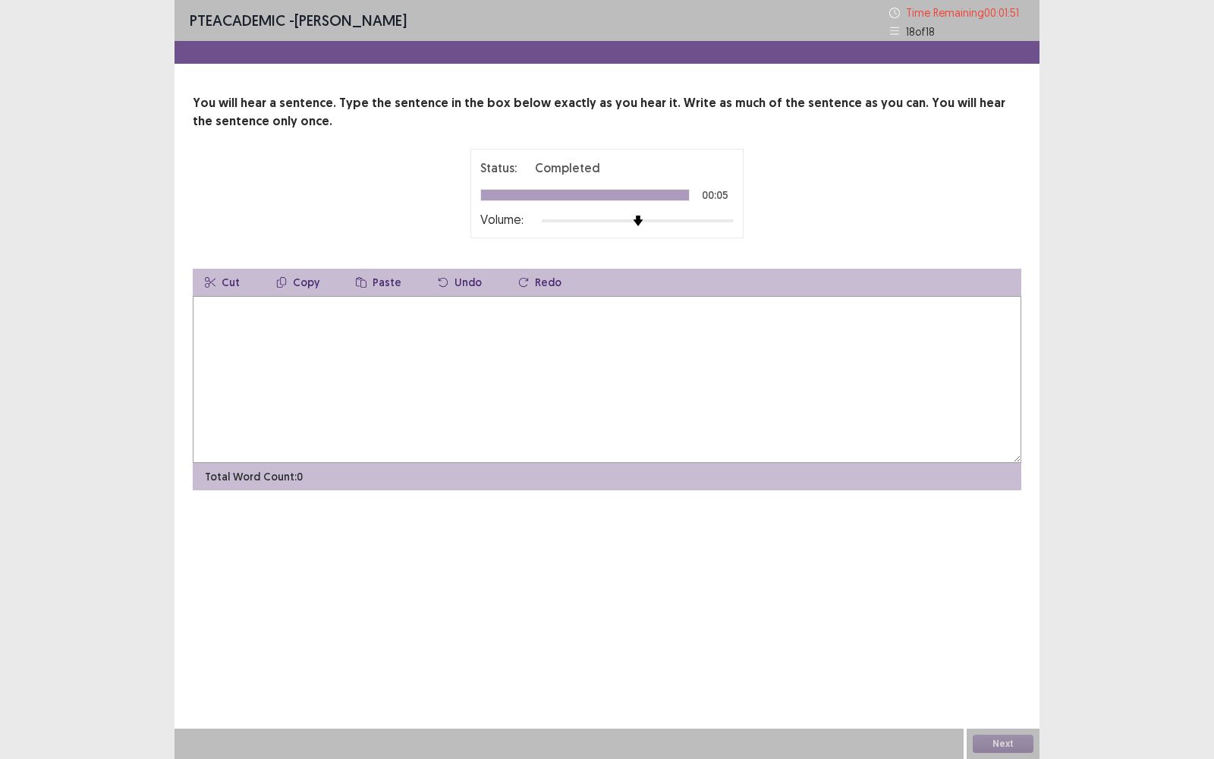
click at [533, 384] on textarea at bounding box center [607, 379] width 829 height 167
type textarea "**********"
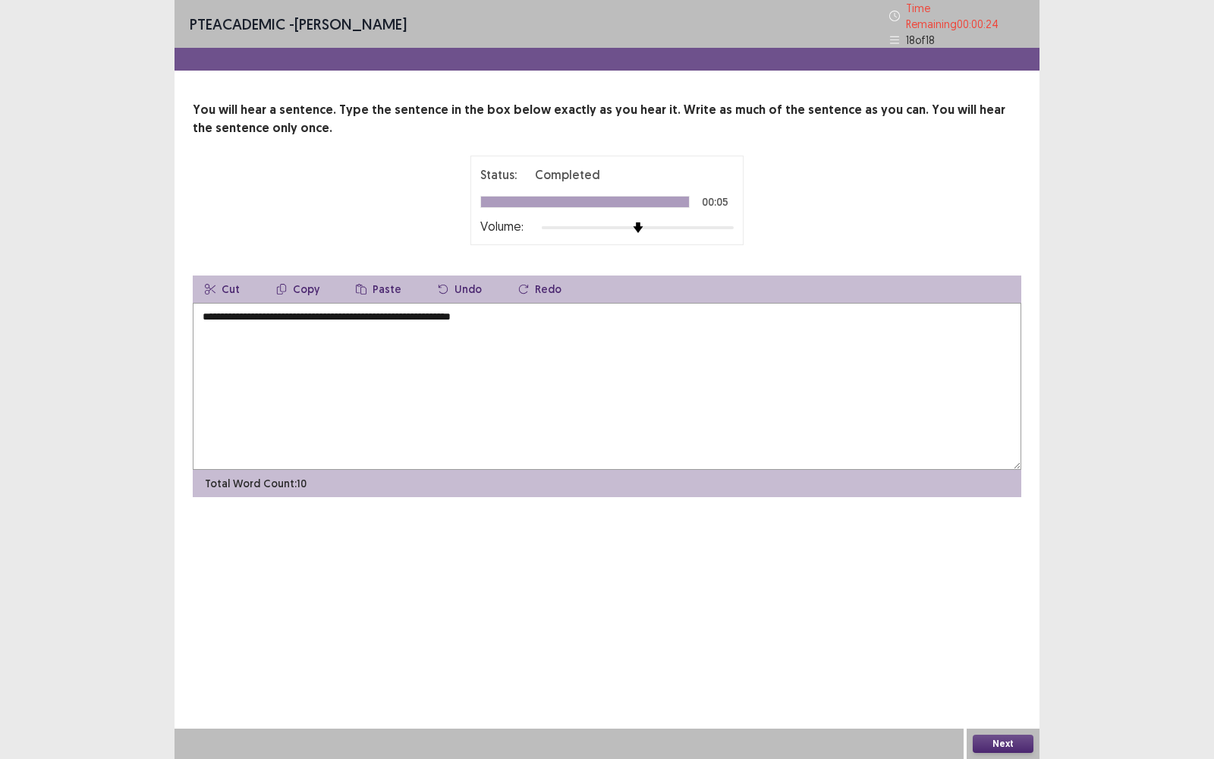
click at [262, 310] on textarea "**********" at bounding box center [607, 386] width 829 height 167
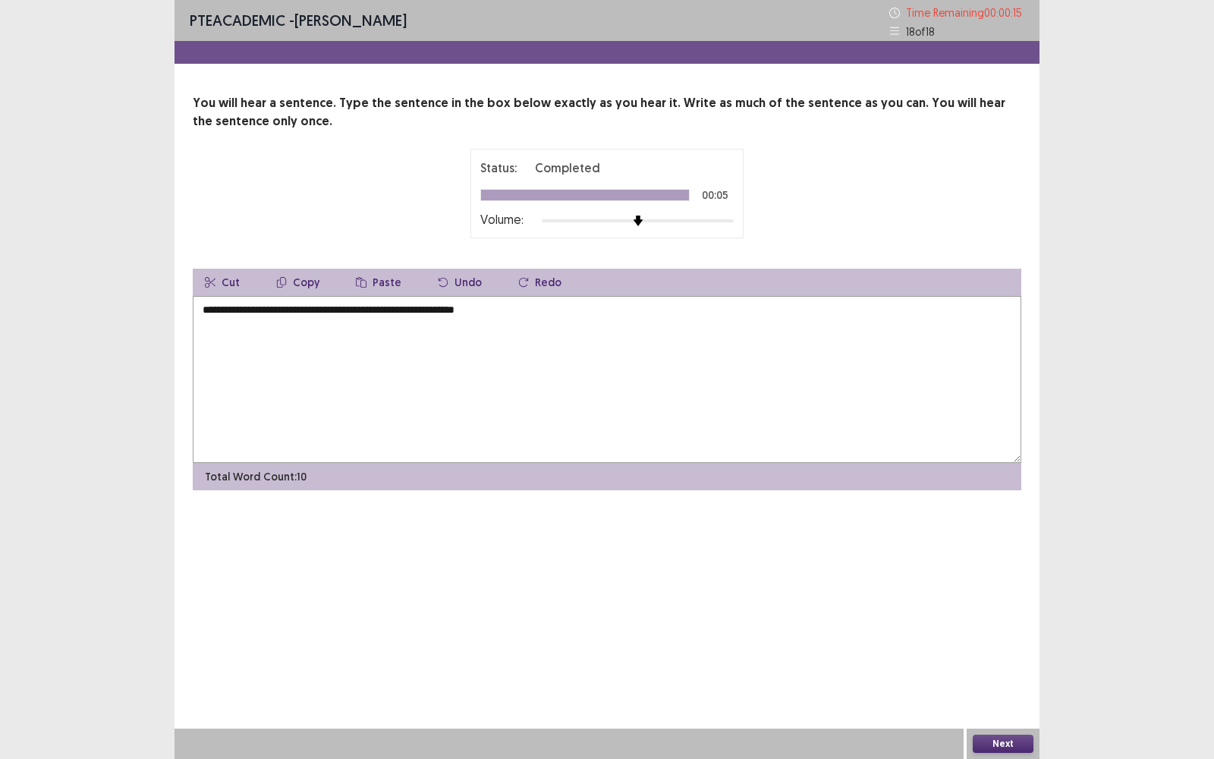
click at [330, 310] on textarea "**********" at bounding box center [607, 379] width 829 height 167
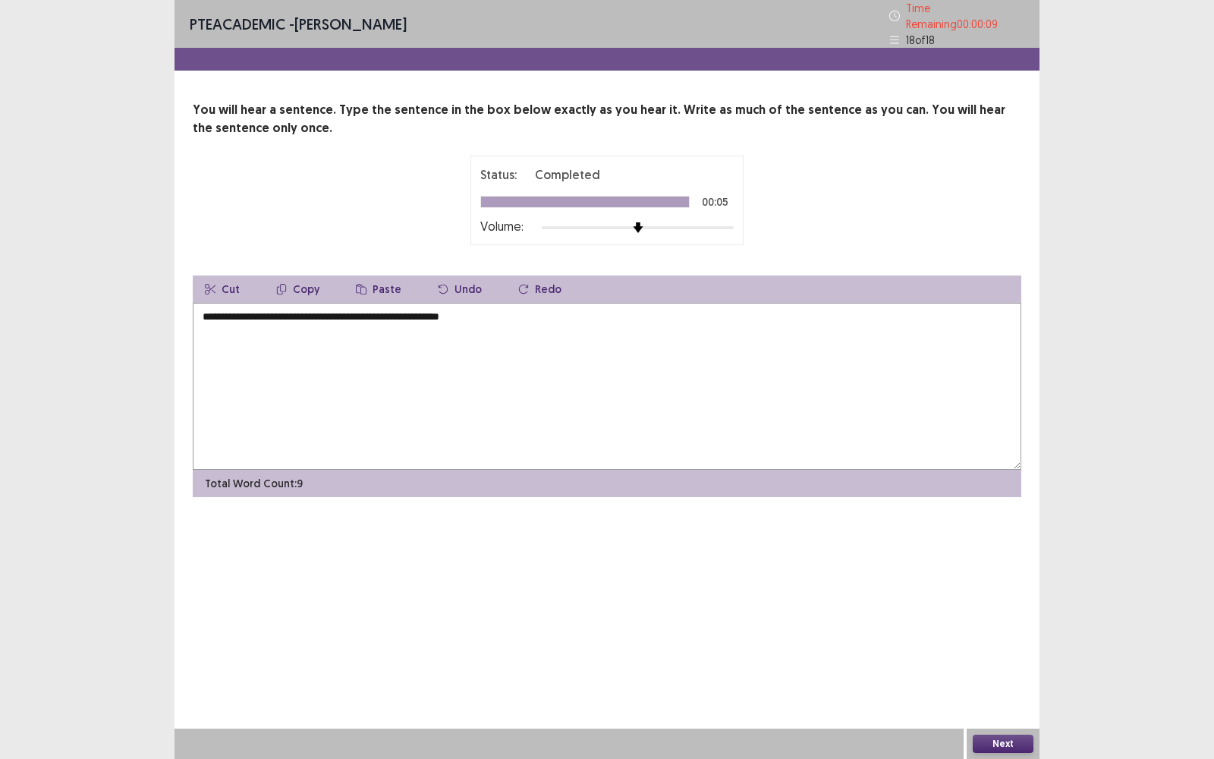
click at [350, 312] on textarea "**********" at bounding box center [607, 386] width 829 height 167
type textarea "**********"
click at [996, 740] on button "Next" at bounding box center [1003, 744] width 61 height 18
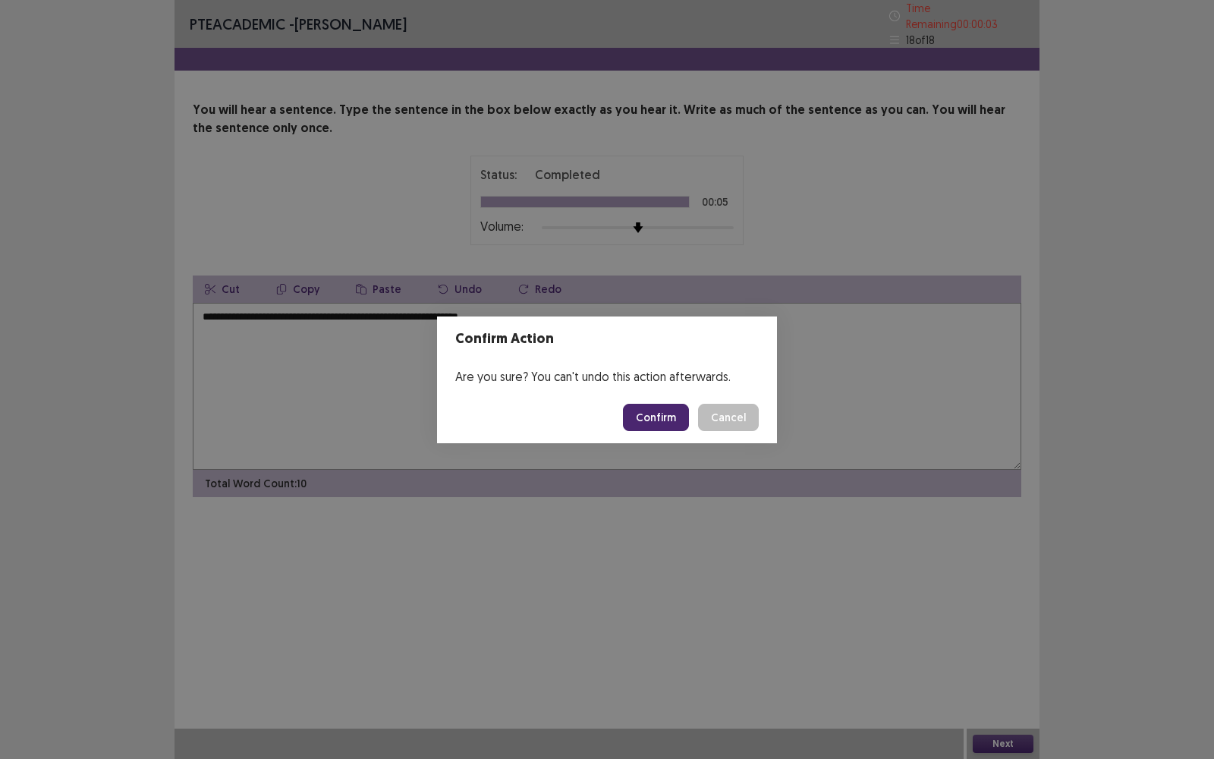
click at [671, 414] on button "Confirm" at bounding box center [656, 417] width 66 height 27
